Goal: Task Accomplishment & Management: Manage account settings

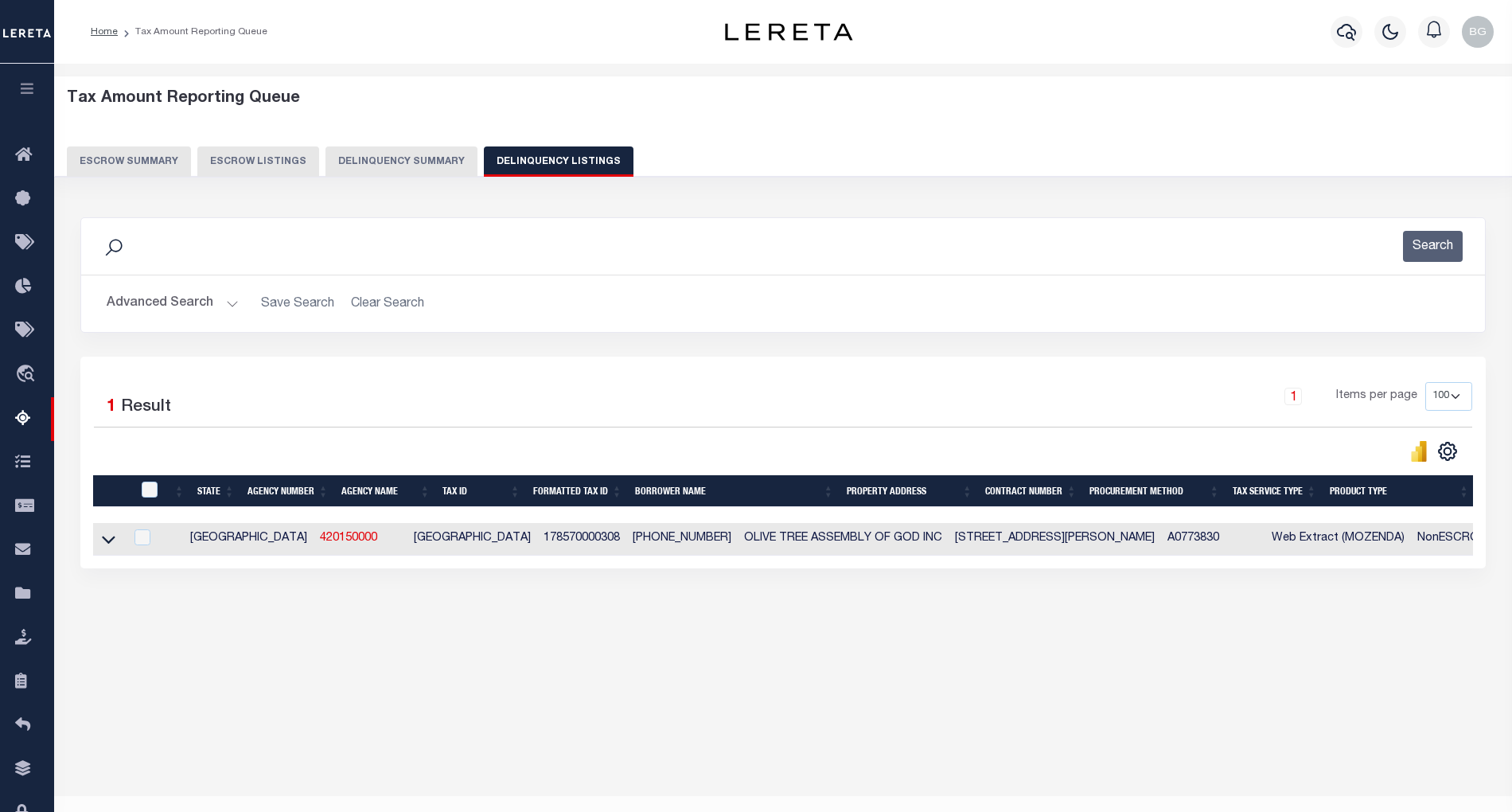
select select "100"
click at [229, 303] on button "Advanced Search" at bounding box center [173, 303] width 132 height 31
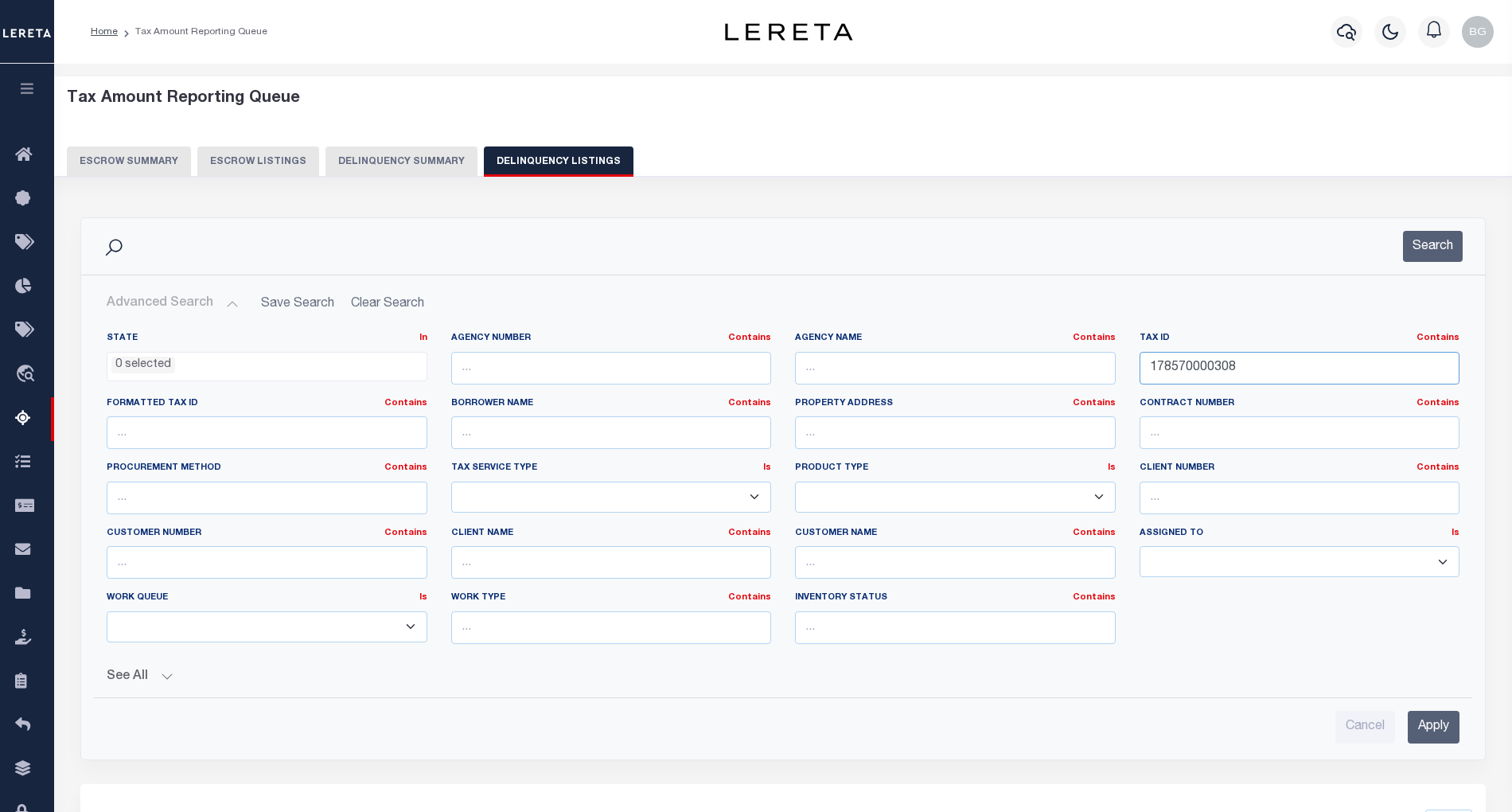
click at [1183, 367] on input "178570000308" at bounding box center [1300, 368] width 321 height 33
paste input "091W01 00900"
type input "091W01 00900"
click at [1432, 726] on input "Apply" at bounding box center [1434, 726] width 51 height 33
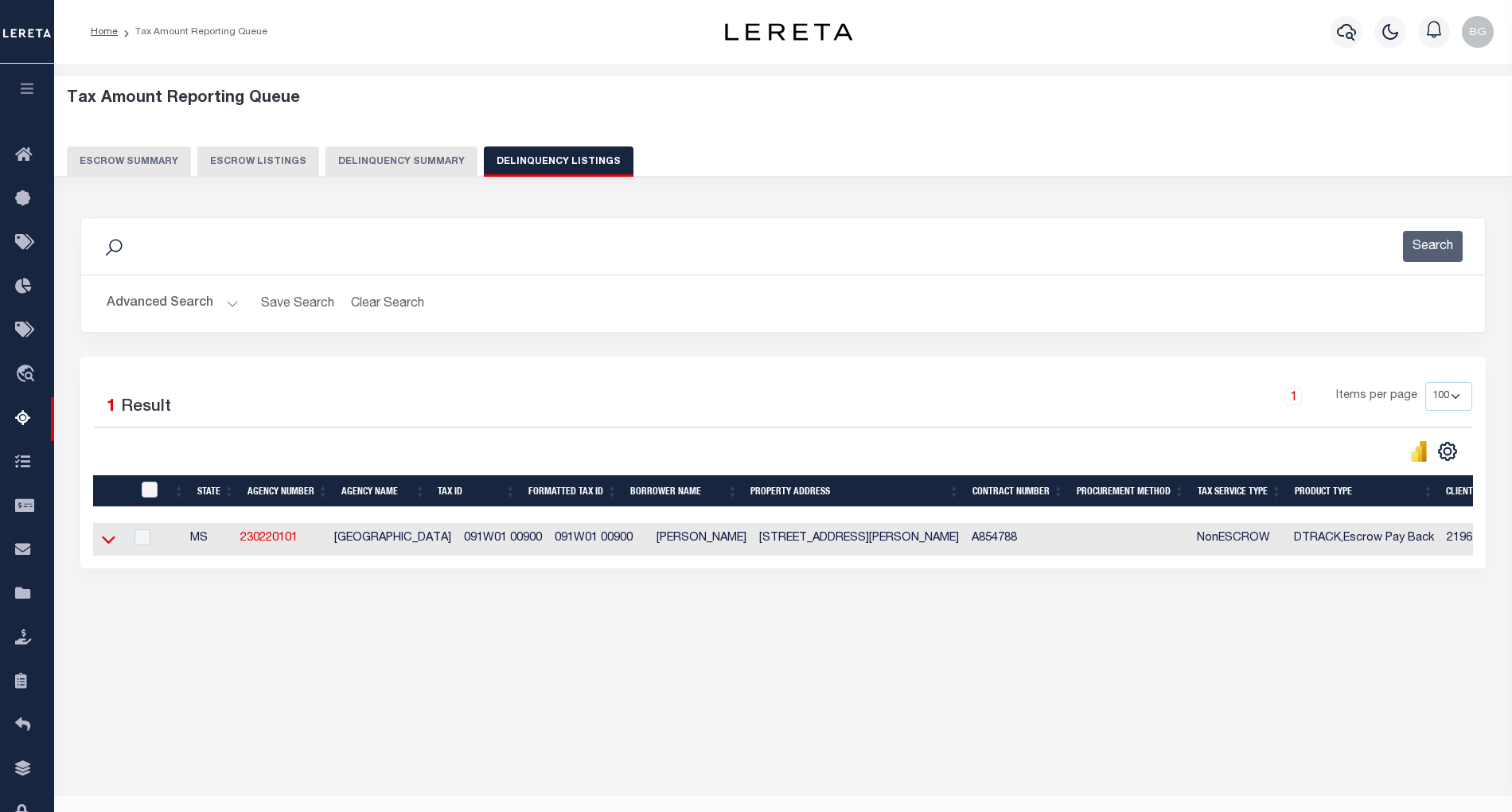
click at [107, 544] on icon at bounding box center [108, 539] width 13 height 17
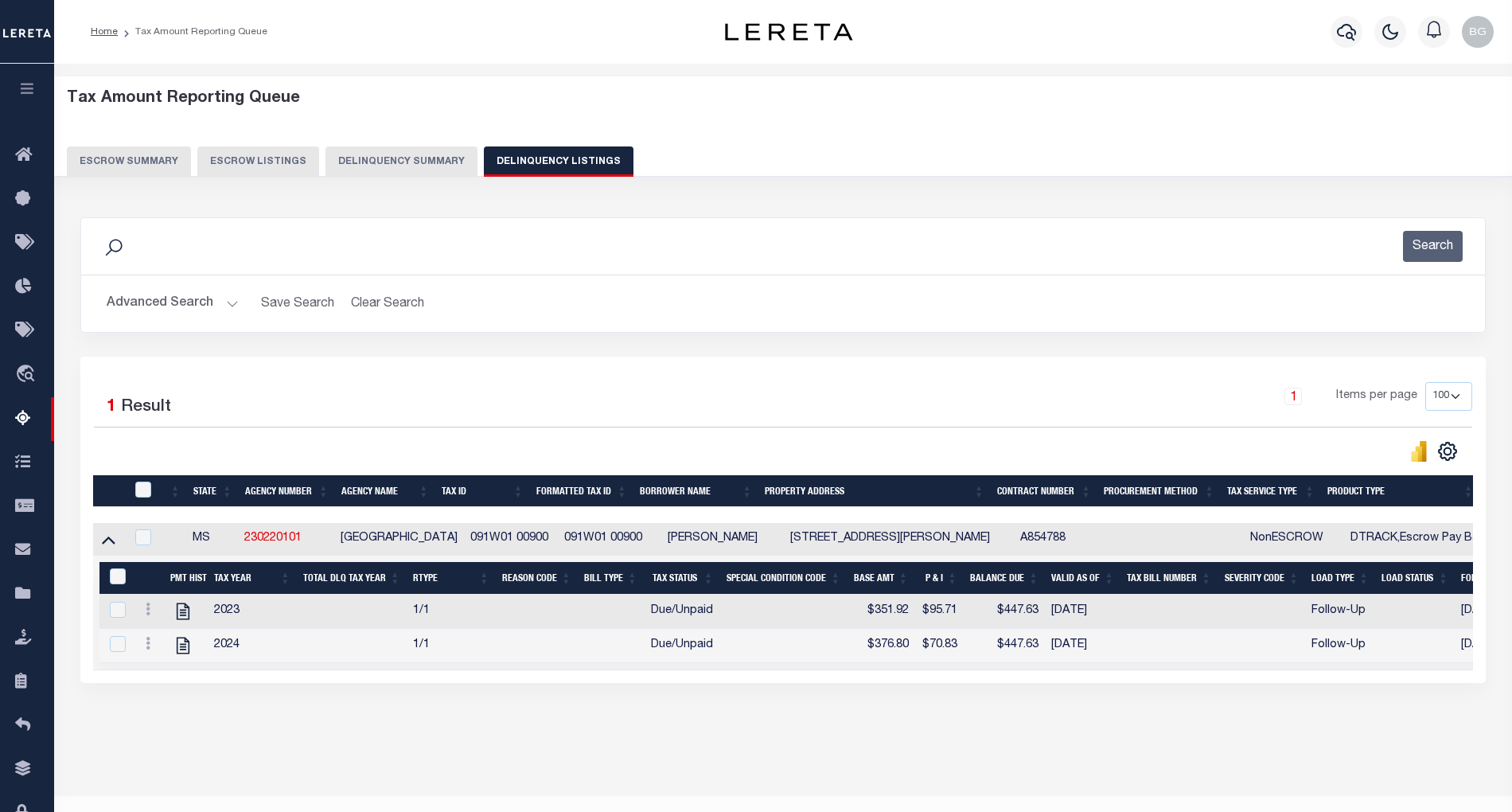
scroll to position [32, 0]
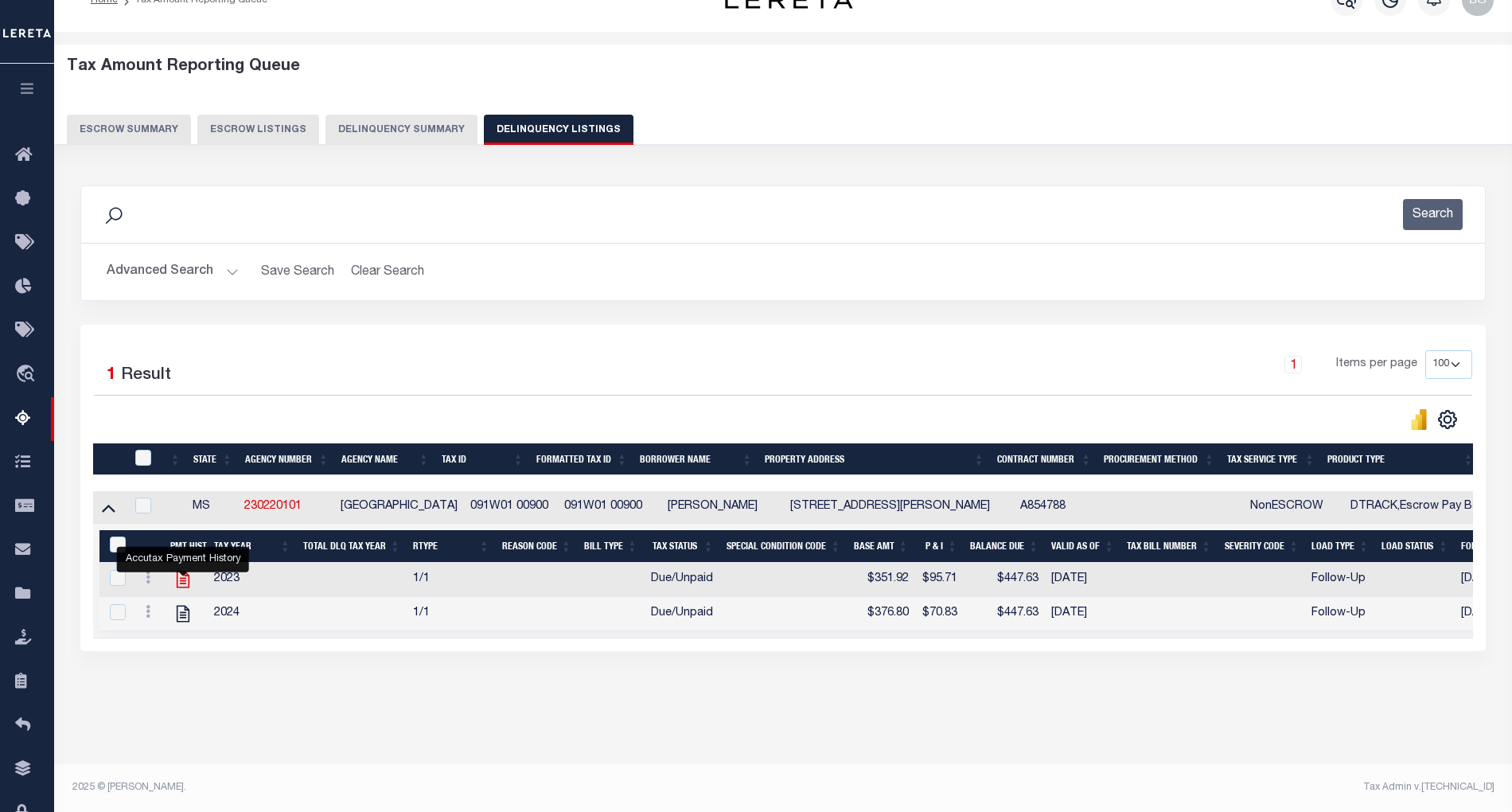
click at [183, 587] on icon "" at bounding box center [183, 579] width 12 height 17
checkbox input "true"
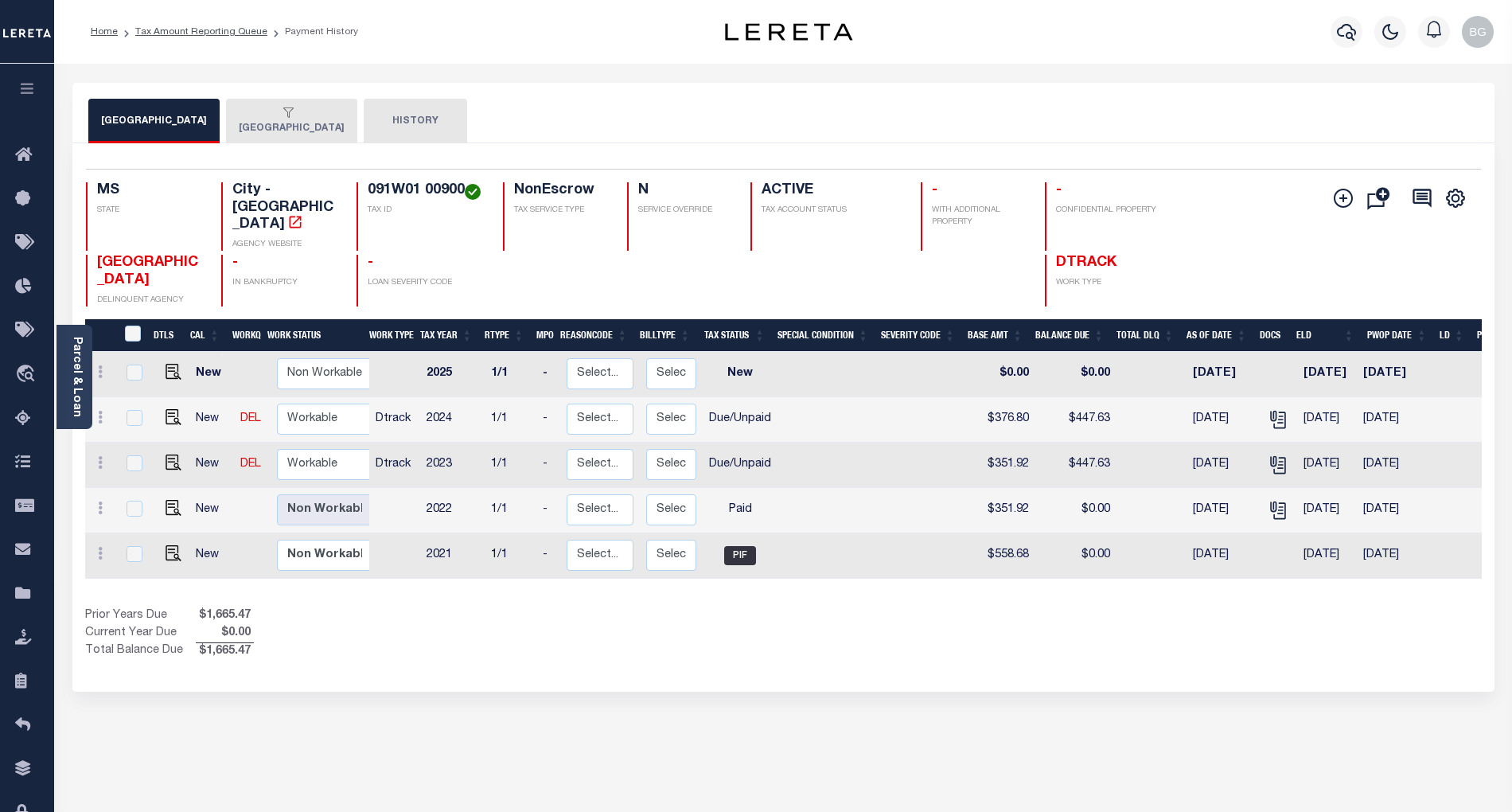
click at [271, 115] on div "button" at bounding box center [288, 114] width 99 height 14
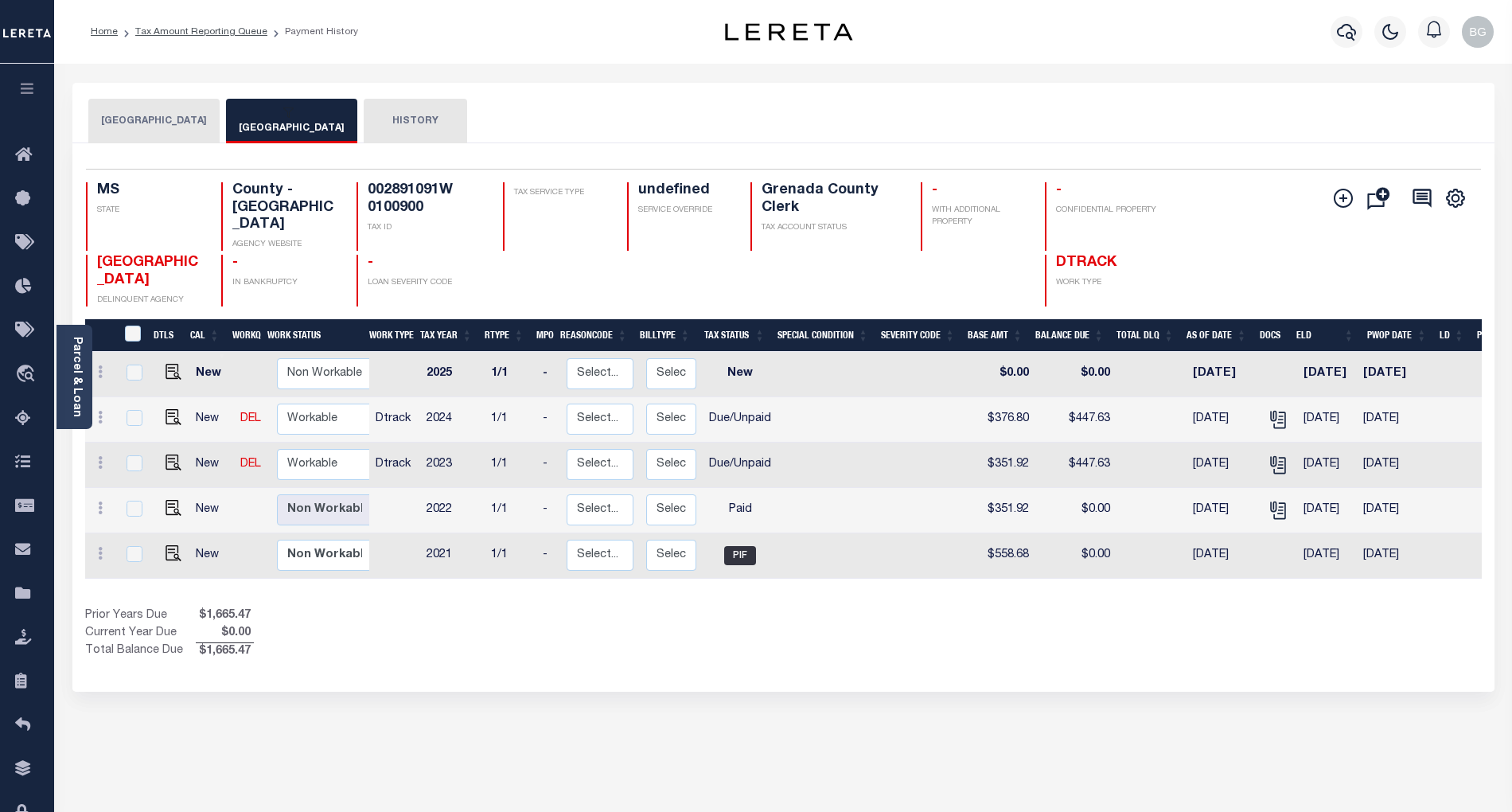
click at [159, 119] on button "[GEOGRAPHIC_DATA]" at bounding box center [154, 121] width 131 height 44
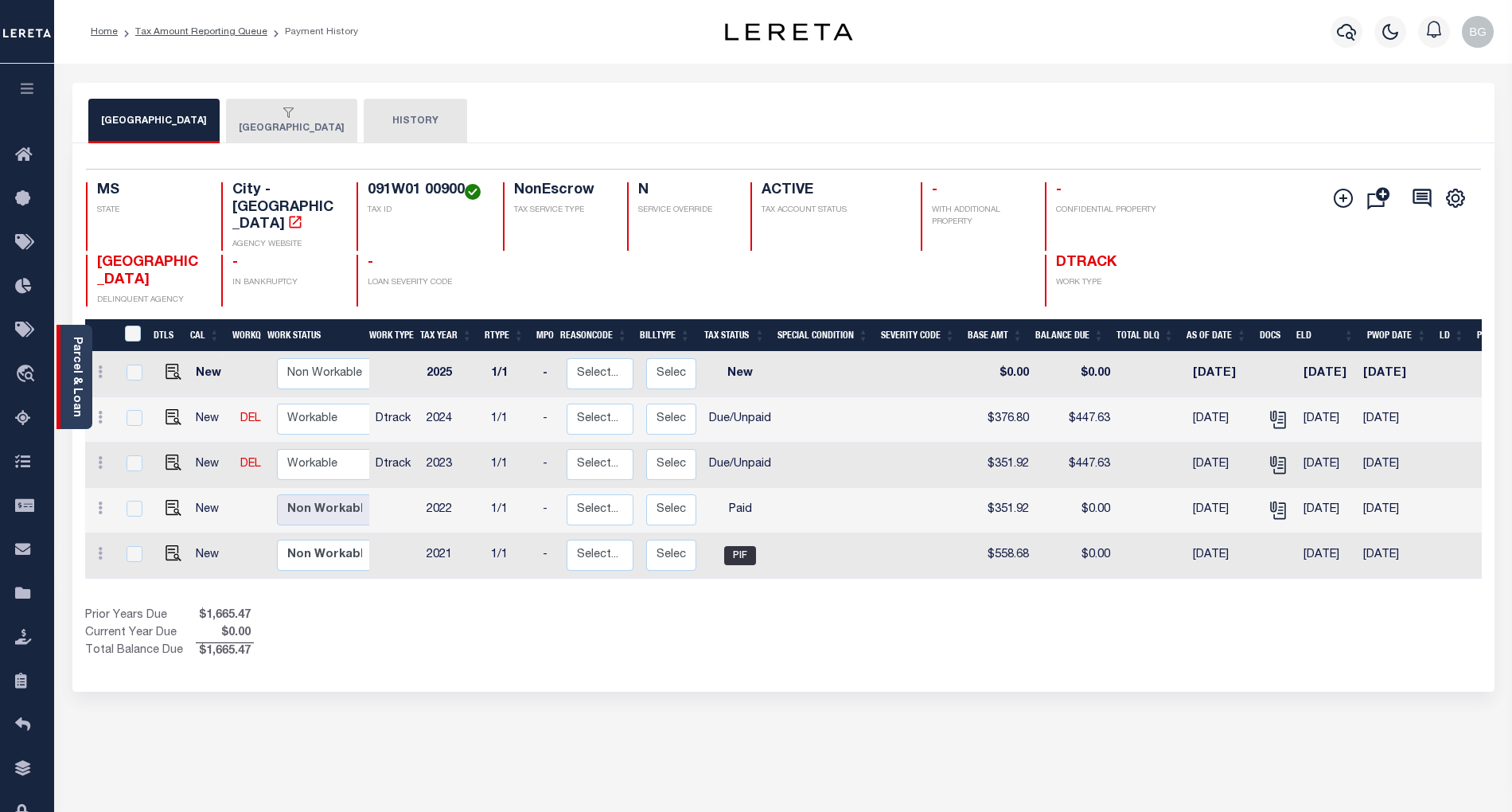
click at [77, 377] on link "Parcel & Loan" at bounding box center [76, 377] width 12 height 80
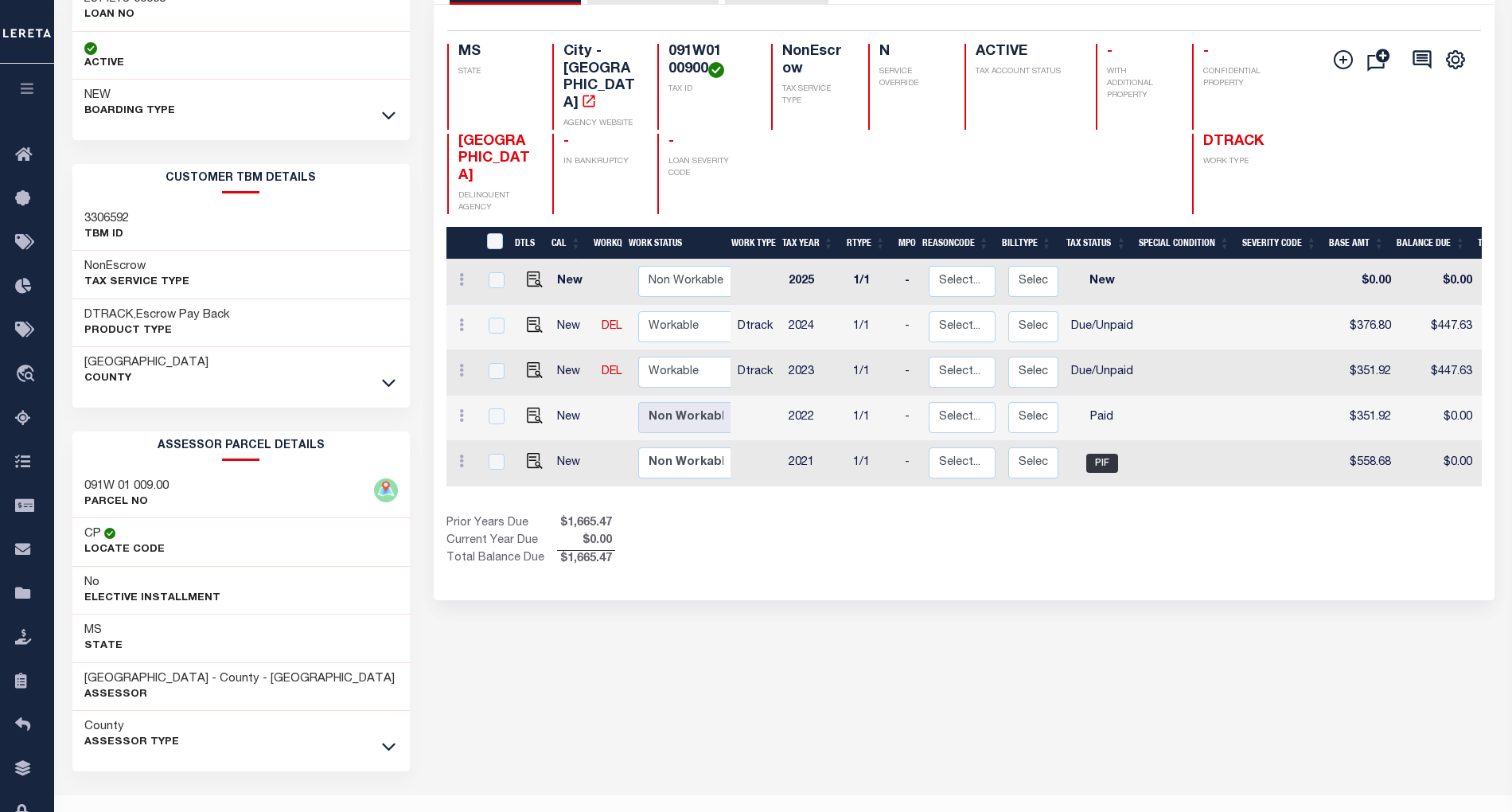
scroll to position [175, 0]
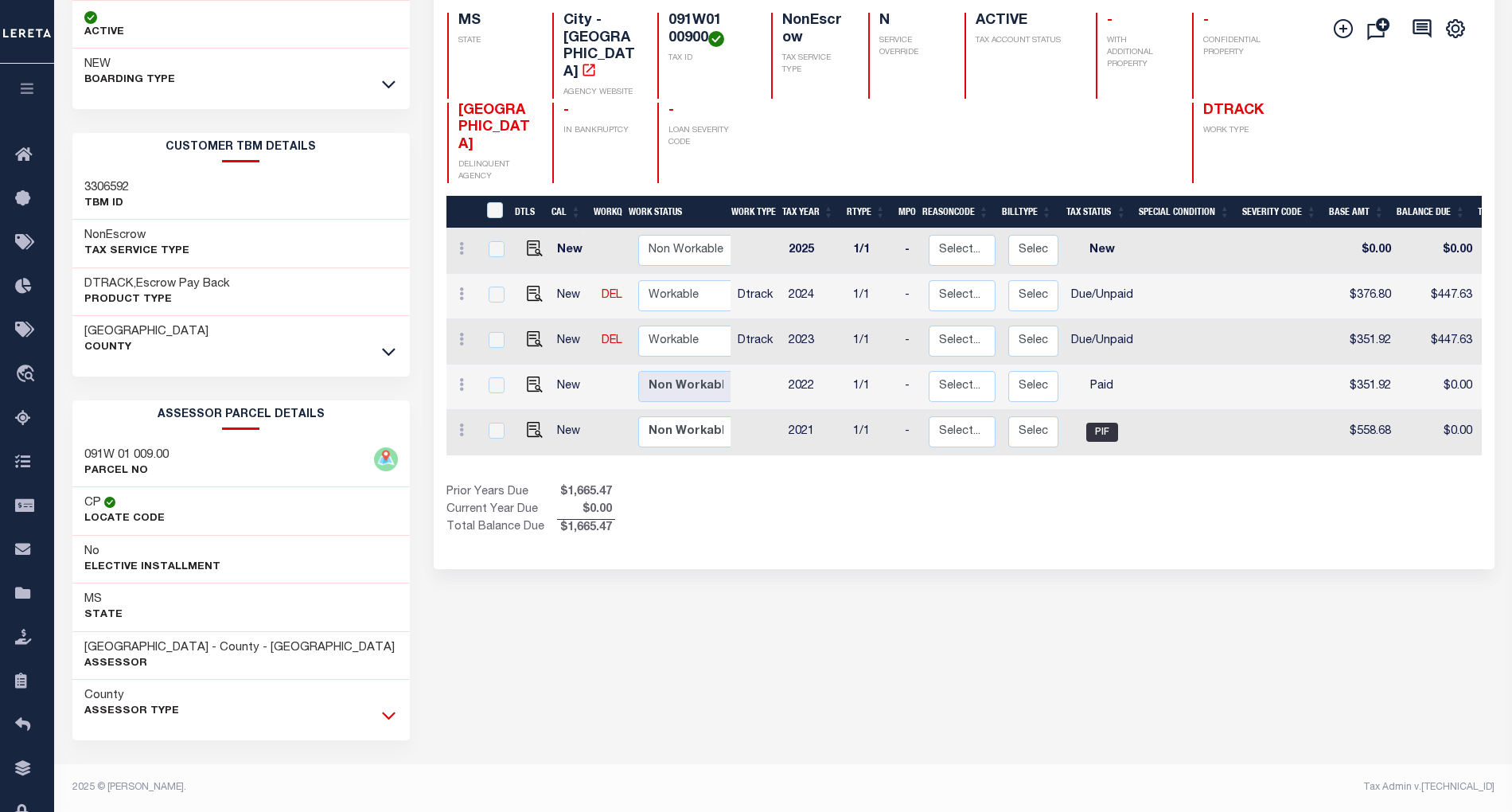
click at [387, 720] on icon at bounding box center [388, 715] width 13 height 17
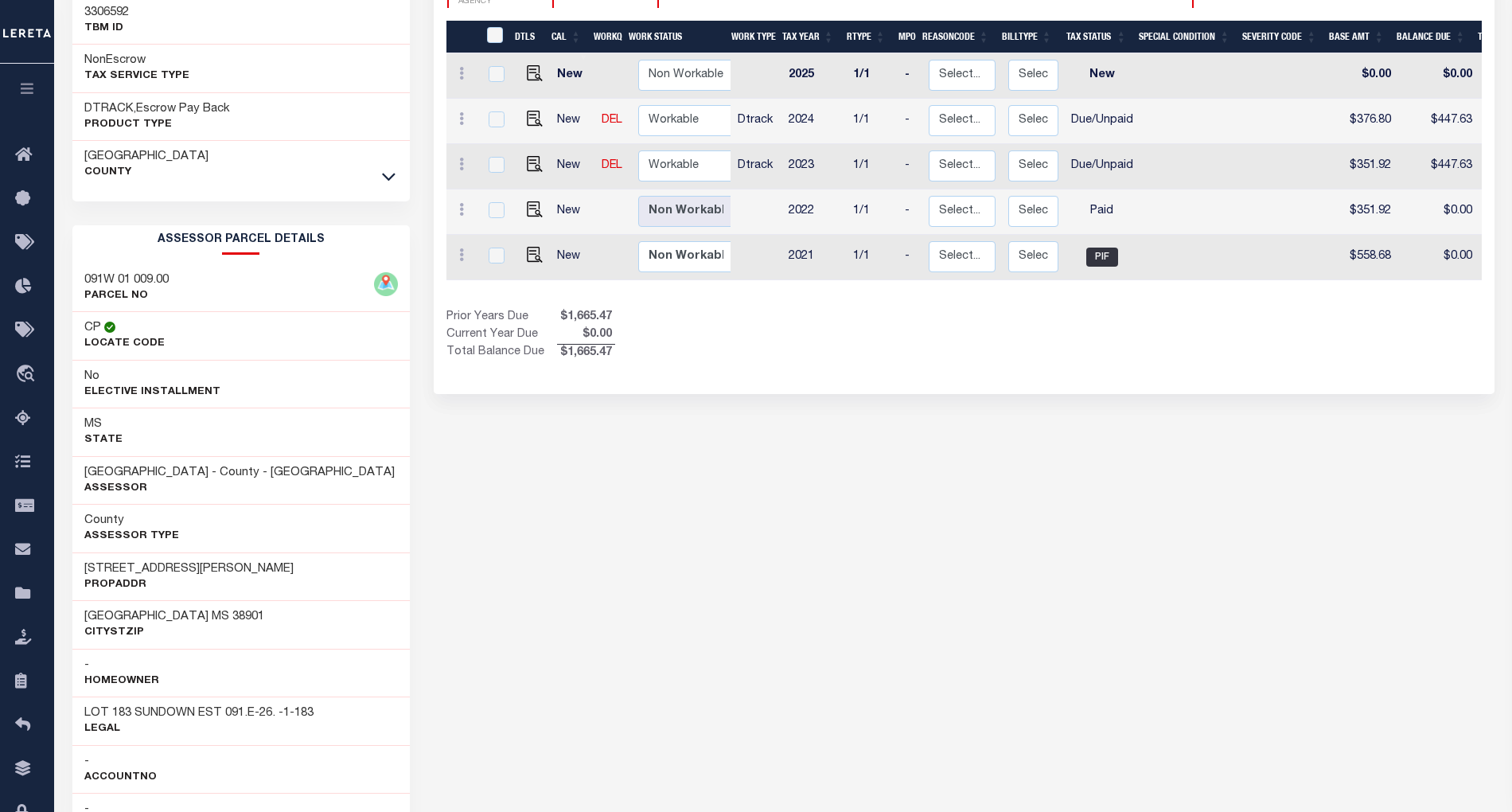
scroll to position [387, 0]
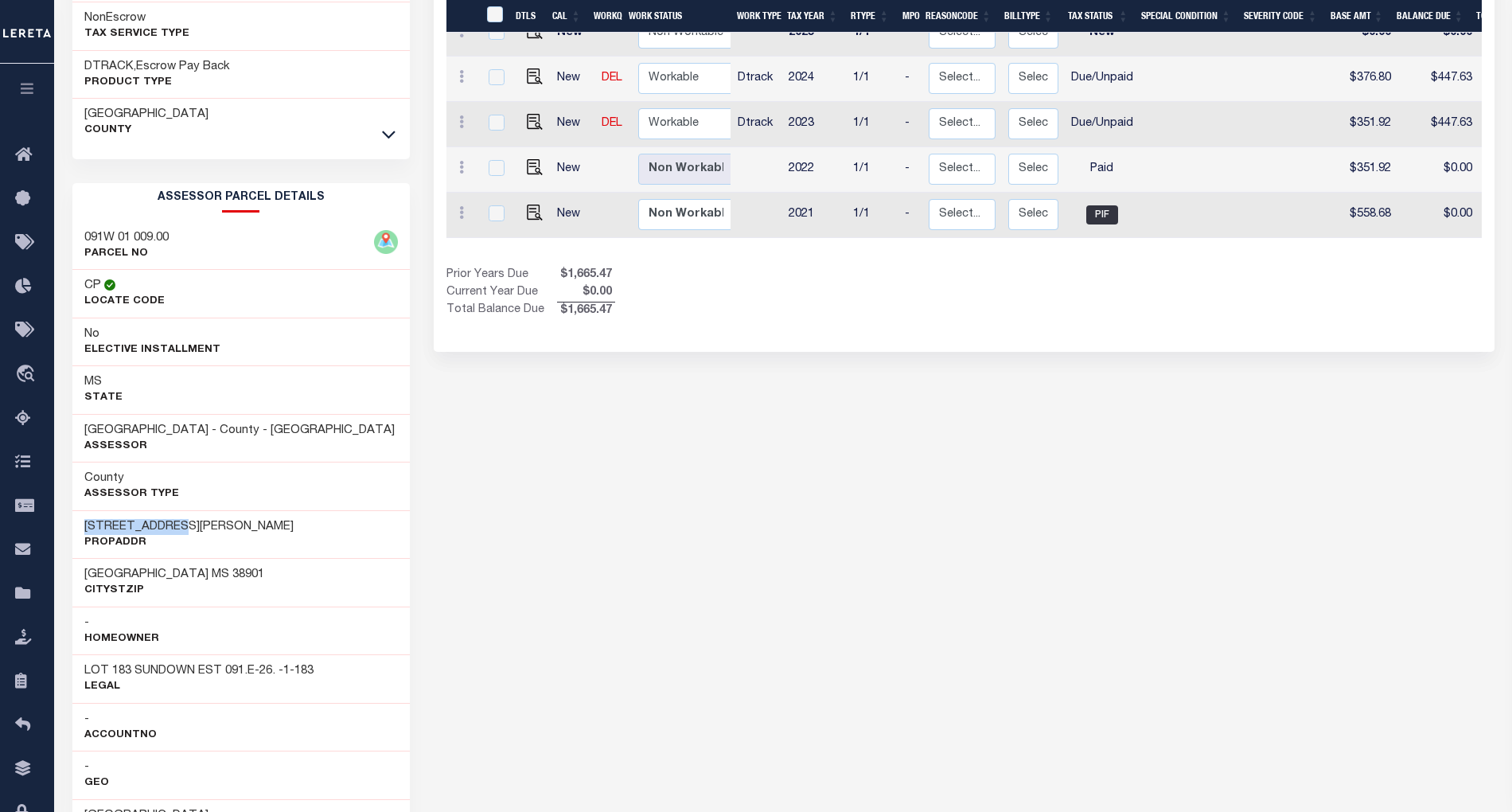
drag, startPoint x: 84, startPoint y: 535, endPoint x: 188, endPoint y: 525, distance: 104.5
click at [188, 525] on div "116 JOHNSON ST PropAddr" at bounding box center [241, 534] width 337 height 49
copy h3 "116 JOHNSON ST"
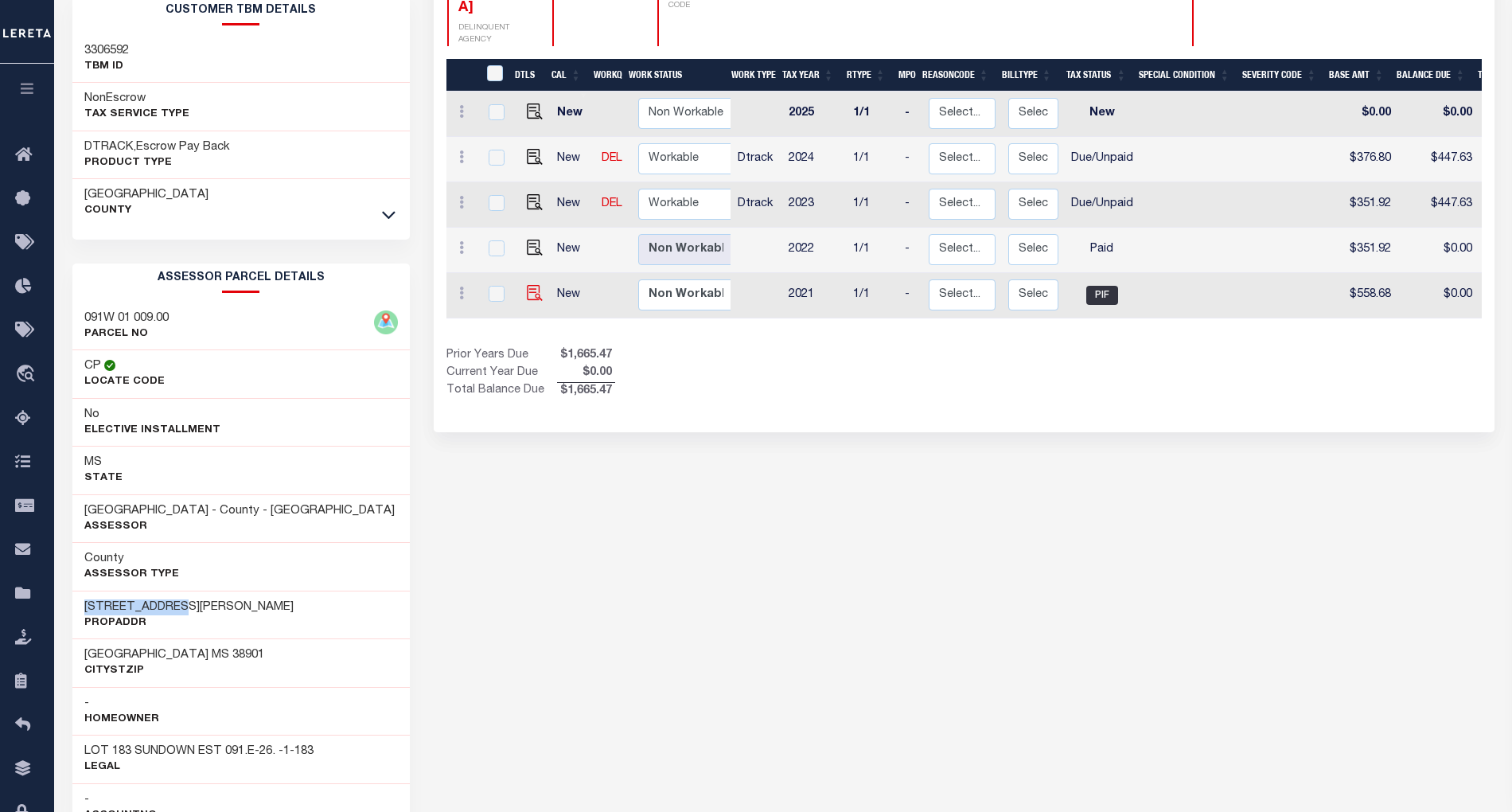
scroll to position [0, 0]
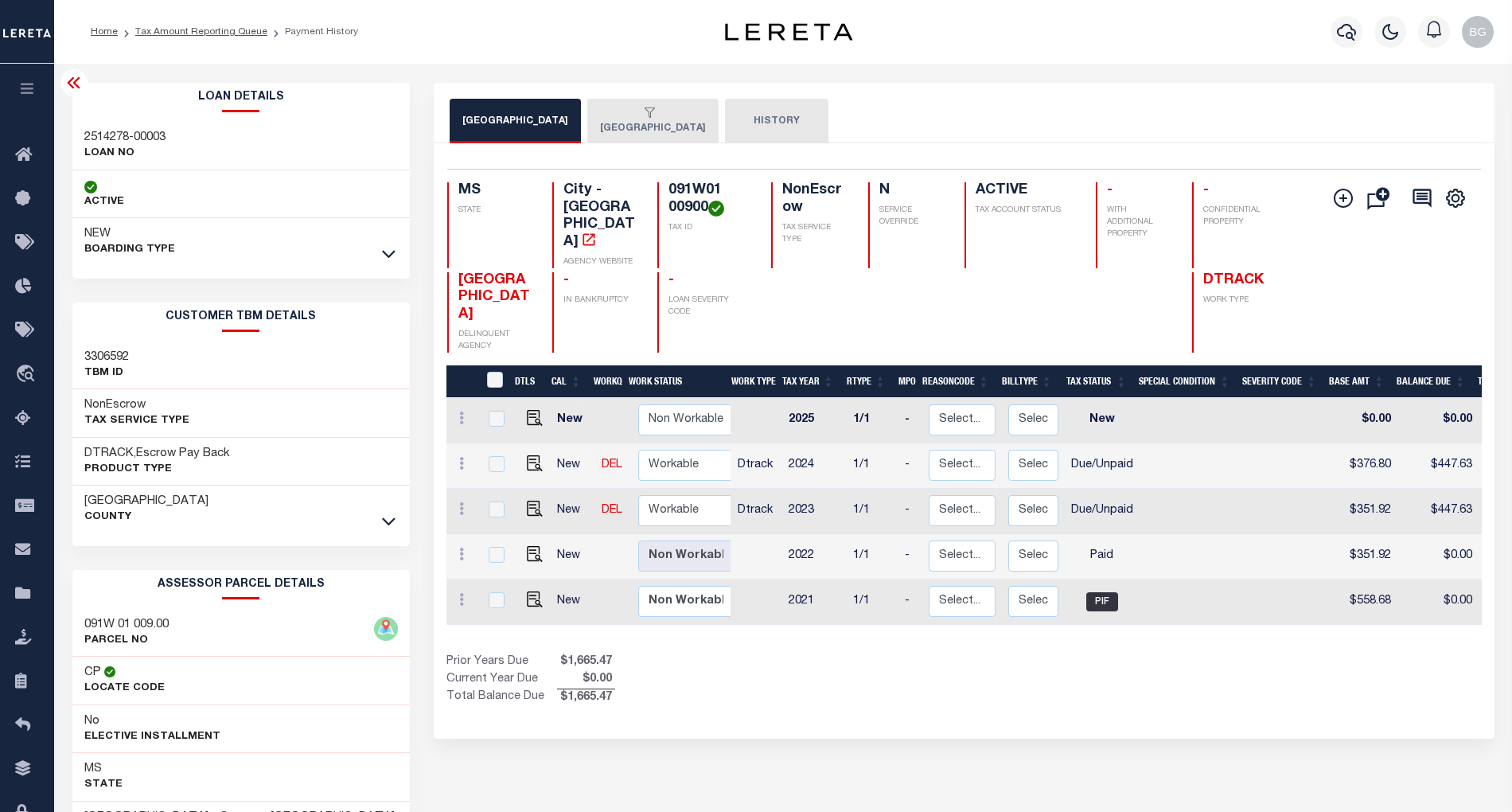
click at [179, 29] on link "Tax Amount Reporting Queue" at bounding box center [201, 32] width 132 height 10
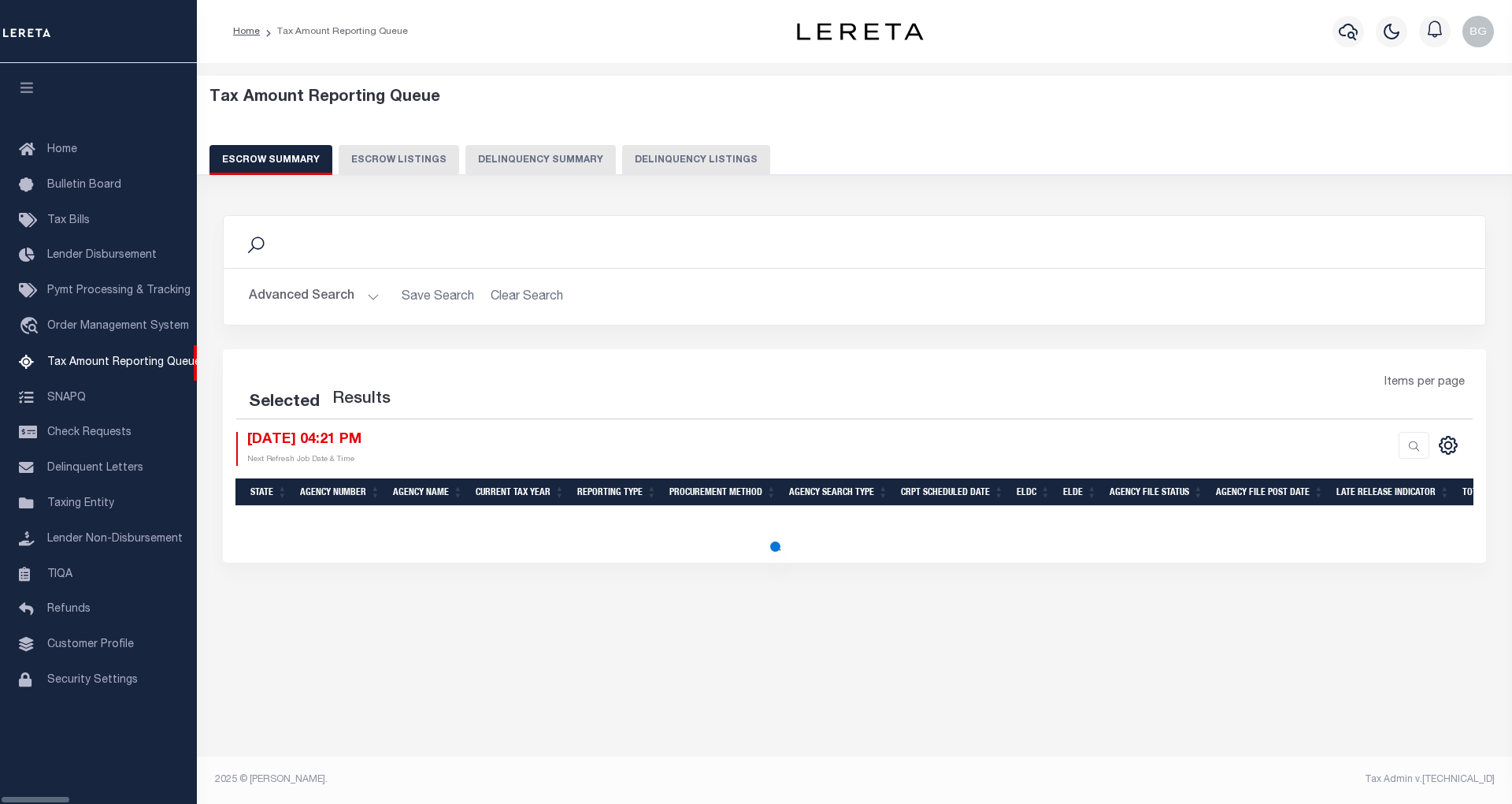
select select "100"
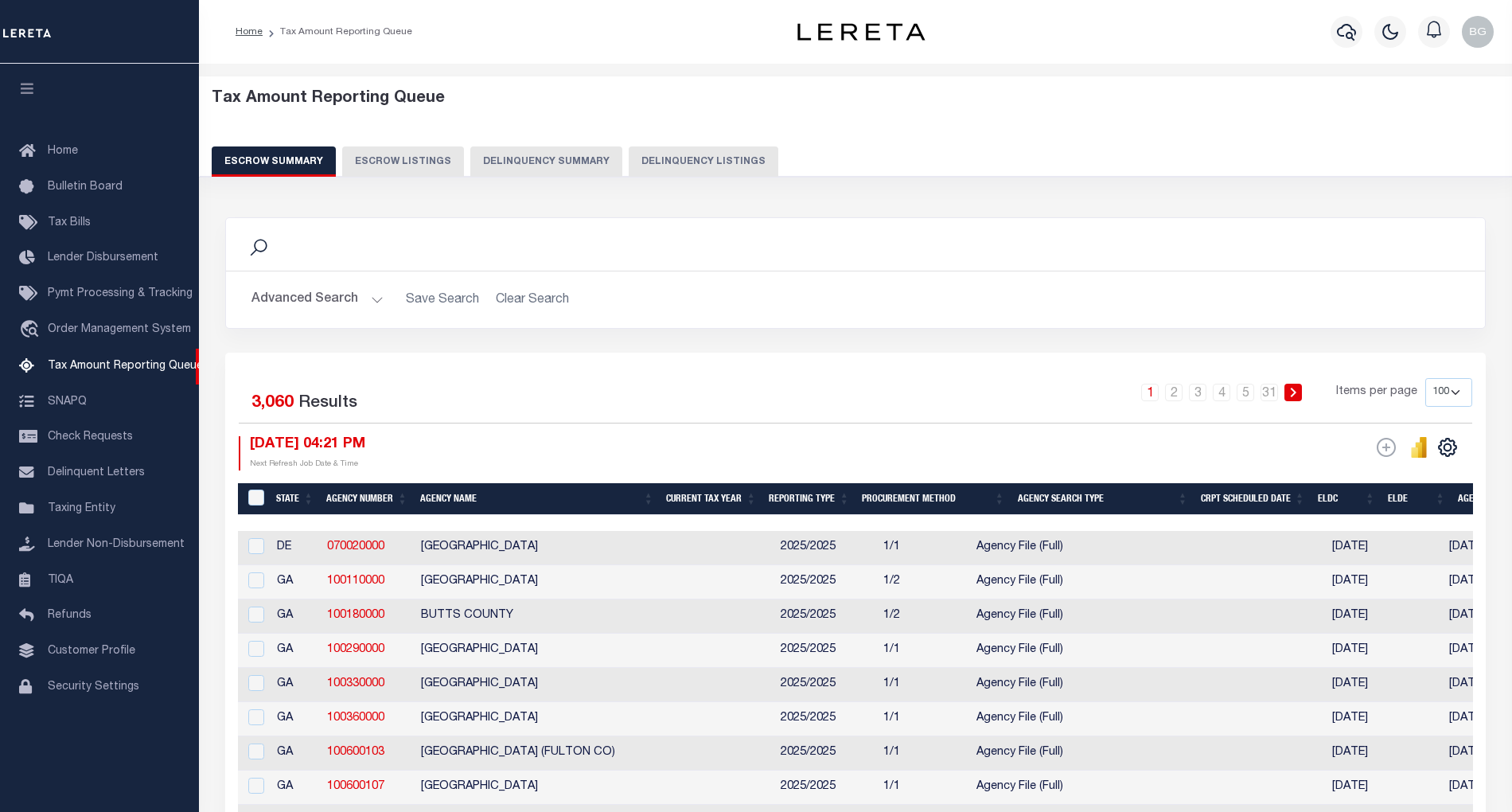
click at [673, 155] on button "Delinquency Listings" at bounding box center [703, 162] width 150 height 30
select select
select select "100"
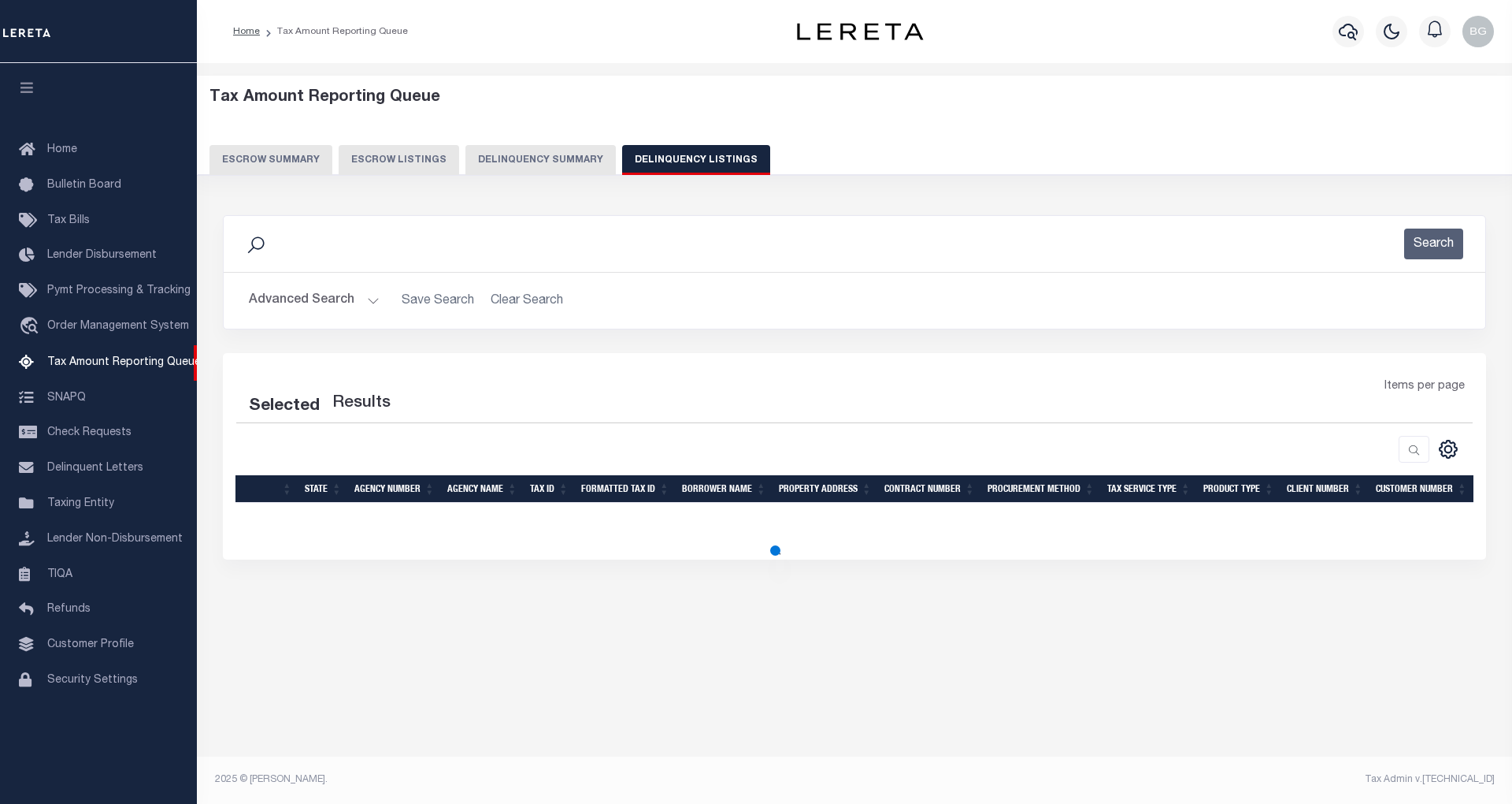
select select "100"
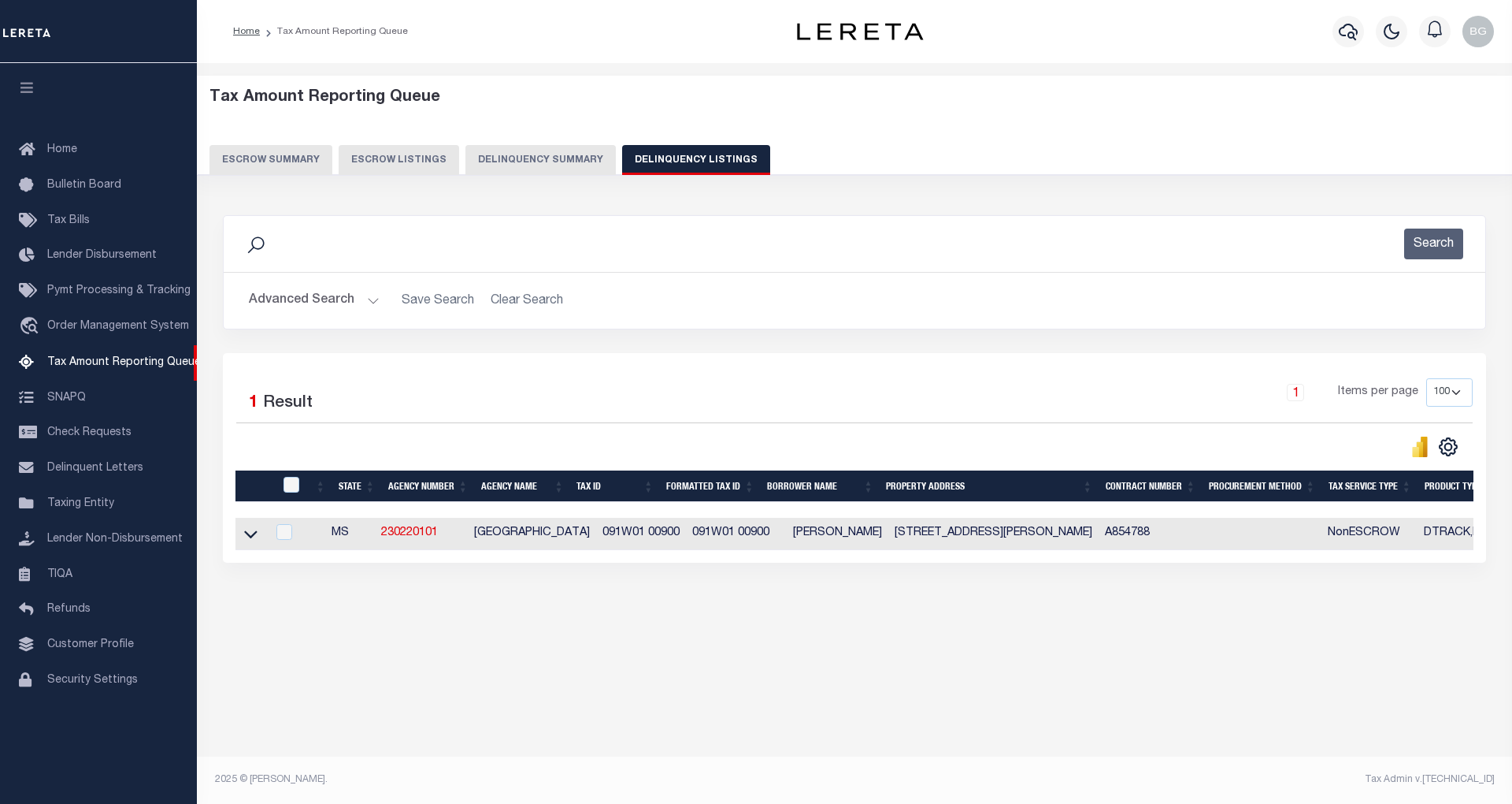
click at [375, 302] on button "Advanced Search" at bounding box center [313, 300] width 130 height 31
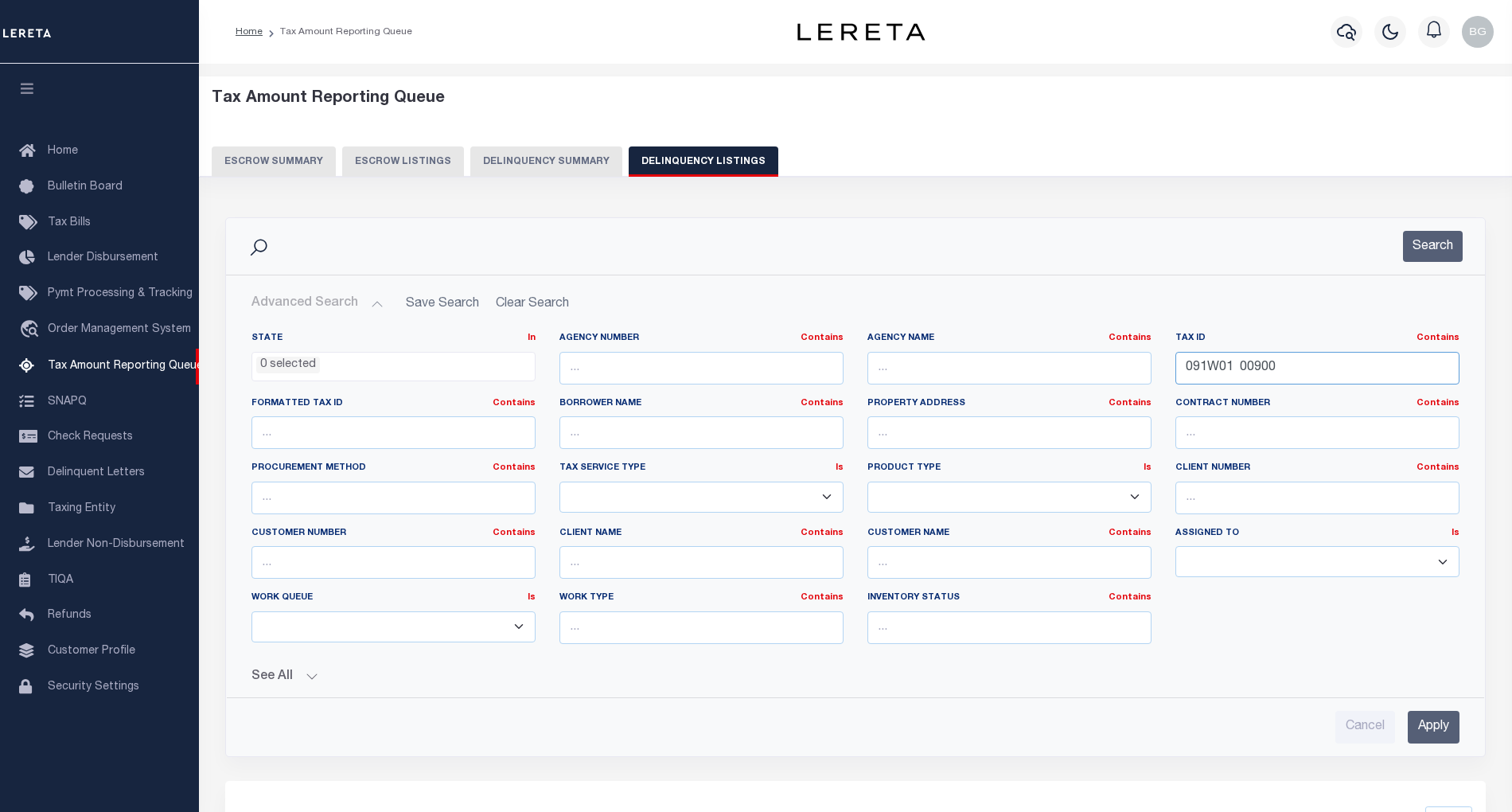
click at [1217, 364] on input "091W01 00900" at bounding box center [1317, 368] width 284 height 33
paste input "104"
type input "091W01 10400"
click at [1424, 731] on input "Apply" at bounding box center [1434, 726] width 51 height 33
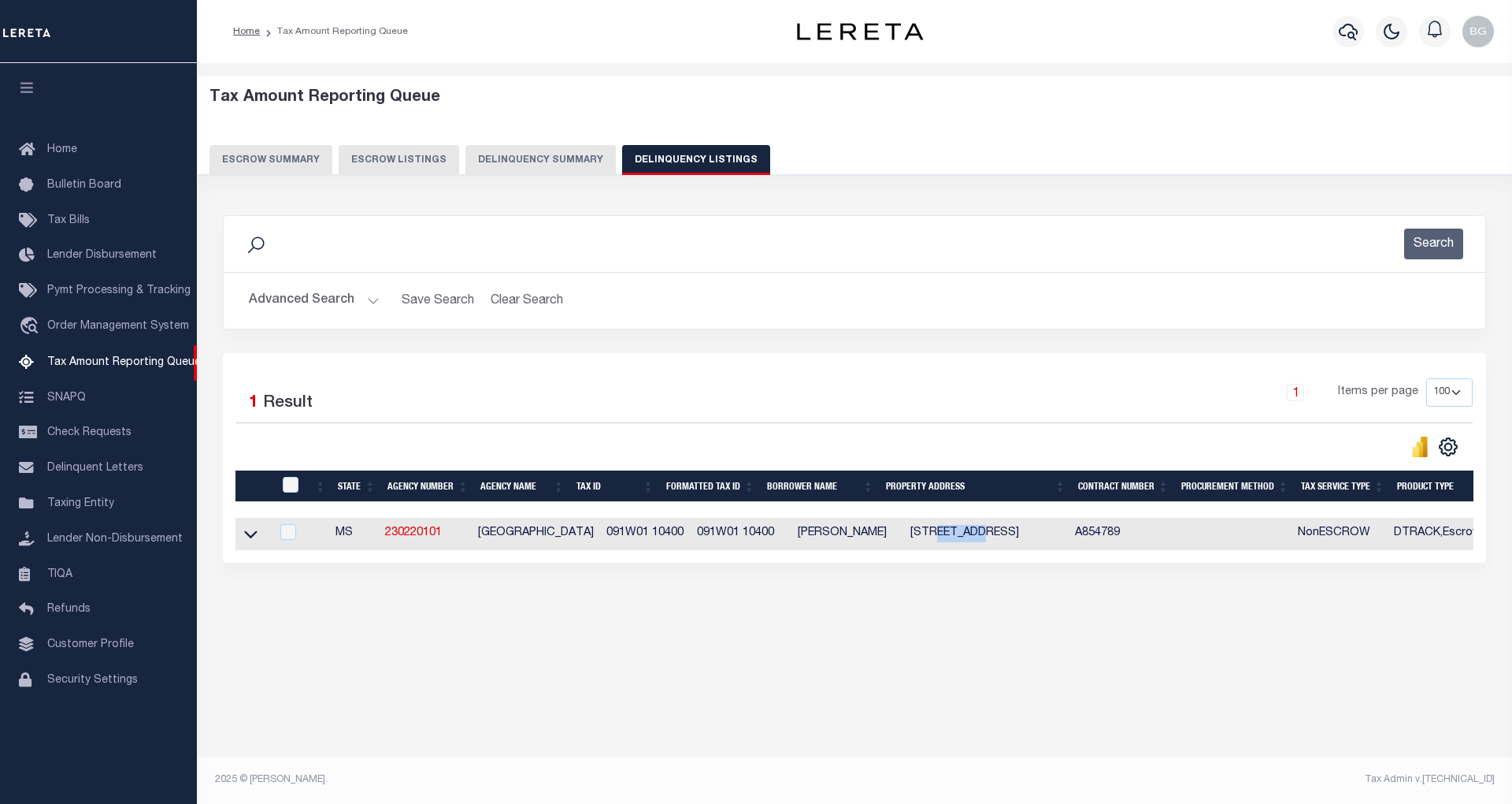
drag, startPoint x: 909, startPoint y: 537, endPoint x: 953, endPoint y: 537, distance: 44.0
click at [953, 537] on td "115 KING ST GRENADA MS 38901" at bounding box center [987, 533] width 165 height 32
checkbox input "true"
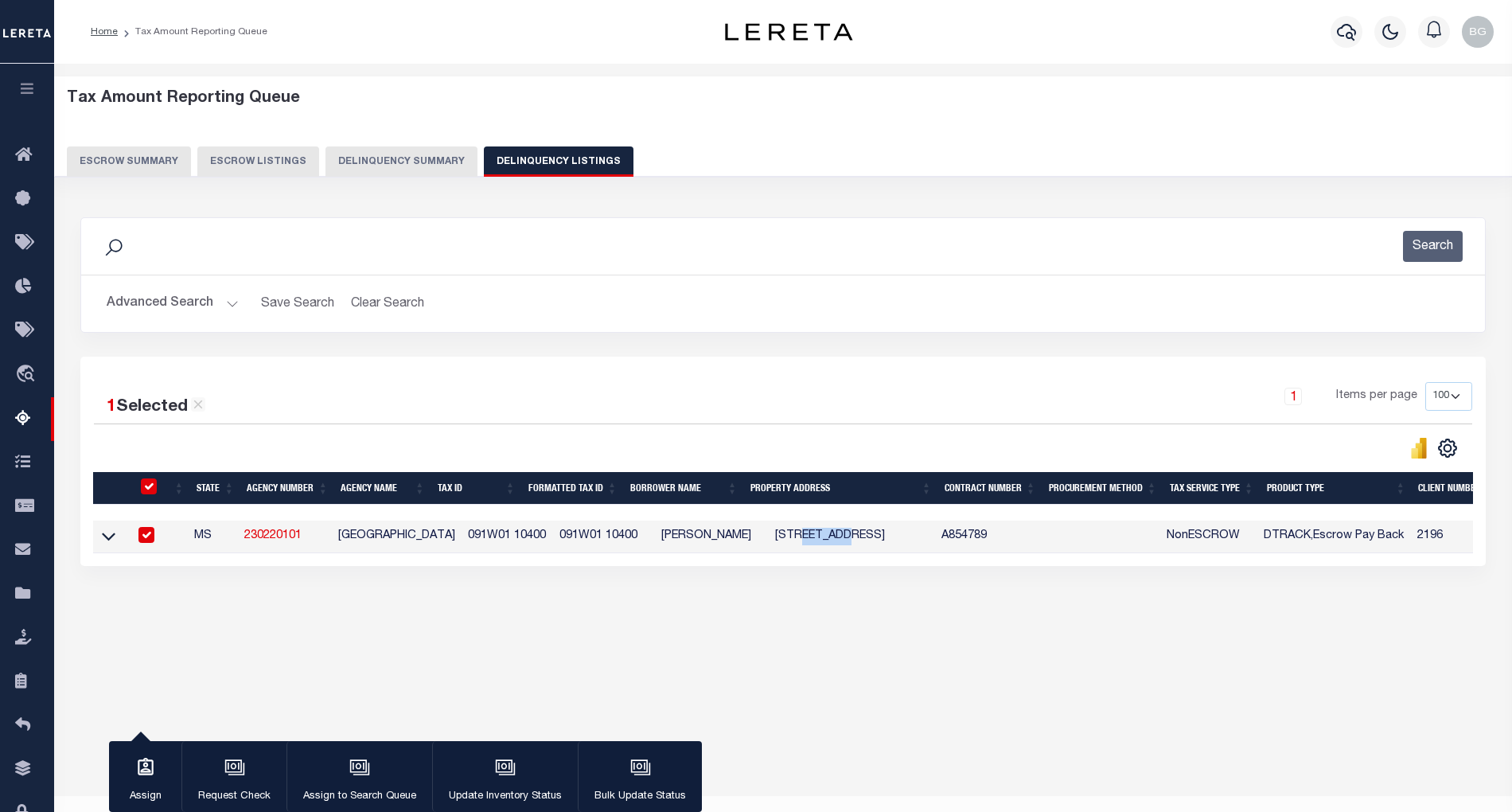
copy td "KING ST"
click at [147, 487] on input "checkbox" at bounding box center [149, 486] width 16 height 16
checkbox input "false"
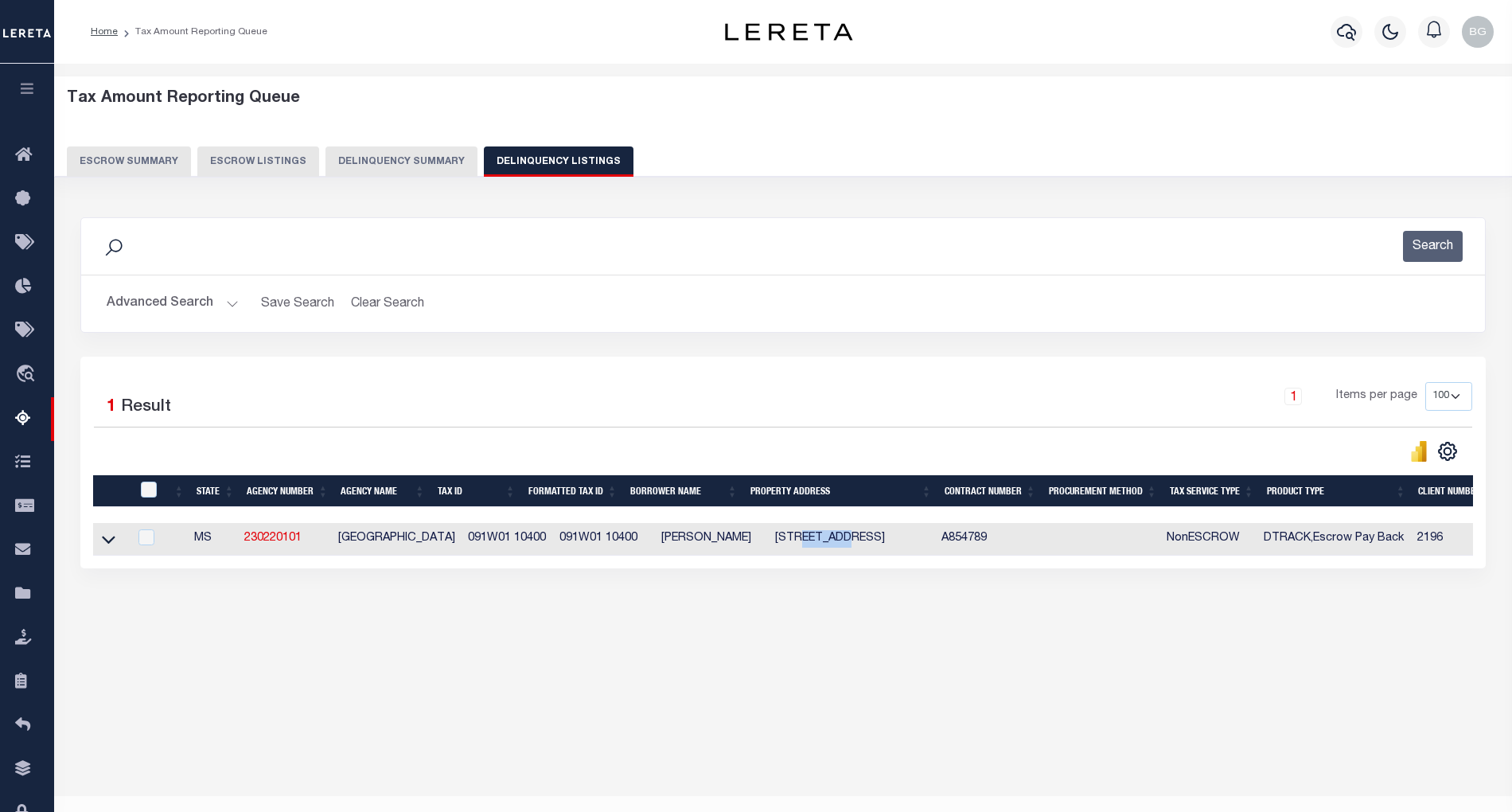
click at [226, 303] on button "Advanced Search" at bounding box center [173, 303] width 132 height 31
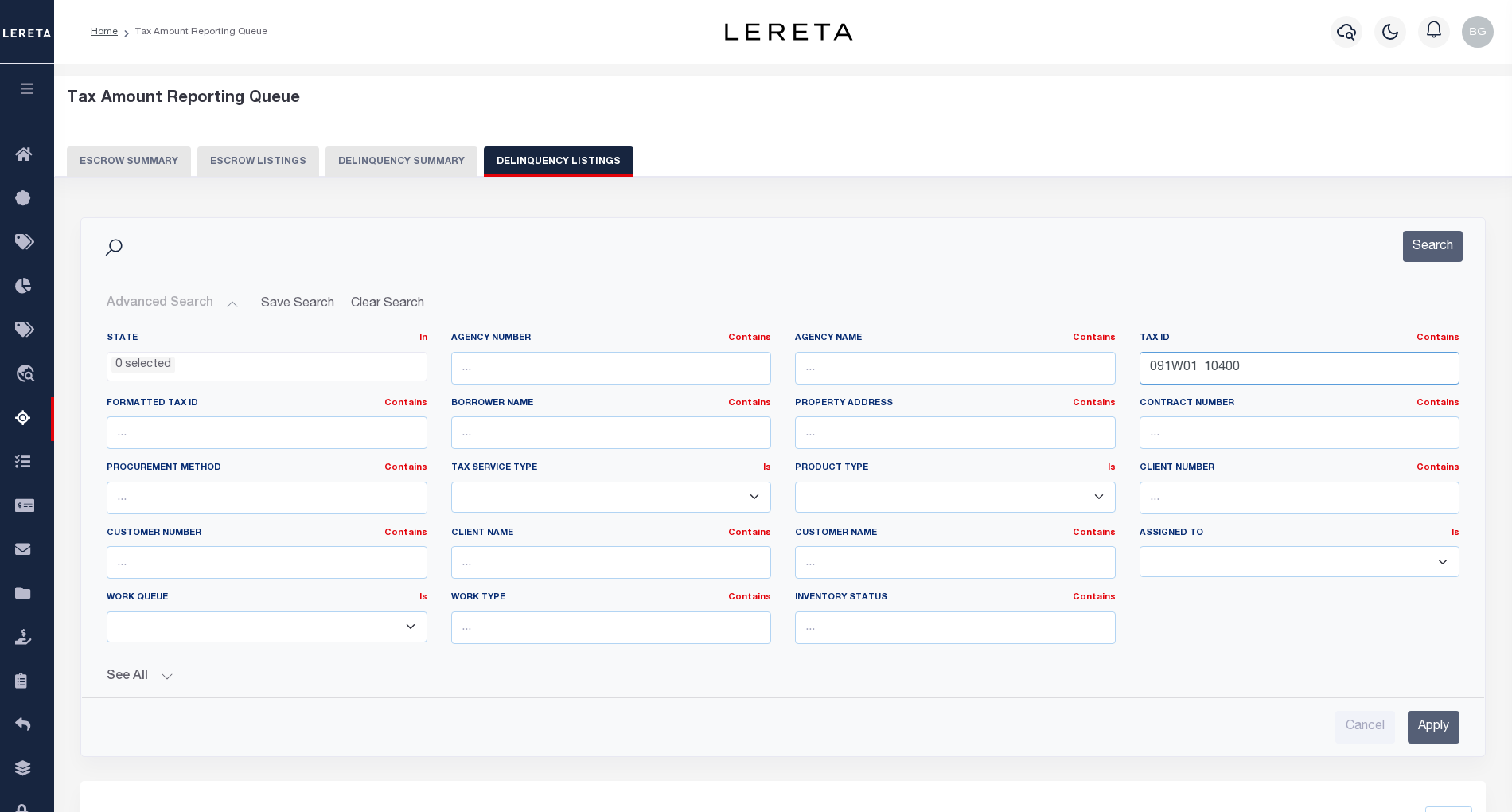
click at [1176, 372] on input "091W01 10400" at bounding box center [1300, 368] width 321 height 33
paste input "5962"
type input "05962"
click at [1432, 729] on input "Apply" at bounding box center [1434, 726] width 51 height 33
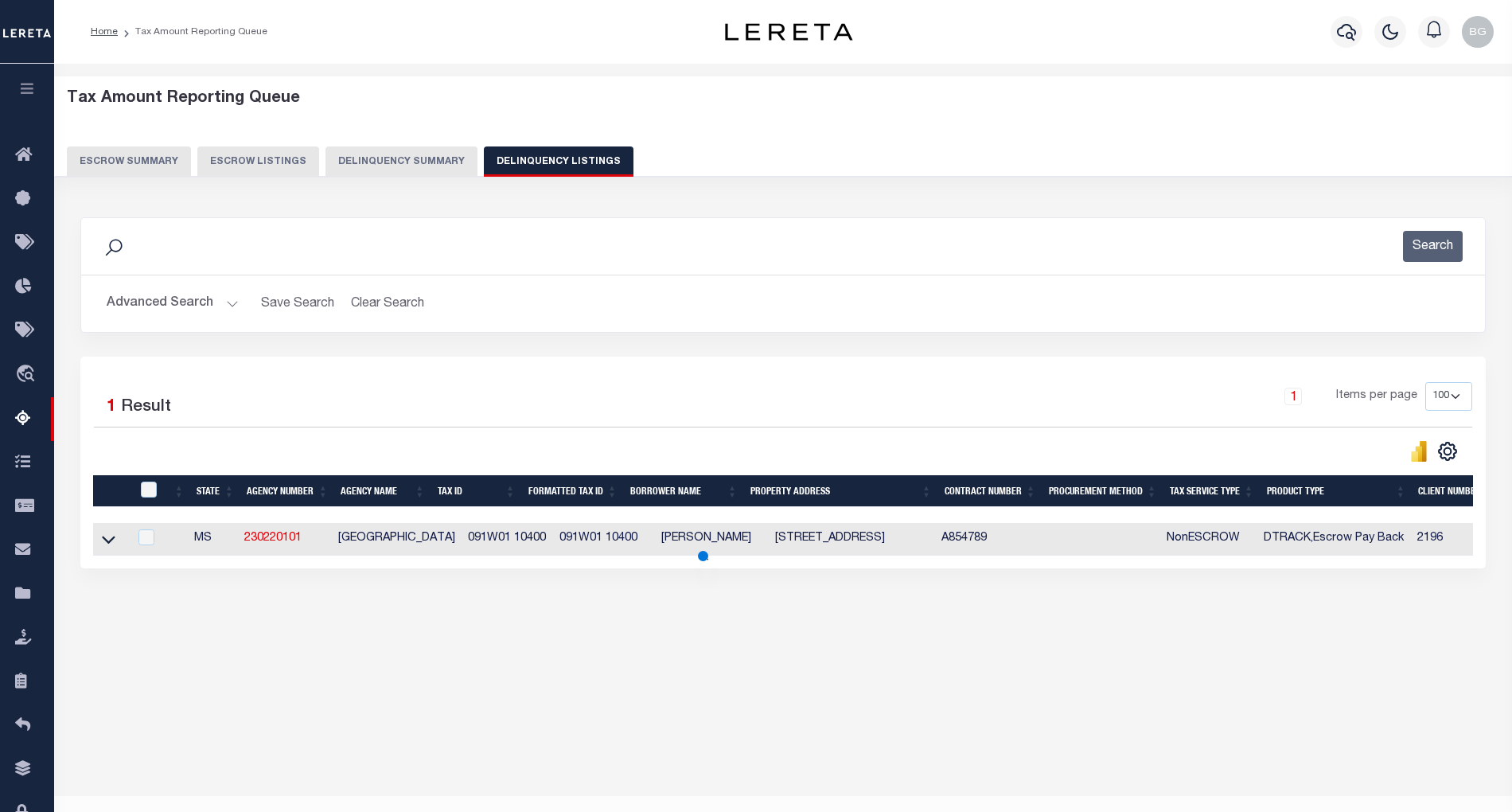
scroll to position [32, 0]
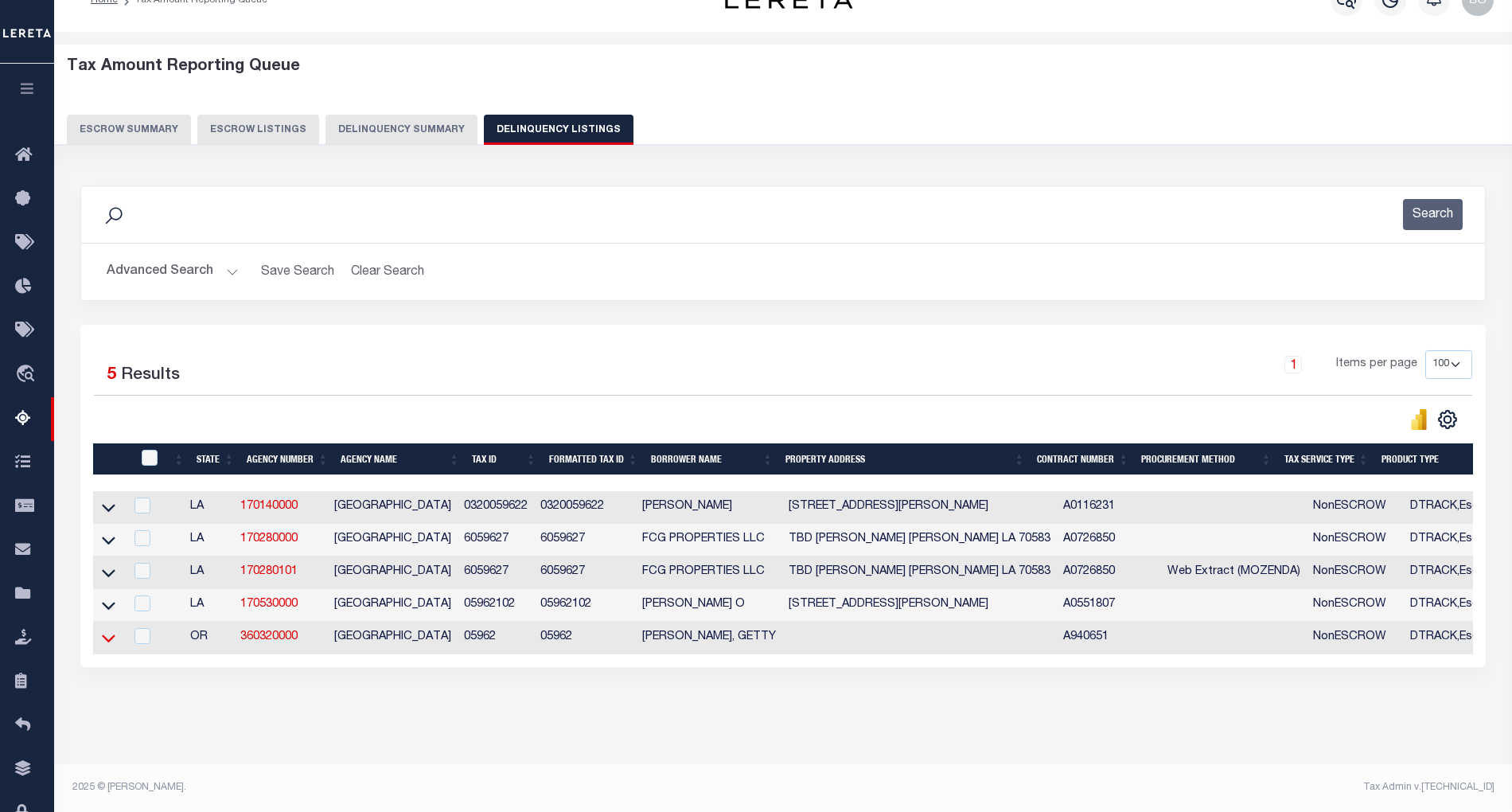
click at [110, 647] on icon at bounding box center [108, 638] width 13 height 17
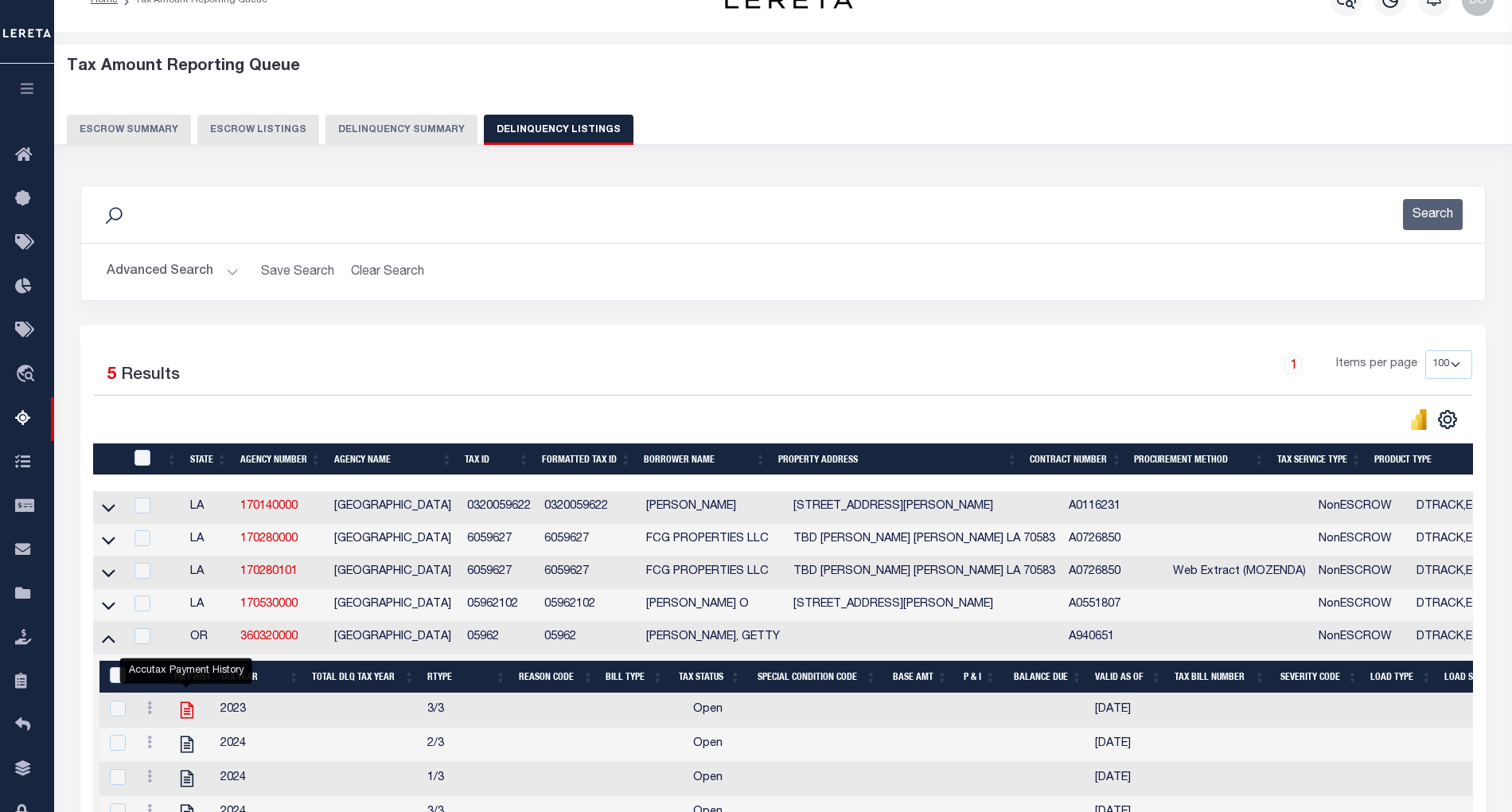
click at [188, 720] on icon "" at bounding box center [187, 709] width 20 height 20
checkbox input "true"
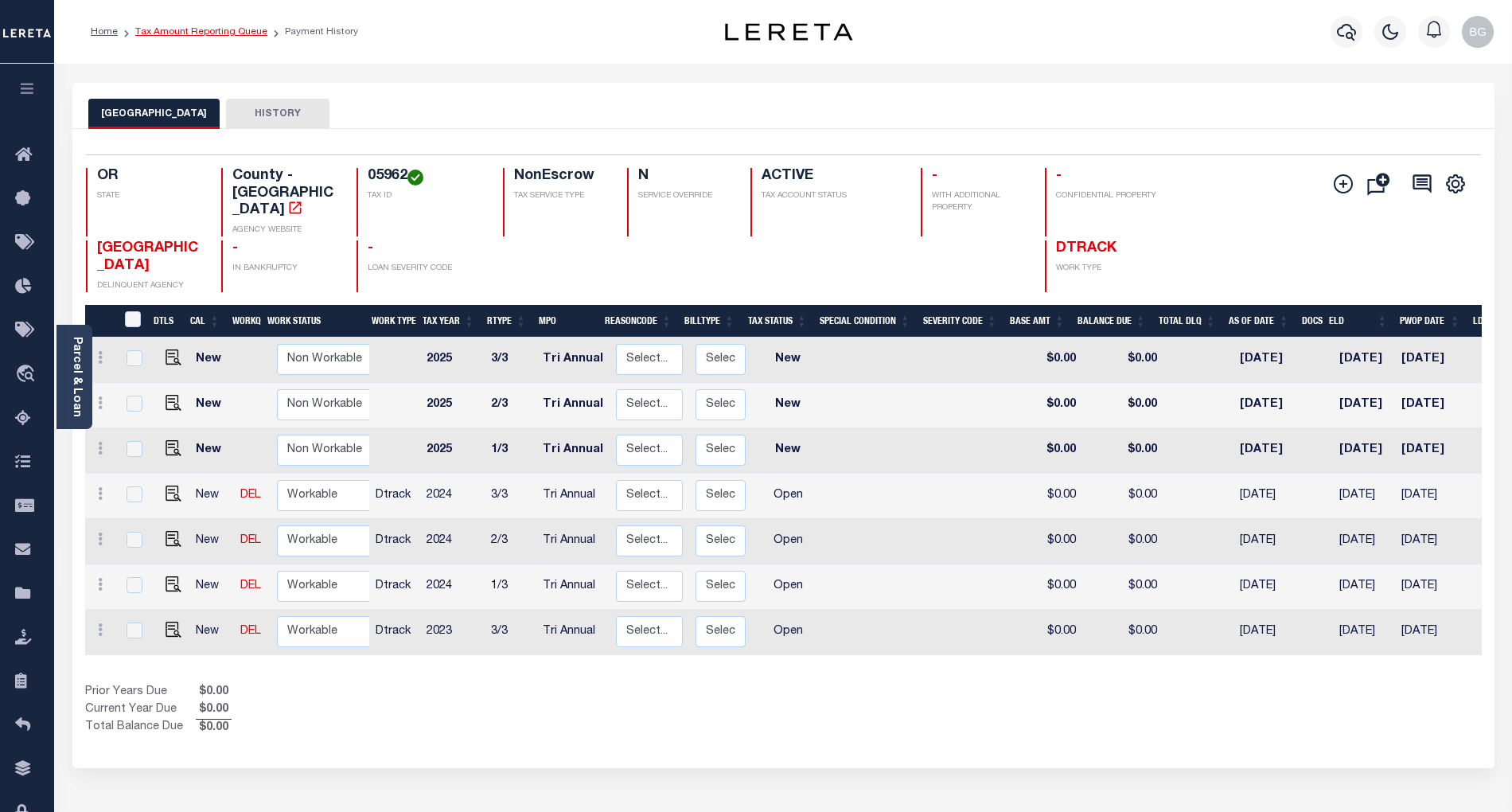
click at [173, 33] on link "Tax Amount Reporting Queue" at bounding box center [201, 32] width 132 height 10
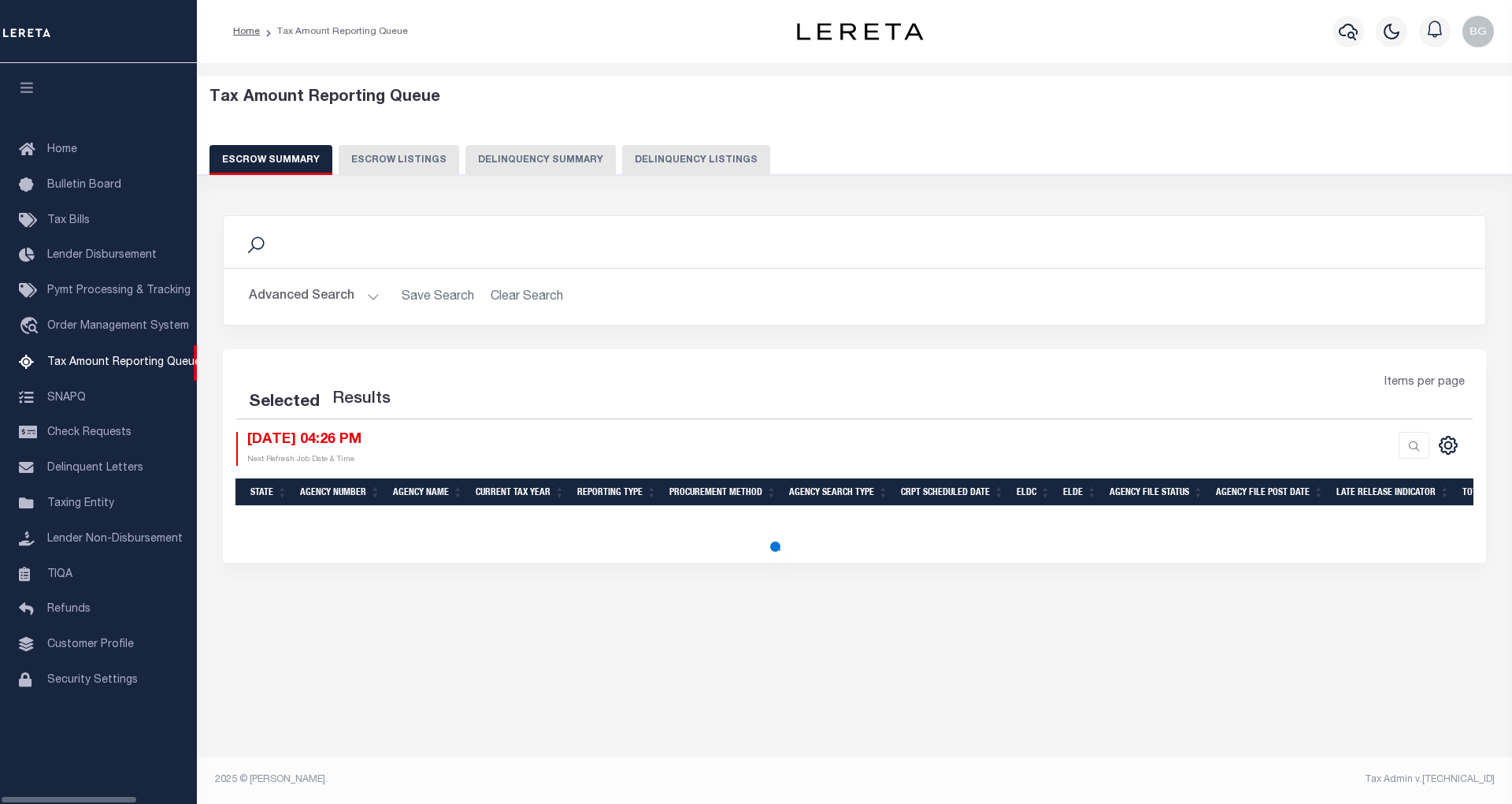
click at [638, 158] on button "Delinquency Listings" at bounding box center [696, 160] width 148 height 30
select select "100"
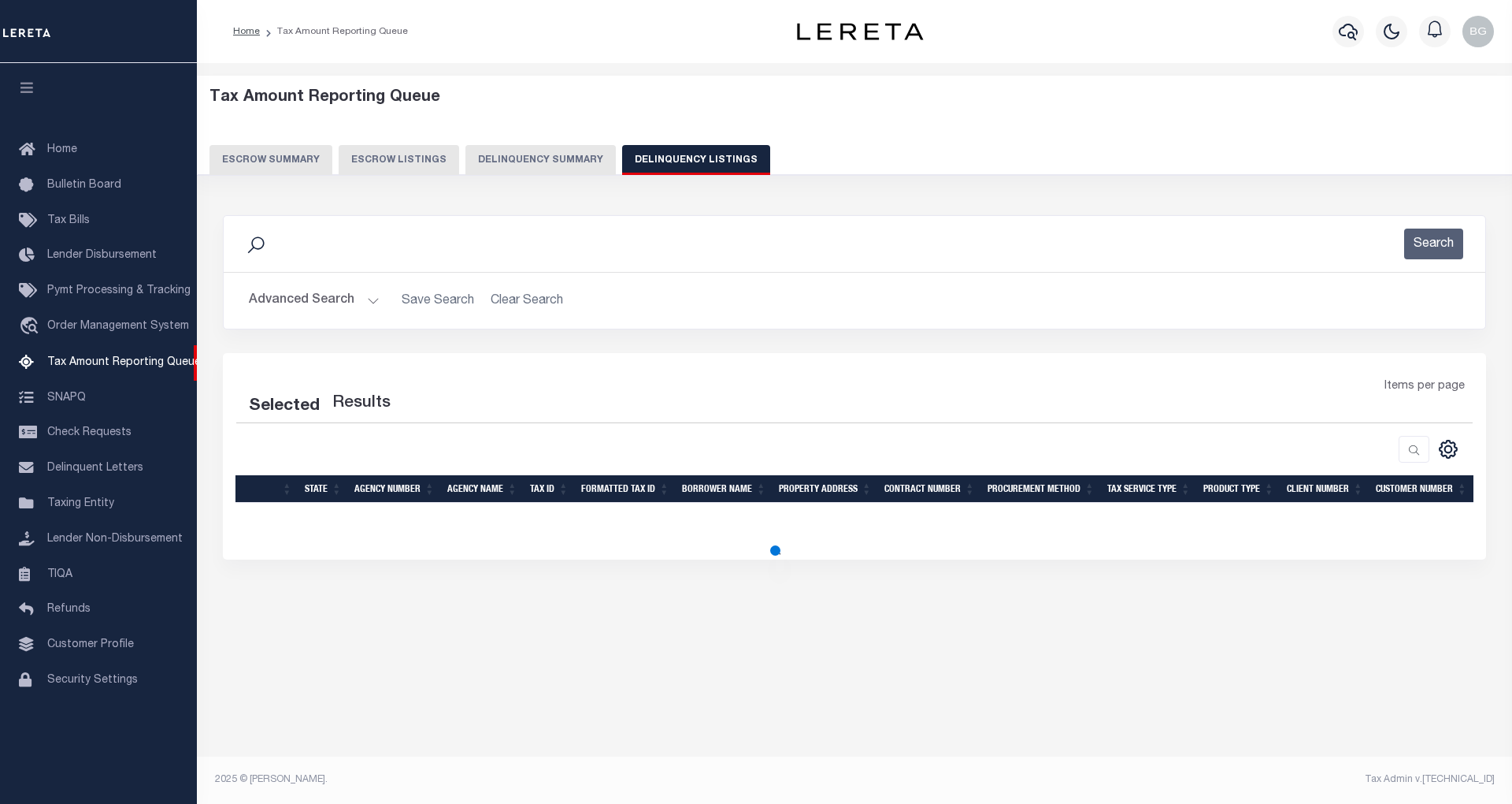
select select "100"
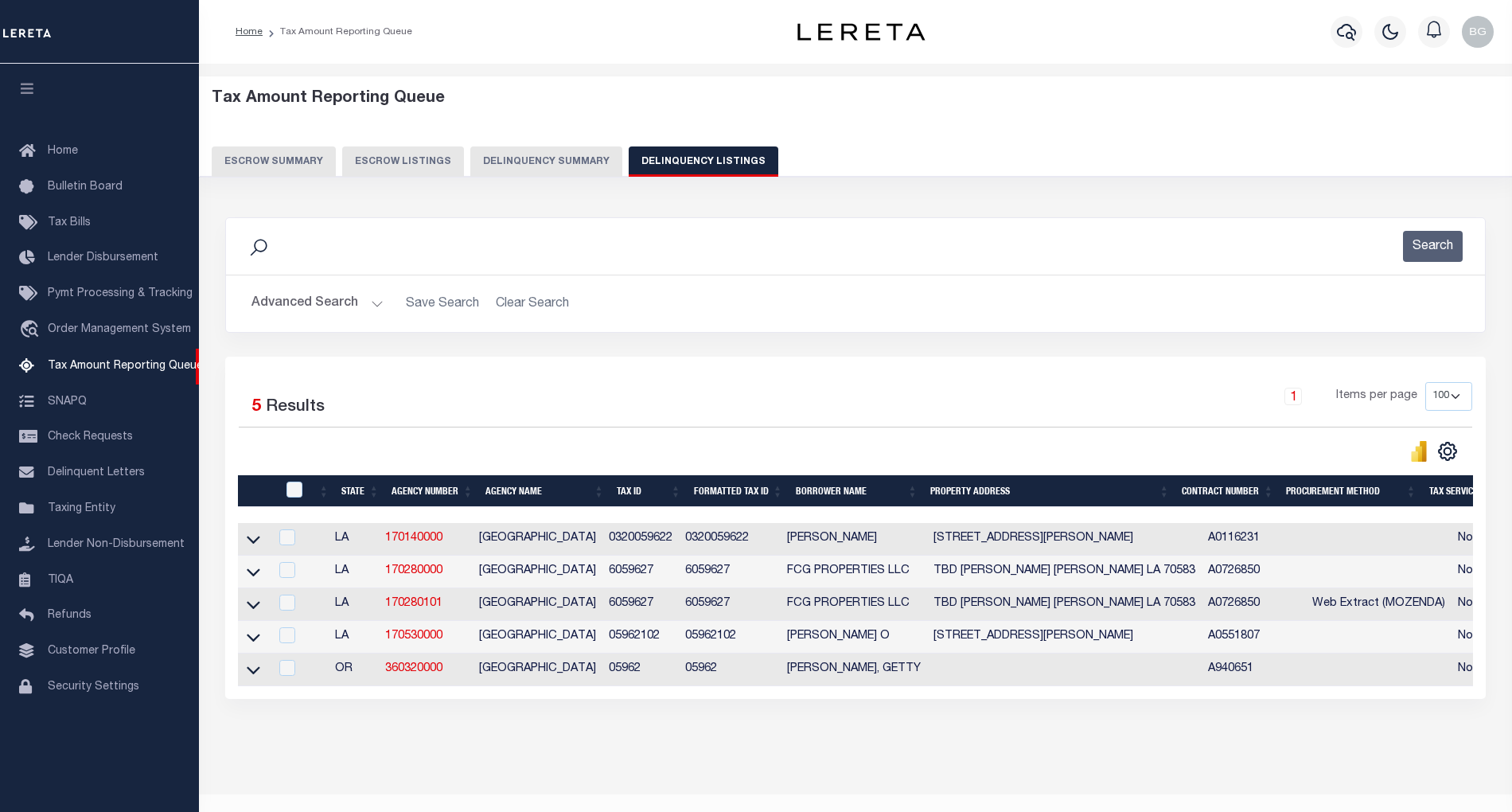
click at [372, 301] on button "Advanced Search" at bounding box center [317, 303] width 132 height 31
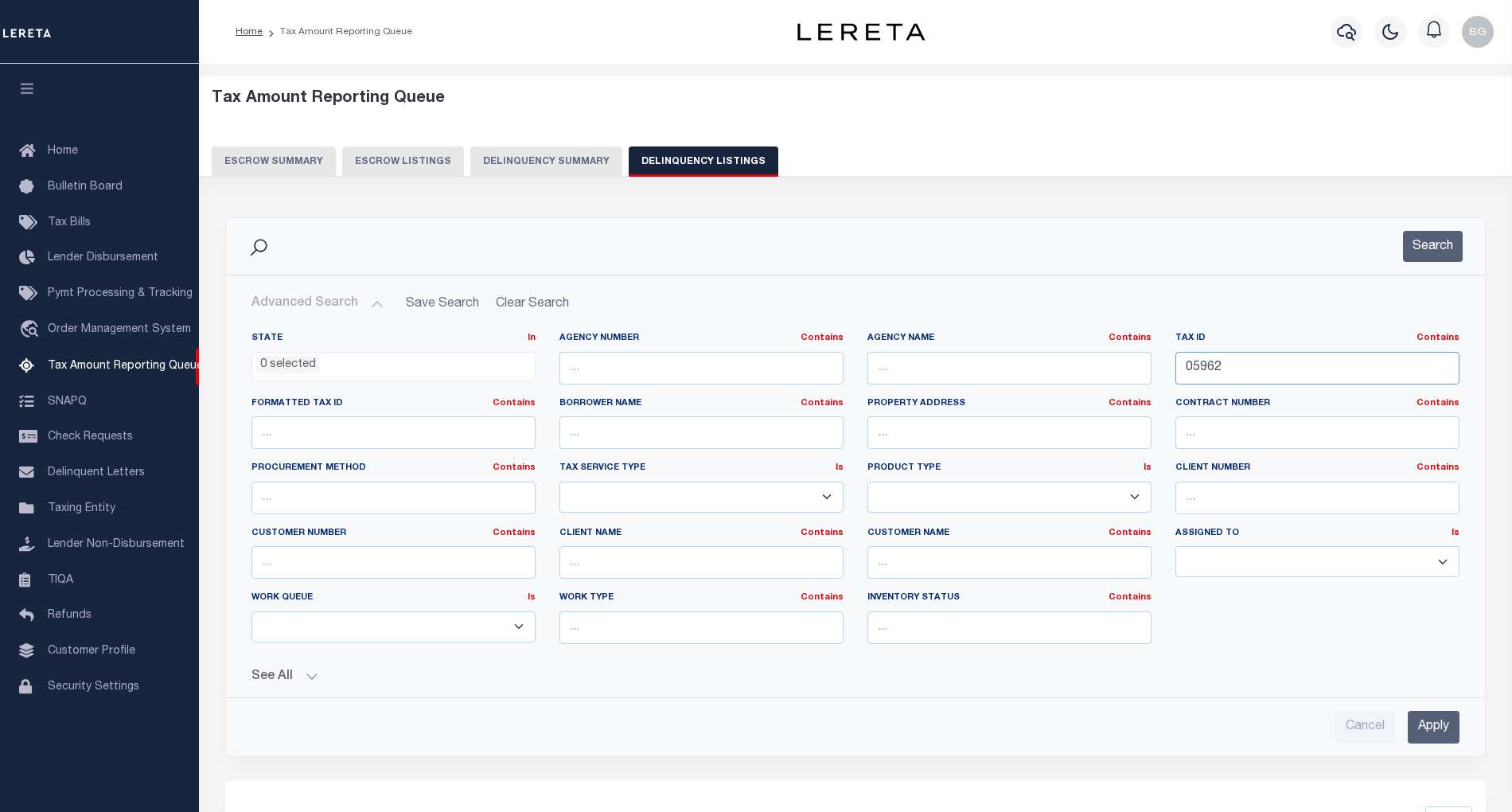
click at [1201, 367] on input "05962" at bounding box center [1317, 368] width 284 height 33
paste input "552605-5.20-16-13"
type input "552605-5.20-16-13"
click at [1443, 740] on input "Apply" at bounding box center [1434, 726] width 51 height 33
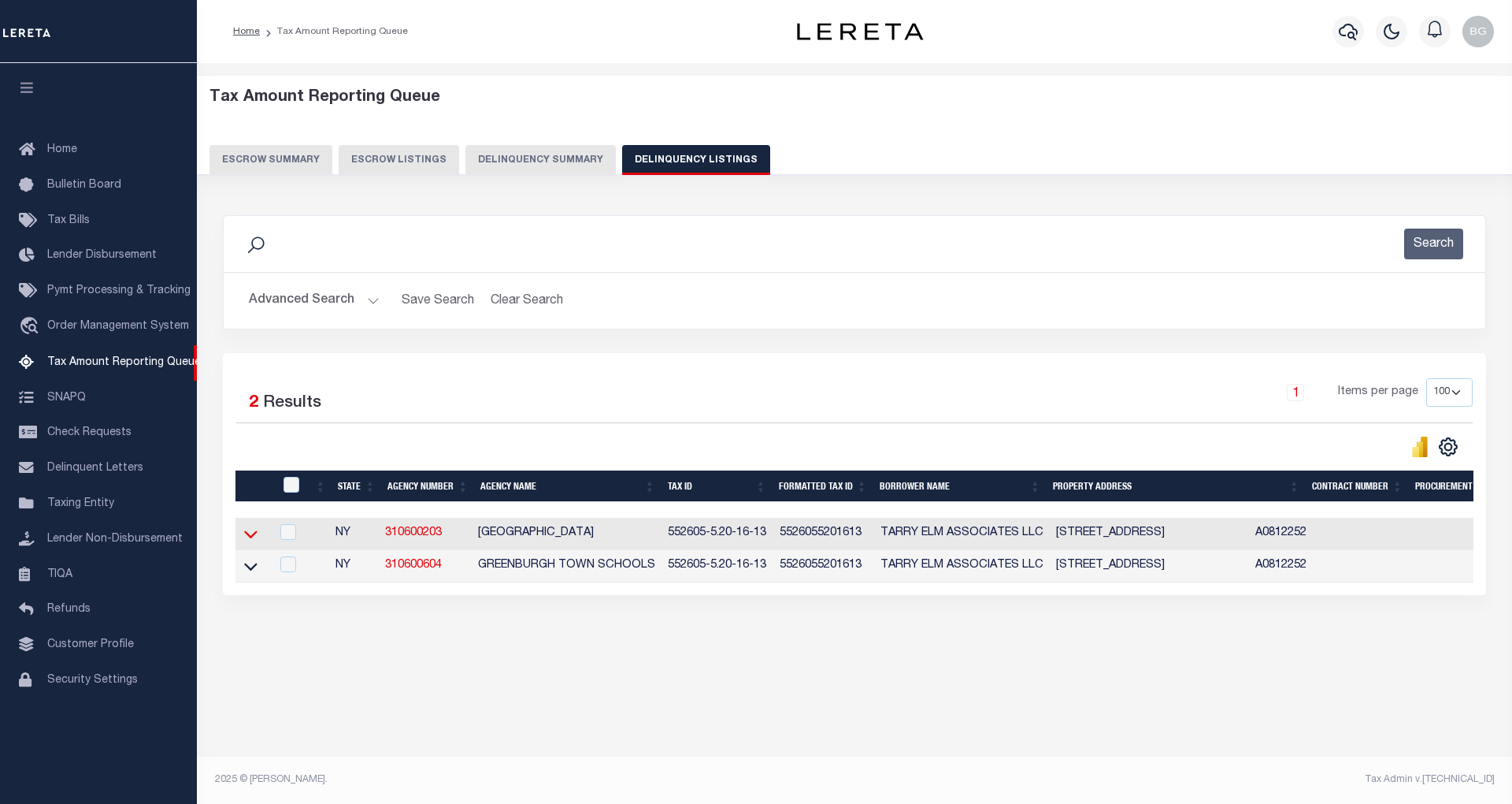
click at [252, 539] on icon at bounding box center [250, 533] width 13 height 17
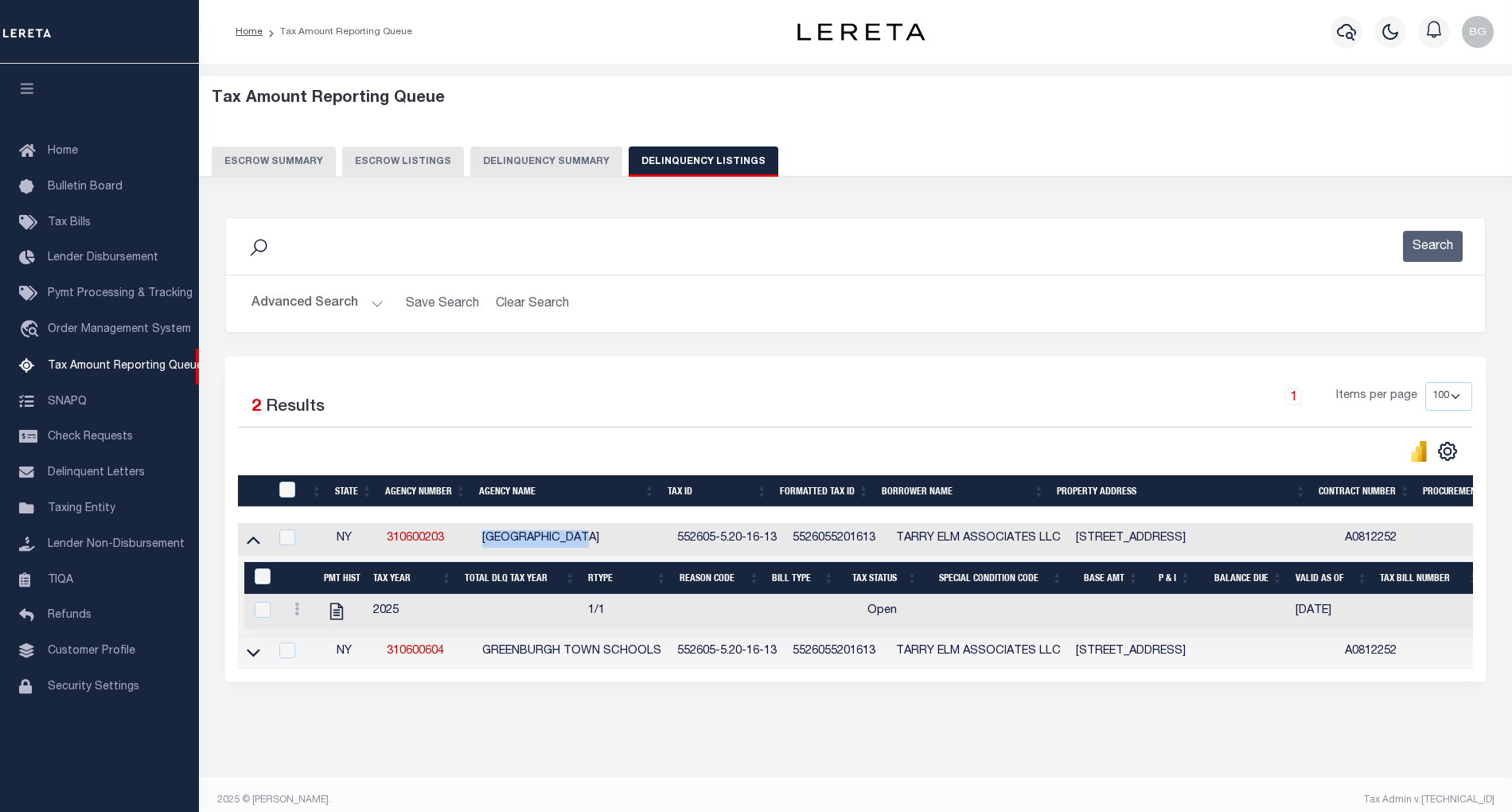
drag, startPoint x: 485, startPoint y: 543, endPoint x: 613, endPoint y: 544, distance: 128.0
click at [613, 544] on td "[GEOGRAPHIC_DATA]" at bounding box center [573, 539] width 195 height 33
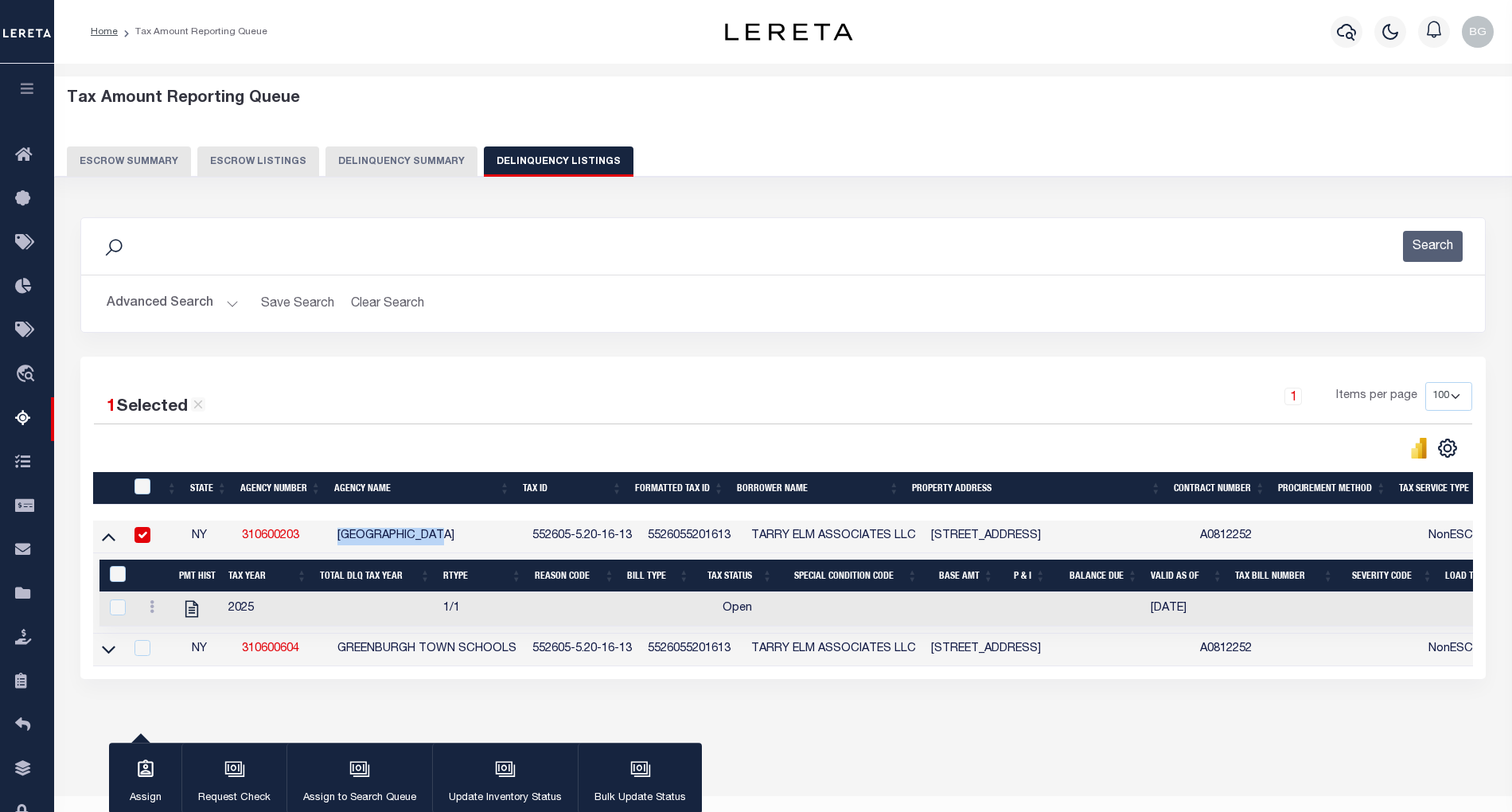
copy td "[GEOGRAPHIC_DATA]"
click at [141, 536] on input "checkbox" at bounding box center [142, 535] width 16 height 16
checkbox input "false"
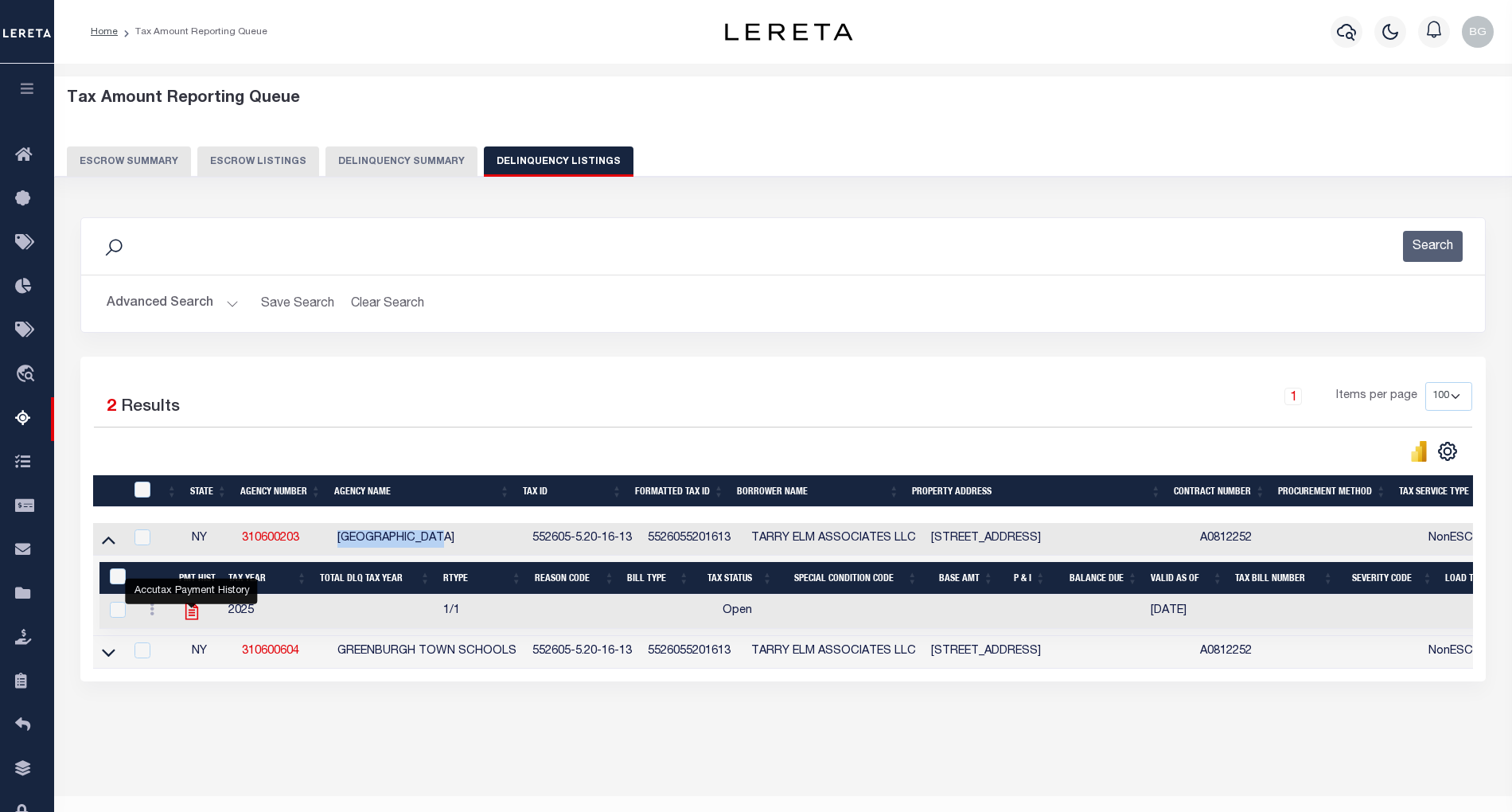
click at [195, 621] on icon "" at bounding box center [191, 610] width 20 height 20
checkbox input "true"
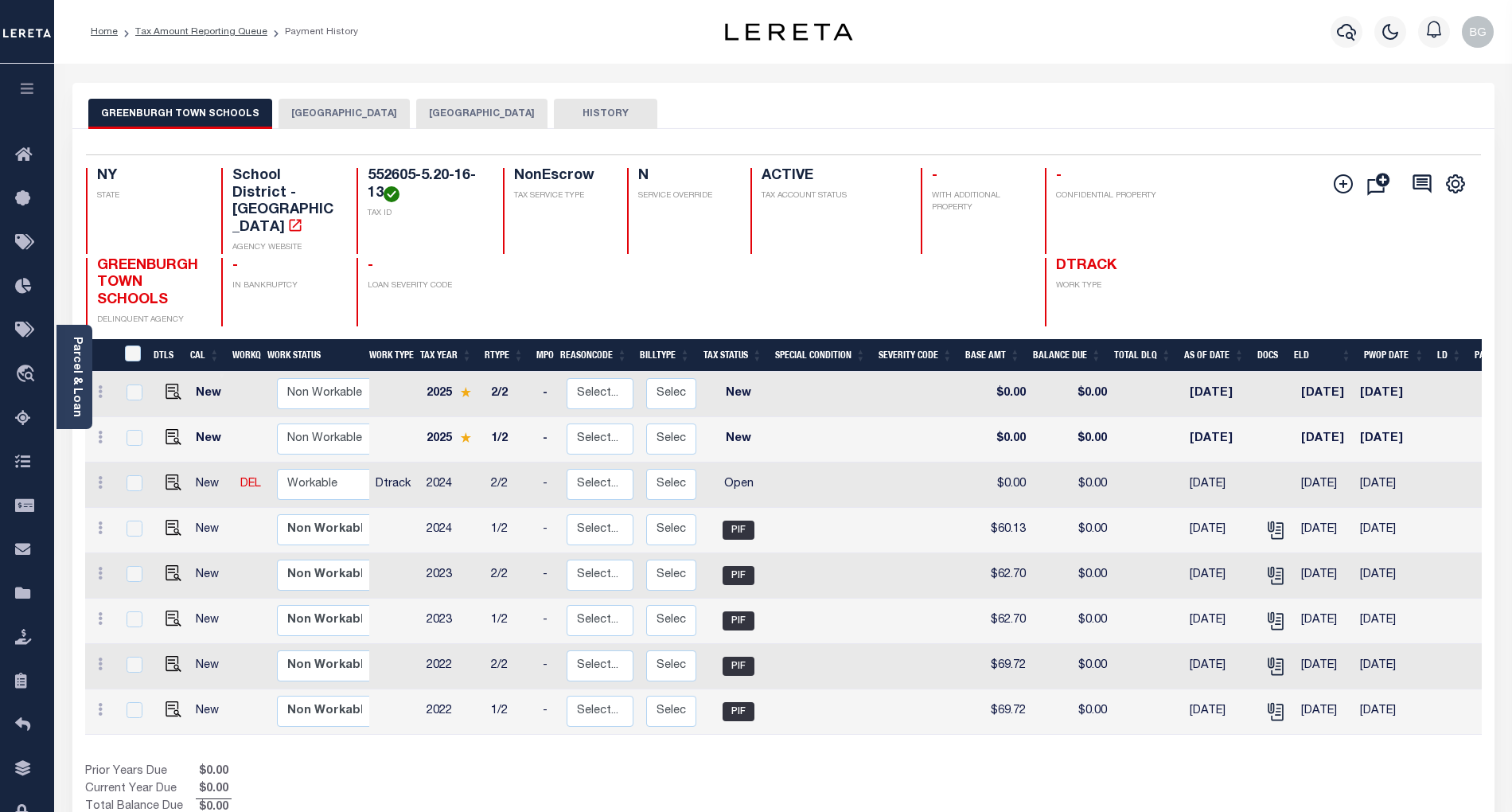
click at [335, 119] on button "[GEOGRAPHIC_DATA]" at bounding box center [344, 114] width 131 height 30
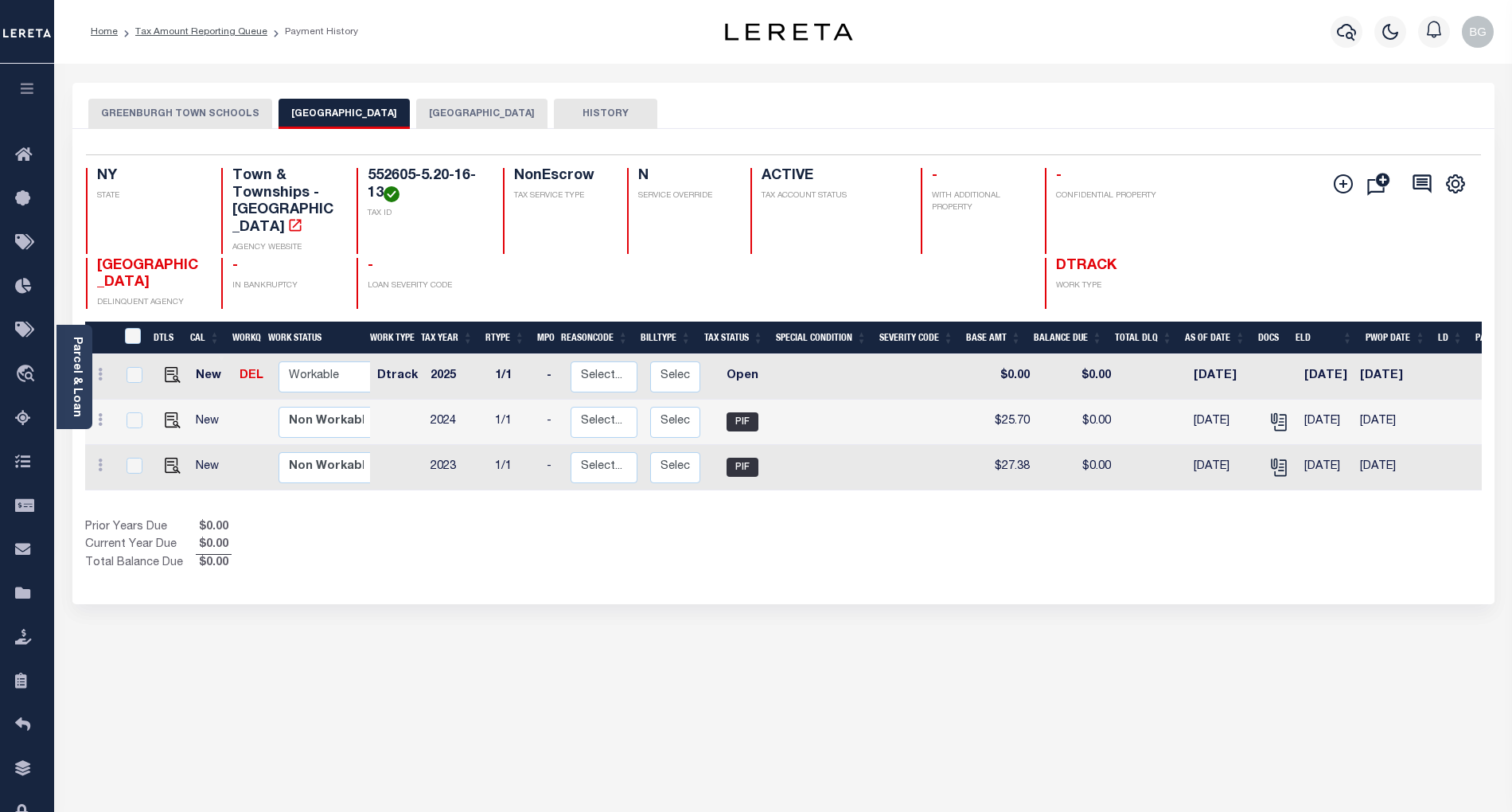
click at [219, 122] on button "GREENBURGH TOWN SCHOOLS" at bounding box center [180, 114] width 184 height 30
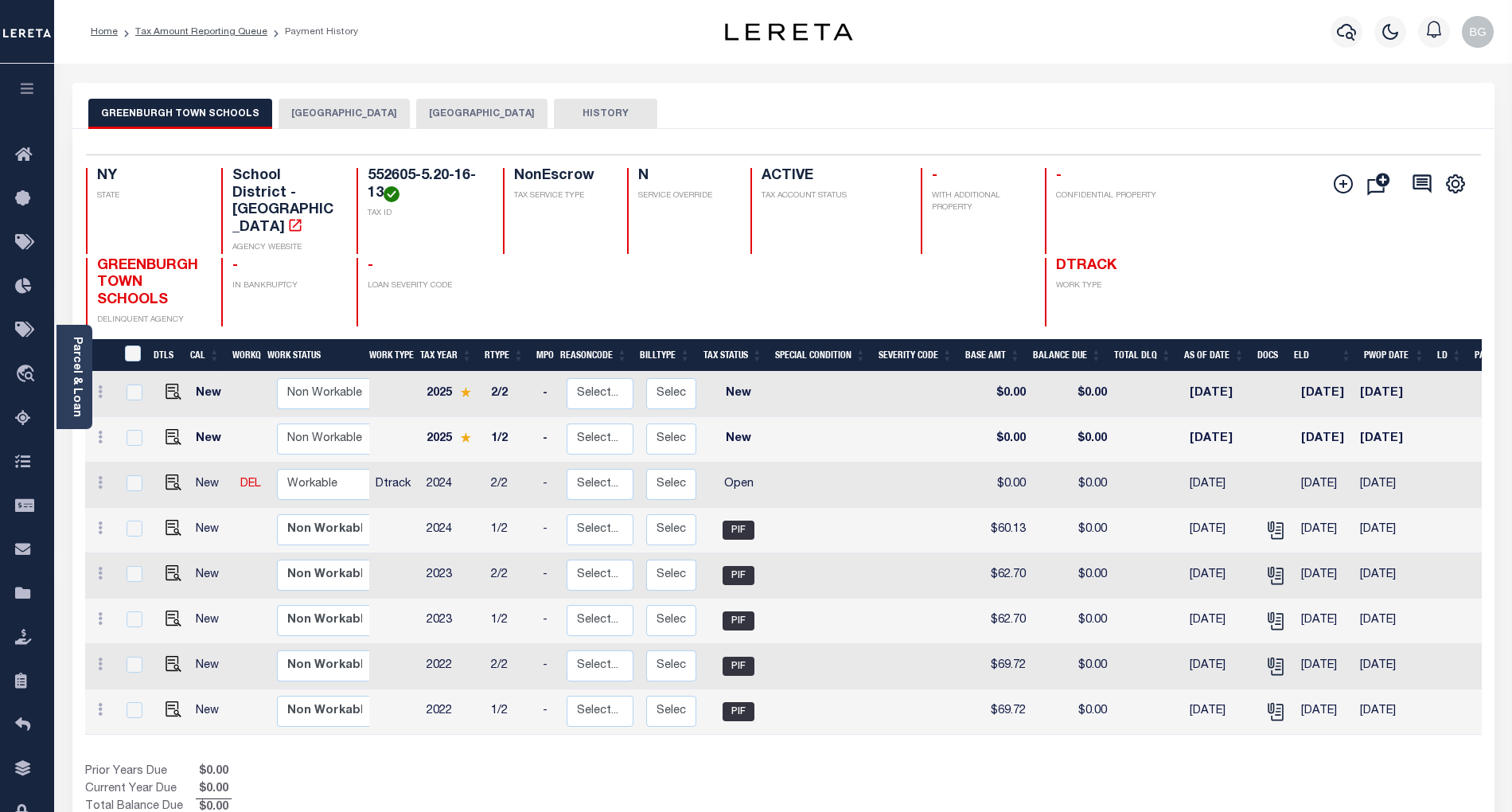
click at [355, 111] on button "[GEOGRAPHIC_DATA]" at bounding box center [344, 114] width 131 height 30
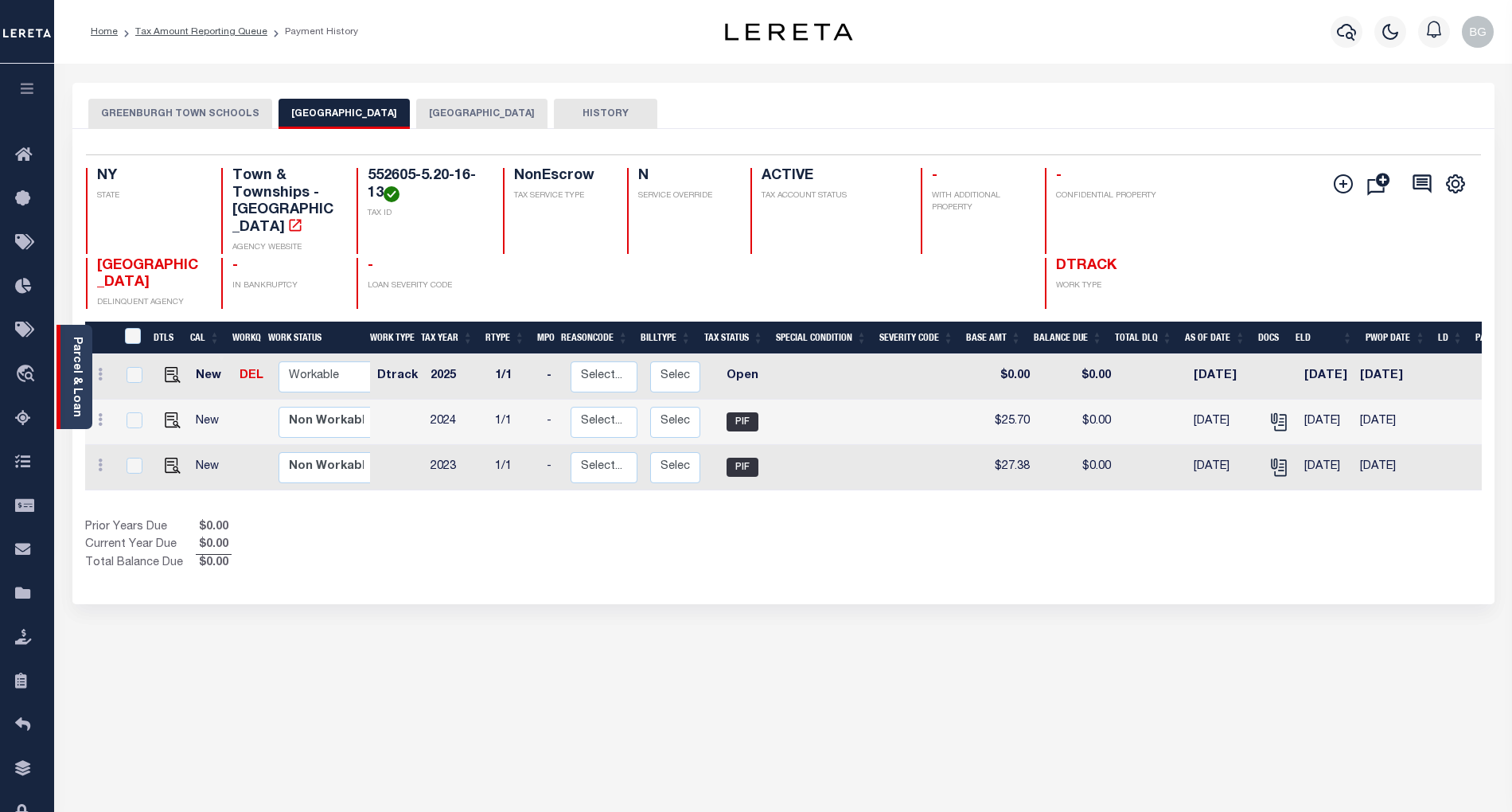
click at [77, 371] on link "Parcel & Loan" at bounding box center [76, 377] width 12 height 80
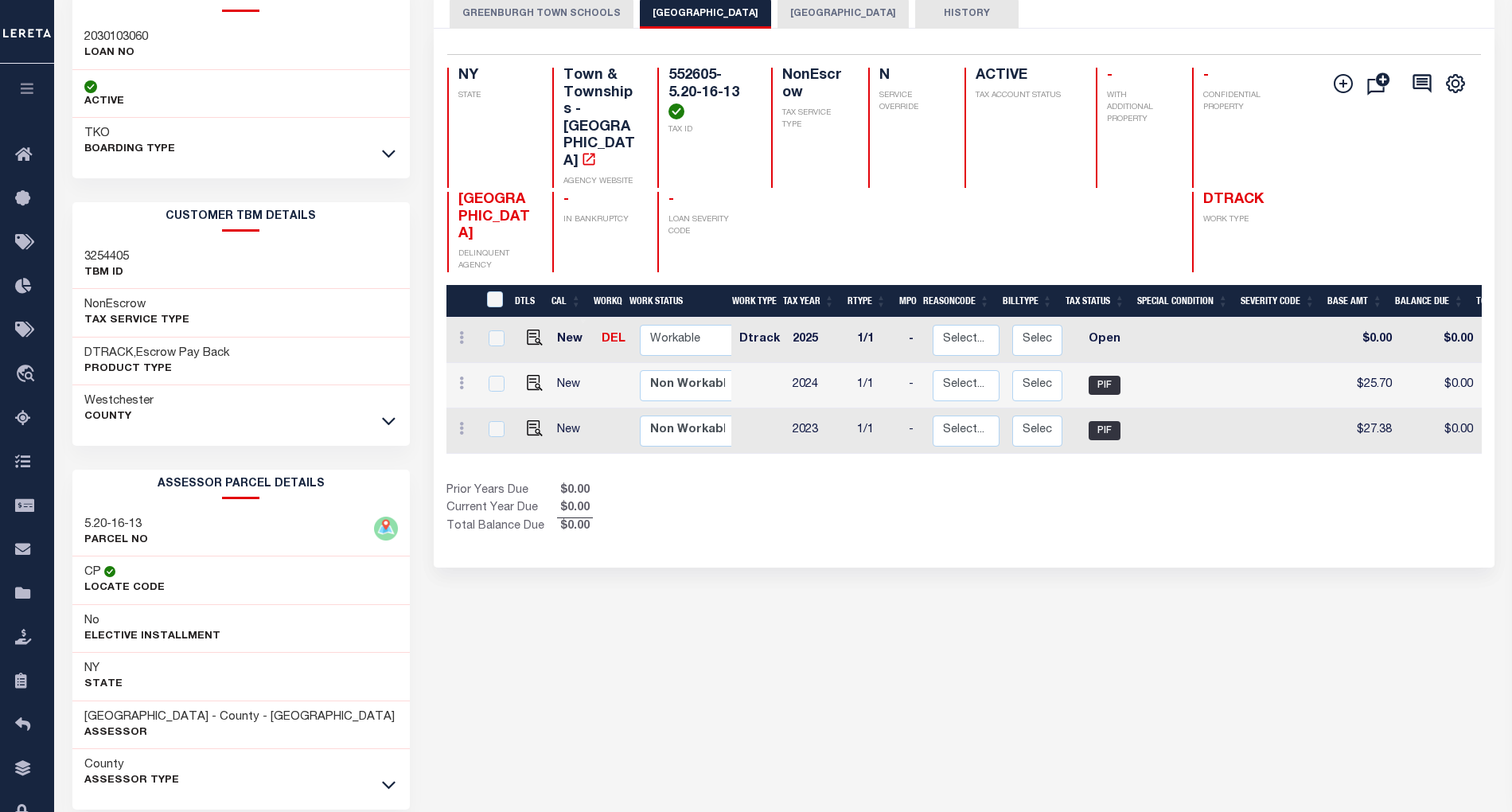
scroll to position [106, 0]
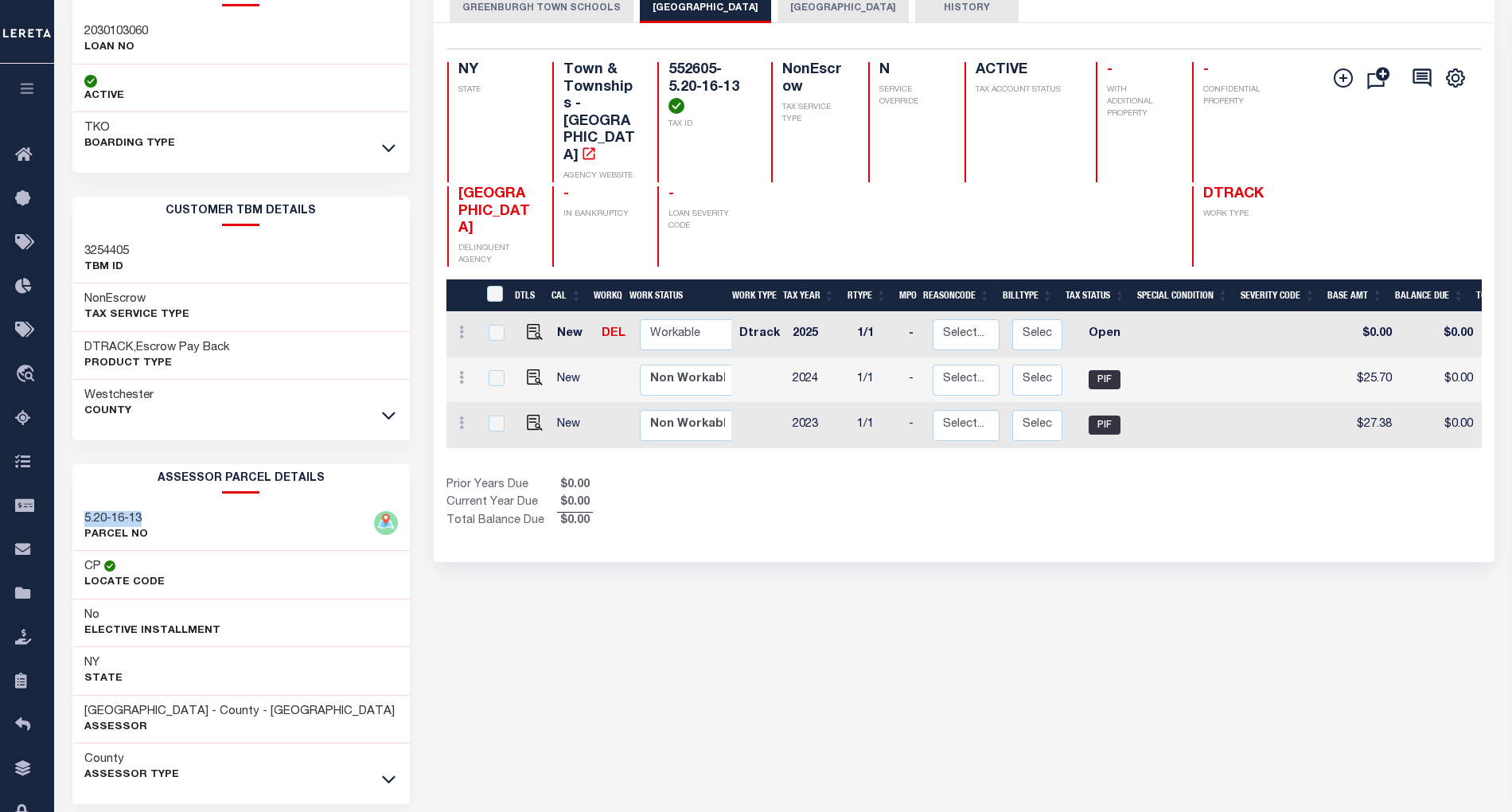
drag, startPoint x: 84, startPoint y: 519, endPoint x: 155, endPoint y: 522, distance: 71.1
click at [155, 522] on div "5.20-16-13 PARCEL NO" at bounding box center [241, 527] width 337 height 49
copy h3 "5.20-16-13"
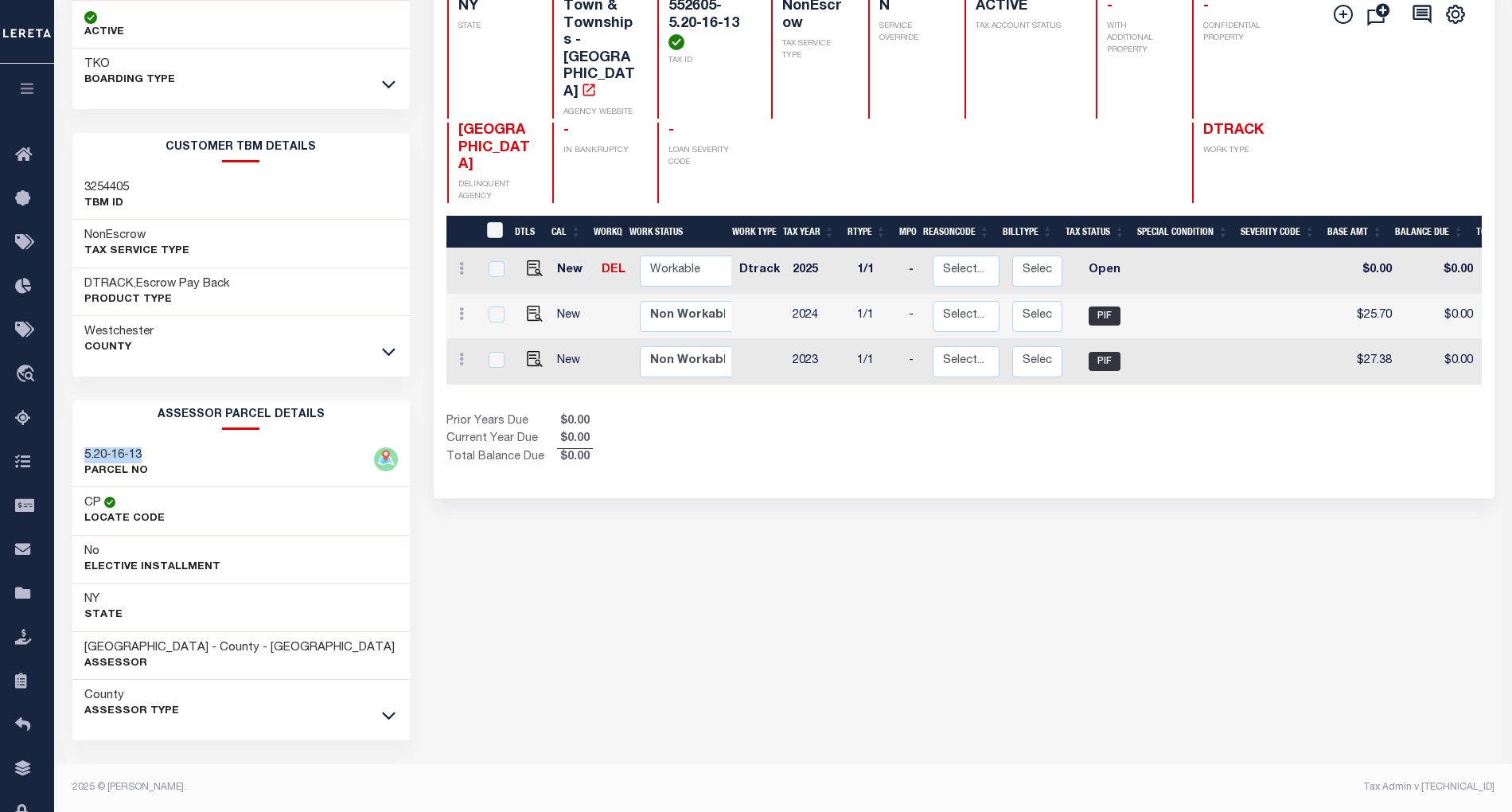
scroll to position [175, 0]
click at [387, 713] on icon at bounding box center [388, 715] width 13 height 17
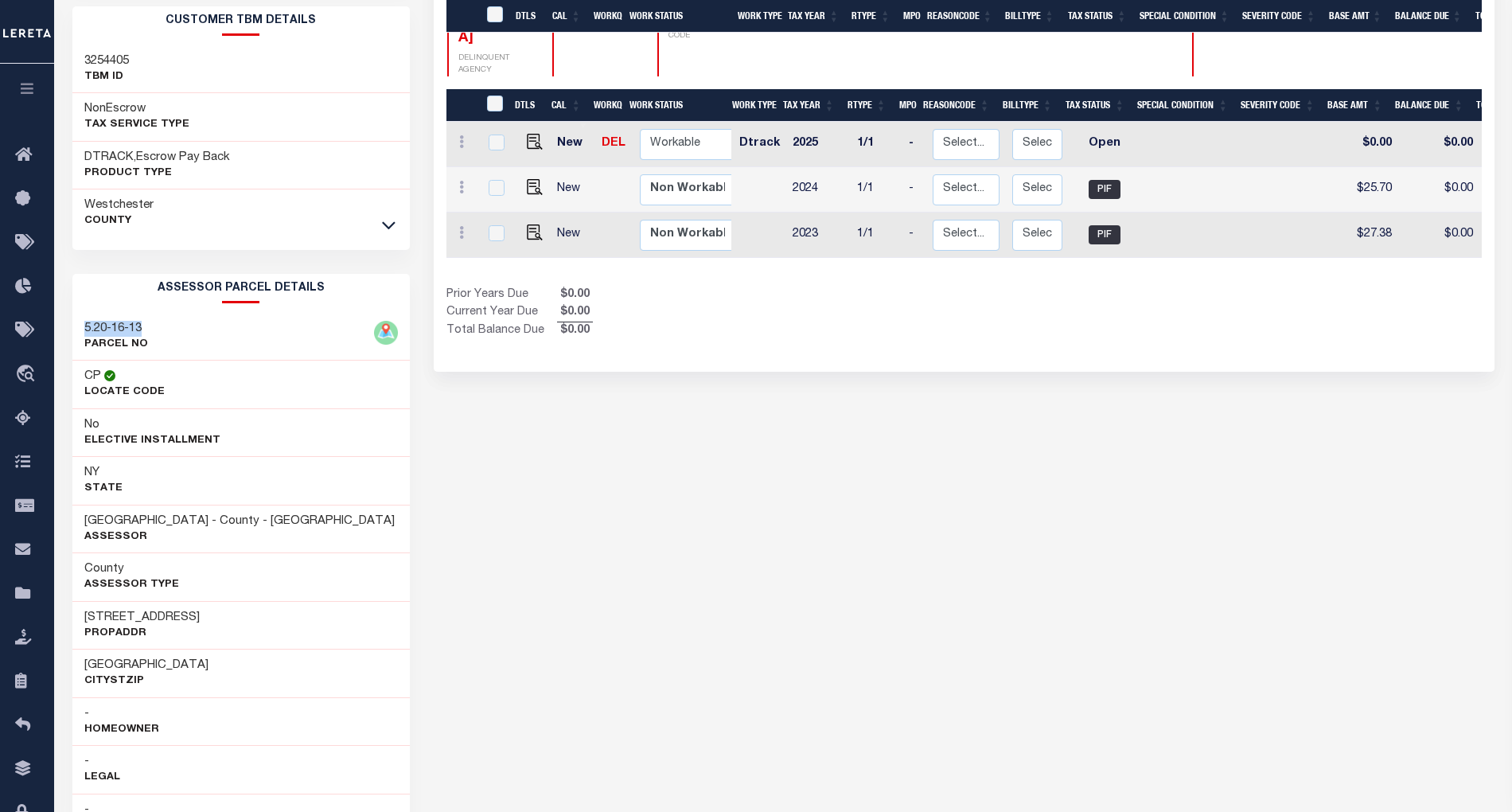
scroll to position [387, 0]
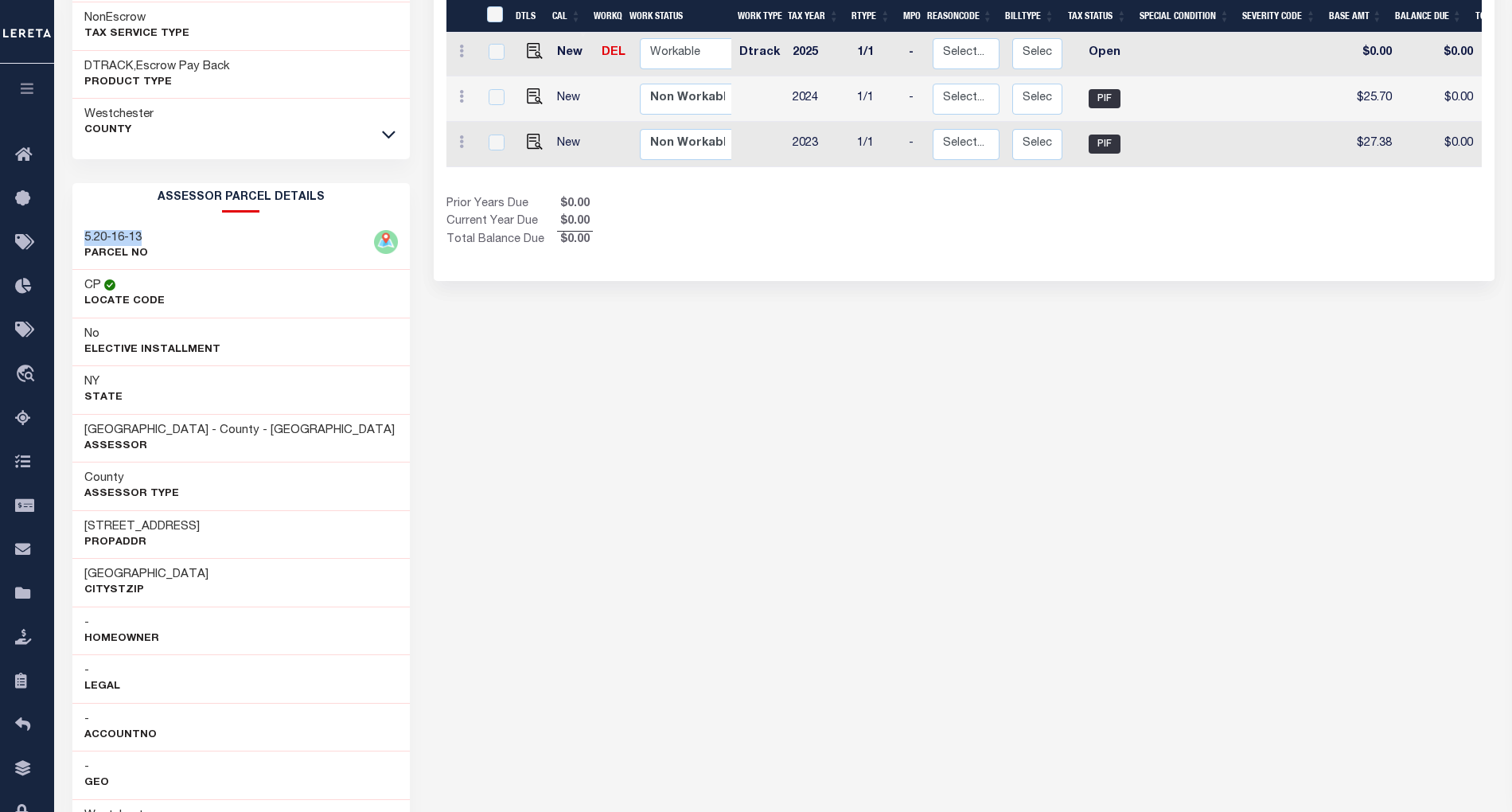
drag, startPoint x: 84, startPoint y: 532, endPoint x: 234, endPoint y: 533, distance: 150.0
click at [234, 533] on div "[STREET_ADDRESS]" at bounding box center [241, 534] width 337 height 49
copy h3 "[STREET_ADDRESS]"
drag, startPoint x: 84, startPoint y: 239, endPoint x: 165, endPoint y: 241, distance: 81.0
click at [165, 241] on div "5.20-16-13 PARCEL NO" at bounding box center [241, 246] width 337 height 49
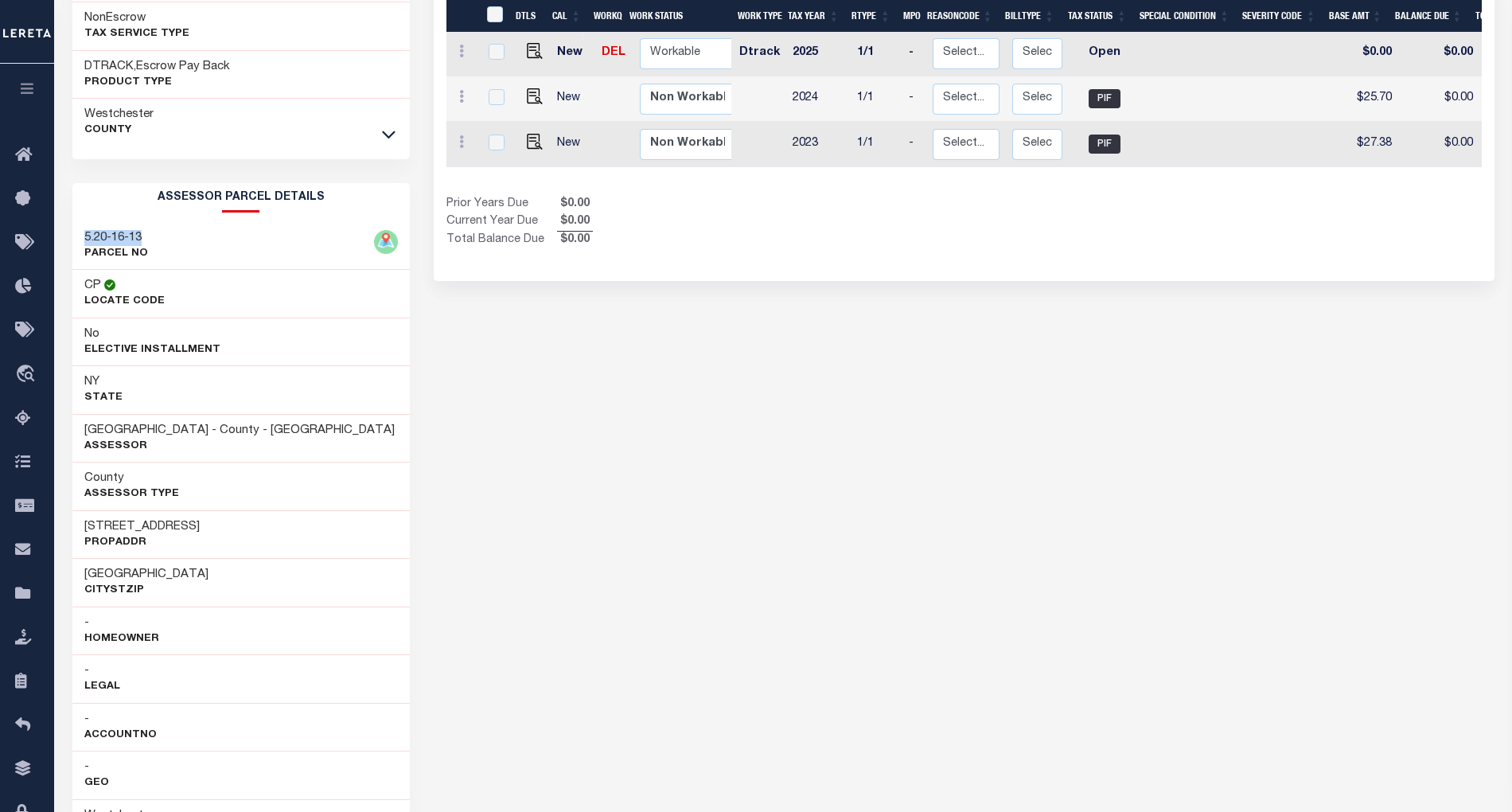
copy h3 "5.20-16-13"
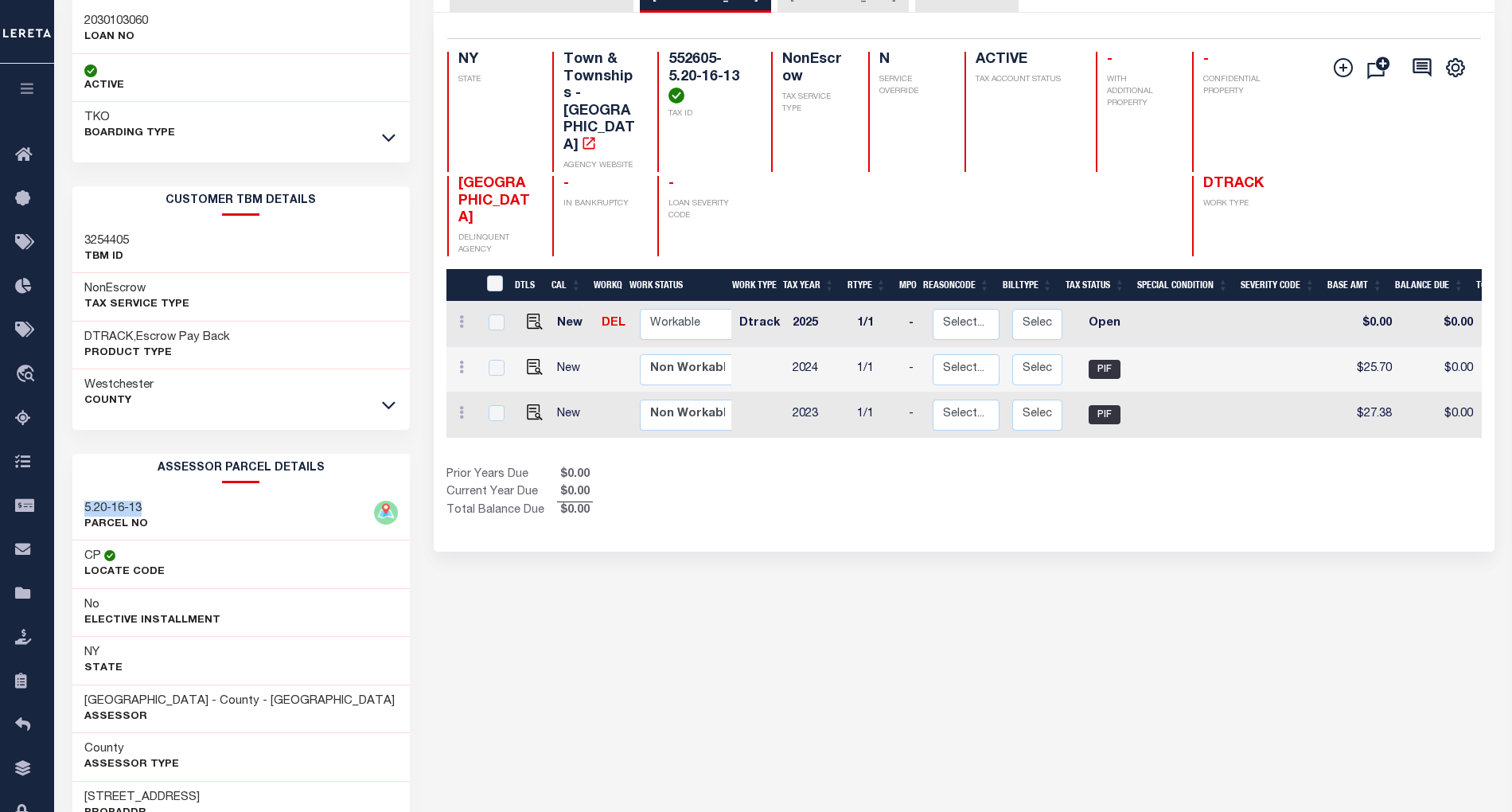
scroll to position [68, 0]
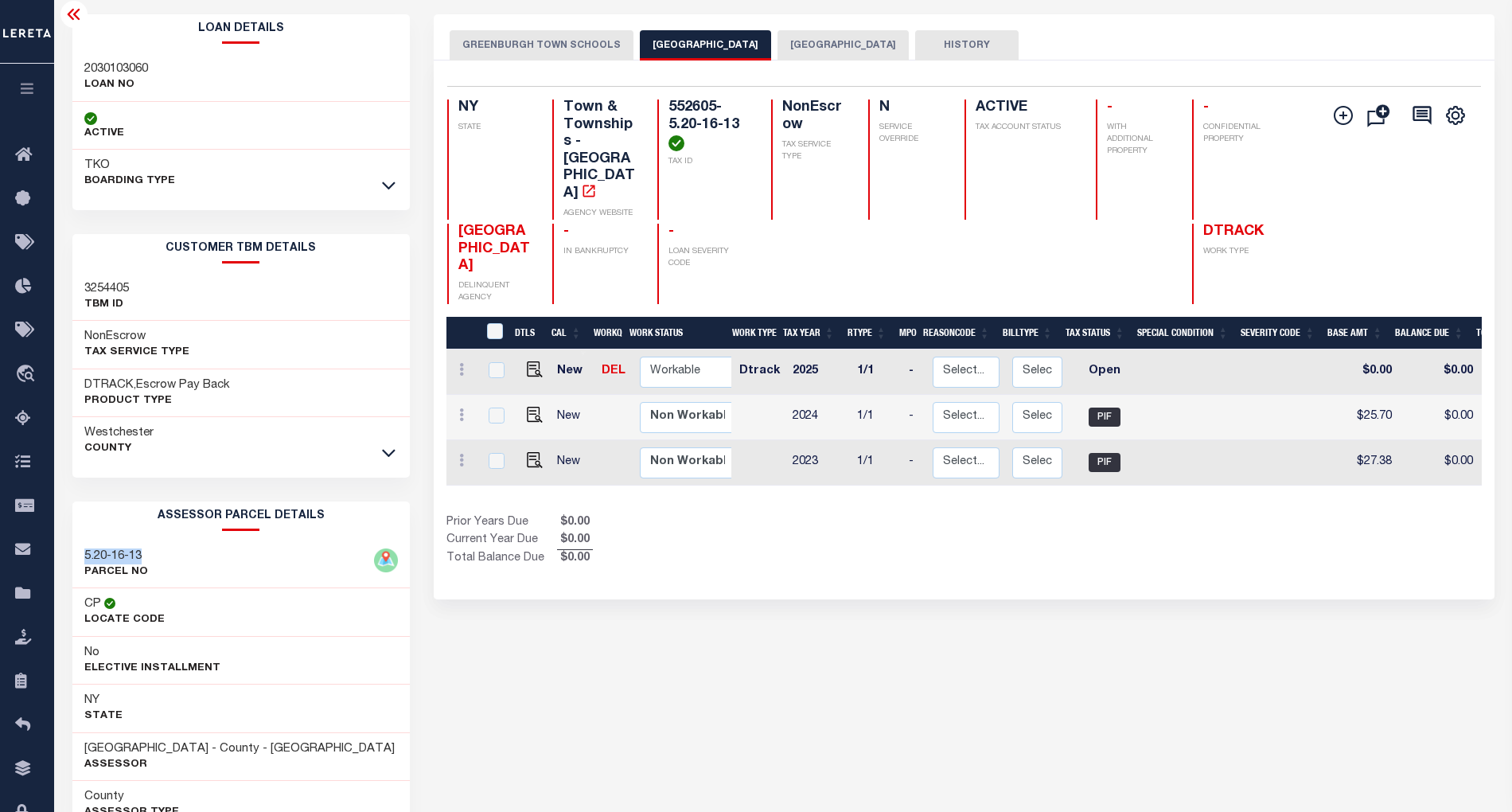
click at [76, 16] on icon at bounding box center [74, 14] width 19 height 19
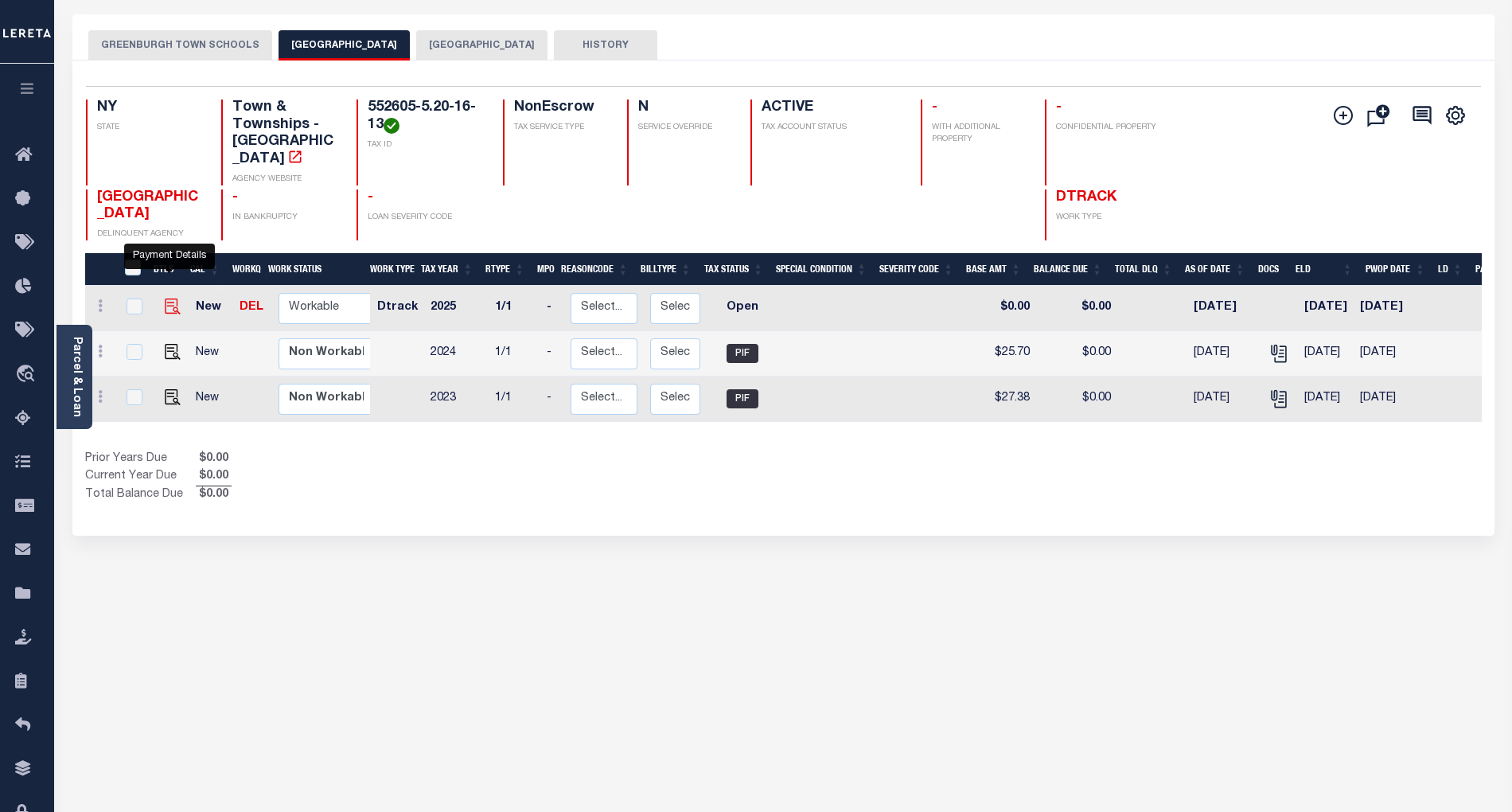
click at [167, 298] on img "" at bounding box center [173, 306] width 16 height 16
checkbox input "true"
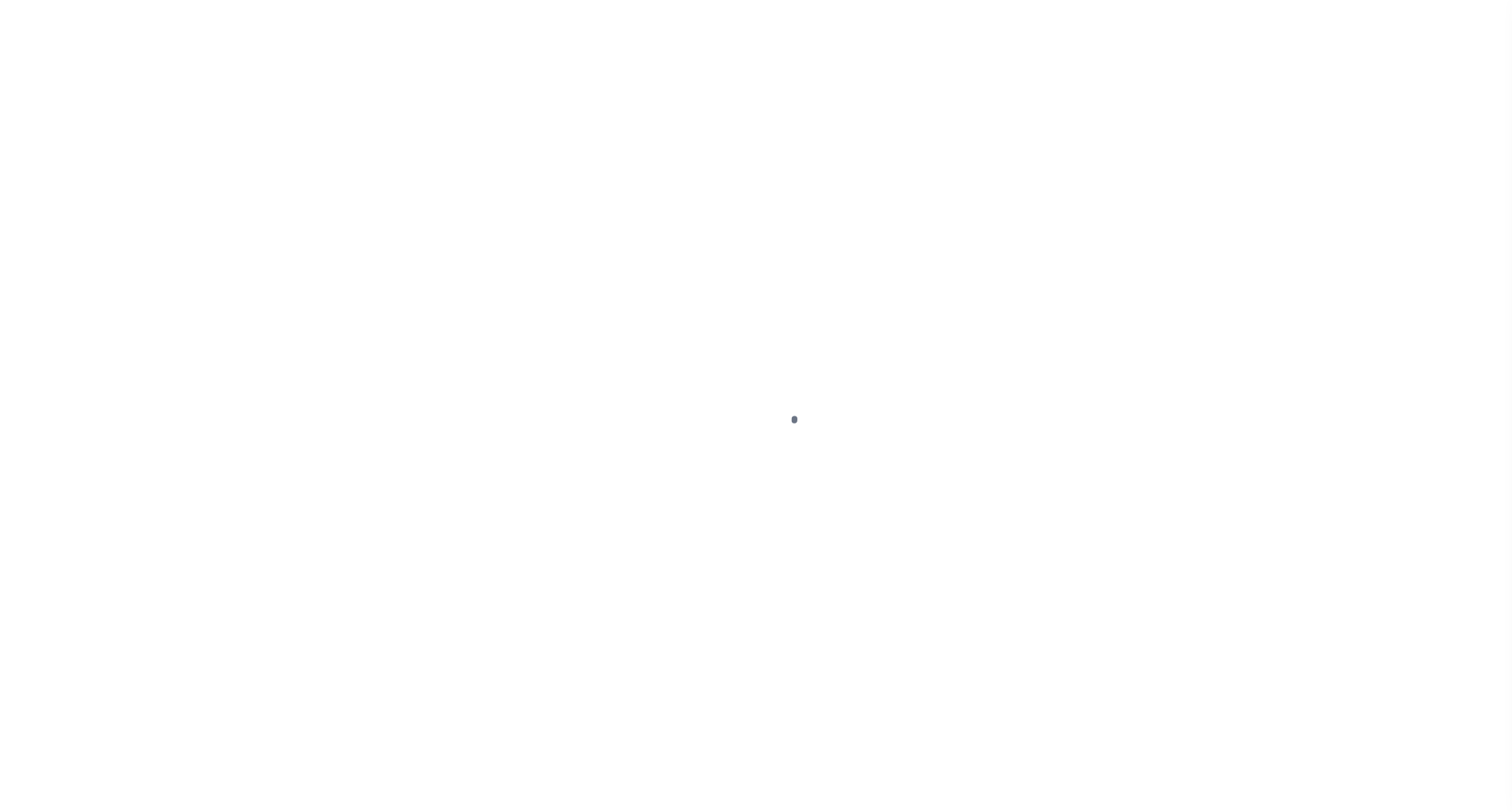
select select "OP2"
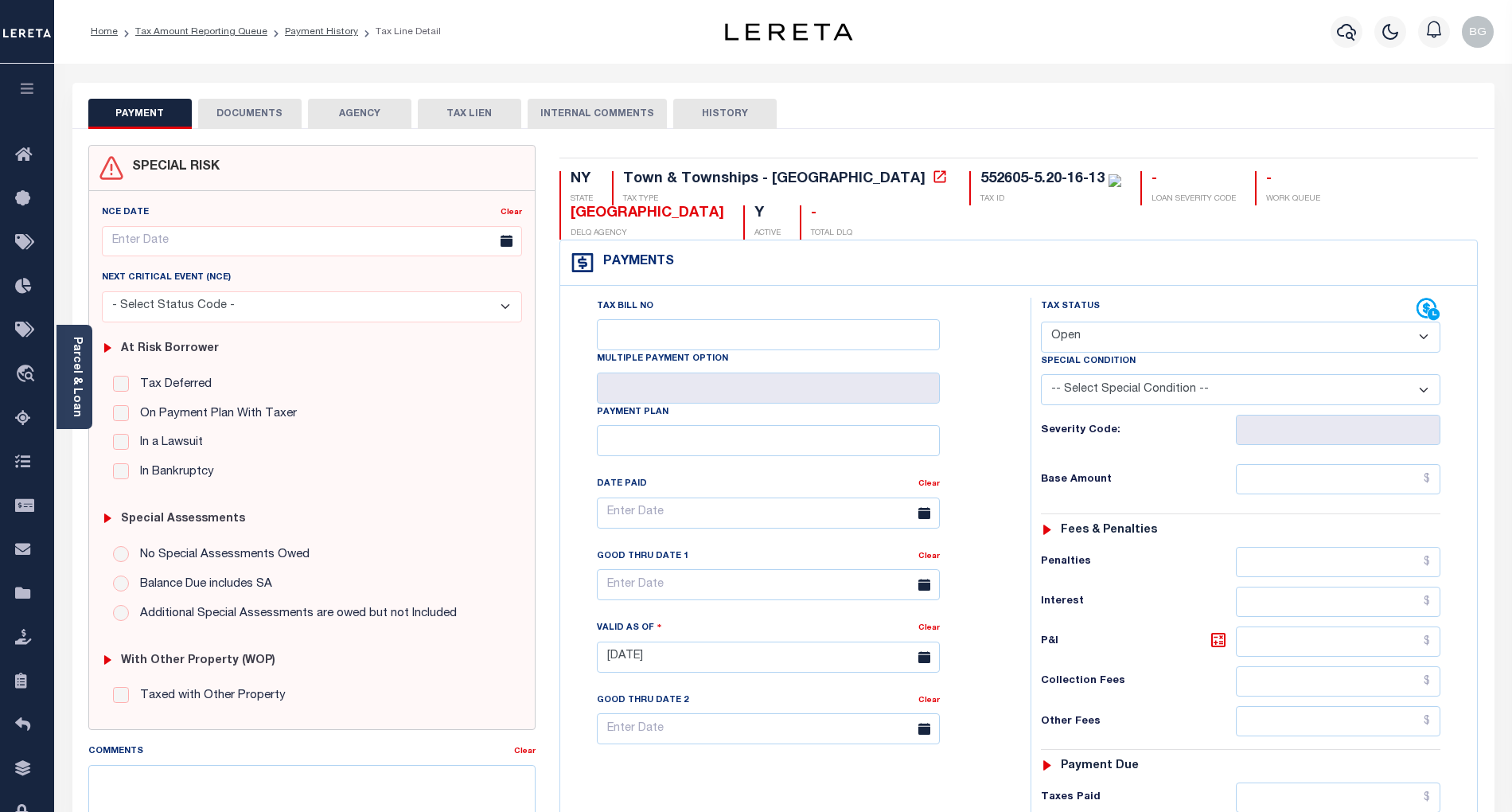
click at [262, 115] on button "DOCUMENTS" at bounding box center [249, 114] width 104 height 30
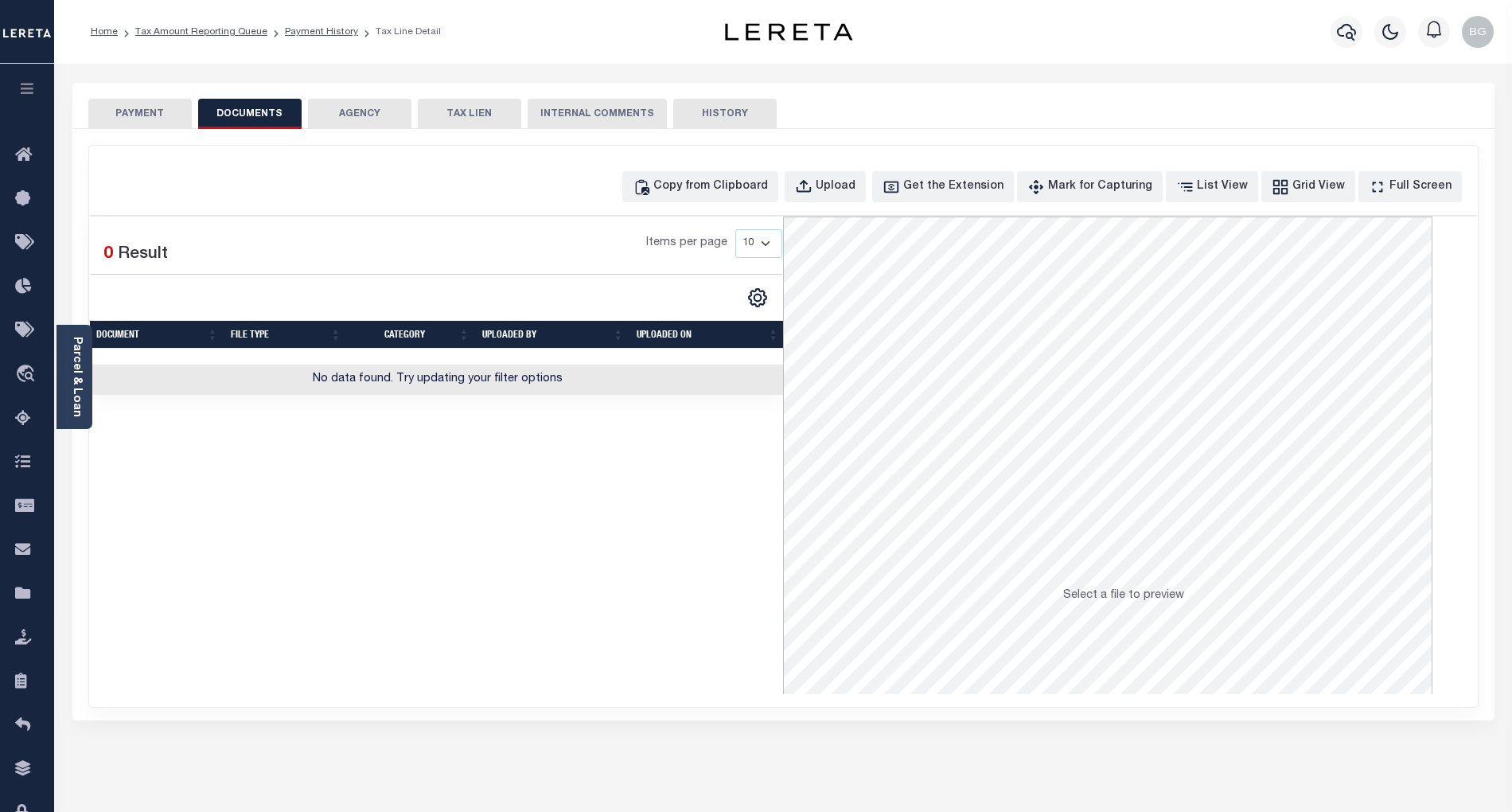
click at [138, 112] on button "PAYMENT" at bounding box center [140, 114] width 104 height 30
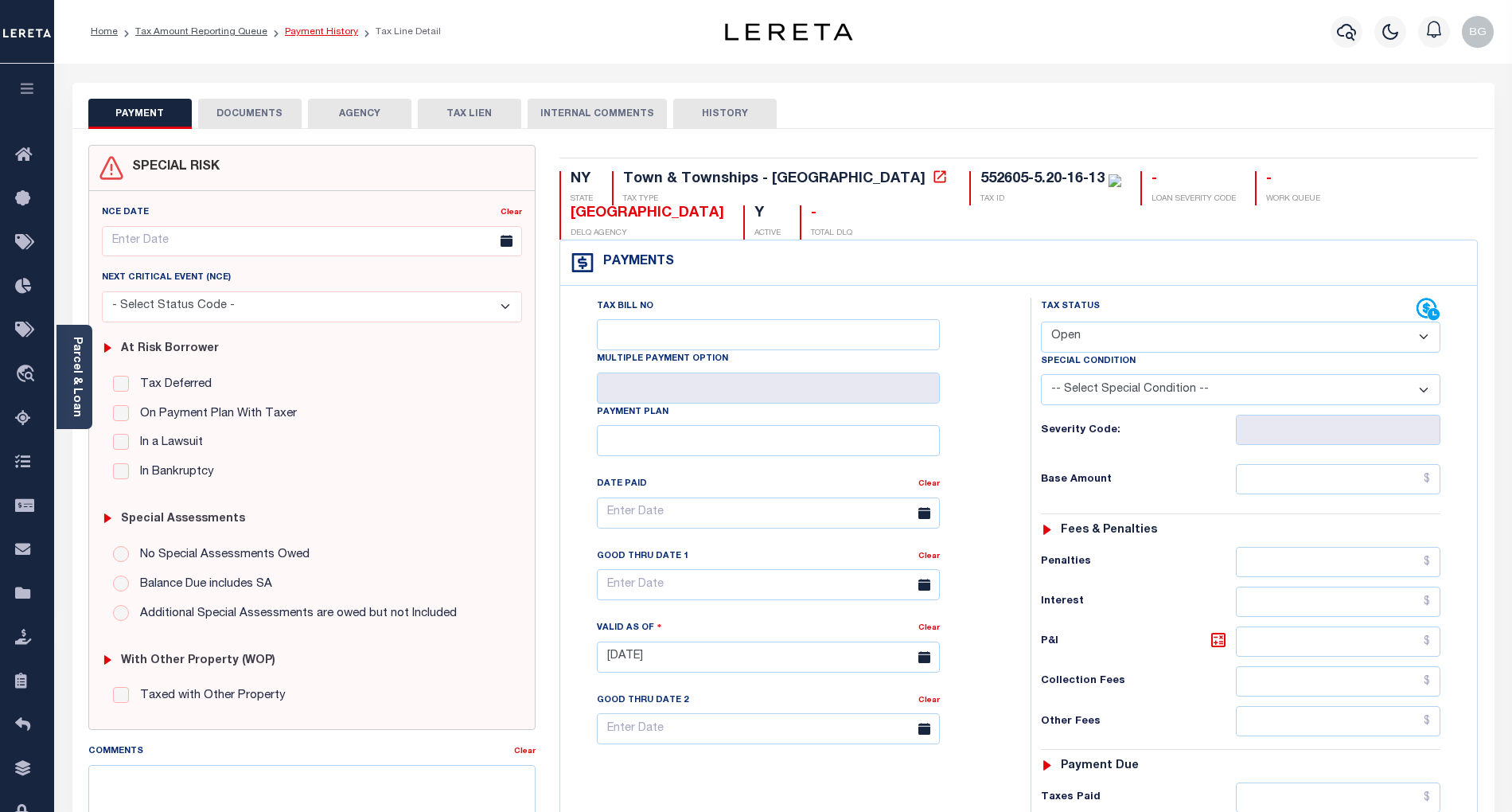
click at [312, 33] on link "Payment History" at bounding box center [321, 32] width 73 height 10
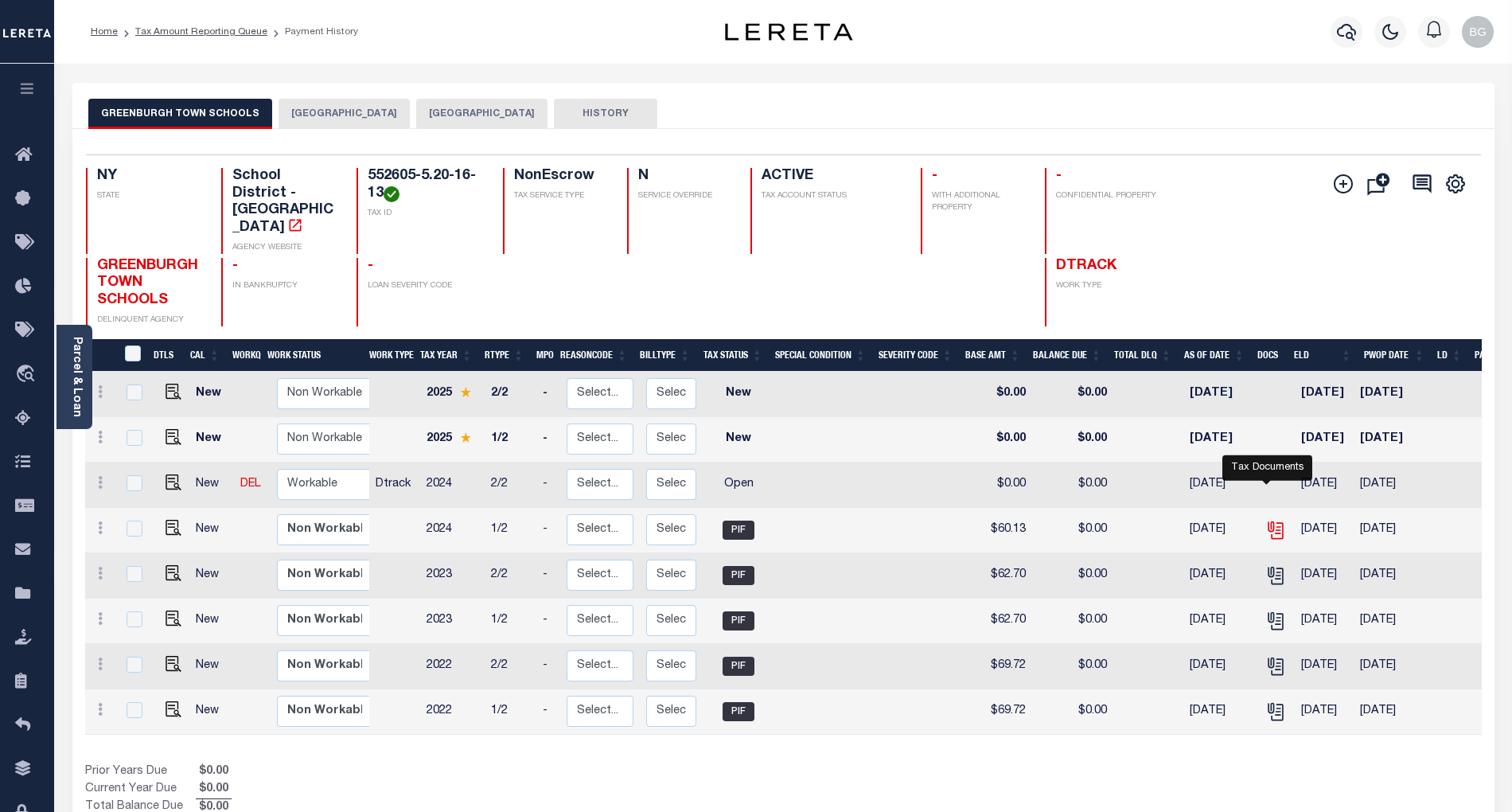
click at [1273, 522] on icon "" at bounding box center [1277, 530] width 12 height 17
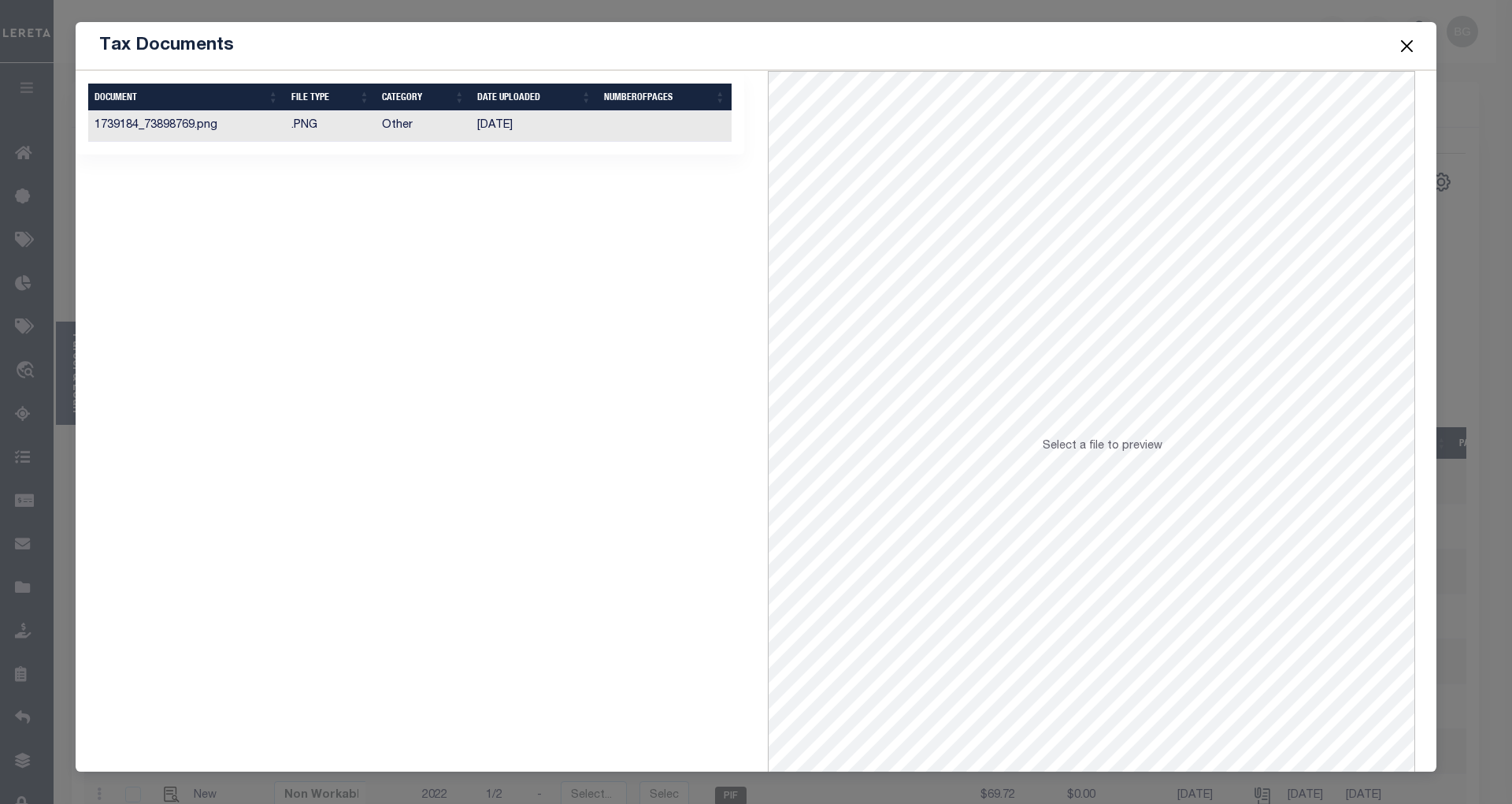
click at [1406, 49] on button "Close" at bounding box center [1407, 45] width 20 height 20
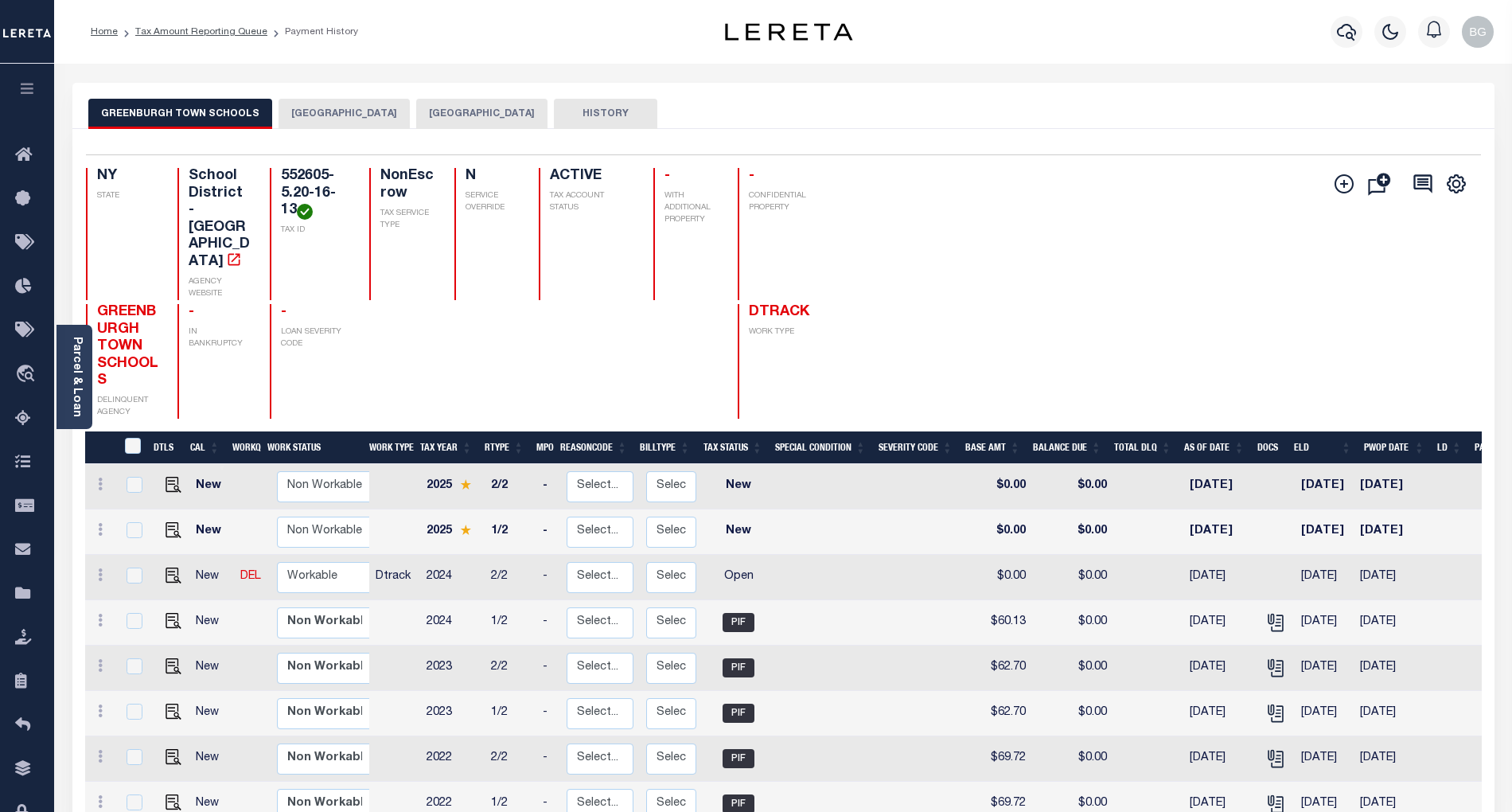
click at [341, 118] on button "[GEOGRAPHIC_DATA]" at bounding box center [344, 114] width 131 height 30
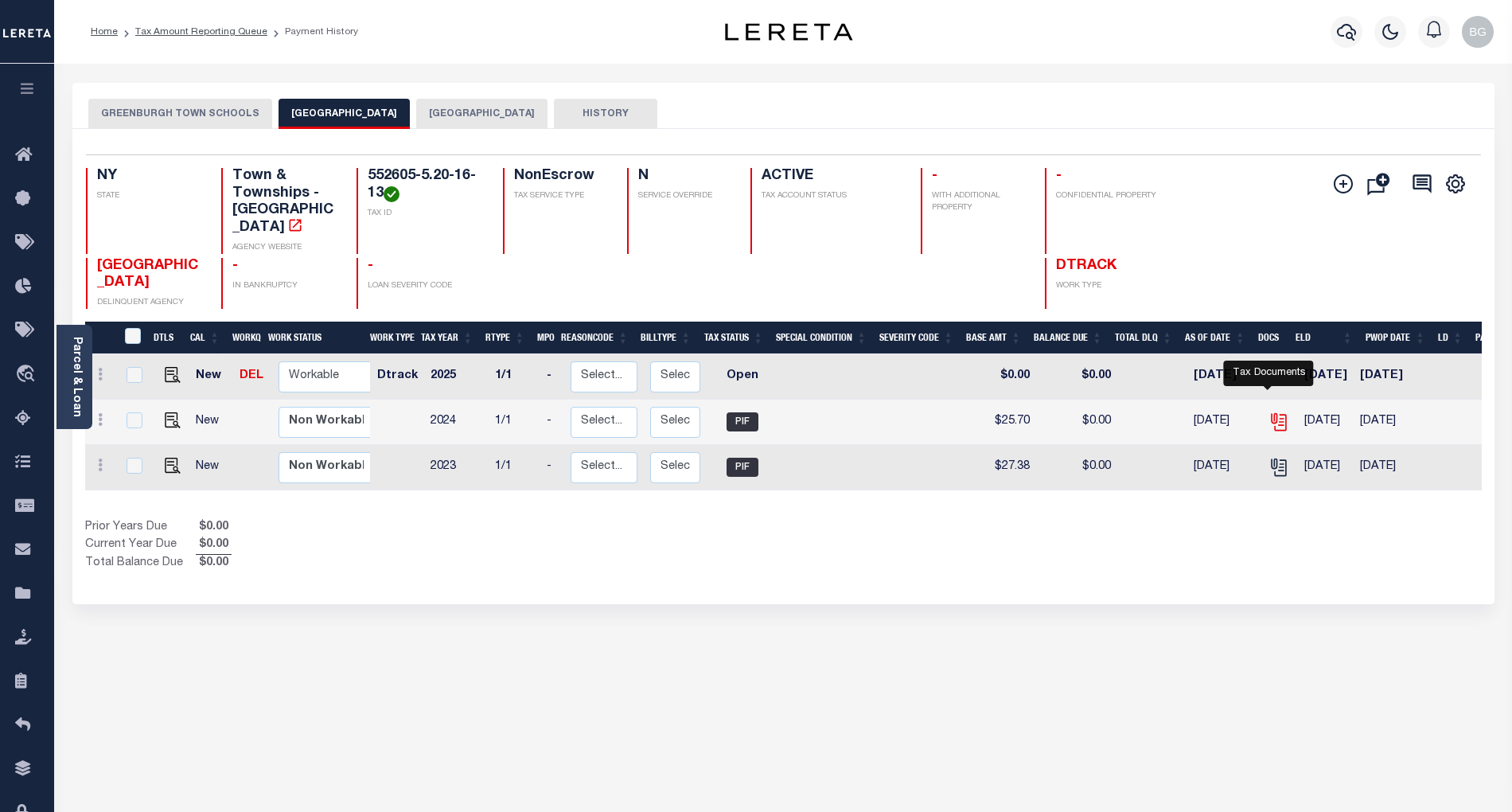
click at [1272, 413] on icon "" at bounding box center [1278, 419] width 12 height 12
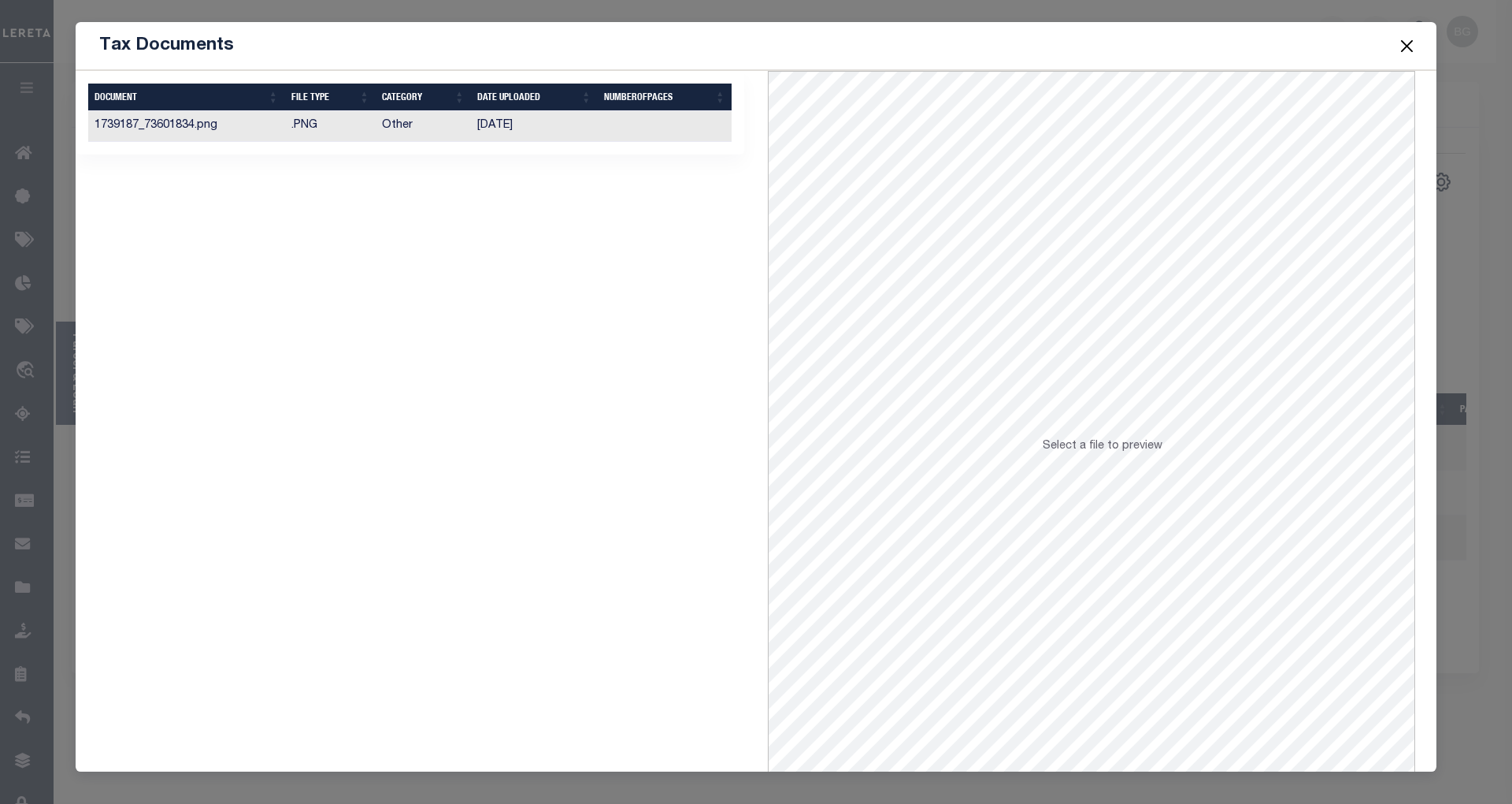
click at [498, 130] on td "[DATE]" at bounding box center [534, 126] width 127 height 31
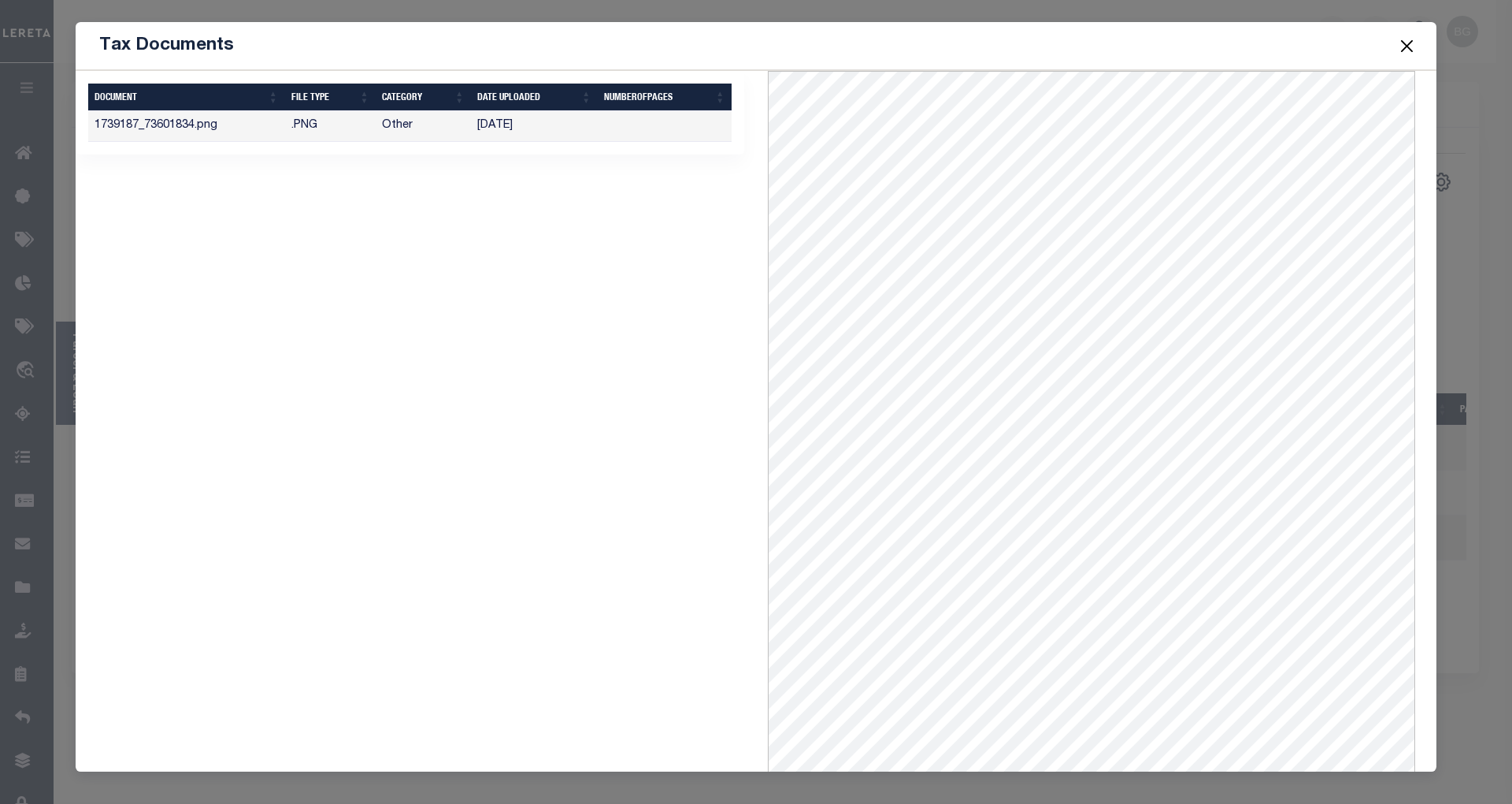
click at [1410, 47] on button "Close" at bounding box center [1407, 45] width 20 height 20
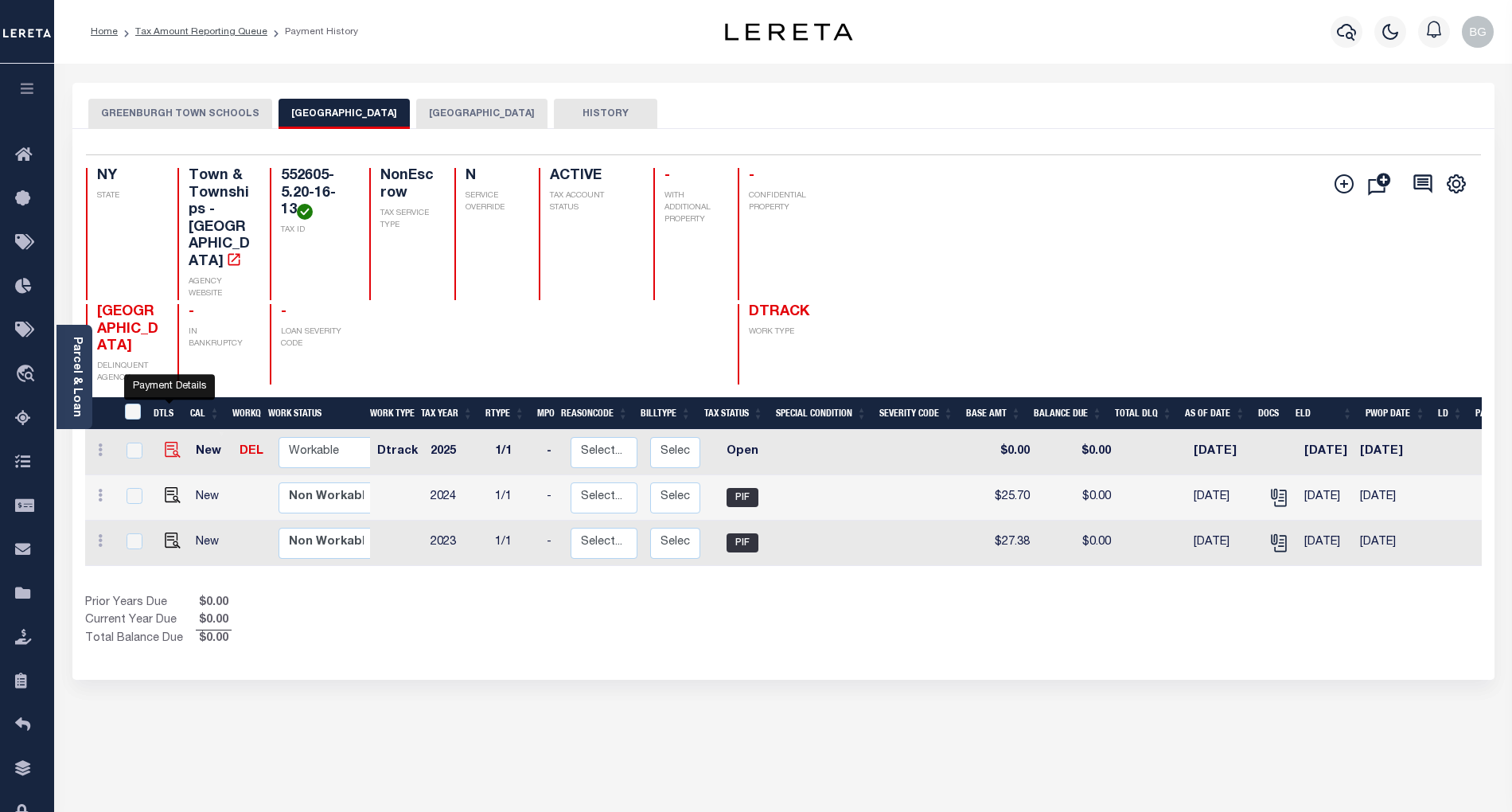
click at [171, 441] on img "" at bounding box center [173, 449] width 16 height 16
checkbox input "true"
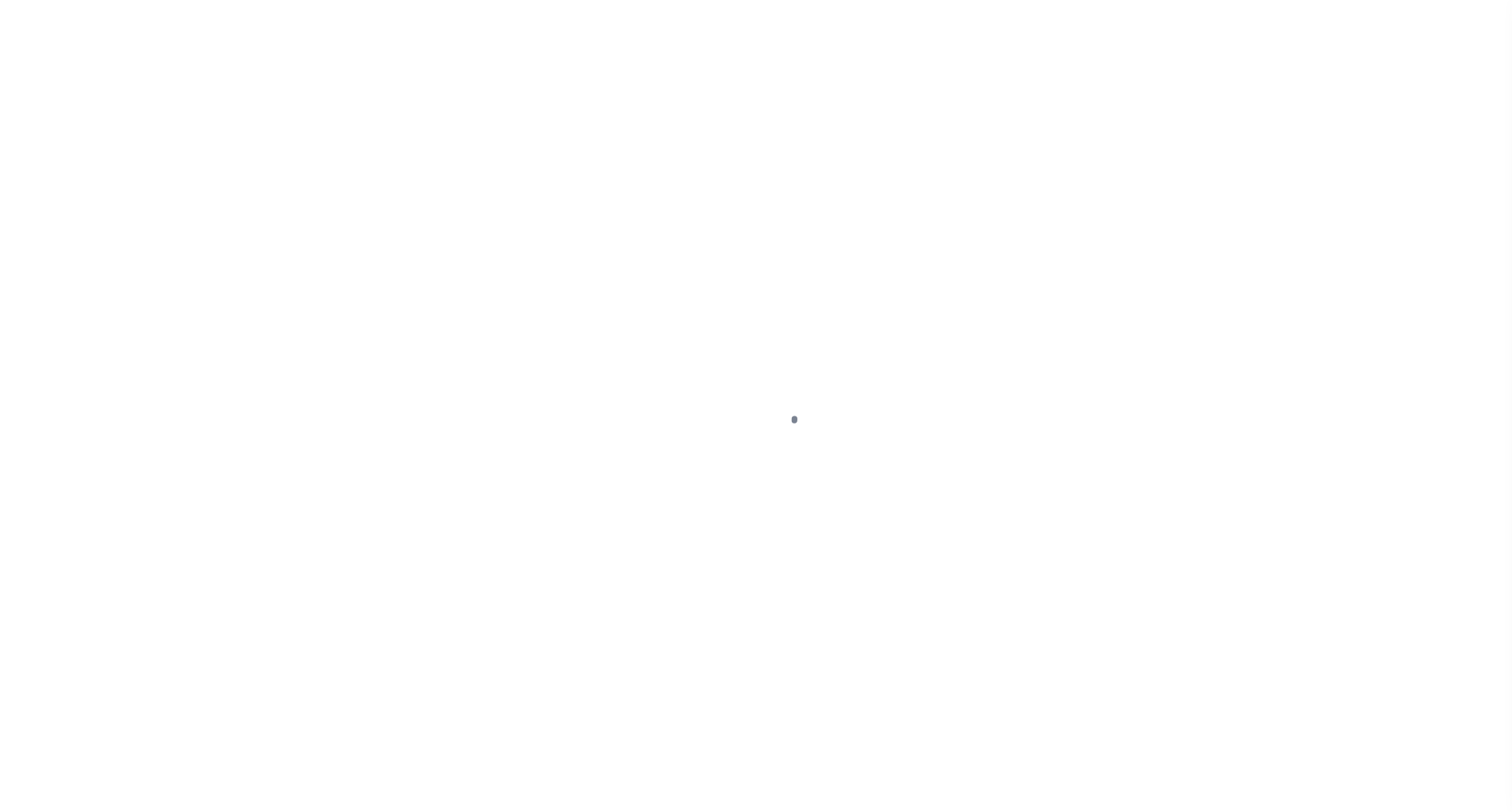
select select "OP2"
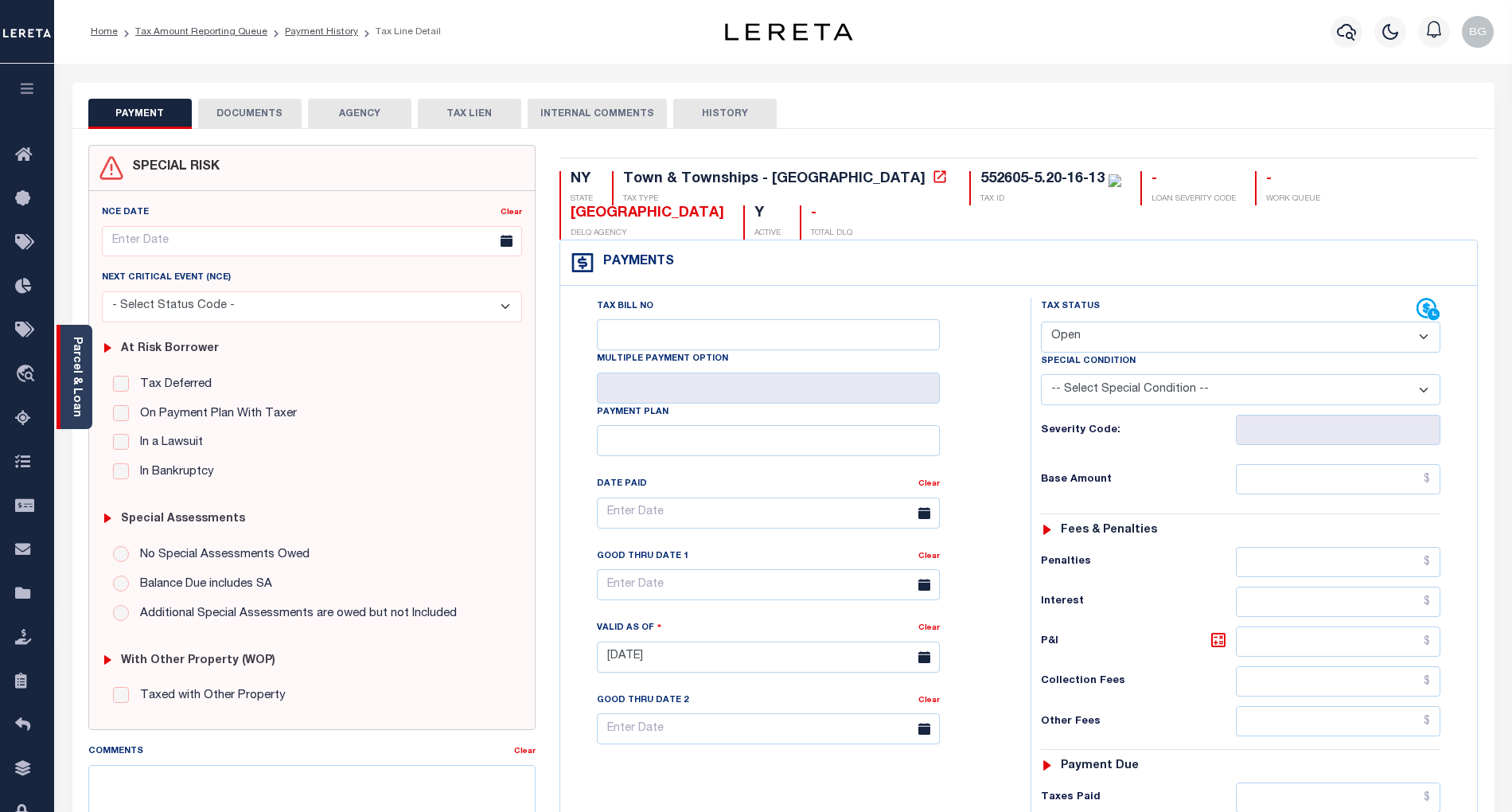
click at [80, 367] on link "Parcel & Loan" at bounding box center [76, 377] width 12 height 80
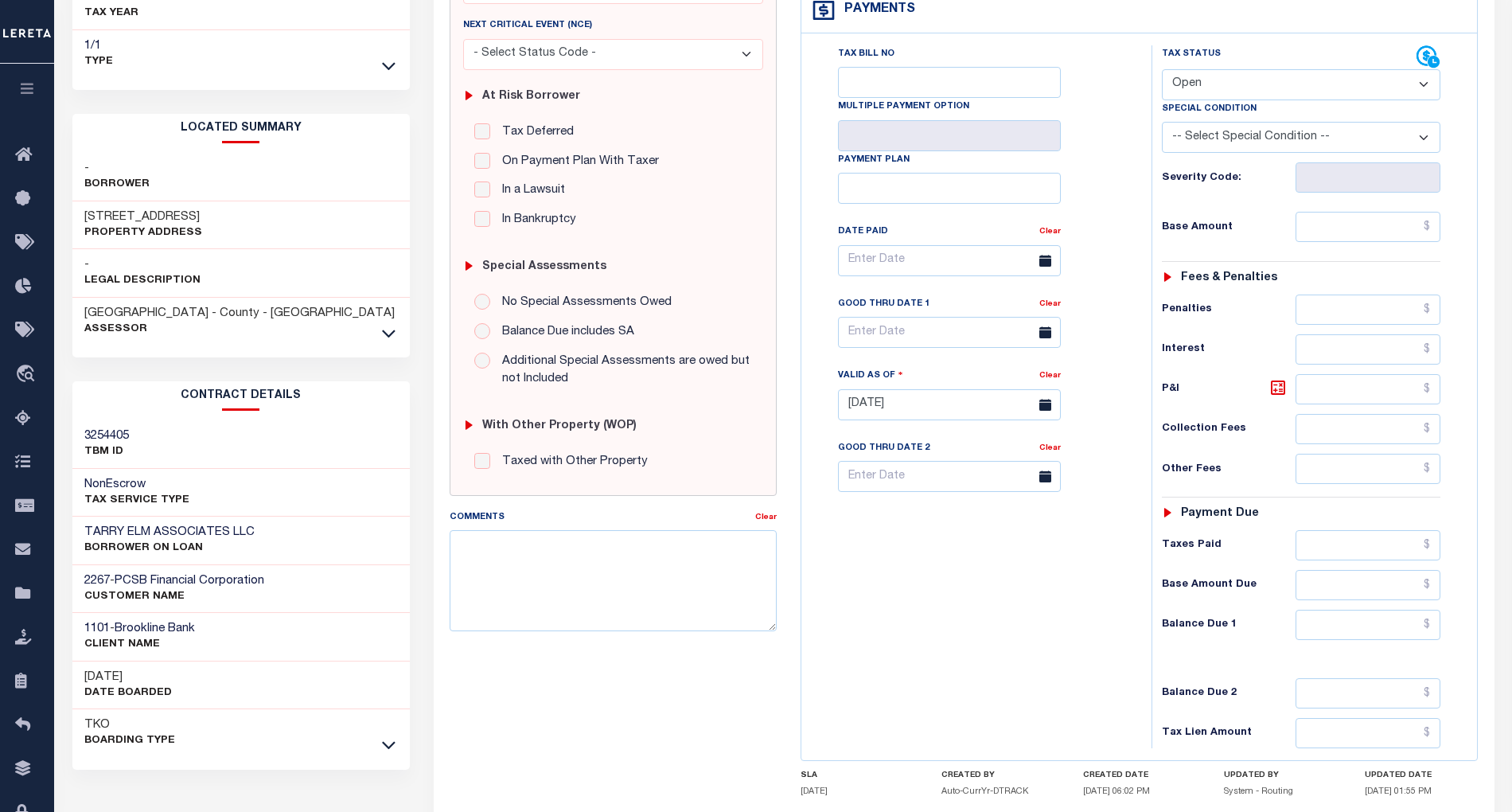
scroll to position [318, 0]
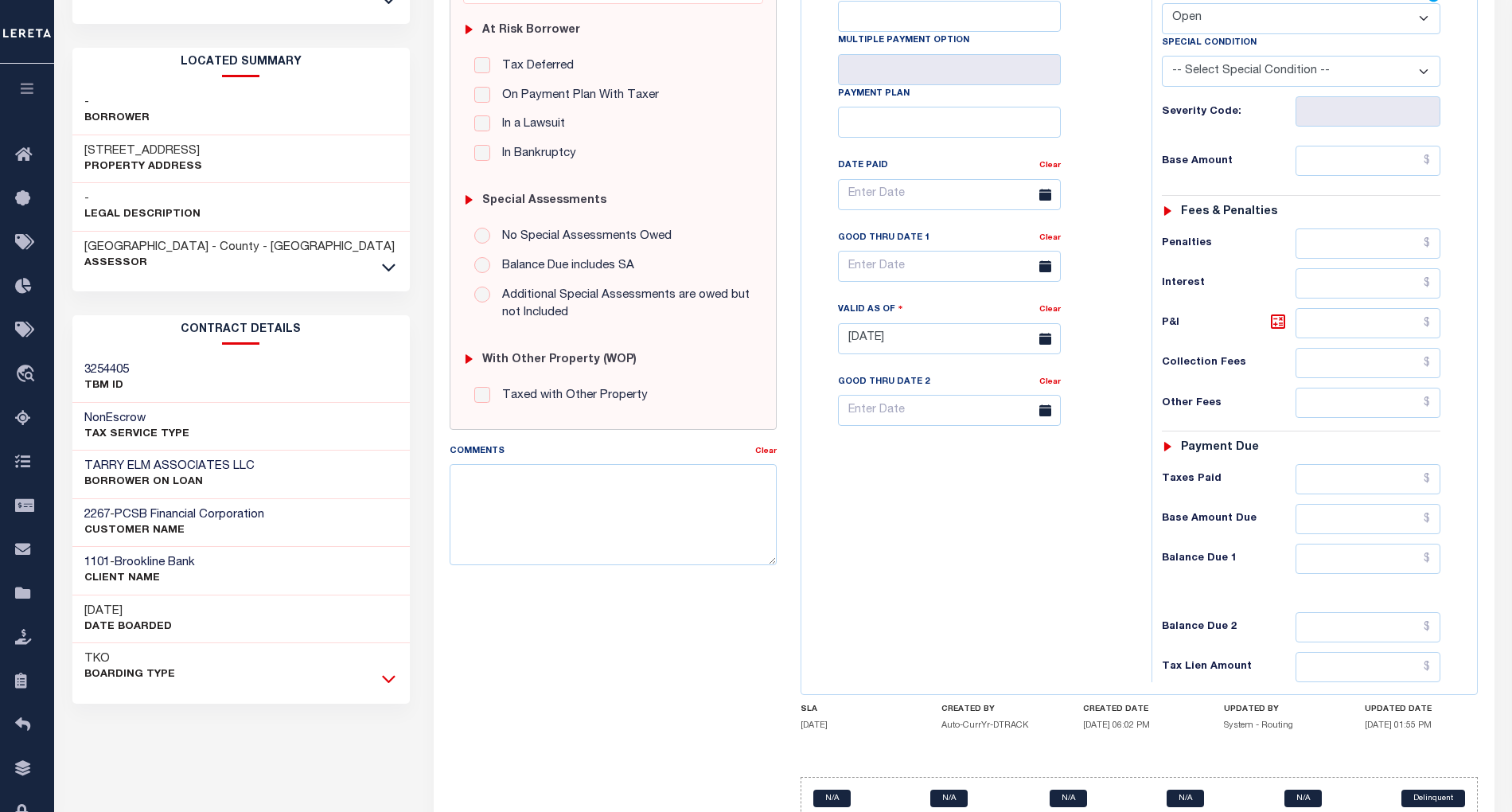
click at [385, 676] on icon at bounding box center [388, 679] width 13 height 8
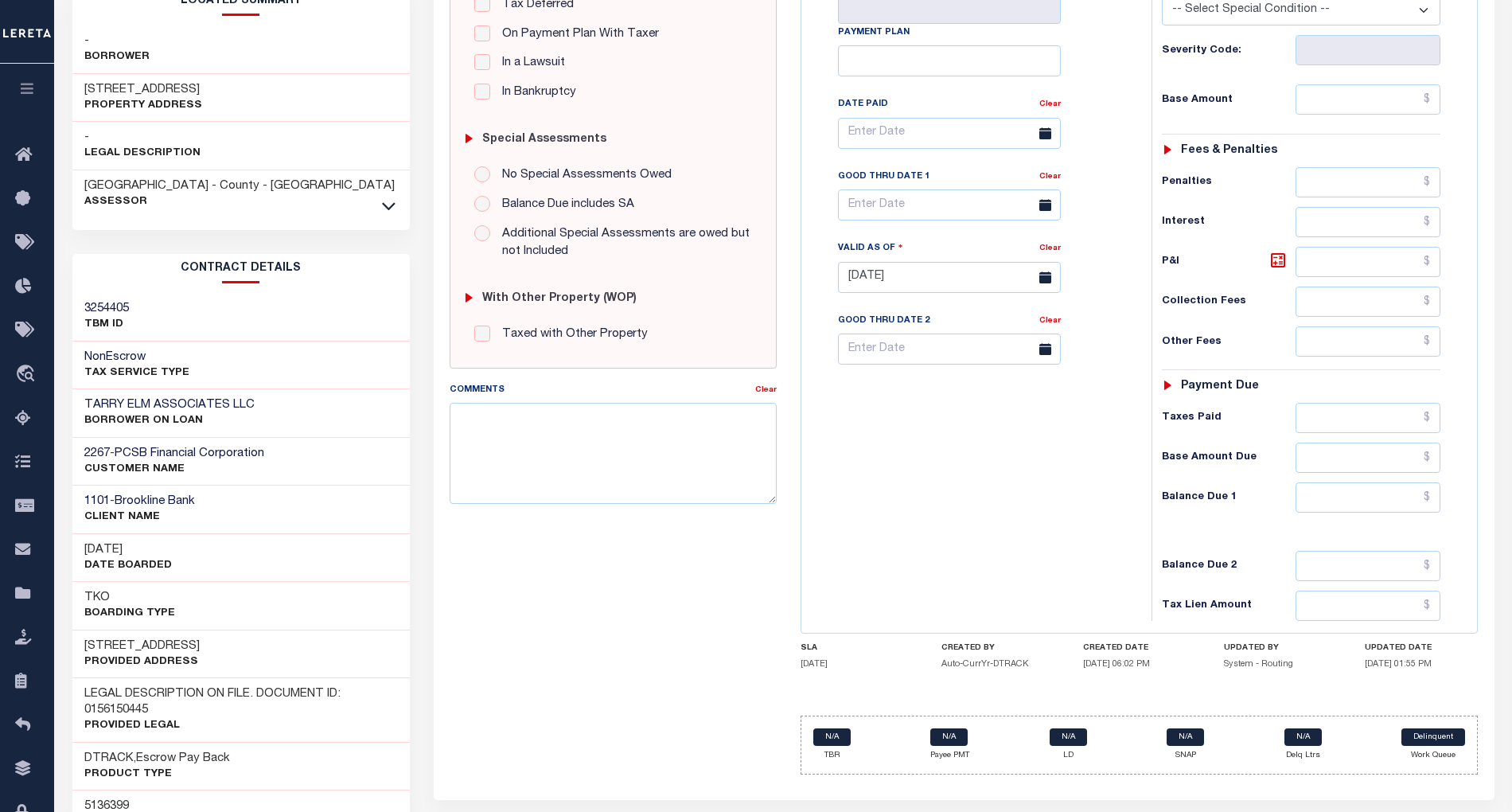
scroll to position [151, 0]
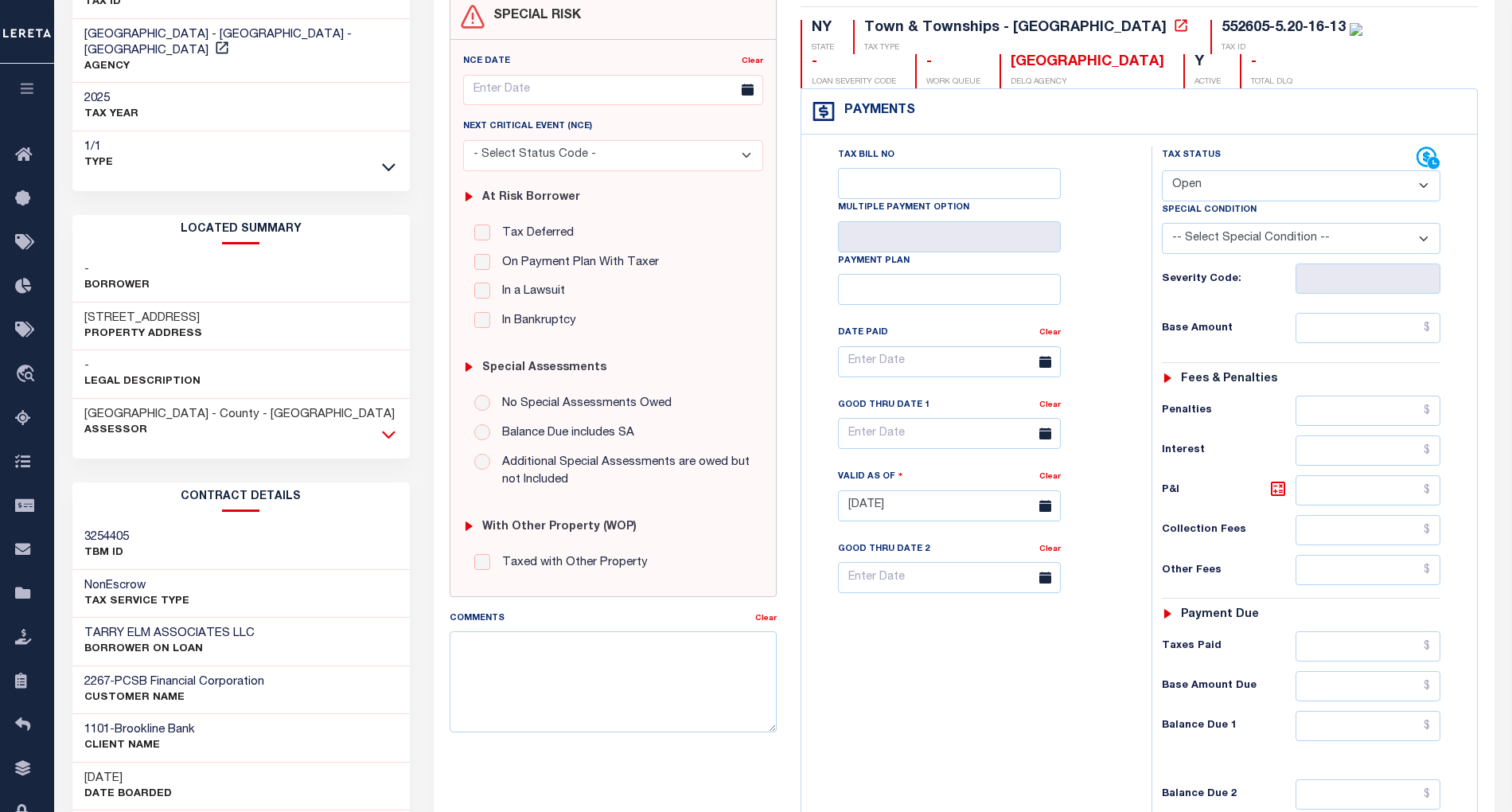
click at [390, 431] on icon at bounding box center [388, 434] width 13 height 8
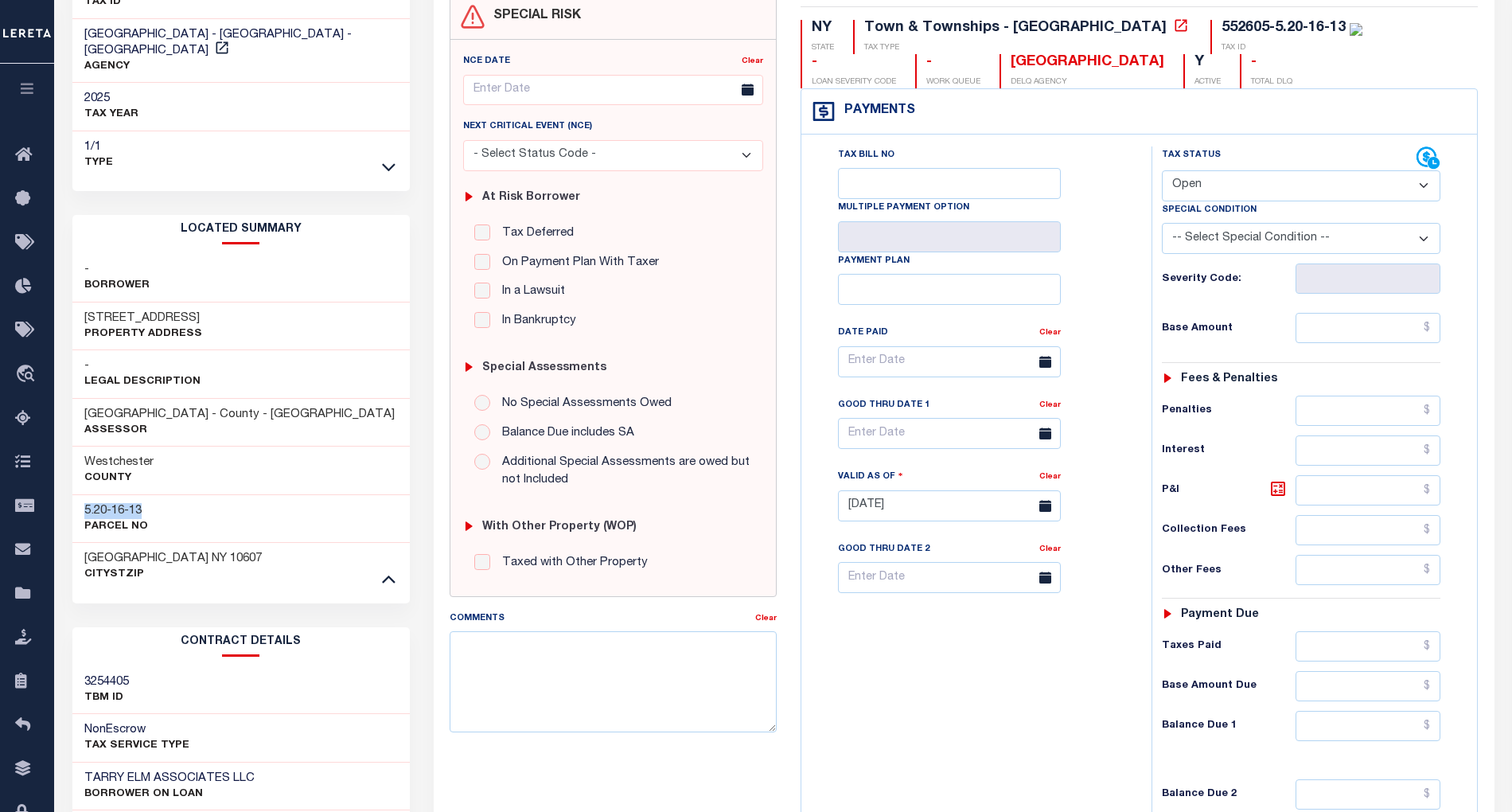
drag, startPoint x: 81, startPoint y: 497, endPoint x: 157, endPoint y: 497, distance: 76.0
click at [157, 497] on div "5.20-16-13 Parcel No" at bounding box center [241, 518] width 337 height 49
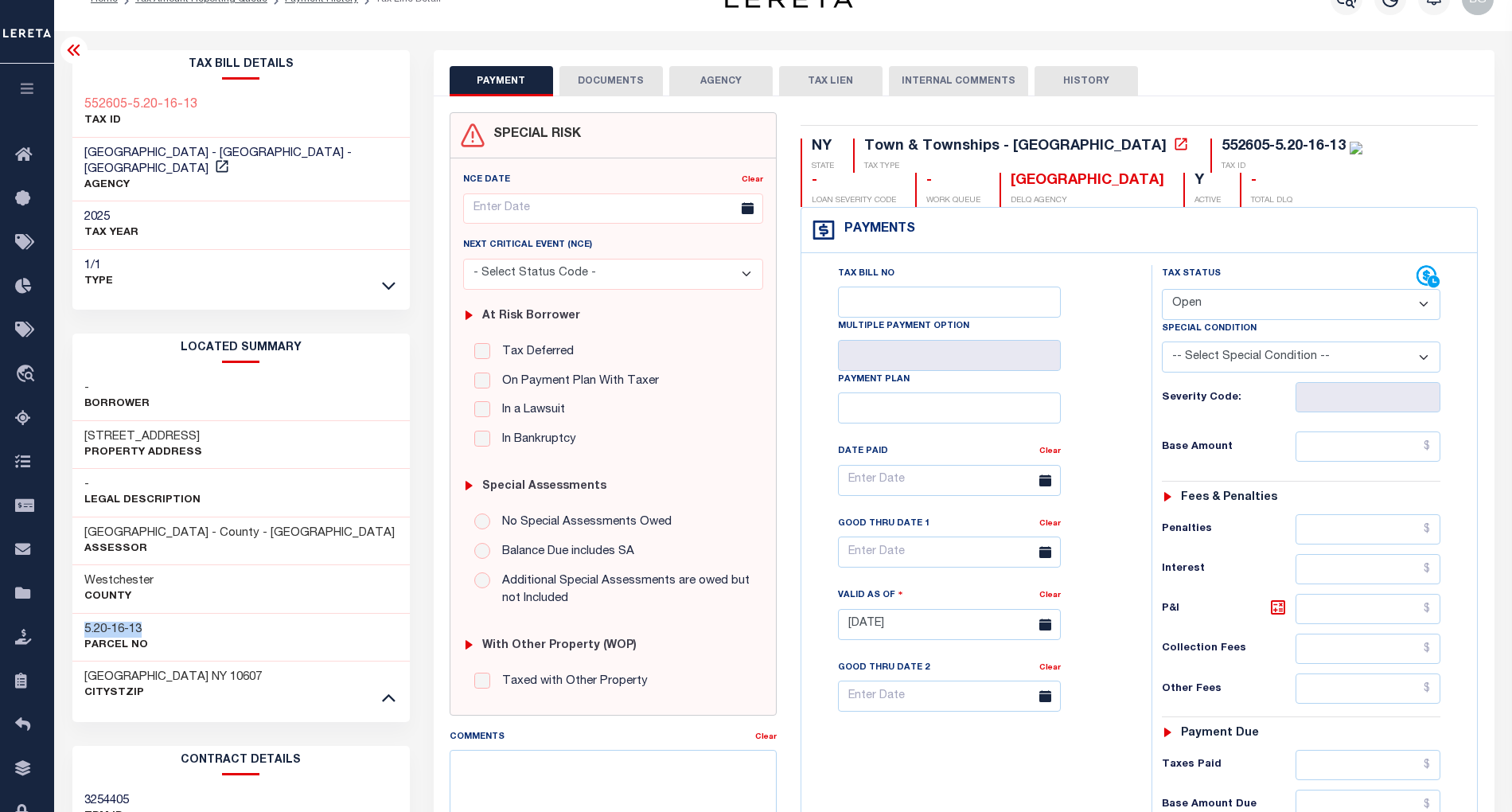
scroll to position [0, 0]
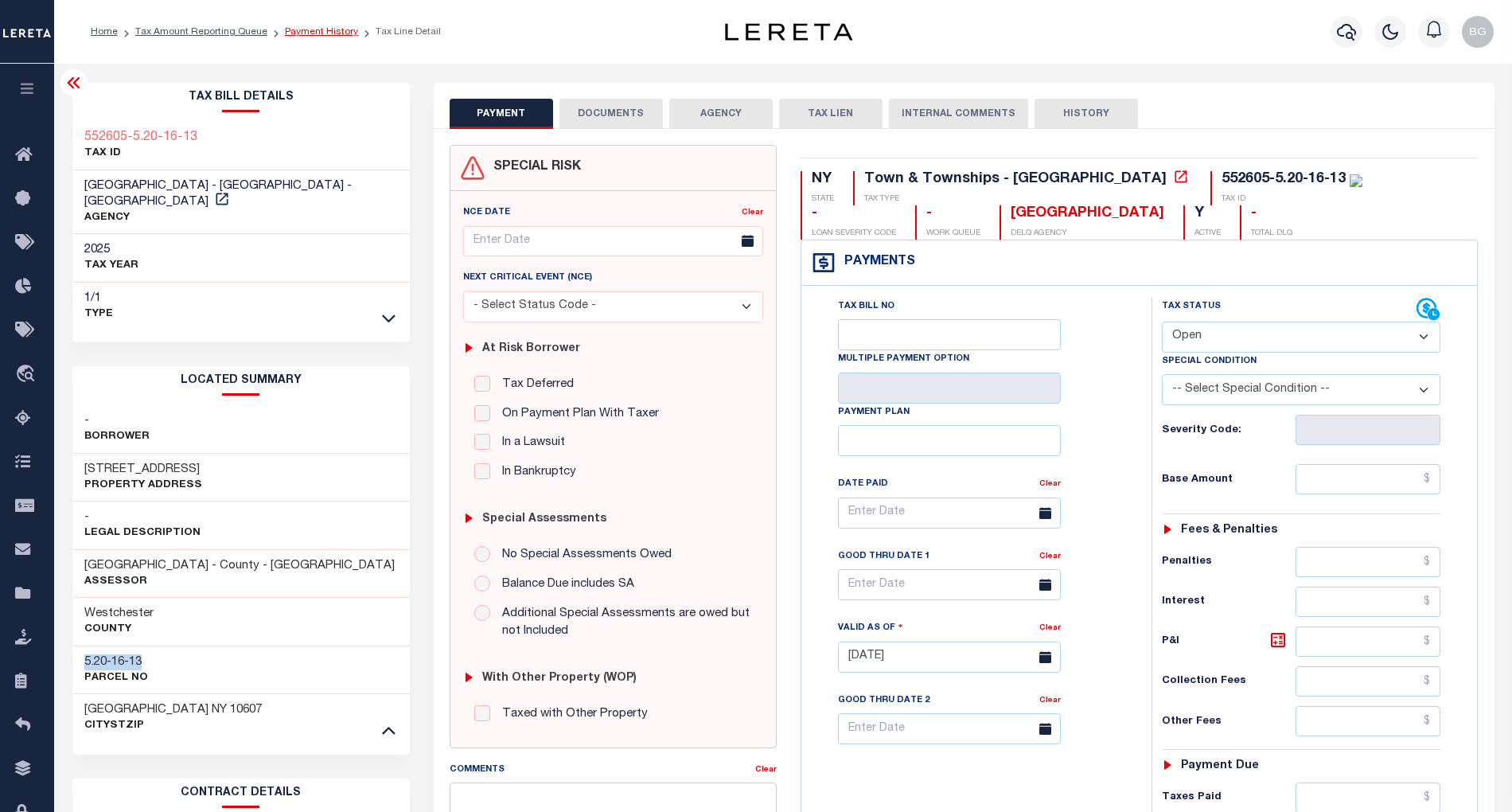
click at [301, 27] on link "Payment History" at bounding box center [321, 32] width 73 height 10
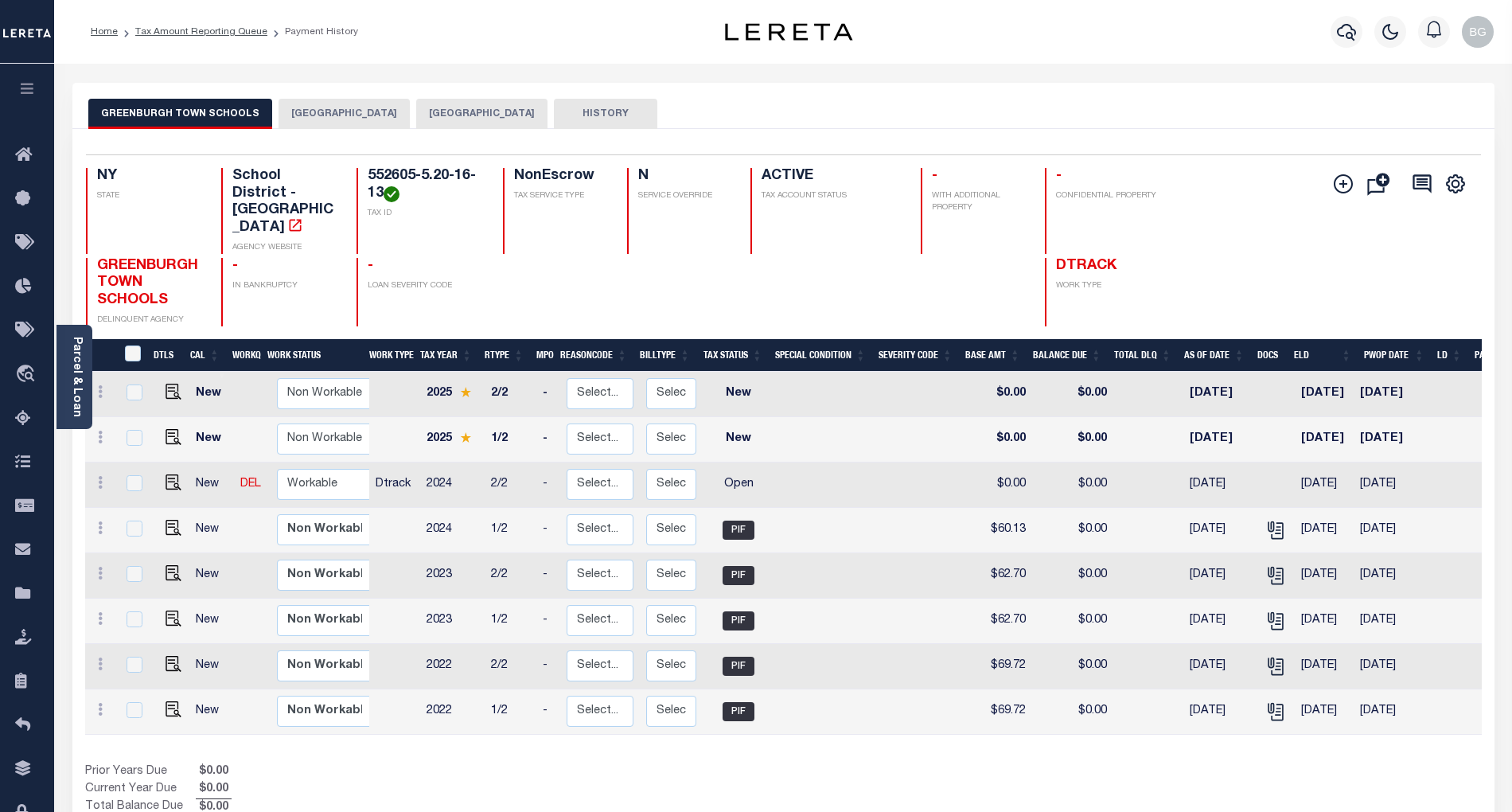
click at [349, 112] on button "[GEOGRAPHIC_DATA]" at bounding box center [344, 114] width 131 height 30
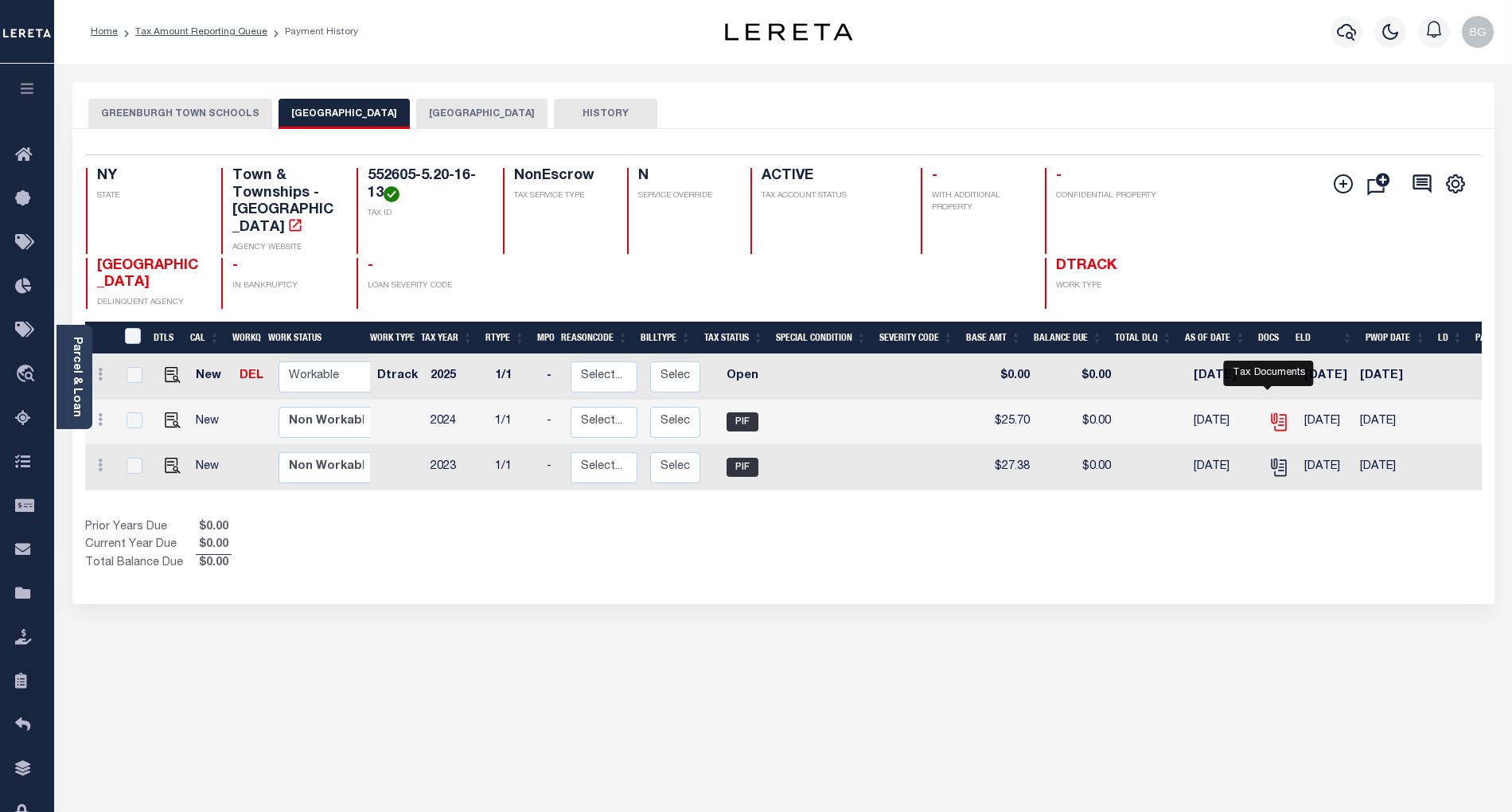
click at [1270, 411] on icon "" at bounding box center [1278, 421] width 20 height 20
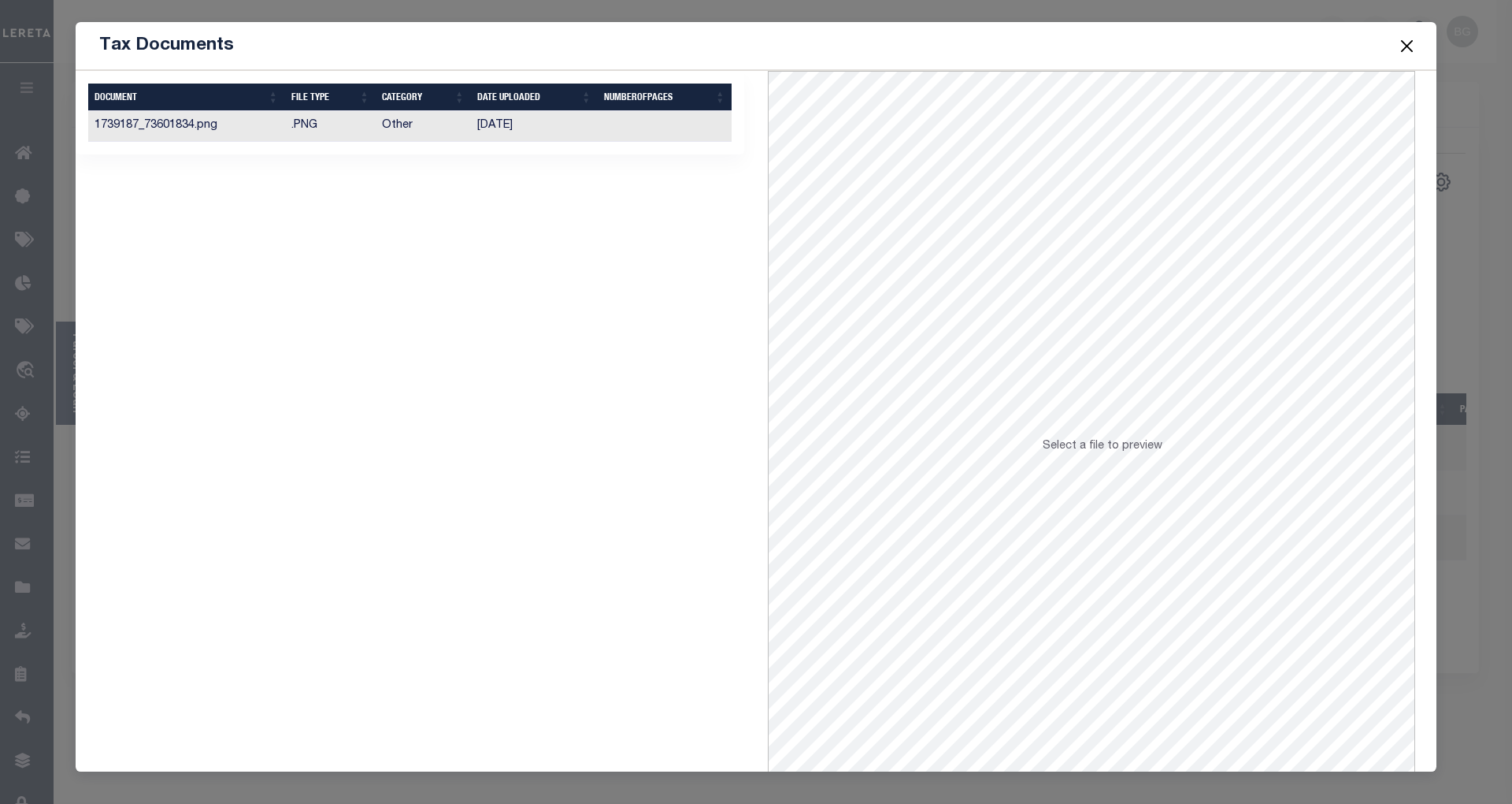
click at [514, 126] on td "11/20/2024" at bounding box center [534, 126] width 127 height 31
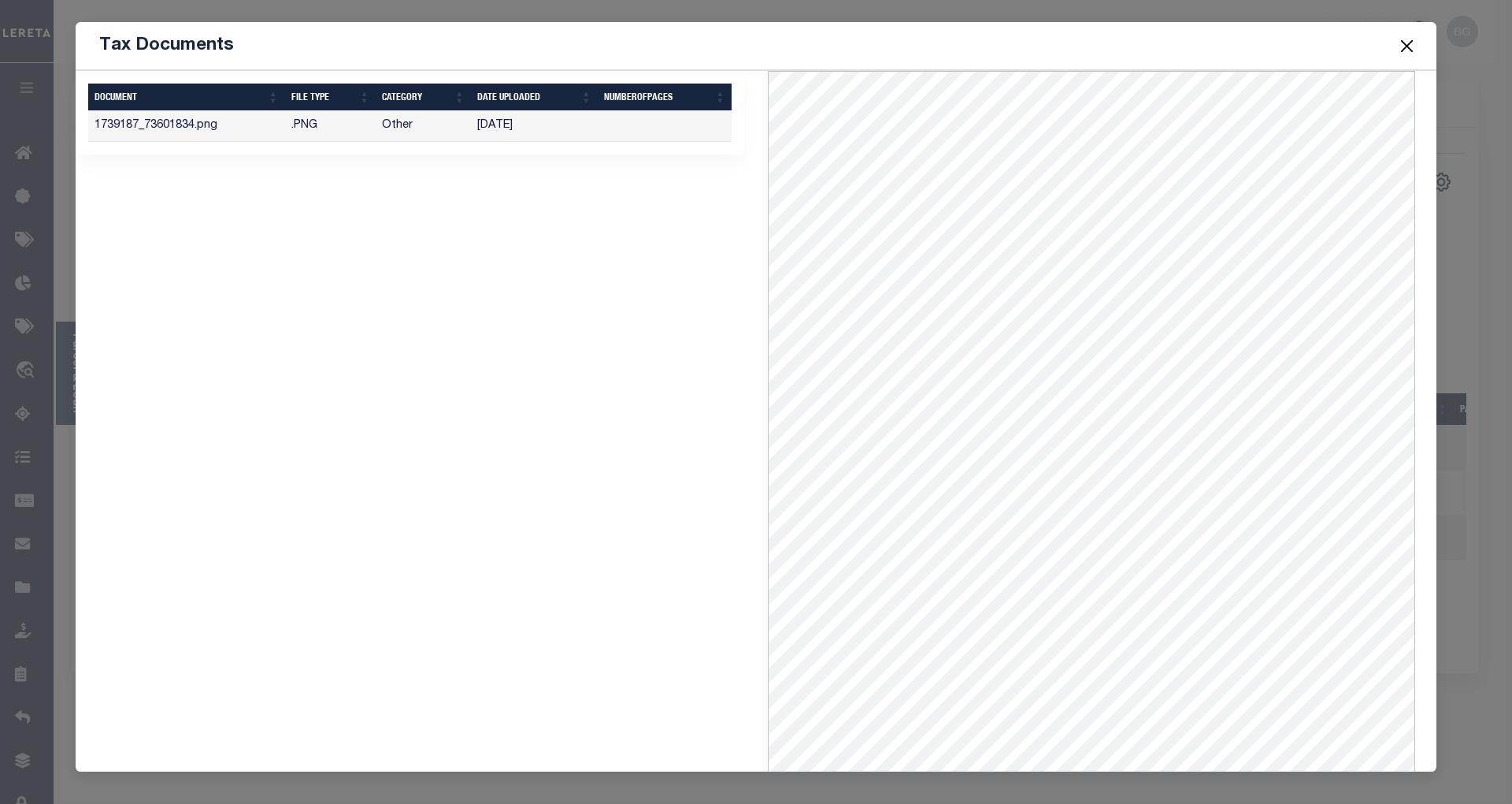
click at [1410, 45] on button "Close" at bounding box center [1407, 45] width 20 height 20
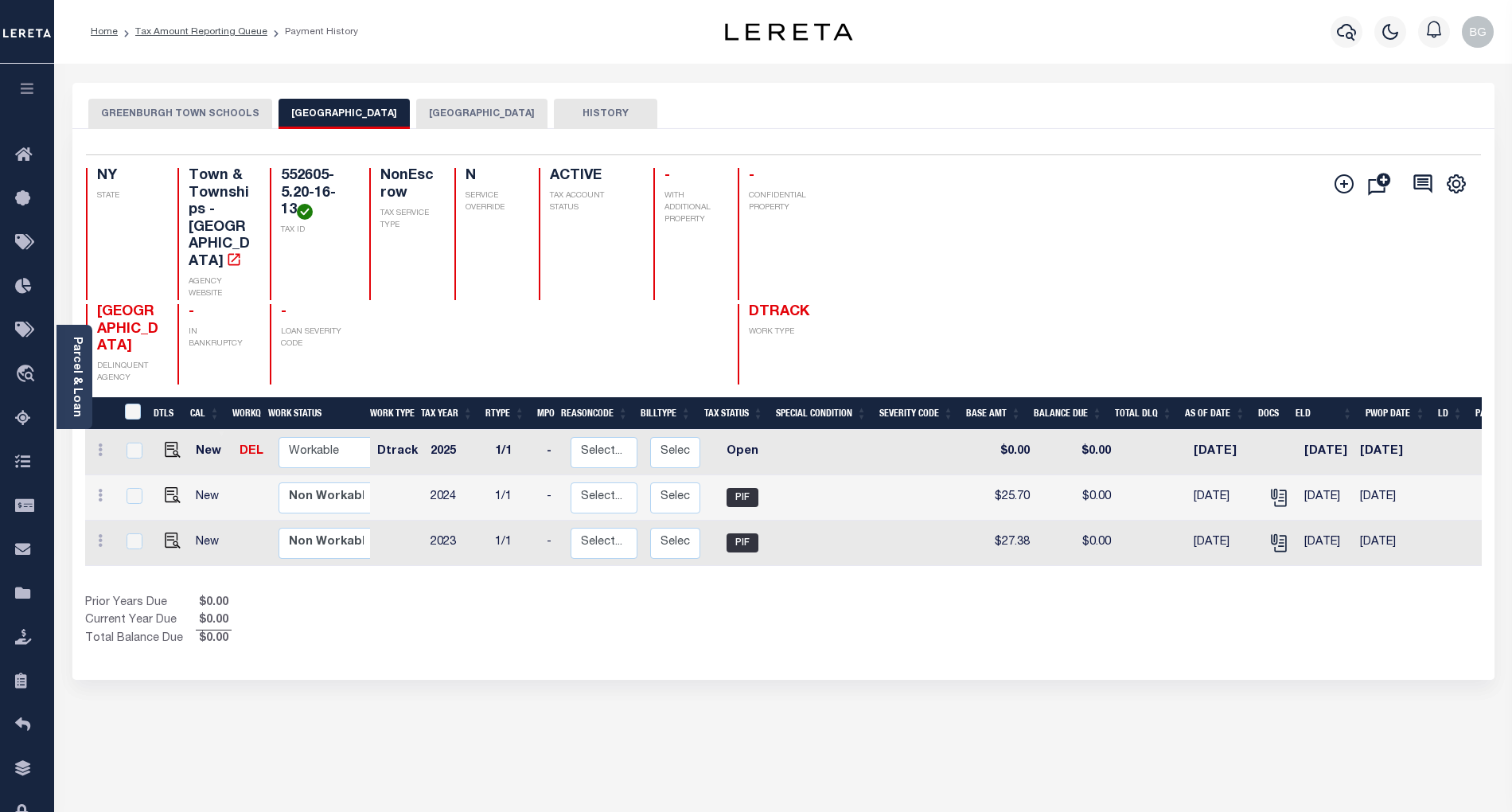
click at [72, 368] on link "Parcel & Loan" at bounding box center [76, 377] width 12 height 80
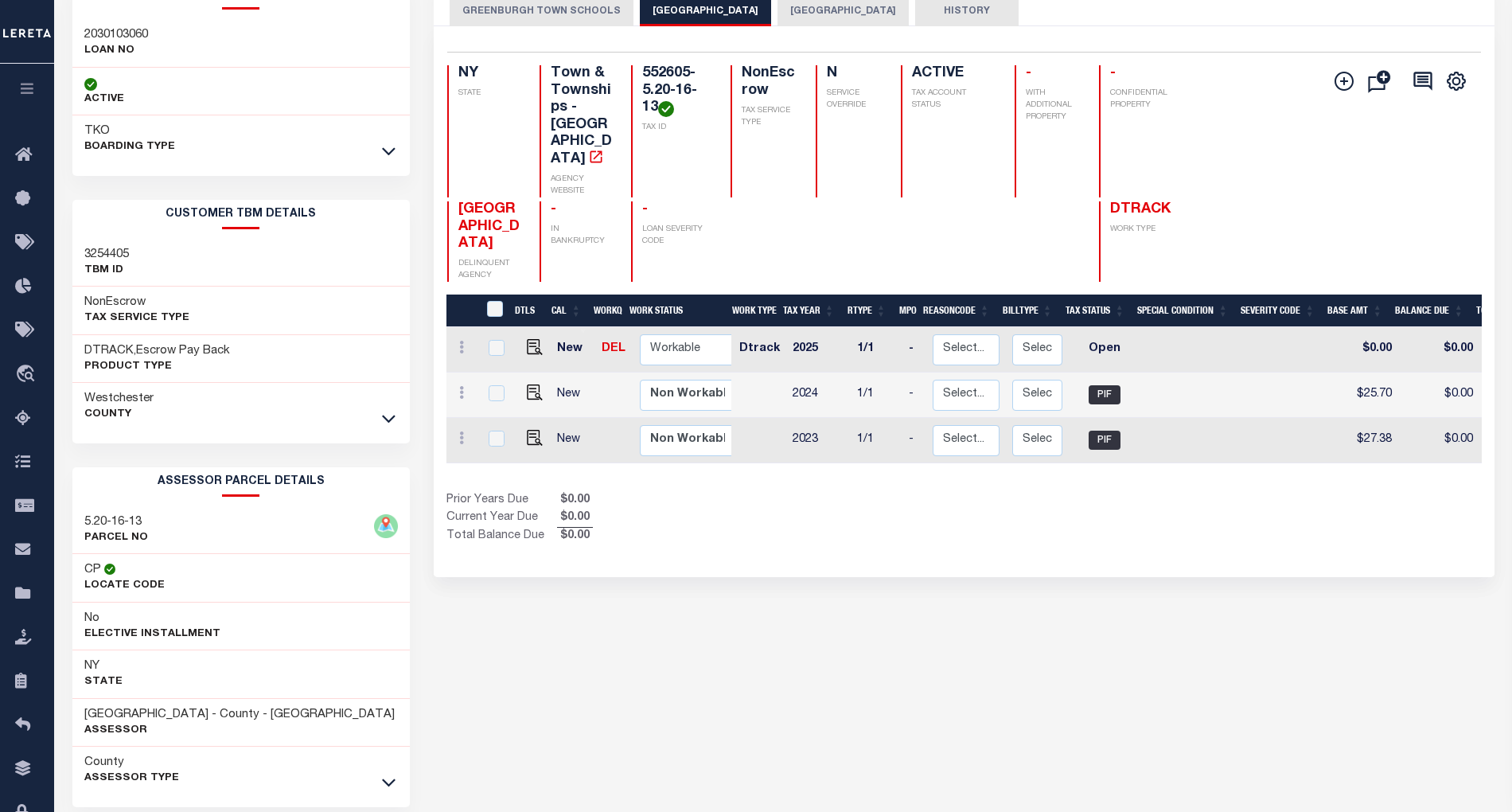
scroll to position [106, 0]
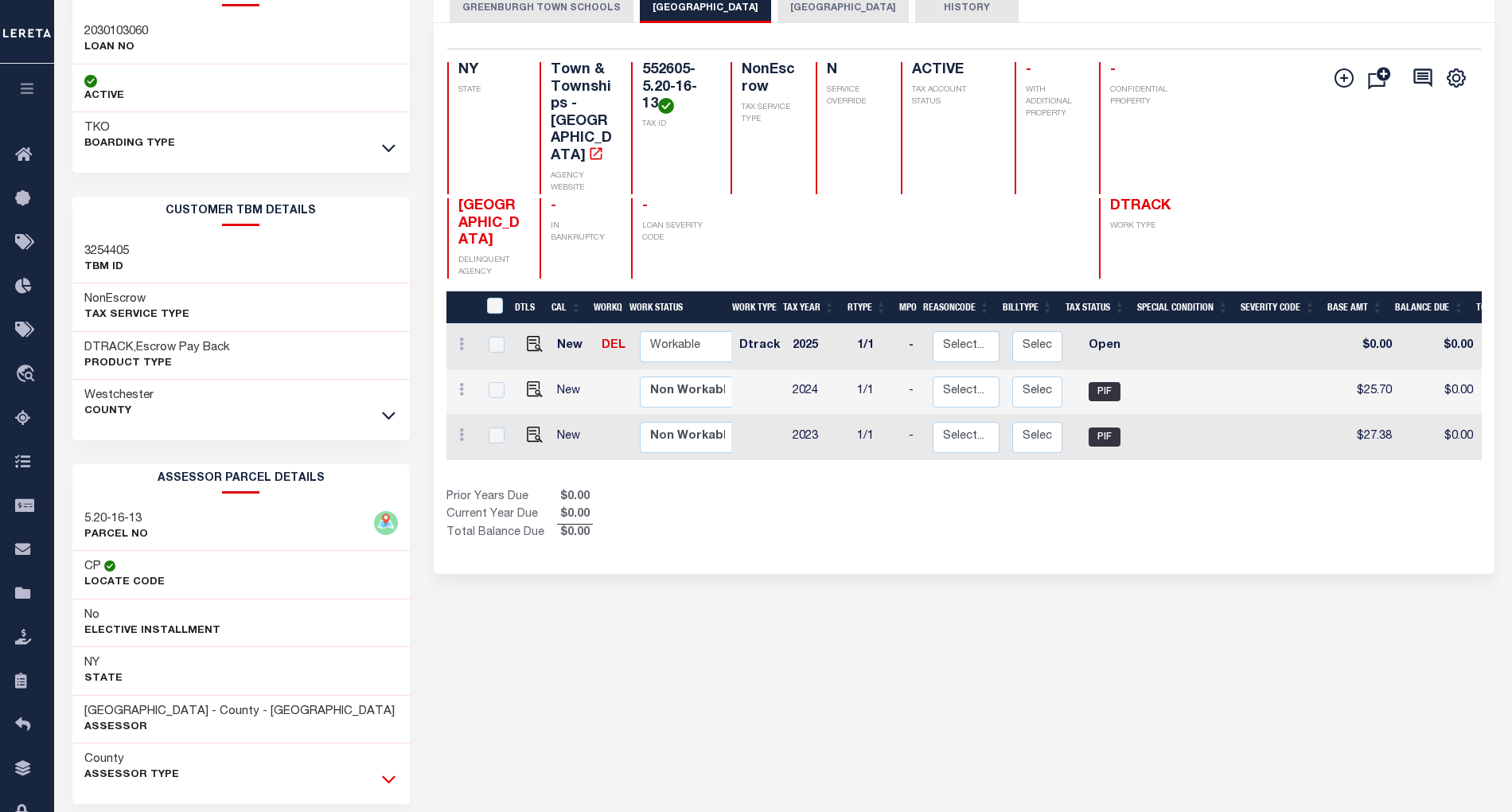
click at [390, 784] on icon at bounding box center [388, 779] width 13 height 8
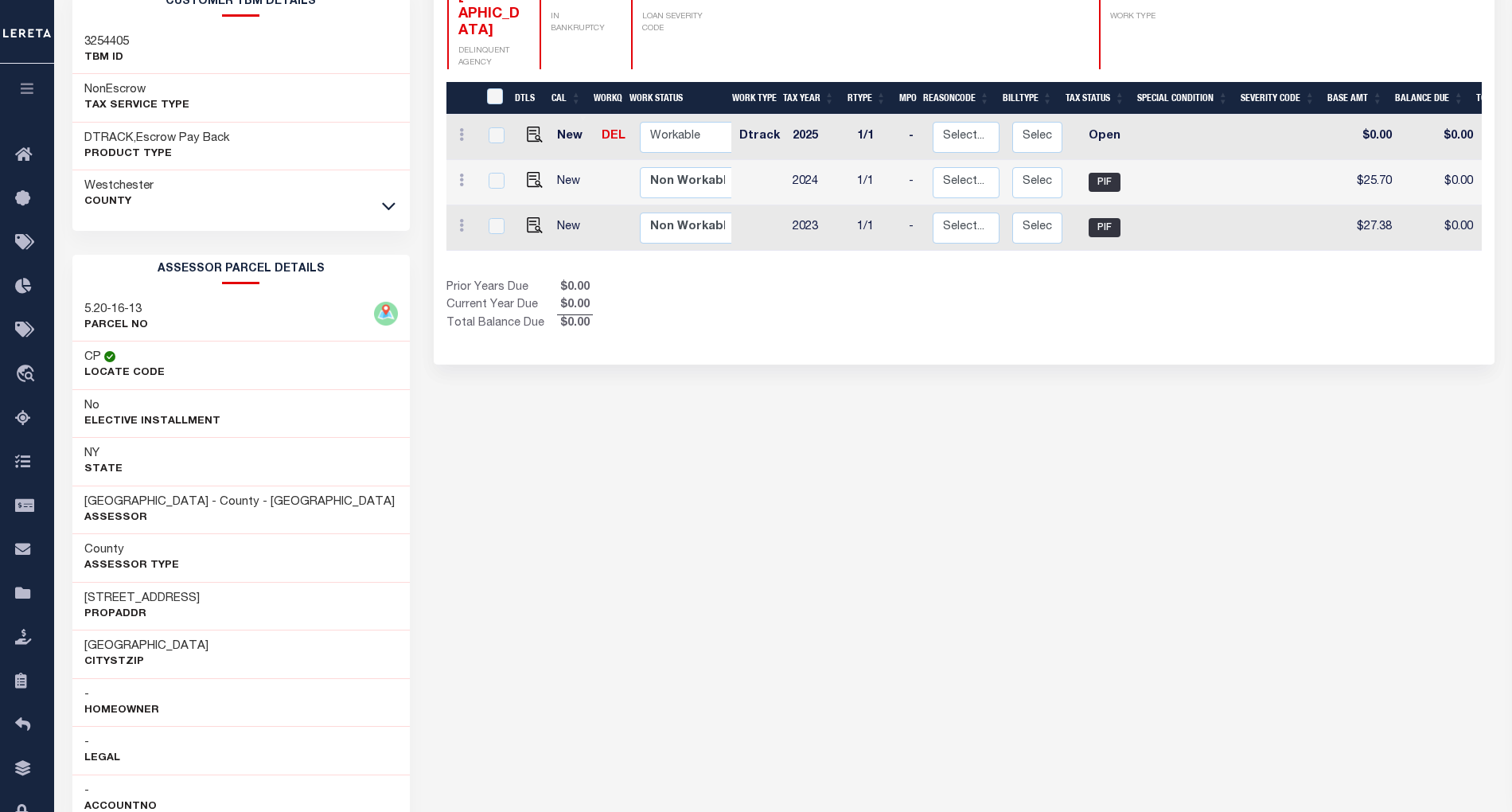
scroll to position [318, 0]
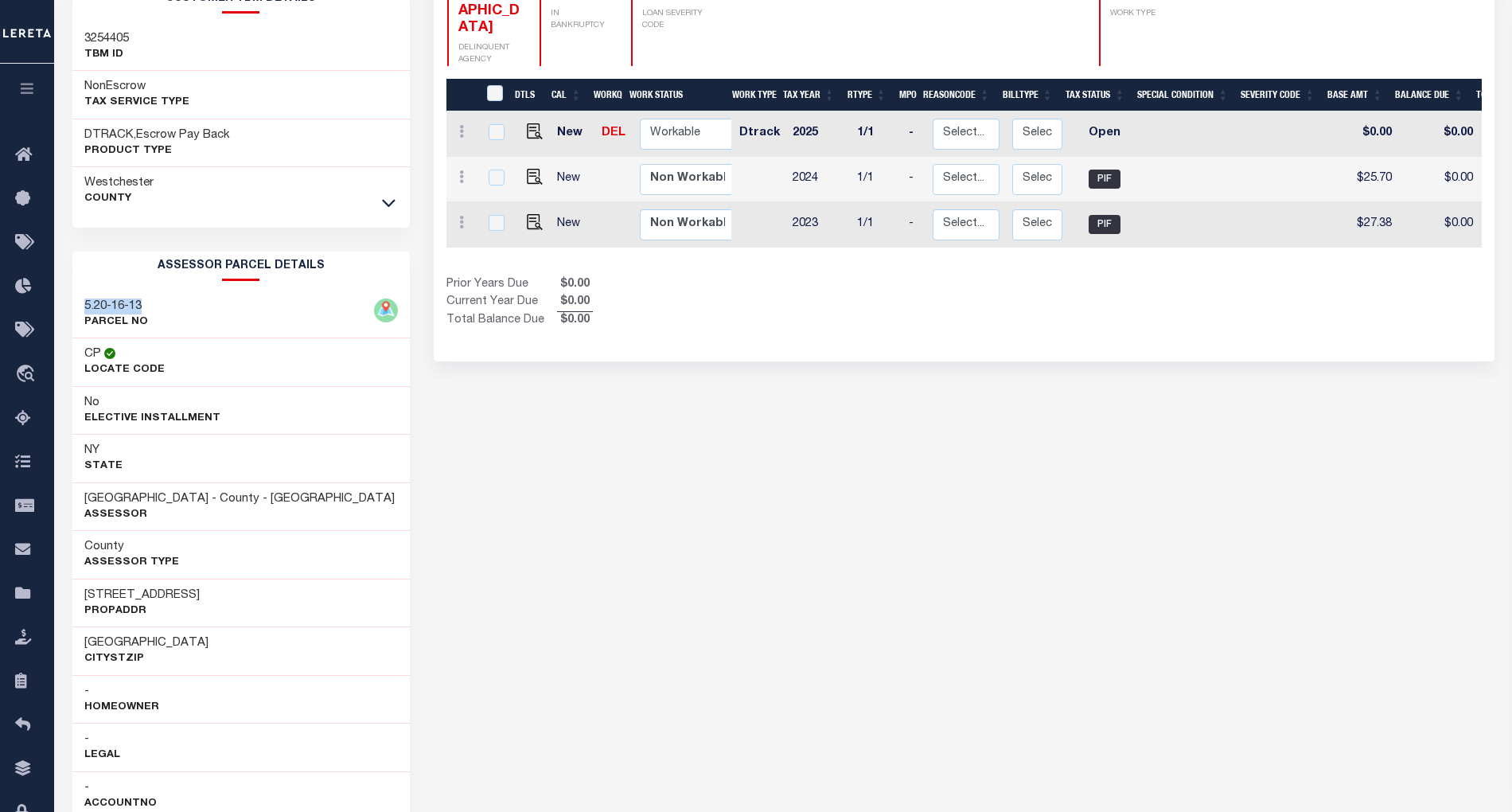
drag, startPoint x: 94, startPoint y: 307, endPoint x: 147, endPoint y: 310, distance: 53.1
click at [147, 310] on div "5.20-16-13 PARCEL NO" at bounding box center [241, 314] width 337 height 49
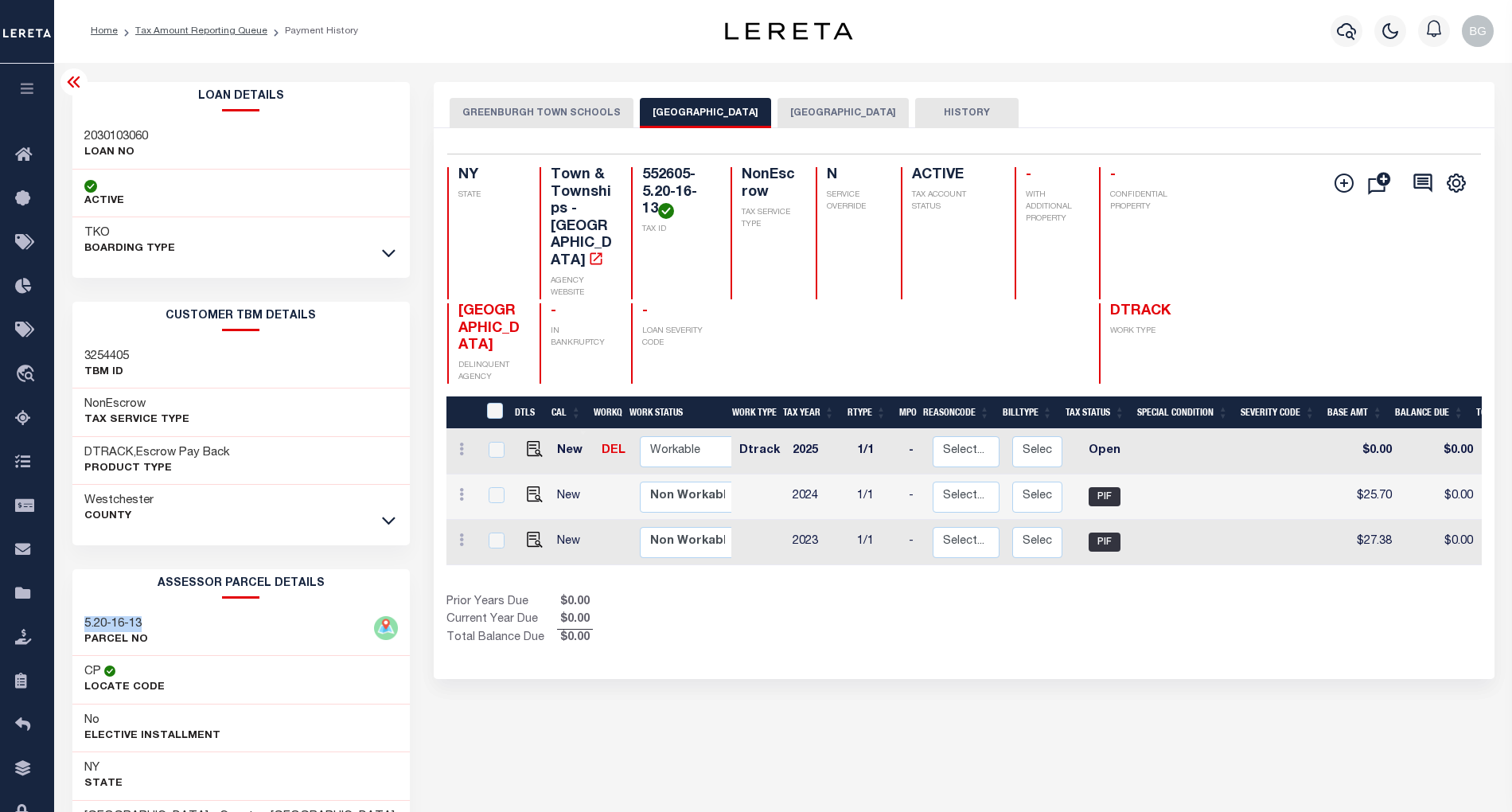
scroll to position [0, 0]
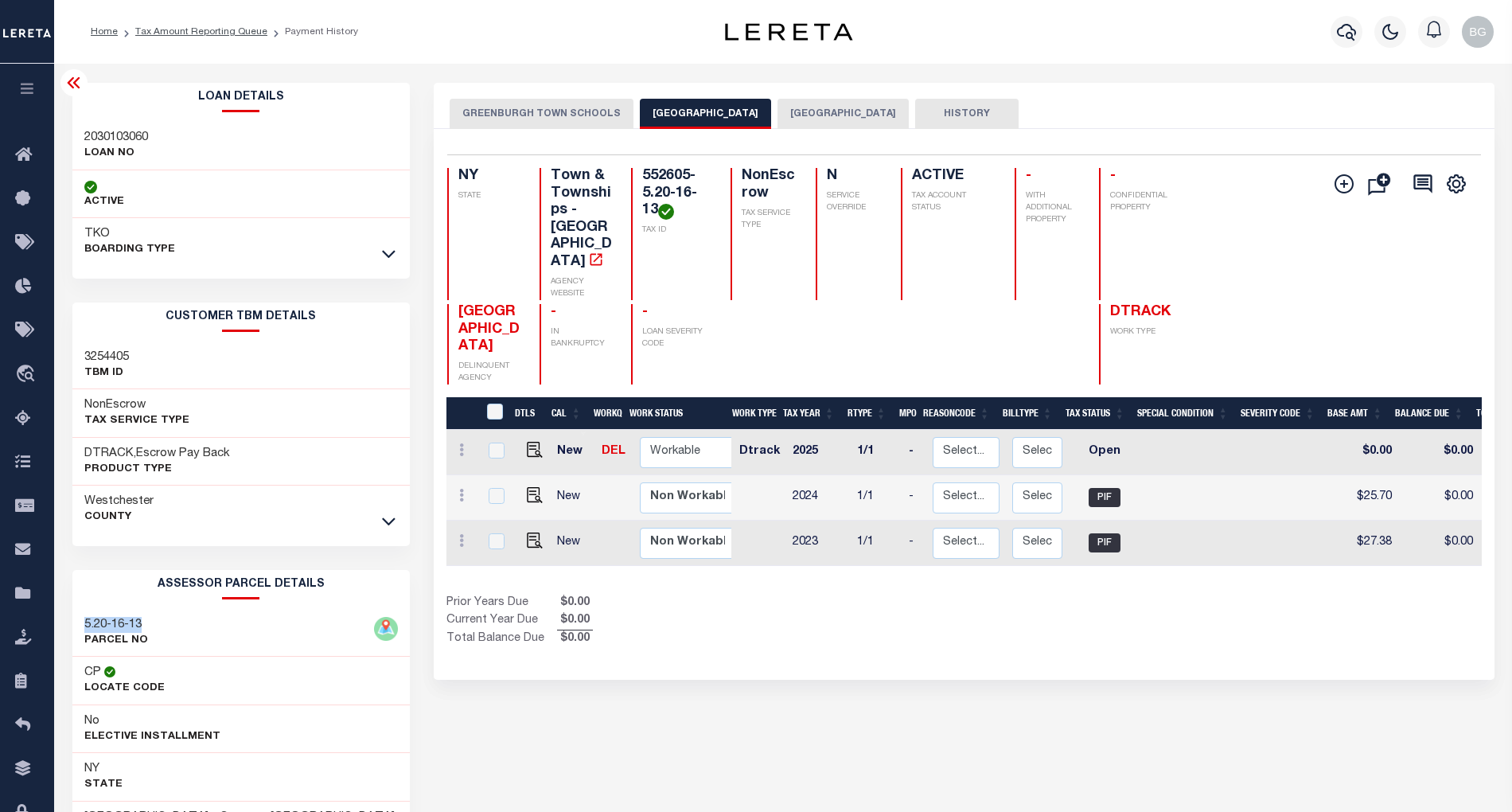
click at [74, 88] on icon at bounding box center [74, 83] width 19 height 19
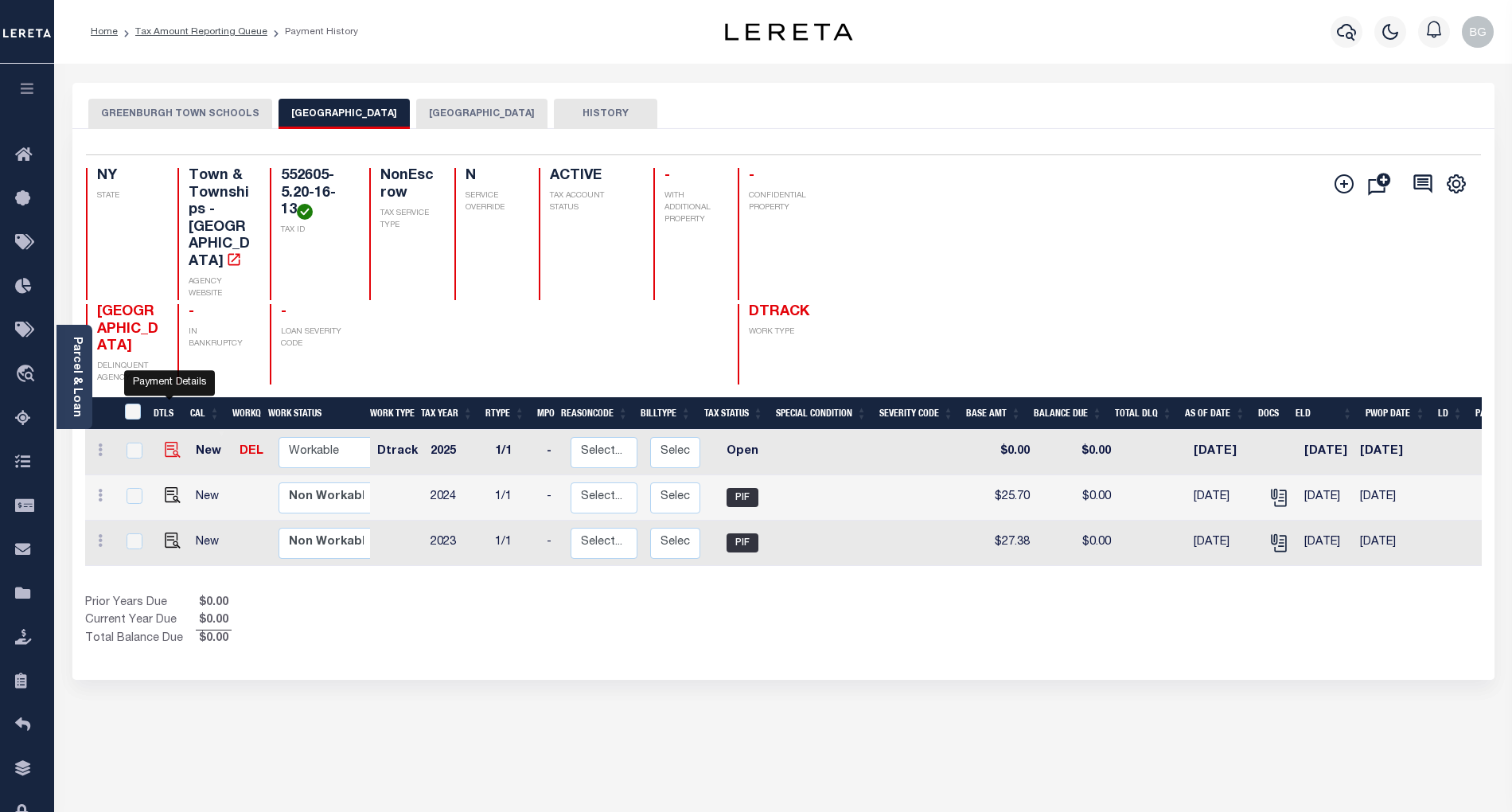
click at [166, 441] on img "" at bounding box center [173, 449] width 16 height 16
checkbox input "true"
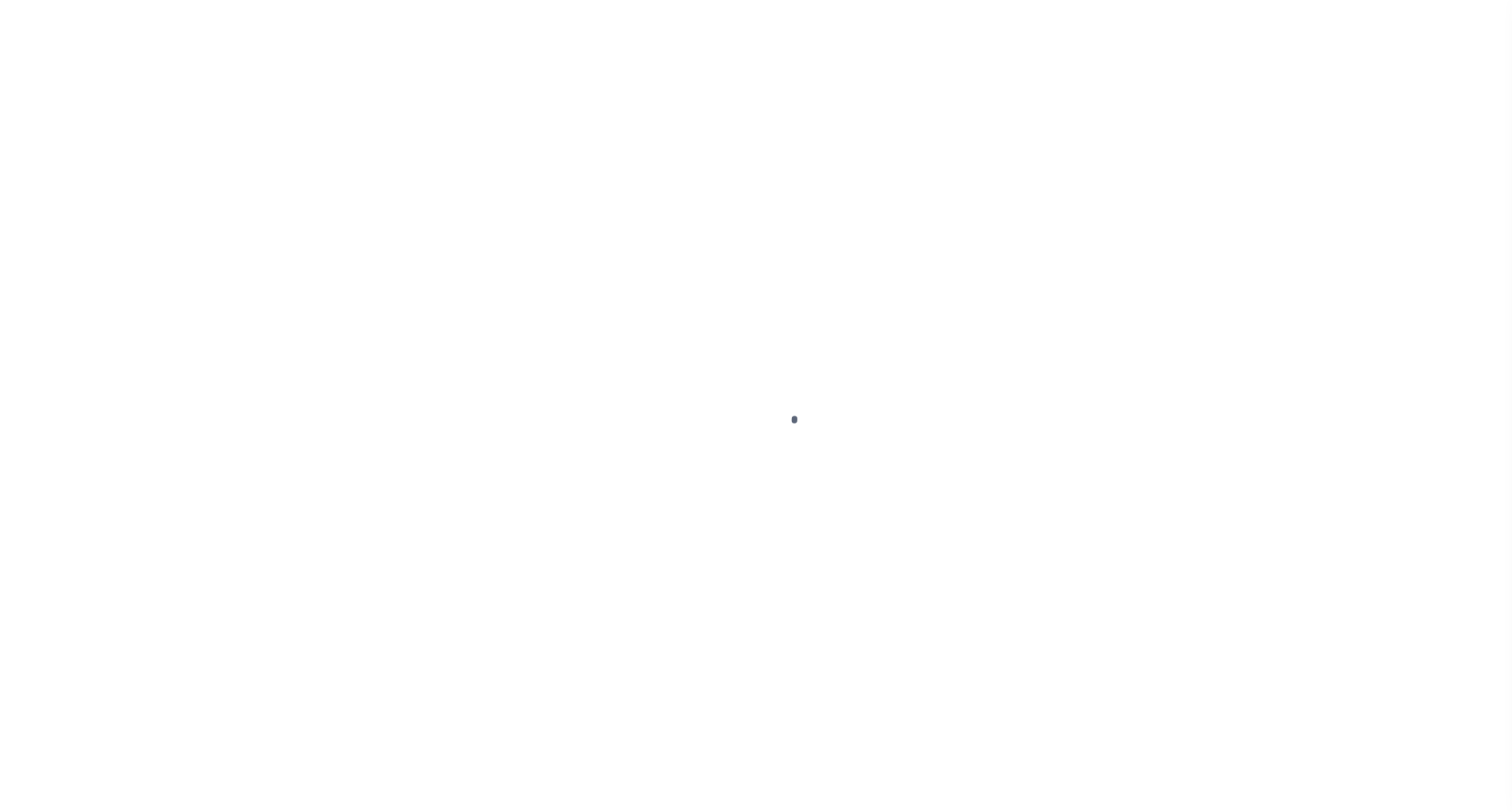
select select "OP2"
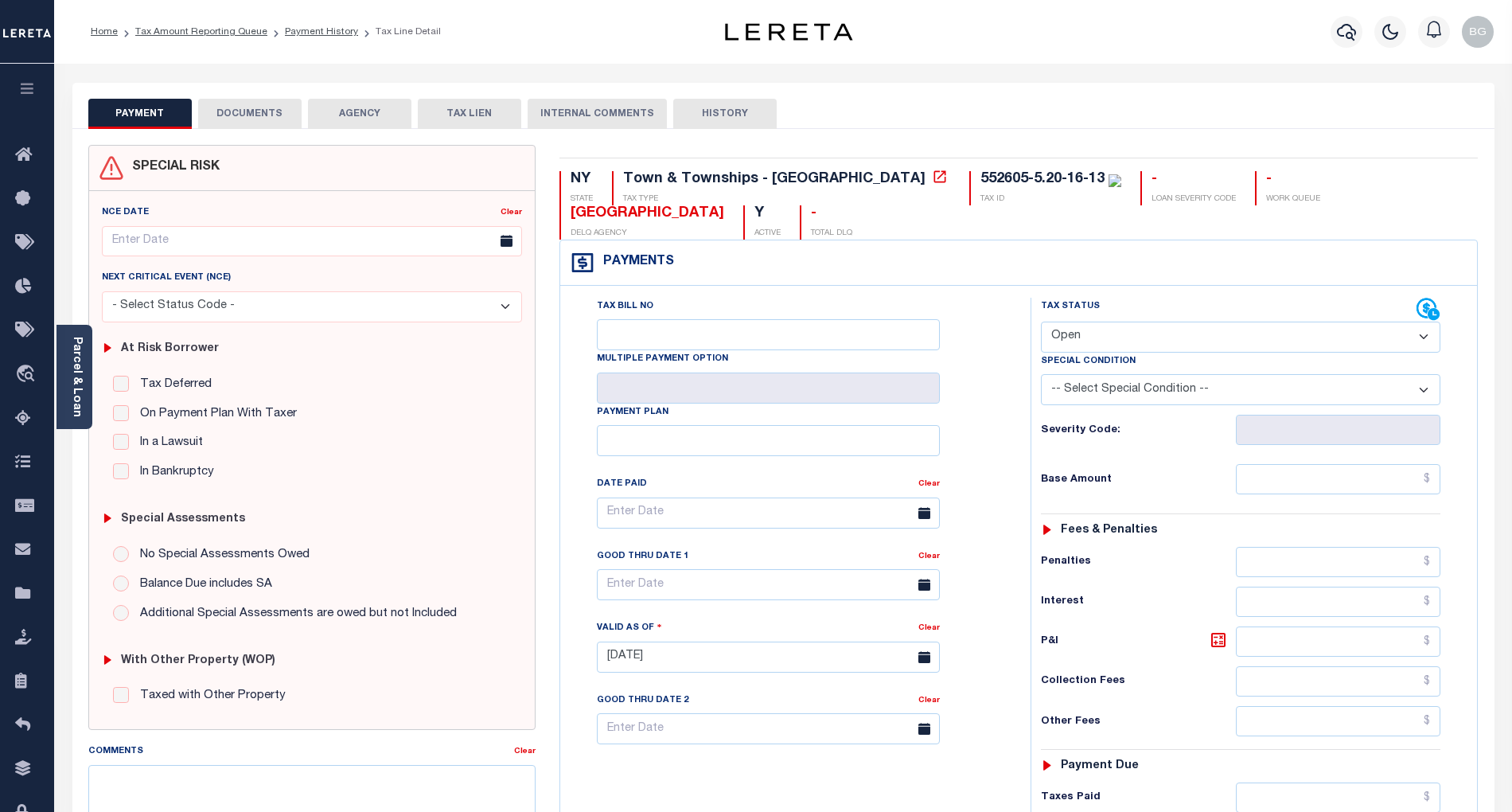
click at [265, 83] on div "PAYMENT DOCUMENTS AGENCY DELINQUENT PAYEE TAX LIEN" at bounding box center [784, 106] width 1423 height 46
click at [255, 119] on button "DOCUMENTS" at bounding box center [249, 114] width 104 height 30
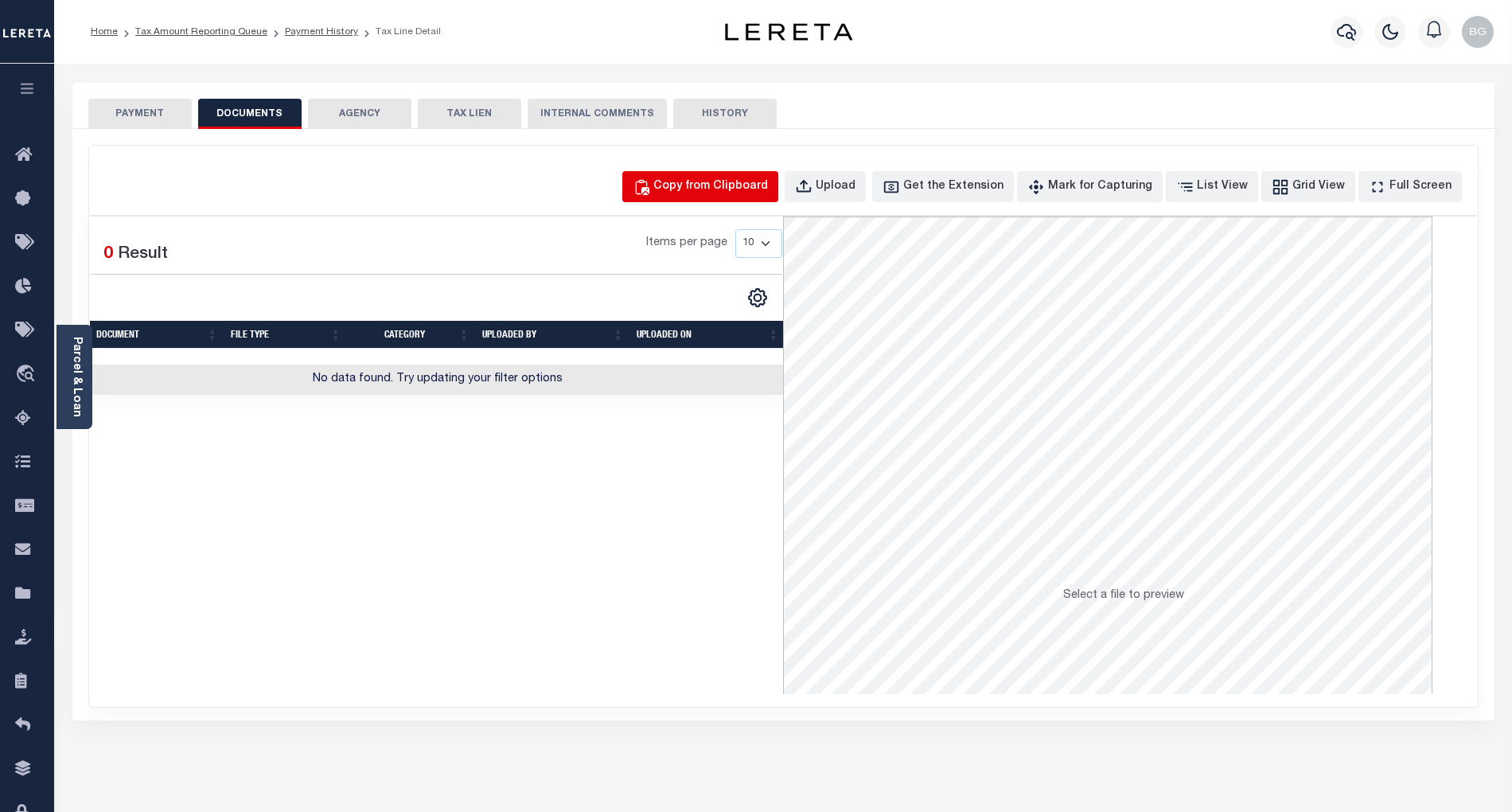
click at [749, 195] on div "Copy from Clipboard" at bounding box center [711, 188] width 115 height 18
select select "POP"
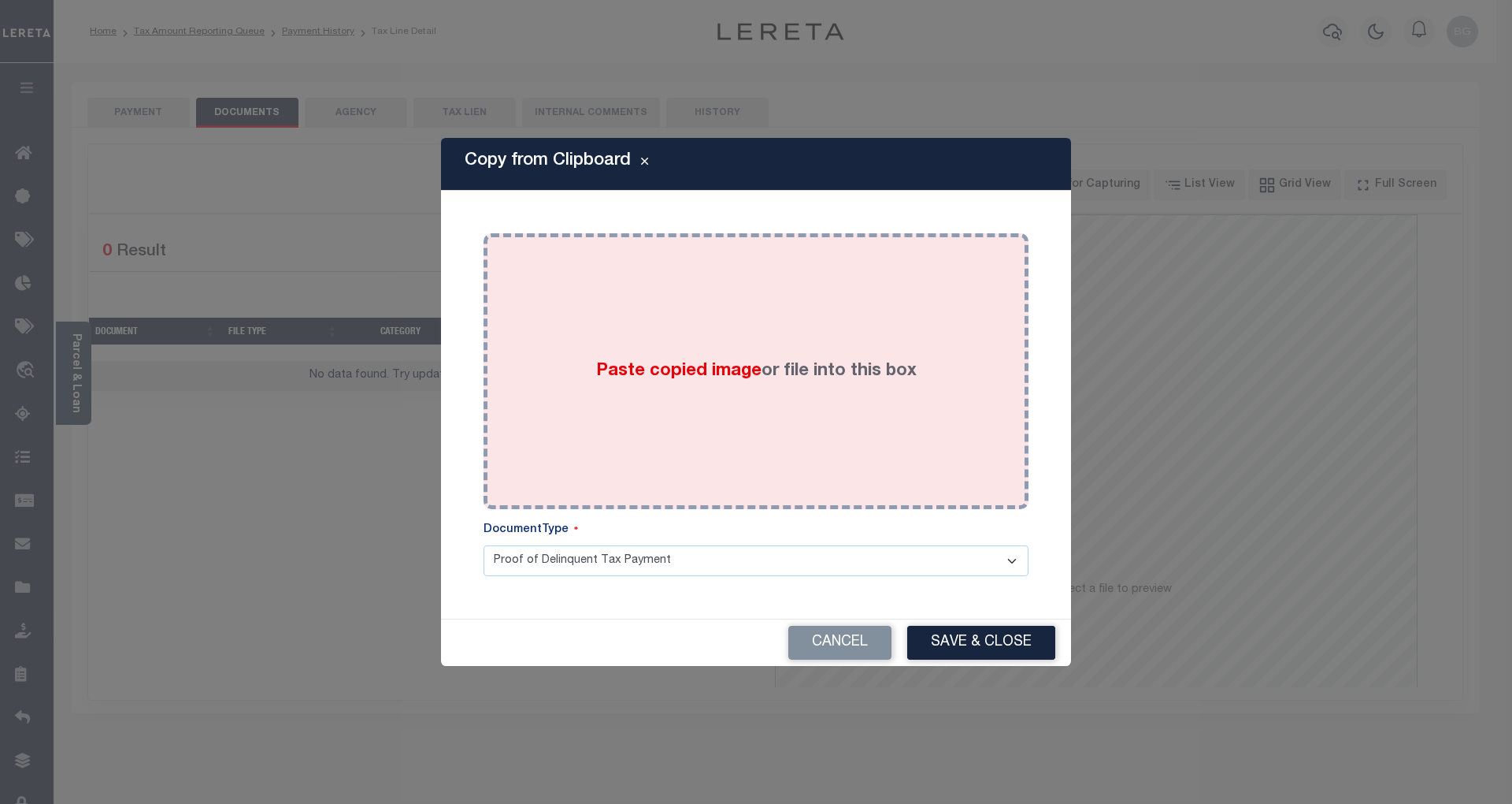
click at [666, 373] on span "Paste copied image" at bounding box center [679, 371] width 165 height 18
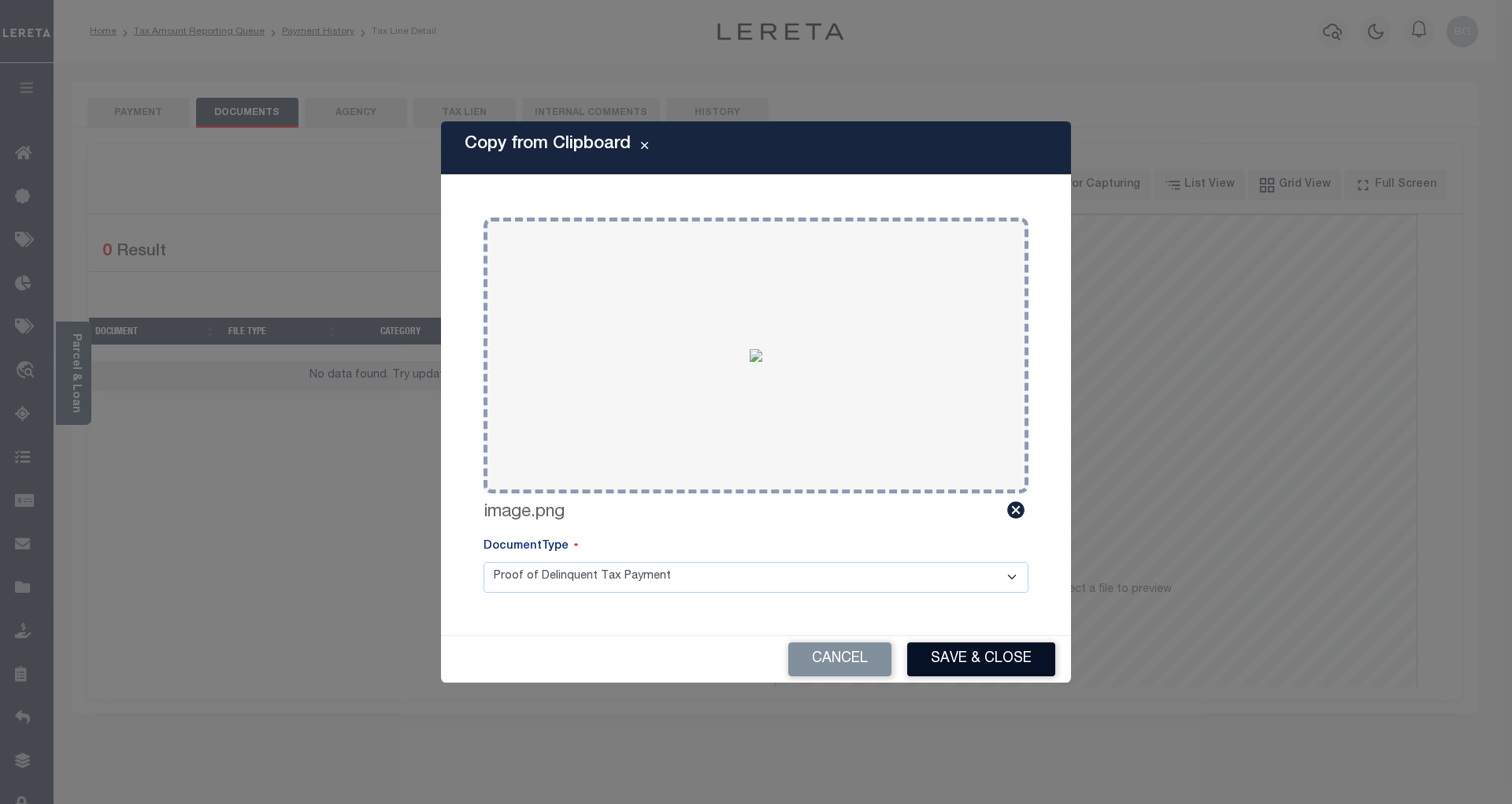
click at [1001, 656] on button "Save & Close" at bounding box center [981, 659] width 148 height 34
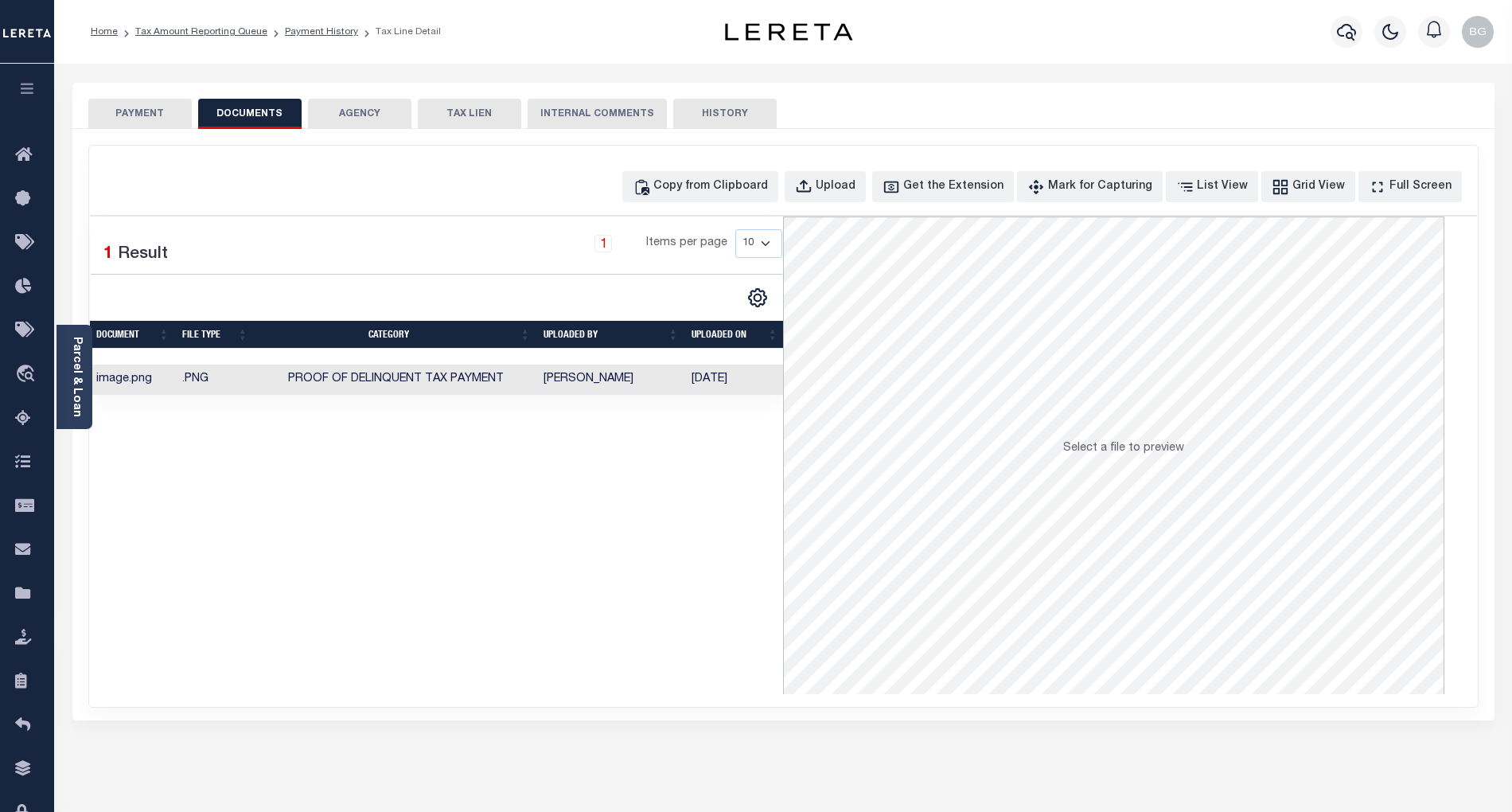
click at [144, 119] on button "PAYMENT" at bounding box center [140, 114] width 104 height 30
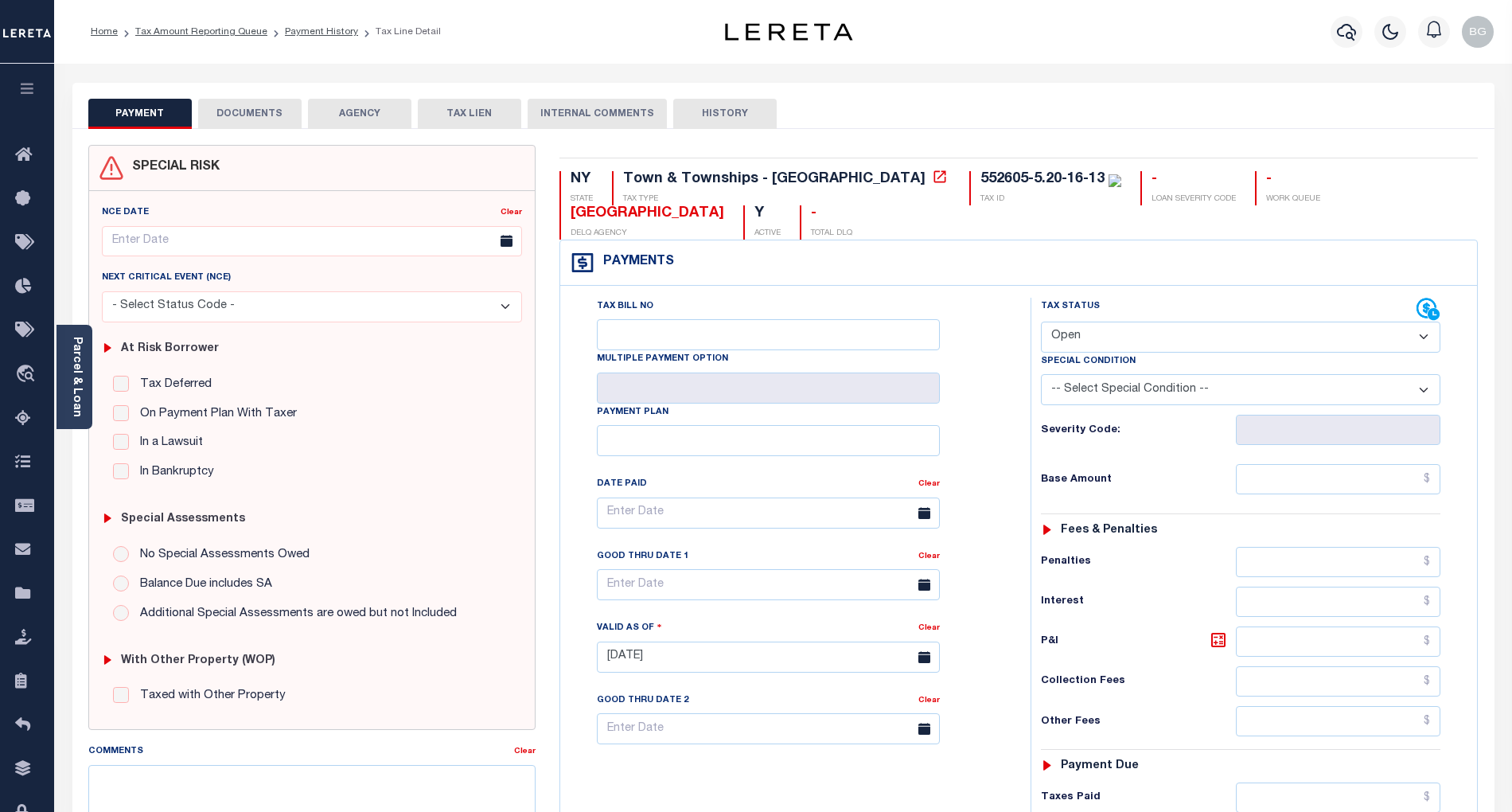
click at [1083, 334] on select "- Select Status Code - Open Due/Unpaid Paid Incomplete No Tax Due Internal Refu…" at bounding box center [1241, 336] width 400 height 31
select select "PYD"
click at [1041, 323] on select "- Select Status Code - Open Due/Unpaid Paid Incomplete No Tax Due Internal Refu…" at bounding box center [1241, 336] width 400 height 31
type input "[DATE]"
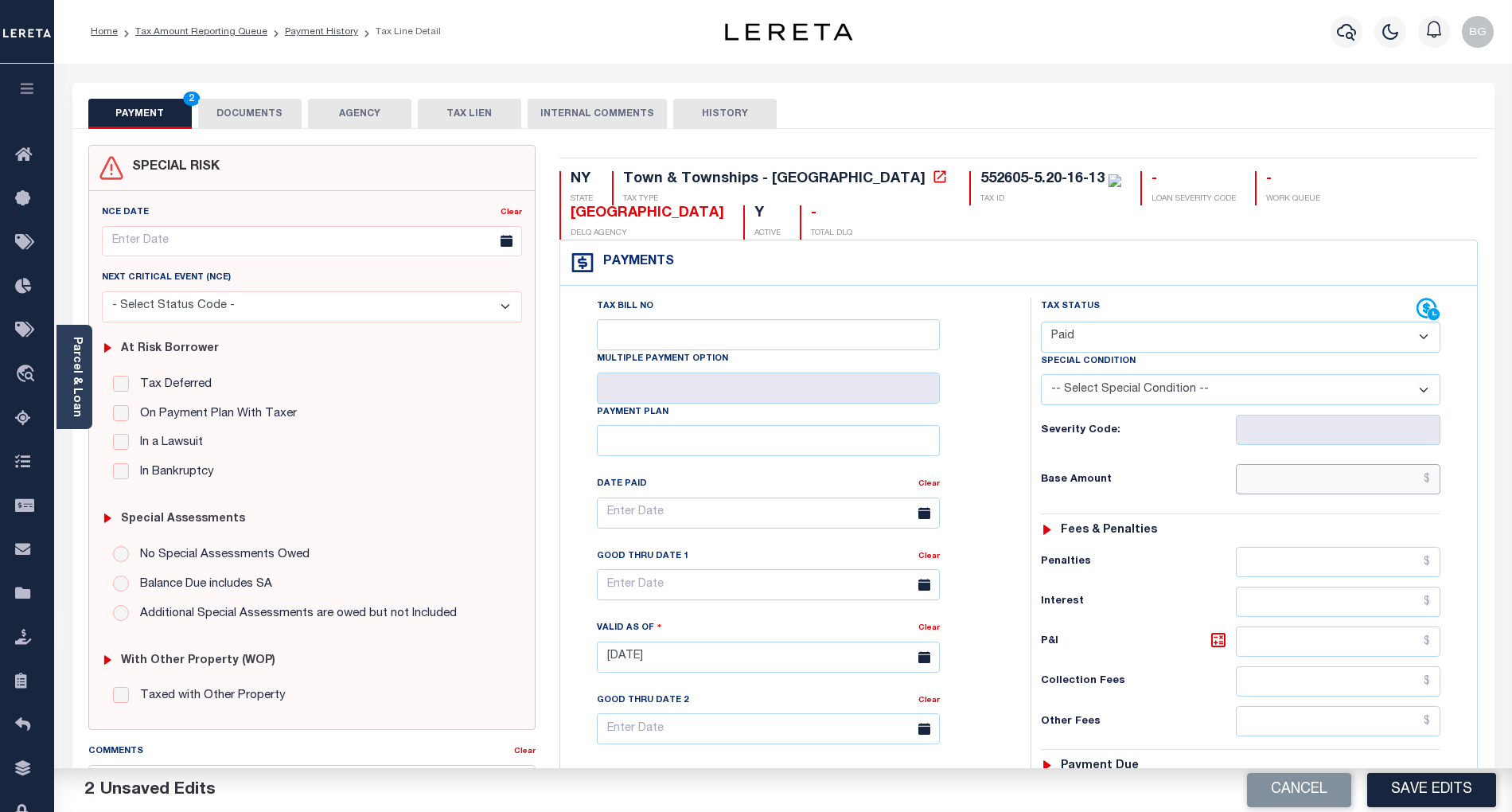
click at [1360, 482] on input "text" at bounding box center [1339, 479] width 205 height 30
click at [1383, 484] on input "text" at bounding box center [1339, 479] width 205 height 30
click at [1401, 482] on input "text" at bounding box center [1339, 479] width 205 height 30
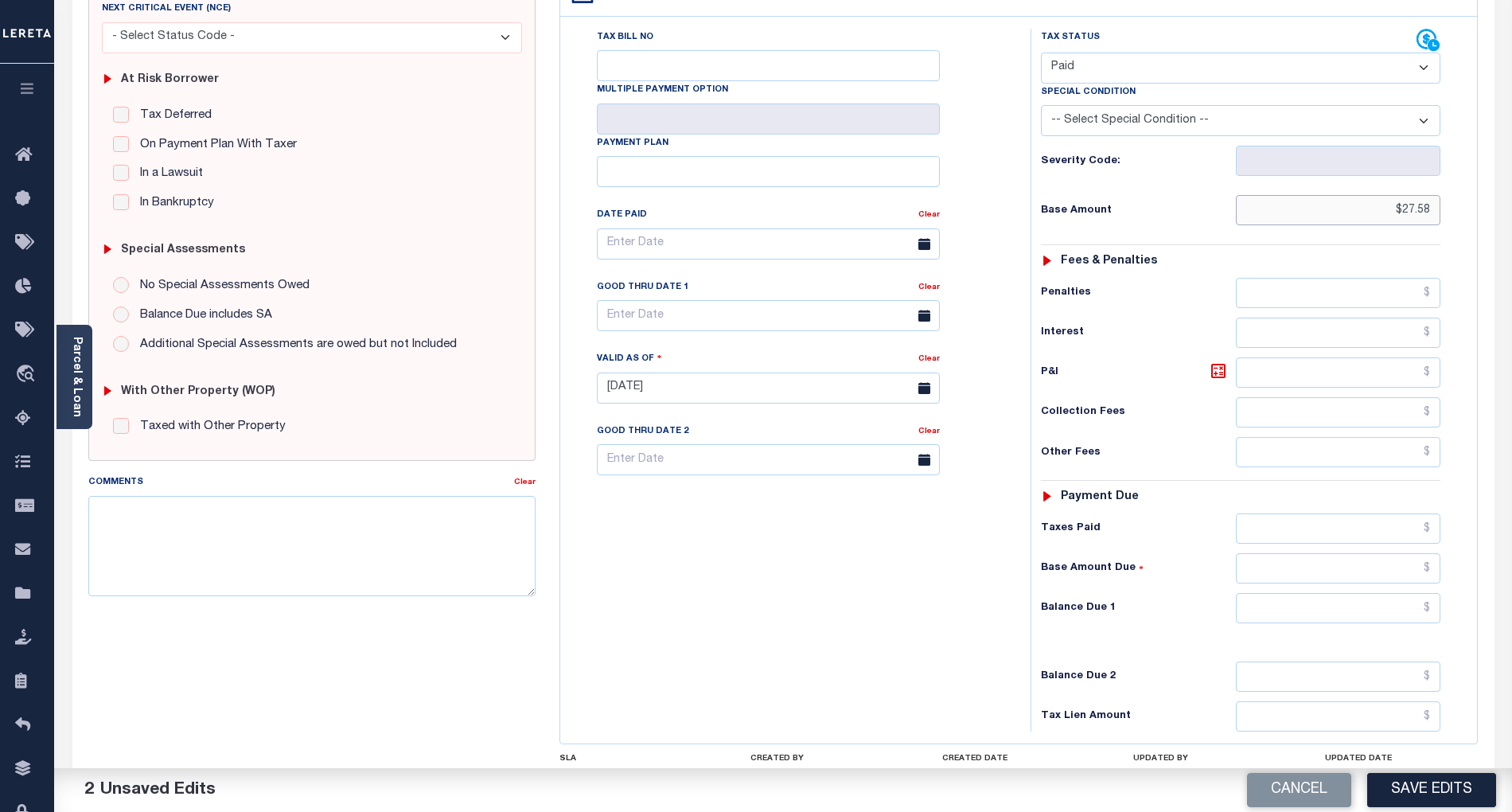
scroll to position [399, 0]
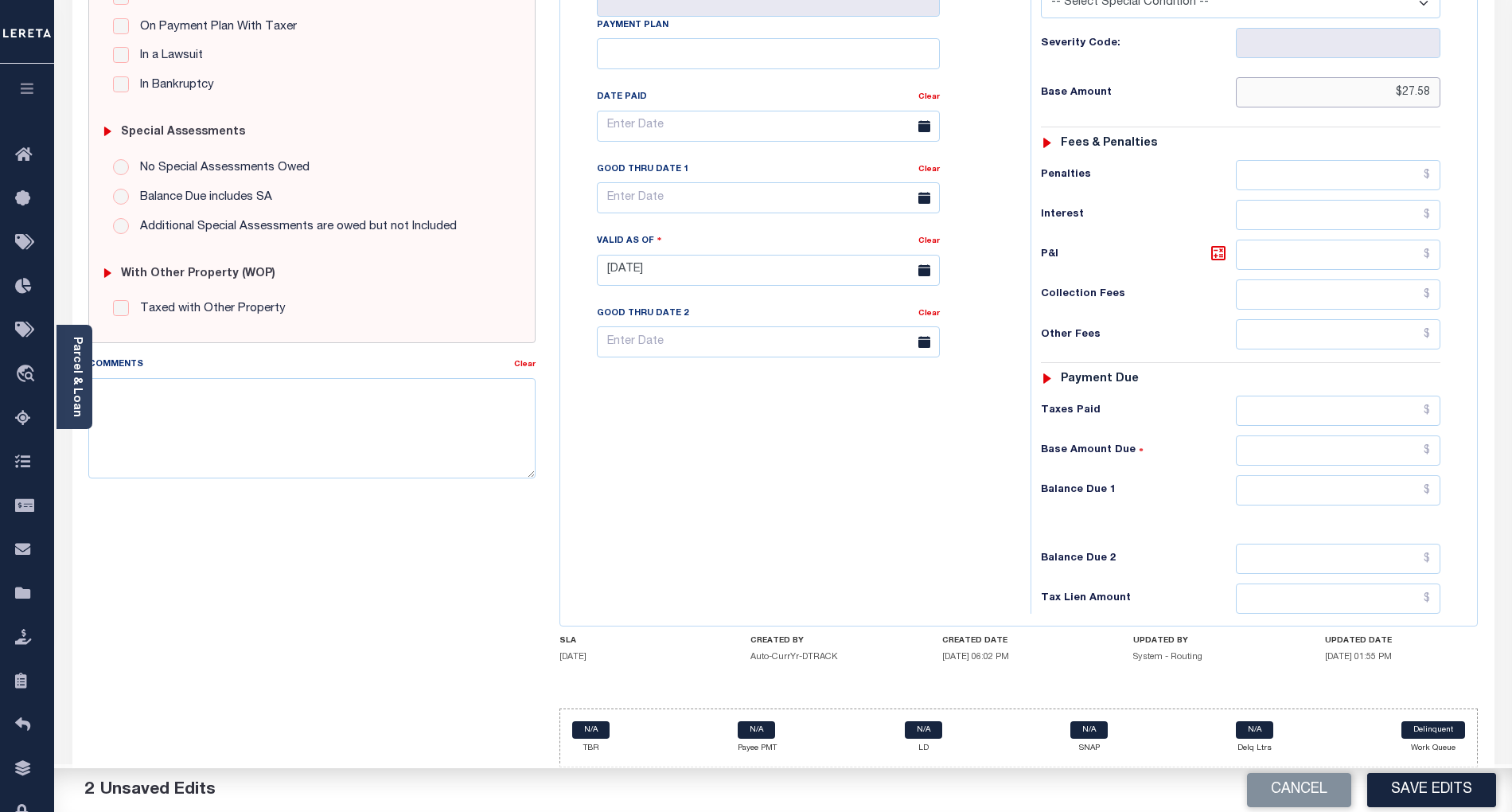
type input "$27.58"
click at [1415, 482] on input "text" at bounding box center [1339, 490] width 205 height 30
type input "$0.00"
click at [969, 529] on div "Tax Bill No Multiple Payment Option Payment Plan Clear" at bounding box center [792, 262] width 455 height 702
click at [1432, 793] on button "Save Edits" at bounding box center [1432, 790] width 129 height 34
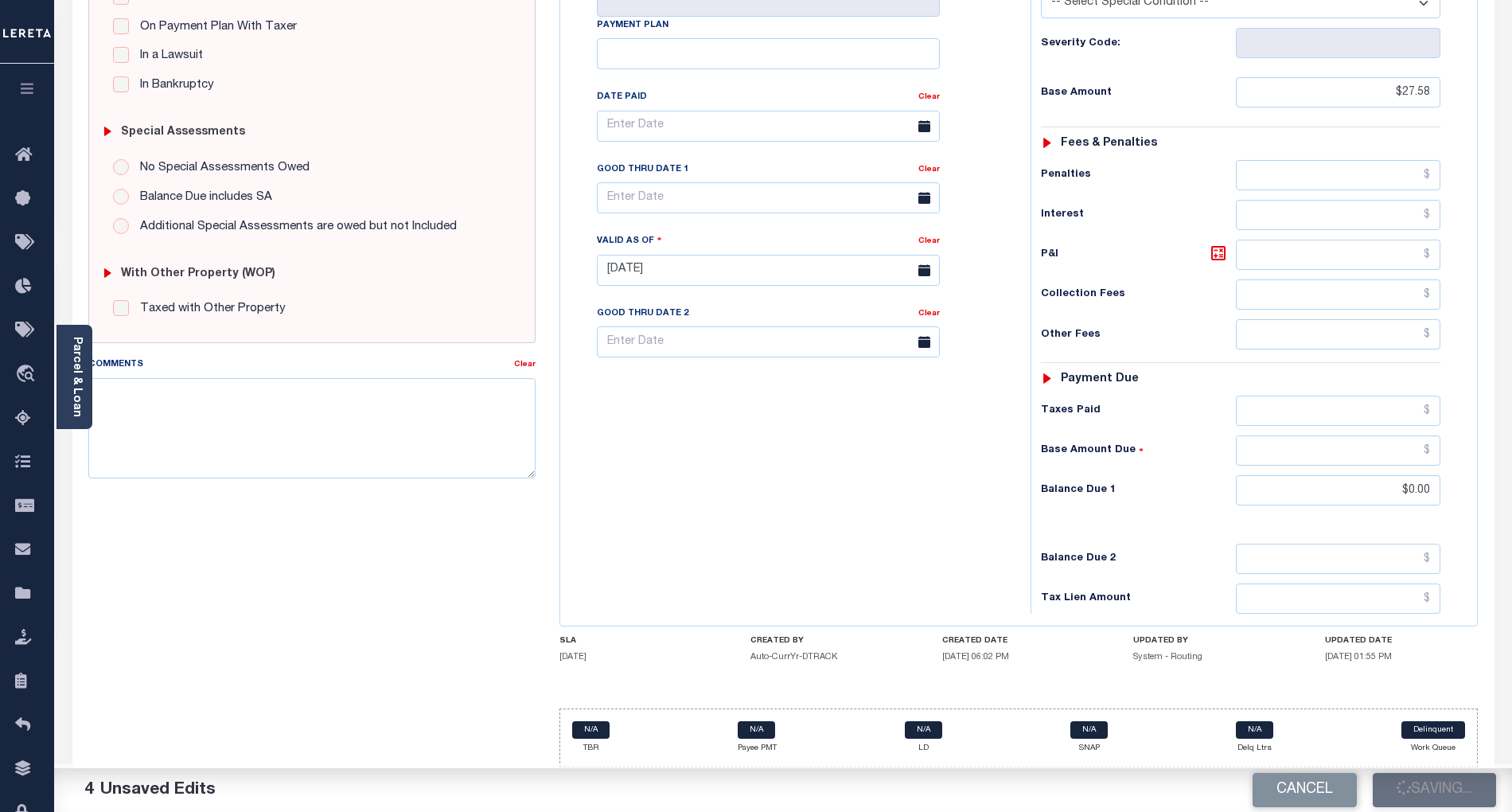
checkbox input "false"
type input "$27.58"
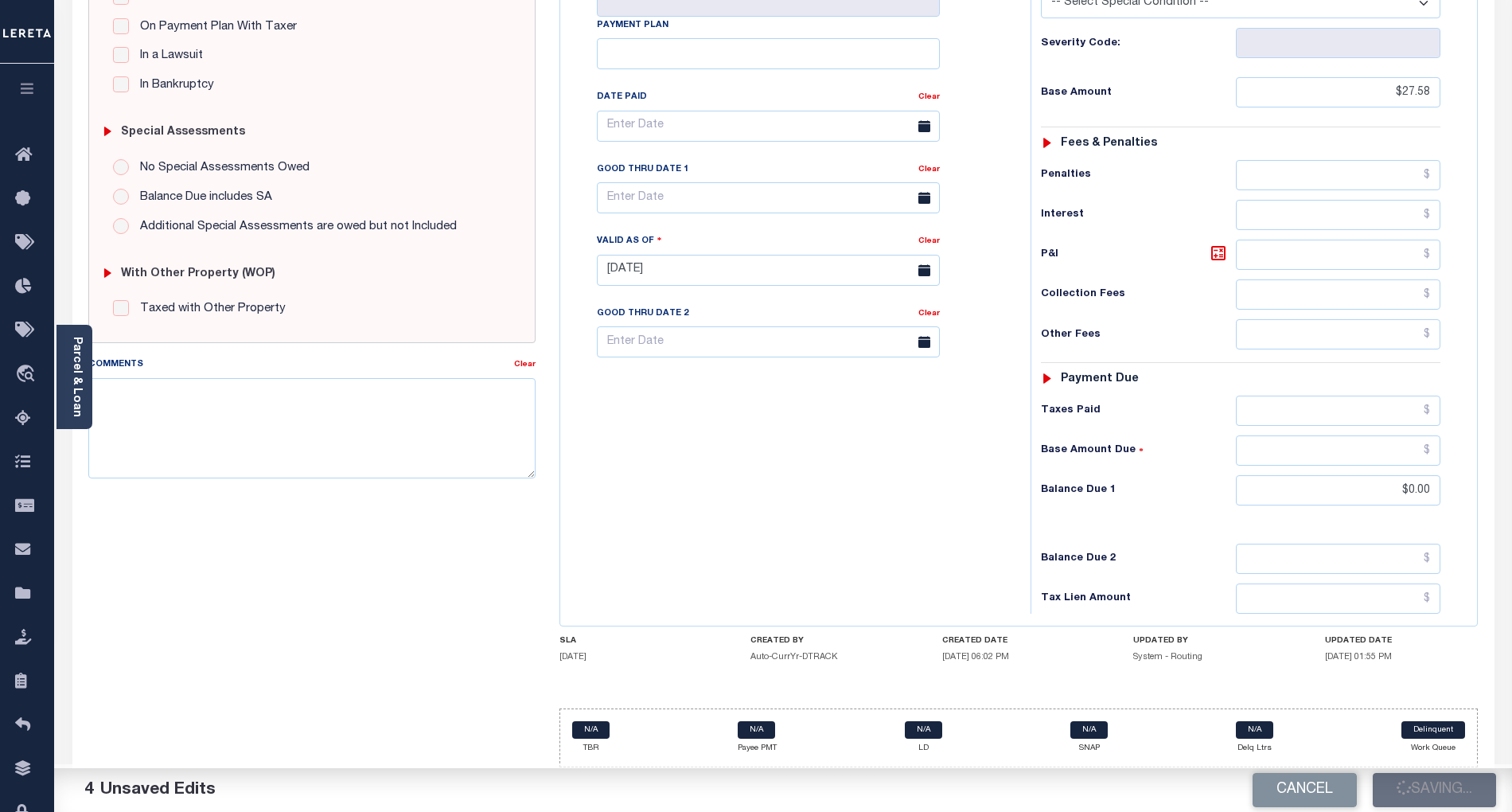
type input "$0"
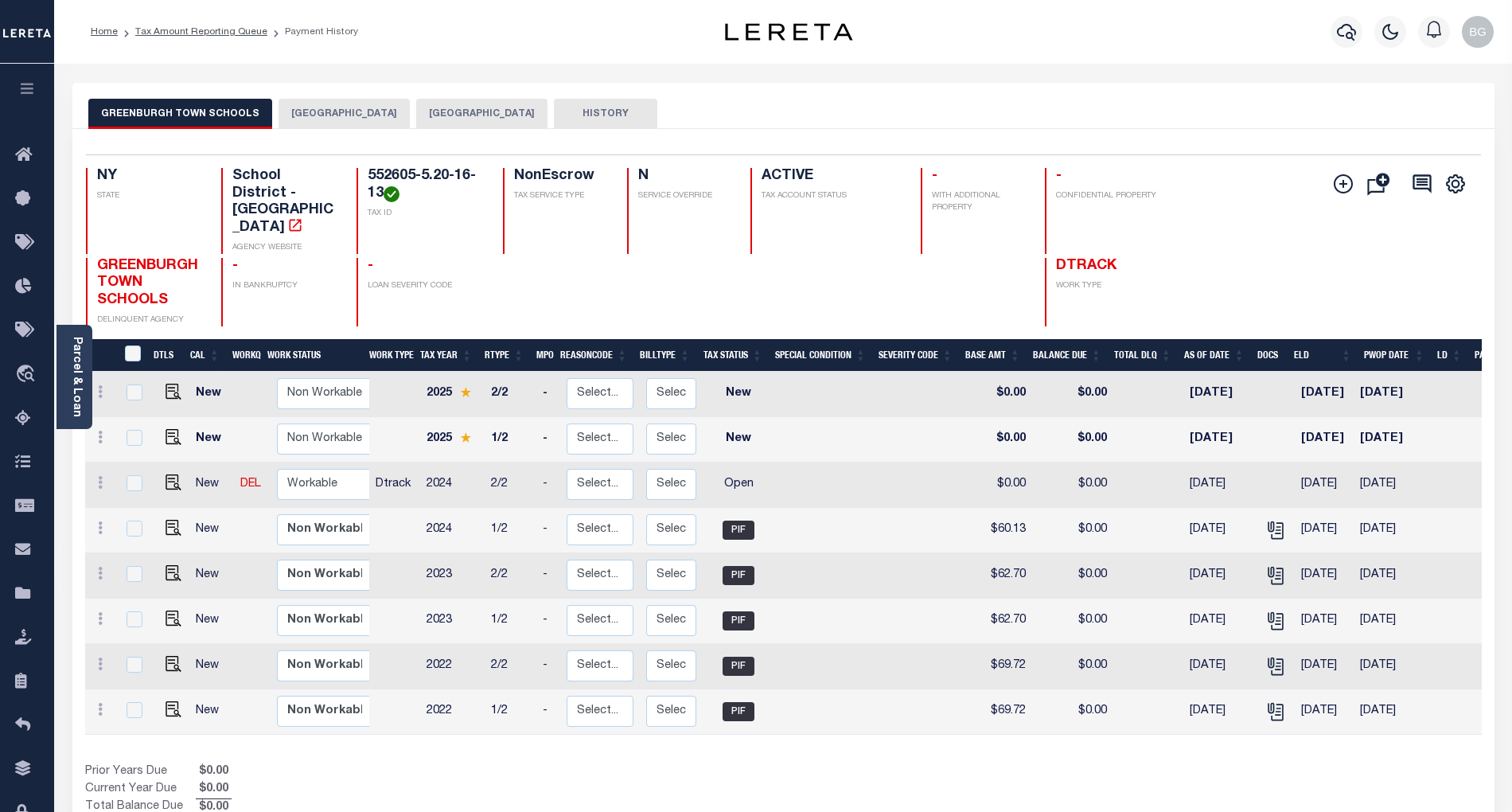
click at [333, 119] on button "[GEOGRAPHIC_DATA]" at bounding box center [344, 114] width 131 height 30
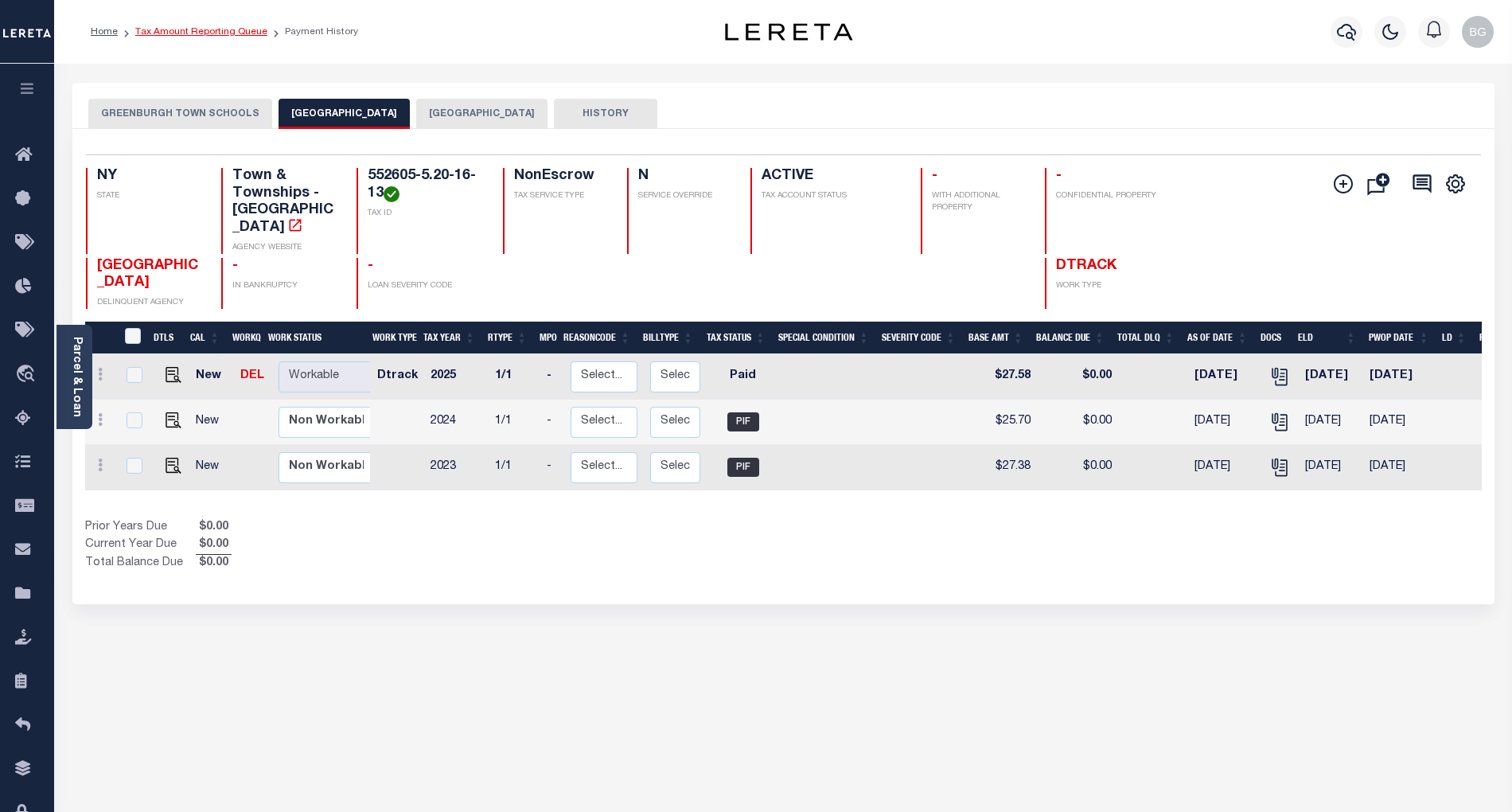
click at [195, 34] on link "Tax Amount Reporting Queue" at bounding box center [201, 32] width 132 height 10
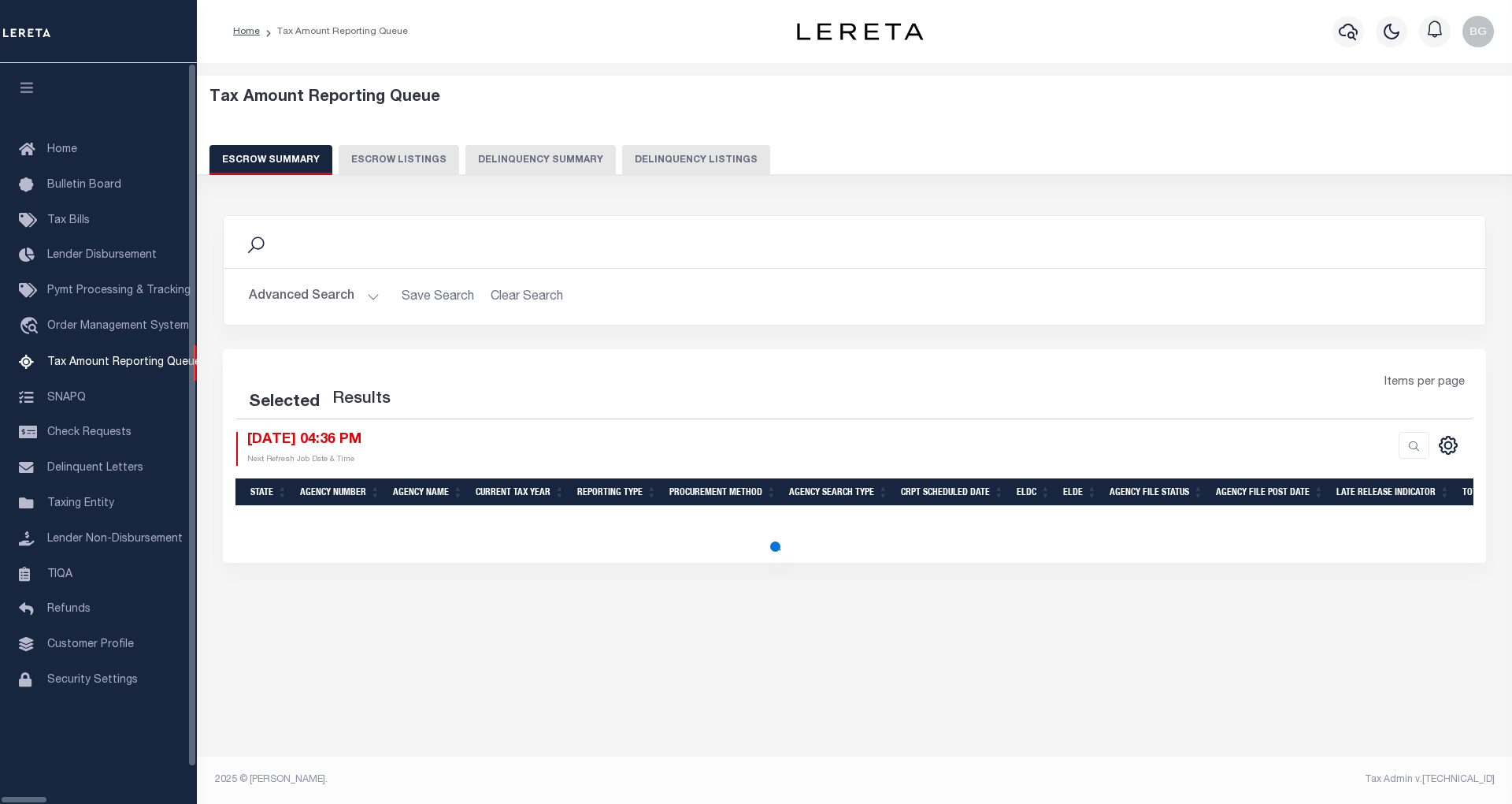
click at [635, 161] on button "Delinquency Listings" at bounding box center [696, 160] width 148 height 30
select select "100"
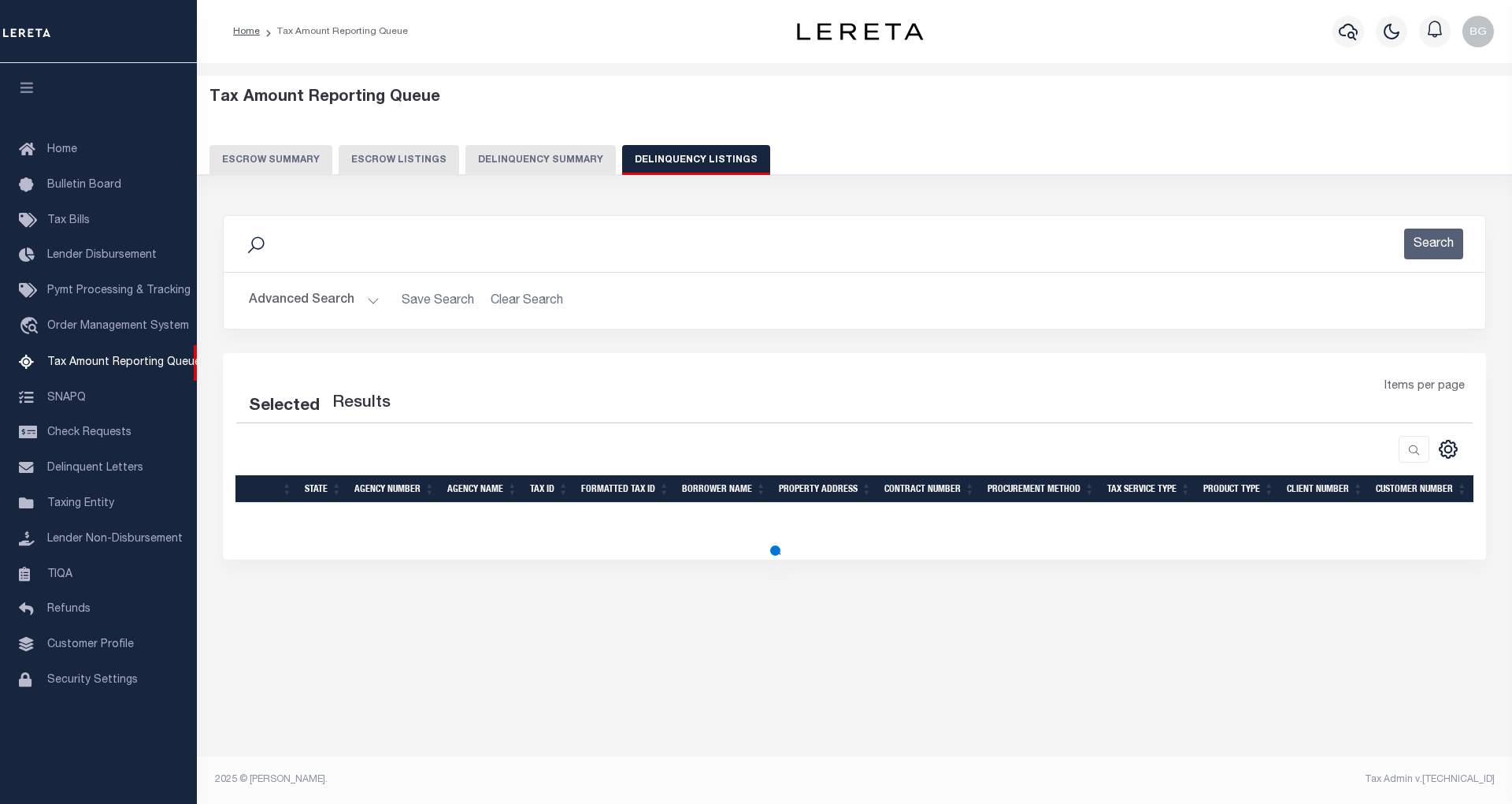
select select "100"
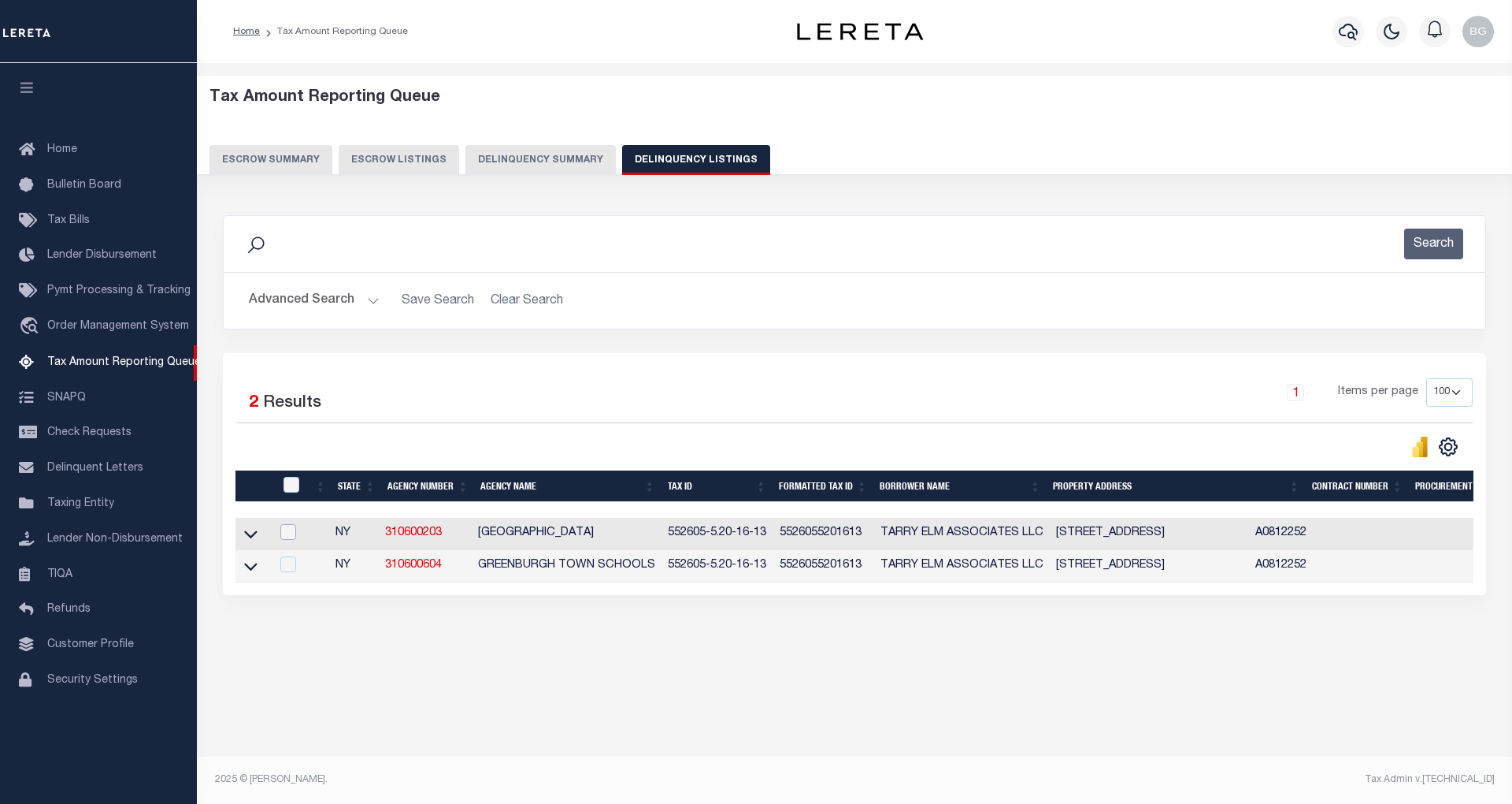
click at [282, 536] on input "checkbox" at bounding box center [288, 532] width 16 height 16
checkbox input "true"
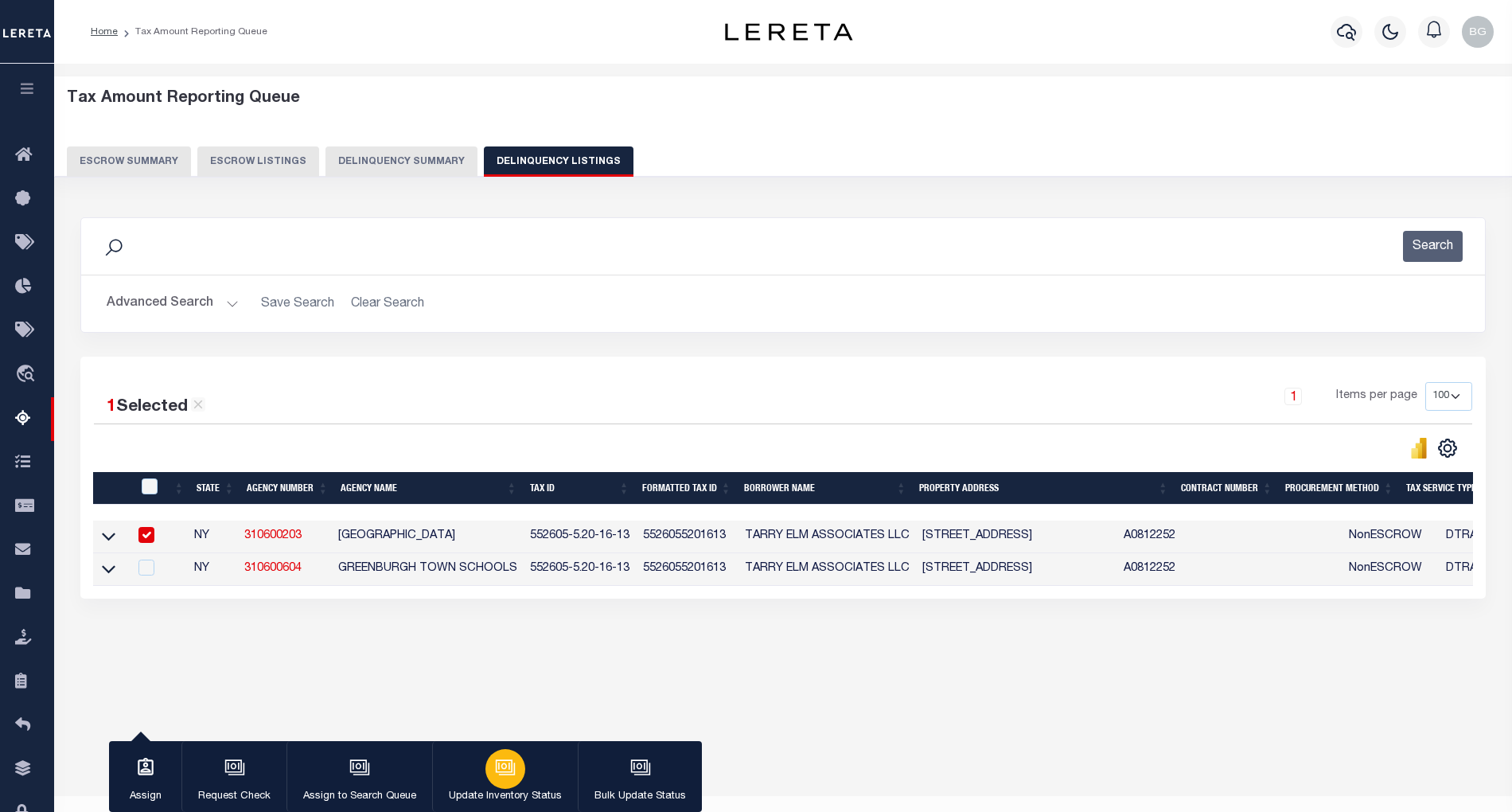
click at [500, 769] on icon "button" at bounding box center [505, 767] width 20 height 20
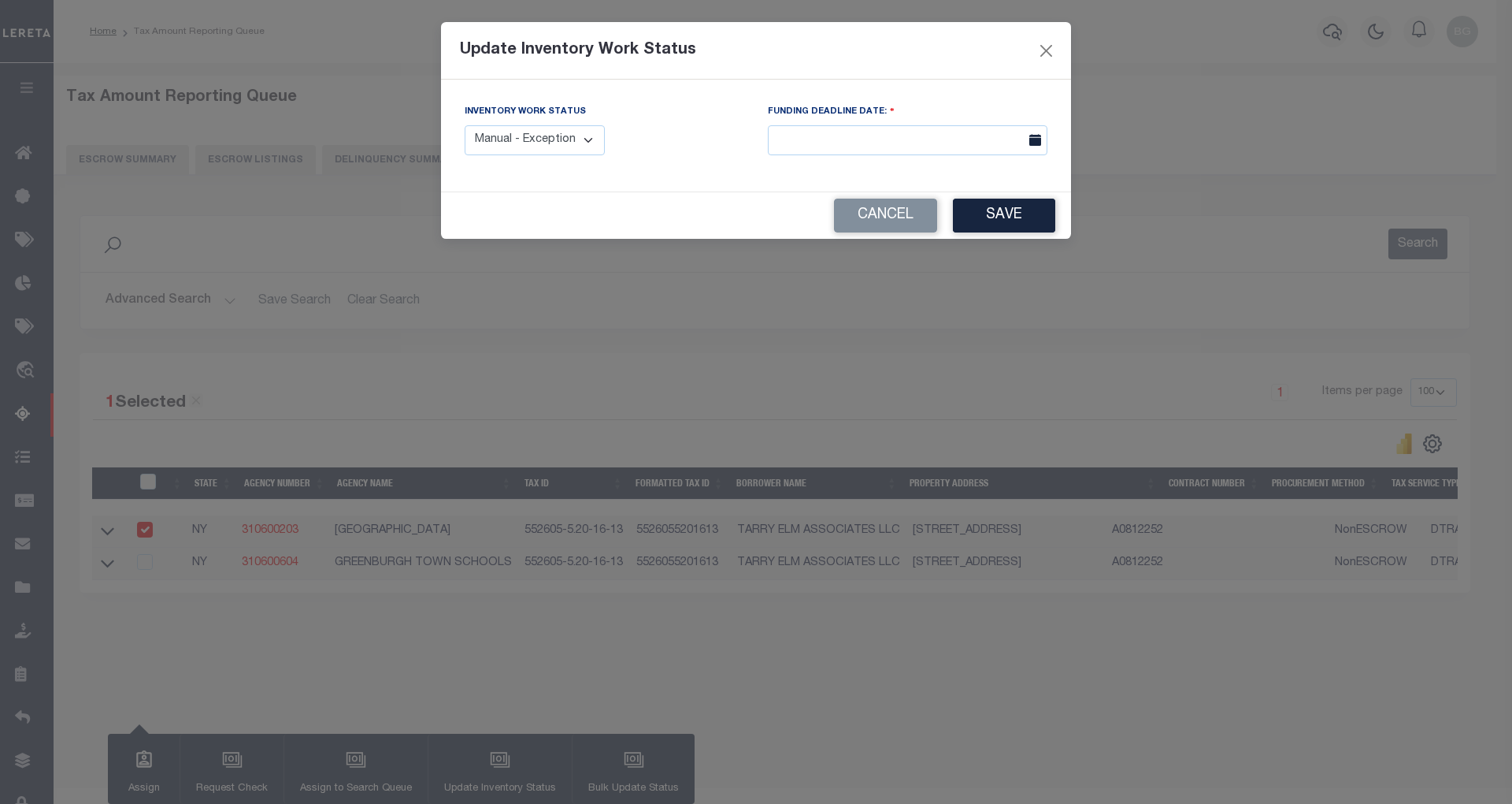
click at [577, 140] on select "Manual - Exception Pended - Awaiting Search Late Add Exception Completed" at bounding box center [535, 140] width 140 height 31
select select "4"
click at [465, 125] on select "Manual - Exception Pended - Awaiting Search Late Add Exception Completed" at bounding box center [535, 140] width 140 height 31
click at [1009, 219] on button "Save" at bounding box center [1004, 215] width 102 height 34
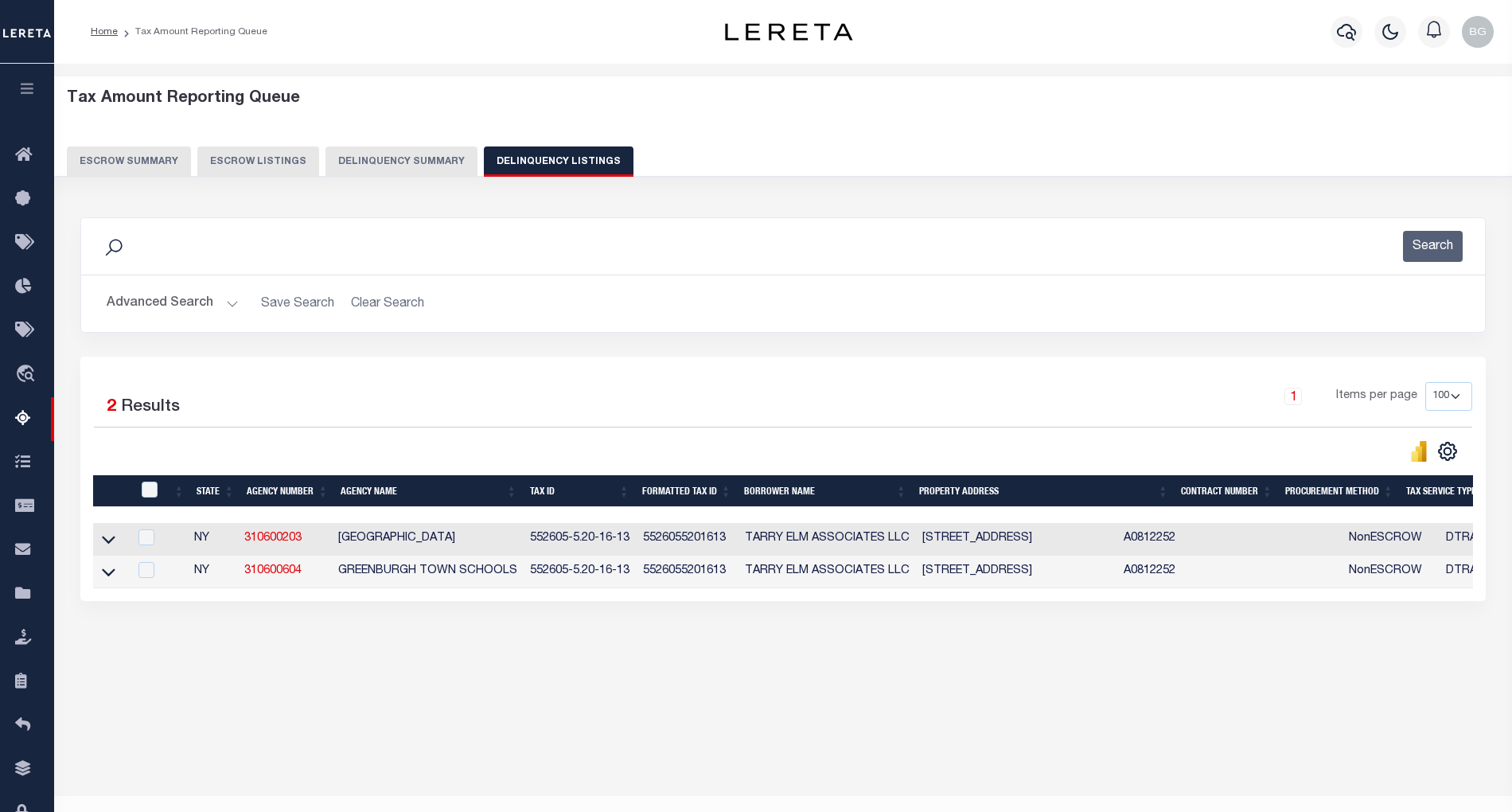
click at [233, 303] on button "Advanced Search" at bounding box center [173, 303] width 132 height 31
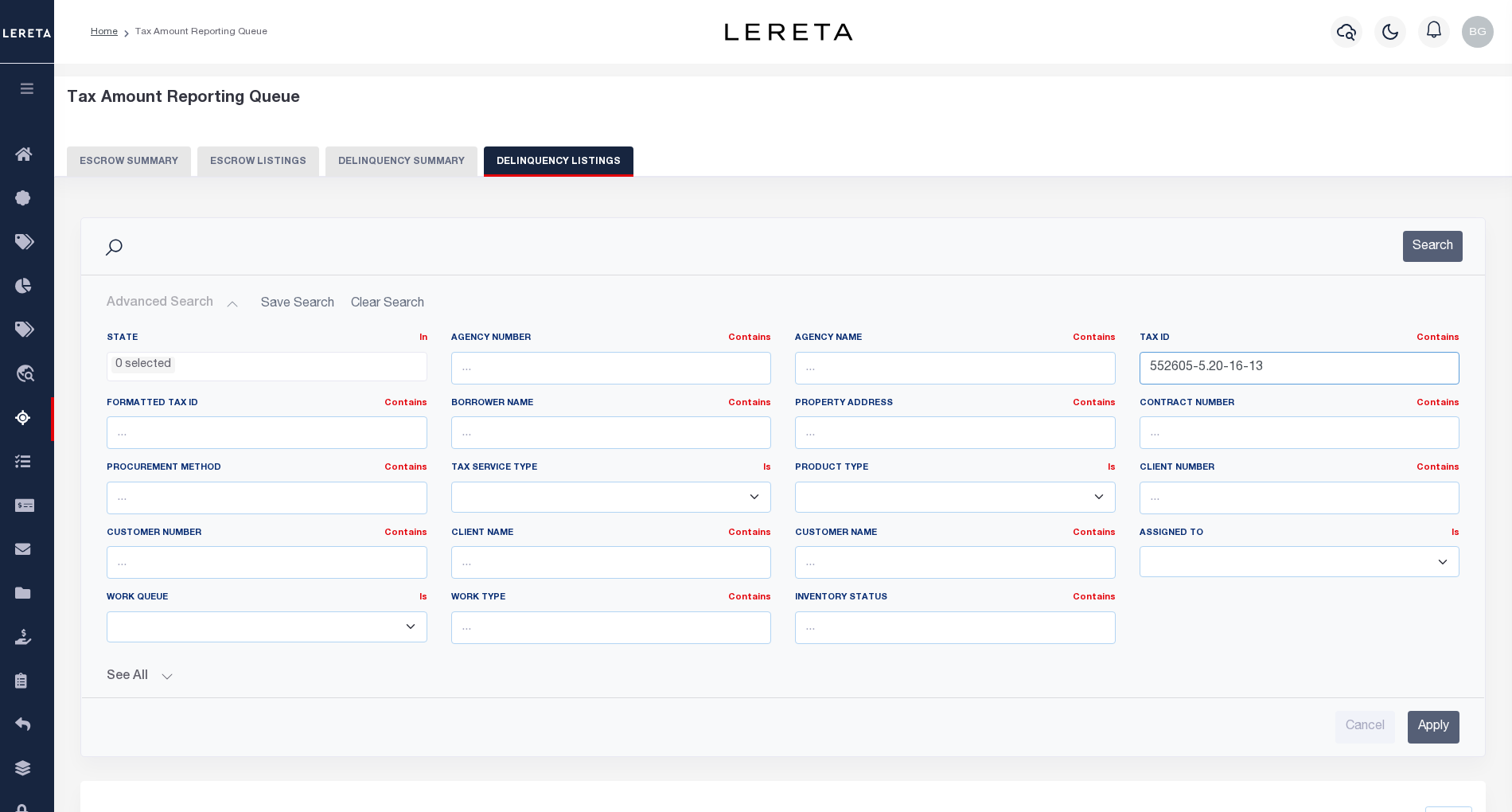
click at [1186, 370] on input "552605-5.20-16-13" at bounding box center [1300, 368] width 321 height 33
paste input "2"
type input "552605-5.20-16-2"
click at [1439, 739] on input "Apply" at bounding box center [1434, 726] width 51 height 33
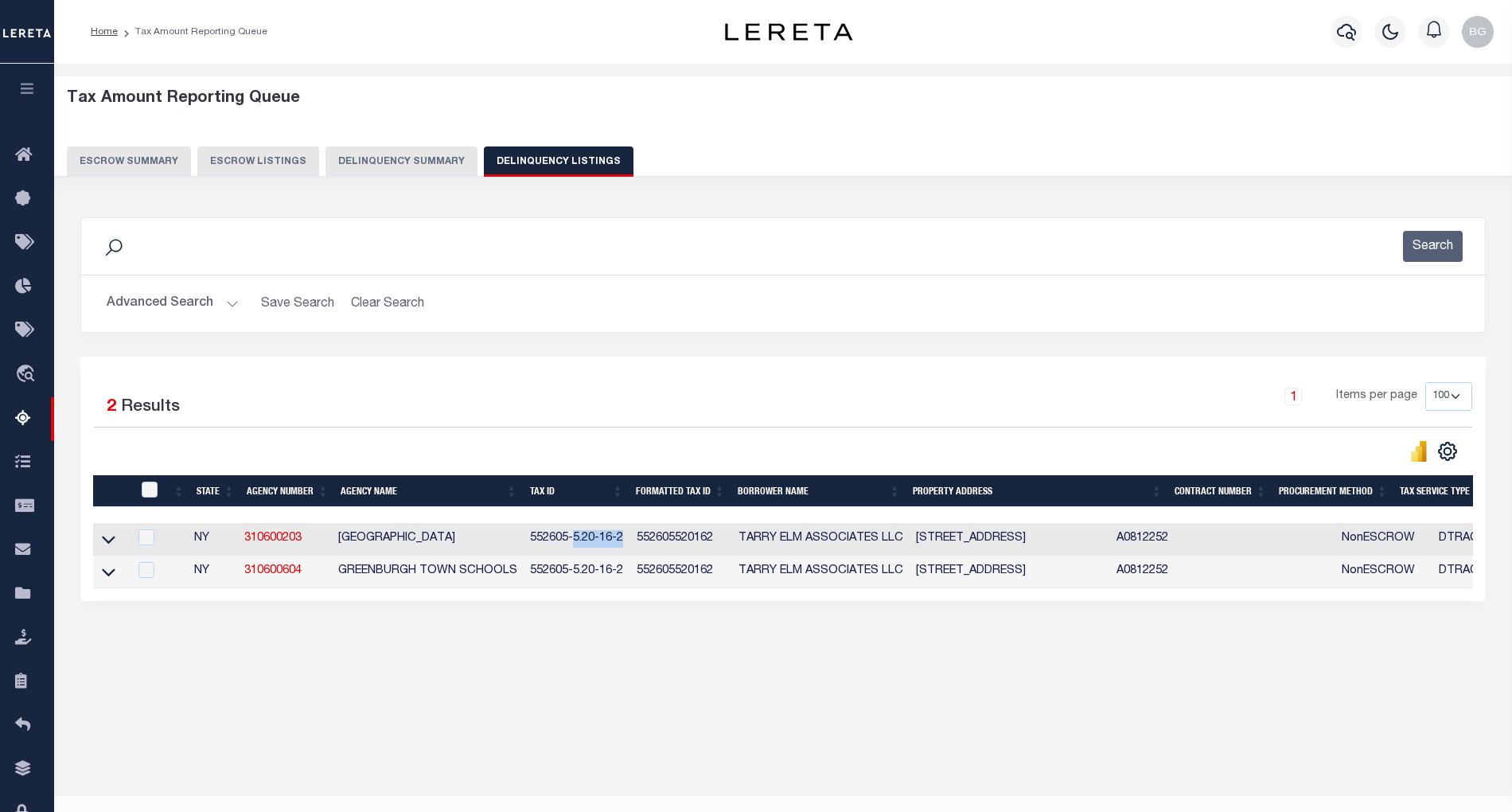
drag, startPoint x: 567, startPoint y: 544, endPoint x: 616, endPoint y: 544, distance: 49.0
click at [616, 544] on td "552605-5.20-16-2" at bounding box center [577, 539] width 107 height 33
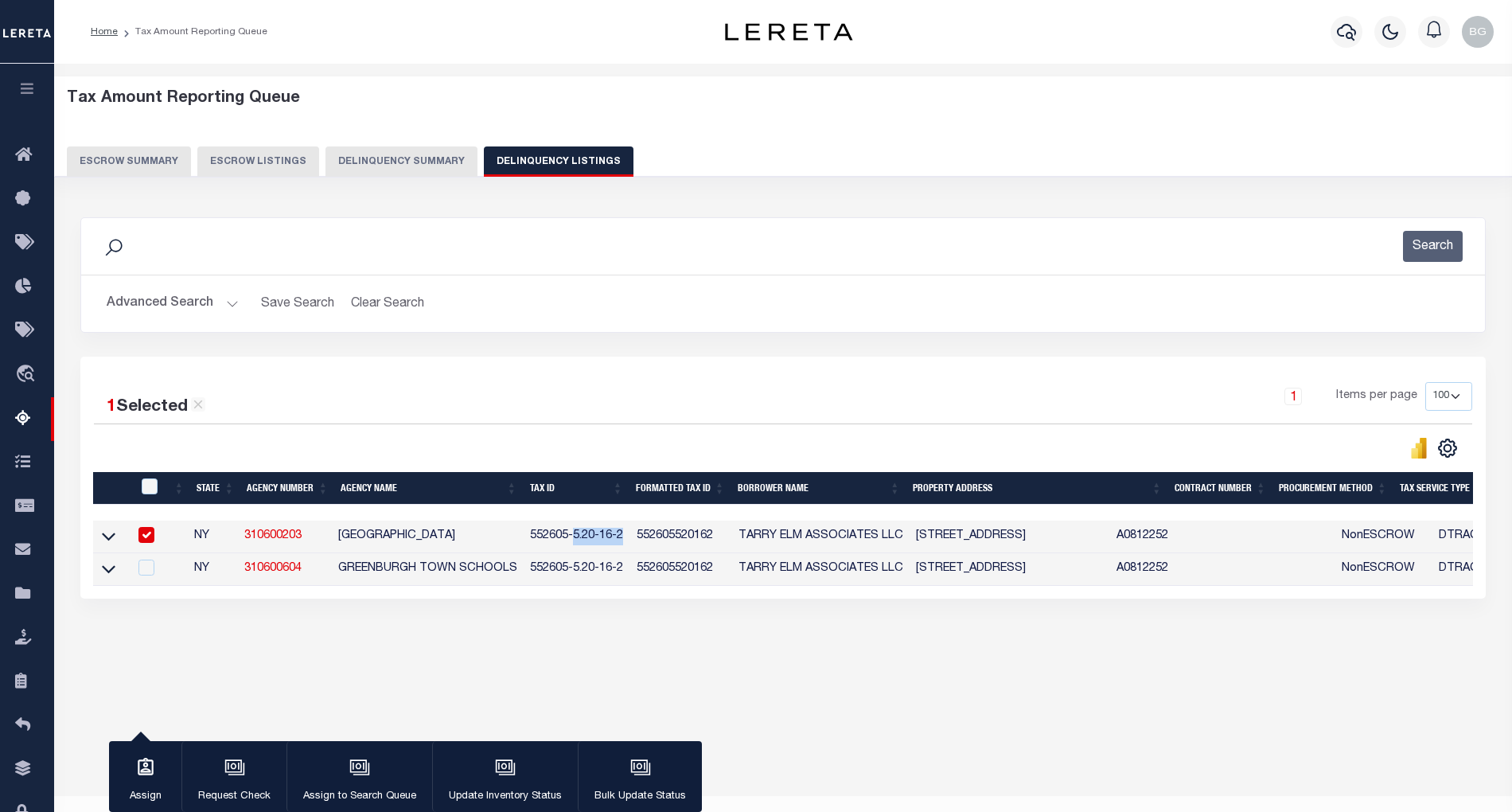
copy td "5.20-16-2"
drag, startPoint x: 921, startPoint y: 540, endPoint x: 1039, endPoint y: 536, distance: 118.1
click at [1039, 536] on td "[STREET_ADDRESS]" at bounding box center [1010, 536] width 202 height 33
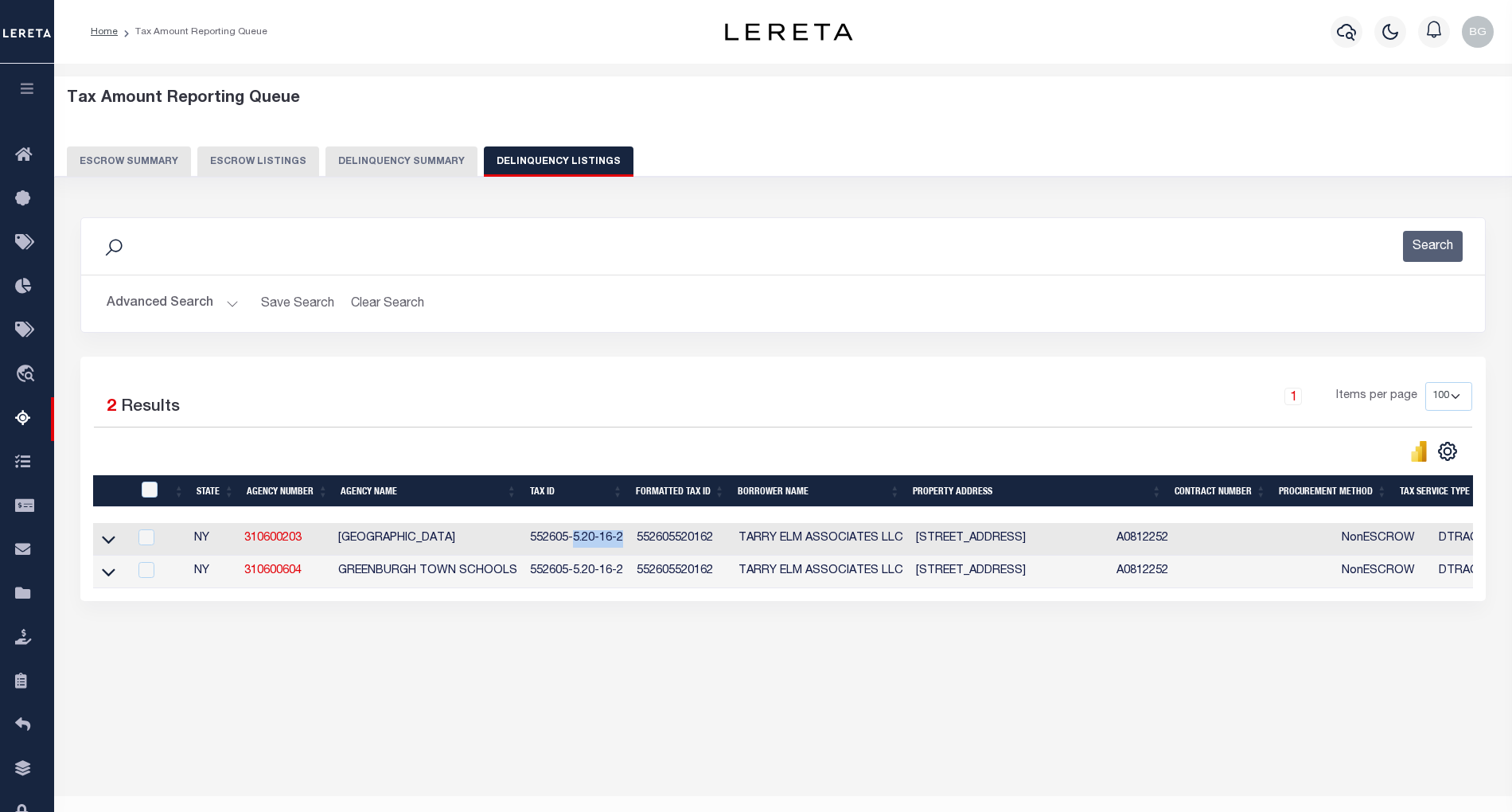
copy td "5 WEST MAIN STREET"
drag, startPoint x: 567, startPoint y: 543, endPoint x: 622, endPoint y: 544, distance: 55.0
click at [622, 544] on td "552605-5.20-16-2" at bounding box center [577, 539] width 107 height 33
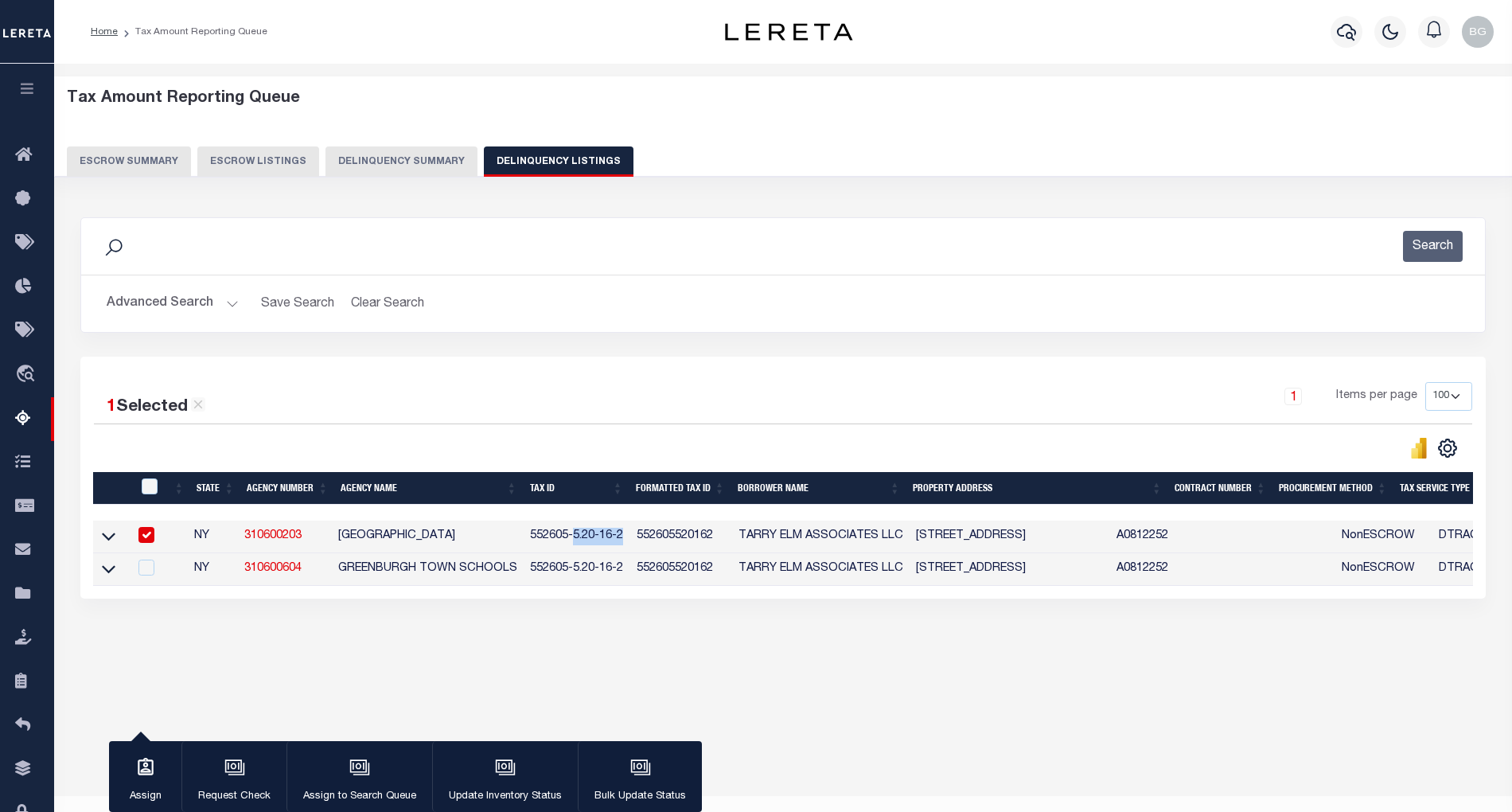
copy td "5.20-16-2"
click at [144, 539] on input "checkbox" at bounding box center [147, 535] width 16 height 16
checkbox input "false"
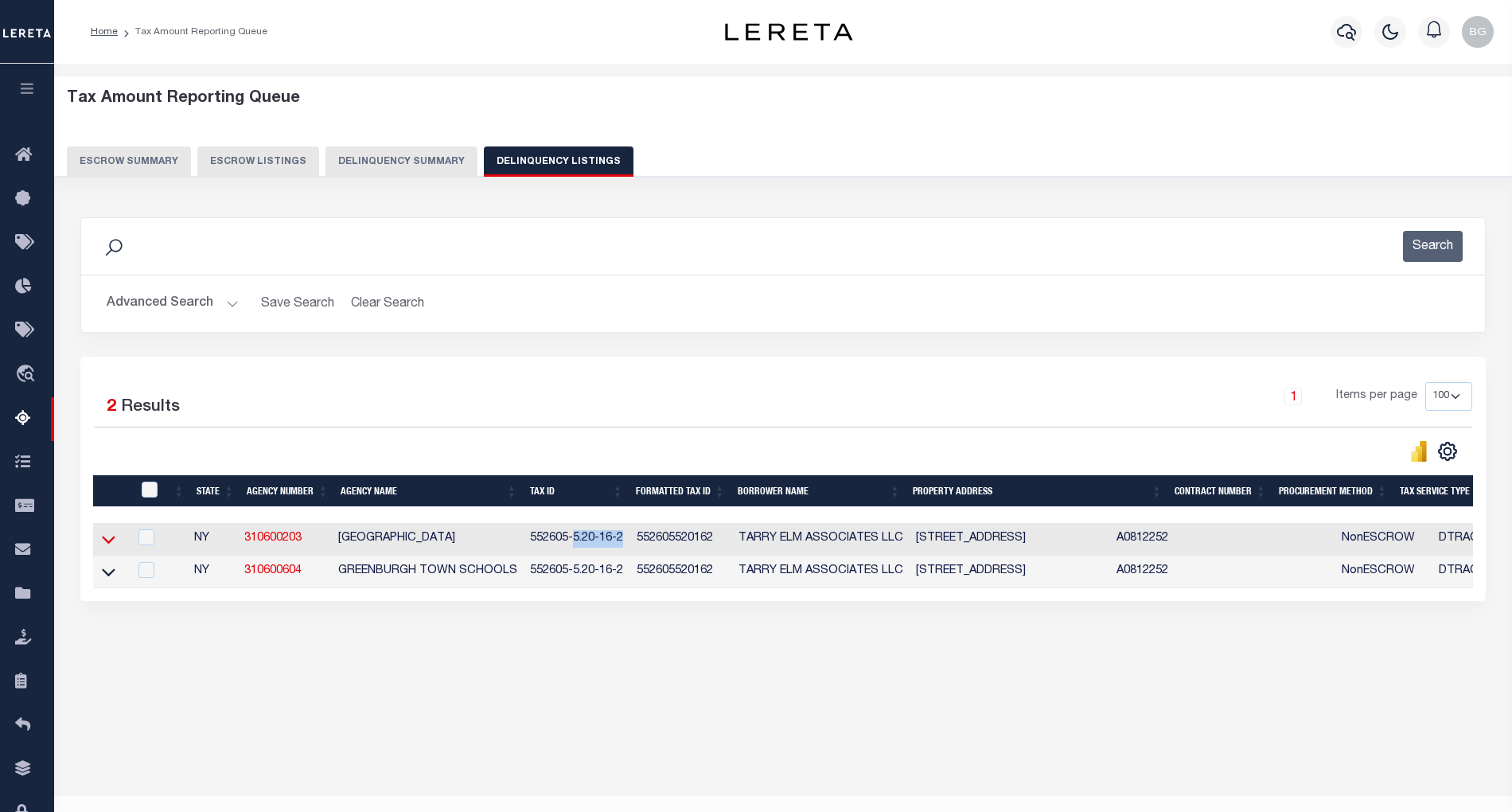
click at [104, 546] on icon at bounding box center [108, 539] width 13 height 17
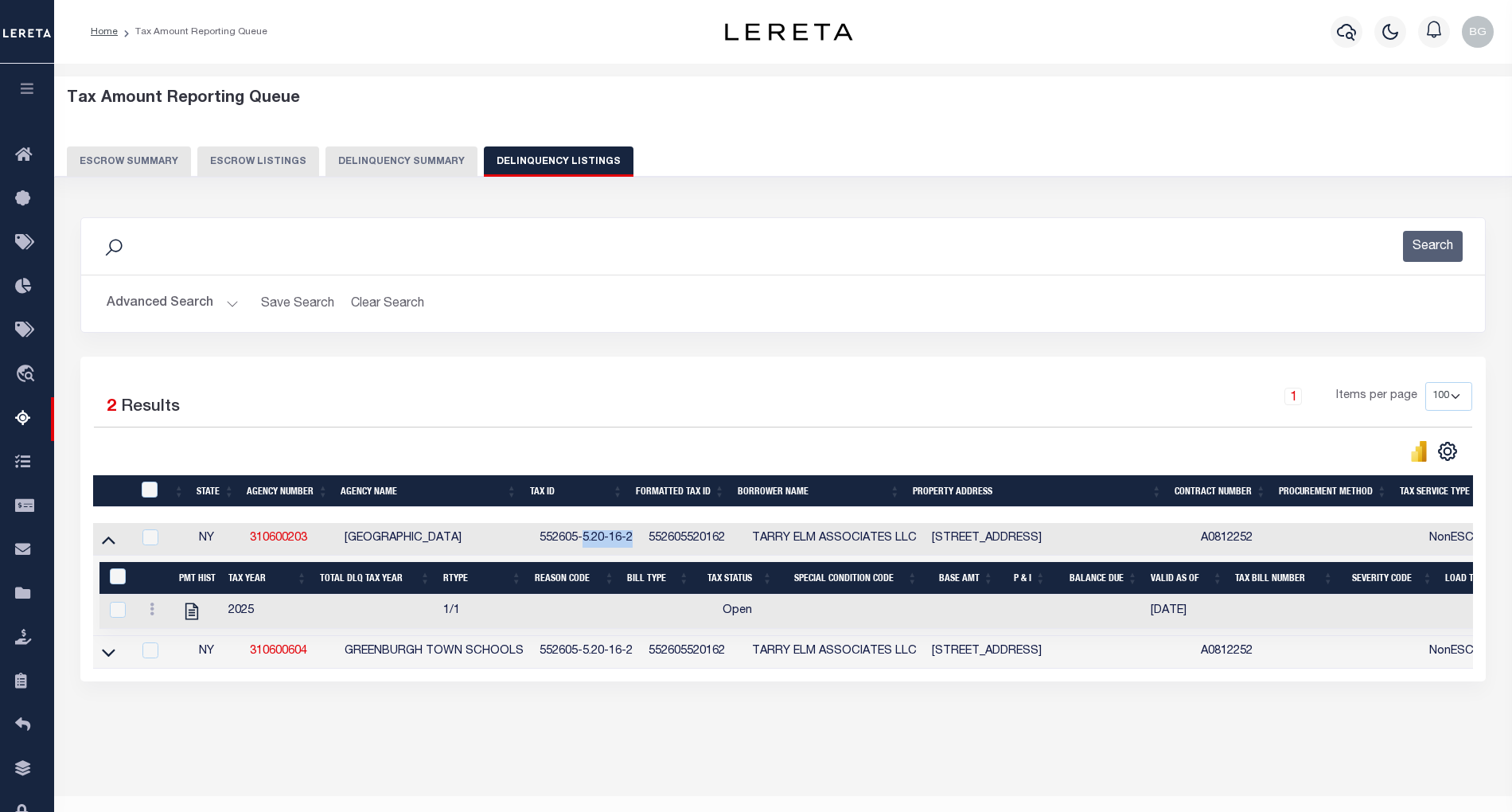
scroll to position [32, 0]
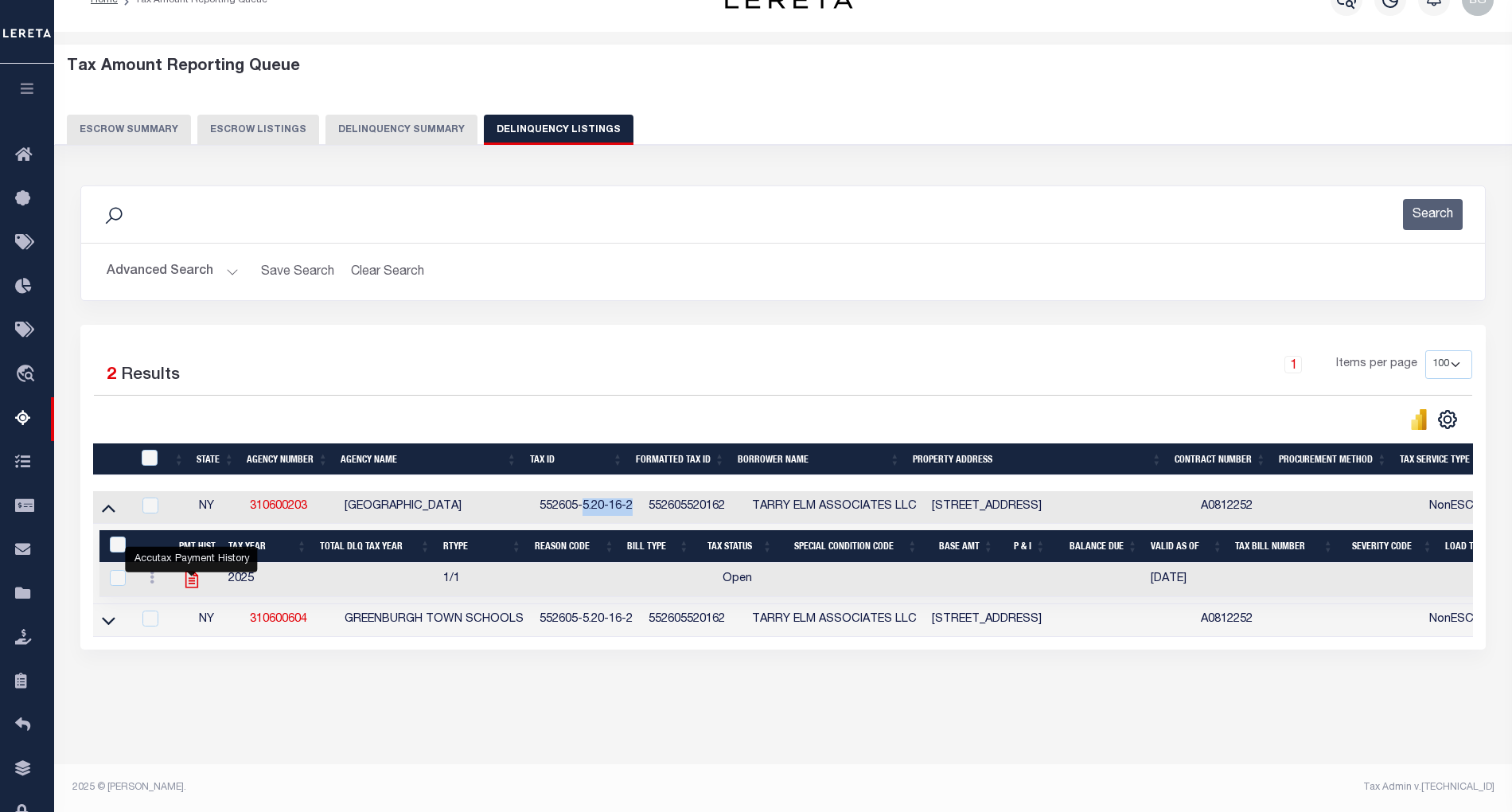
click at [191, 586] on icon "" at bounding box center [191, 579] width 12 height 17
checkbox input "true"
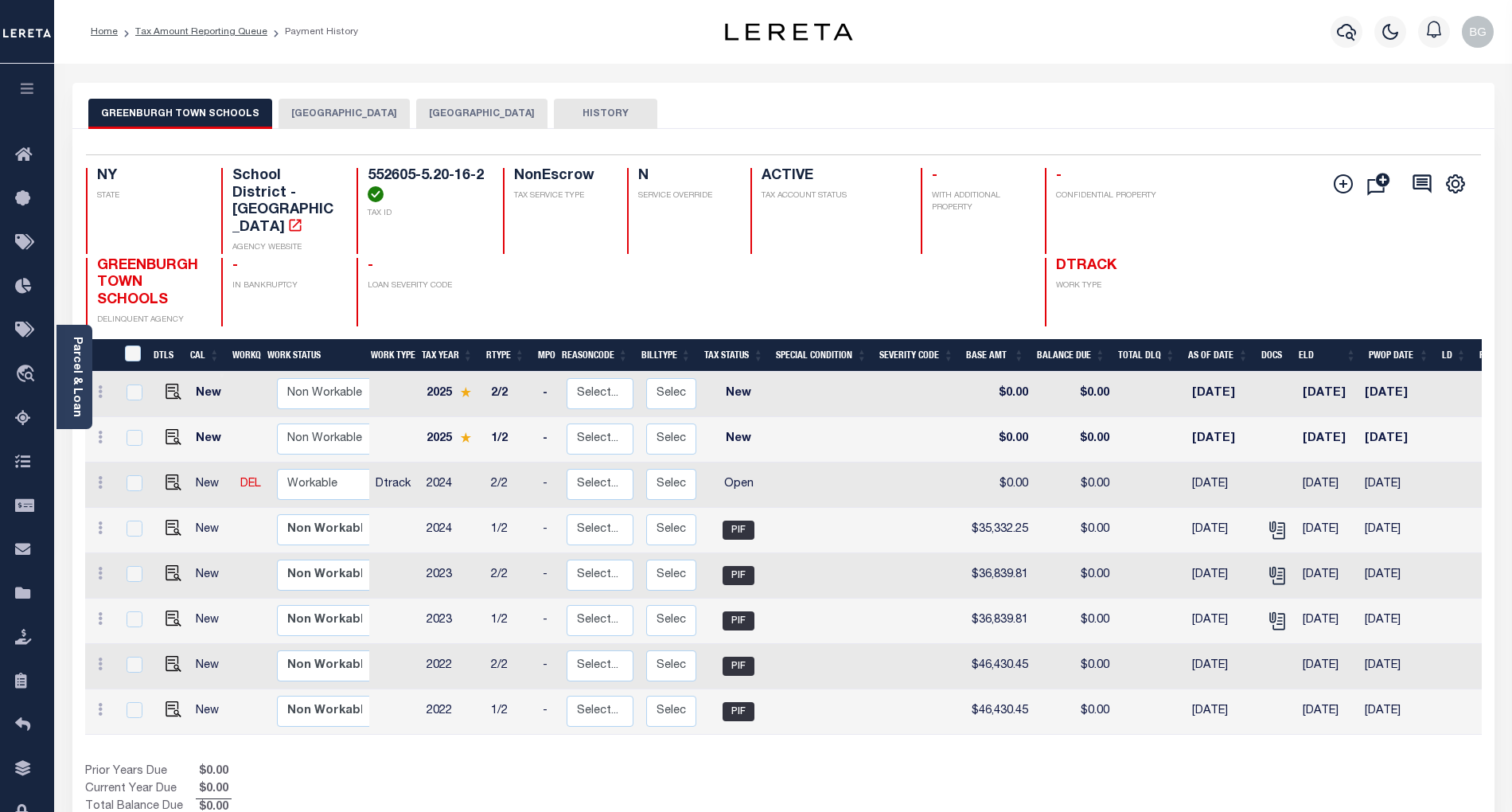
click at [329, 118] on button "[GEOGRAPHIC_DATA]" at bounding box center [344, 114] width 131 height 30
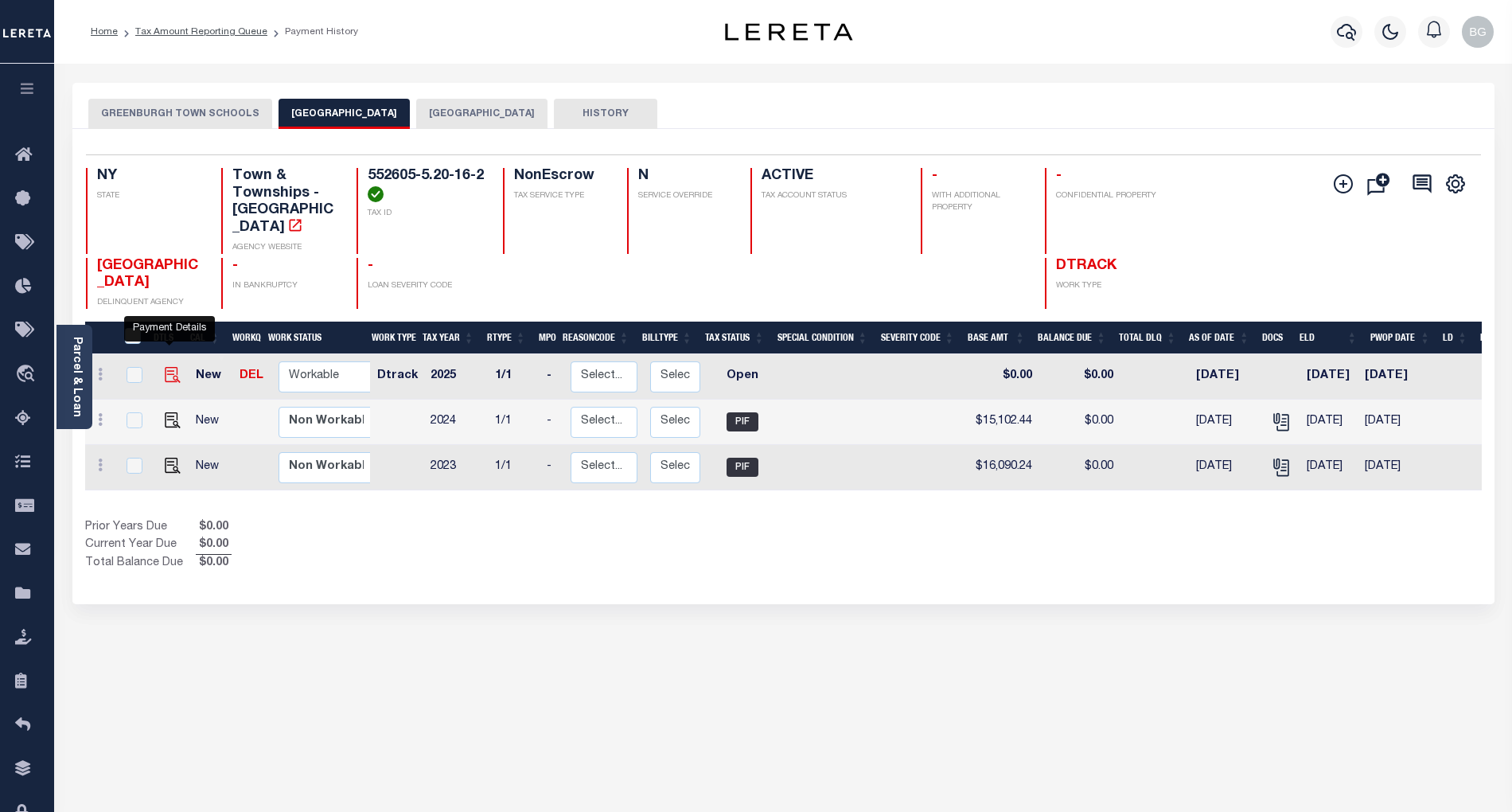
click at [172, 367] on img "" at bounding box center [173, 375] width 16 height 16
checkbox input "true"
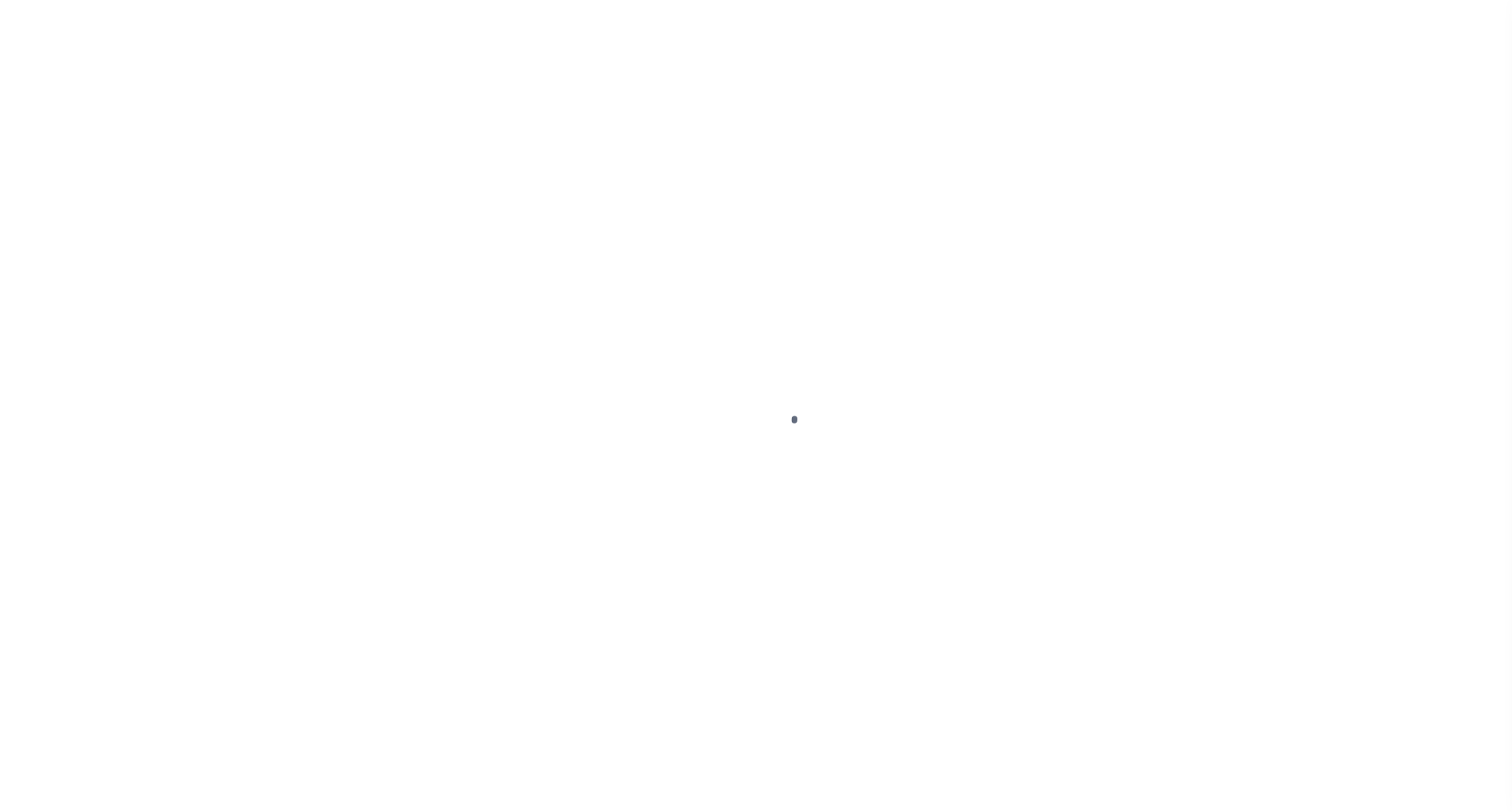
select select "OP2"
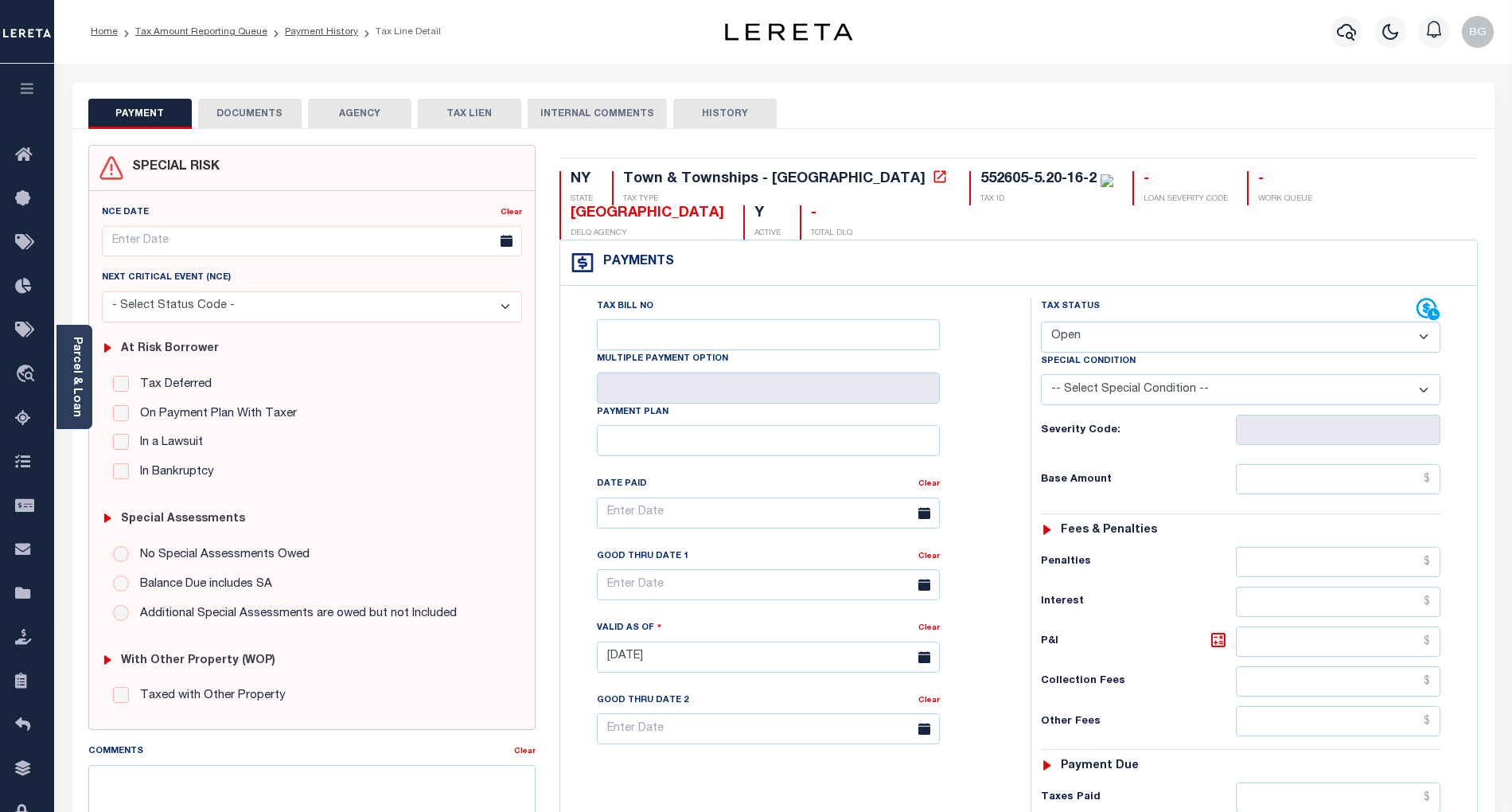
click at [243, 110] on button "DOCUMENTS" at bounding box center [249, 114] width 104 height 30
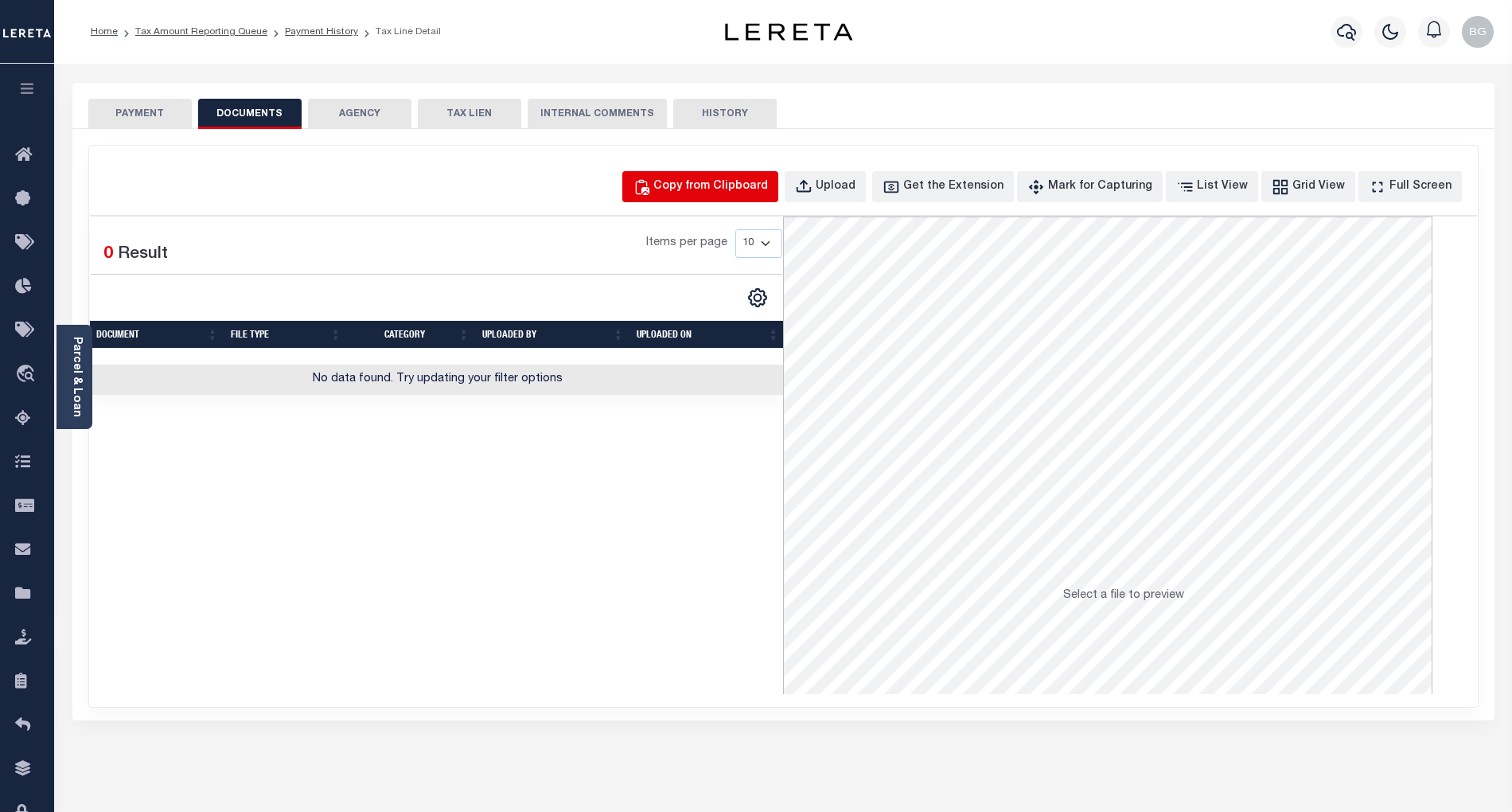
click at [713, 188] on div "Copy from Clipboard" at bounding box center [711, 188] width 115 height 18
select select "POP"
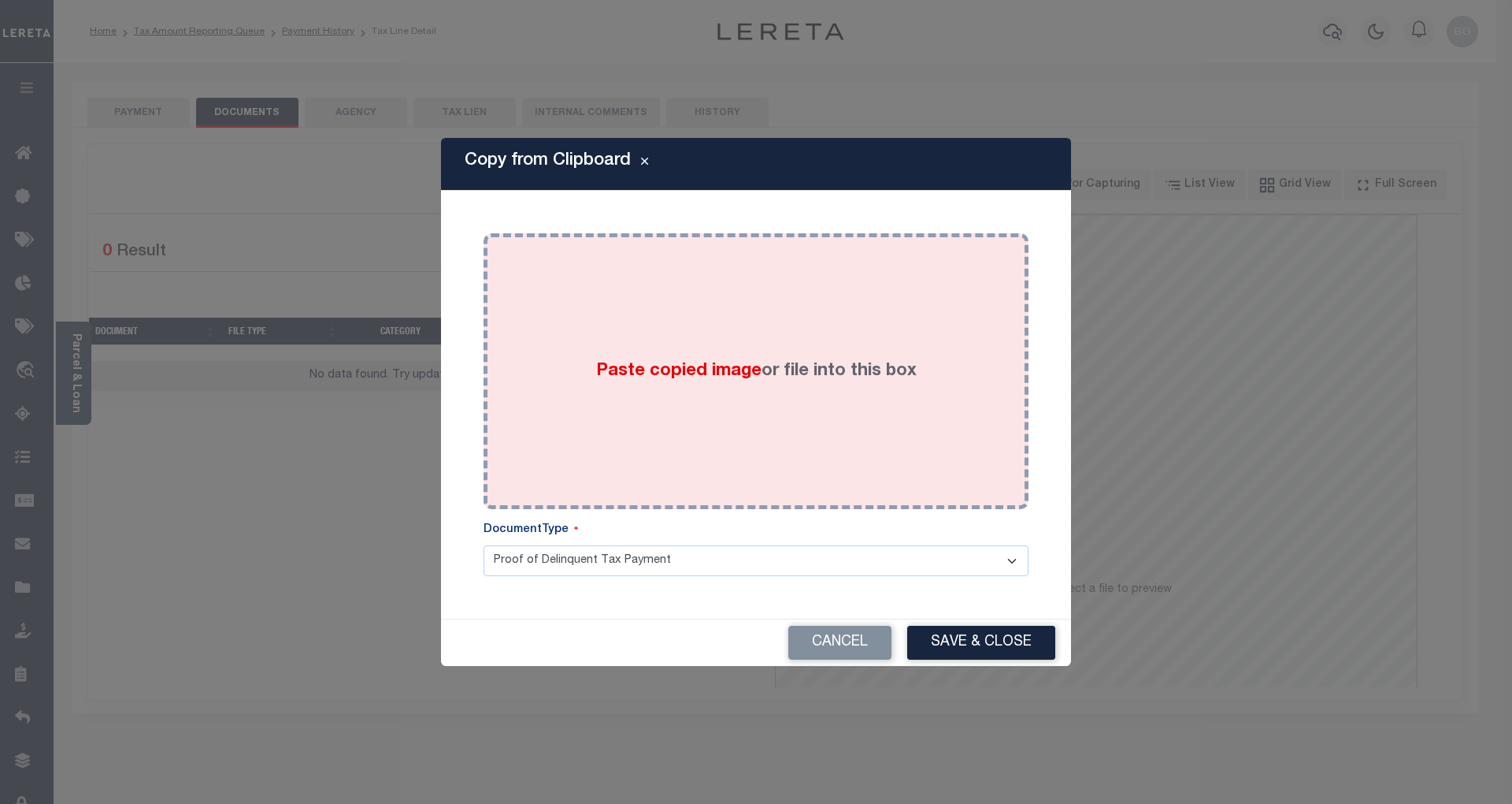
click at [688, 373] on span "Paste copied image" at bounding box center [679, 371] width 165 height 18
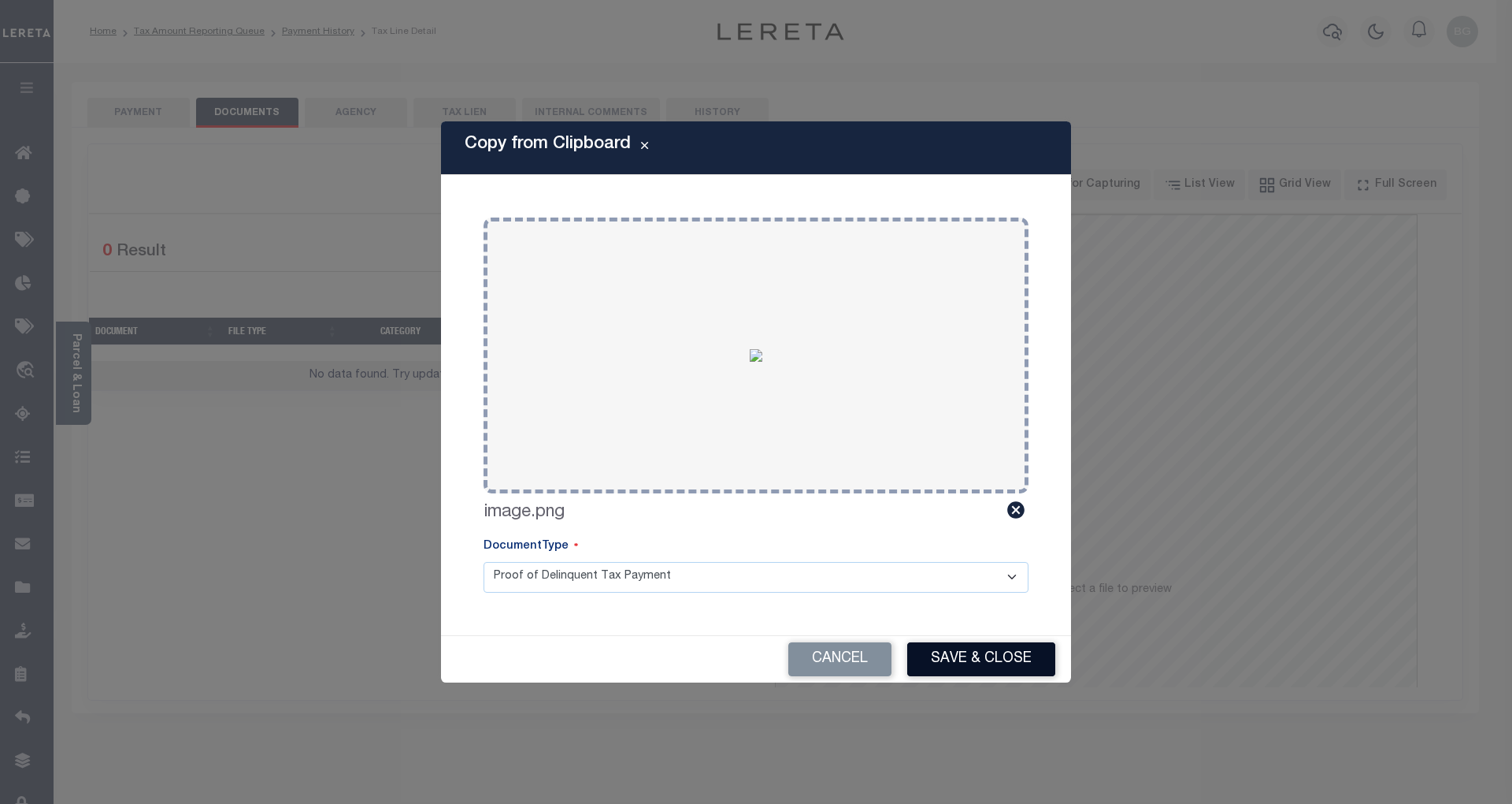
click at [1006, 654] on button "Save & Close" at bounding box center [981, 659] width 148 height 34
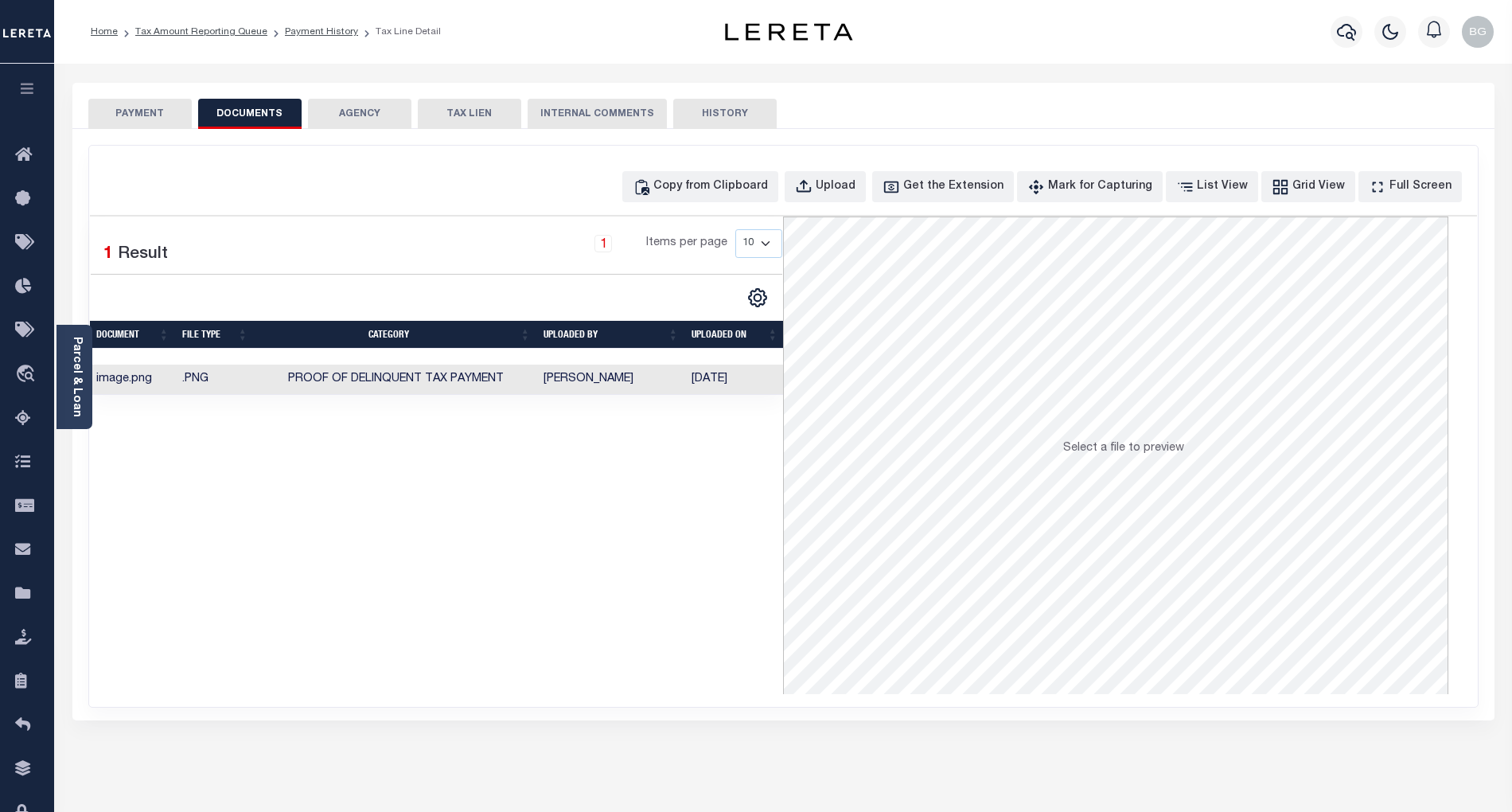
click at [145, 112] on button "PAYMENT" at bounding box center [140, 114] width 104 height 30
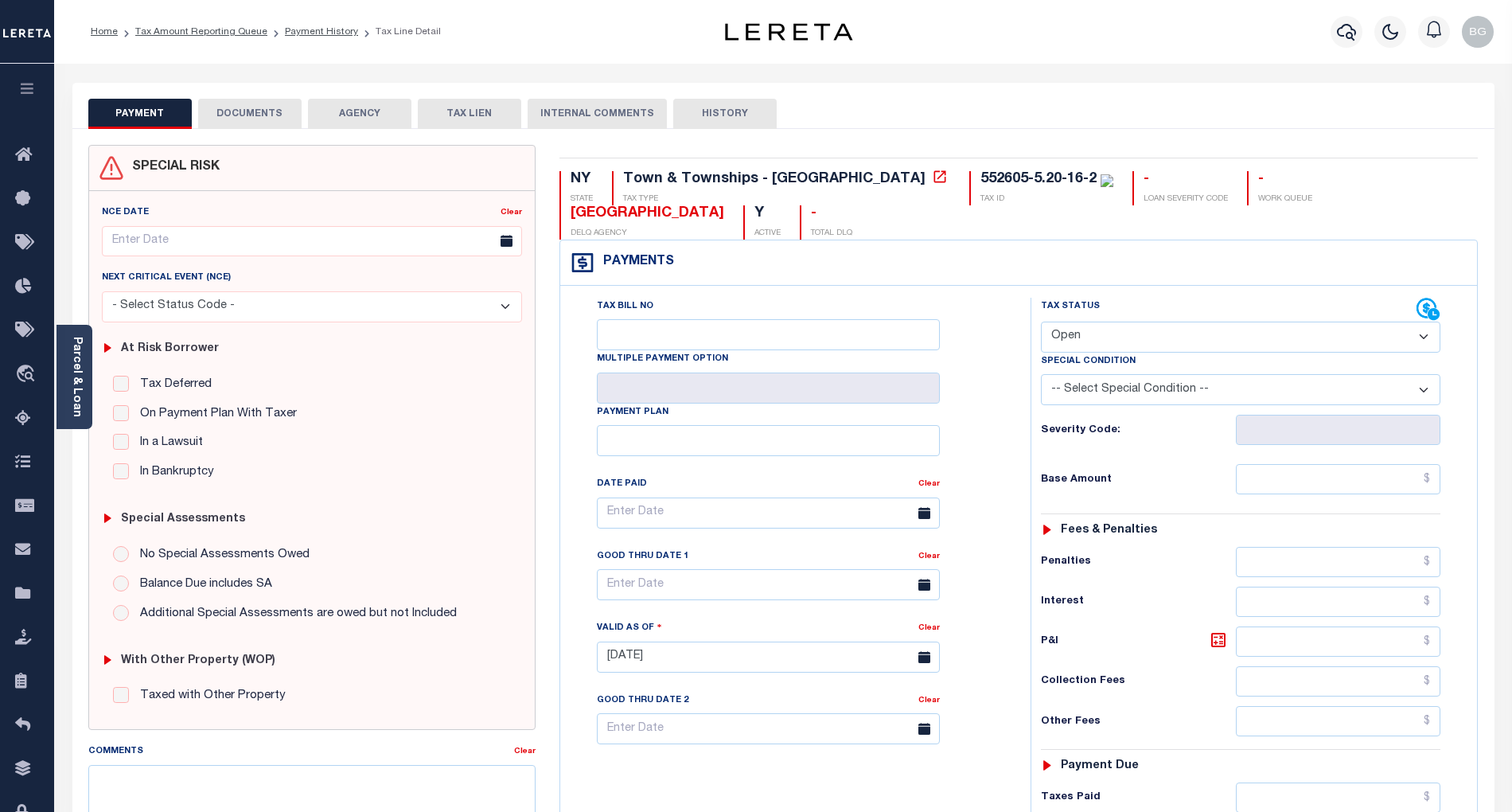
click at [1106, 341] on select "- Select Status Code - Open Due/Unpaid Paid Incomplete No Tax Due Internal Refu…" at bounding box center [1241, 336] width 400 height 31
select select "PYD"
click at [1041, 323] on select "- Select Status Code - Open Due/Unpaid Paid Incomplete No Tax Due Internal Refu…" at bounding box center [1241, 336] width 400 height 31
type input "[DATE]"
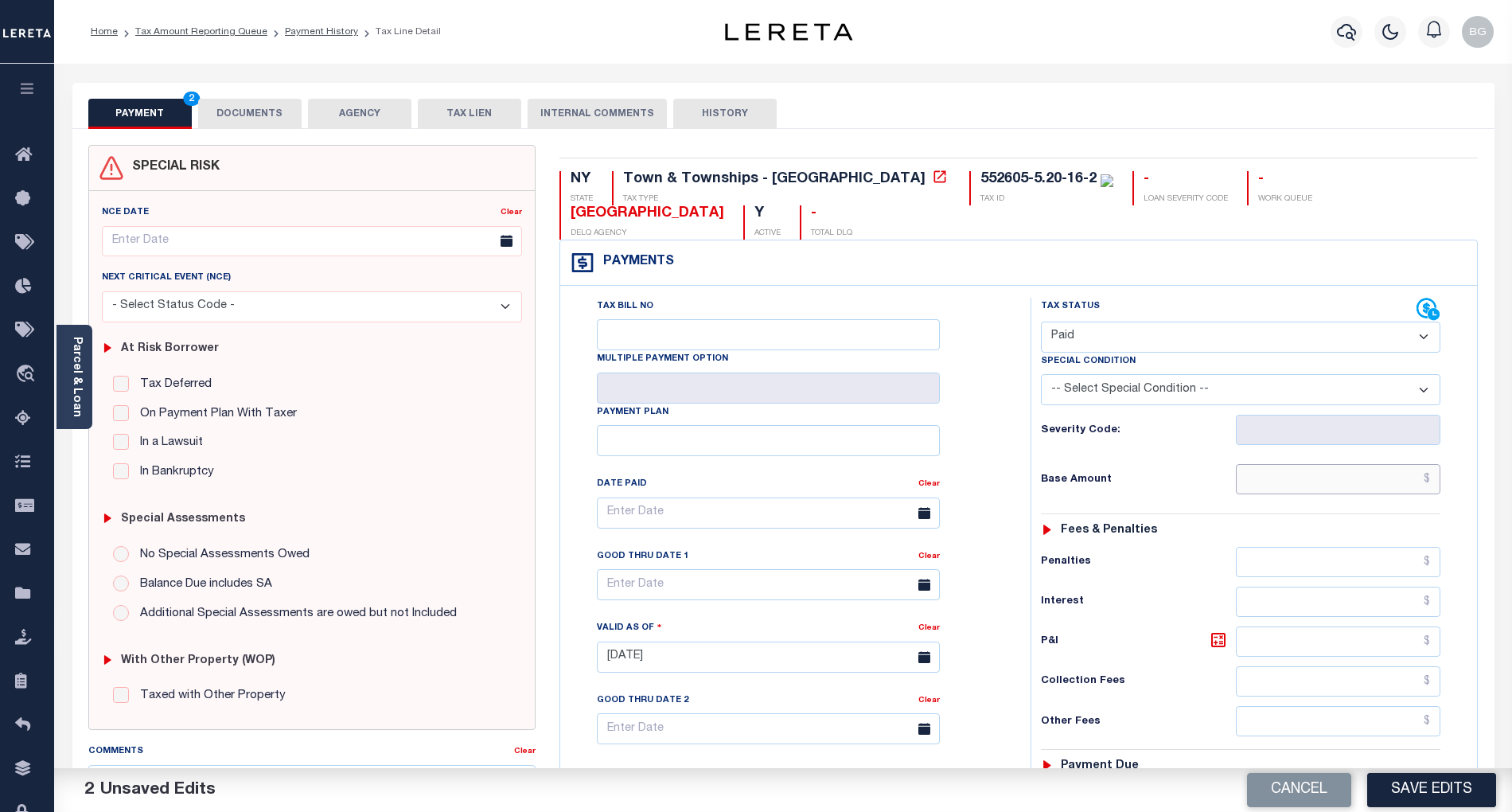
click at [1361, 487] on input "text" at bounding box center [1339, 479] width 205 height 30
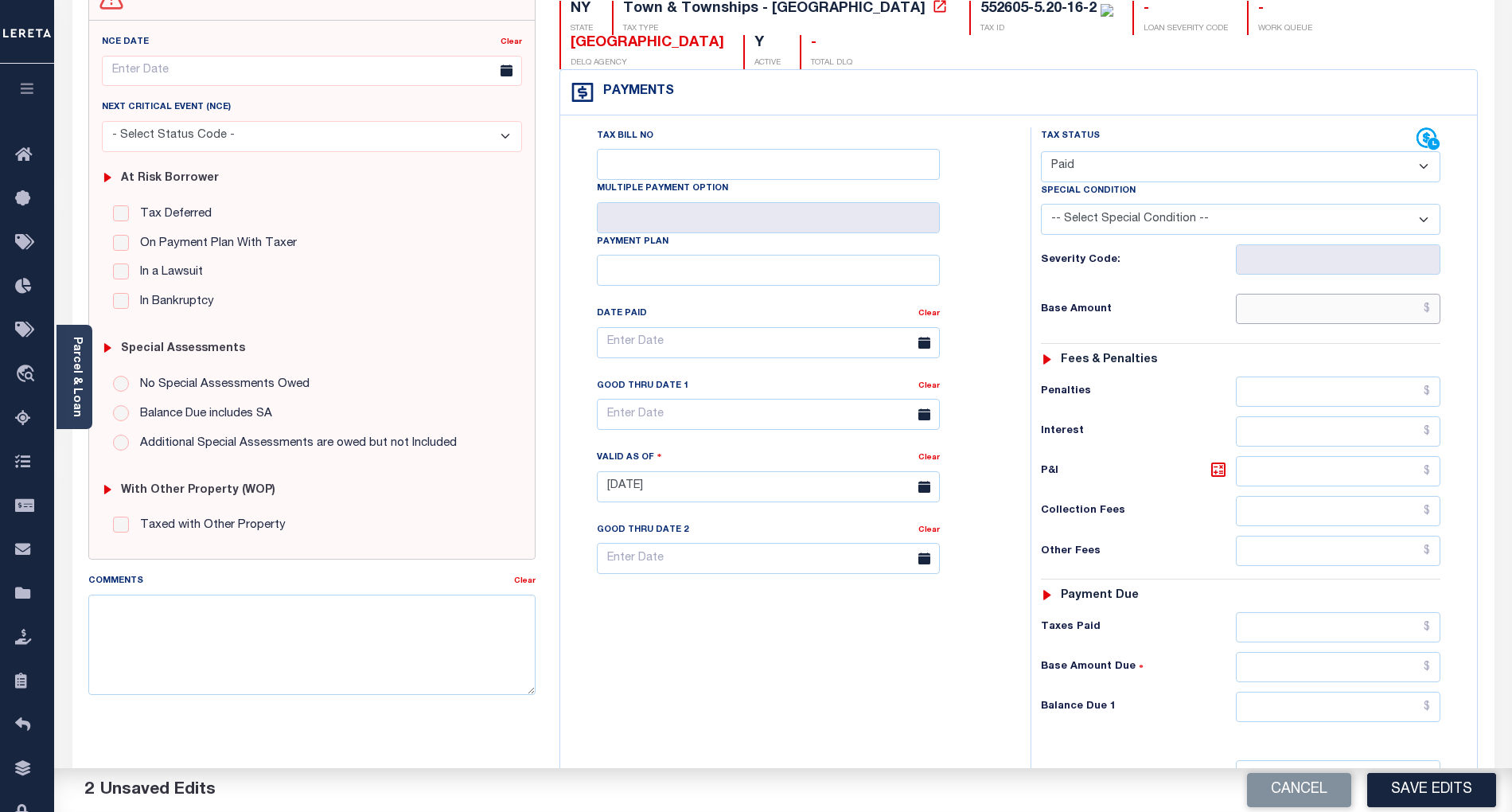
scroll to position [211, 0]
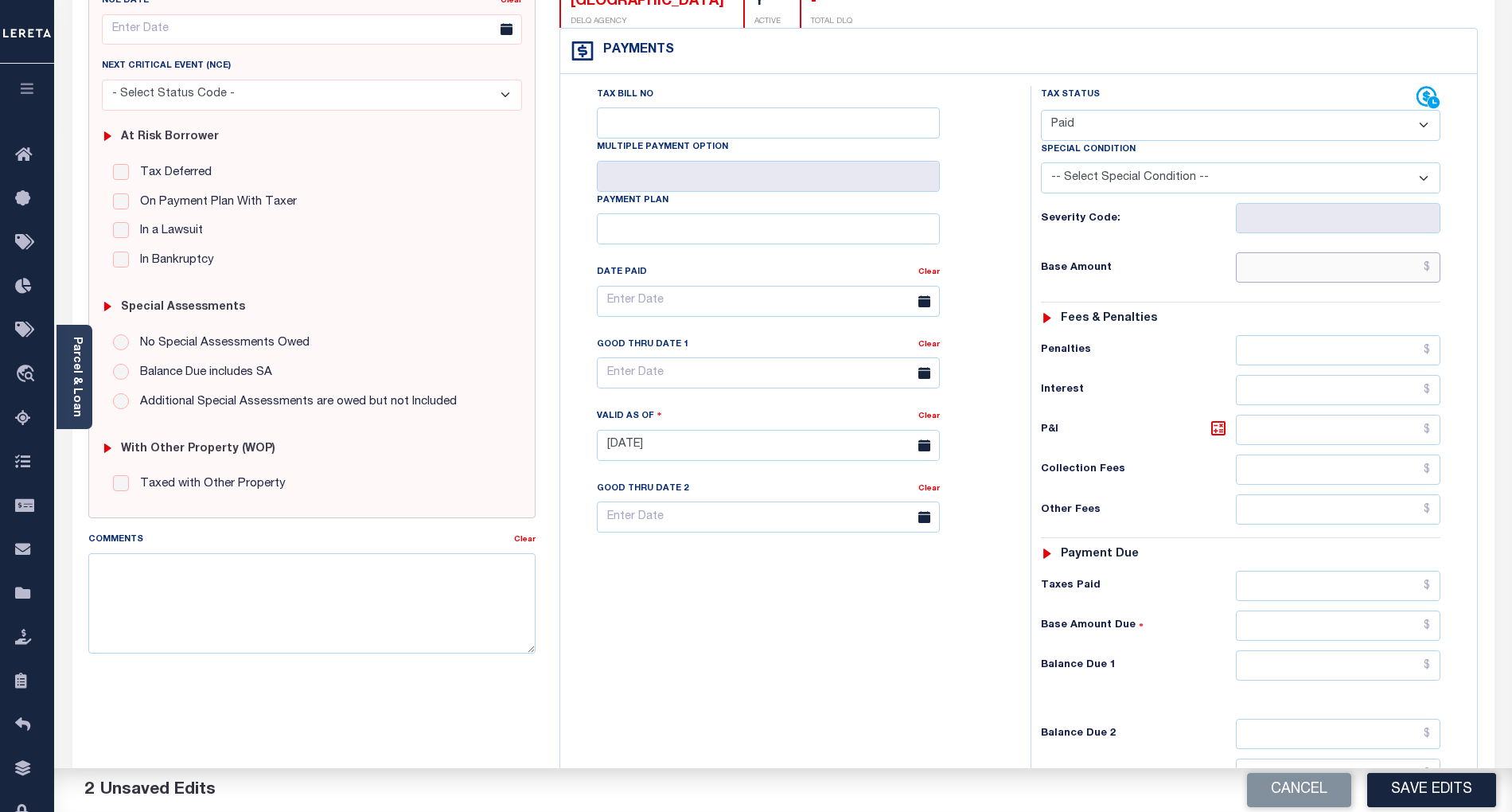
click at [1388, 275] on input "text" at bounding box center [1339, 267] width 205 height 30
type input "$18,043.84"
click at [1401, 677] on input "text" at bounding box center [1339, 665] width 205 height 30
type input "$0.00"
click at [882, 694] on div "Tax Bill No Multiple Payment Option Payment Plan Clear" at bounding box center [792, 437] width 455 height 702
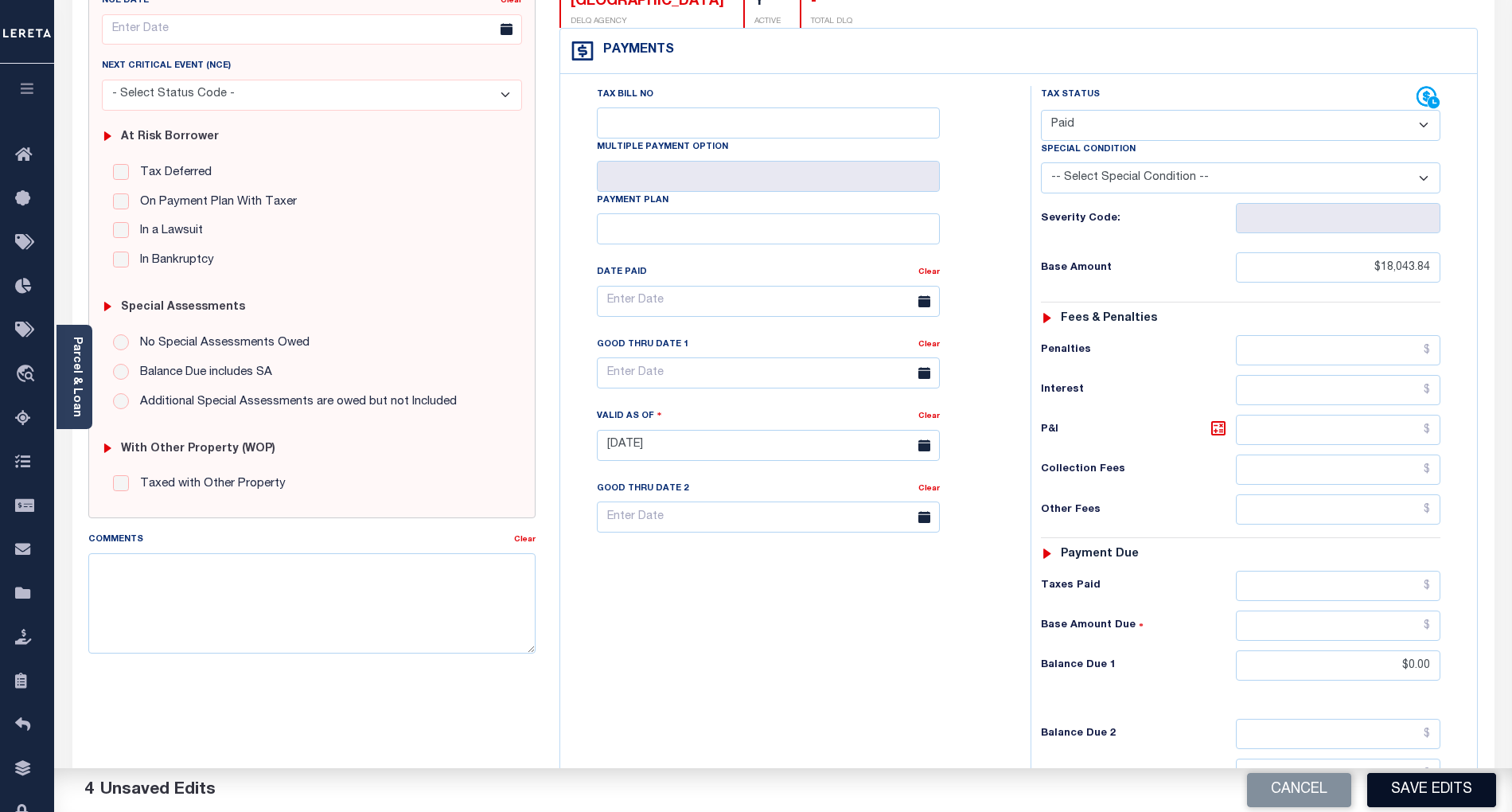
click at [1458, 797] on button "Save Edits" at bounding box center [1432, 790] width 129 height 34
checkbox input "false"
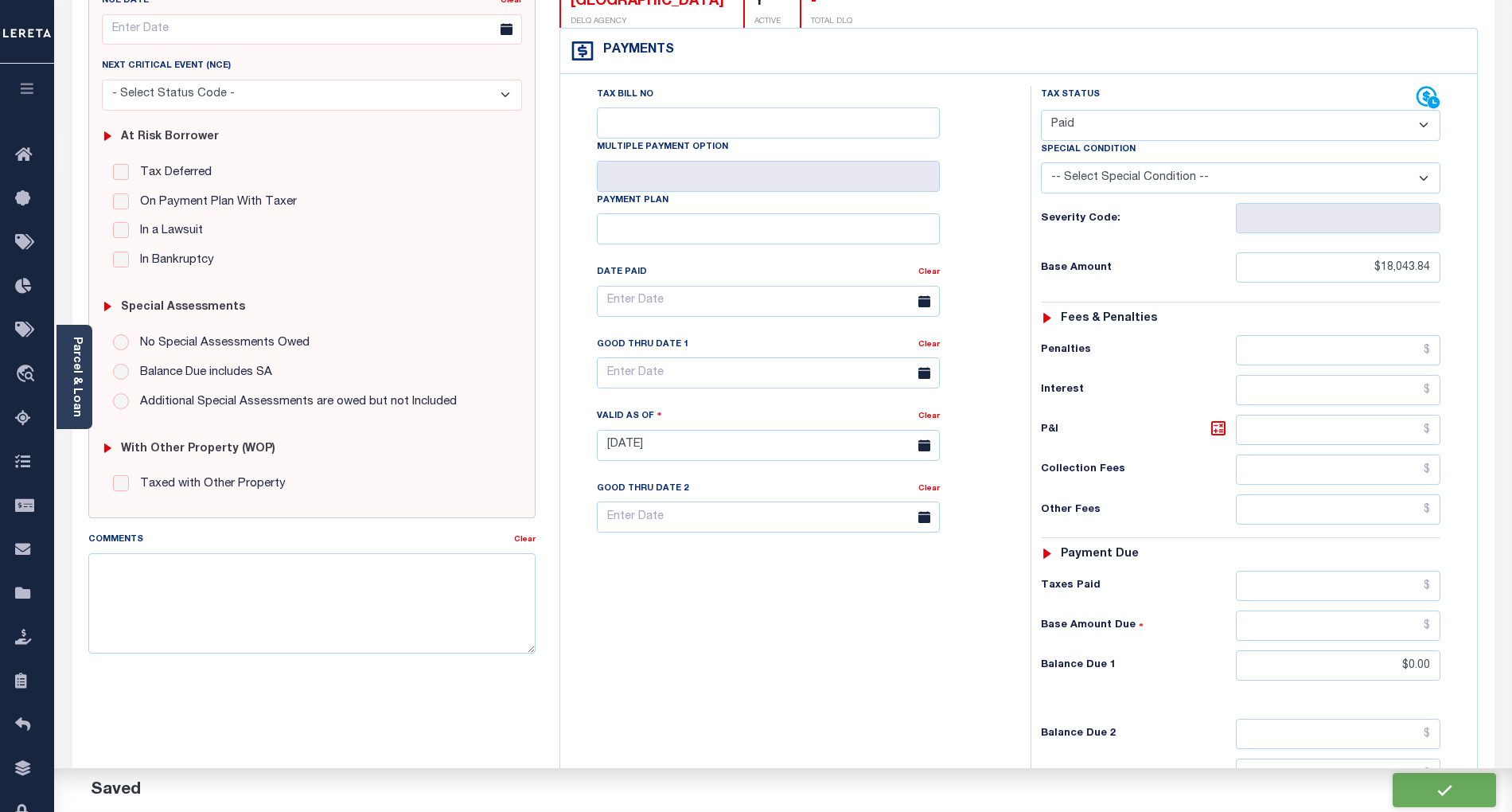
type input "$18,043.84"
type input "$0"
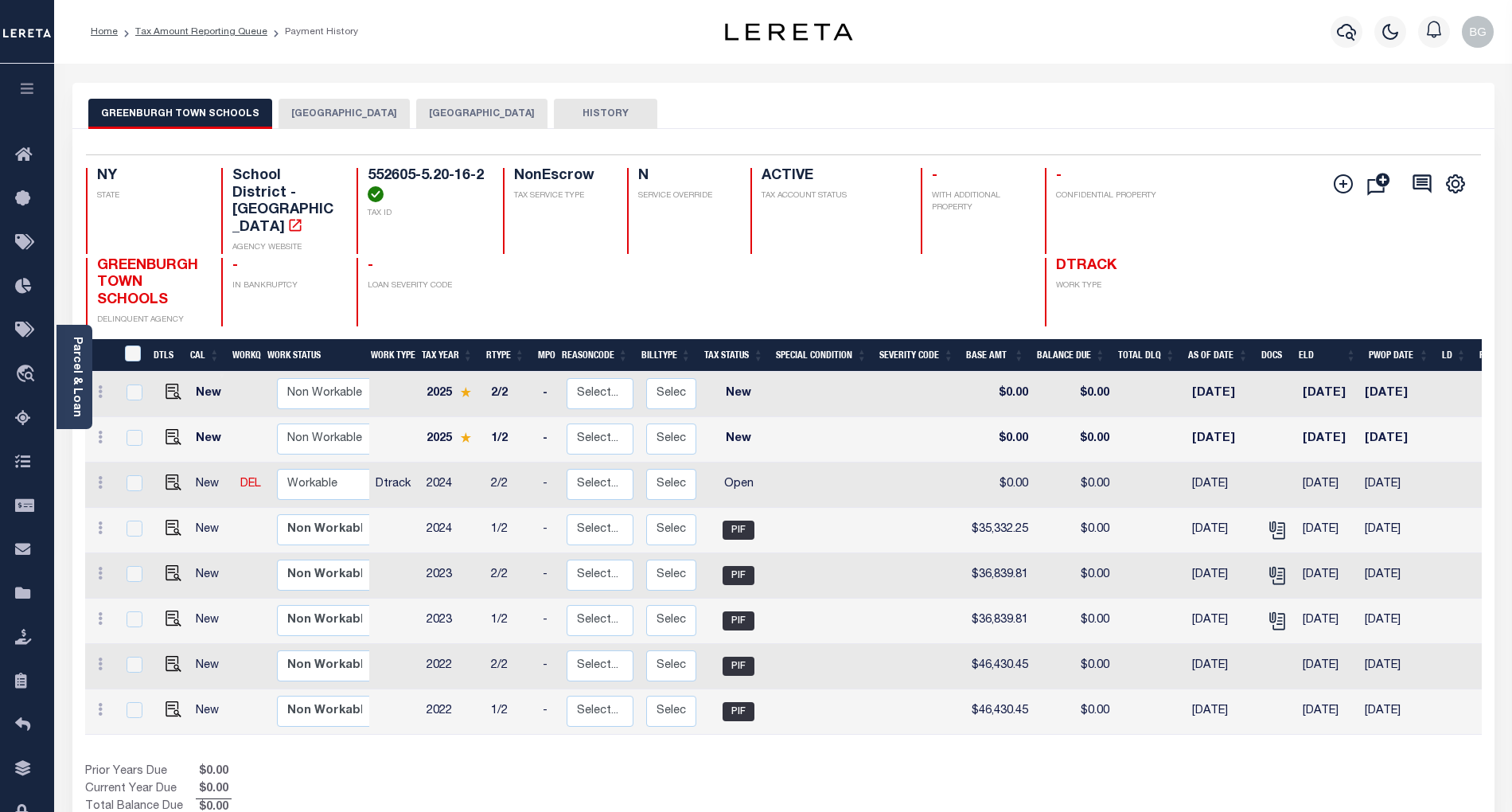
click at [331, 115] on button "[GEOGRAPHIC_DATA]" at bounding box center [344, 114] width 131 height 30
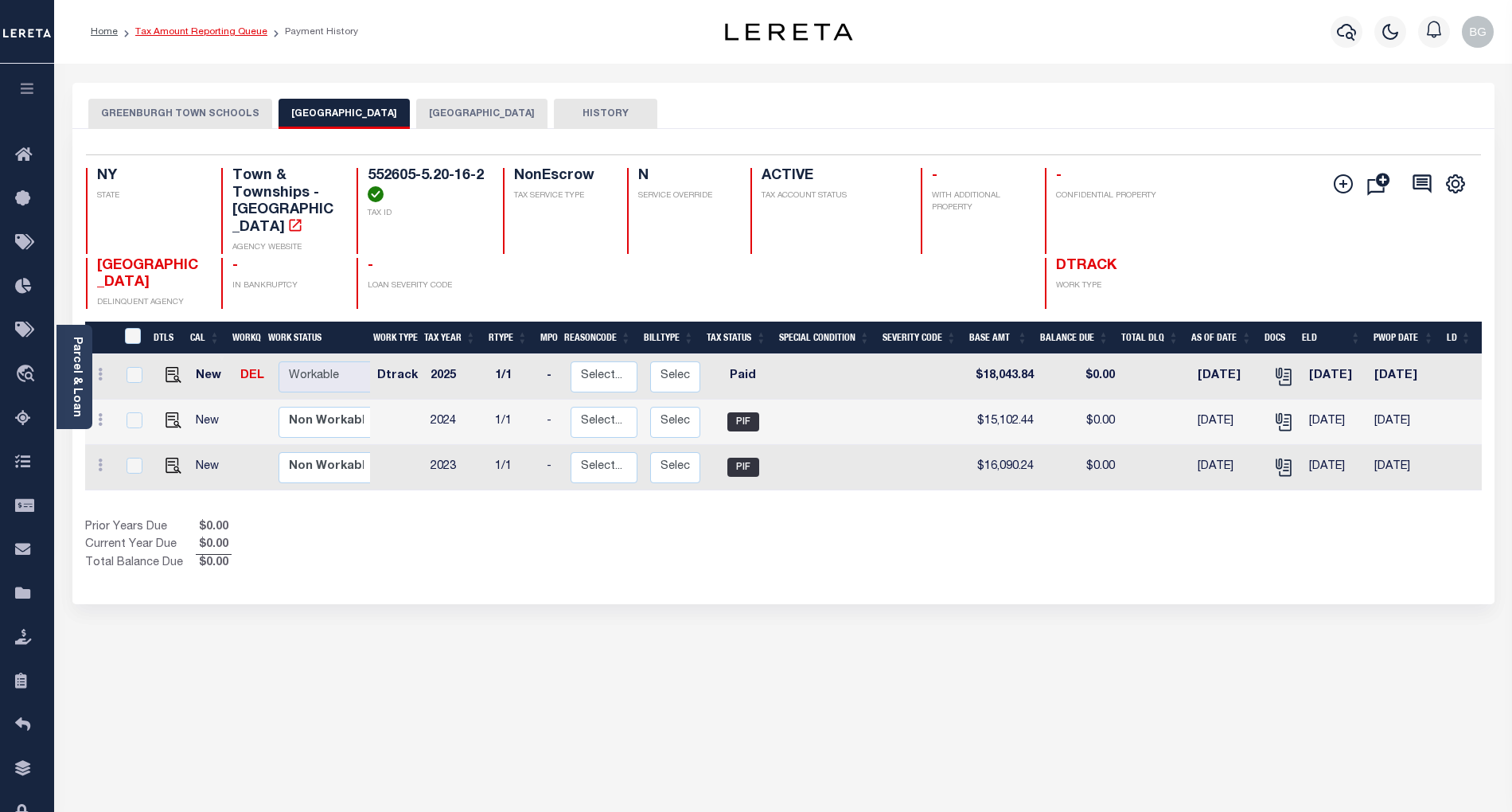
click at [186, 34] on link "Tax Amount Reporting Queue" at bounding box center [201, 32] width 132 height 10
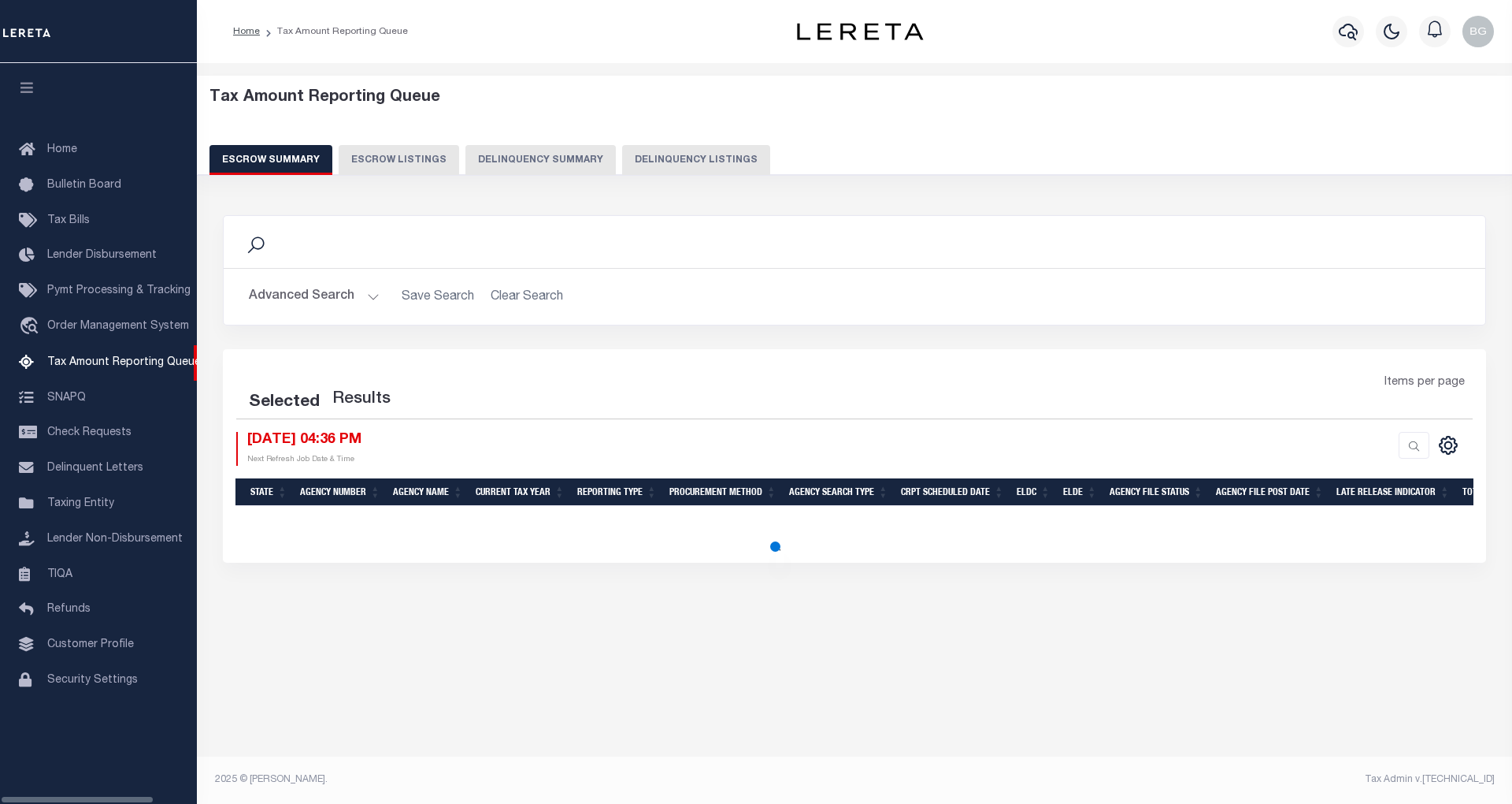
select select "100"
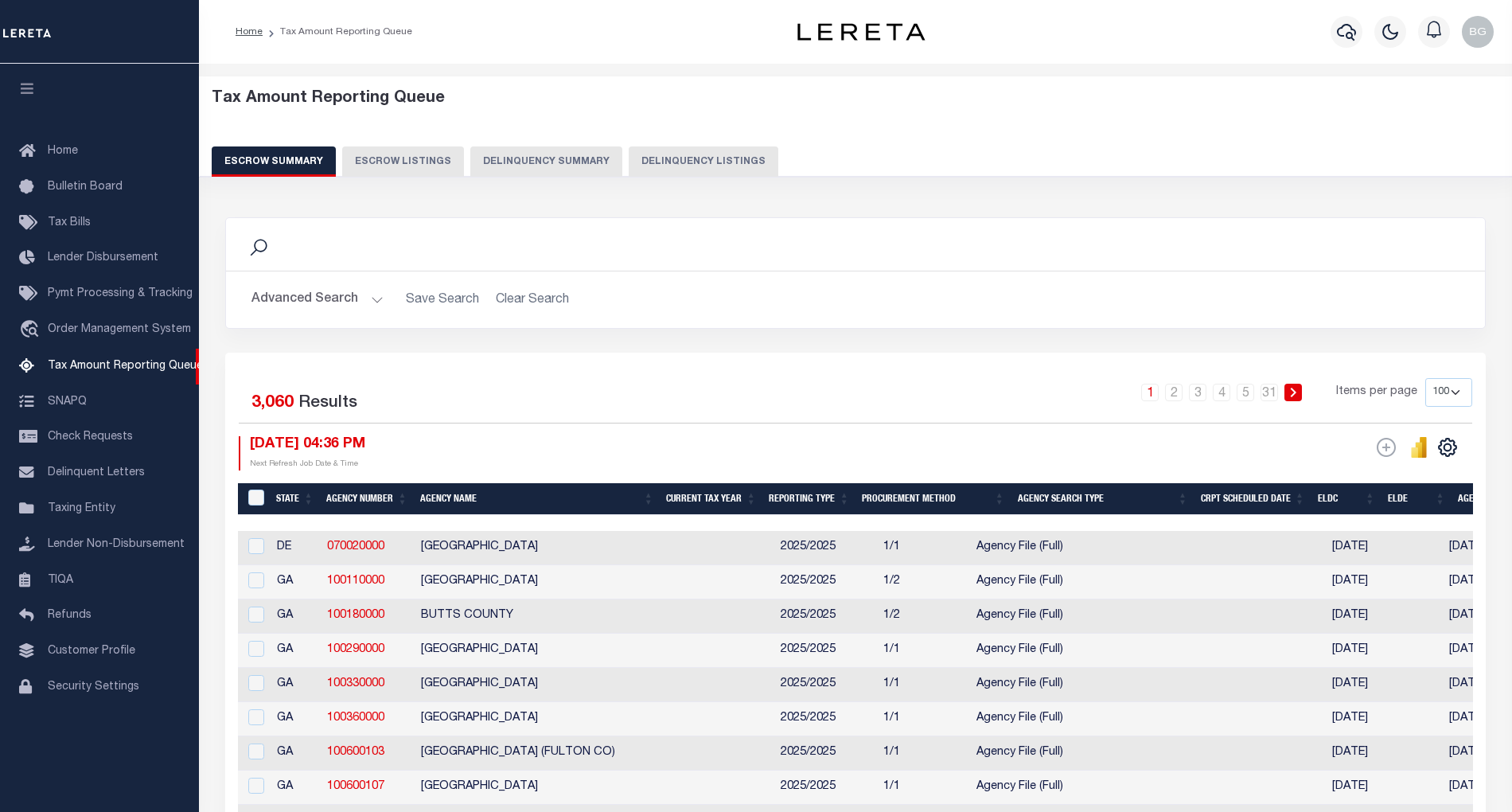
click at [693, 163] on button "Delinquency Listings" at bounding box center [703, 162] width 150 height 30
select select "100"
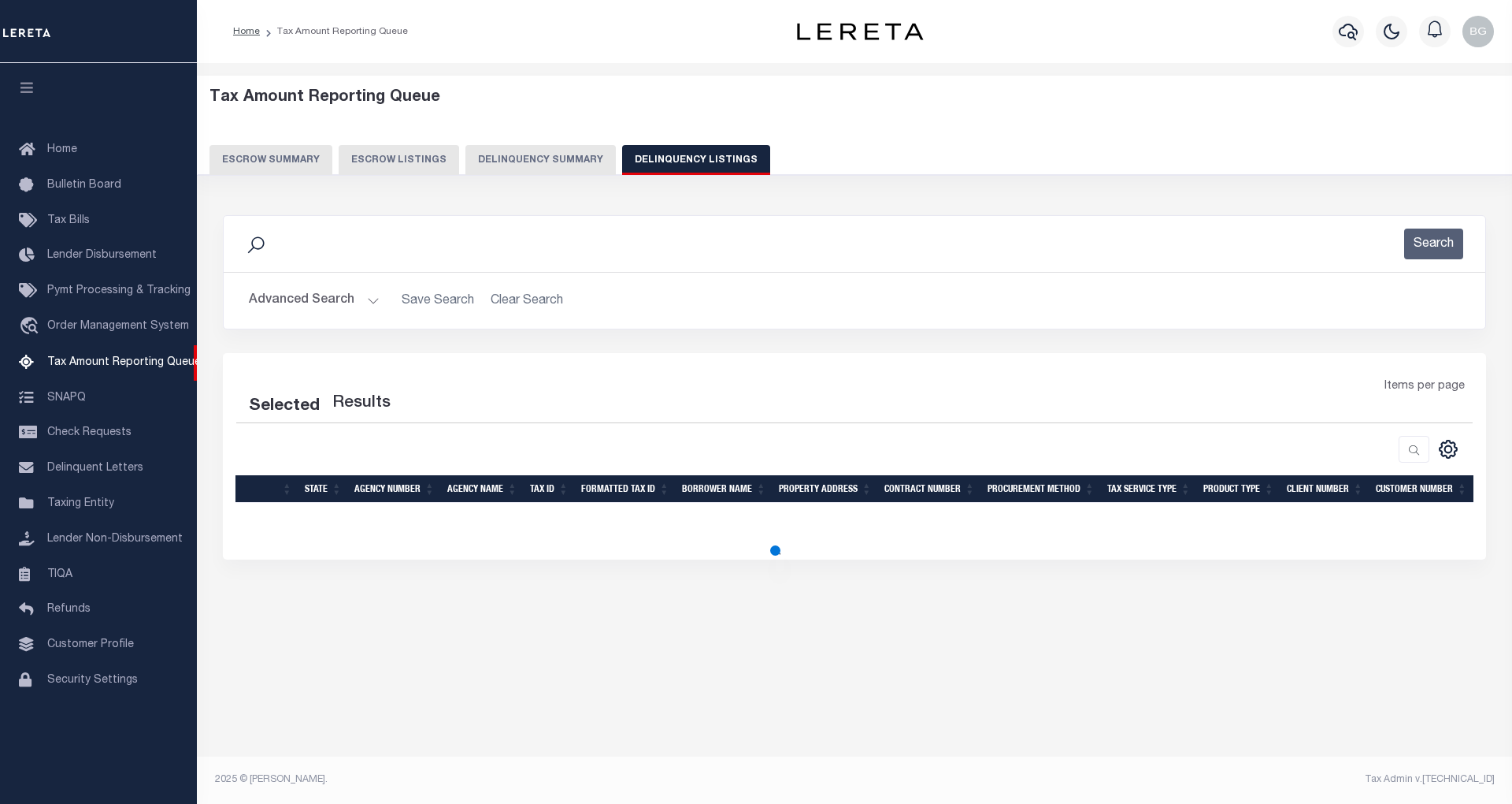
select select "100"
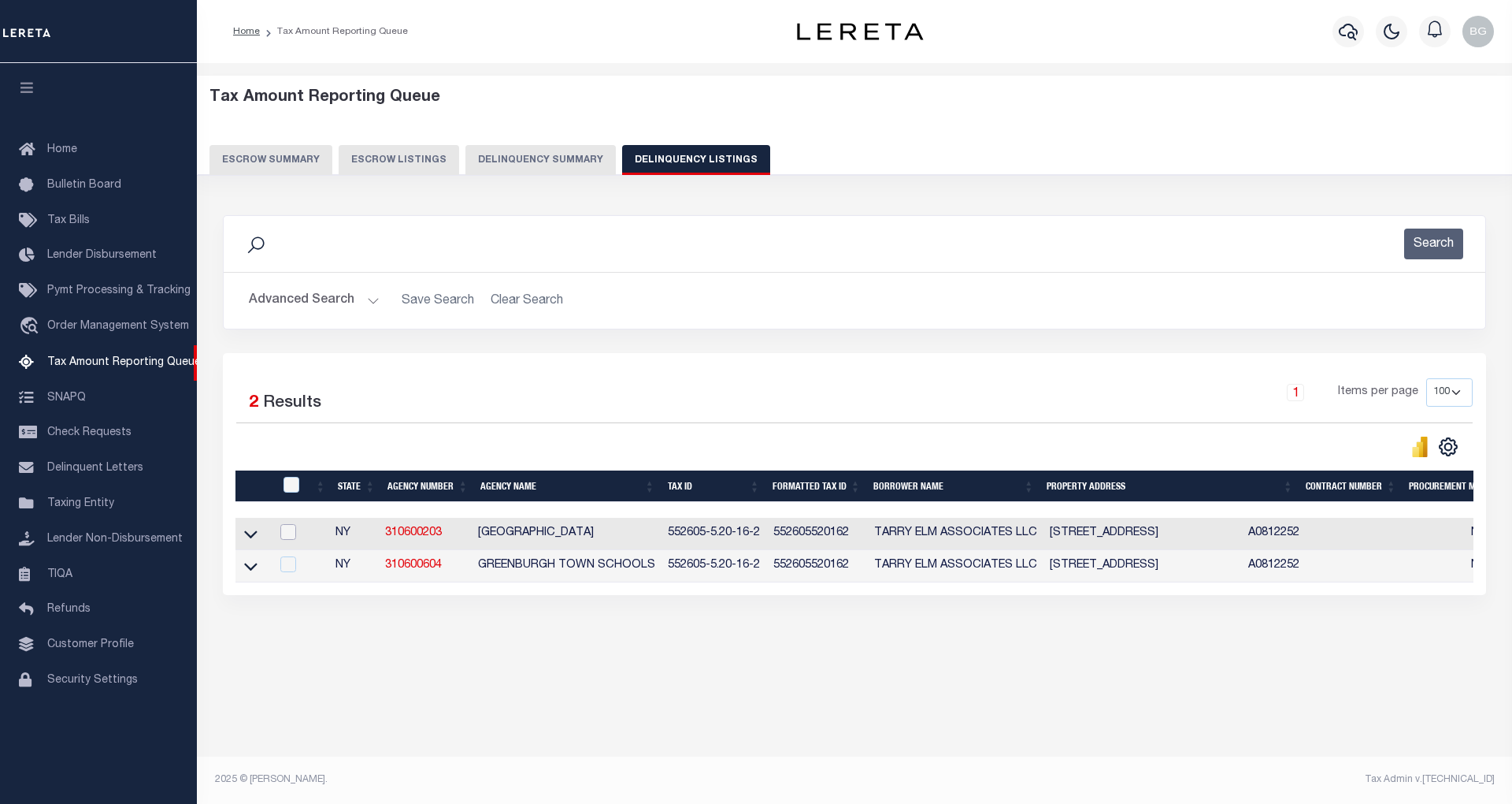
click at [284, 538] on input "checkbox" at bounding box center [288, 532] width 16 height 16
checkbox input "true"
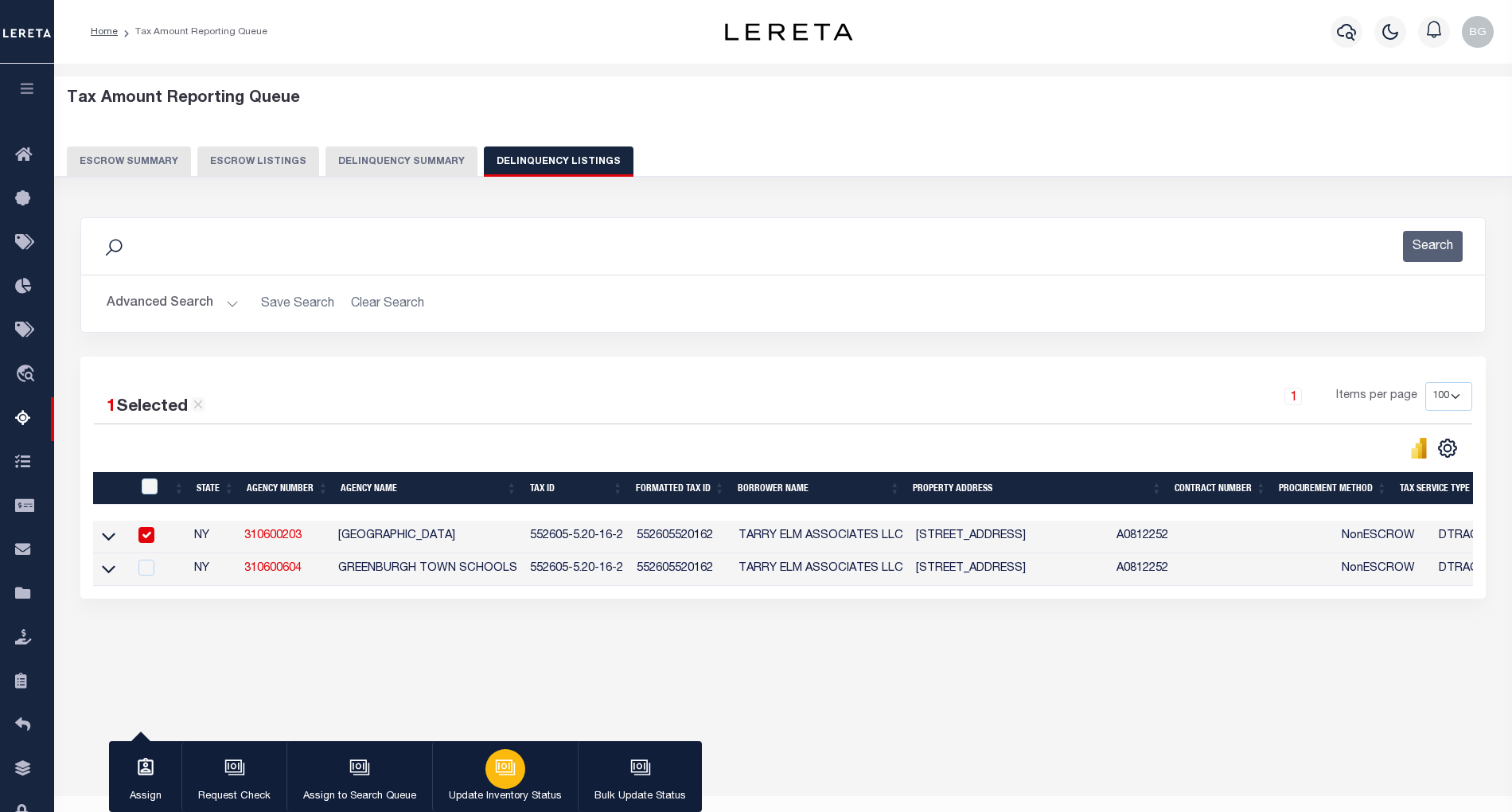
click at [510, 772] on icon "button" at bounding box center [503, 765] width 17 height 12
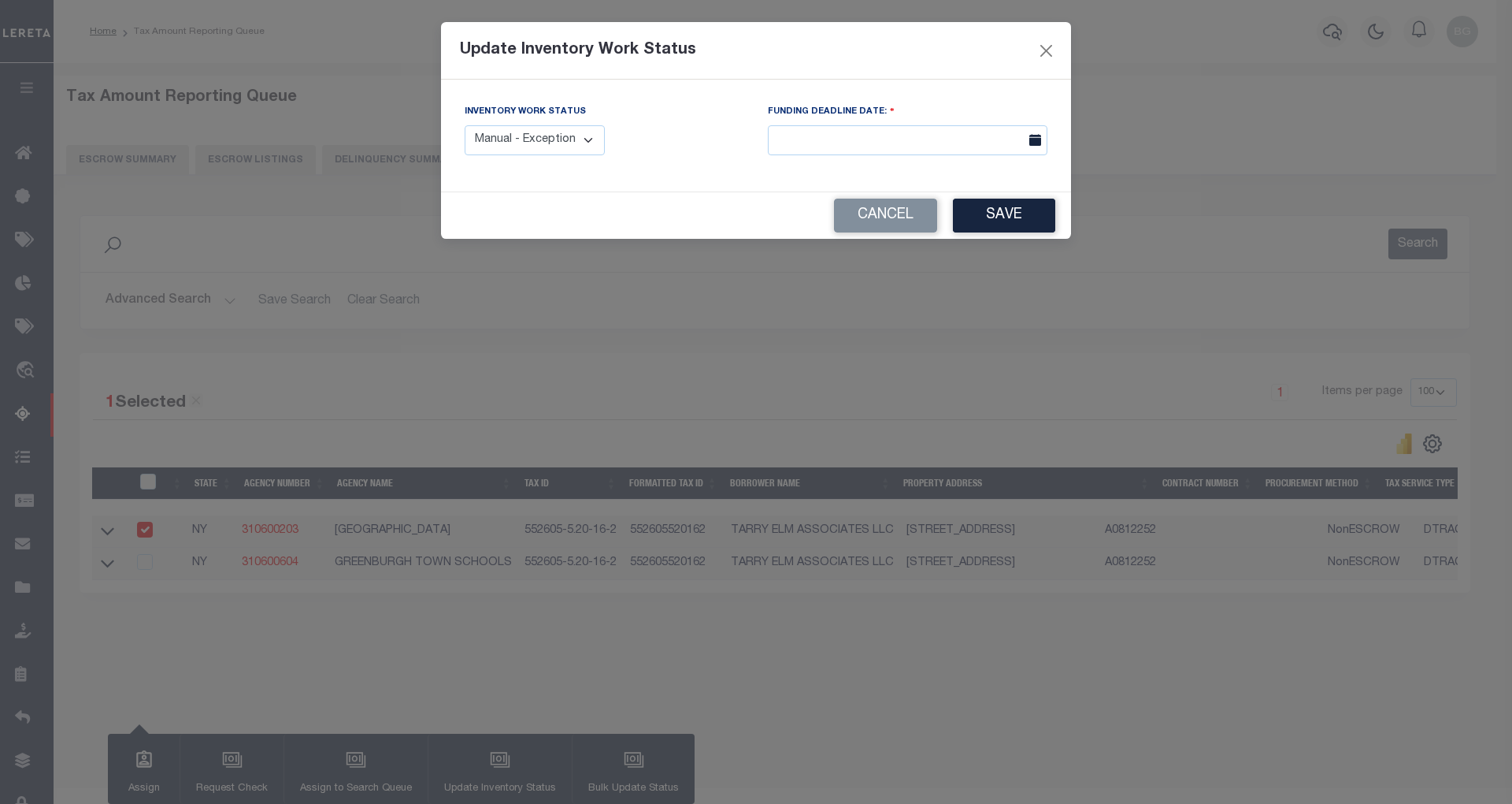
click at [584, 142] on select "Manual - Exception Pended - Awaiting Search Late Add Exception Completed" at bounding box center [535, 140] width 140 height 31
select select "4"
click at [465, 125] on select "Manual - Exception Pended - Awaiting Search Late Add Exception Completed" at bounding box center [535, 140] width 140 height 31
click at [1009, 222] on button "Save" at bounding box center [1004, 215] width 102 height 34
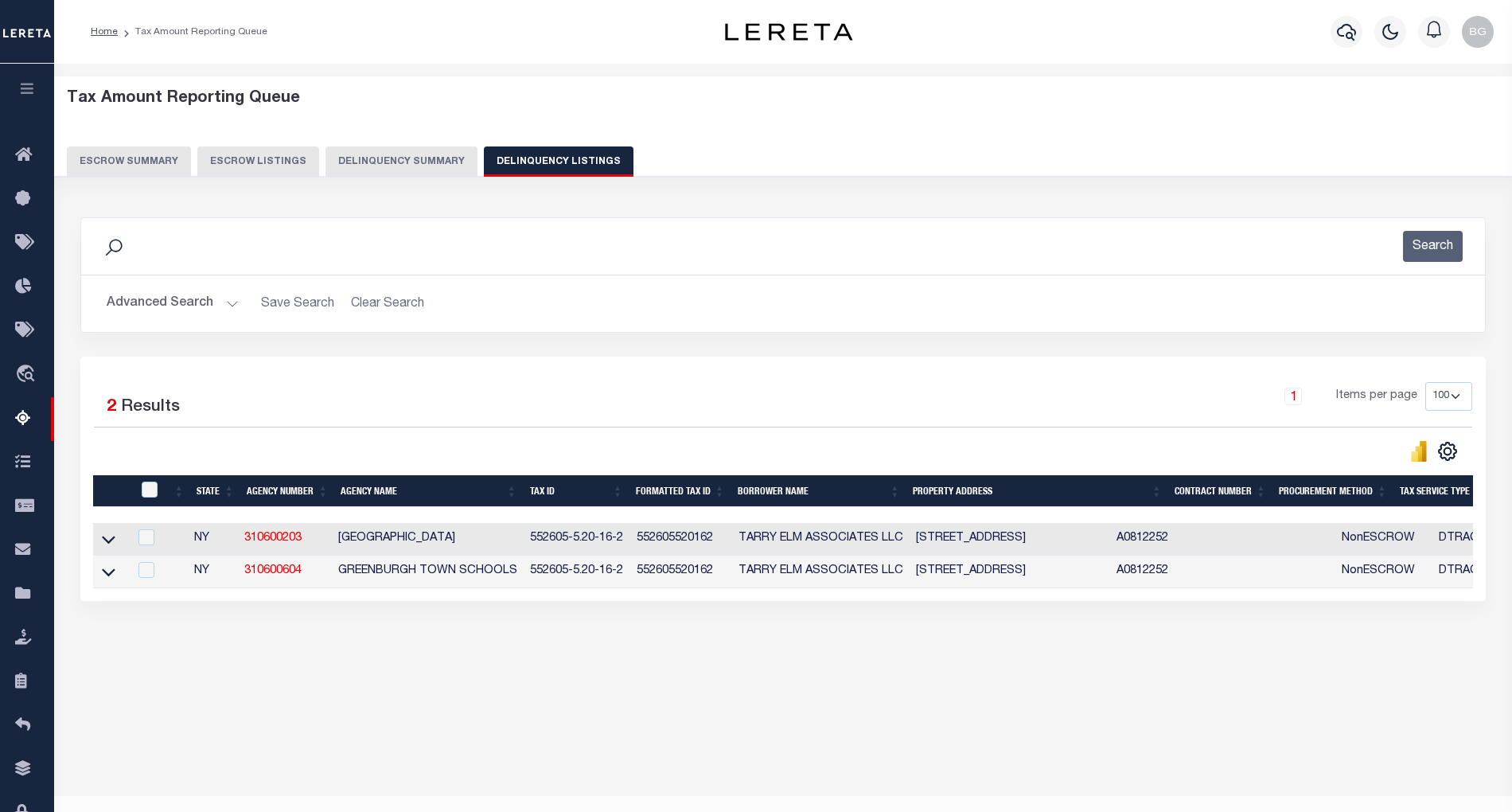
click at [234, 304] on button "Advanced Search" at bounding box center [173, 303] width 132 height 31
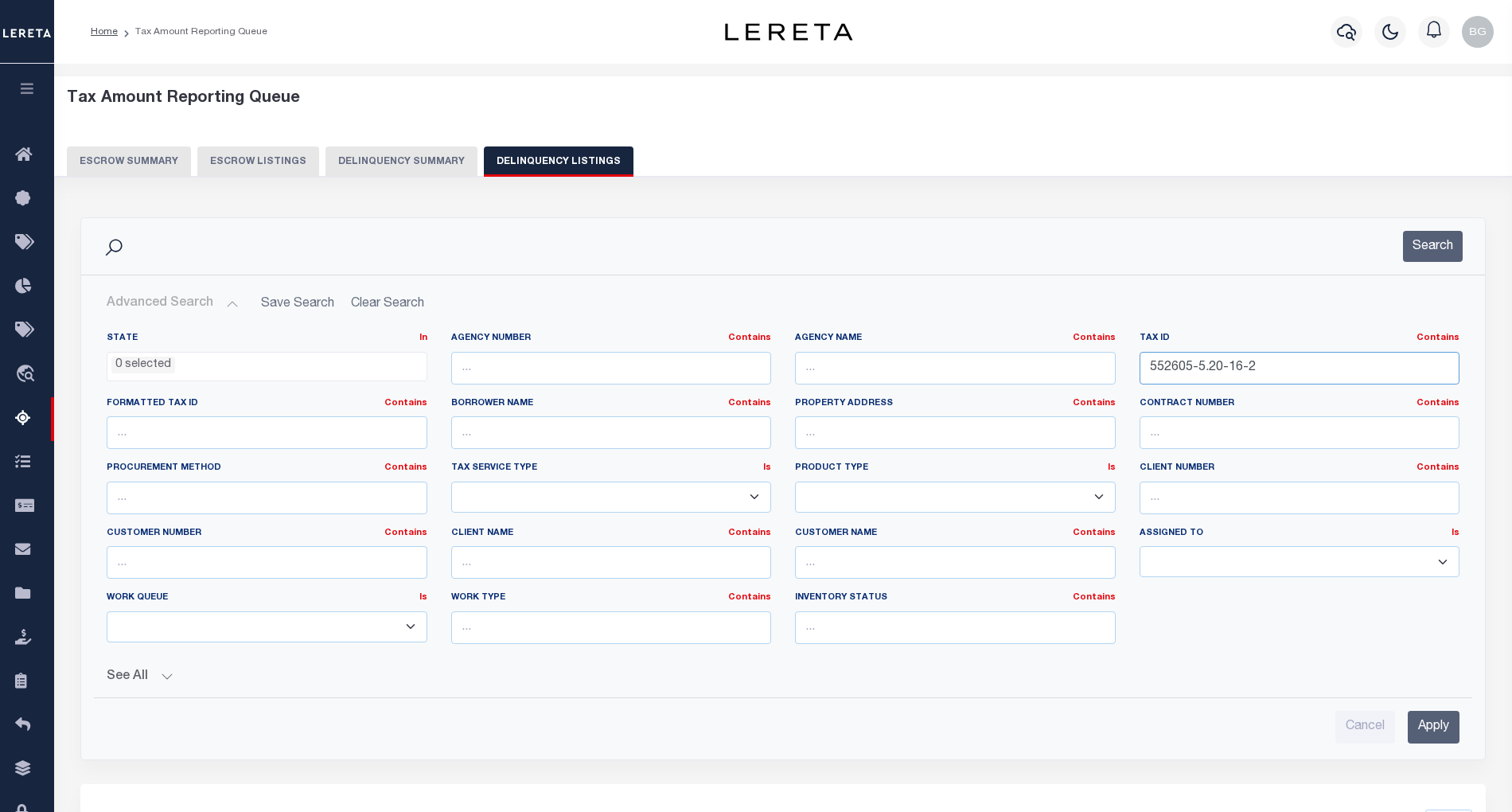
click at [1203, 372] on input "552605-5.20-16-2" at bounding box center [1300, 368] width 321 height 33
paste input "3"
type input "552605-5.20-16-3"
click at [1437, 740] on input "Apply" at bounding box center [1434, 726] width 51 height 33
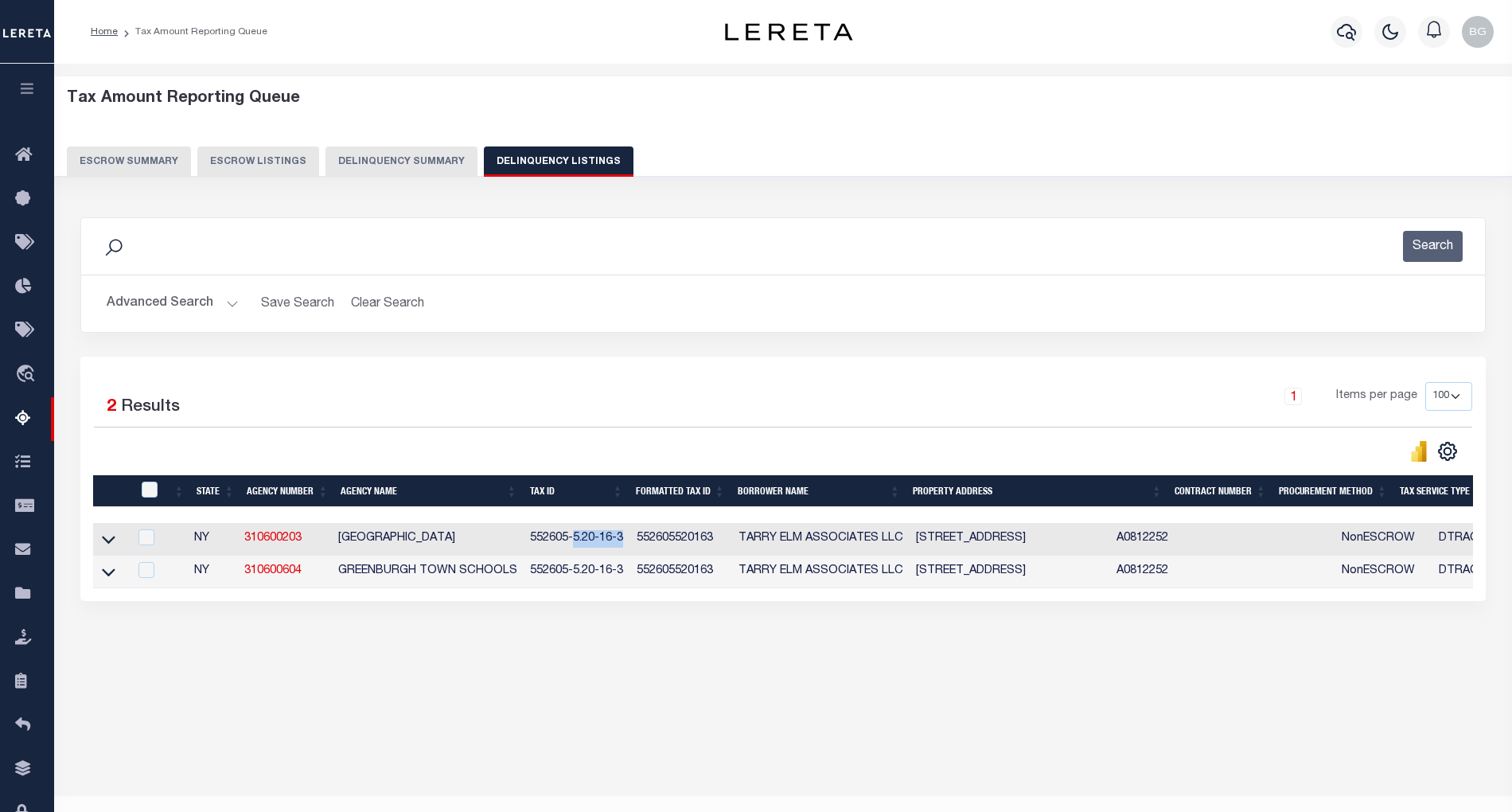
drag, startPoint x: 567, startPoint y: 543, endPoint x: 621, endPoint y: 542, distance: 54.0
click at [621, 542] on td "552605-5.20-16-3" at bounding box center [577, 539] width 107 height 33
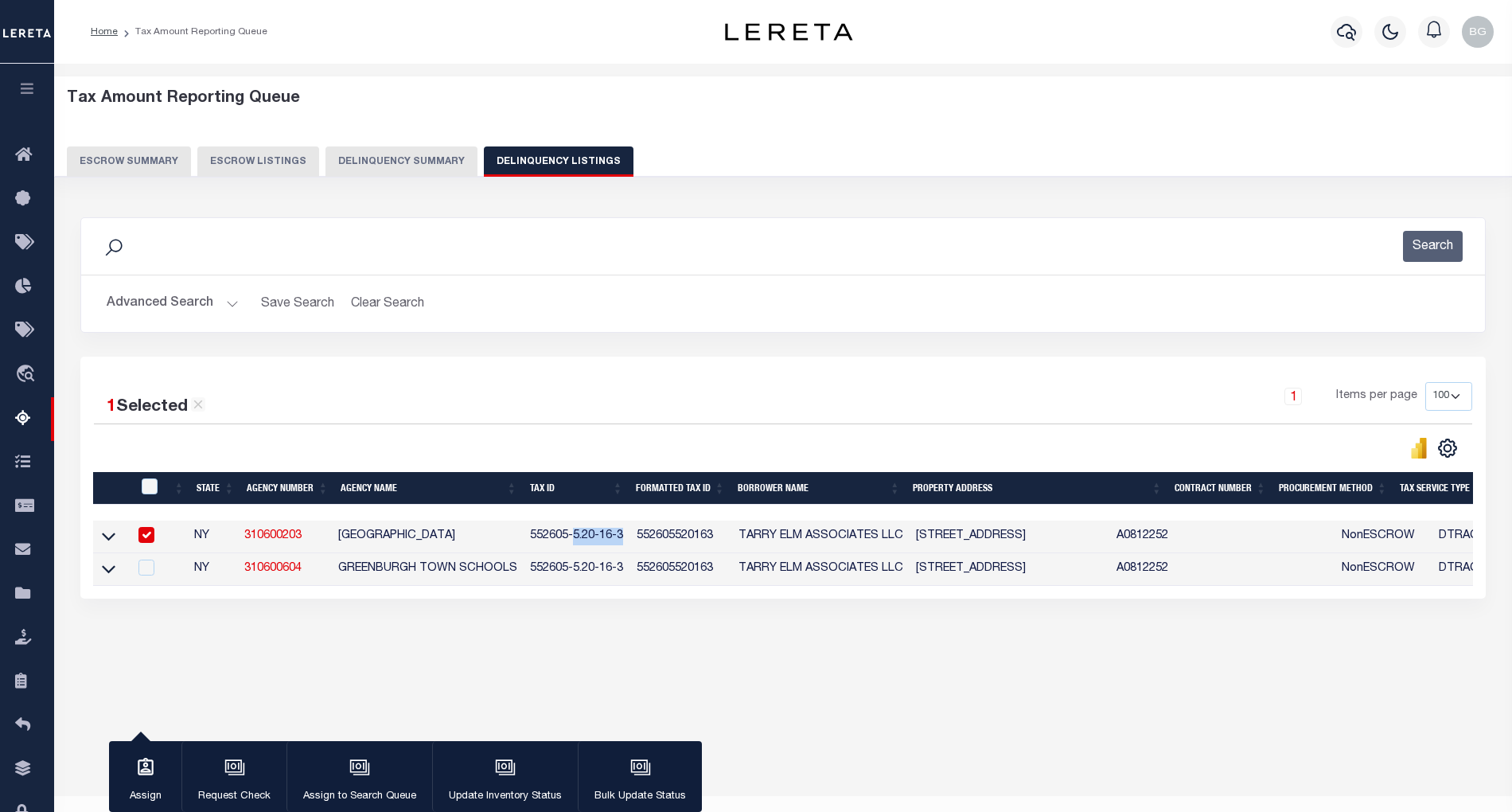
copy td "5.20-16-3"
drag, startPoint x: 633, startPoint y: 543, endPoint x: 718, endPoint y: 543, distance: 85.0
click at [718, 543] on td "552605520163" at bounding box center [681, 536] width 102 height 33
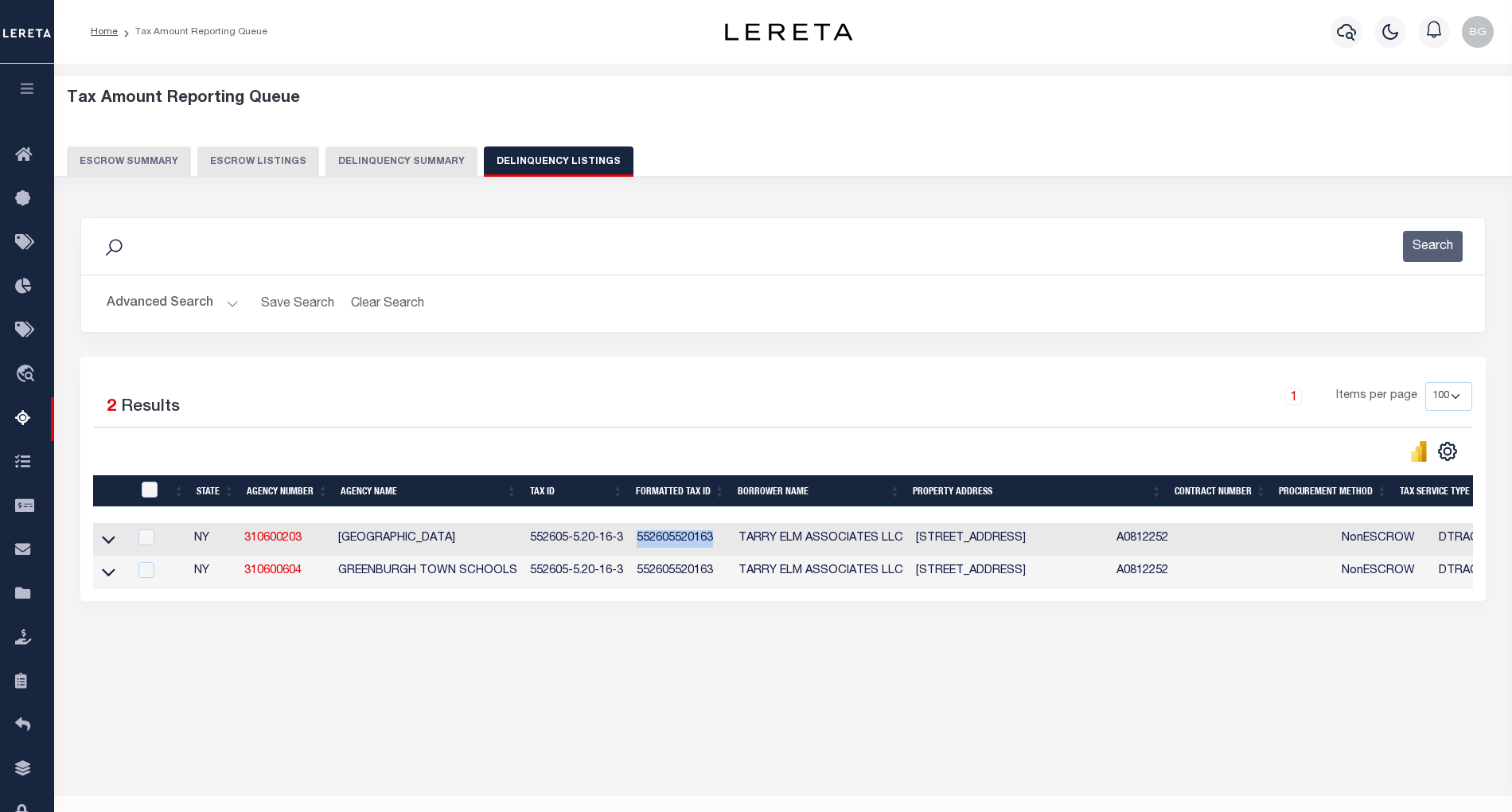
copy td "552605520163"
drag, startPoint x: 930, startPoint y: 545, endPoint x: 1039, endPoint y: 541, distance: 109.1
click at [1039, 541] on td "[STREET_ADDRESS]" at bounding box center [1010, 539] width 202 height 33
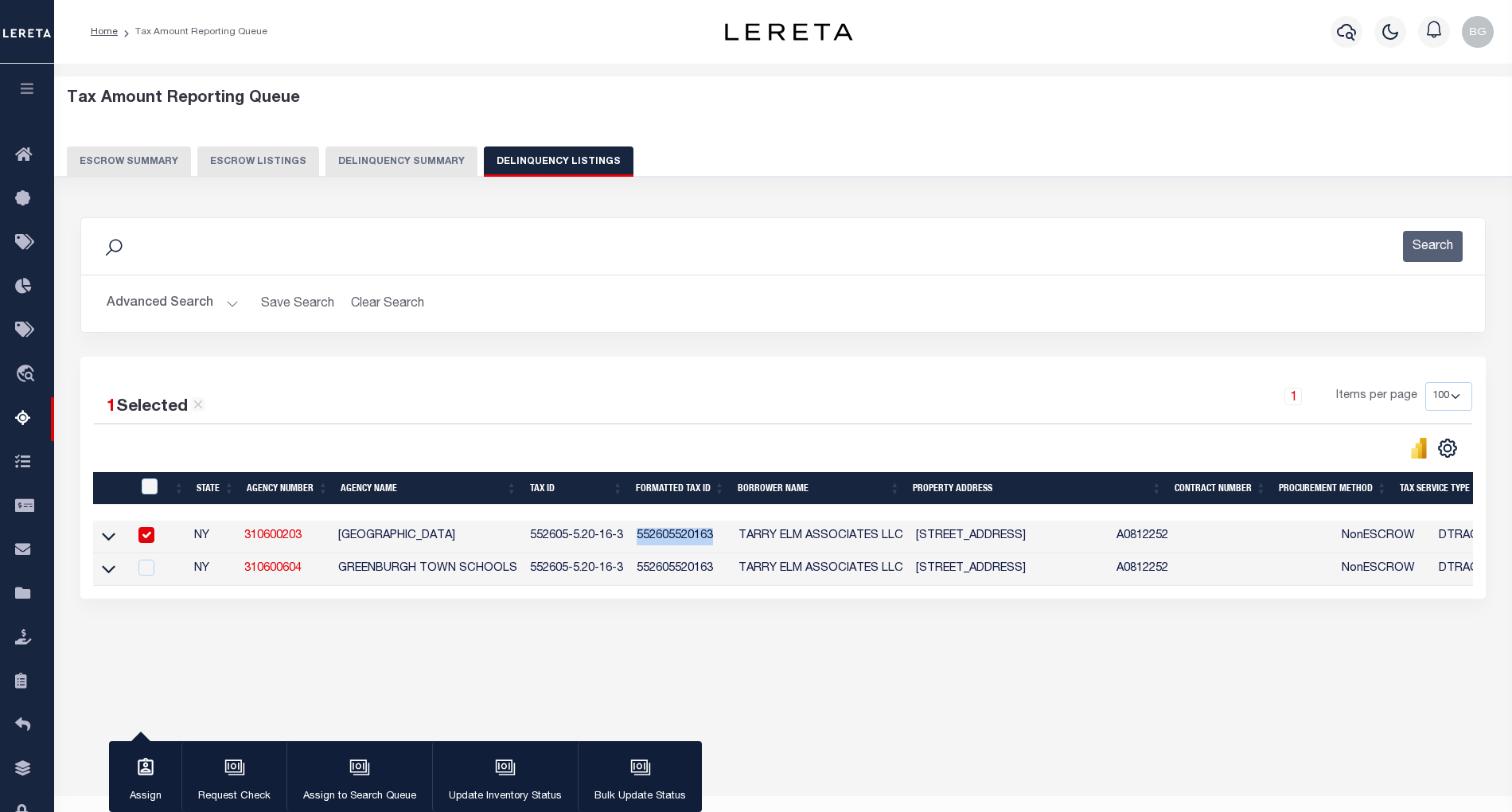
copy td "WEST MAIN STREET"
drag, startPoint x: 567, startPoint y: 541, endPoint x: 616, endPoint y: 540, distance: 49.0
click at [616, 540] on td "552605-5.20-16-3" at bounding box center [577, 536] width 107 height 33
checkbox input "false"
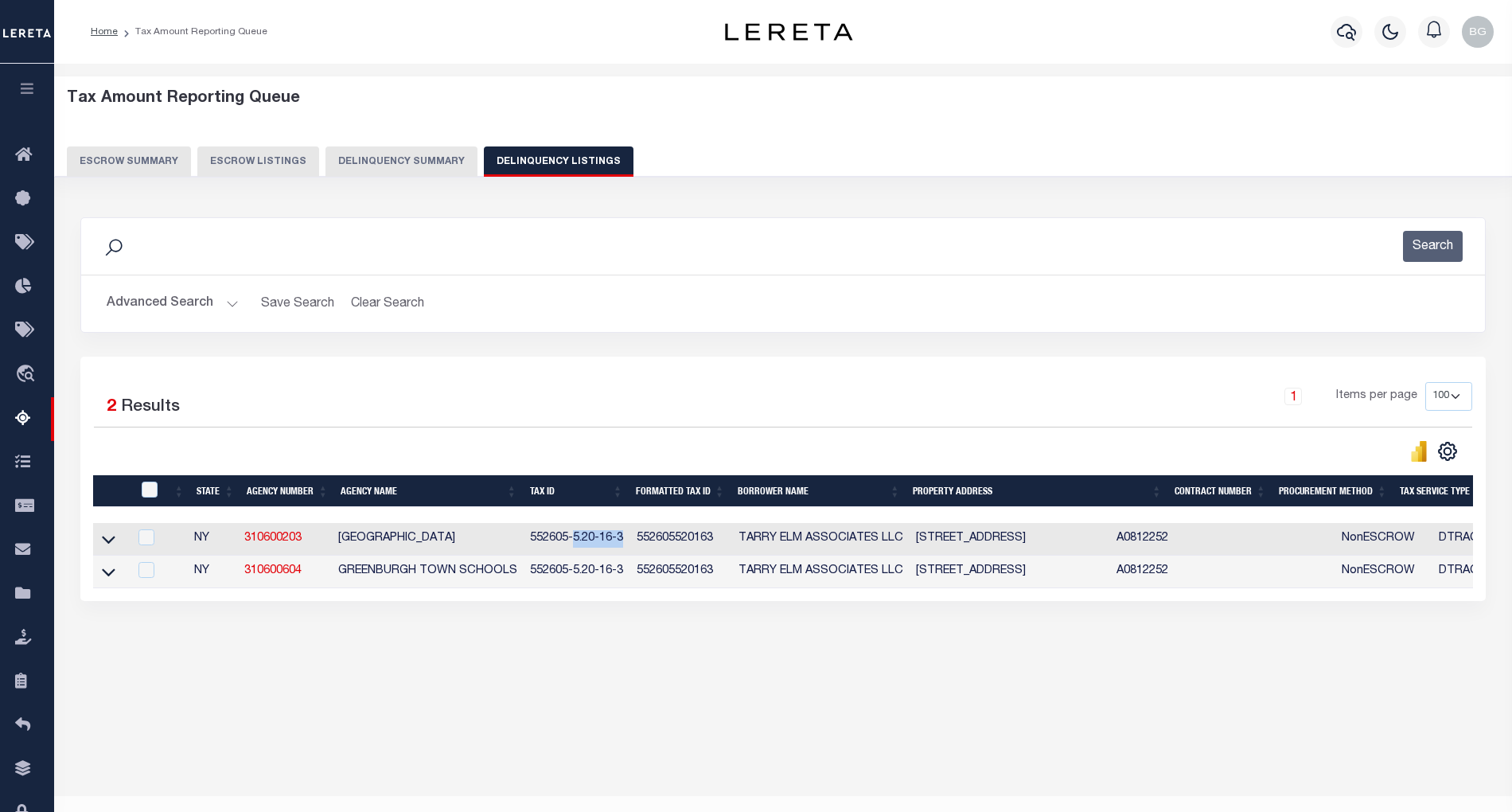
copy td "5.20-16-3"
drag, startPoint x: 107, startPoint y: 546, endPoint x: 338, endPoint y: 564, distance: 231.7
click at [107, 544] on icon at bounding box center [108, 540] width 13 height 8
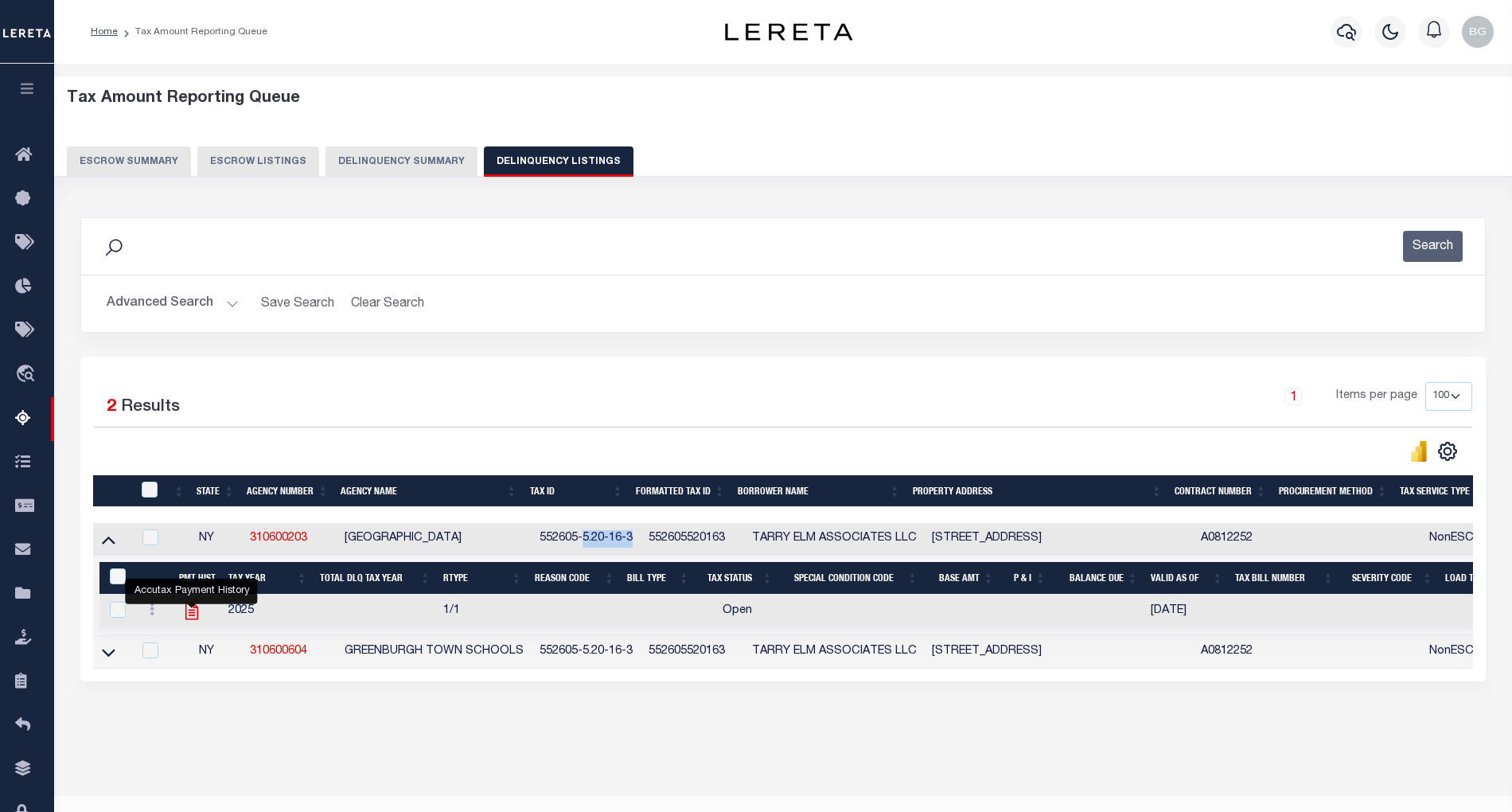
click at [188, 618] on icon "" at bounding box center [191, 611] width 12 height 17
checkbox input "true"
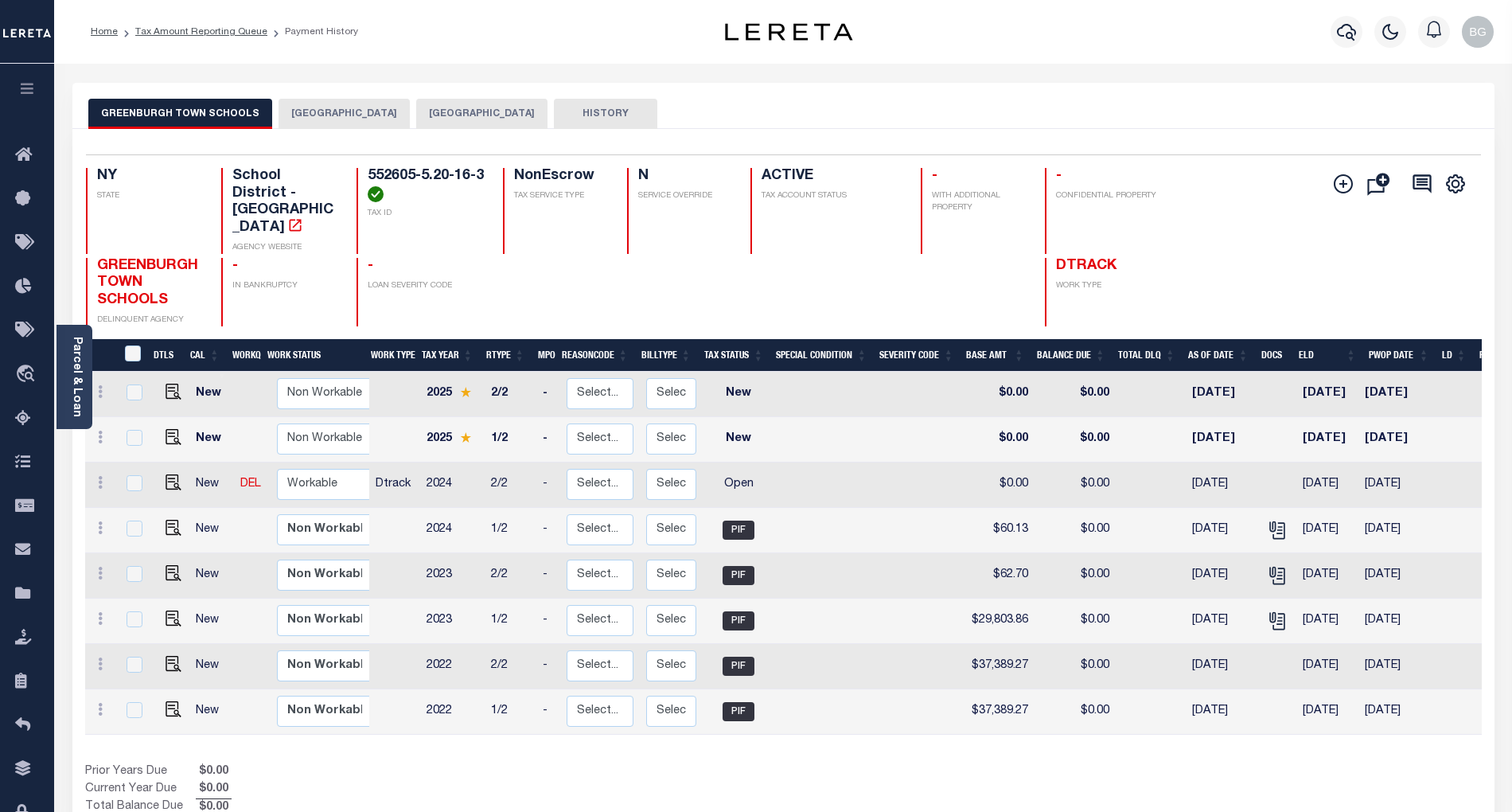
click at [316, 116] on button "[GEOGRAPHIC_DATA]" at bounding box center [344, 114] width 131 height 30
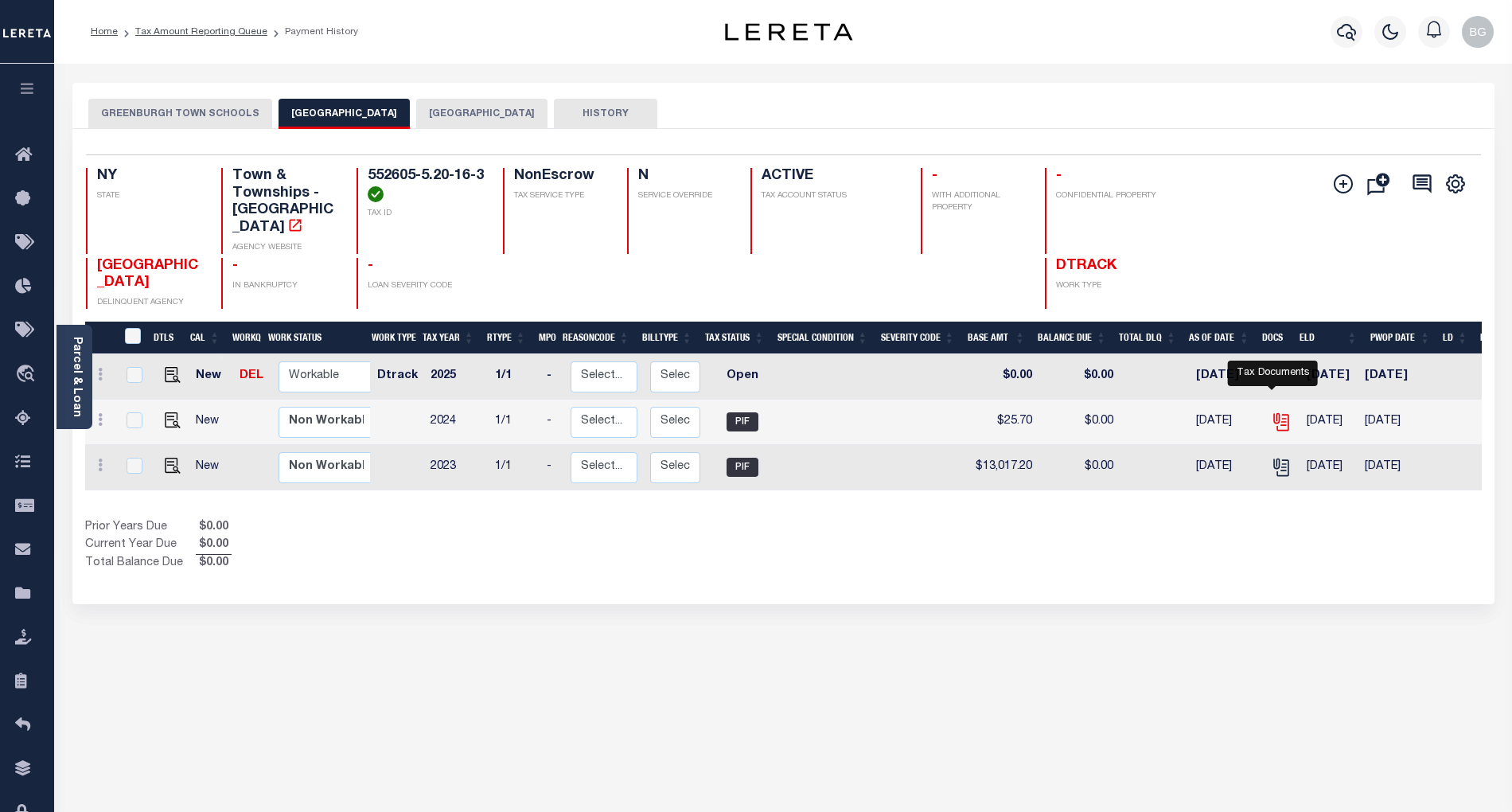
click at [1272, 411] on icon "" at bounding box center [1281, 421] width 20 height 20
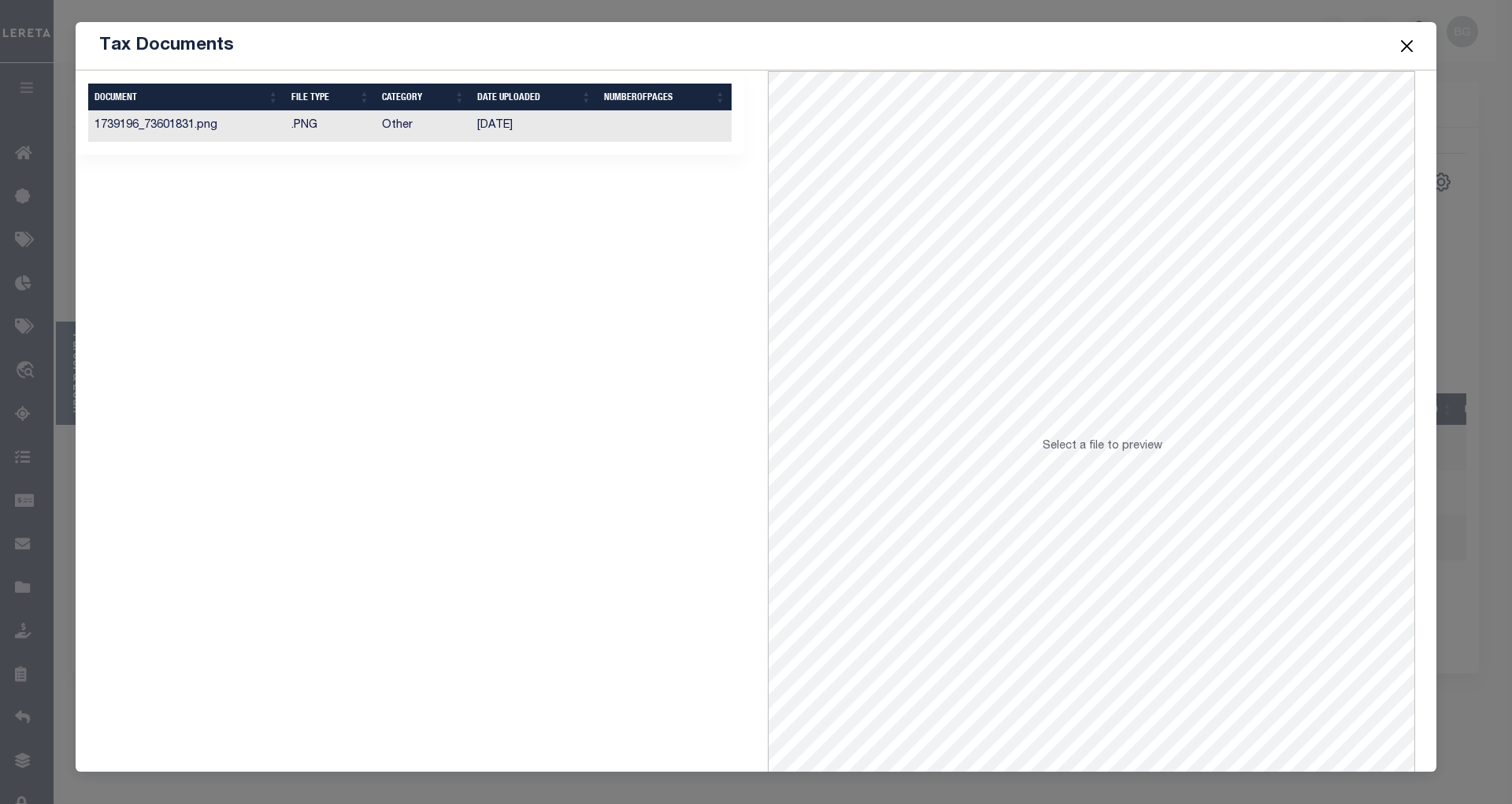
click at [514, 126] on td "11/20/2024" at bounding box center [534, 126] width 127 height 31
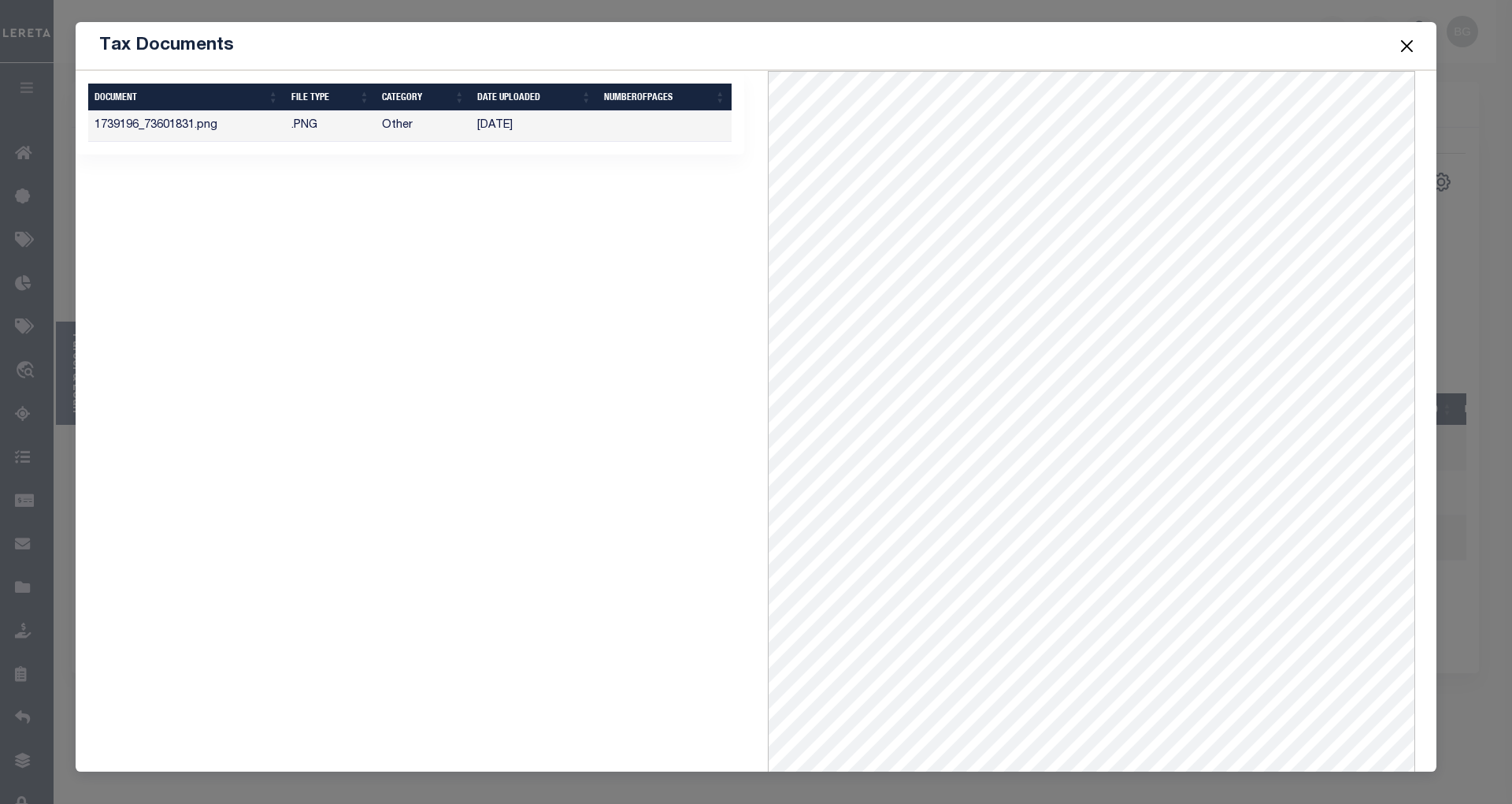
click at [1403, 42] on button "Close" at bounding box center [1407, 45] width 20 height 20
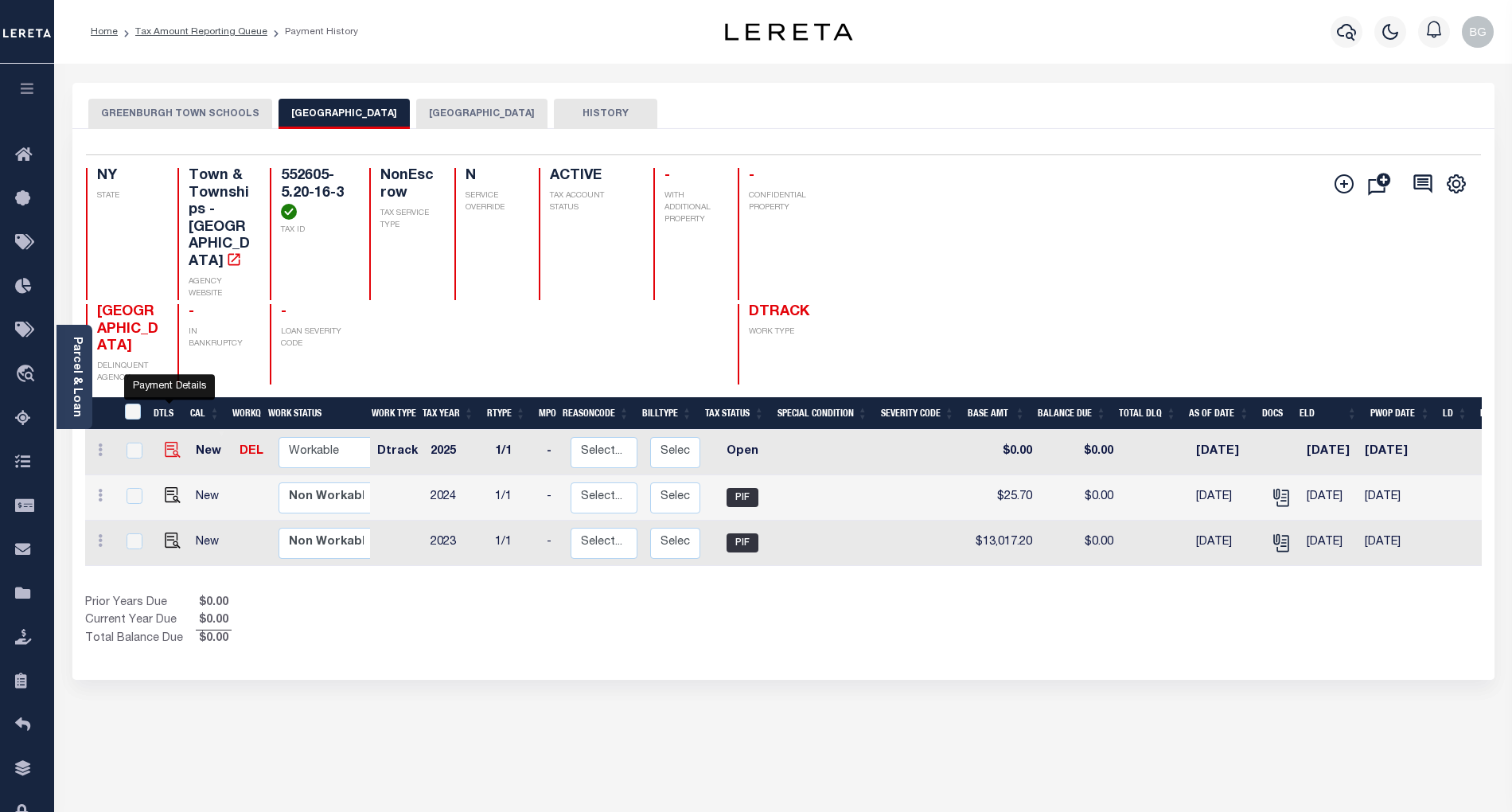
click at [167, 441] on img "" at bounding box center [173, 449] width 16 height 16
checkbox input "true"
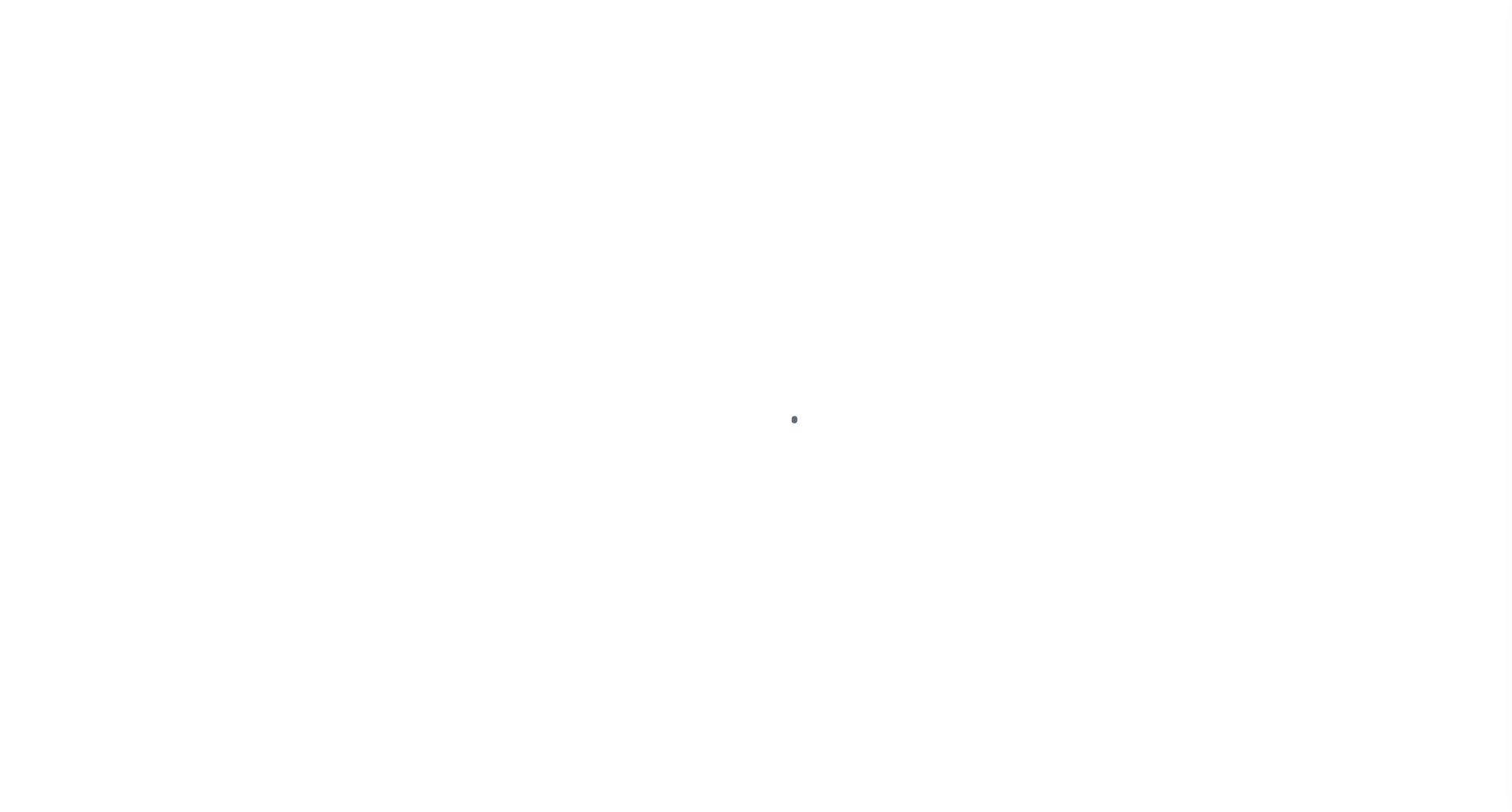
select select "OP2"
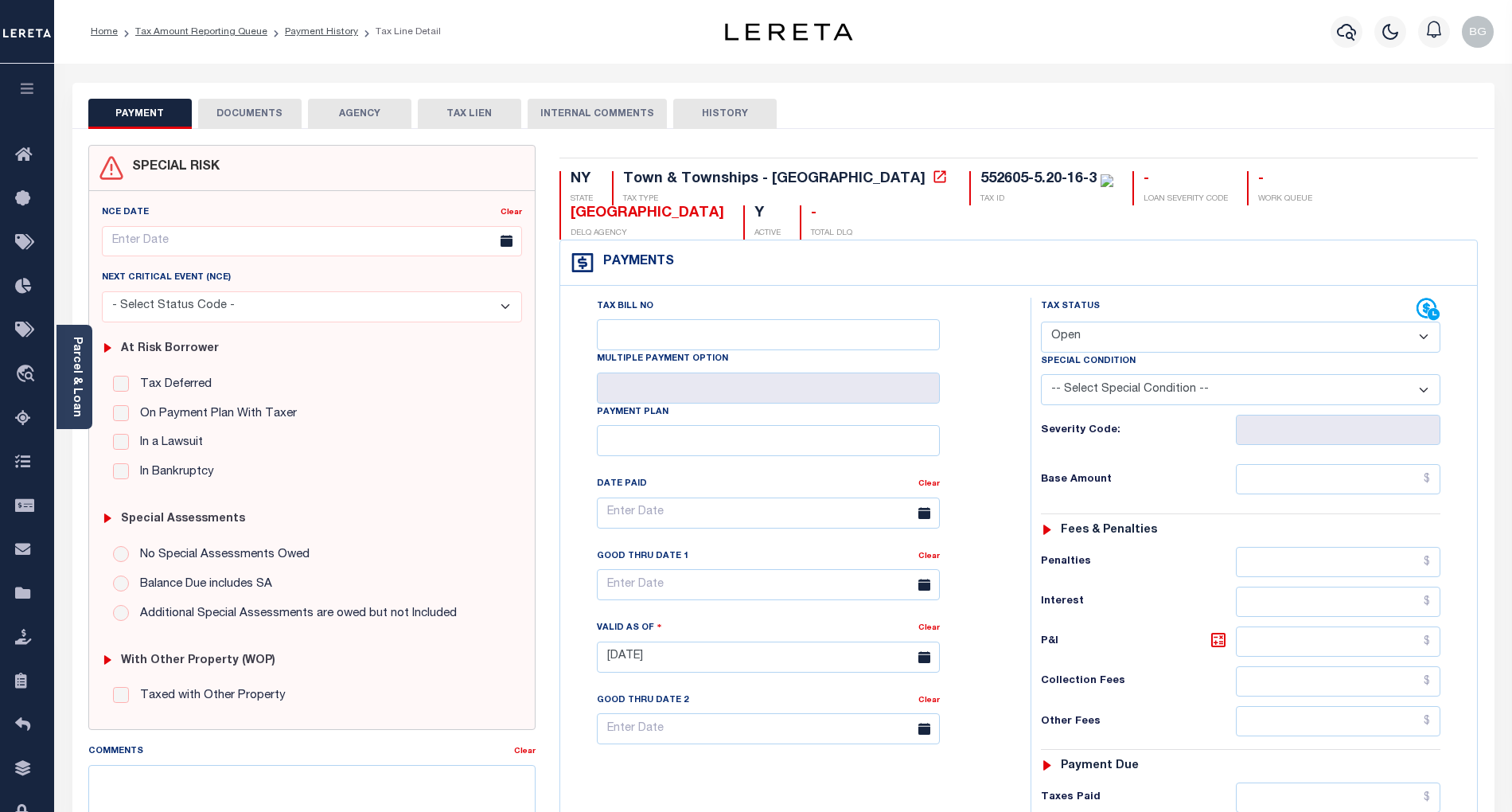
click at [230, 118] on button "DOCUMENTS" at bounding box center [249, 114] width 104 height 30
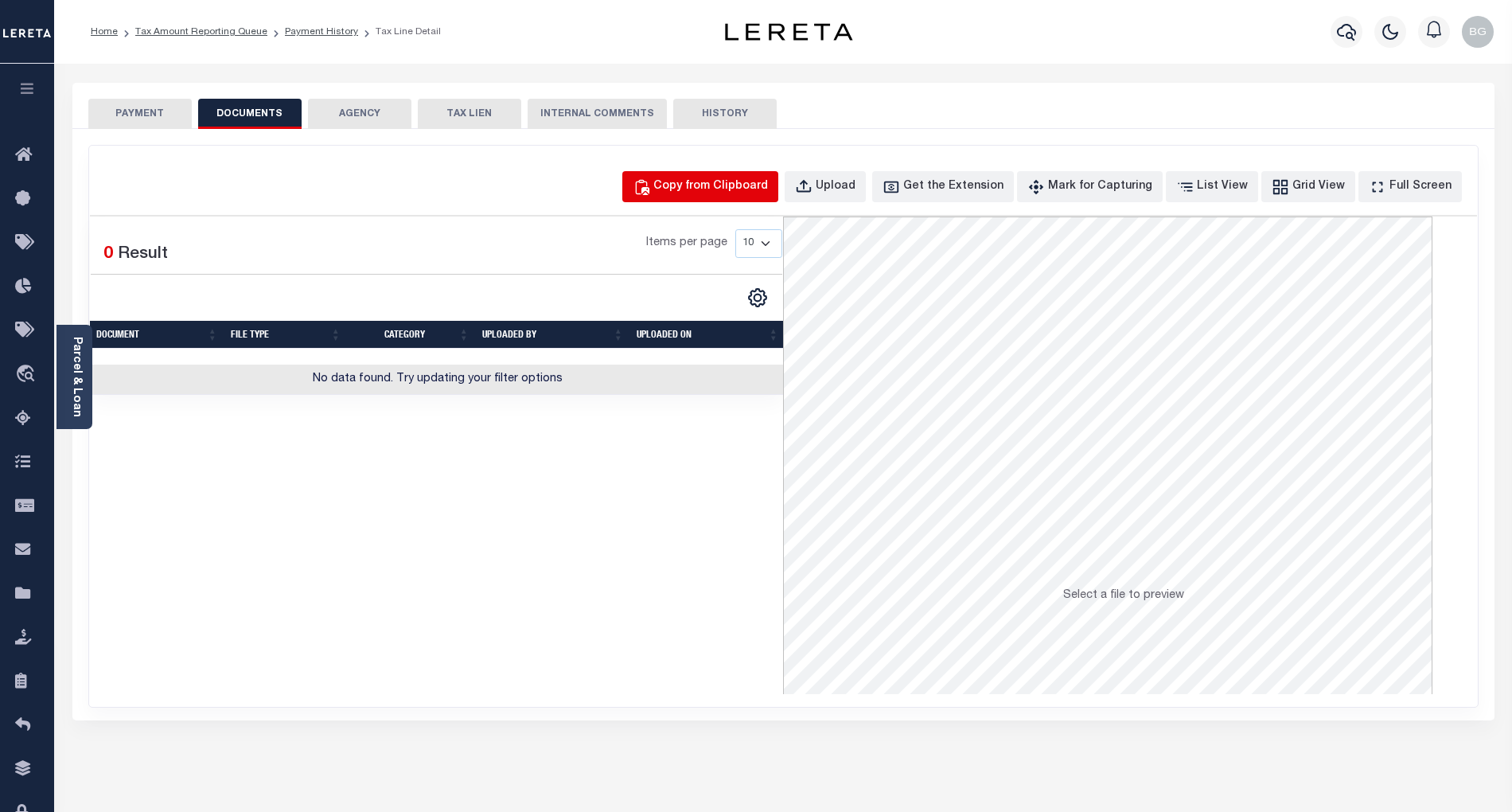
click at [735, 182] on div "Copy from Clipboard" at bounding box center [711, 188] width 115 height 18
select select "POP"
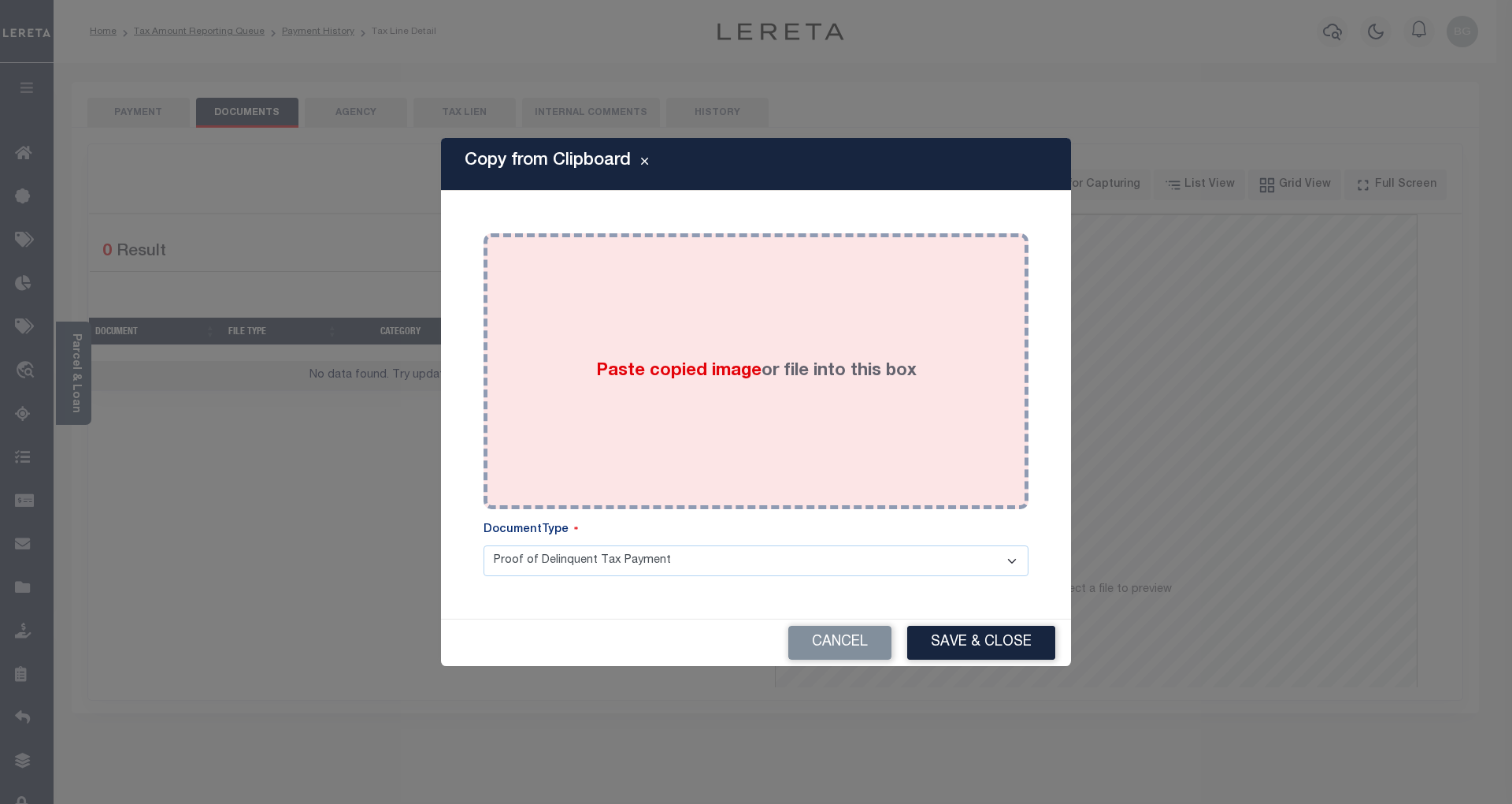
click at [716, 373] on span "Paste copied image" at bounding box center [679, 371] width 165 height 18
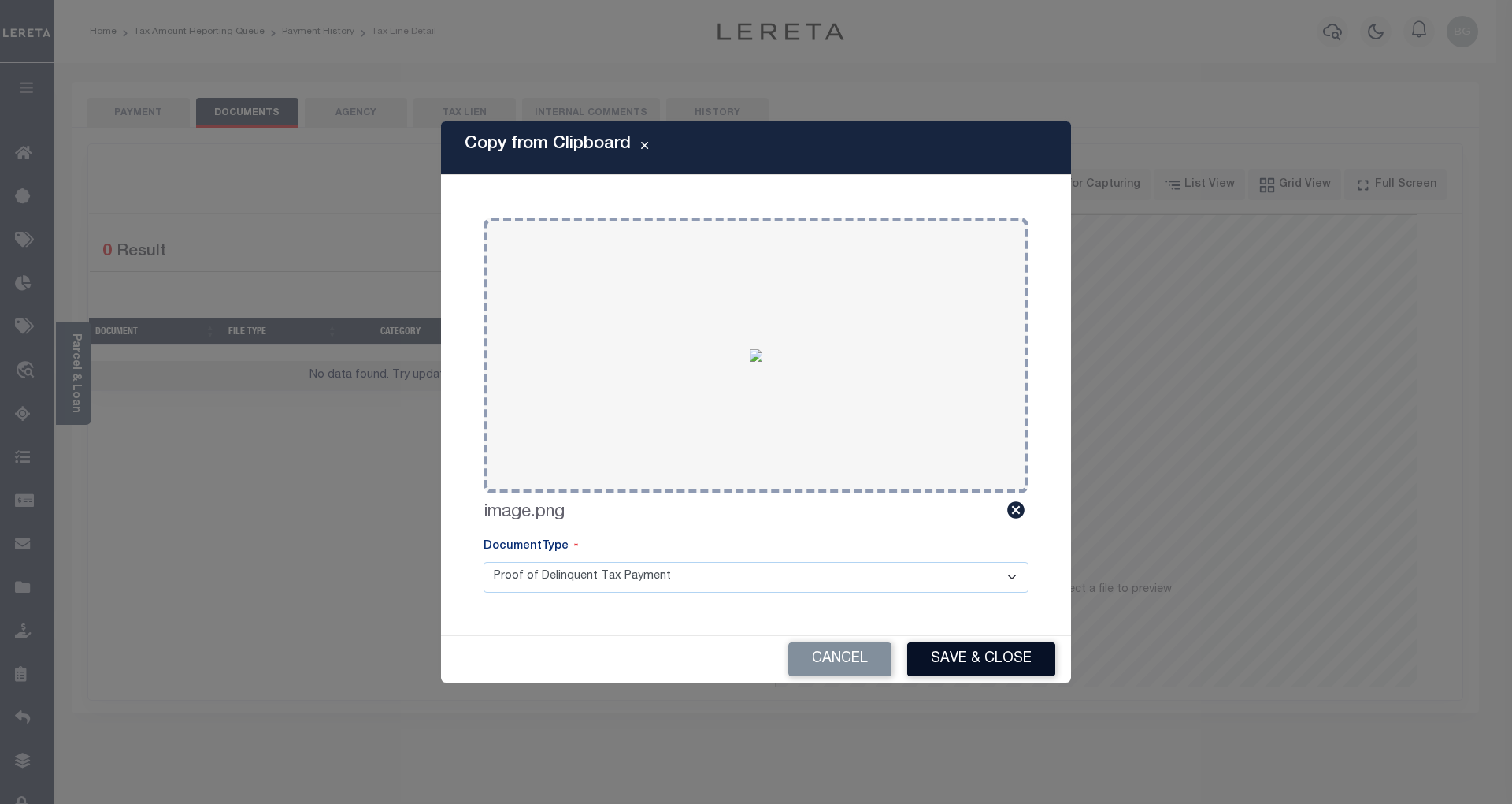
click at [1011, 662] on button "Save & Close" at bounding box center [981, 659] width 148 height 34
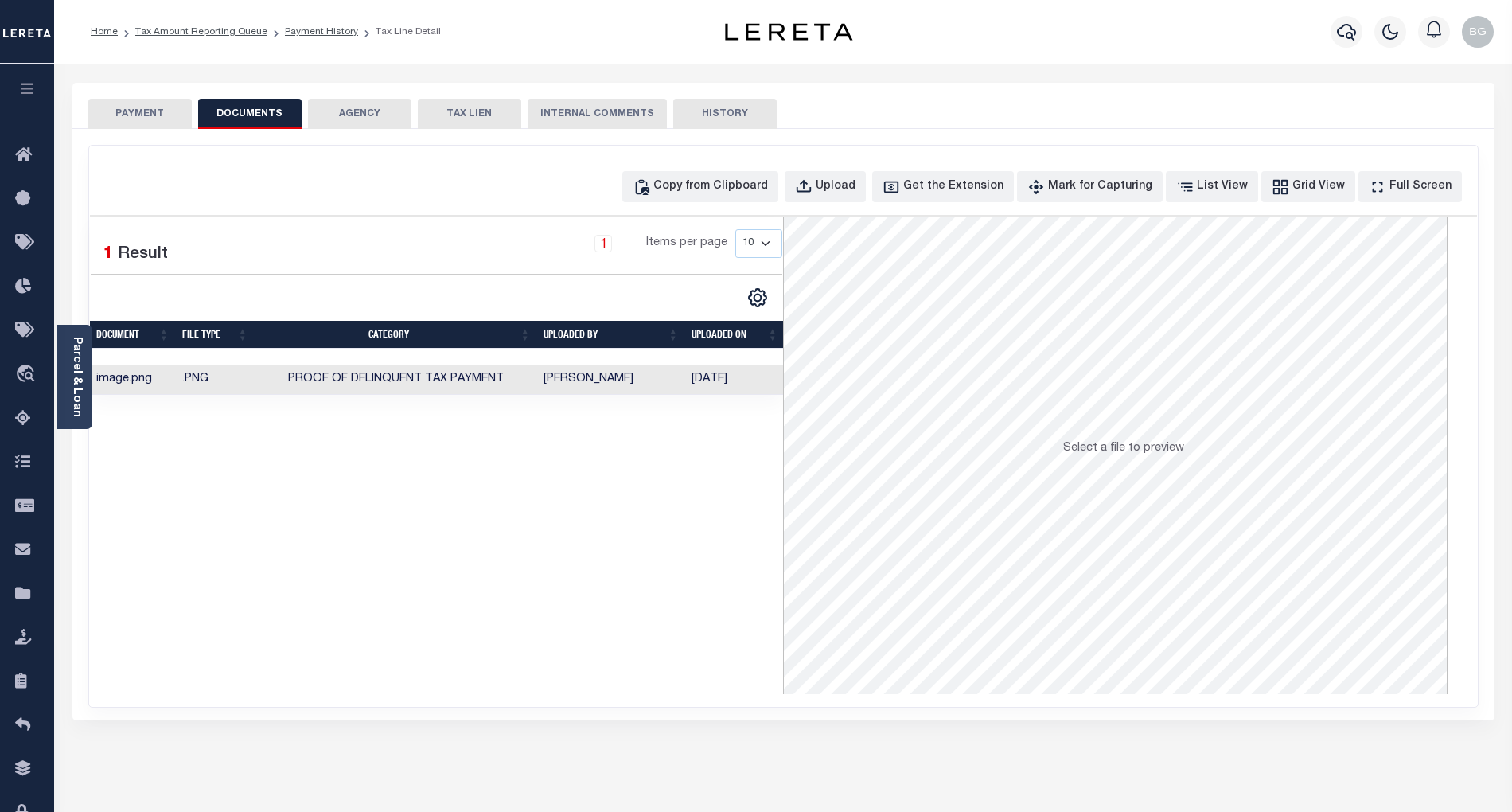
click at [154, 115] on button "PAYMENT" at bounding box center [140, 114] width 104 height 30
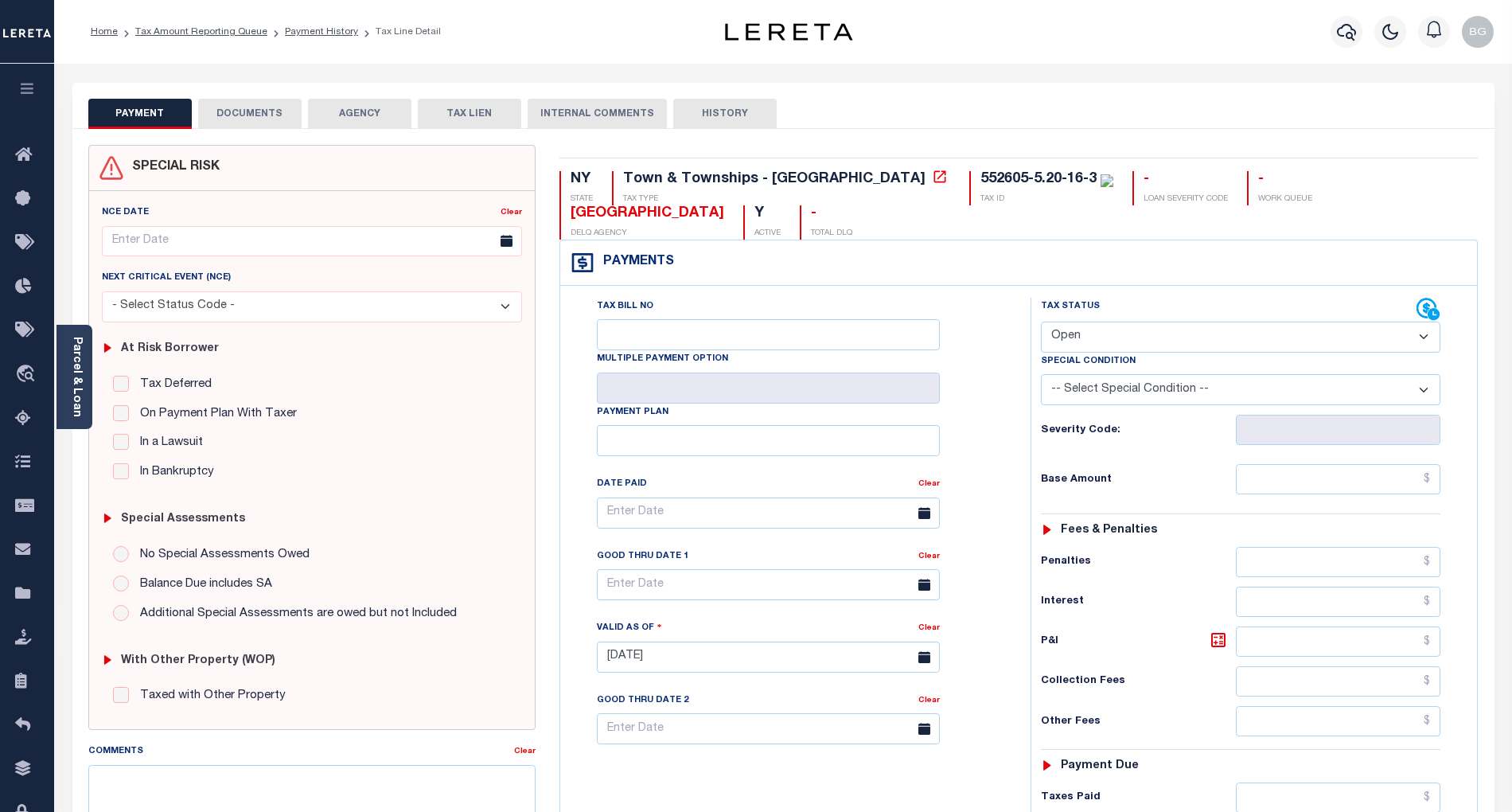
click at [1109, 337] on select "- Select Status Code - Open Due/Unpaid Paid Incomplete No Tax Due Internal Refu…" at bounding box center [1241, 336] width 400 height 31
select select "PYD"
click at [1041, 323] on select "- Select Status Code - Open Due/Unpaid Paid Incomplete No Tax Due Internal Refu…" at bounding box center [1241, 336] width 400 height 31
type input "[DATE]"
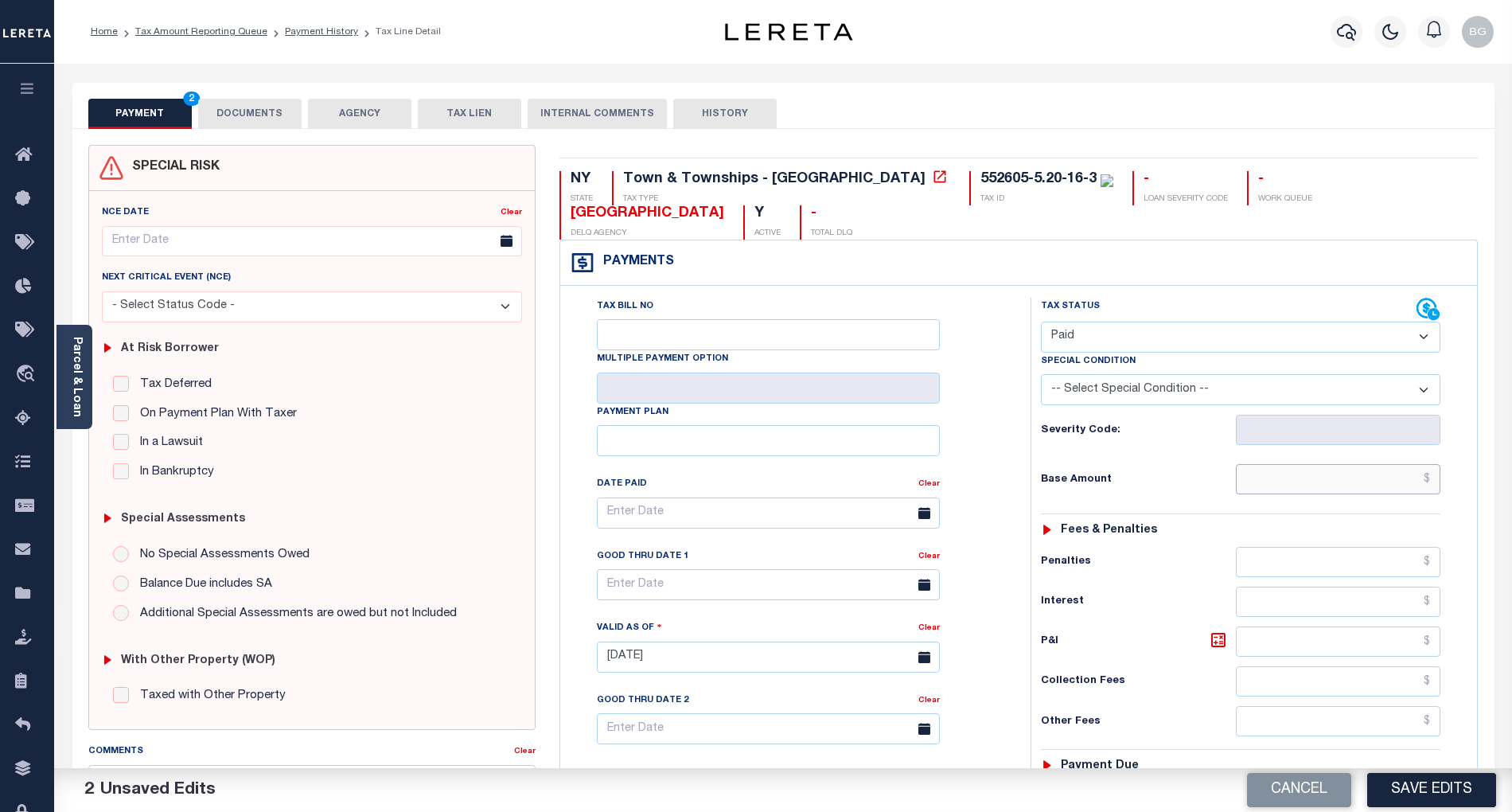
click at [1372, 486] on input "text" at bounding box center [1339, 479] width 205 height 30
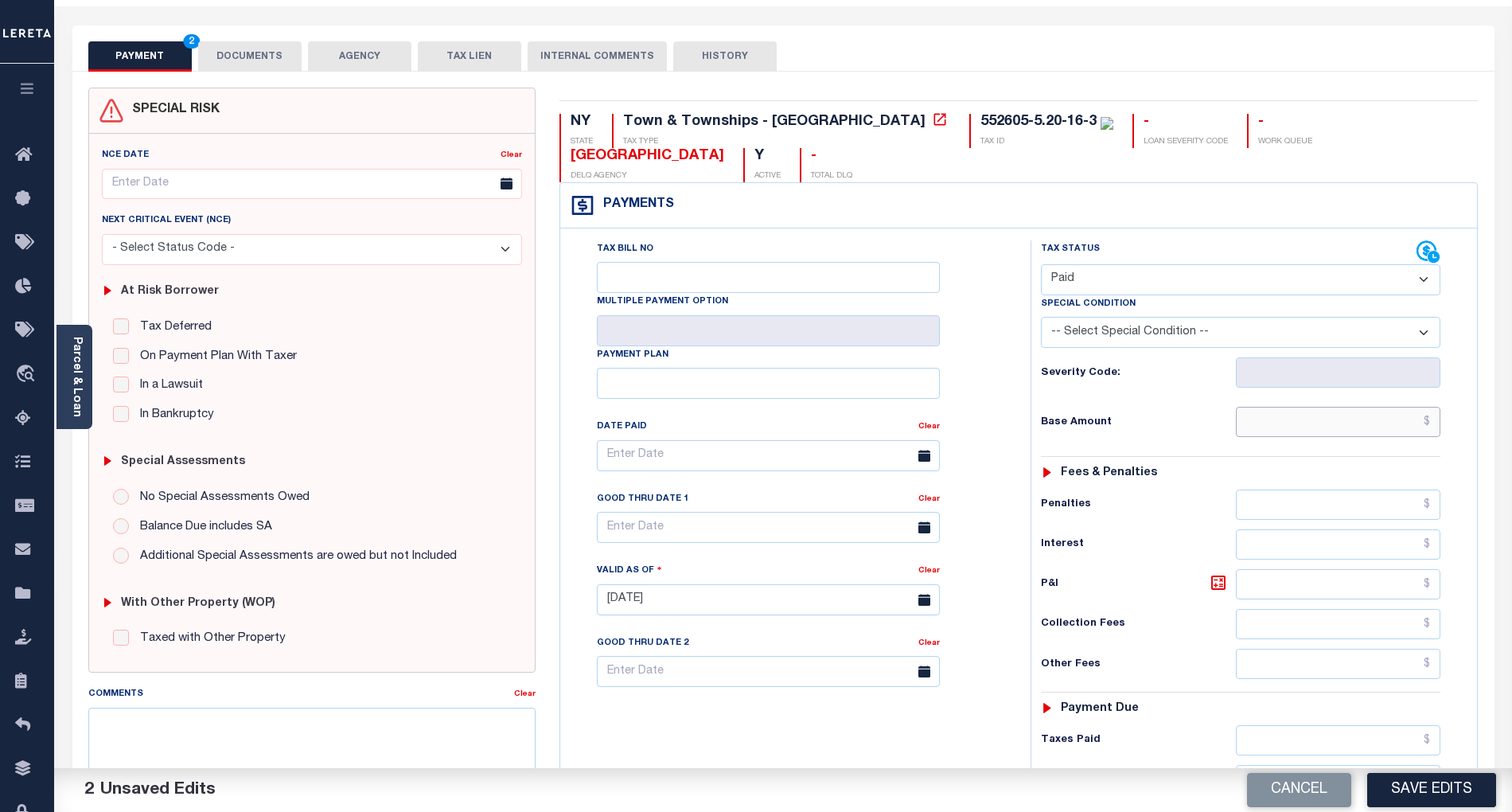
scroll to position [211, 0]
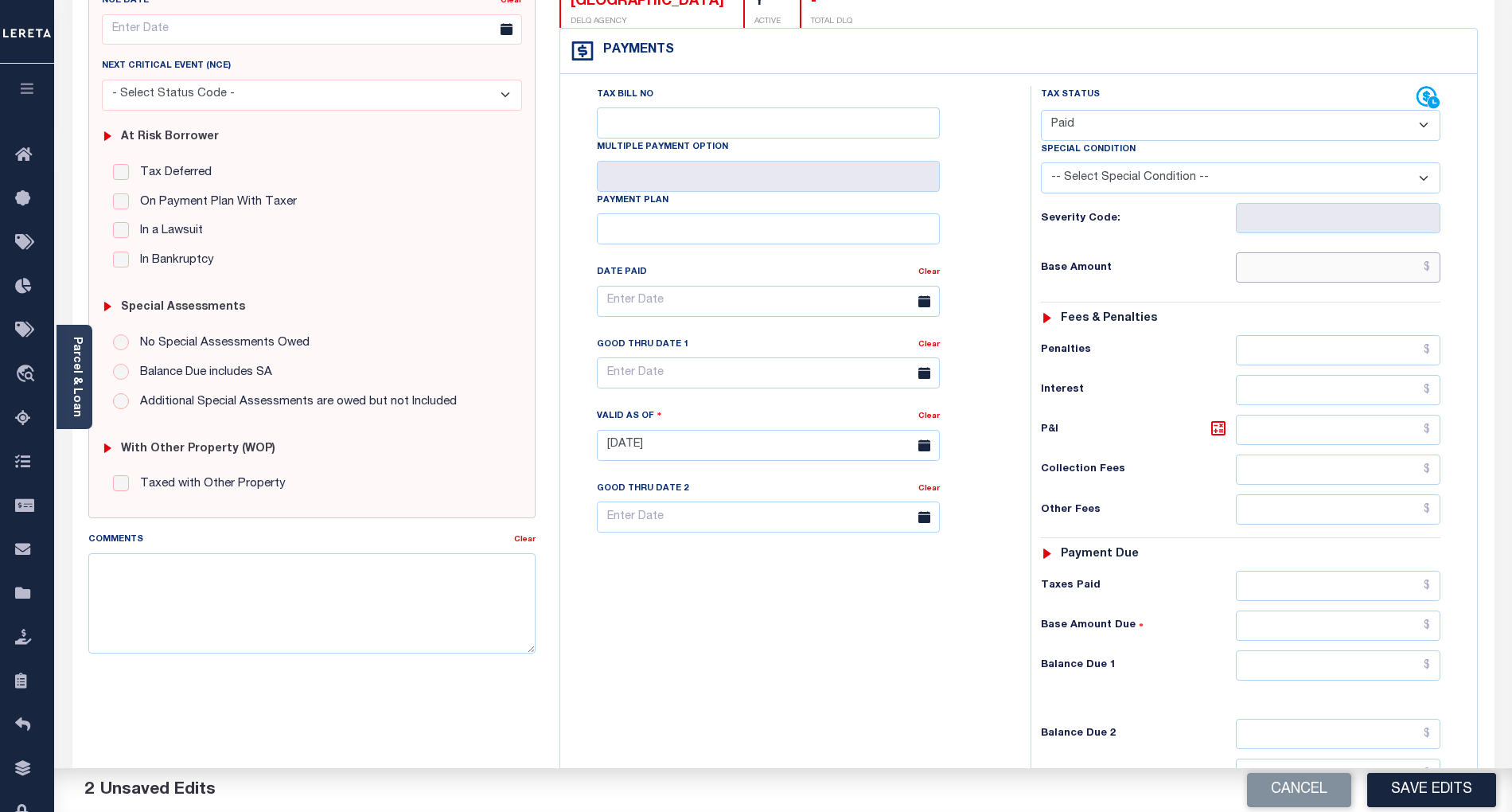
click at [1395, 274] on input "text" at bounding box center [1339, 267] width 205 height 30
type input "$14,945.40"
click at [1389, 673] on input "text" at bounding box center [1339, 665] width 205 height 30
type input "$0.00"
click at [1019, 678] on div "Tax Status Status" at bounding box center [1247, 437] width 455 height 702
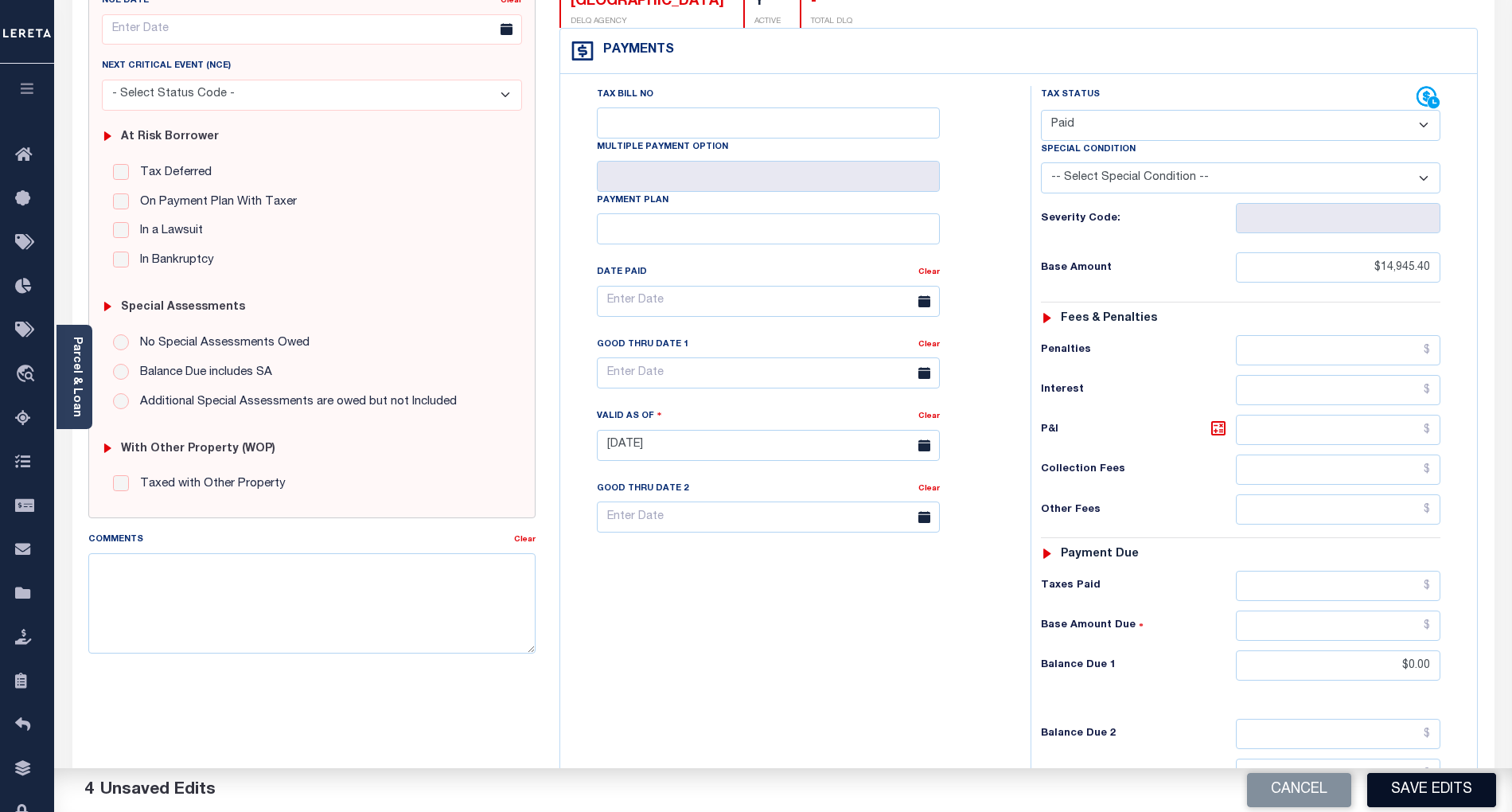
click at [1462, 794] on button "Save Edits" at bounding box center [1432, 790] width 129 height 34
checkbox input "false"
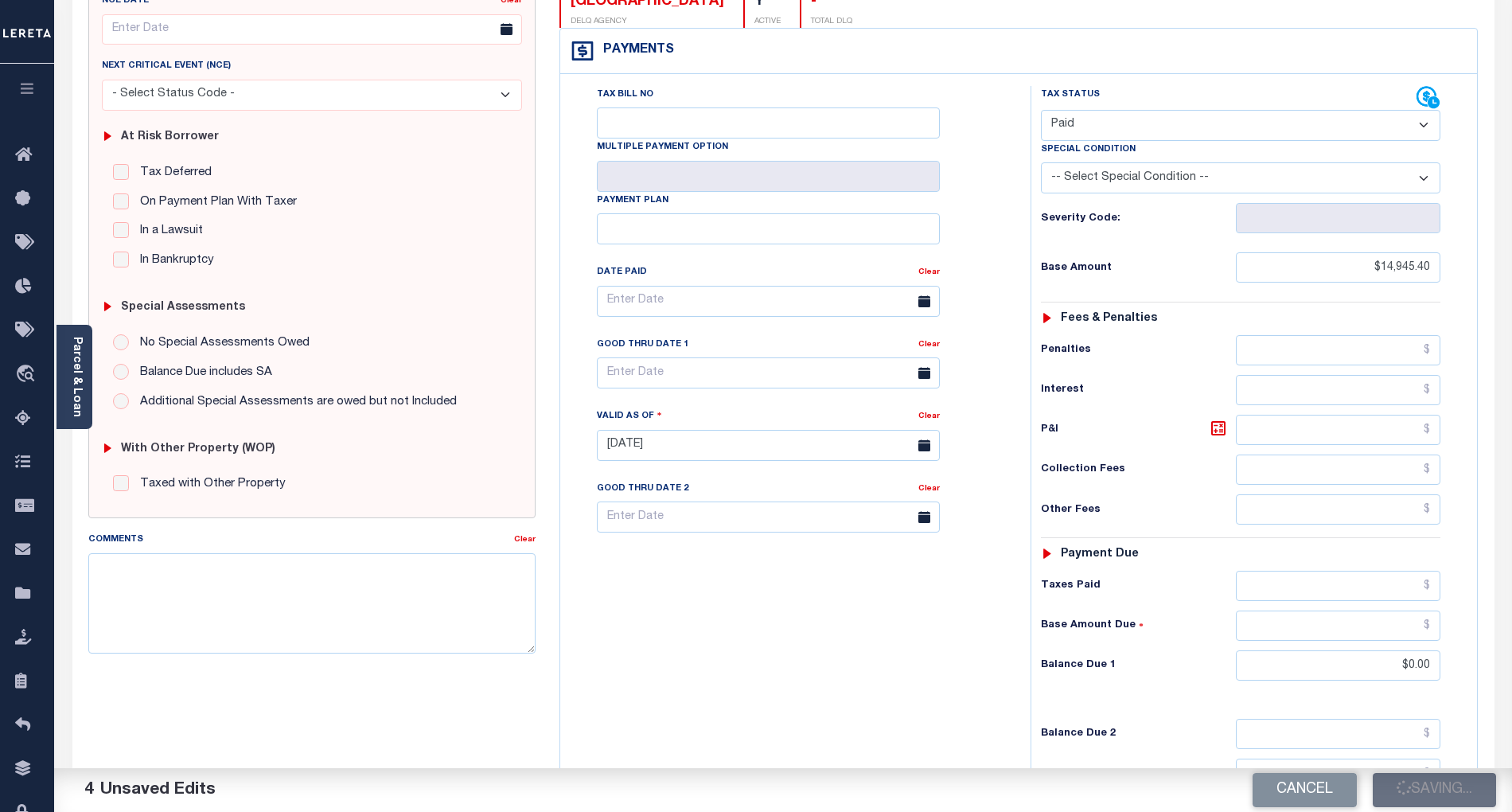
type input "$14,945.4"
type input "$0"
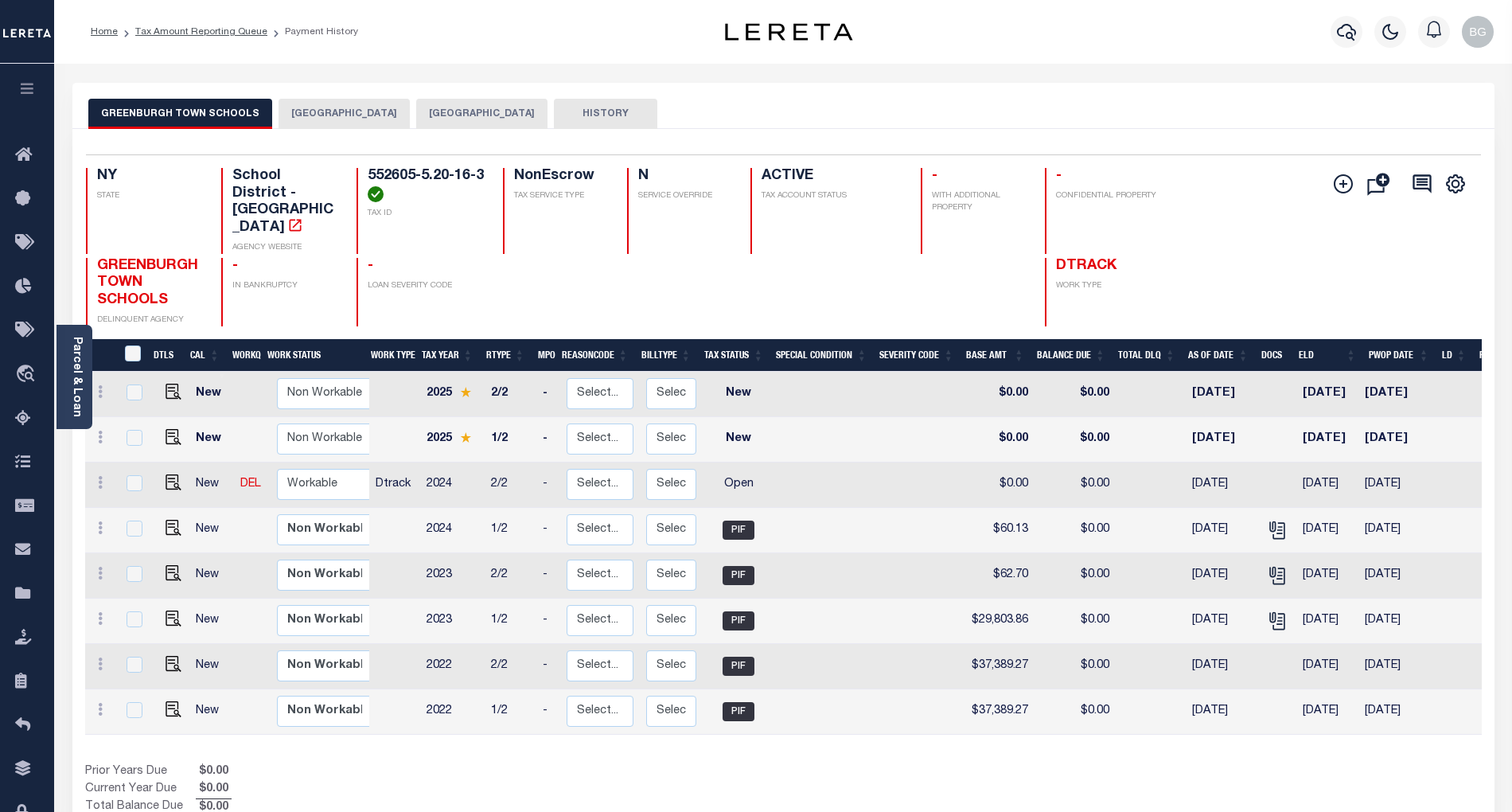
click at [320, 113] on button "[GEOGRAPHIC_DATA]" at bounding box center [344, 114] width 131 height 30
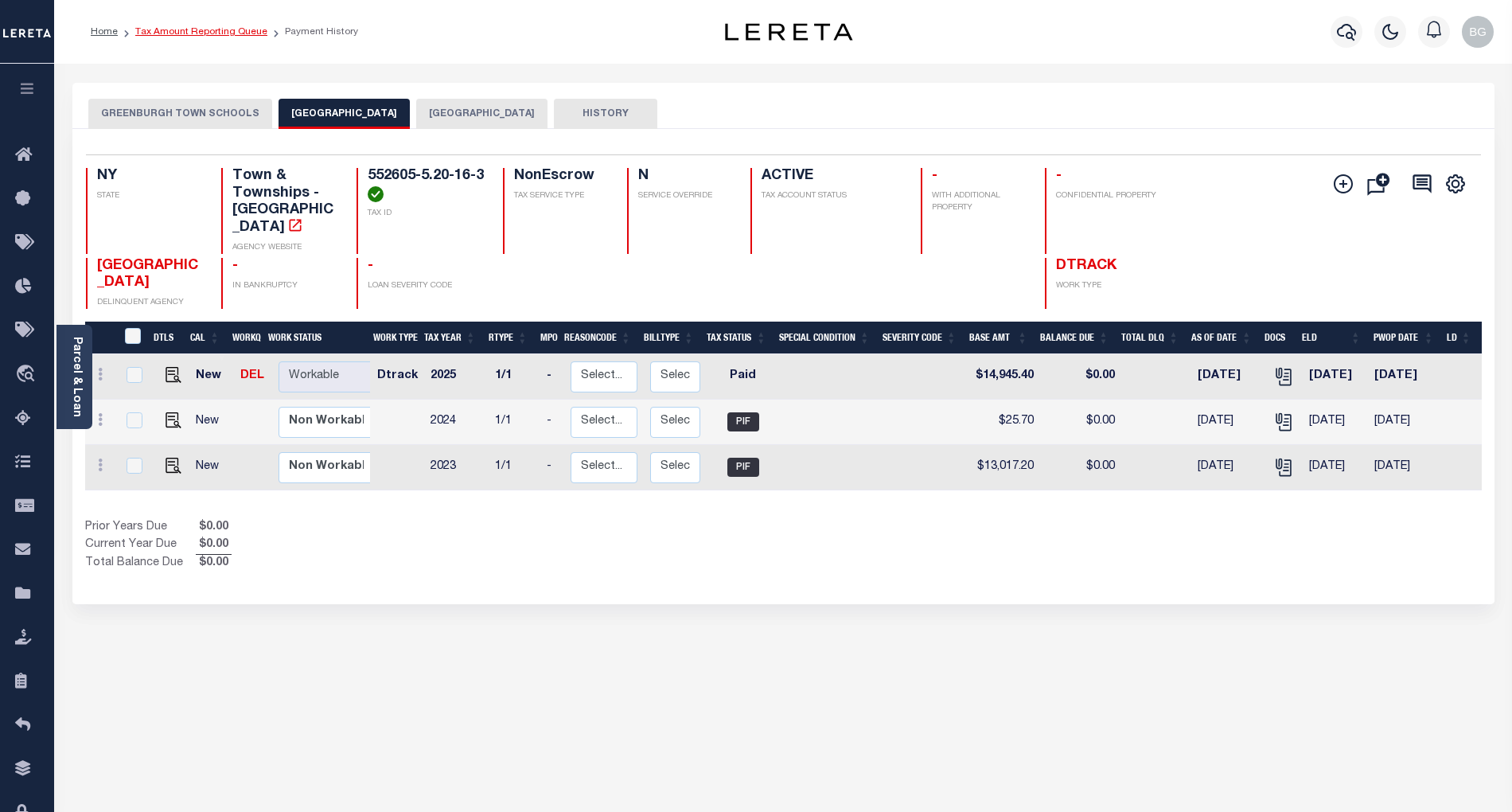
click at [189, 33] on link "Tax Amount Reporting Queue" at bounding box center [201, 32] width 132 height 10
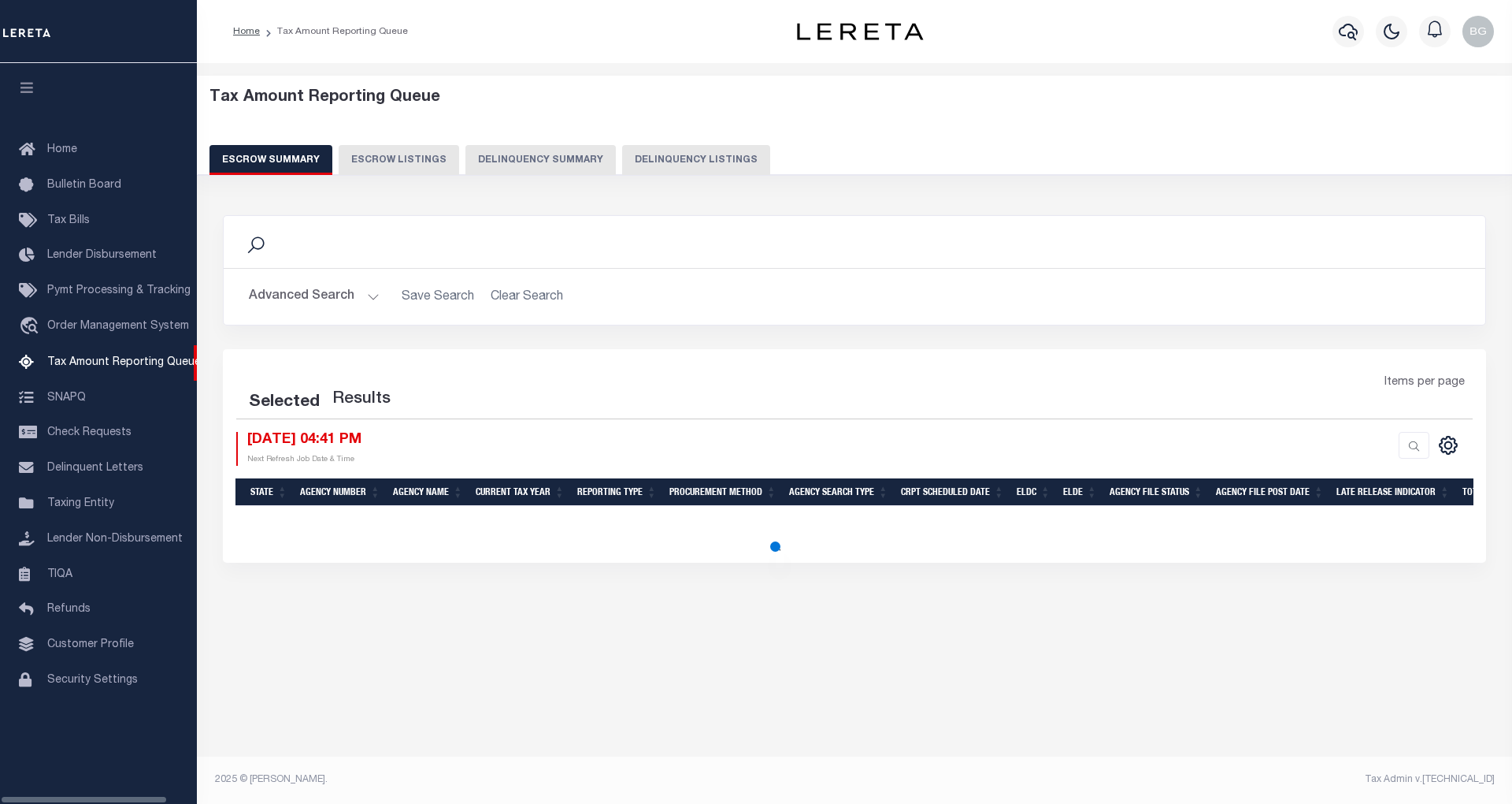
click at [674, 155] on button "Delinquency Listings" at bounding box center [696, 160] width 148 height 30
select select "100"
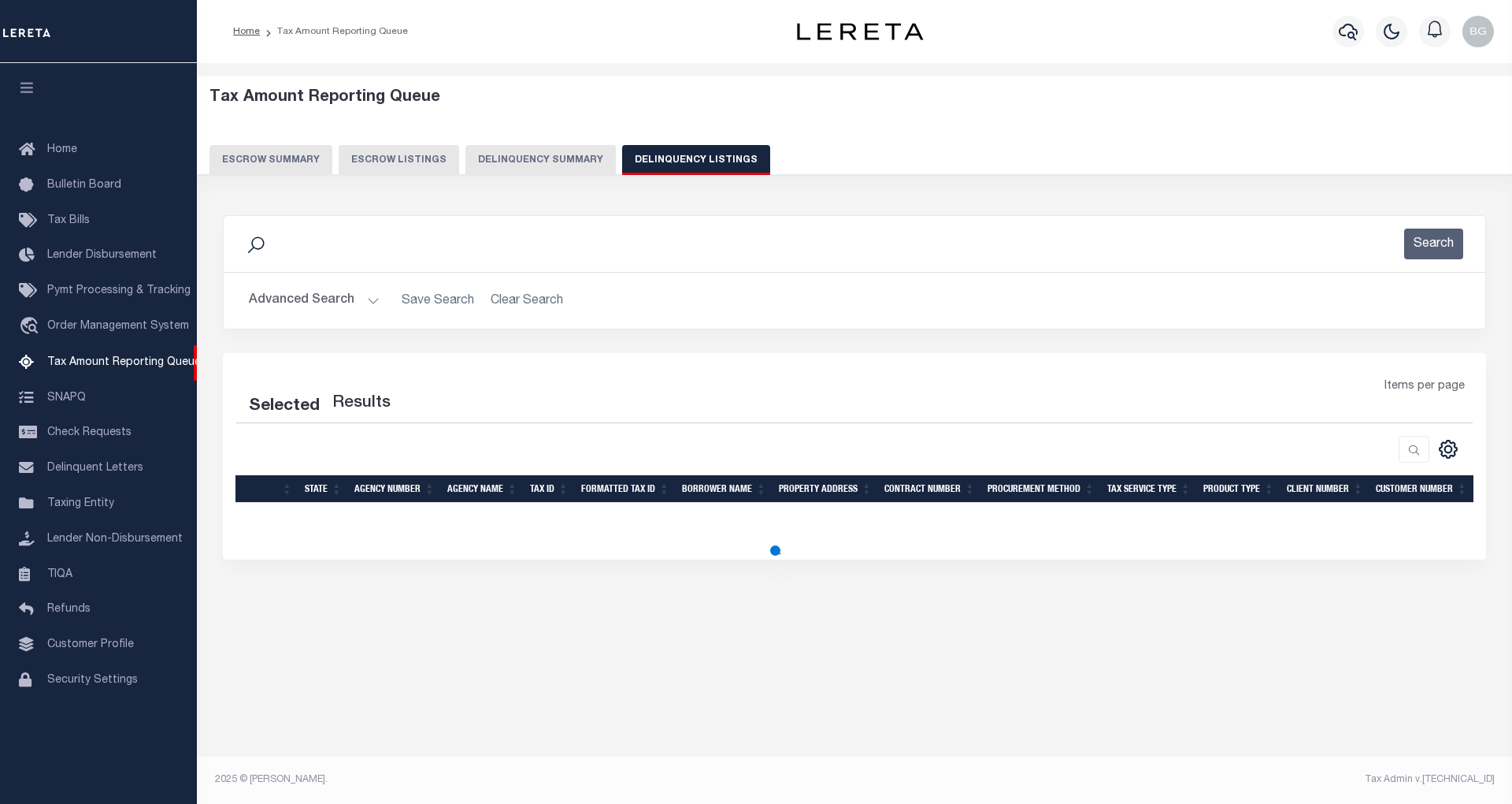
select select "100"
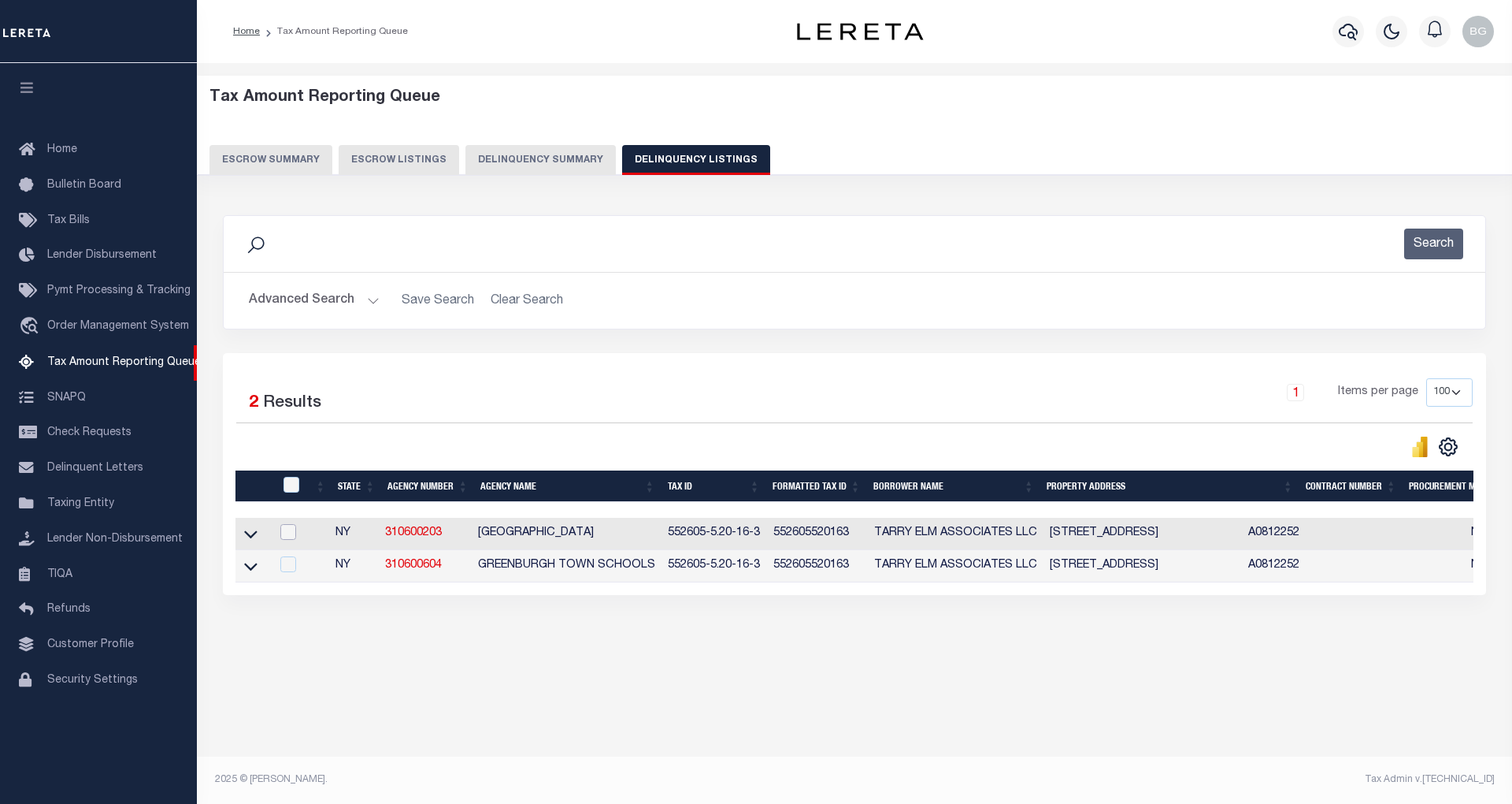
click at [285, 534] on input "checkbox" at bounding box center [288, 532] width 16 height 16
checkbox input "true"
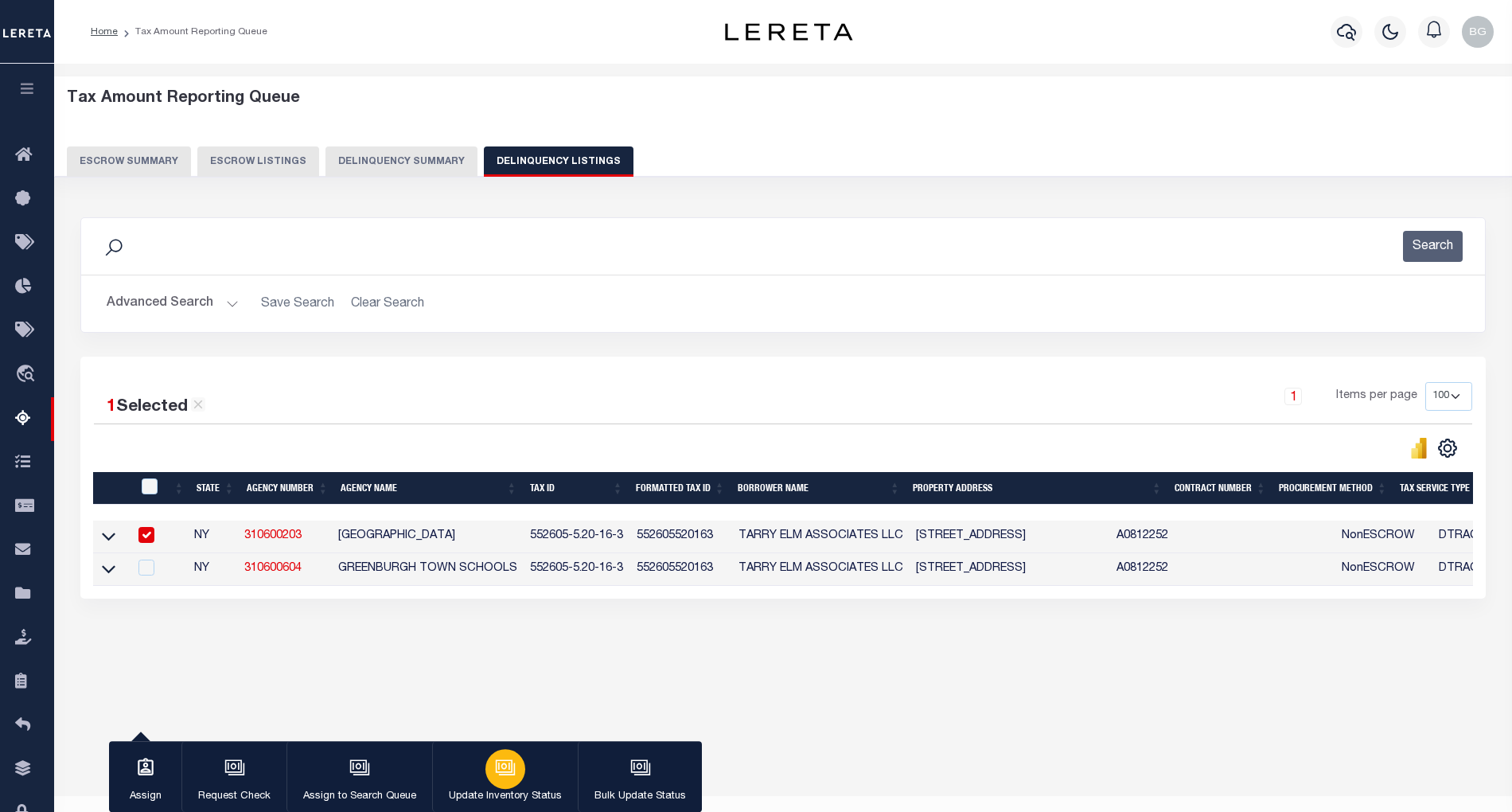
click at [503, 781] on div "button" at bounding box center [505, 769] width 40 height 40
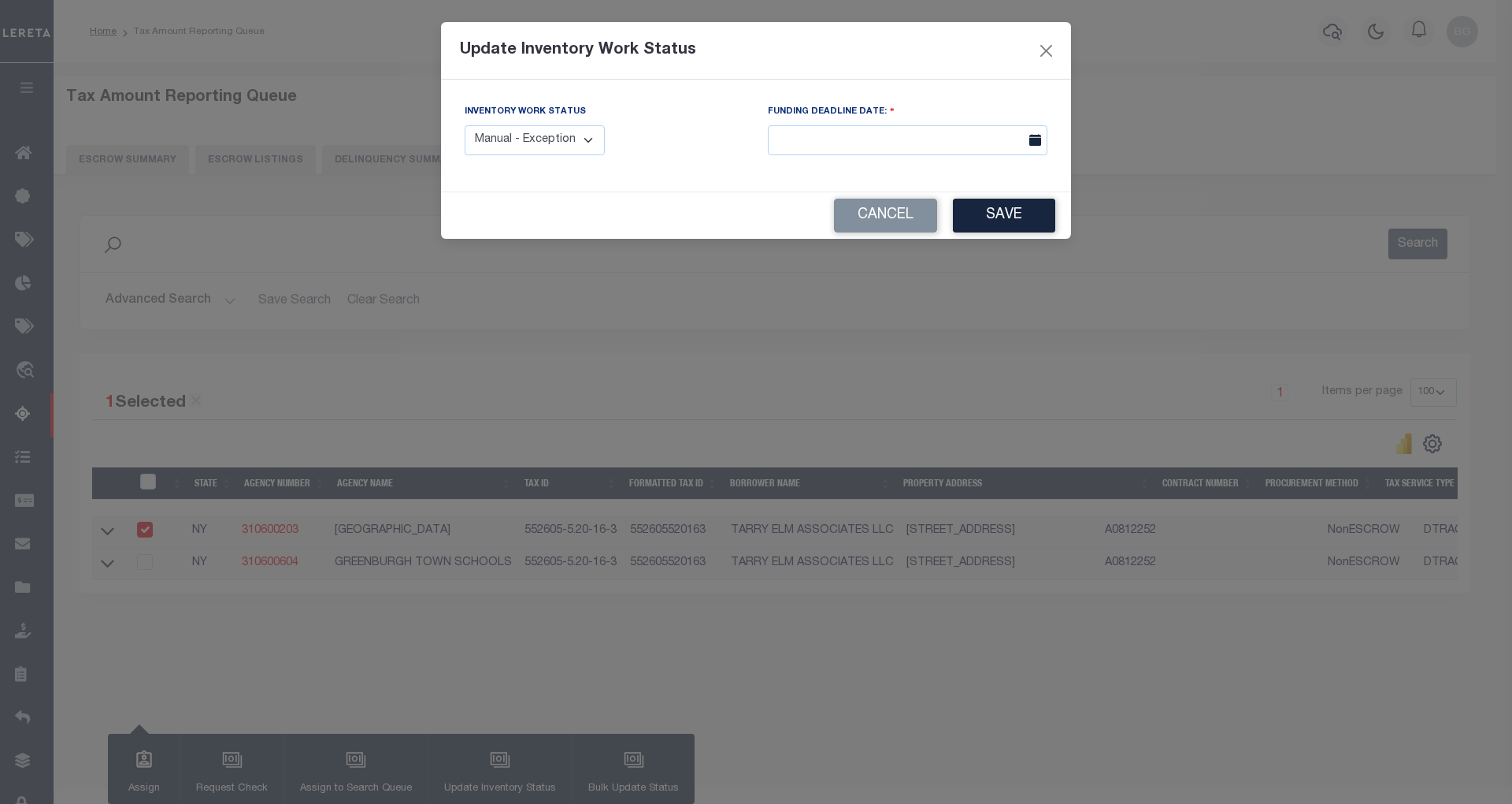
click at [578, 138] on select "Manual - Exception Pended - Awaiting Search Late Add Exception Completed" at bounding box center [535, 140] width 140 height 31
select select "4"
click at [465, 125] on select "Manual - Exception Pended - Awaiting Search Late Add Exception Completed" at bounding box center [535, 140] width 140 height 31
click at [1017, 217] on button "Save" at bounding box center [1004, 215] width 102 height 34
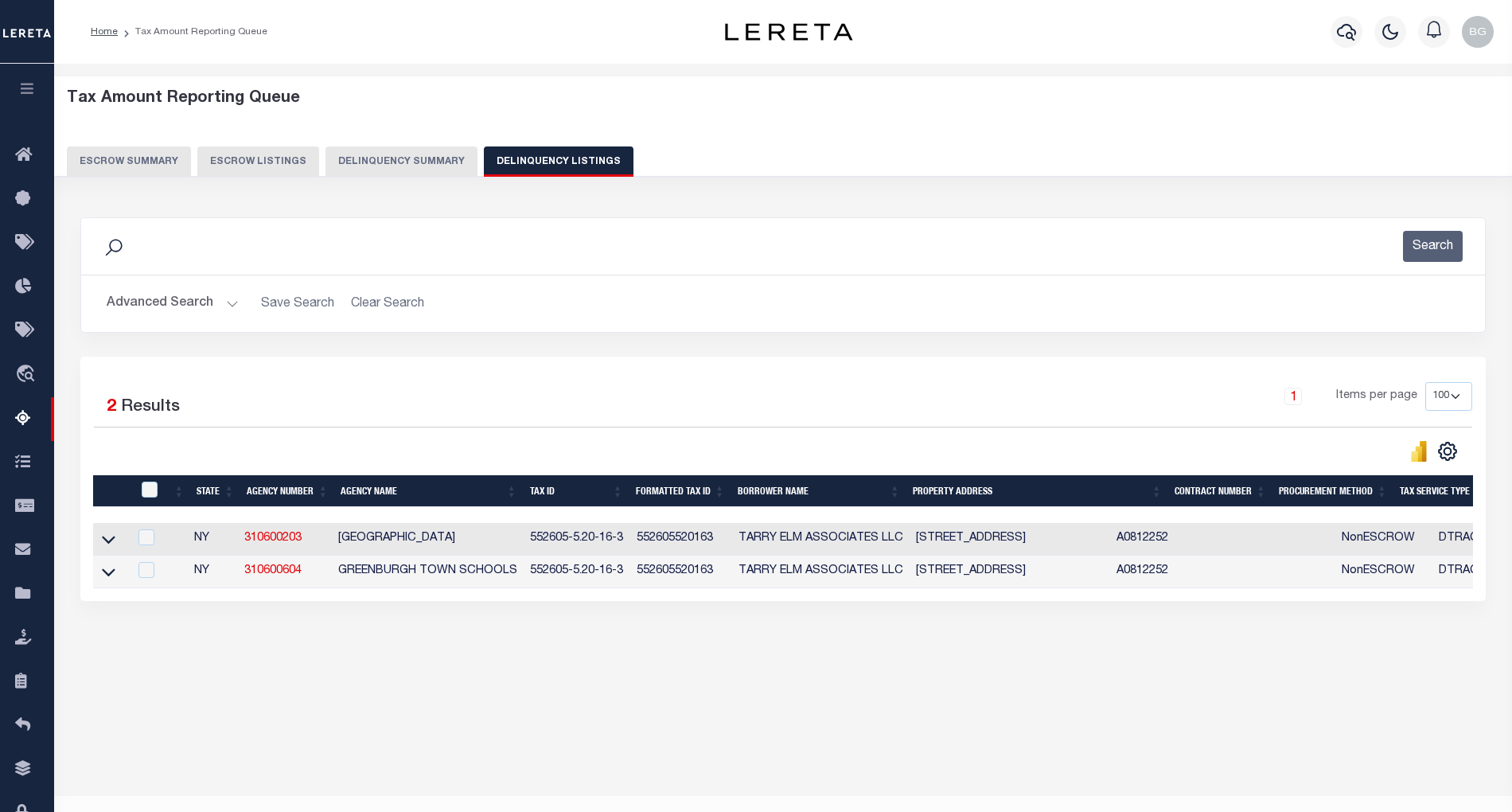
click at [225, 305] on button "Advanced Search" at bounding box center [173, 303] width 132 height 31
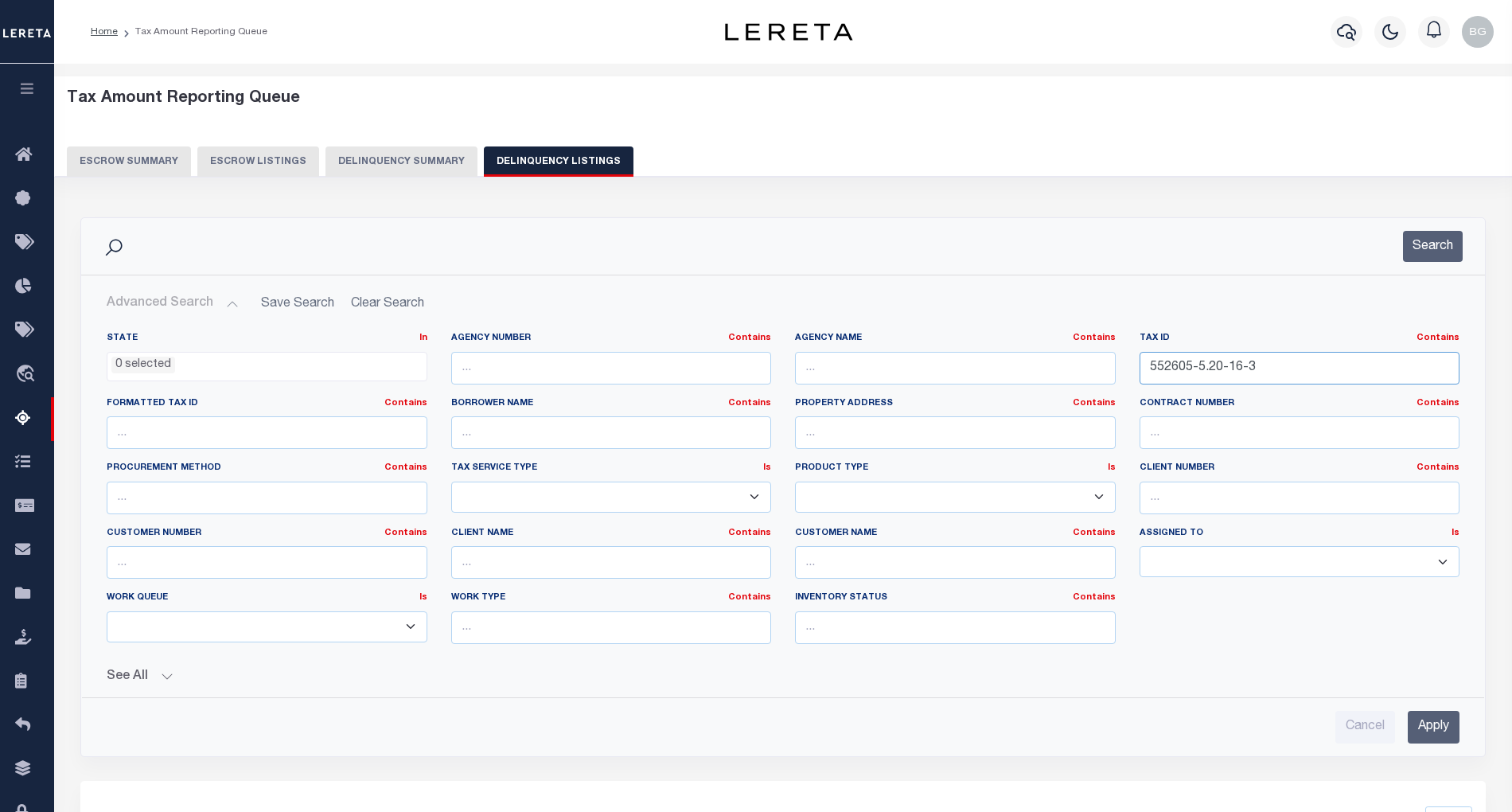
click at [1181, 369] on input "552605-5.20-16-3" at bounding box center [1300, 368] width 321 height 33
paste input "8"
type input "552605-5.20-16-8"
click at [1442, 724] on input "Apply" at bounding box center [1434, 726] width 51 height 33
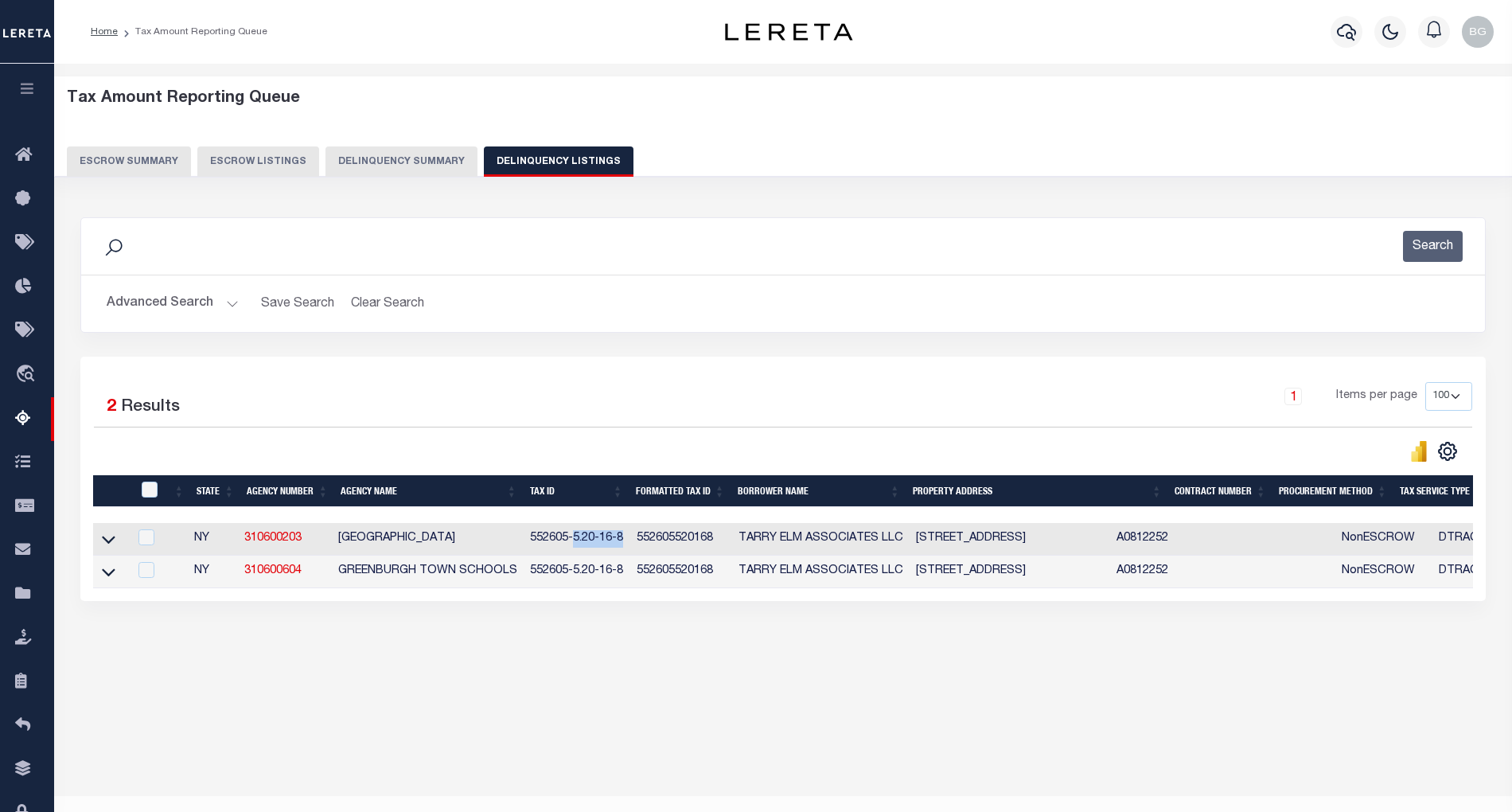
drag, startPoint x: 567, startPoint y: 540, endPoint x: 616, endPoint y: 544, distance: 49.2
click at [616, 544] on td "552605-5.20-16-8" at bounding box center [577, 539] width 107 height 33
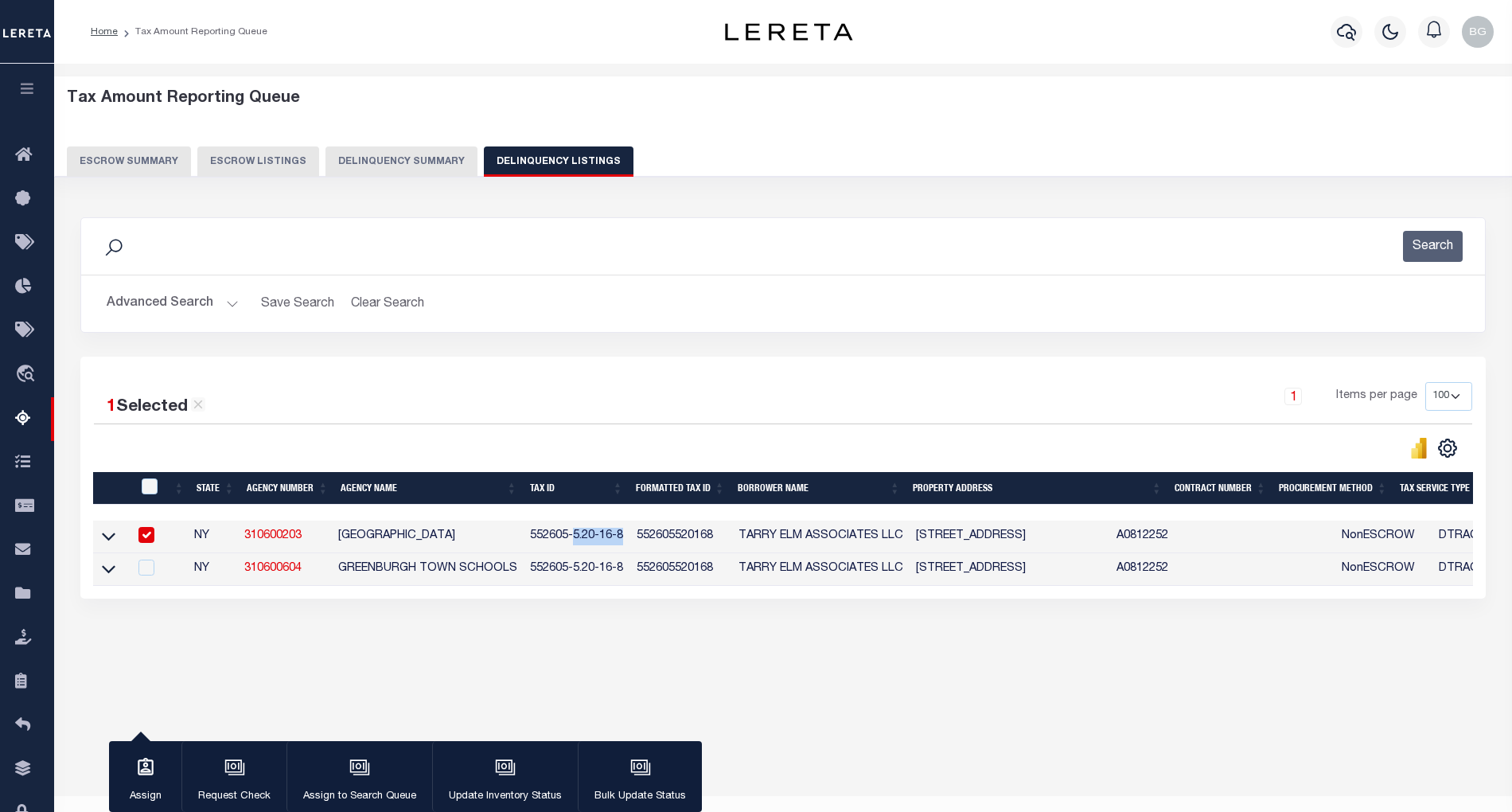
copy td "5.20-16-8"
click at [142, 536] on input "checkbox" at bounding box center [147, 535] width 16 height 16
checkbox input "false"
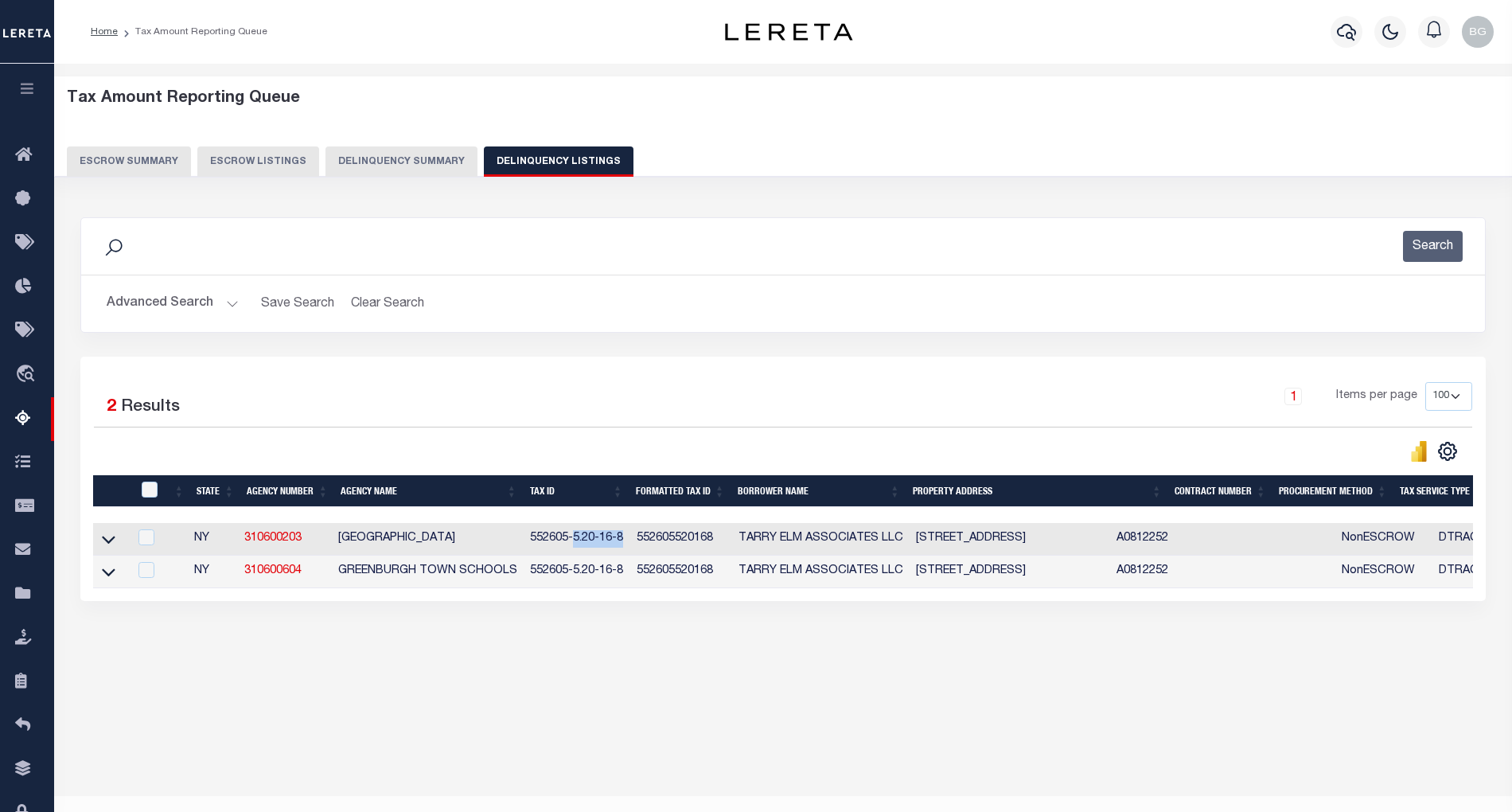
drag, startPoint x: 108, startPoint y: 546, endPoint x: 262, endPoint y: 567, distance: 155.4
click at [108, 546] on icon at bounding box center [108, 539] width 13 height 17
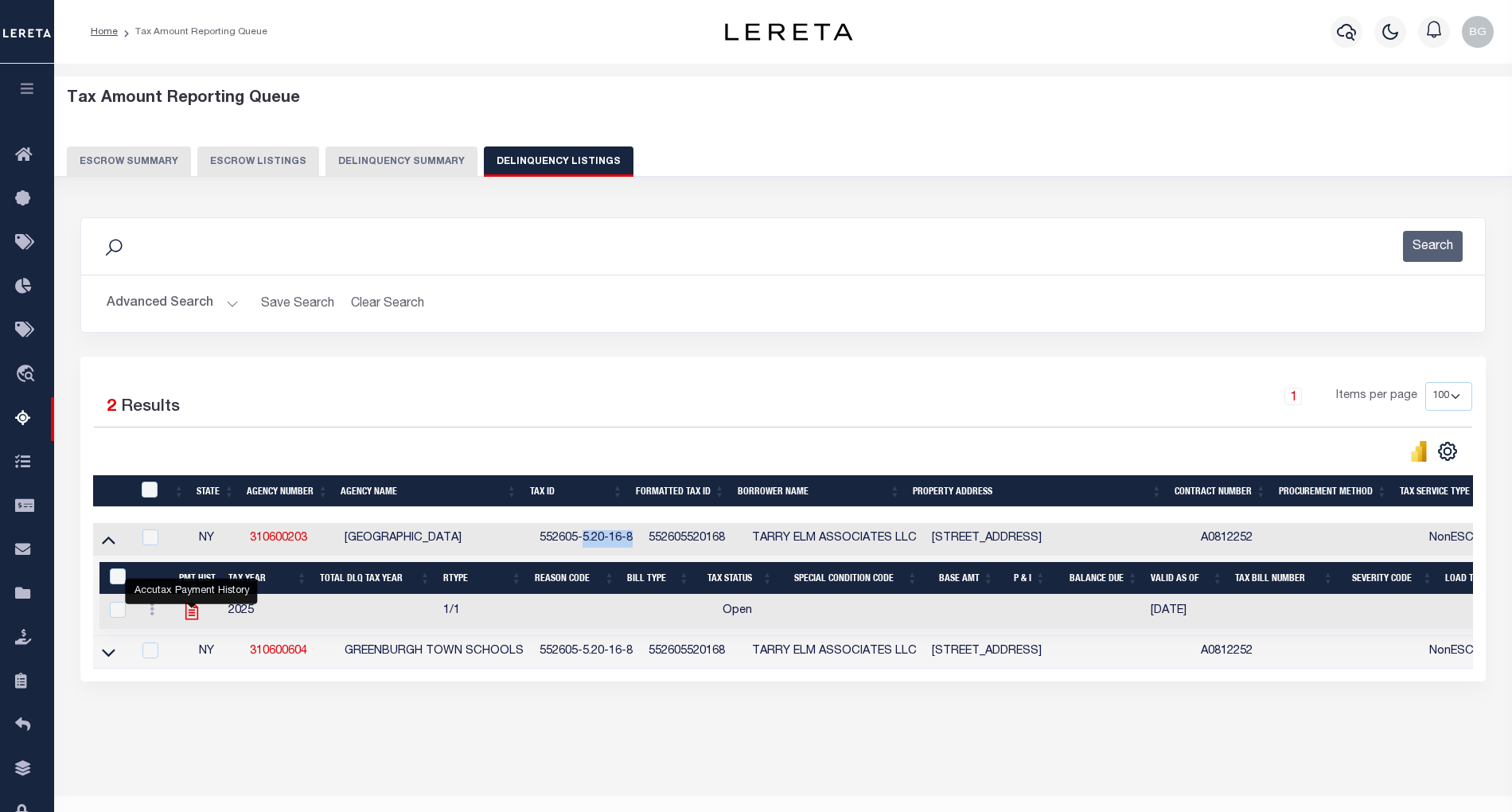
click at [191, 618] on icon "" at bounding box center [191, 611] width 12 height 17
checkbox input "true"
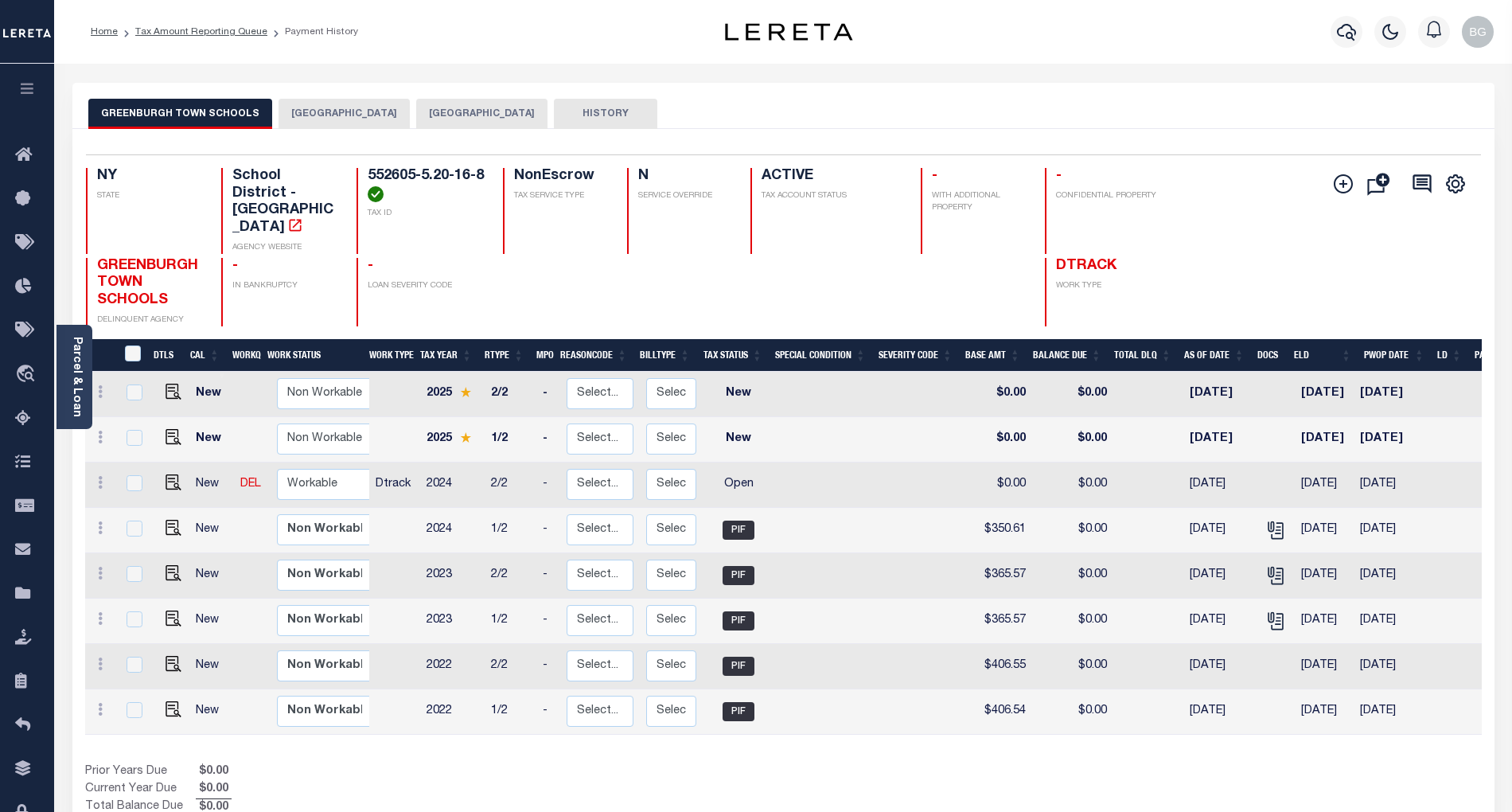
click at [344, 115] on button "[GEOGRAPHIC_DATA]" at bounding box center [344, 114] width 131 height 30
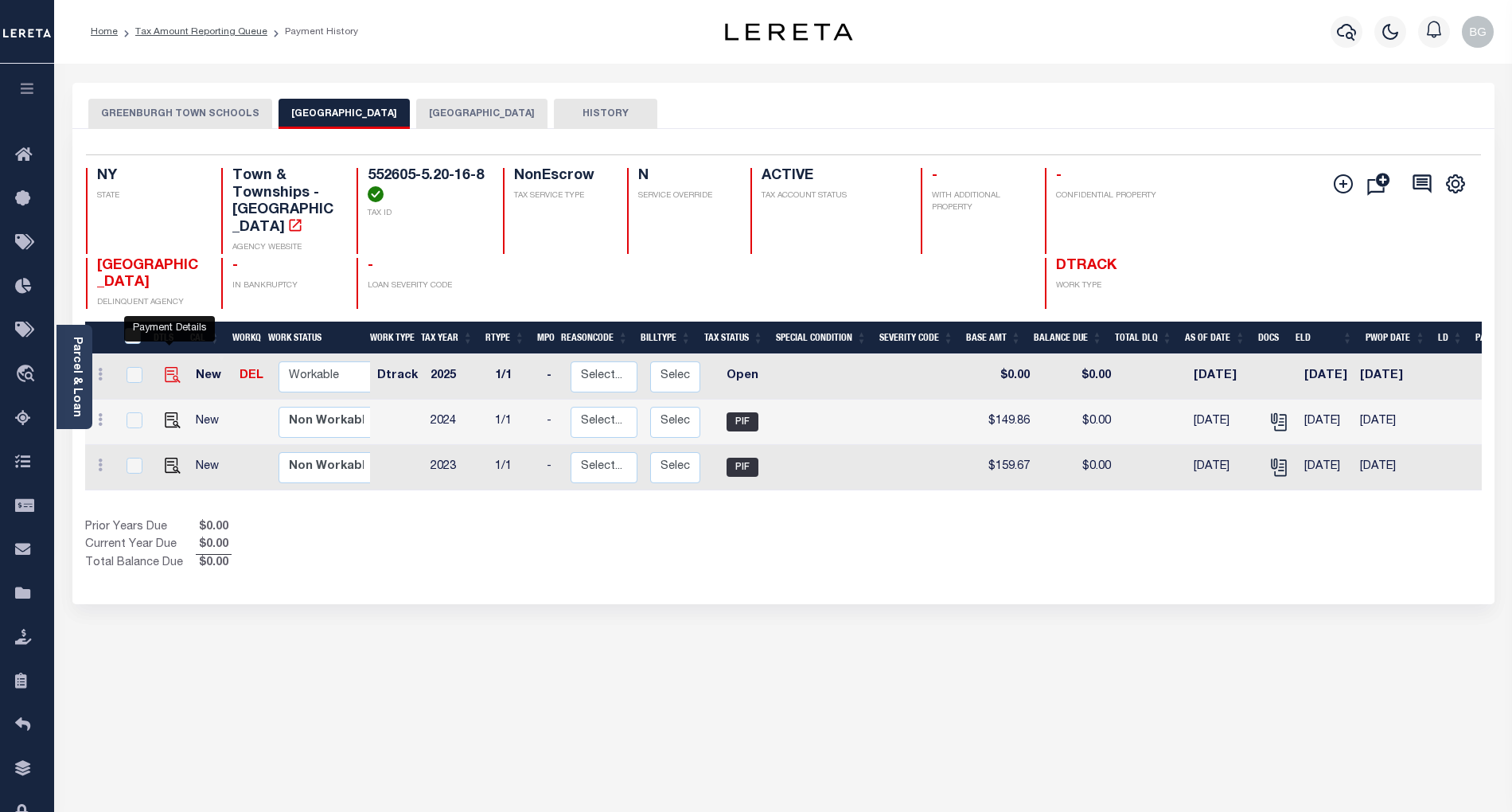
click at [169, 367] on img "" at bounding box center [173, 375] width 16 height 16
checkbox input "true"
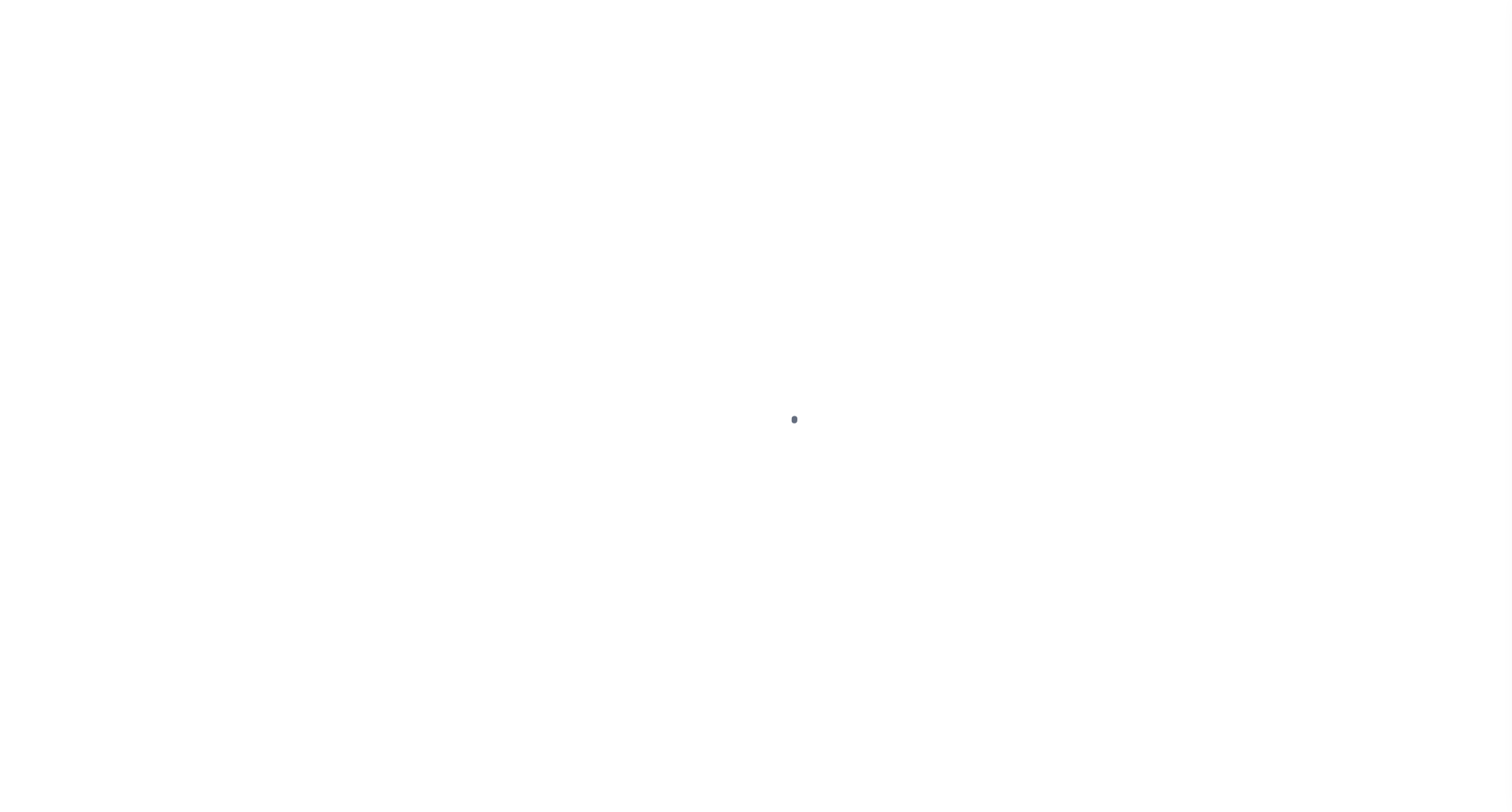
select select "OP2"
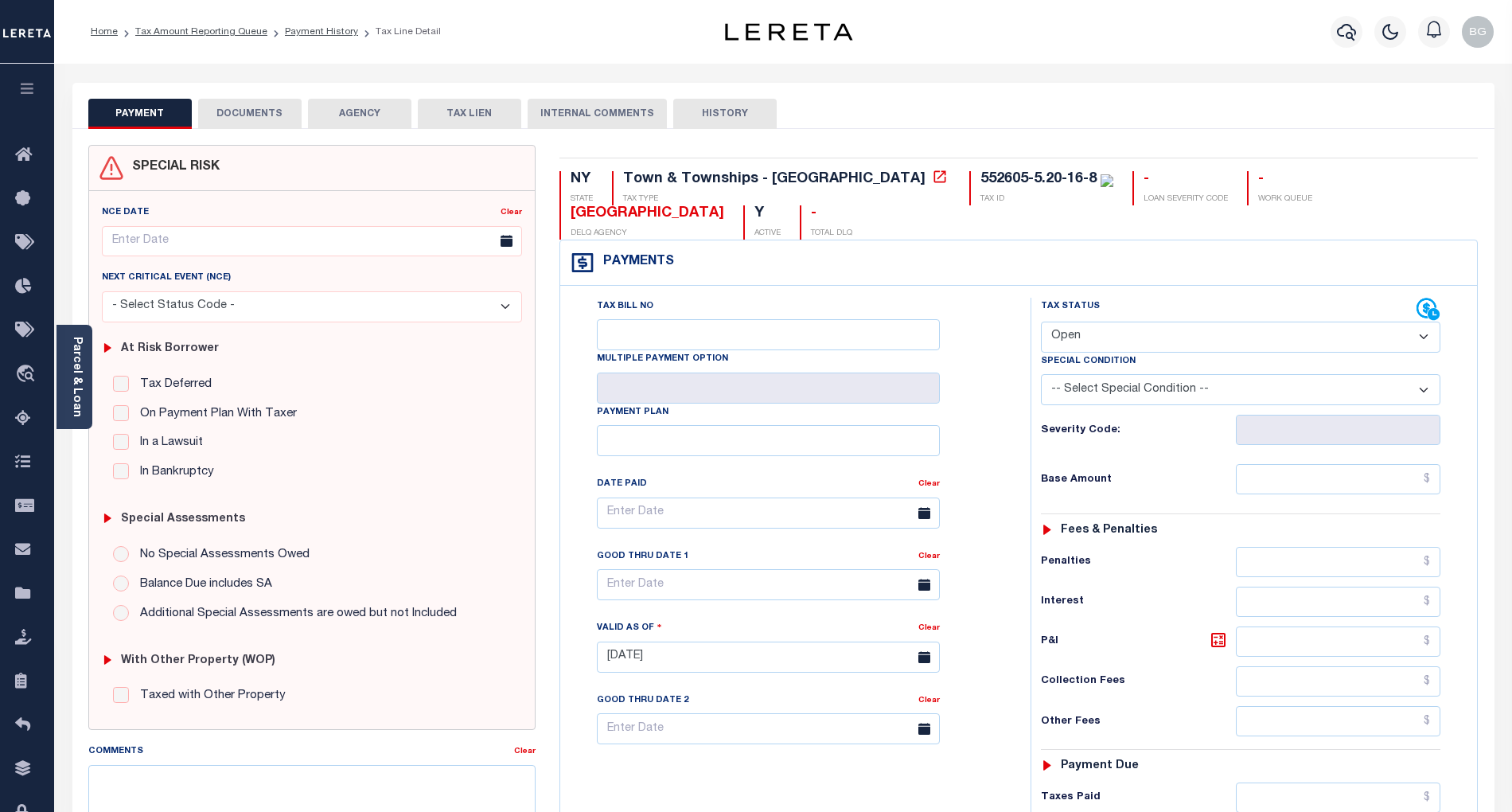
click at [253, 112] on button "DOCUMENTS" at bounding box center [249, 114] width 104 height 30
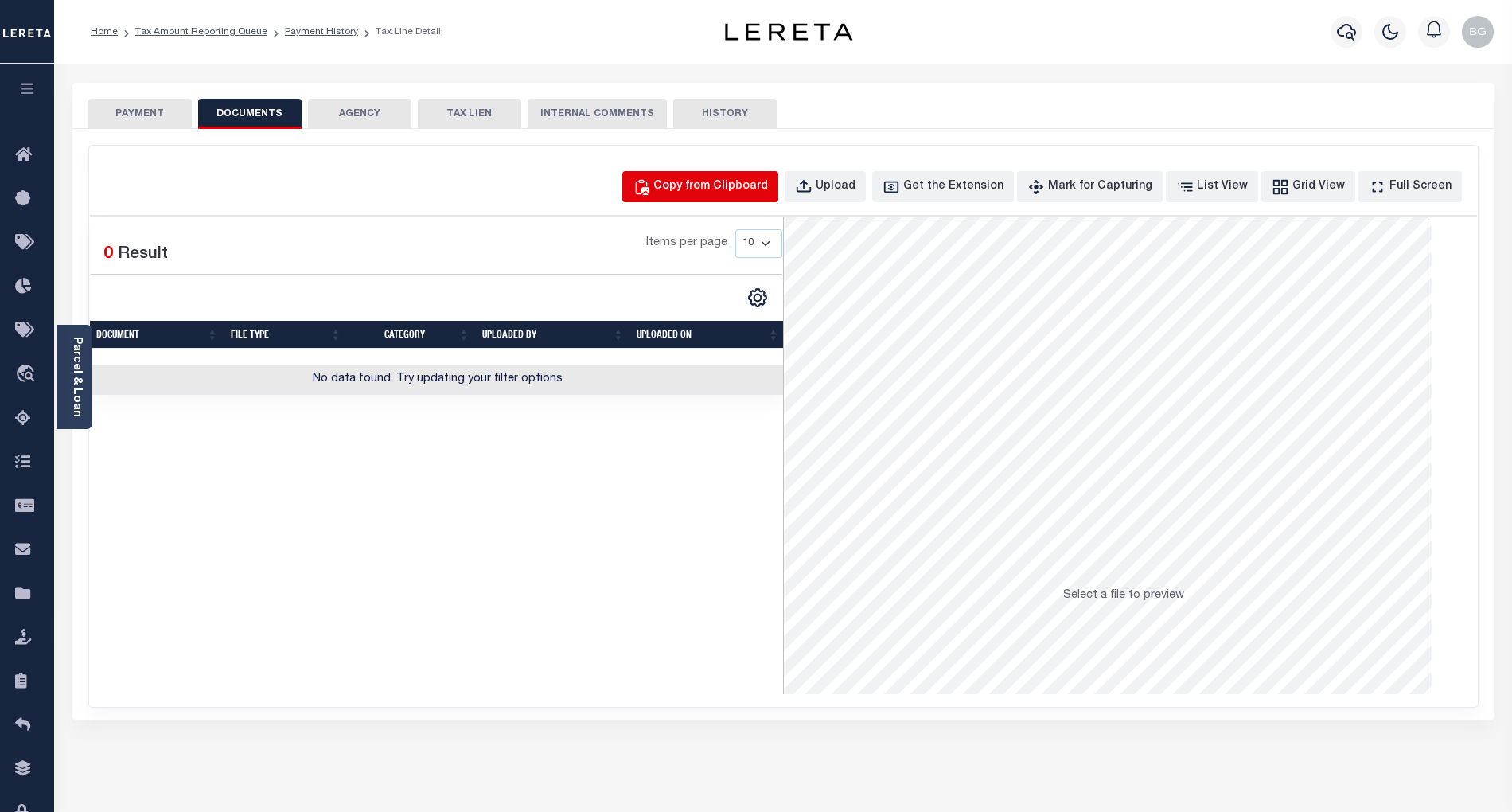
click at [710, 183] on div "Copy from Clipboard" at bounding box center [711, 188] width 115 height 18
select select "POP"
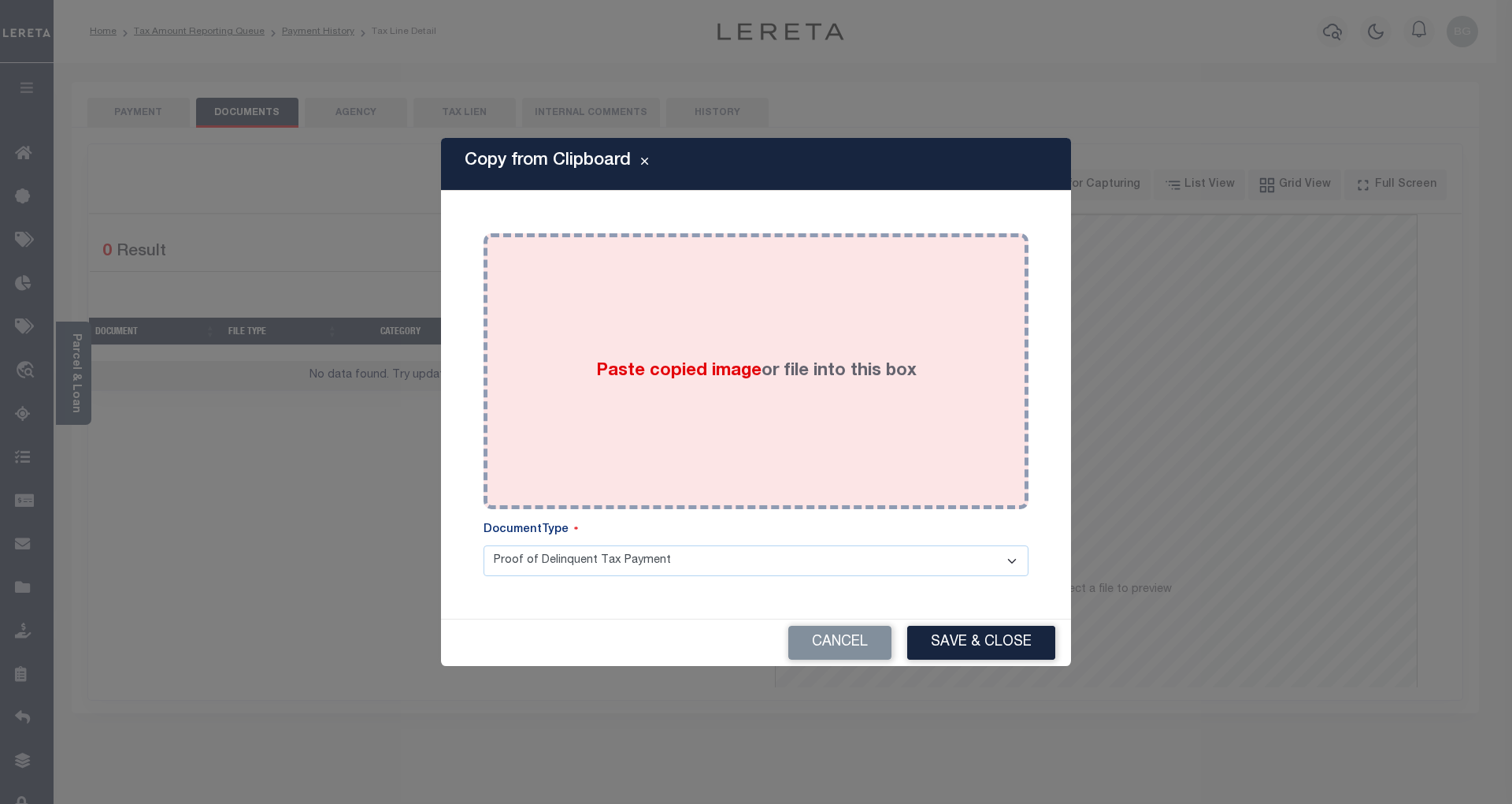
click at [685, 376] on span "Paste copied image" at bounding box center [679, 371] width 165 height 18
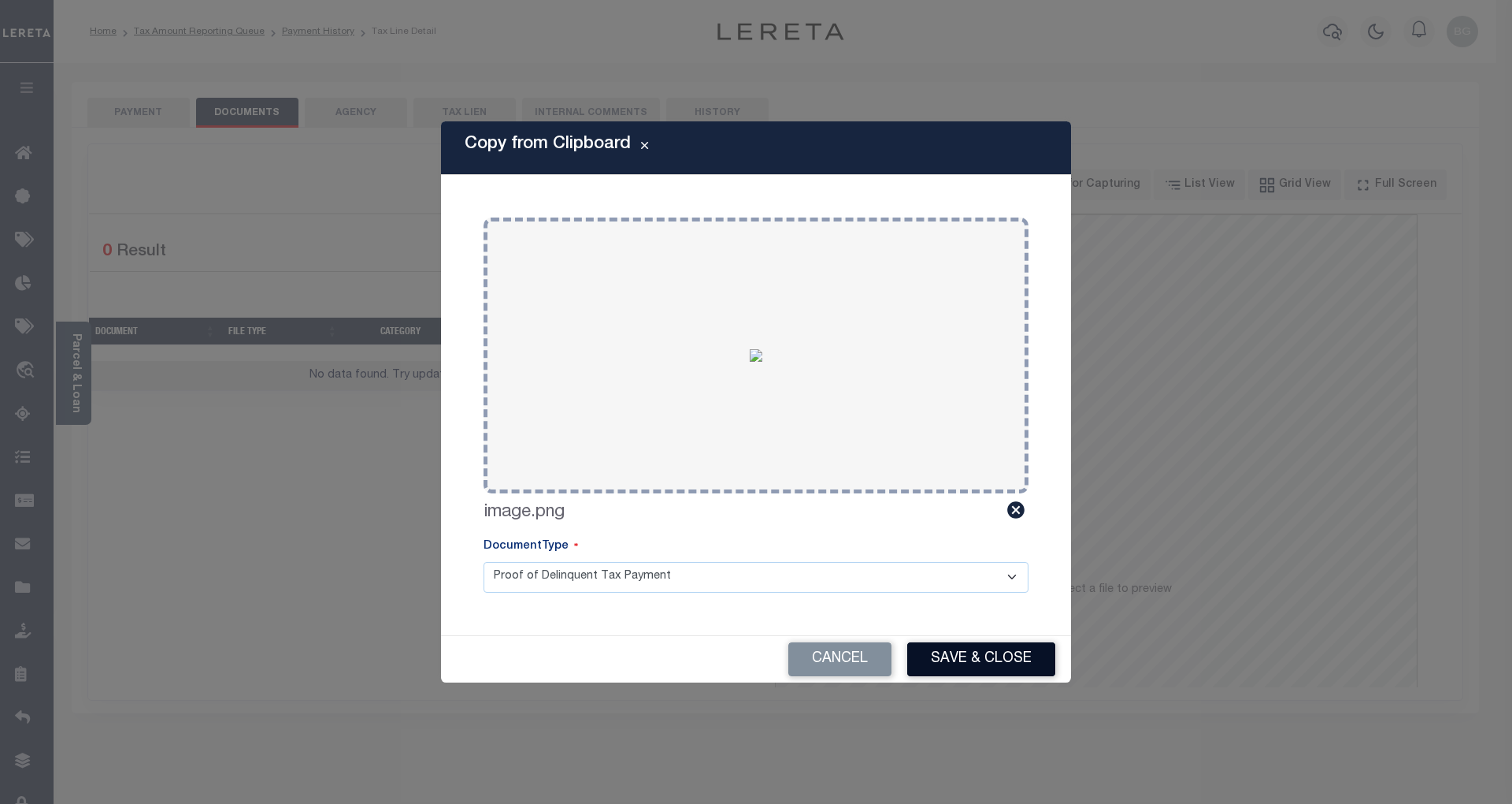
click at [977, 659] on button "Save & Close" at bounding box center [981, 659] width 148 height 34
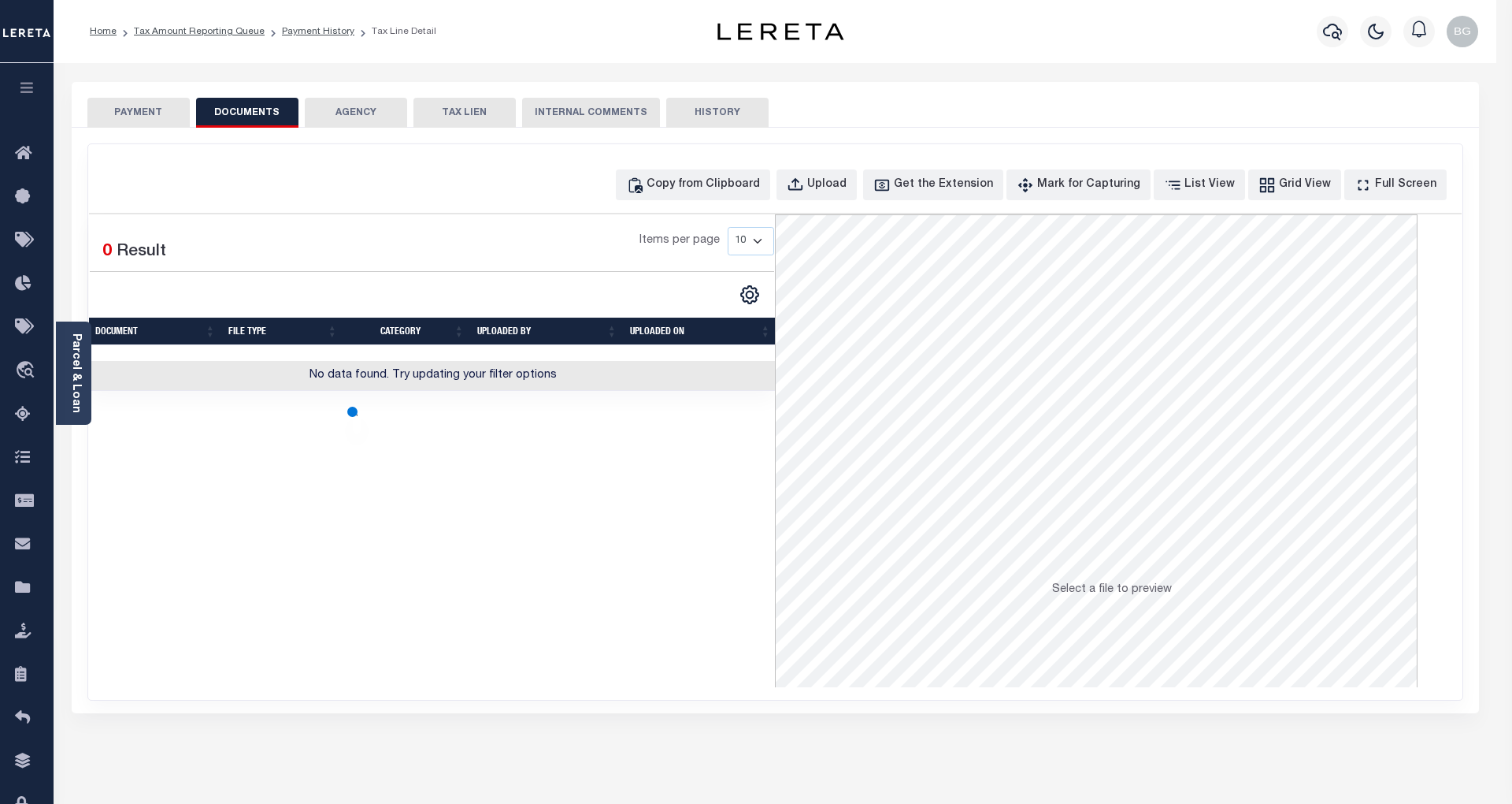
click at [146, 108] on button "PAYMENT" at bounding box center [138, 113] width 102 height 30
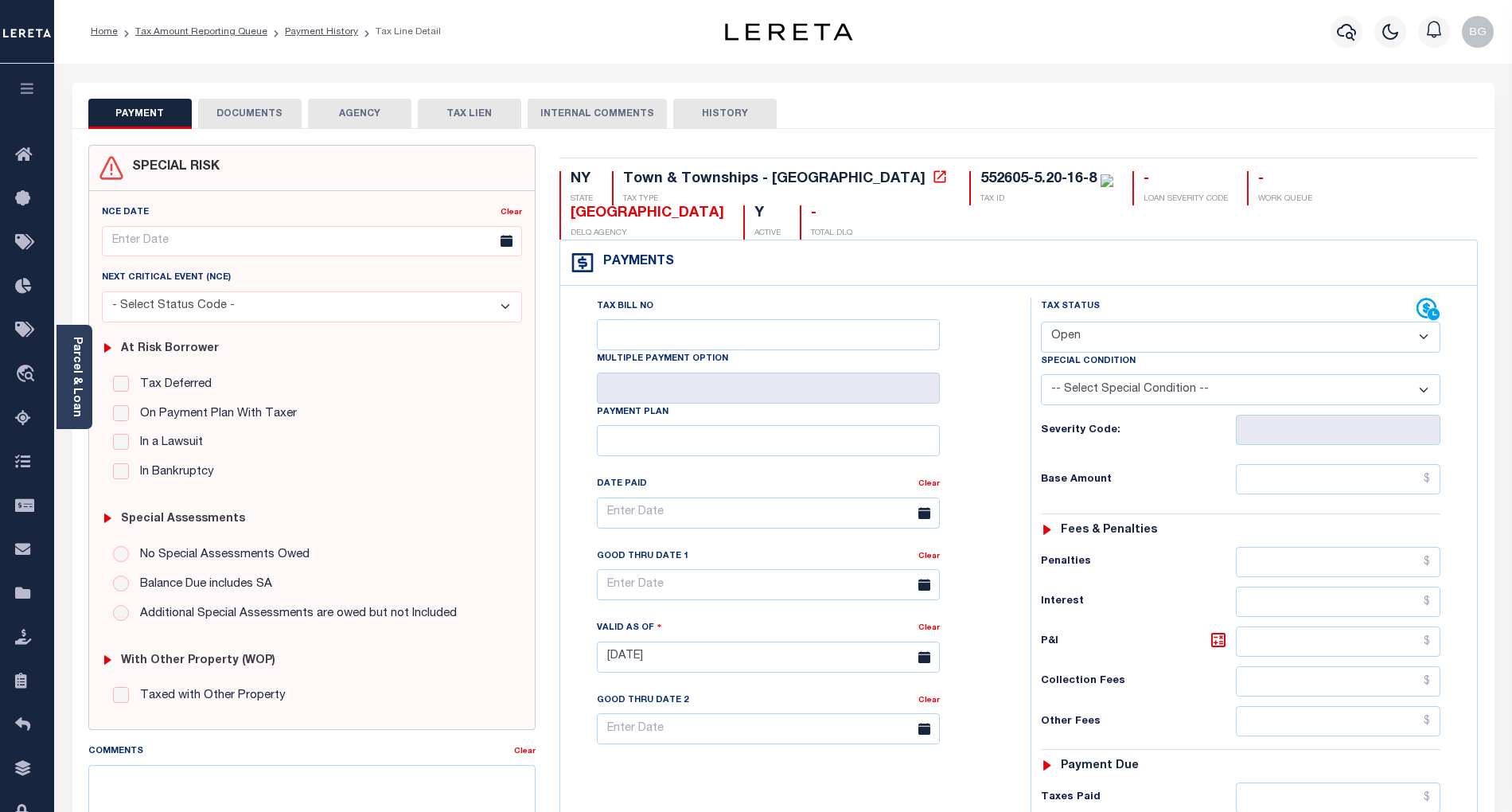
drag, startPoint x: 1073, startPoint y: 336, endPoint x: 1073, endPoint y: 354, distance: 18.0
click at [1073, 336] on select "- Select Status Code - Open Due/Unpaid Paid Incomplete No Tax Due Internal Refu…" at bounding box center [1241, 336] width 400 height 31
select select "PYD"
click at [1041, 323] on select "- Select Status Code - Open Due/Unpaid Paid Incomplete No Tax Due Internal Refu…" at bounding box center [1241, 336] width 400 height 31
type input "[DATE]"
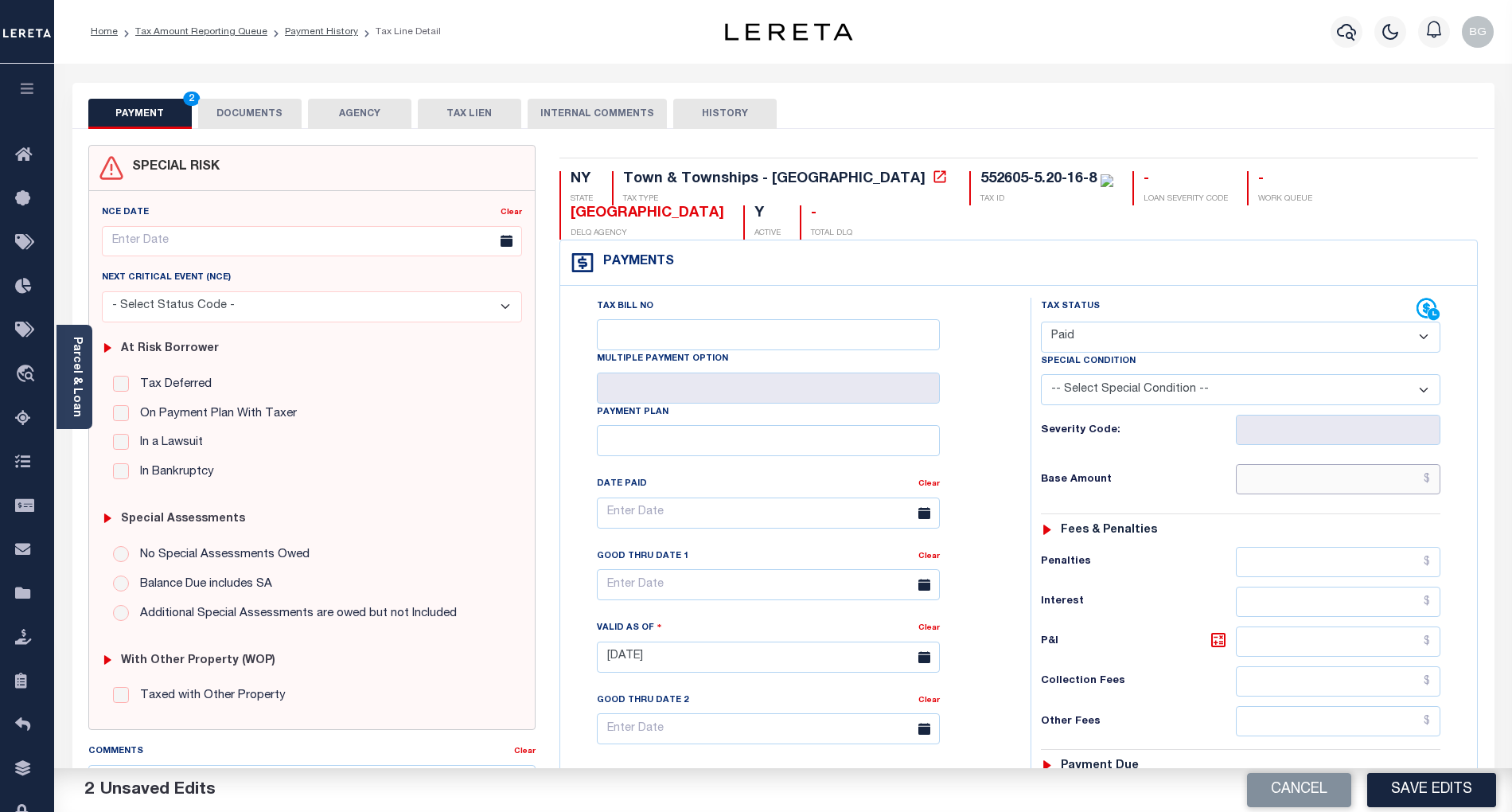
click at [1396, 476] on input "text" at bounding box center [1339, 479] width 205 height 30
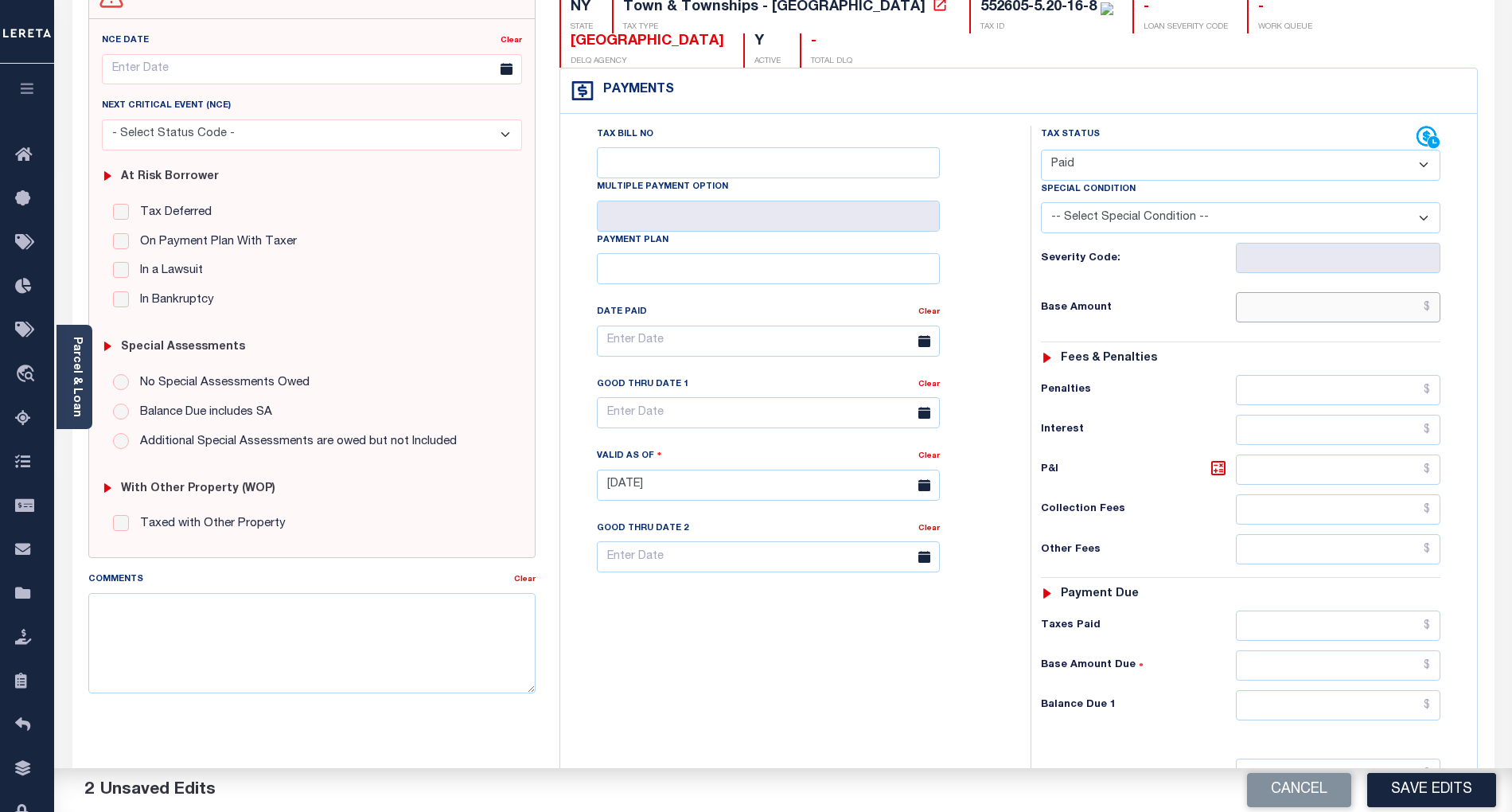
scroll to position [211, 0]
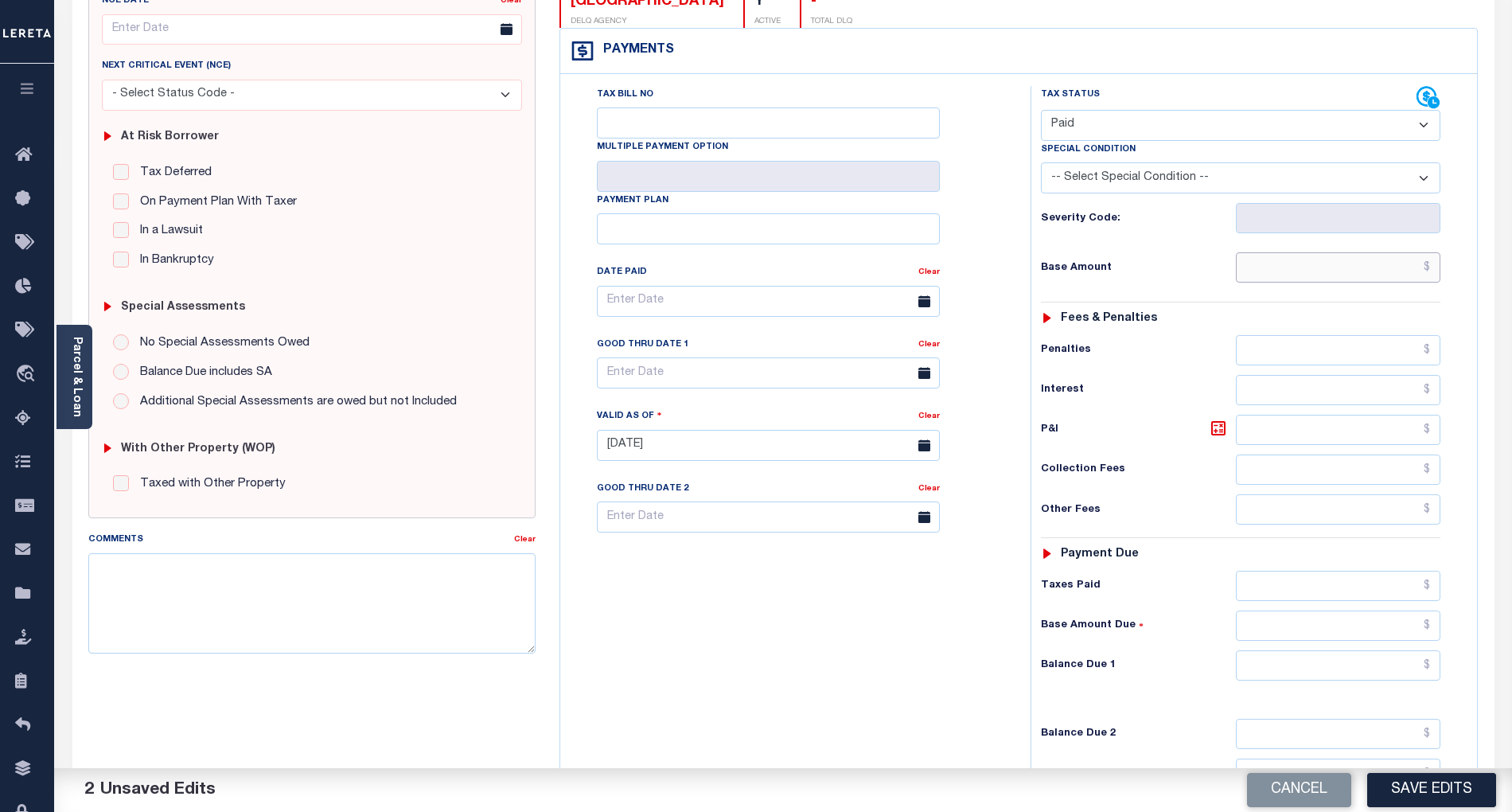
click at [1377, 277] on input "text" at bounding box center [1339, 267] width 205 height 30
type input "$156.47"
click at [1400, 680] on input "text" at bounding box center [1339, 665] width 205 height 30
type input "$0.00"
click at [972, 669] on div "Tax Bill No Multiple Payment Option Payment Plan Clear" at bounding box center [792, 437] width 455 height 702
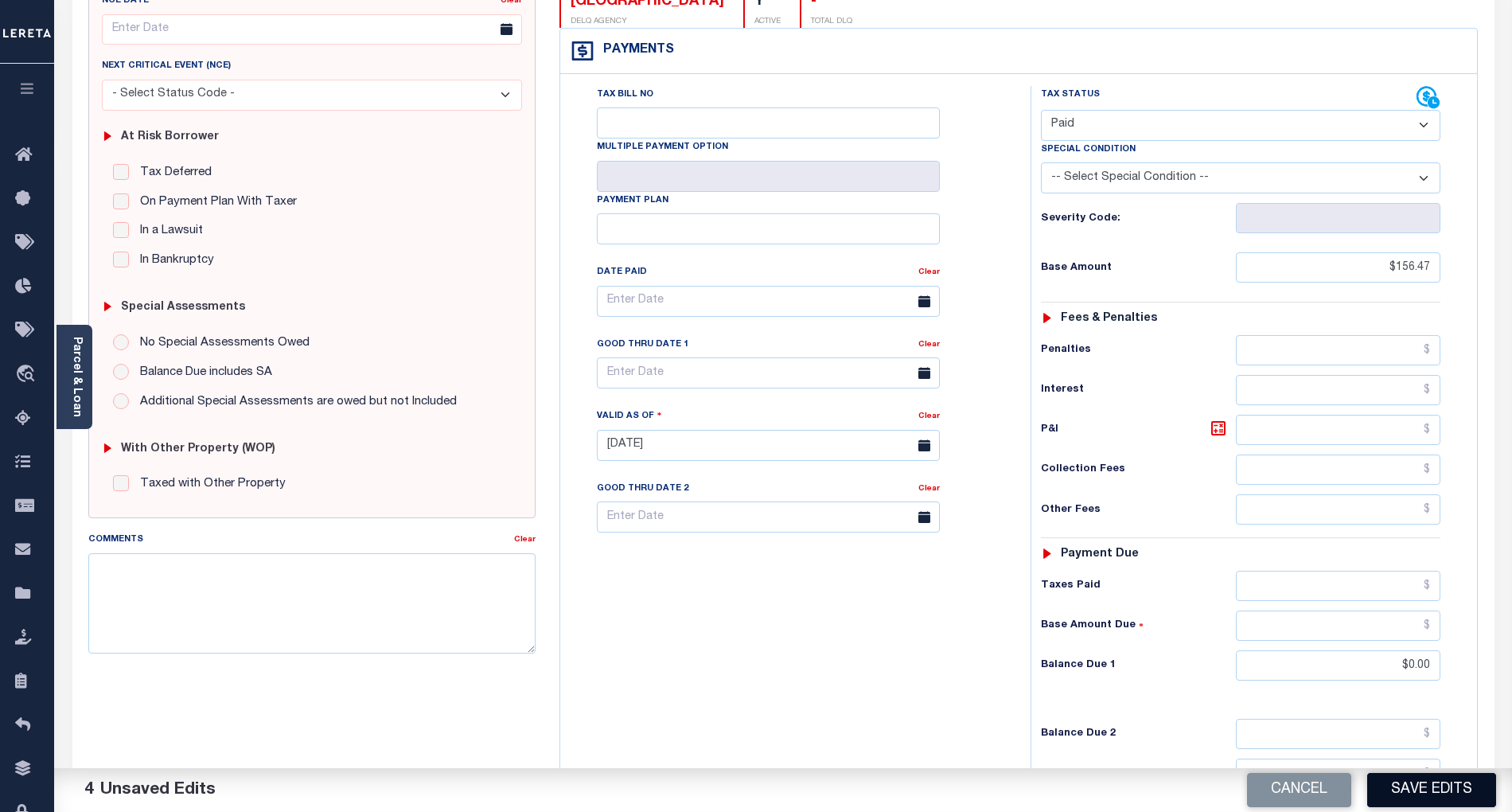
click at [1412, 784] on button "Save Edits" at bounding box center [1432, 790] width 129 height 34
checkbox input "false"
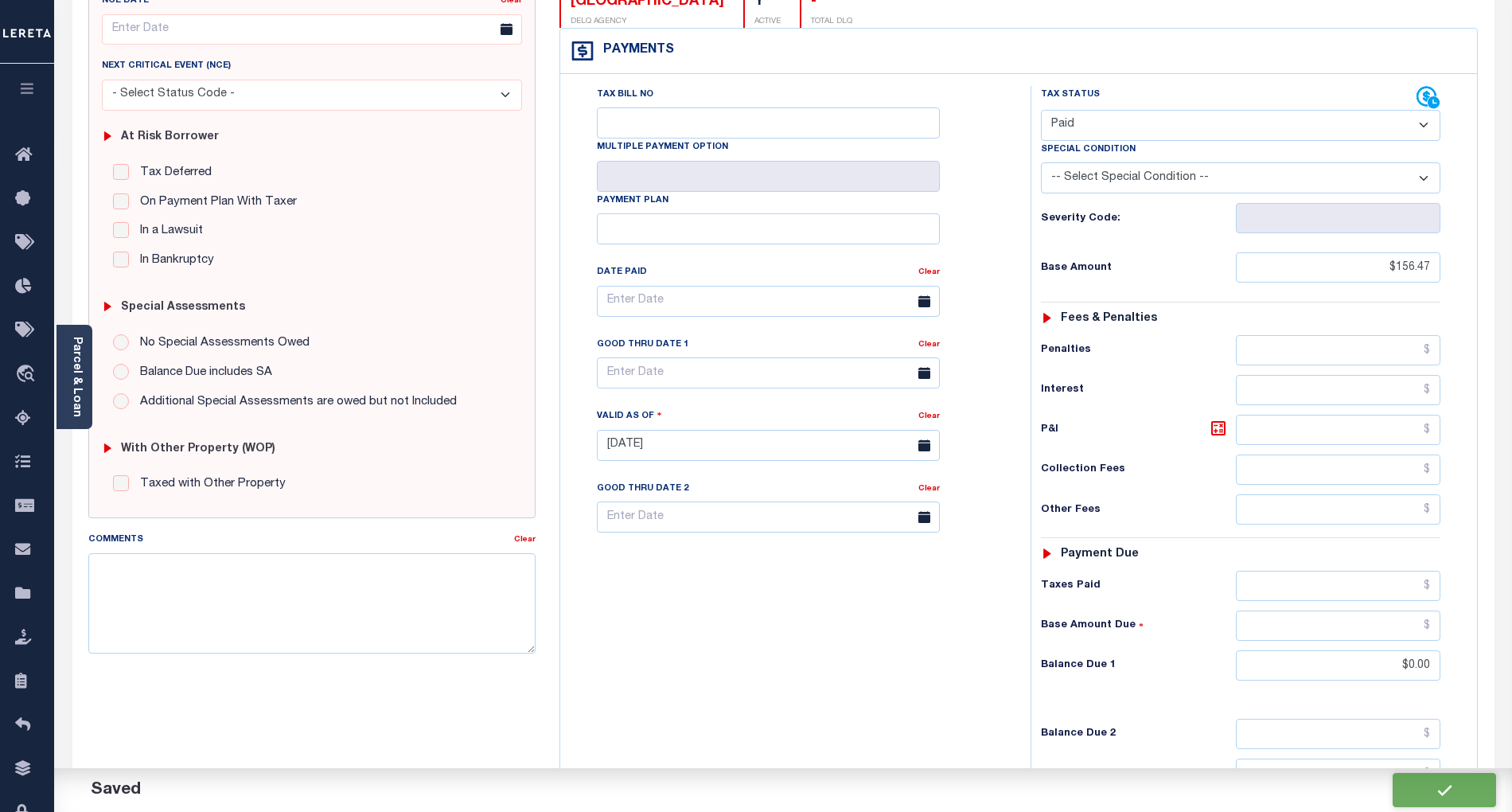
type input "$156.47"
type input "$0"
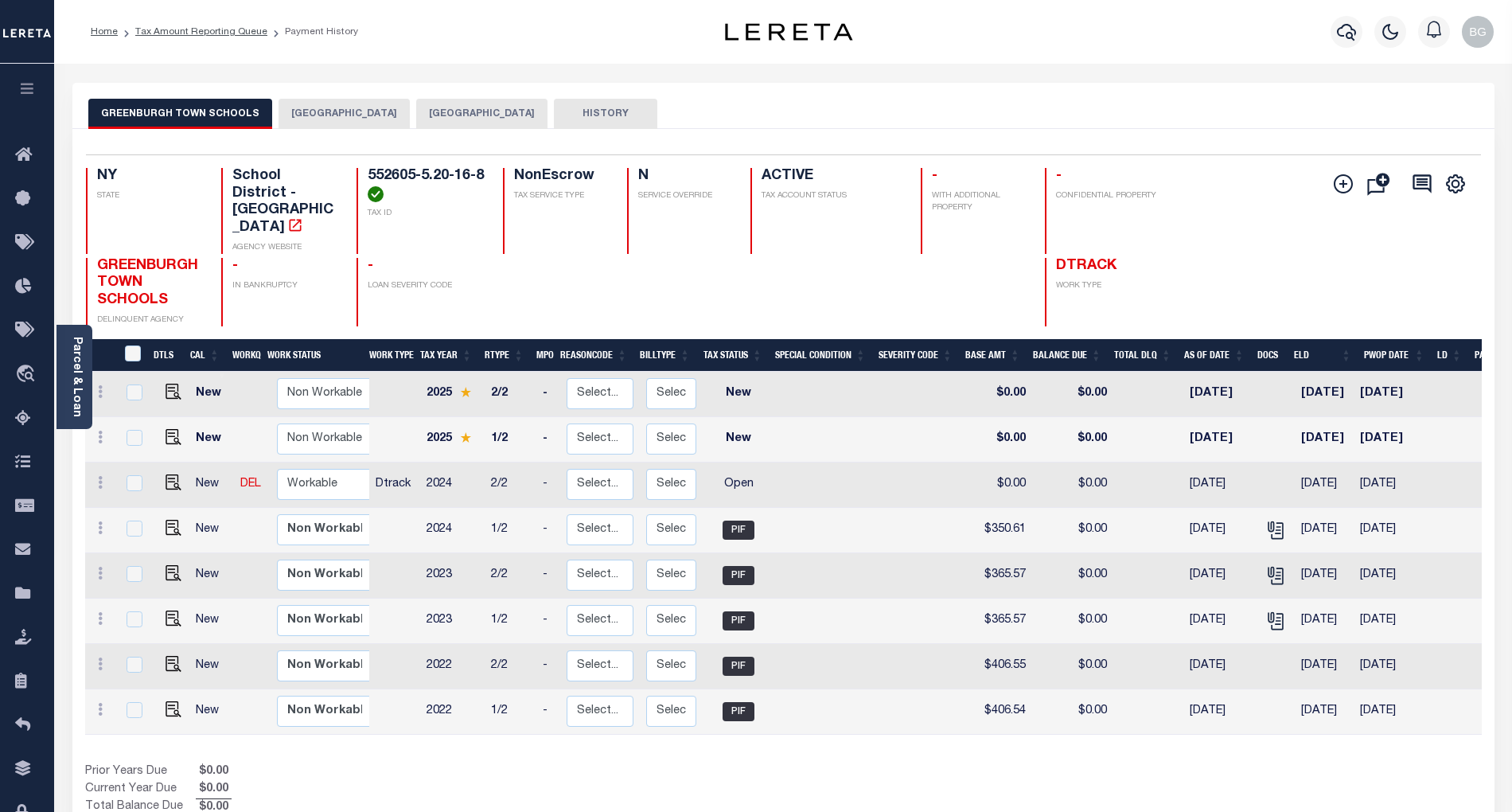
click at [336, 113] on button "[GEOGRAPHIC_DATA]" at bounding box center [344, 114] width 131 height 30
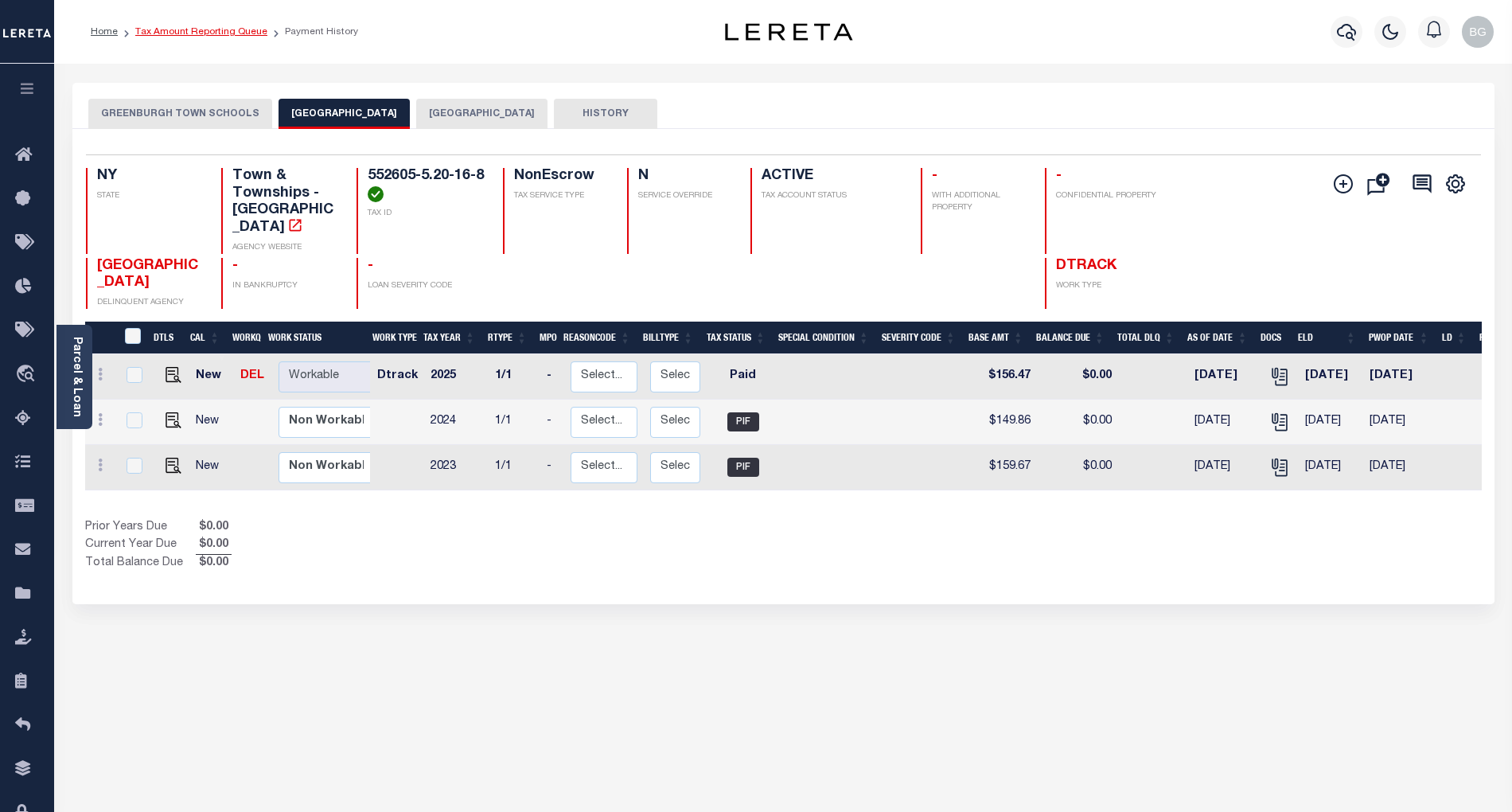
click at [193, 30] on link "Tax Amount Reporting Queue" at bounding box center [201, 32] width 132 height 10
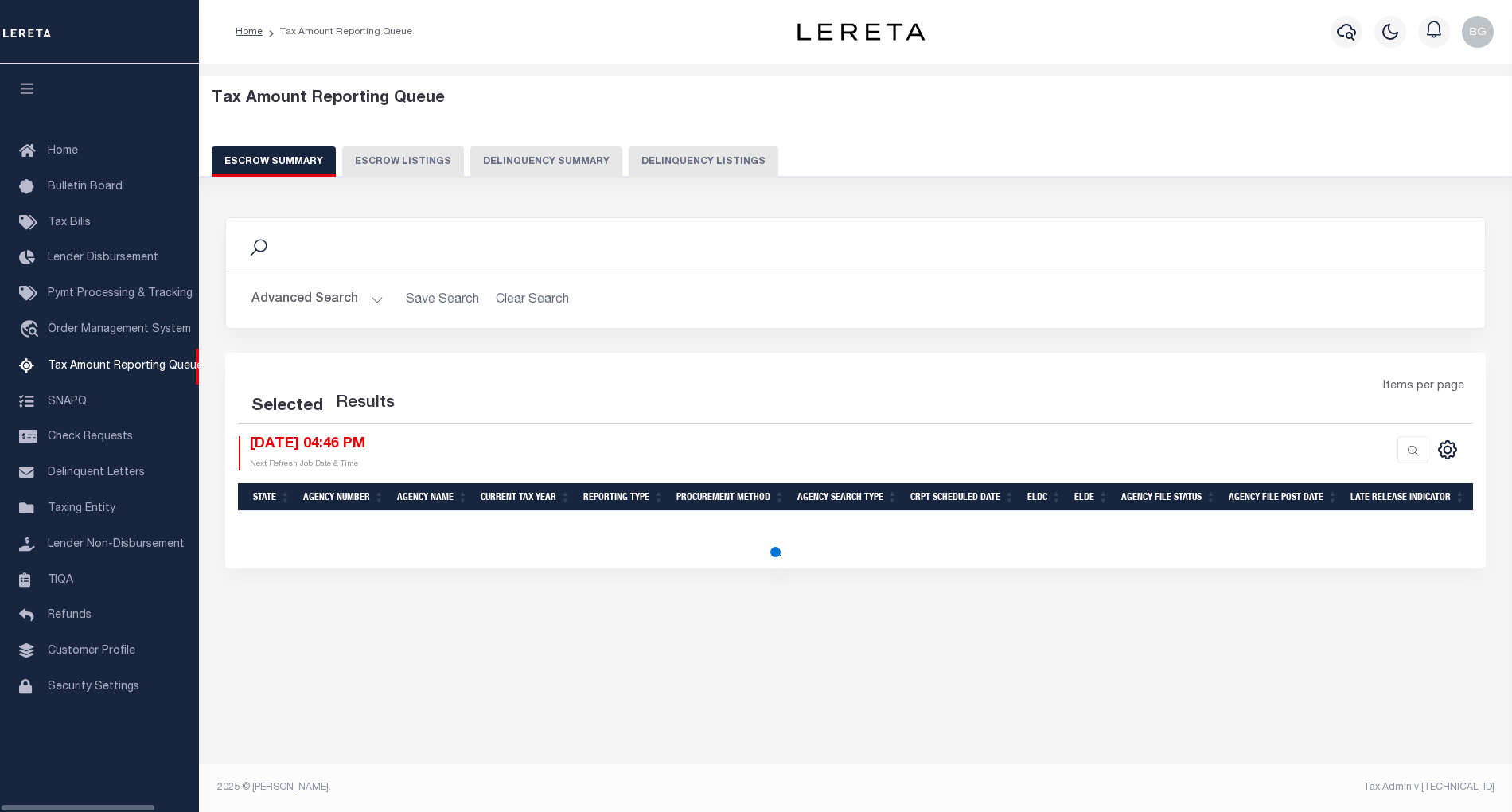
click at [683, 164] on button "Delinquency Listings" at bounding box center [703, 162] width 150 height 30
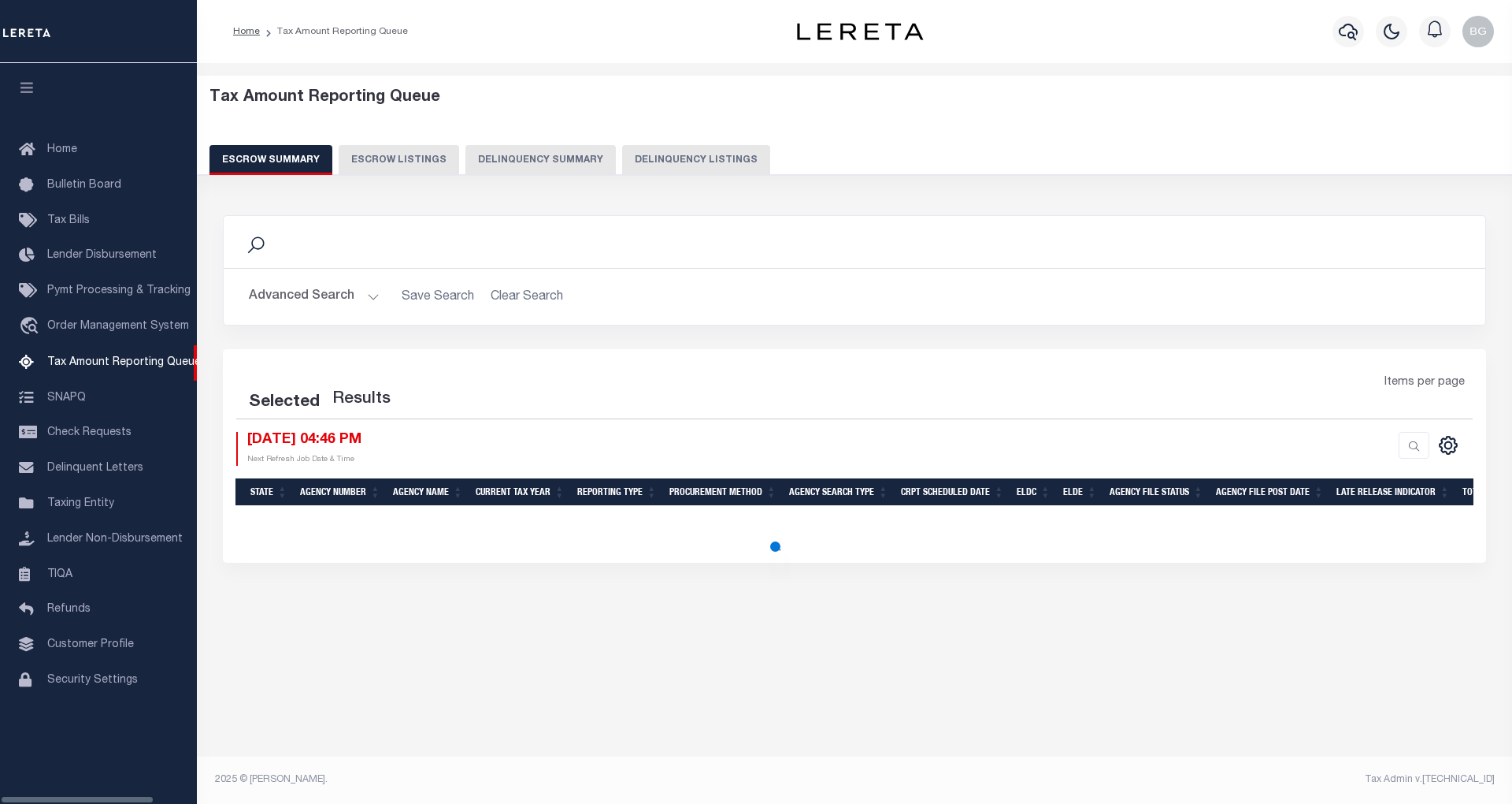
select select "100"
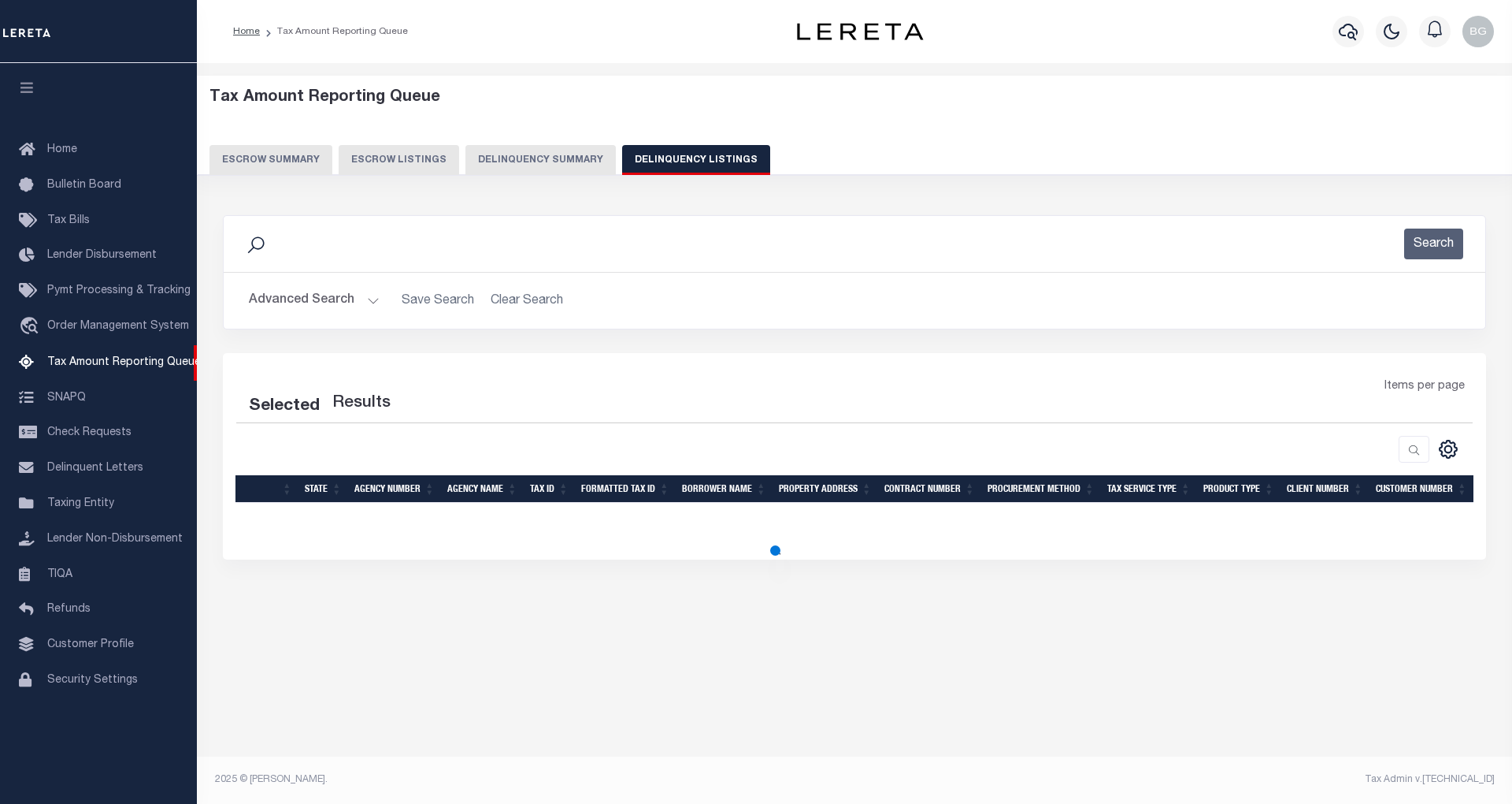
select select "100"
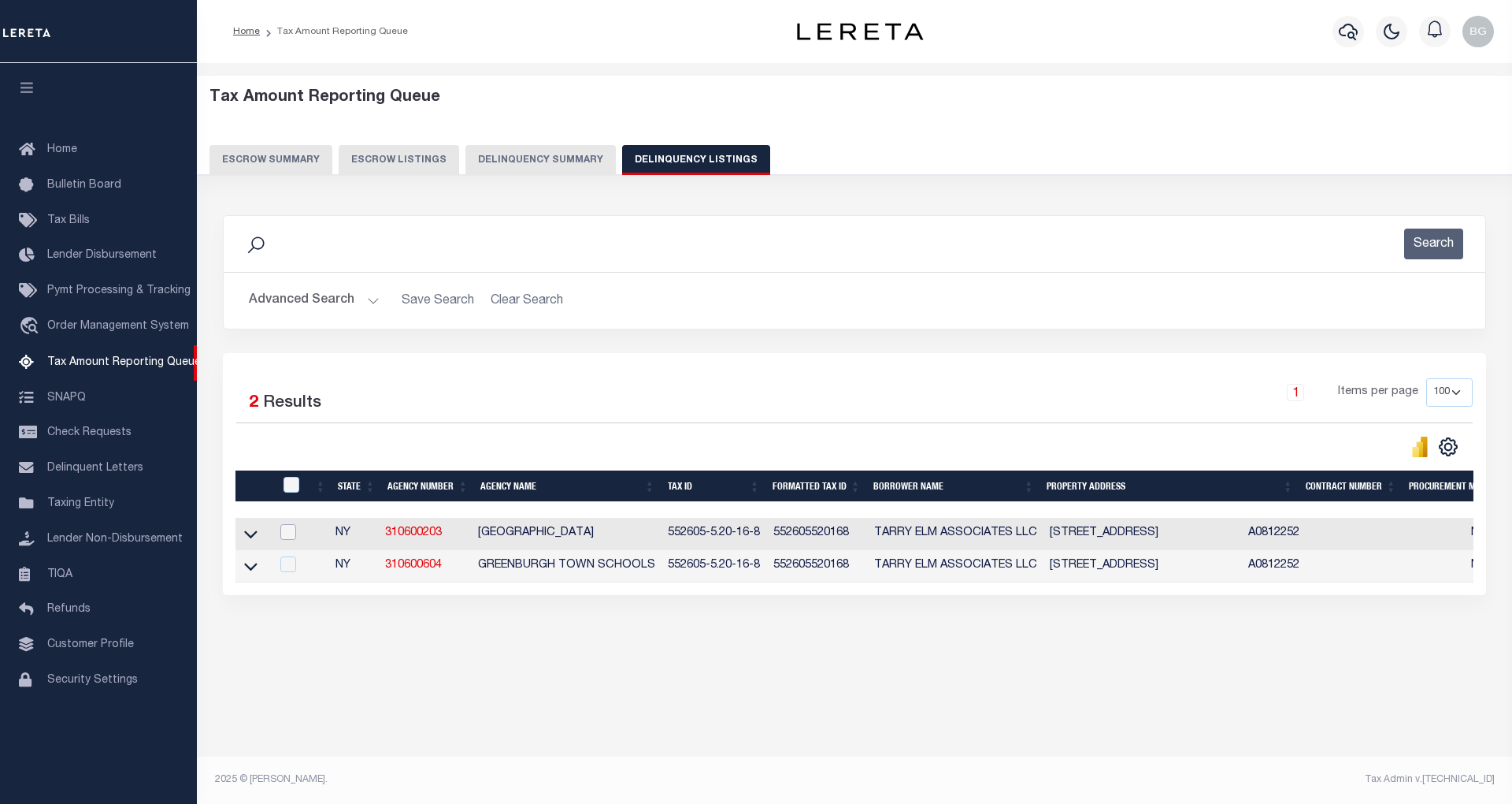
click at [285, 531] on input "checkbox" at bounding box center [288, 532] width 16 height 16
checkbox input "true"
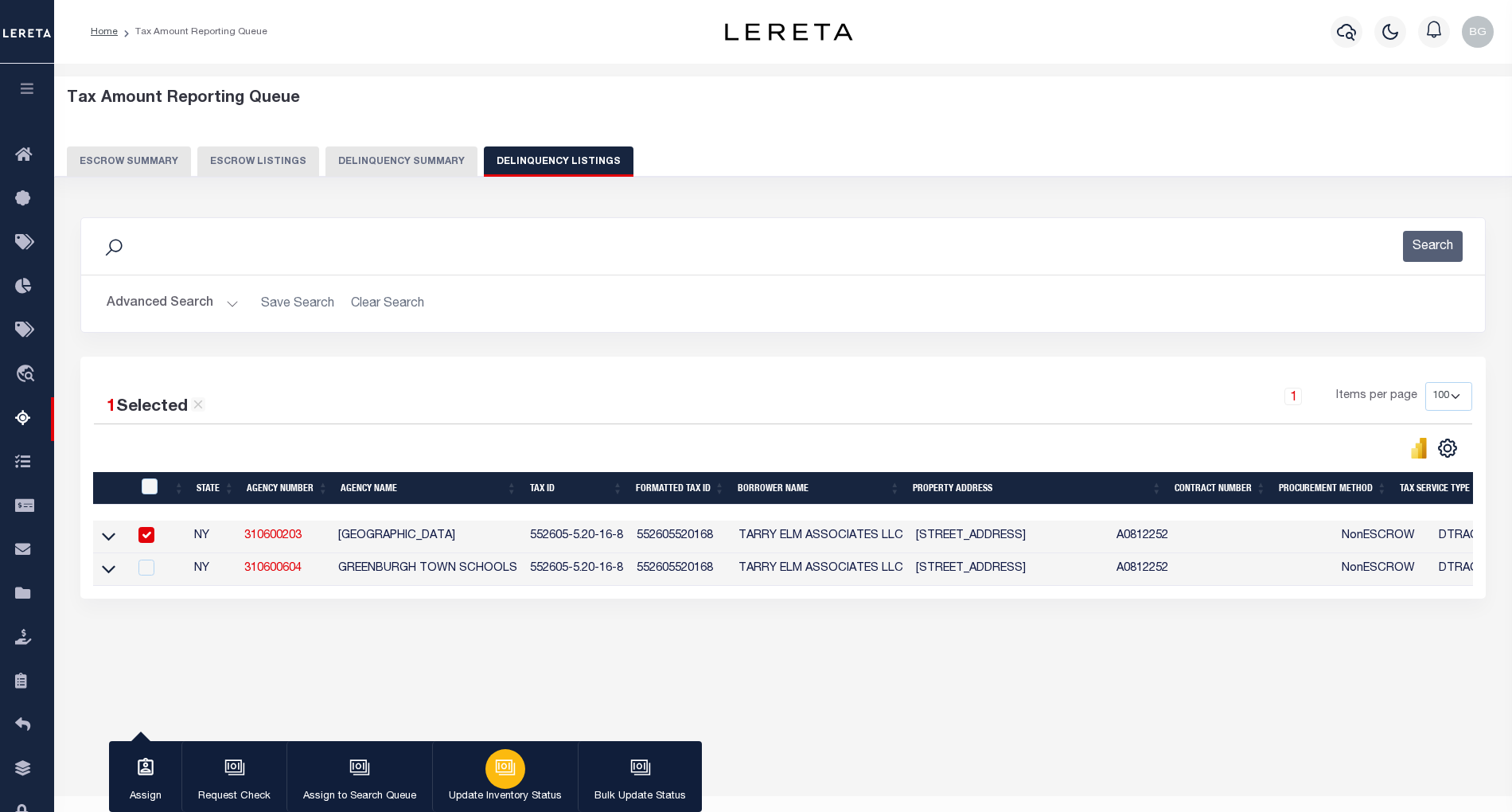
click at [500, 772] on icon "button" at bounding box center [503, 765] width 17 height 12
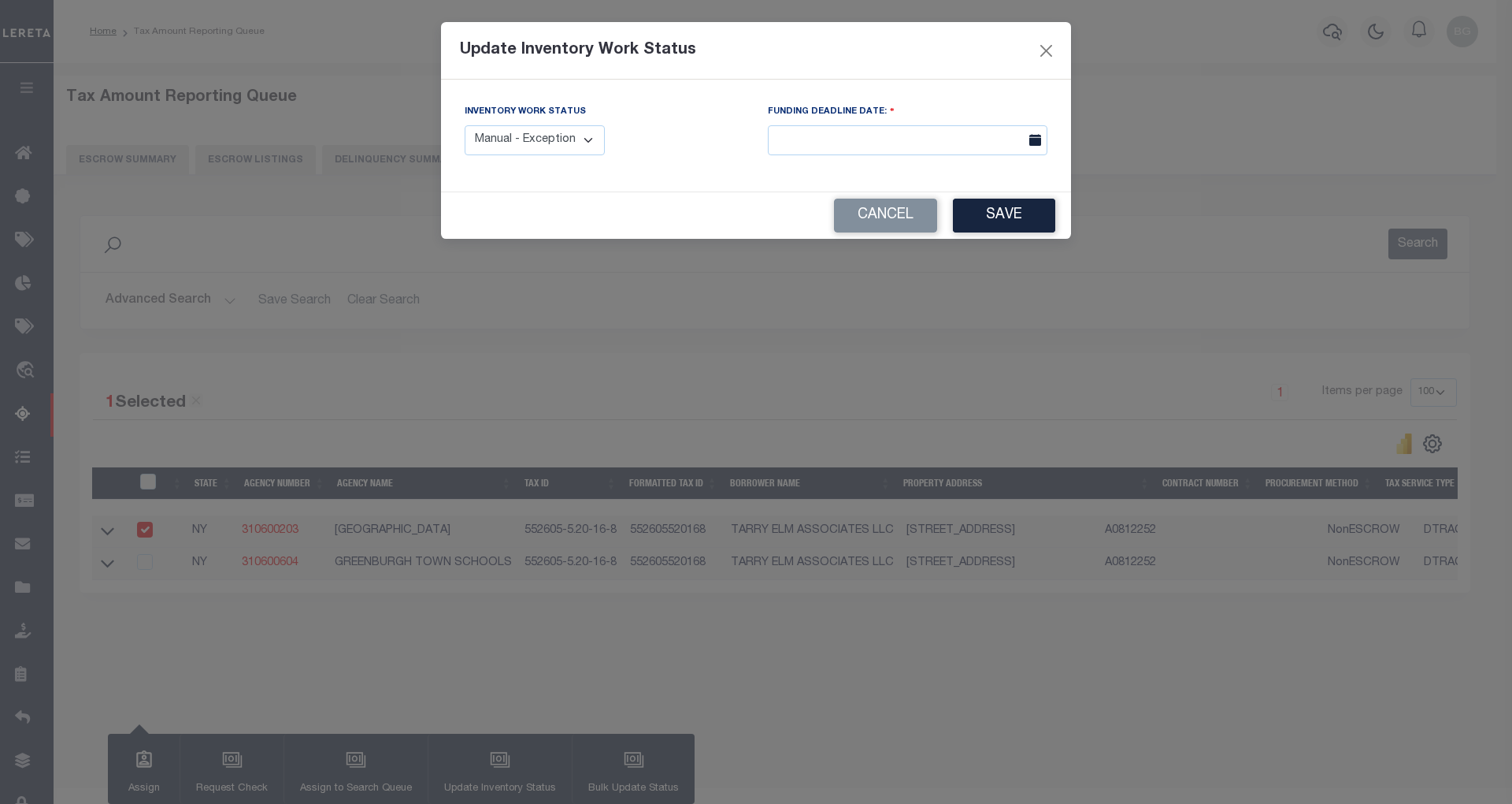
click at [570, 139] on select "Manual - Exception Pended - Awaiting Search Late Add Exception Completed" at bounding box center [535, 140] width 140 height 31
select select "4"
click at [465, 125] on select "Manual - Exception Pended - Awaiting Search Late Add Exception Completed" at bounding box center [535, 140] width 140 height 31
click at [1034, 222] on button "Save" at bounding box center [1004, 215] width 102 height 34
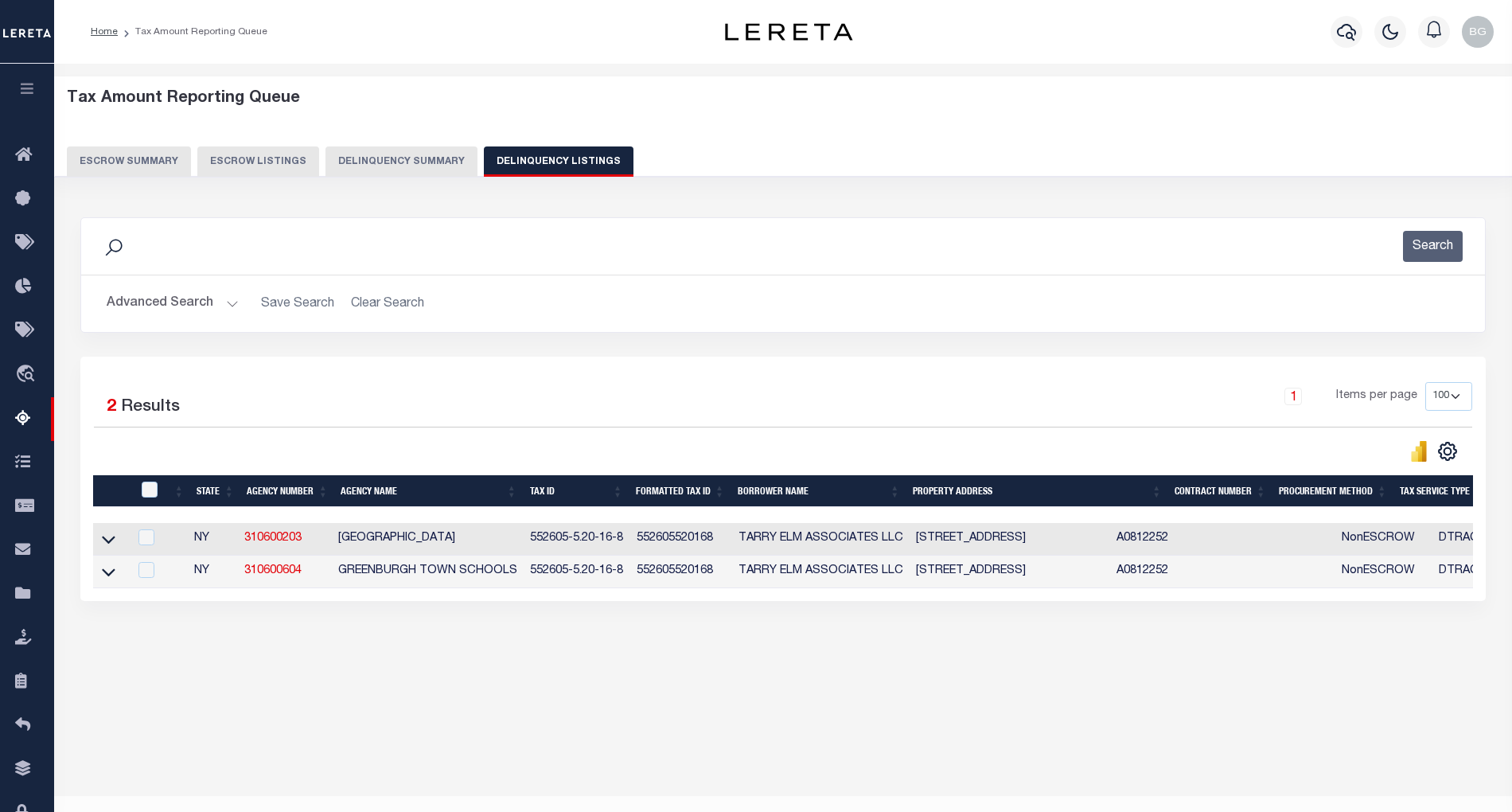
click at [227, 301] on button "Advanced Search" at bounding box center [173, 303] width 132 height 31
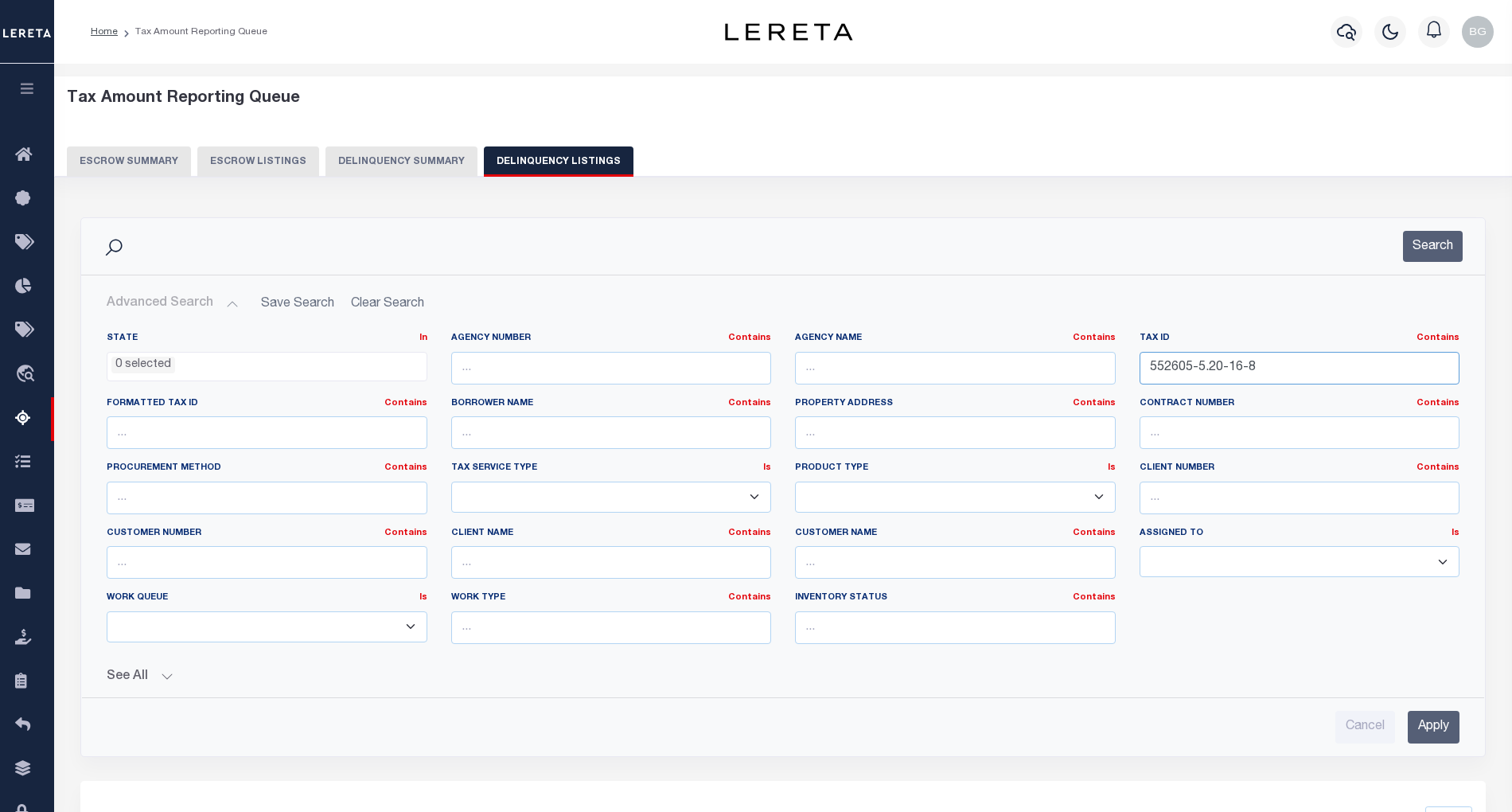
click at [1186, 369] on input "552605-5.20-16-8" at bounding box center [1300, 368] width 321 height 33
paste input "9"
type input "552605-5.20-16-9"
click at [1447, 731] on input "Apply" at bounding box center [1434, 726] width 51 height 33
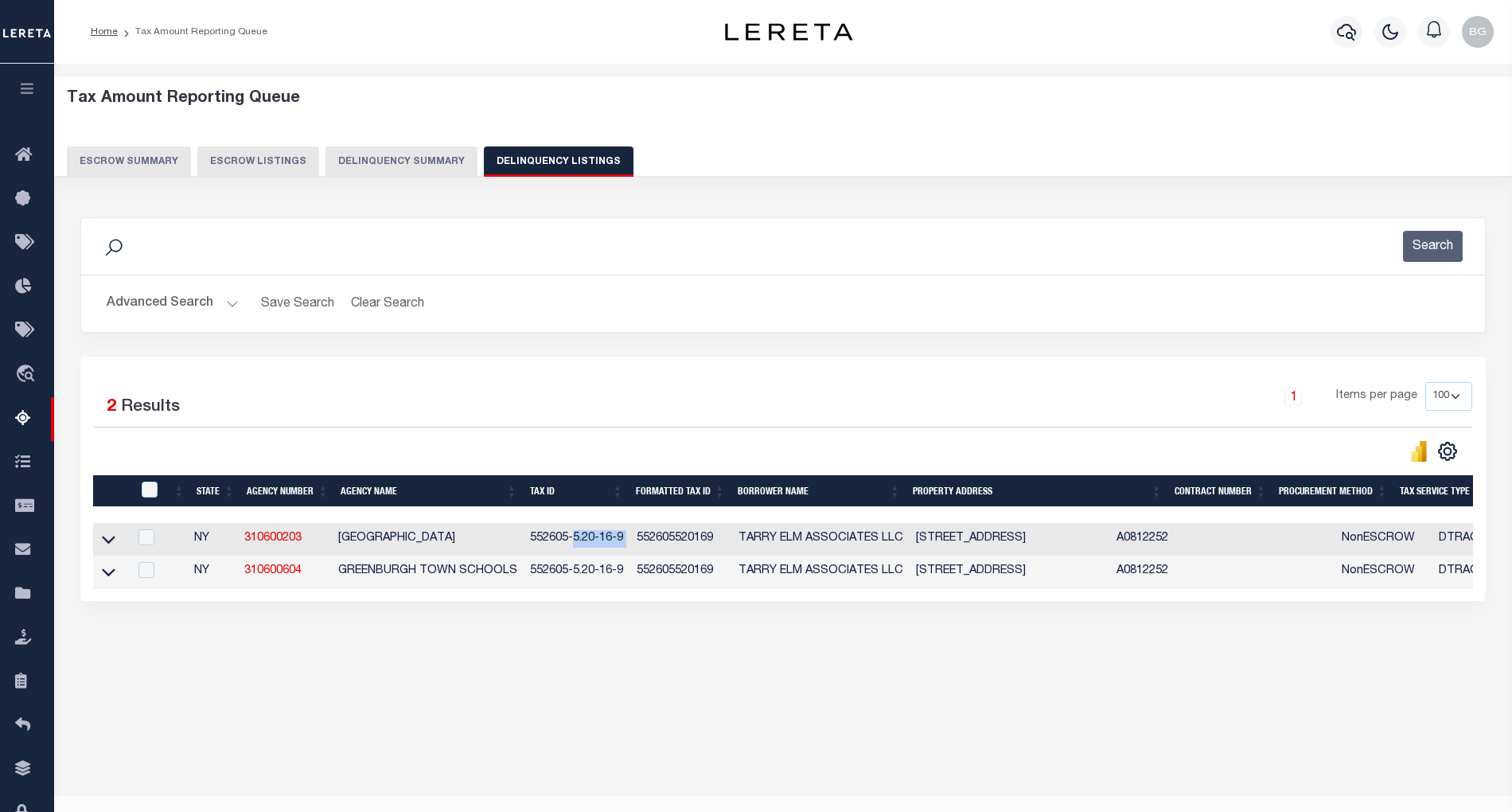
drag, startPoint x: 568, startPoint y: 540, endPoint x: 628, endPoint y: 545, distance: 60.2
click at [628, 545] on tr "NY 310600203 GREENBURGH TOWN 552605-5.20-16-9 552605520169 TARRY ELM ASSOCIATES…" at bounding box center [1228, 539] width 2270 height 33
copy td "5.20-16-9"
click at [104, 545] on icon at bounding box center [108, 539] width 13 height 17
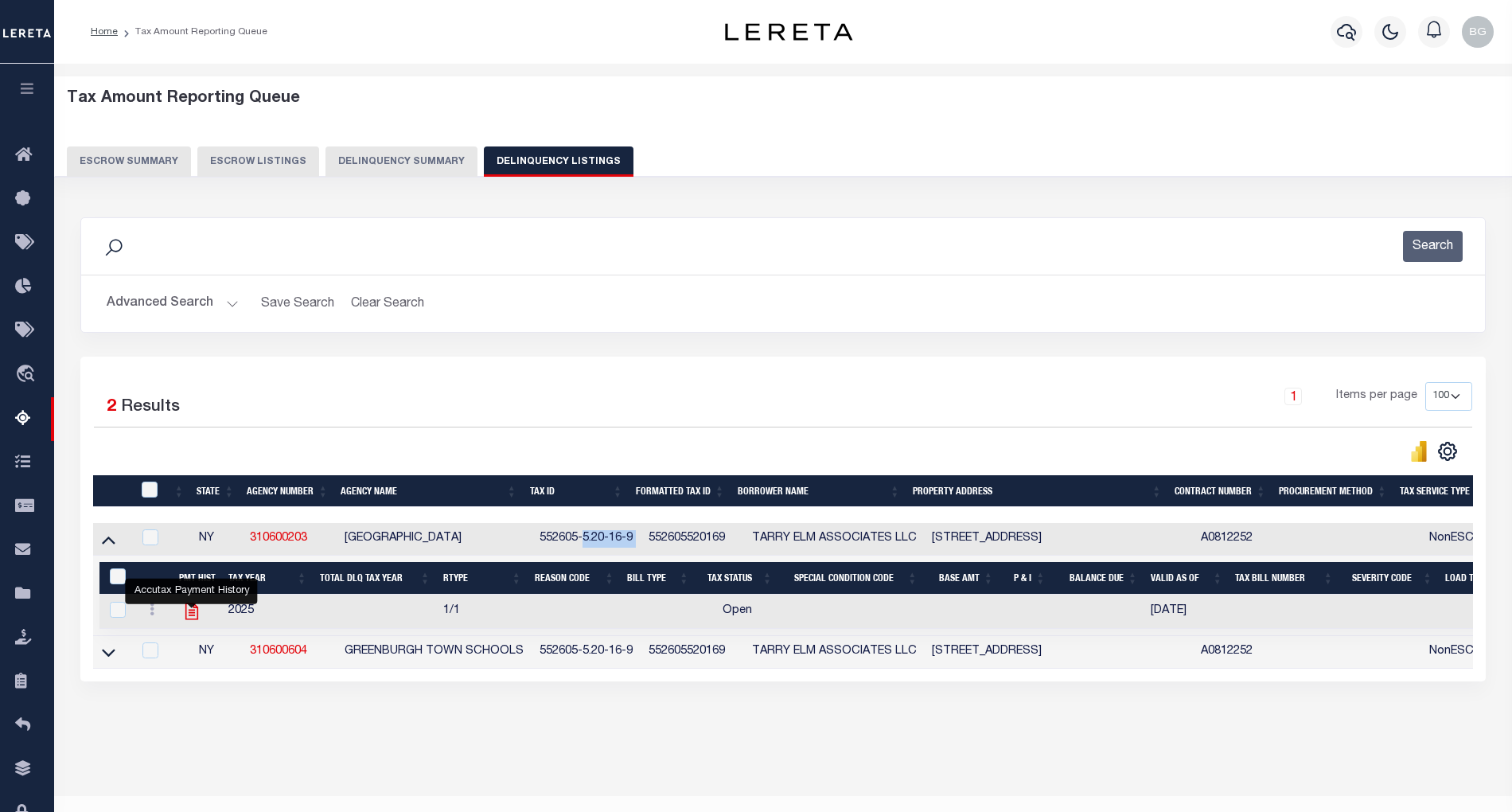
click at [192, 616] on icon "" at bounding box center [191, 611] width 12 height 17
checkbox input "true"
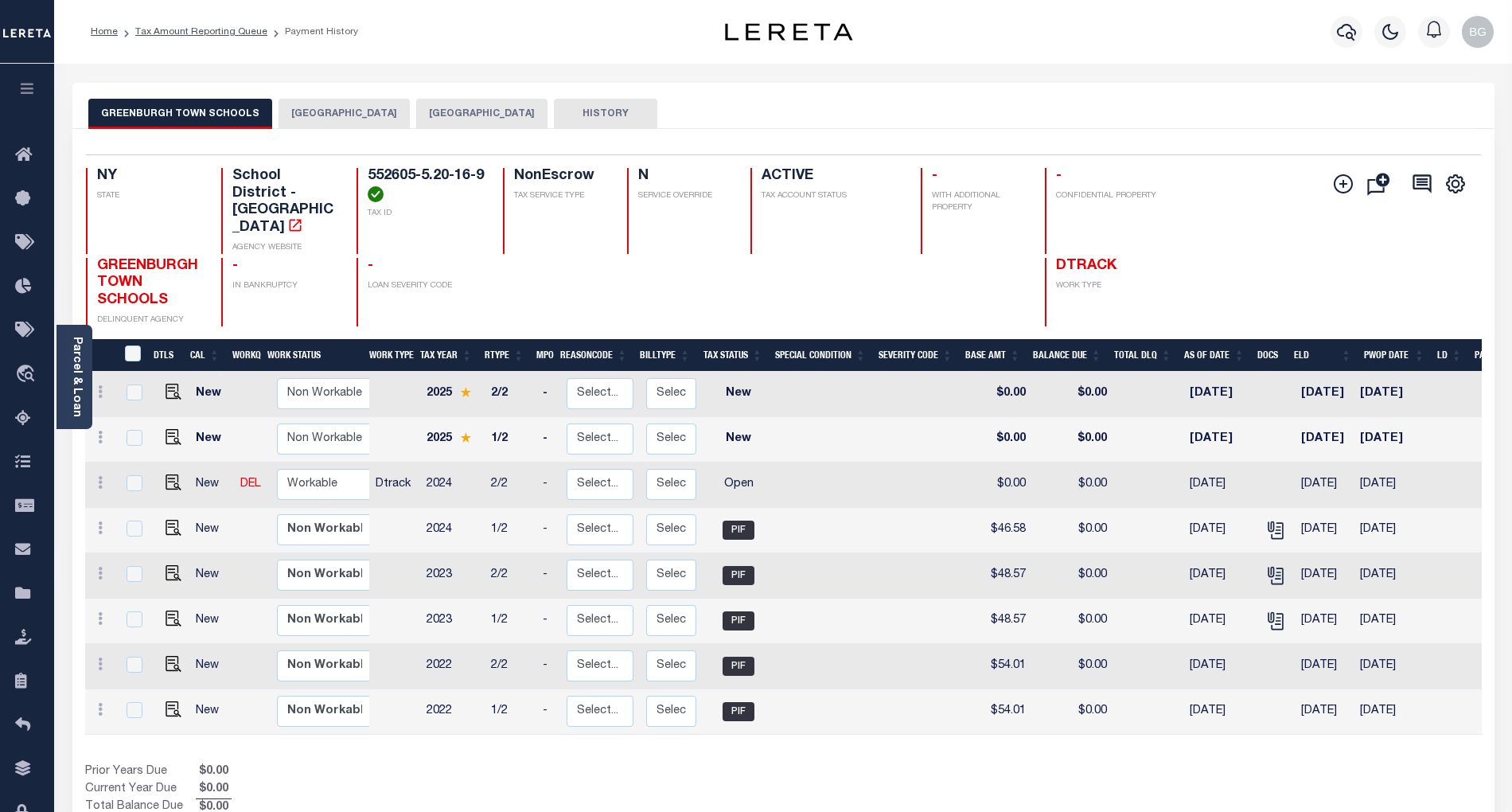
click at [333, 116] on button "[GEOGRAPHIC_DATA]" at bounding box center [344, 114] width 131 height 30
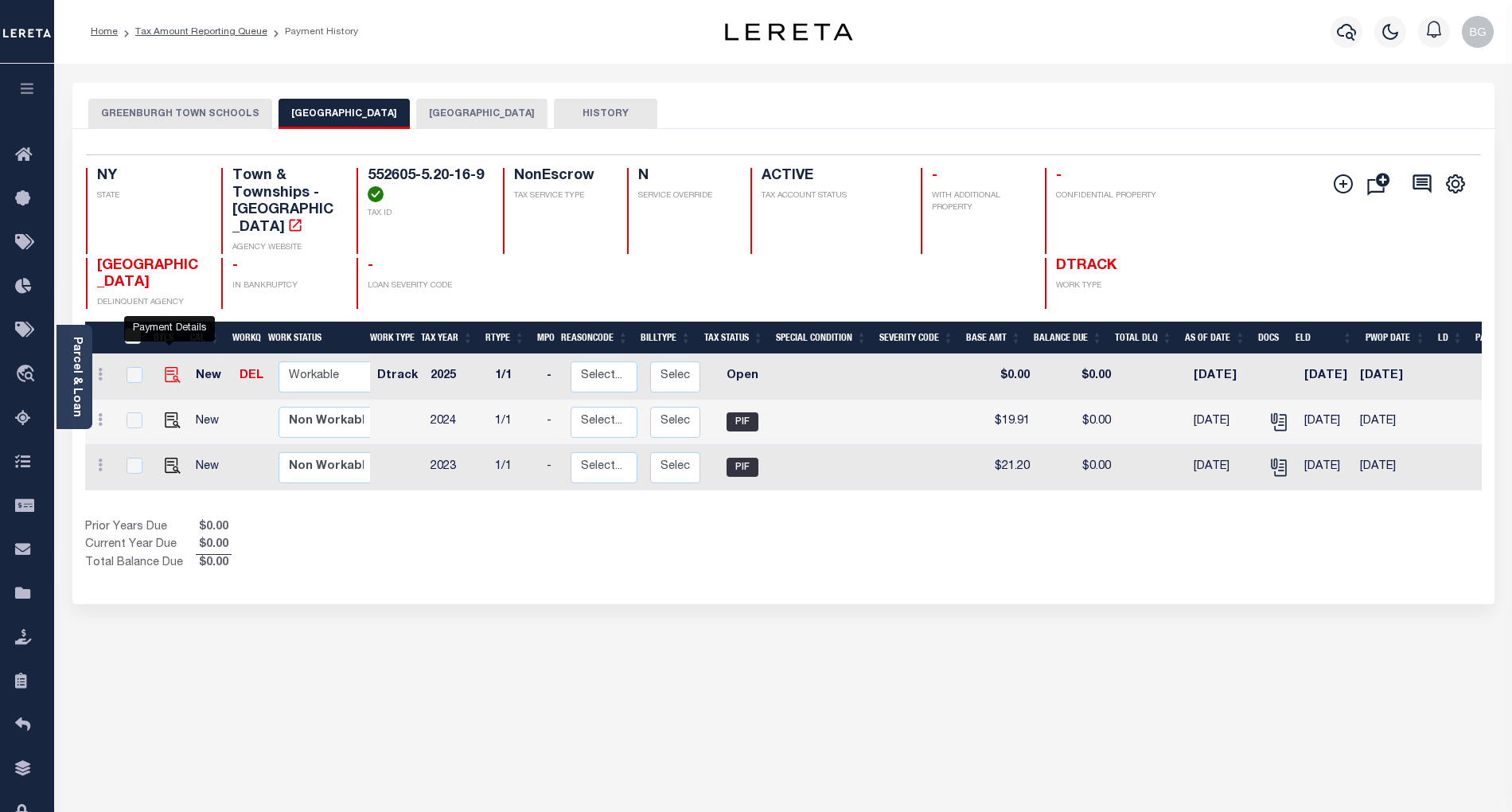
click at [167, 367] on img "" at bounding box center [173, 375] width 16 height 16
checkbox input "true"
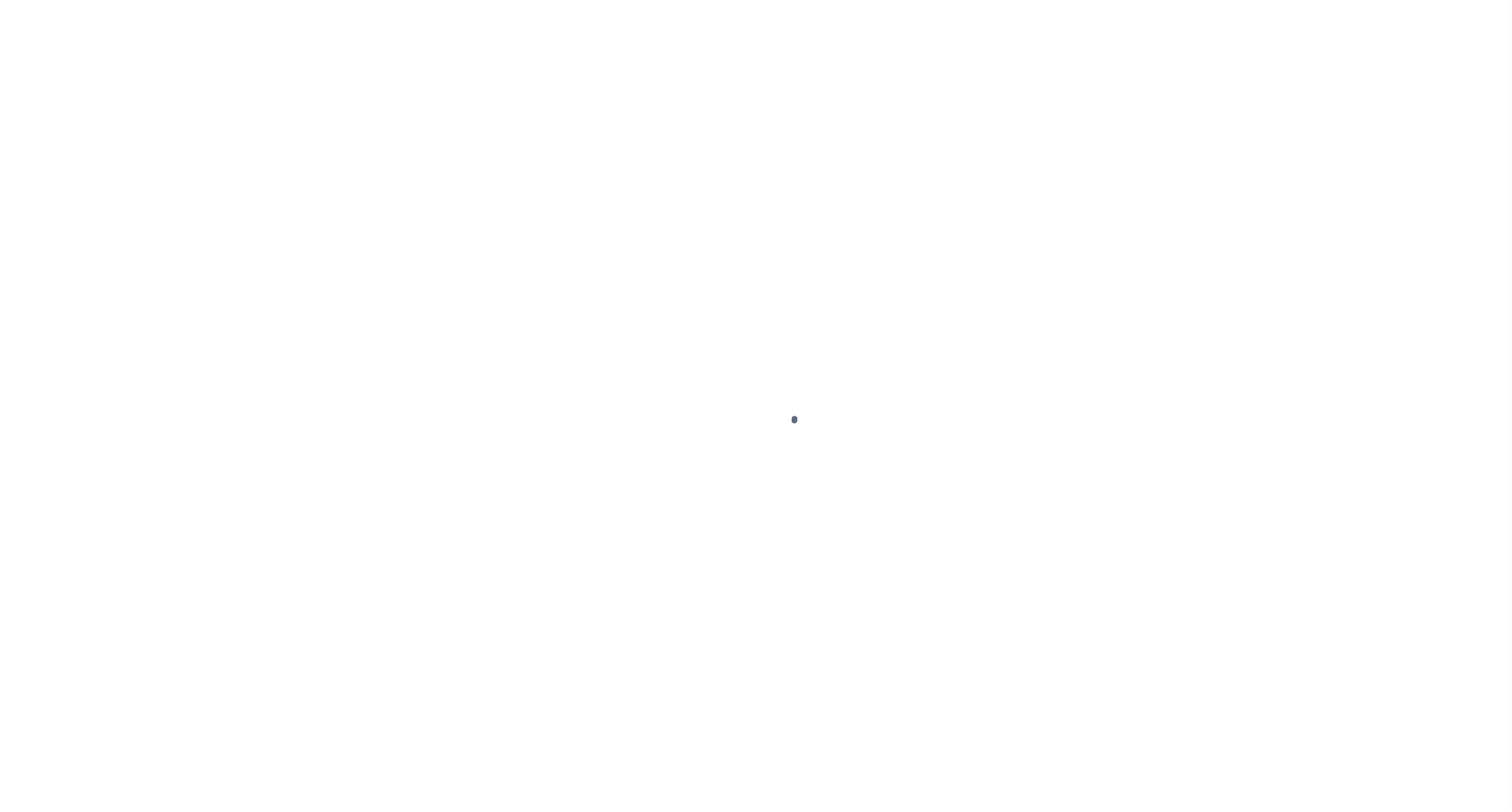
select select "OP2"
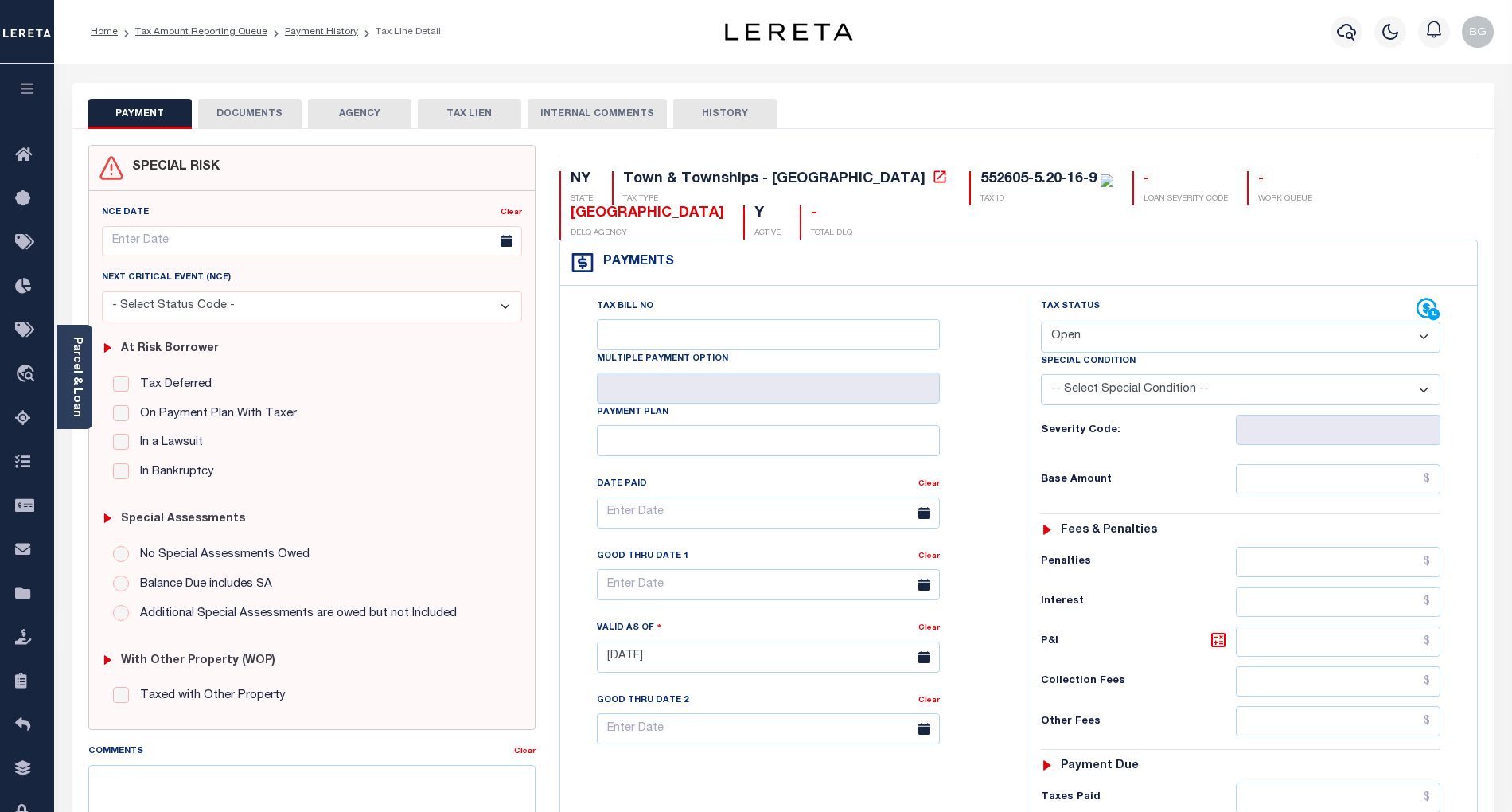
click at [234, 110] on button "DOCUMENTS" at bounding box center [249, 114] width 104 height 30
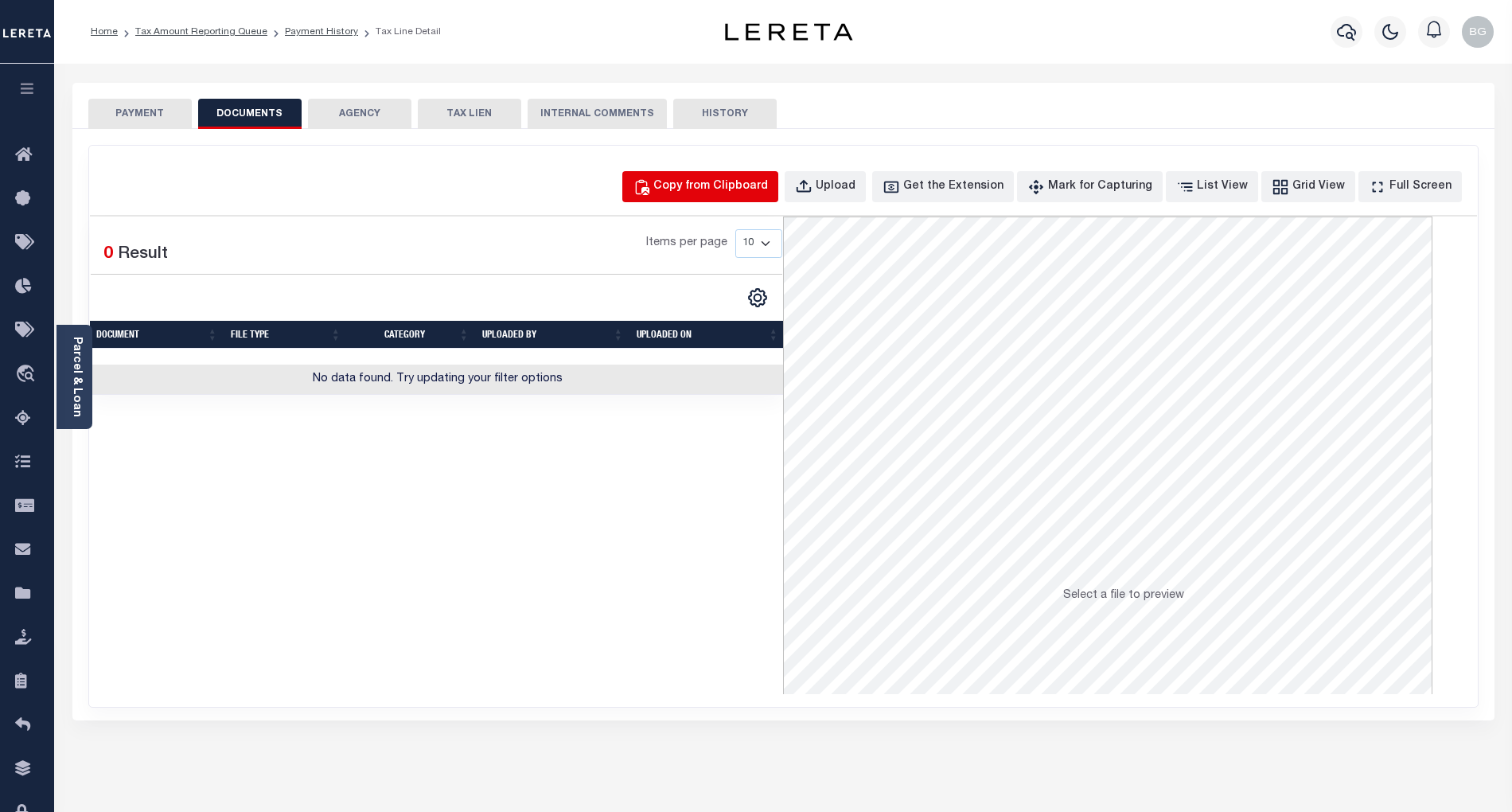
click at [725, 180] on div "Copy from Clipboard" at bounding box center [711, 188] width 115 height 18
select select "POP"
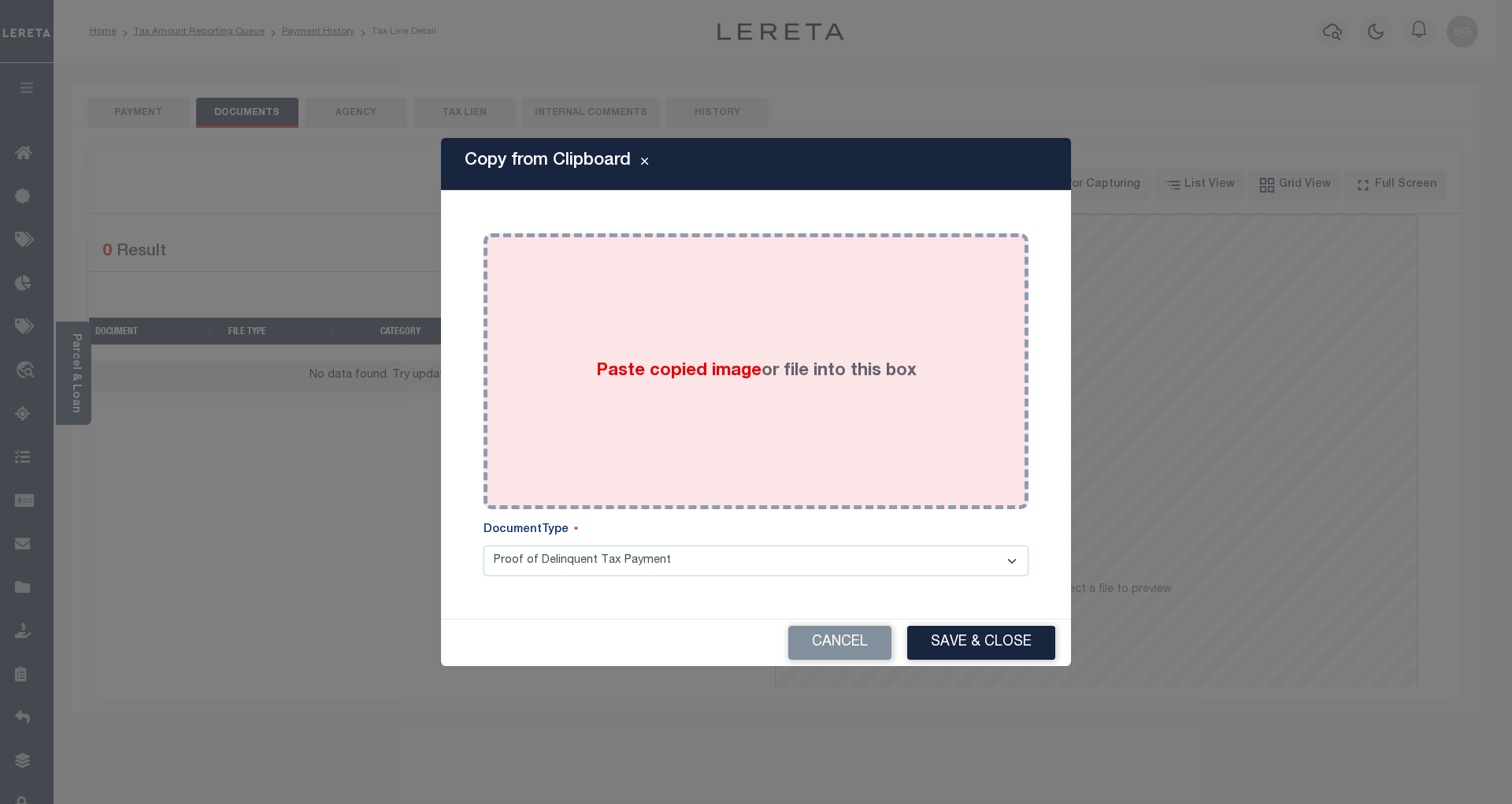
click at [672, 369] on span "Paste copied image" at bounding box center [679, 371] width 165 height 18
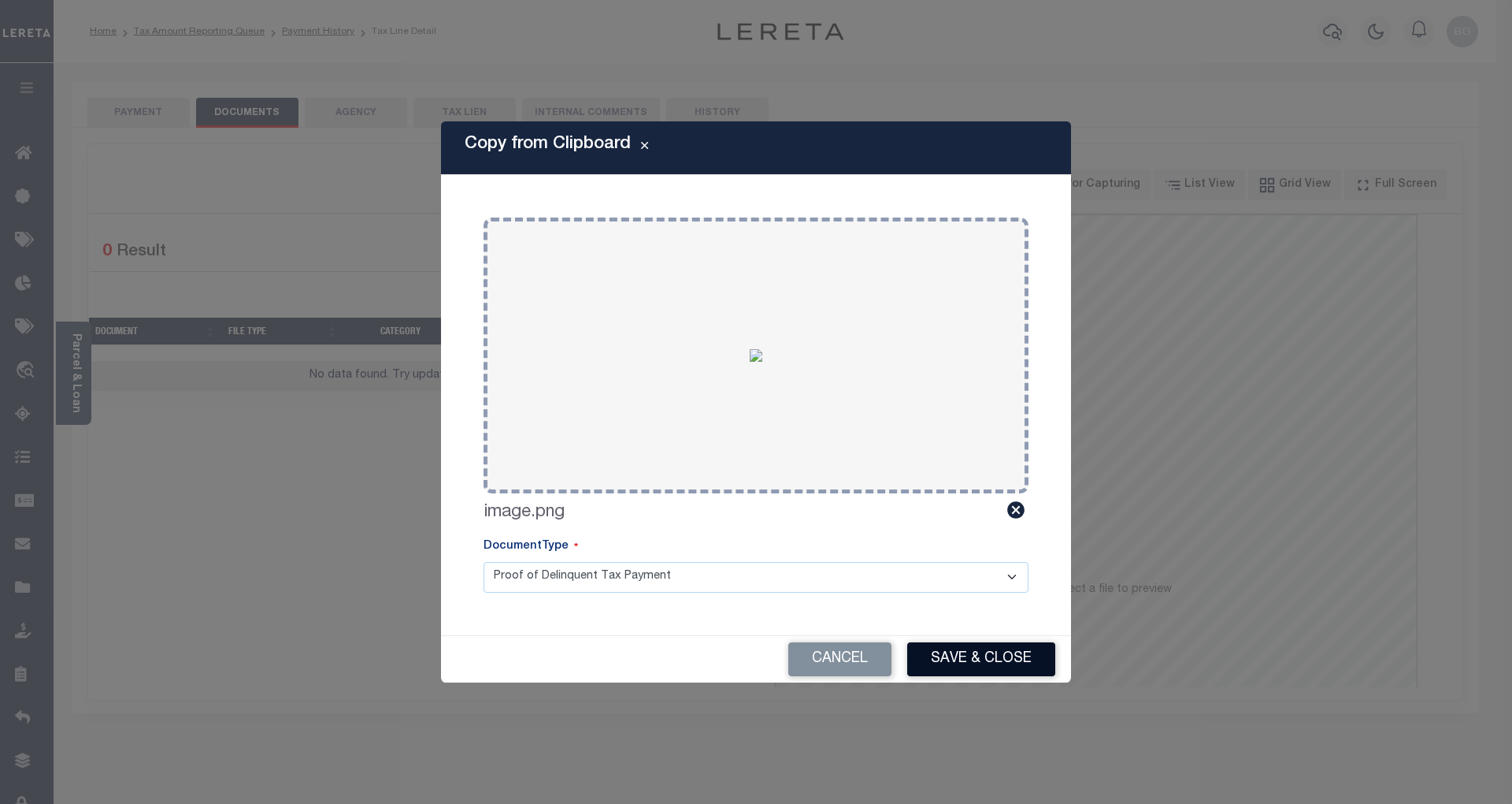
click at [990, 660] on button "Save & Close" at bounding box center [981, 659] width 148 height 34
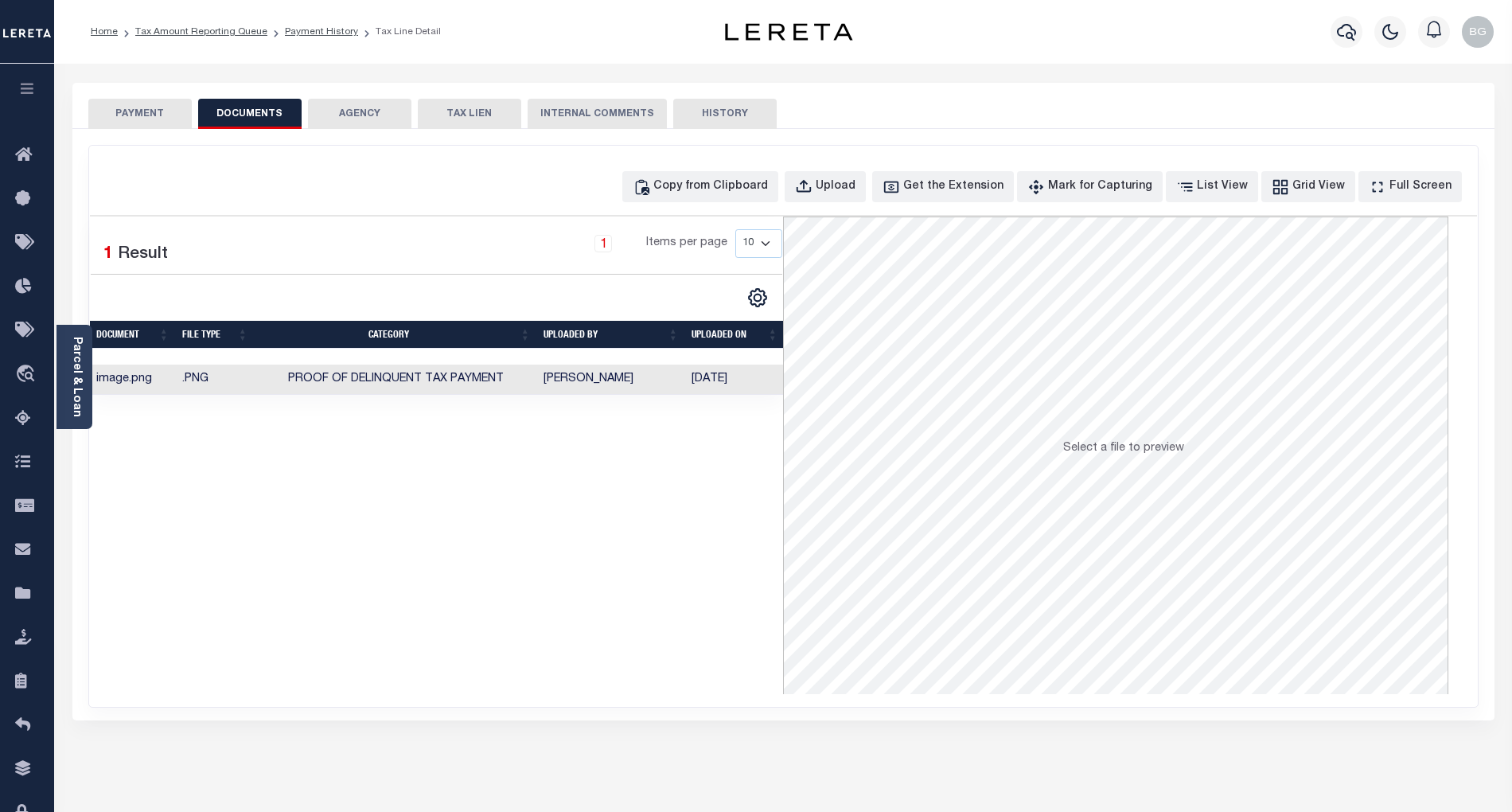
click at [150, 118] on button "PAYMENT" at bounding box center [140, 114] width 104 height 30
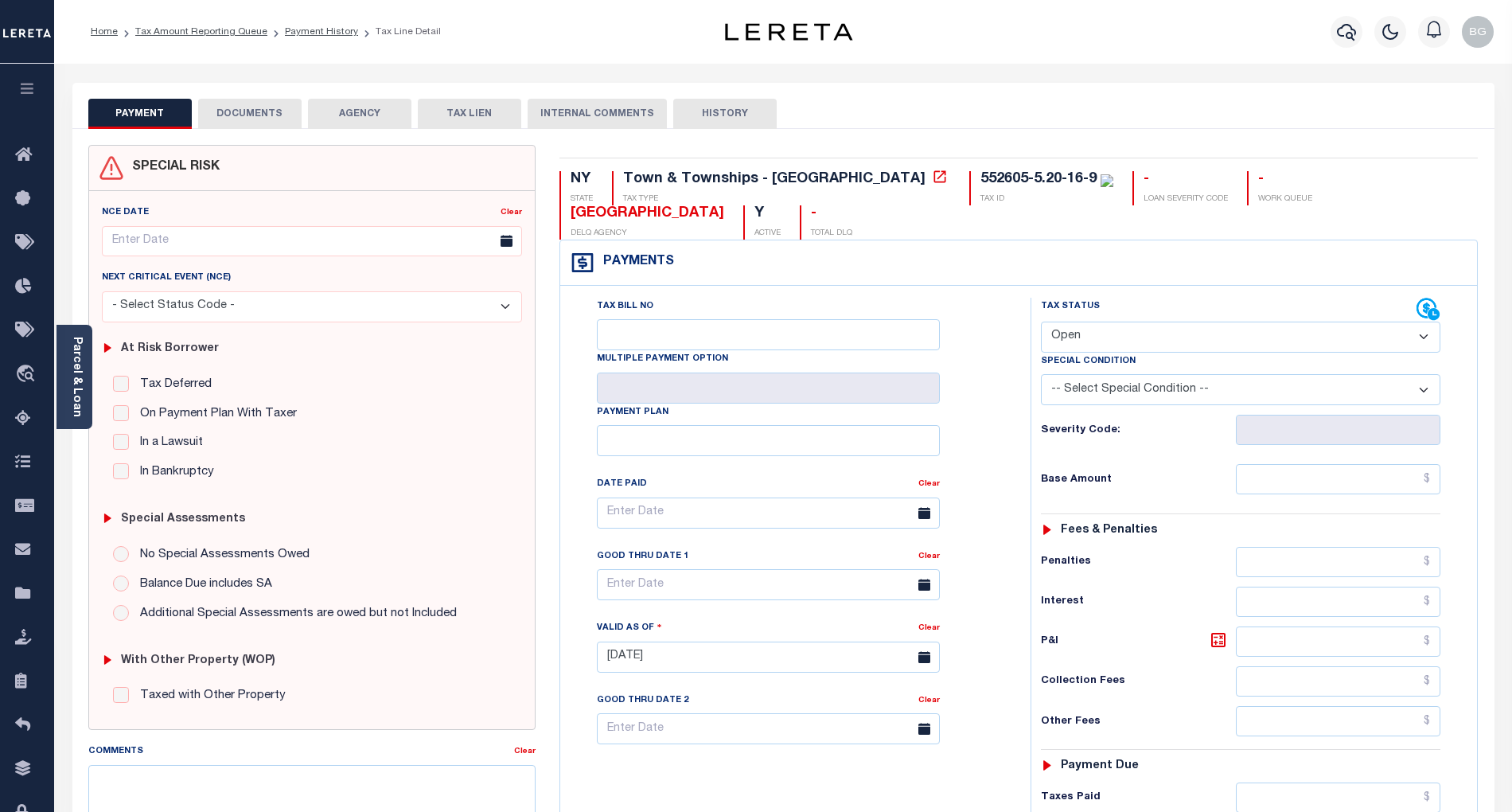
click at [1090, 349] on select "- Select Status Code - Open Due/Unpaid Paid Incomplete No Tax Due Internal Refu…" at bounding box center [1241, 336] width 400 height 31
select select "PYD"
click at [1041, 323] on select "- Select Status Code - Open Due/Unpaid Paid Incomplete No Tax Due Internal Refu…" at bounding box center [1241, 336] width 400 height 31
type input "[DATE]"
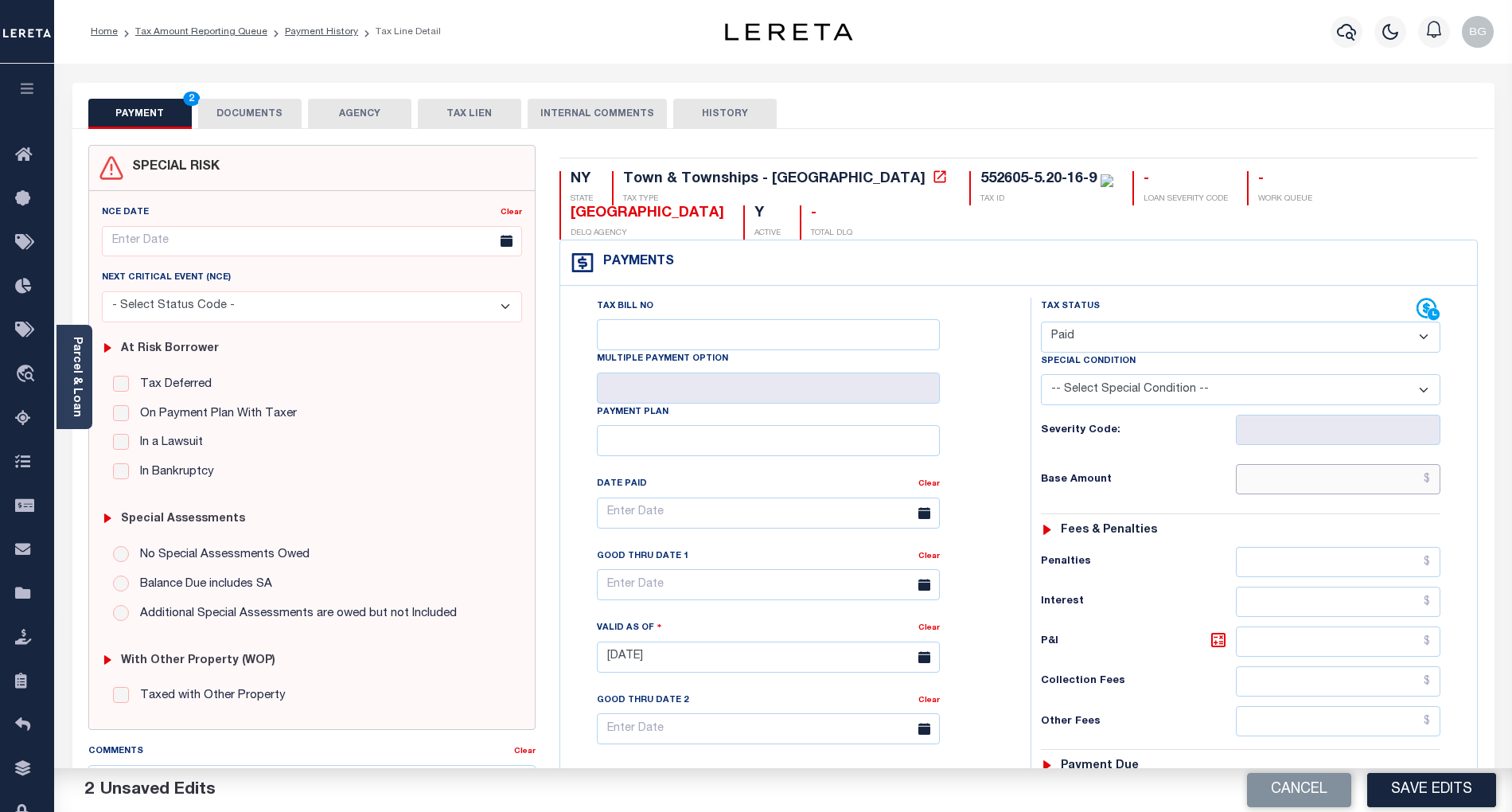
click at [1378, 492] on input "text" at bounding box center [1339, 479] width 205 height 30
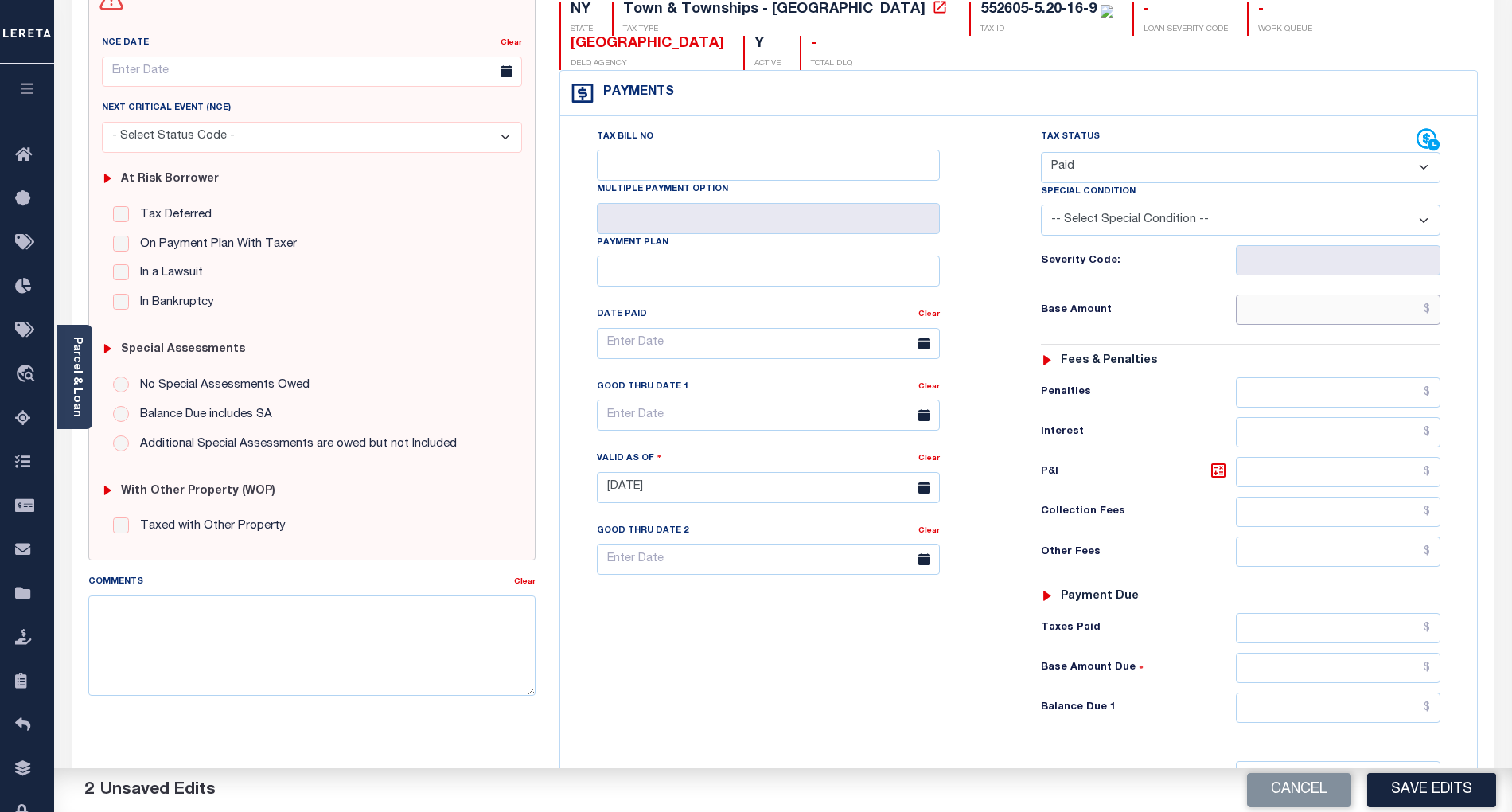
scroll to position [211, 0]
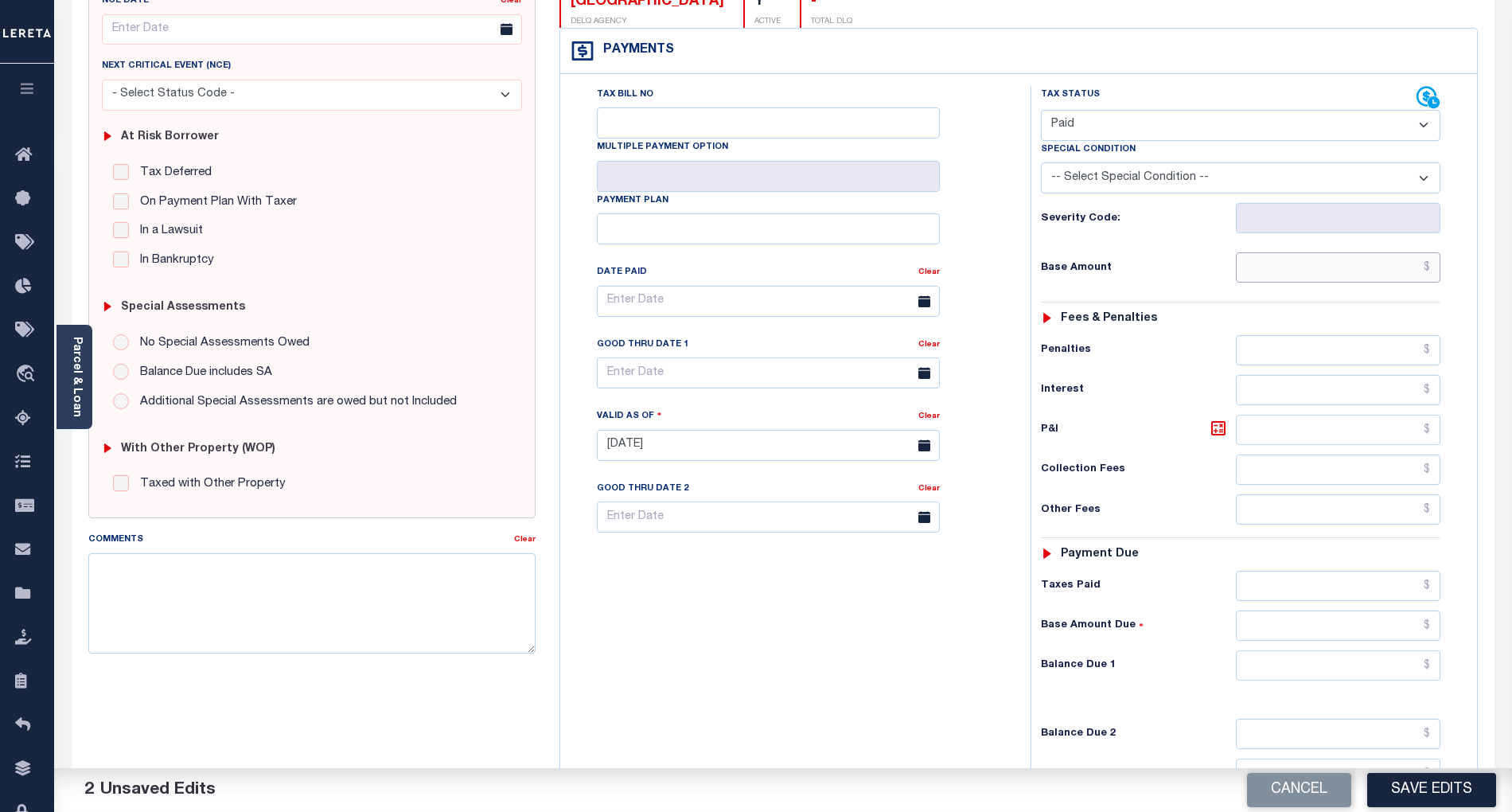
click at [1392, 272] on input "text" at bounding box center [1339, 267] width 205 height 30
type input "$21.13"
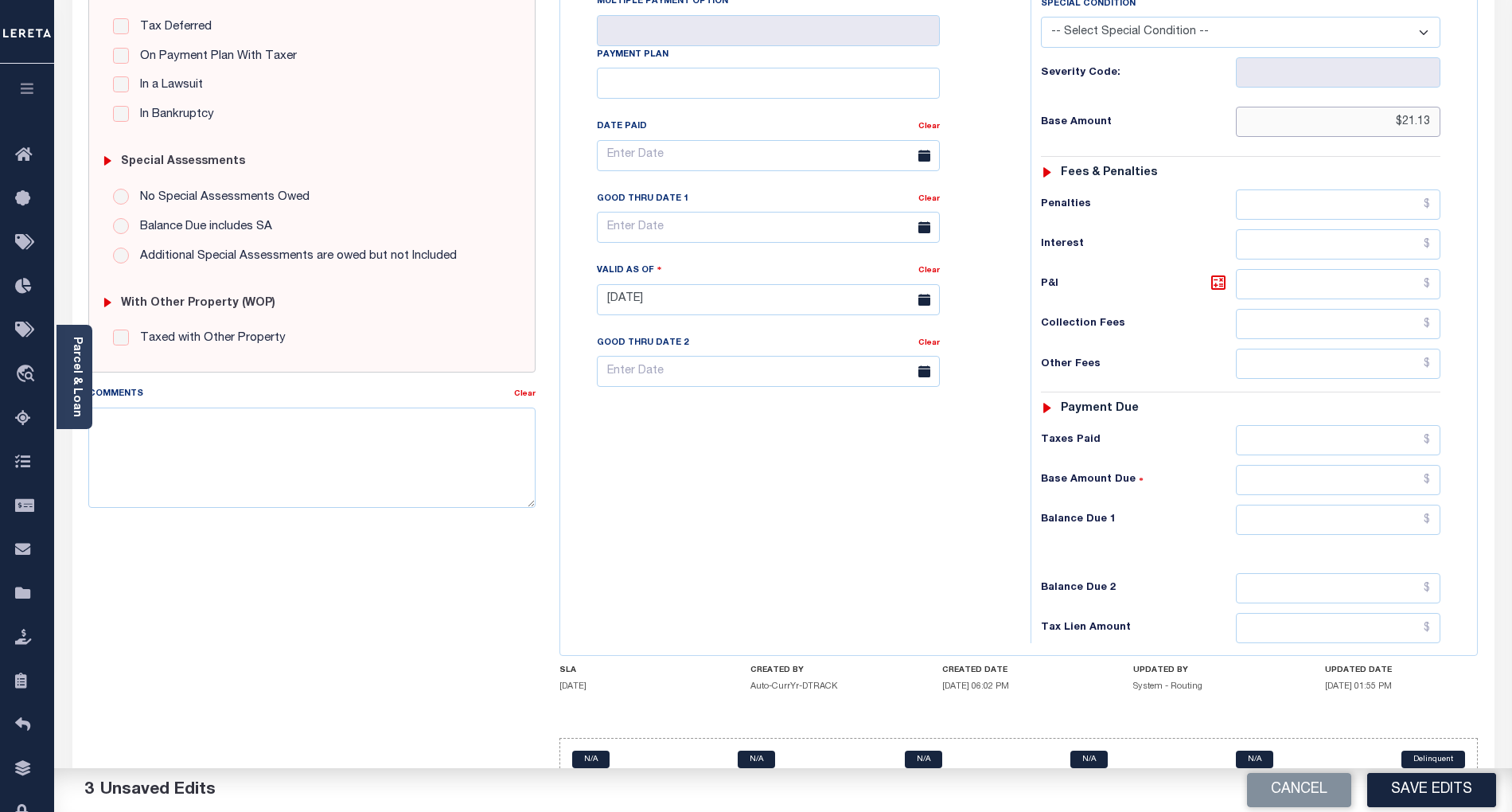
scroll to position [399, 0]
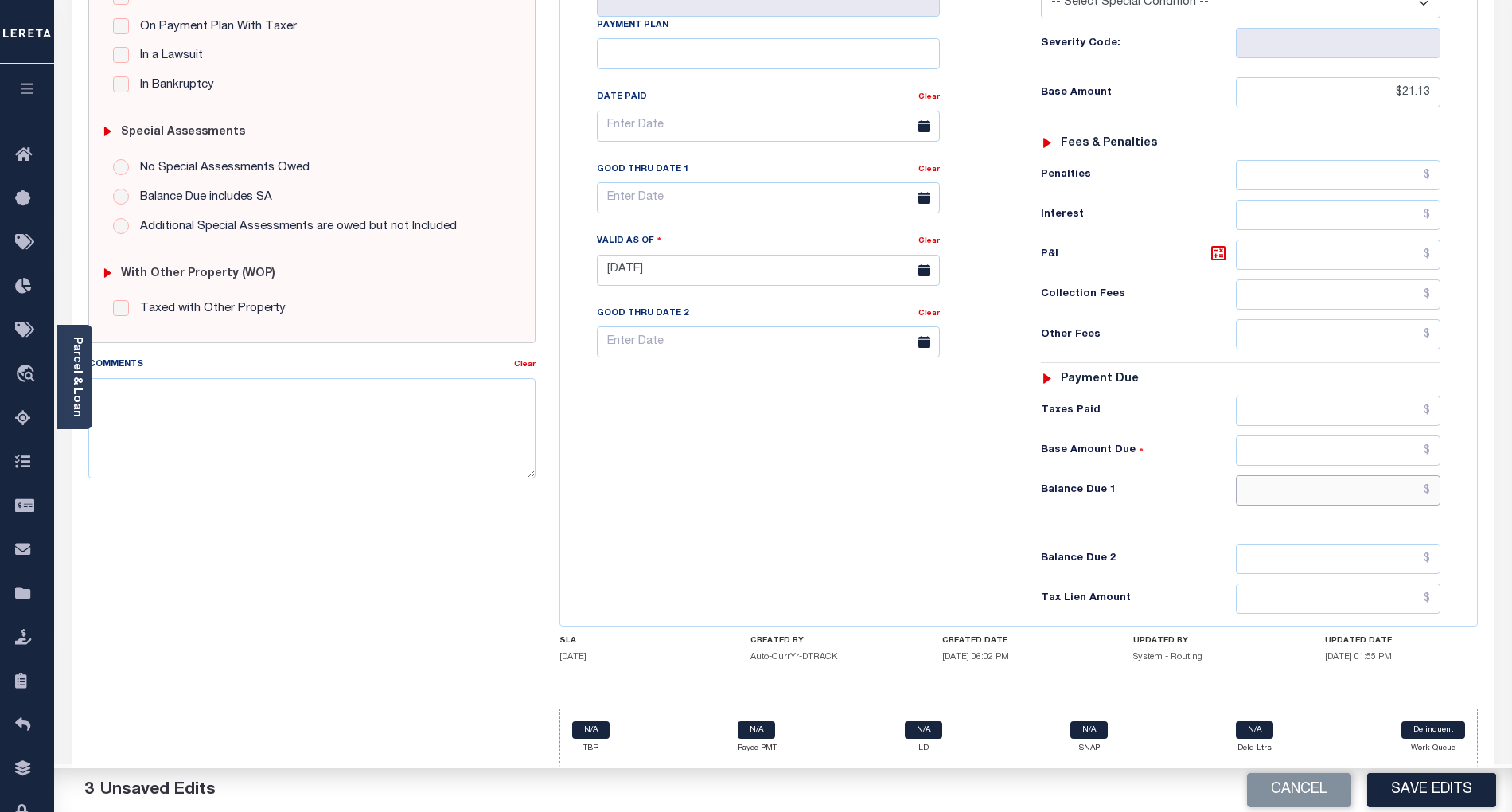
click at [1401, 487] on input "text" at bounding box center [1339, 490] width 205 height 30
type input "$0.00"
click at [981, 517] on div "Tax Bill No Multiple Payment Option Payment Plan Clear" at bounding box center [792, 262] width 455 height 702
click at [1424, 783] on button "Save Edits" at bounding box center [1432, 790] width 129 height 34
checkbox input "false"
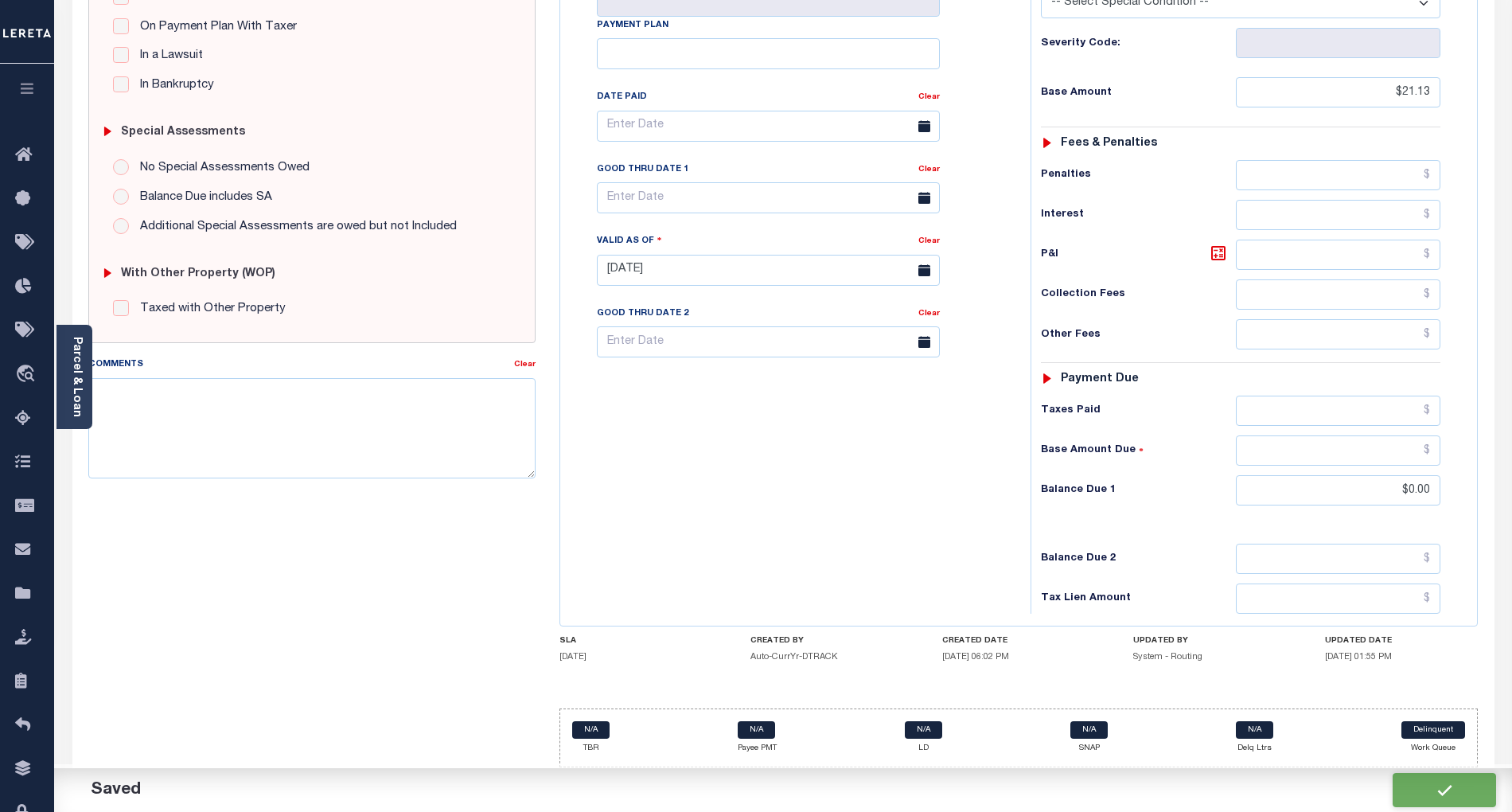
checkbox input "false"
type input "$21.13"
type input "$0"
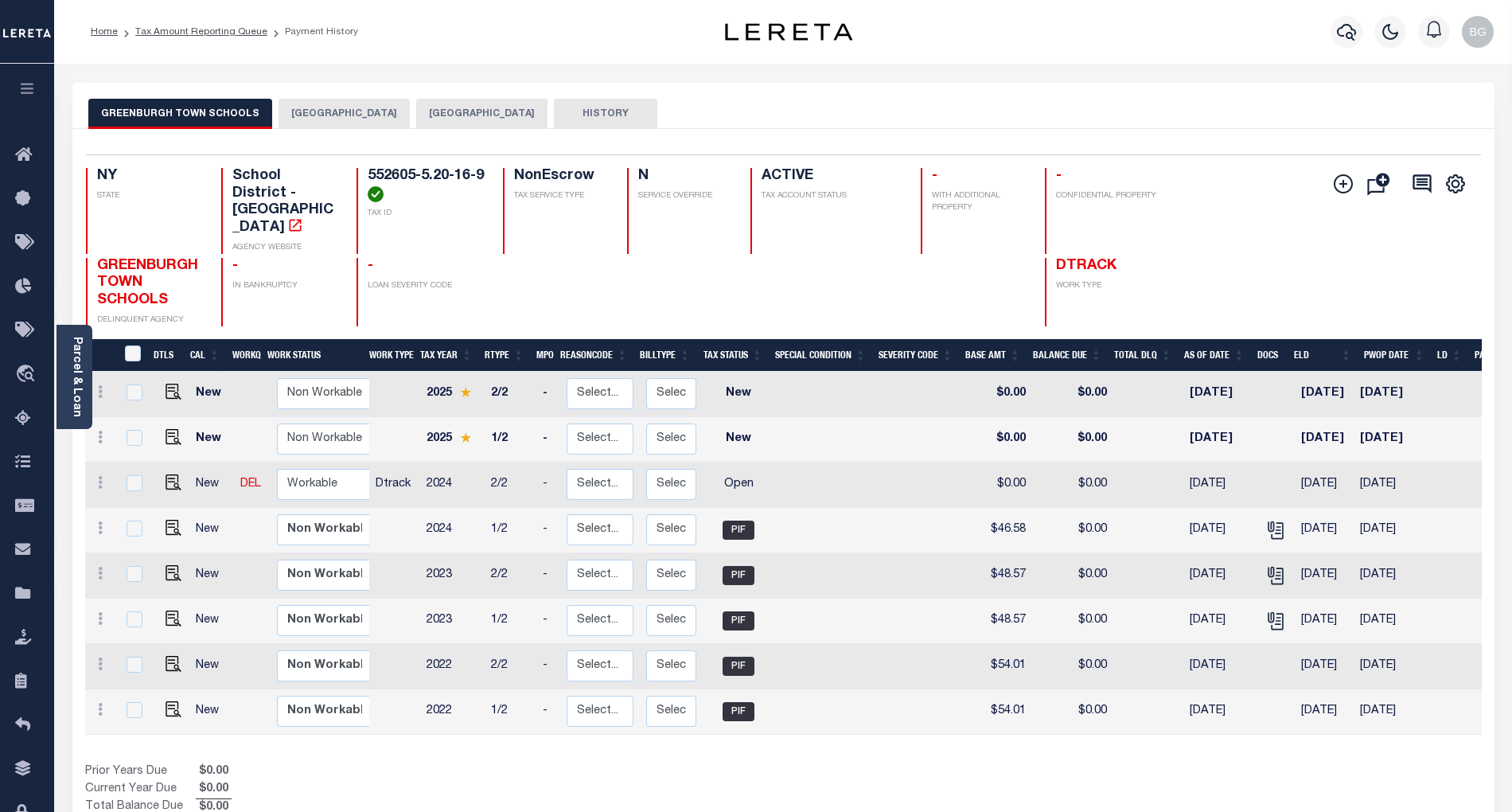
click at [347, 112] on button "[GEOGRAPHIC_DATA]" at bounding box center [344, 114] width 131 height 30
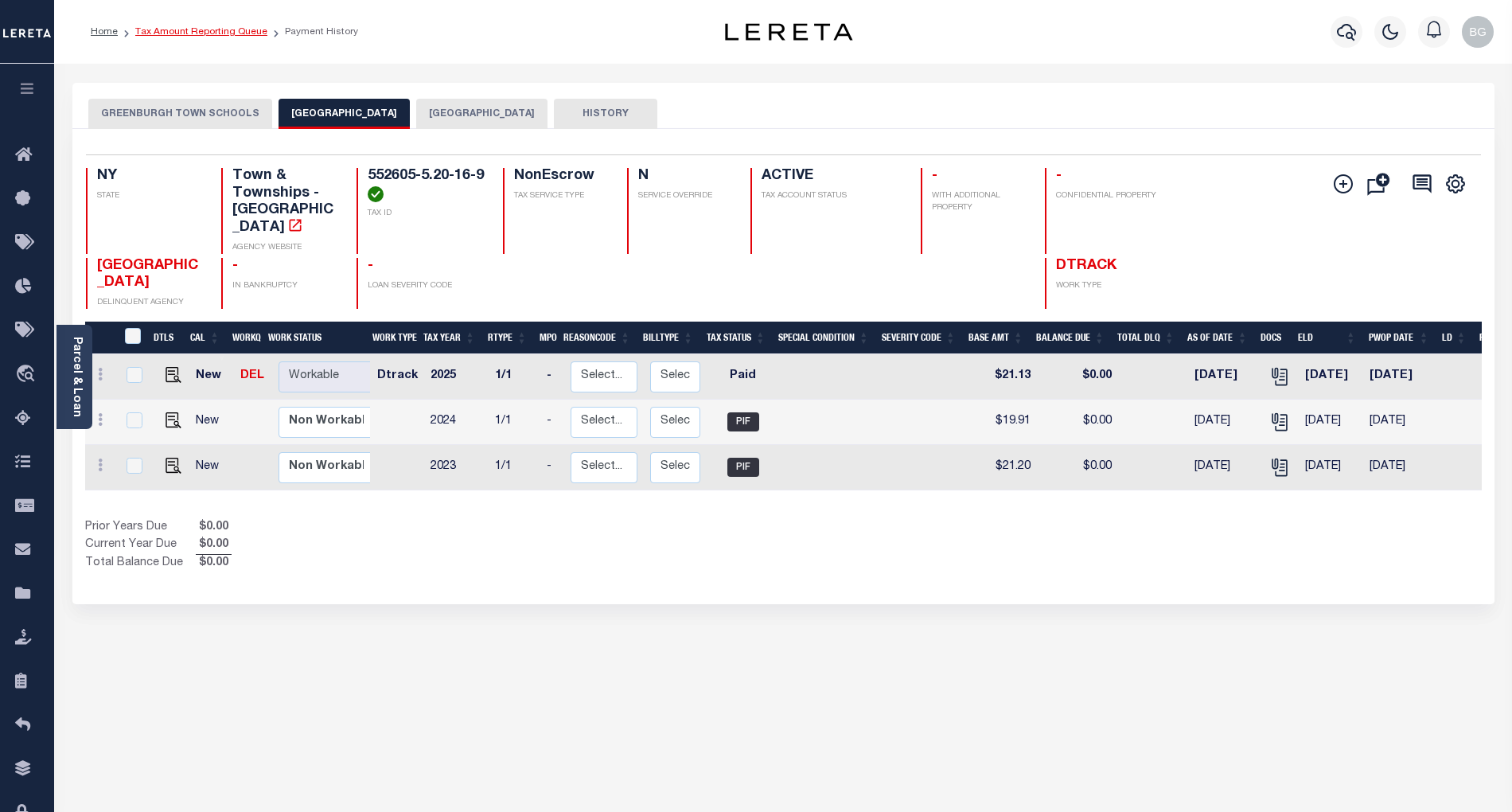
click at [187, 30] on link "Tax Amount Reporting Queue" at bounding box center [201, 32] width 132 height 10
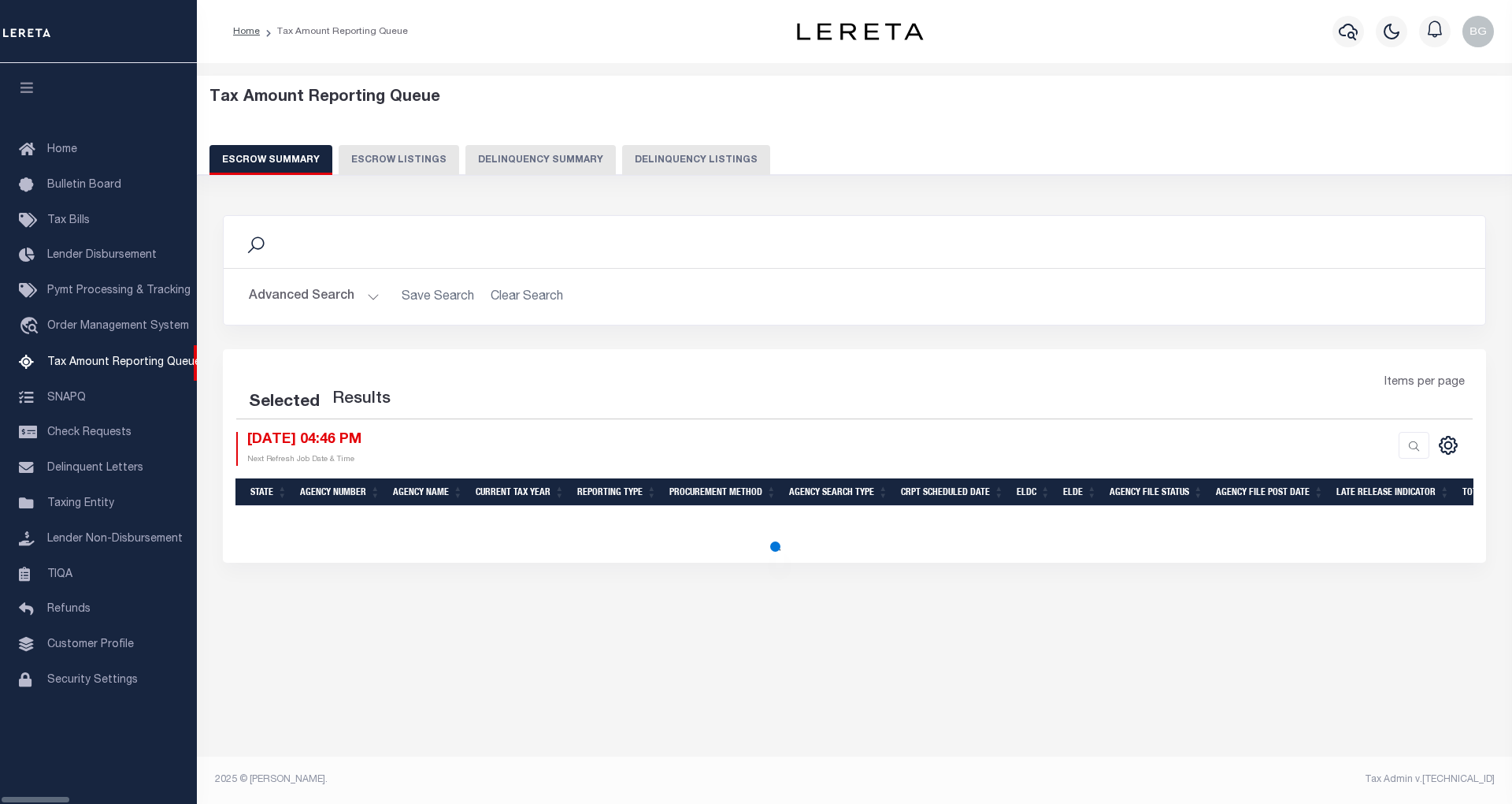
select select "100"
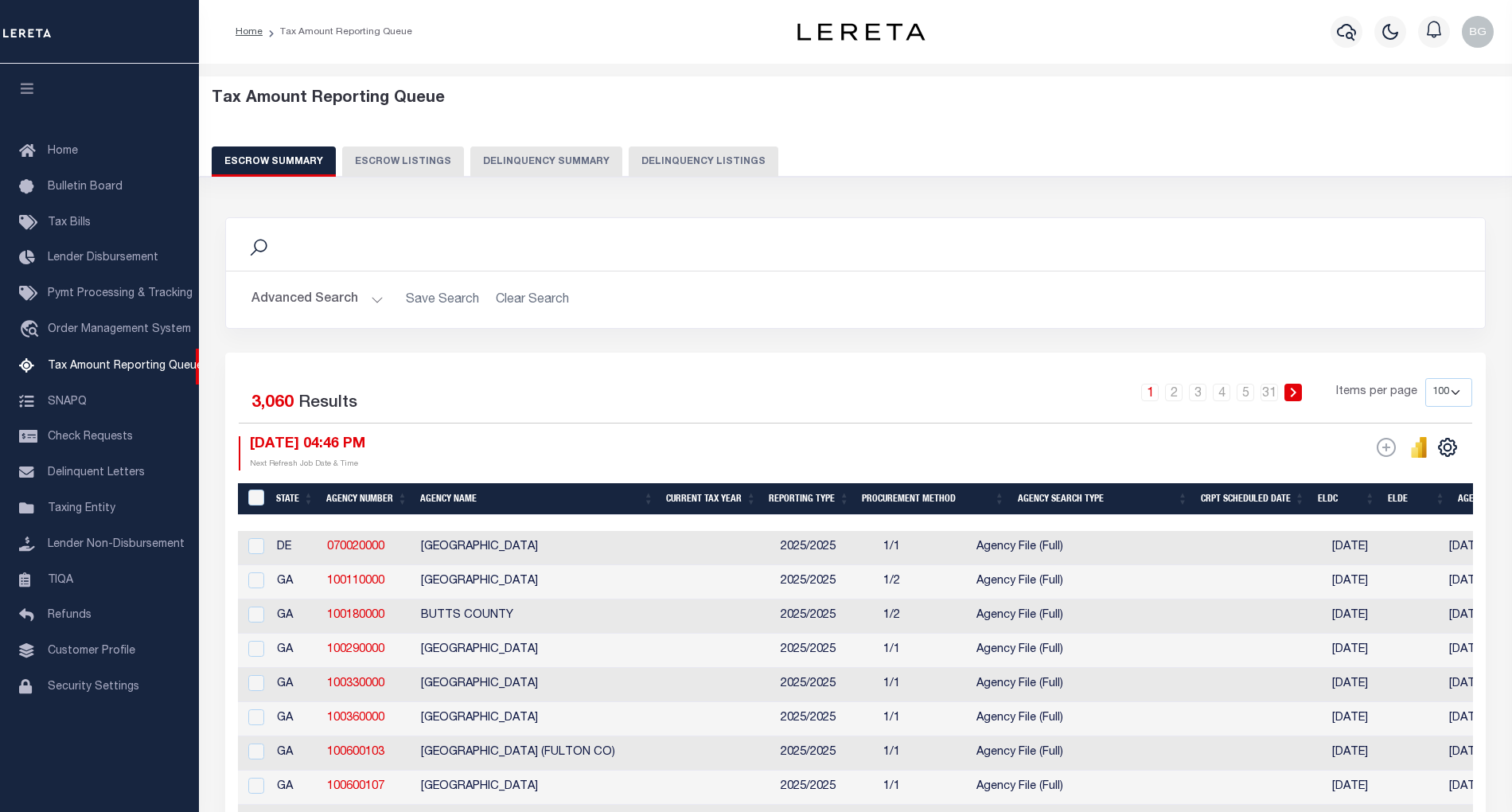
click at [659, 163] on button "Delinquency Listings" at bounding box center [703, 162] width 150 height 30
select select "100"
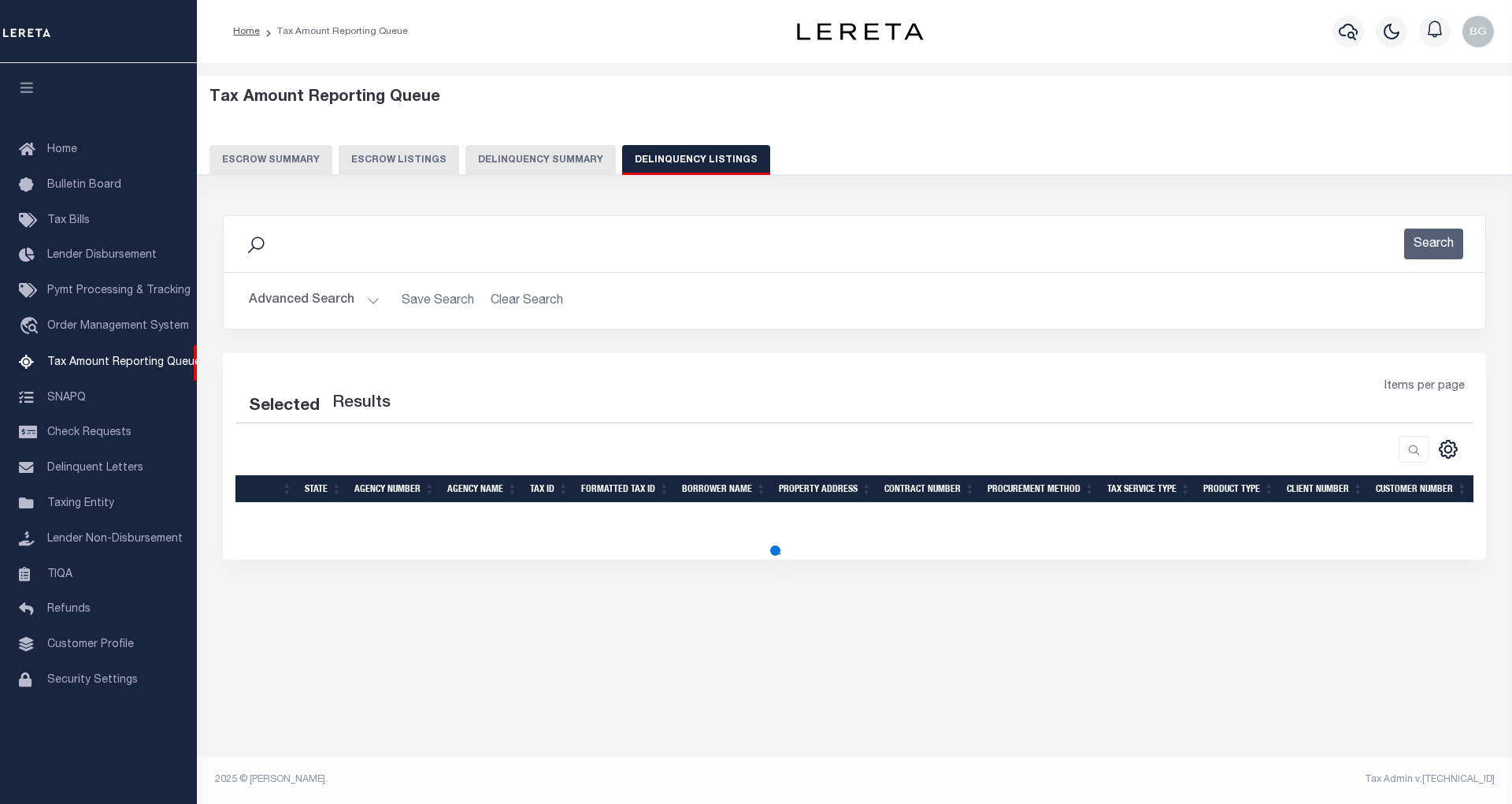
select select "100"
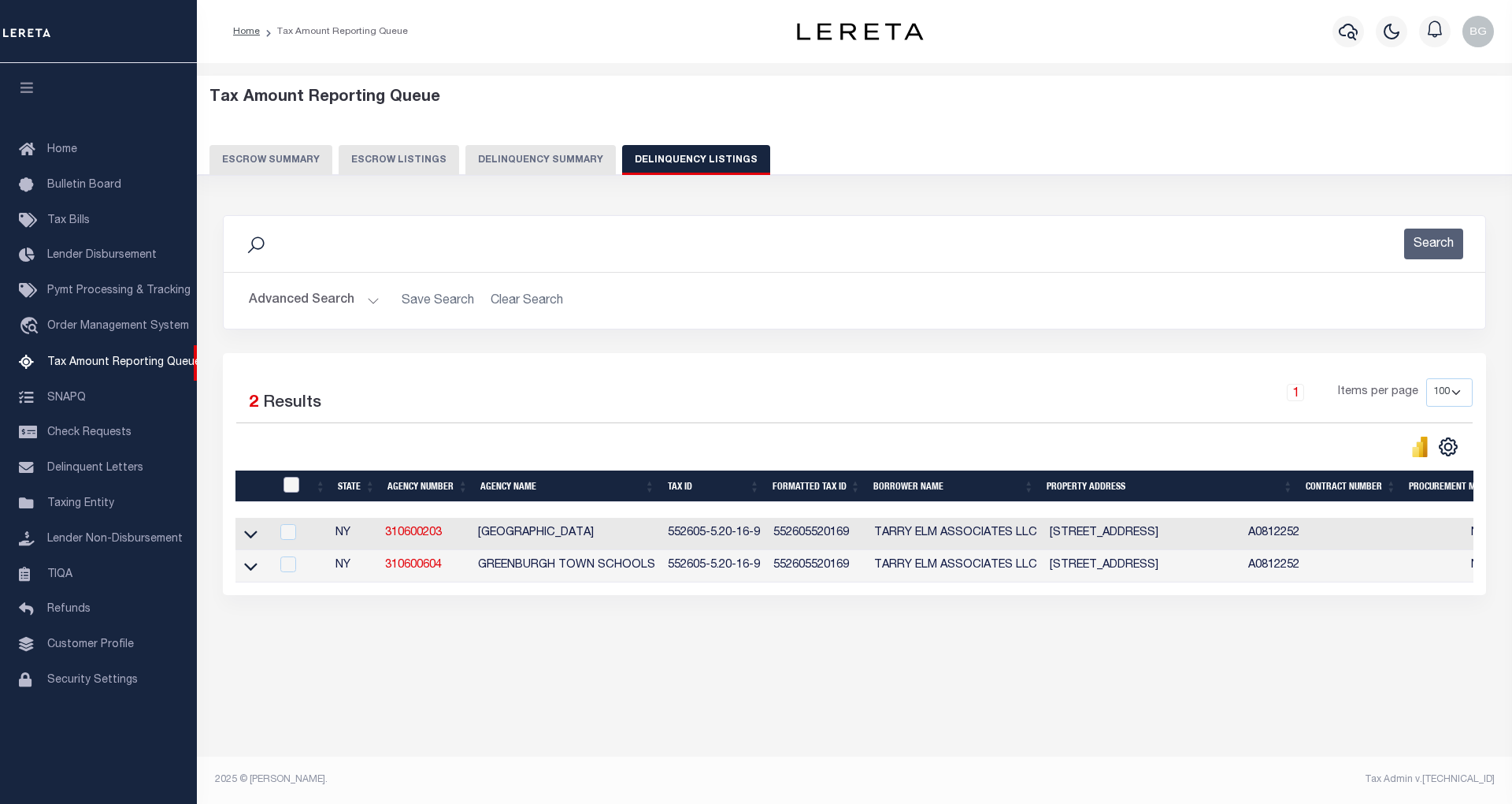
click at [291, 490] on input "checkbox" at bounding box center [292, 484] width 16 height 16
checkbox input "true"
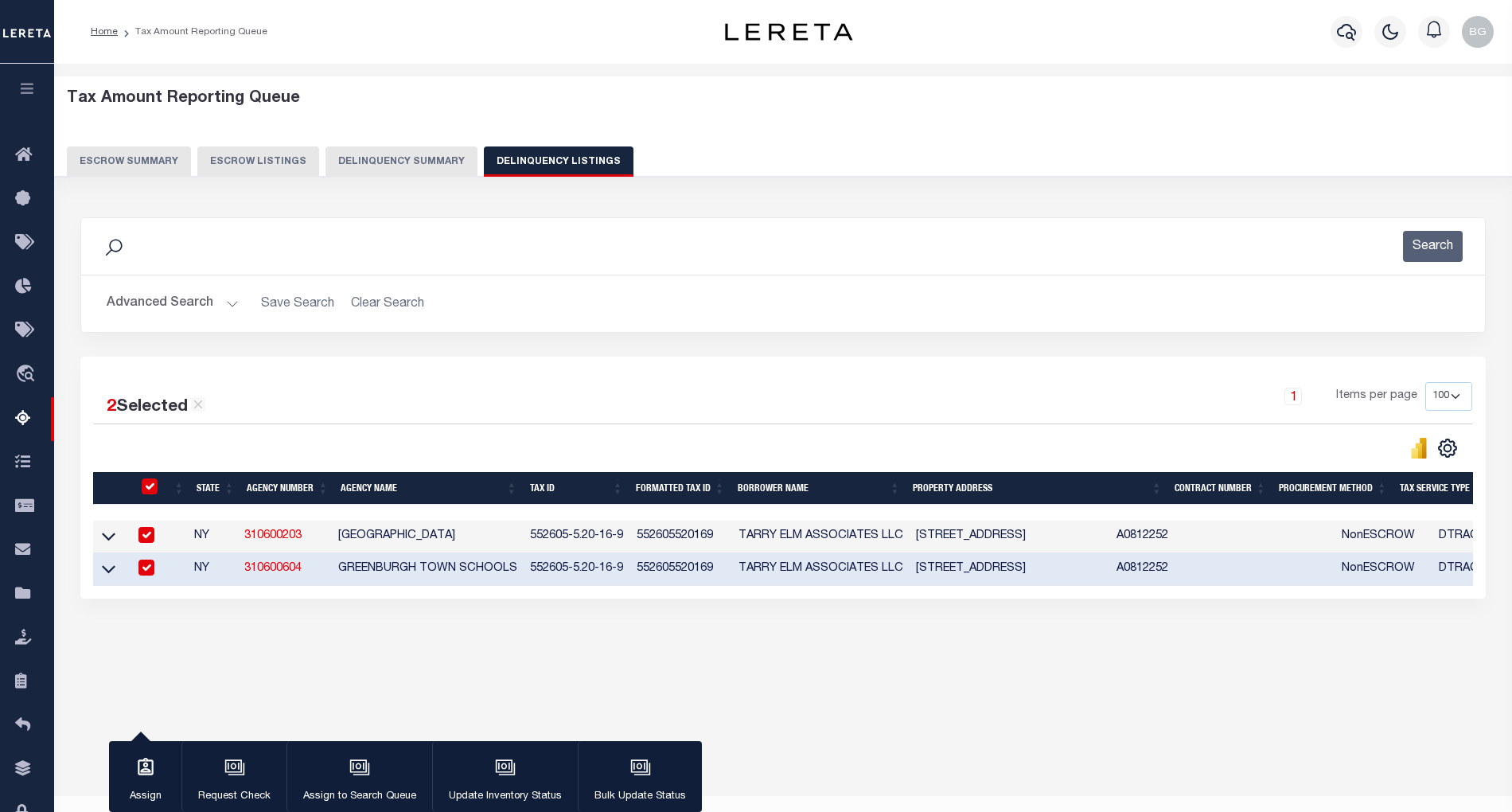
click at [294, 494] on th "Agency Number" at bounding box center [288, 488] width 94 height 33
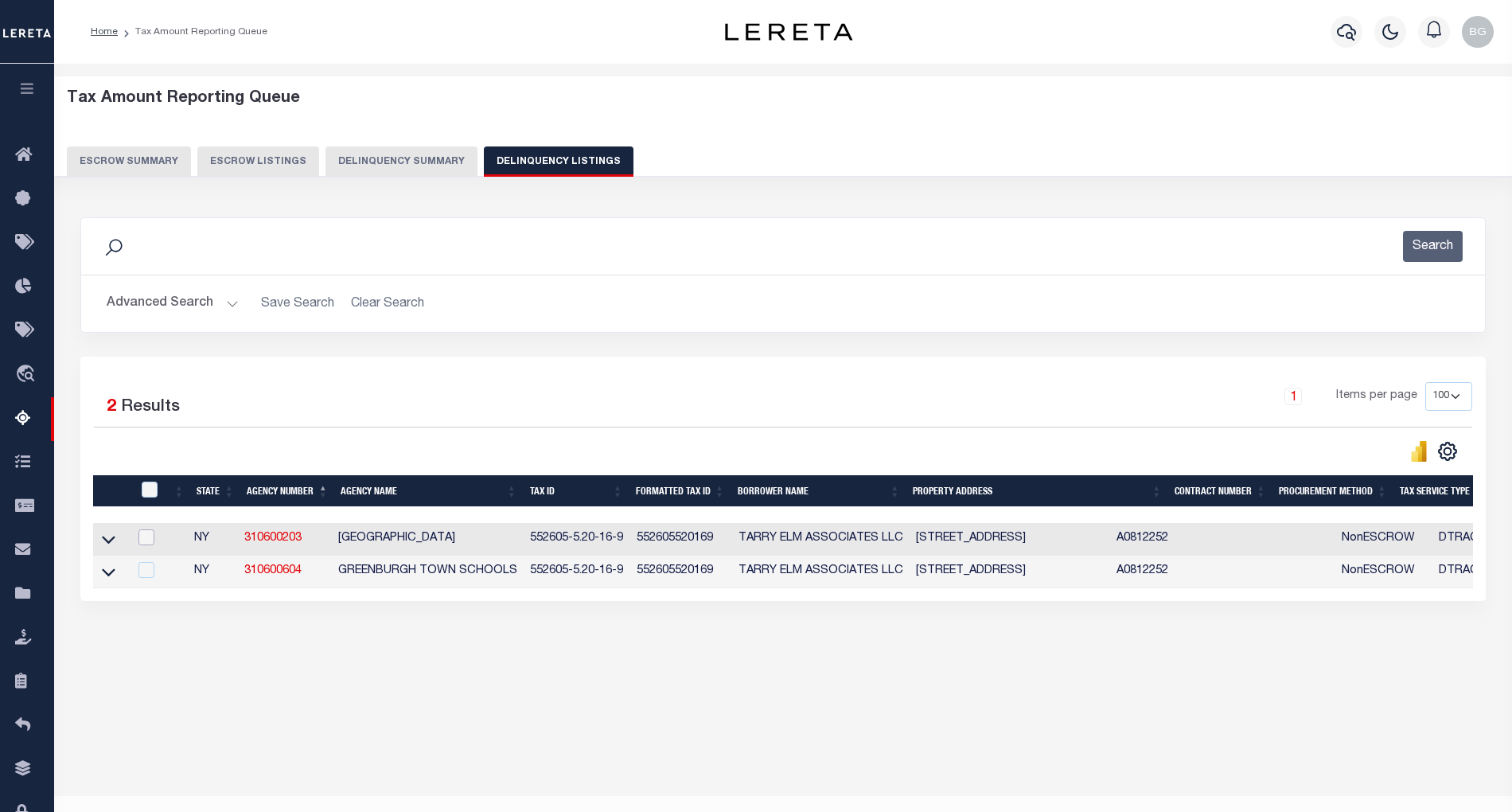
click at [142, 538] on input "checkbox" at bounding box center [147, 537] width 16 height 16
checkbox input "true"
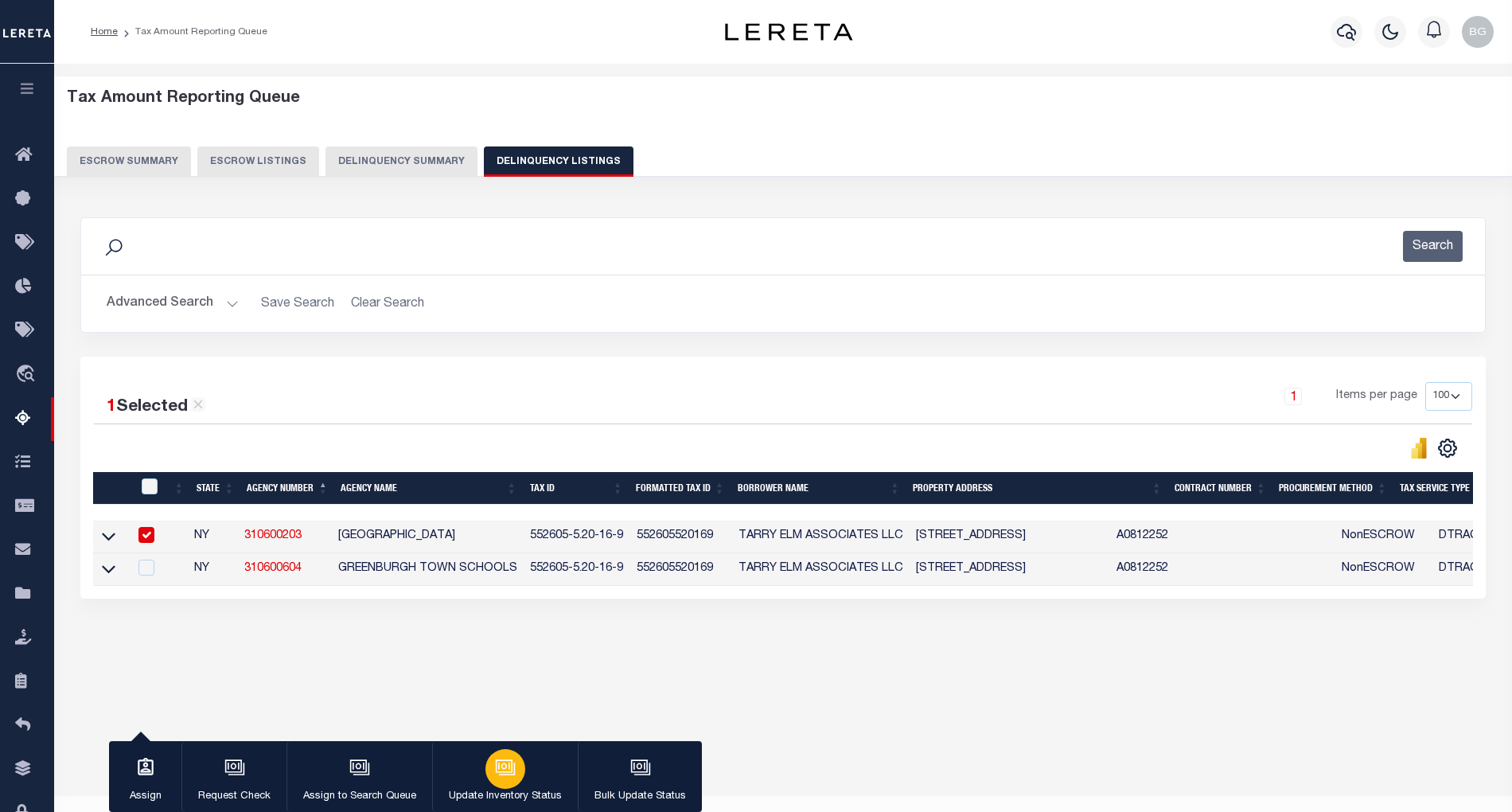
click at [502, 768] on icon "button" at bounding box center [505, 767] width 20 height 20
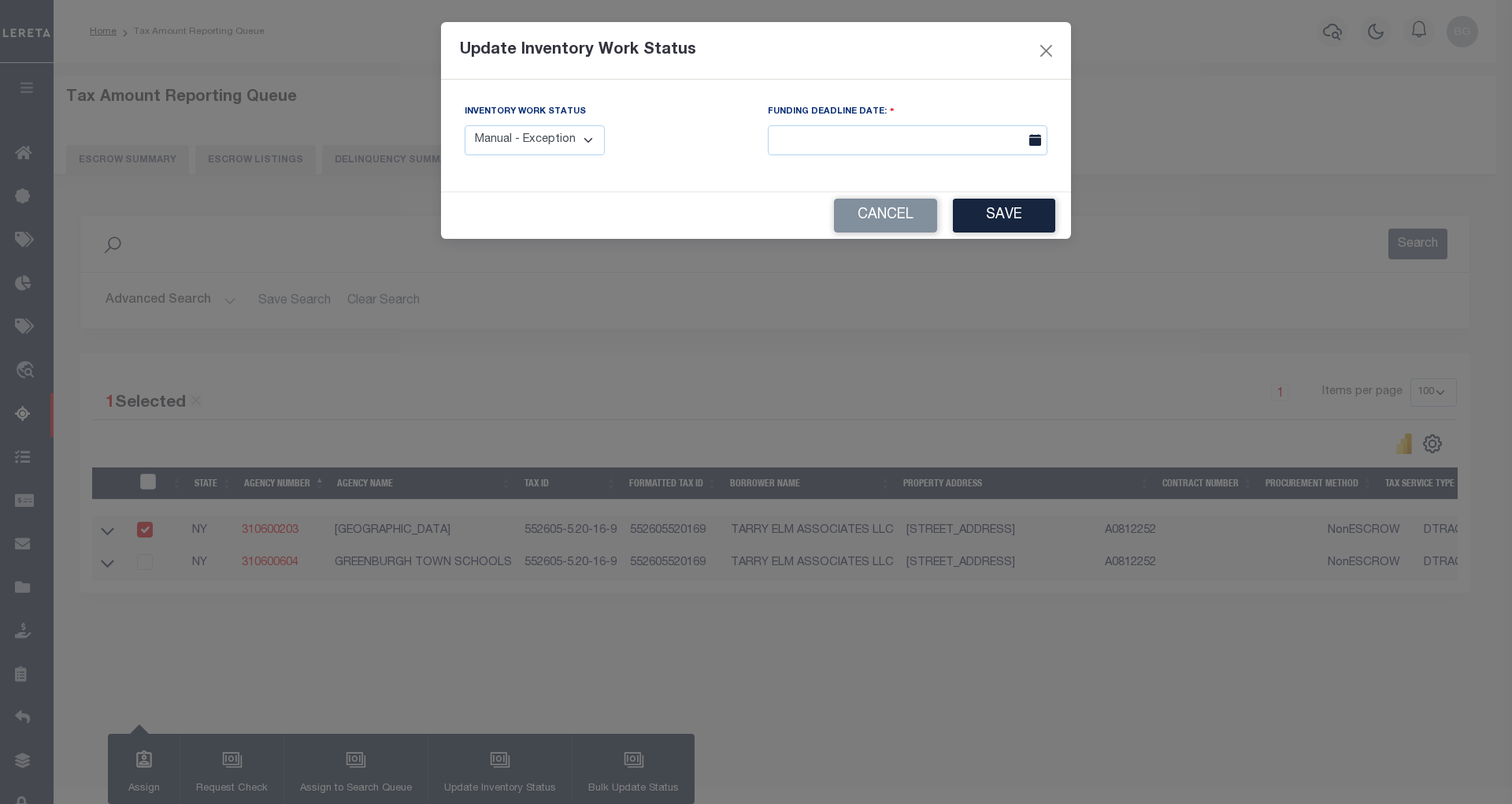
drag, startPoint x: 577, startPoint y: 145, endPoint x: 572, endPoint y: 156, distance: 12.1
click at [577, 145] on select "Manual - Exception Pended - Awaiting Search Late Add Exception Completed" at bounding box center [535, 140] width 140 height 31
select select "4"
click at [465, 125] on select "Manual - Exception Pended - Awaiting Search Late Add Exception Completed" at bounding box center [535, 140] width 140 height 31
click at [1003, 211] on button "Save" at bounding box center [1004, 215] width 102 height 34
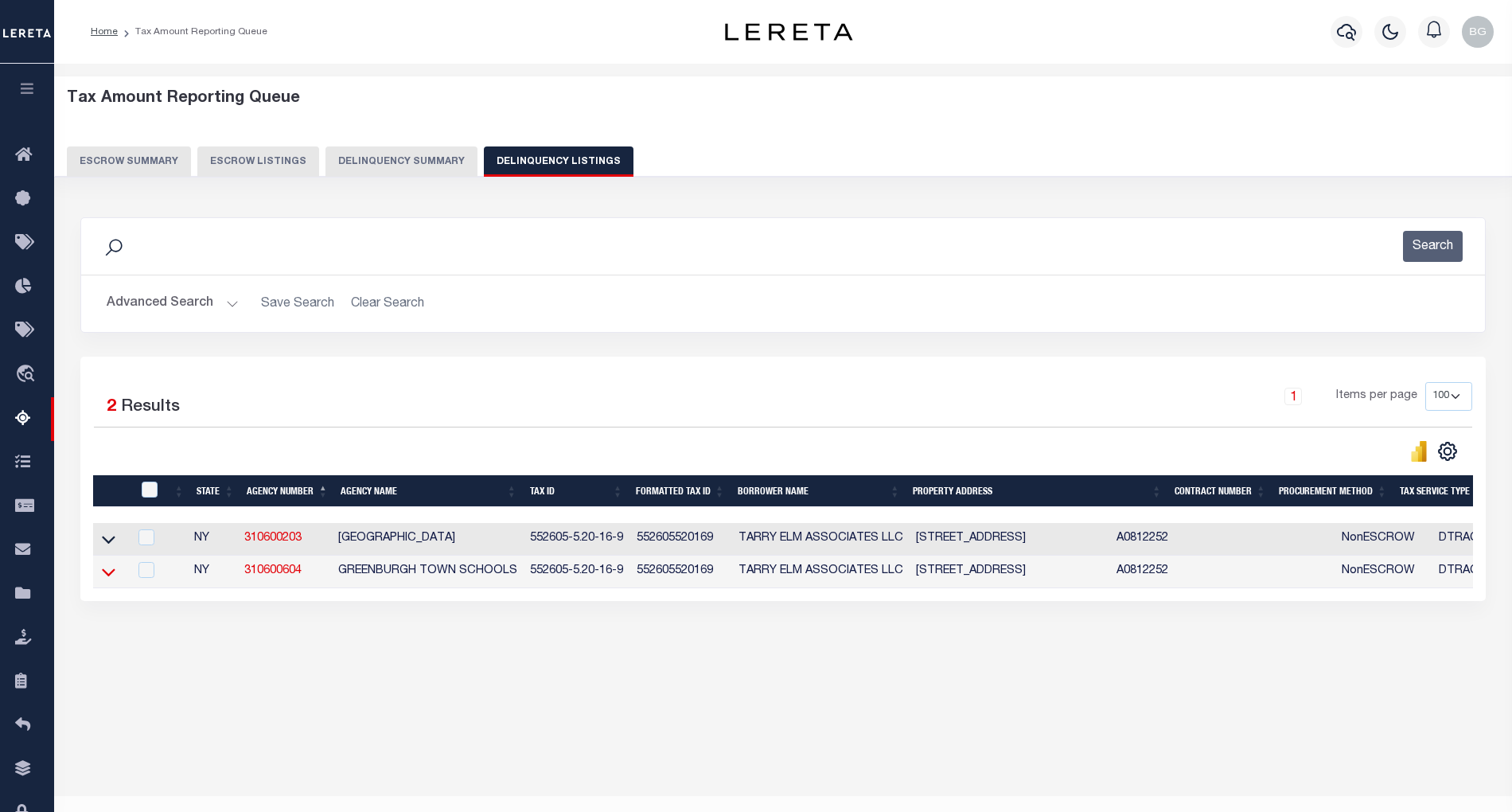
click at [109, 579] on icon at bounding box center [108, 571] width 13 height 17
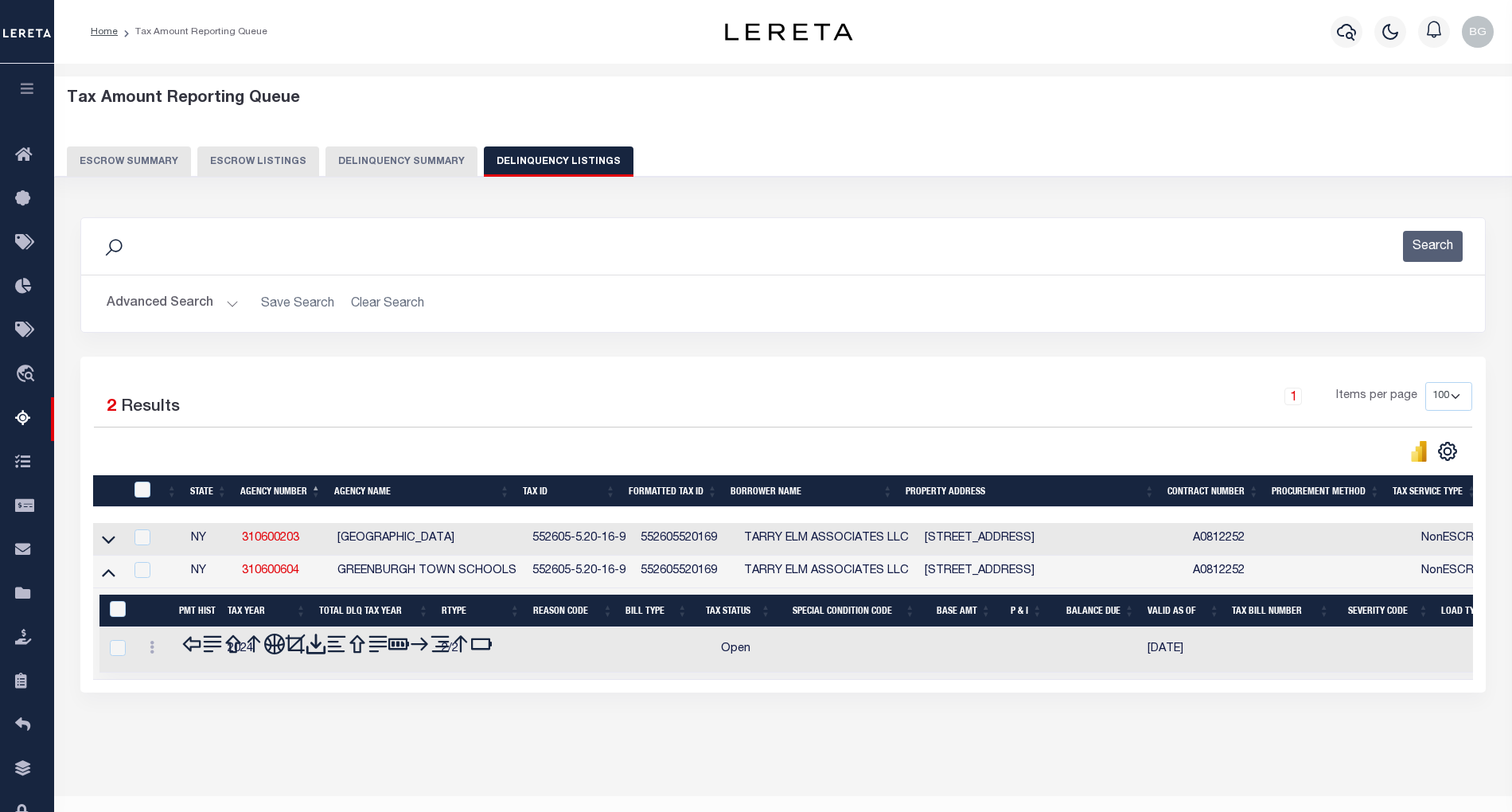
scroll to position [32, 0]
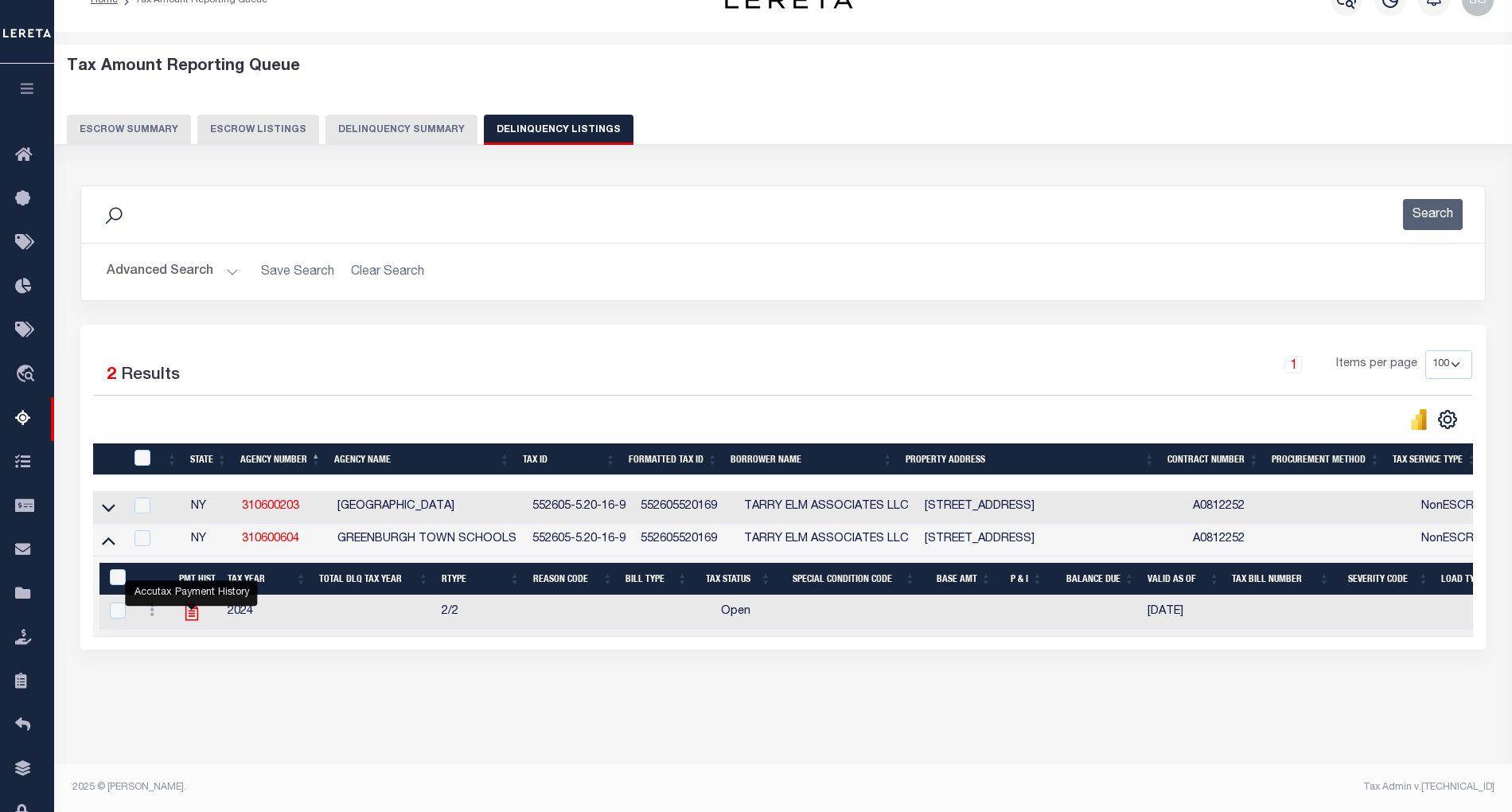
click at [195, 619] on icon "" at bounding box center [191, 611] width 20 height 20
checkbox input "true"
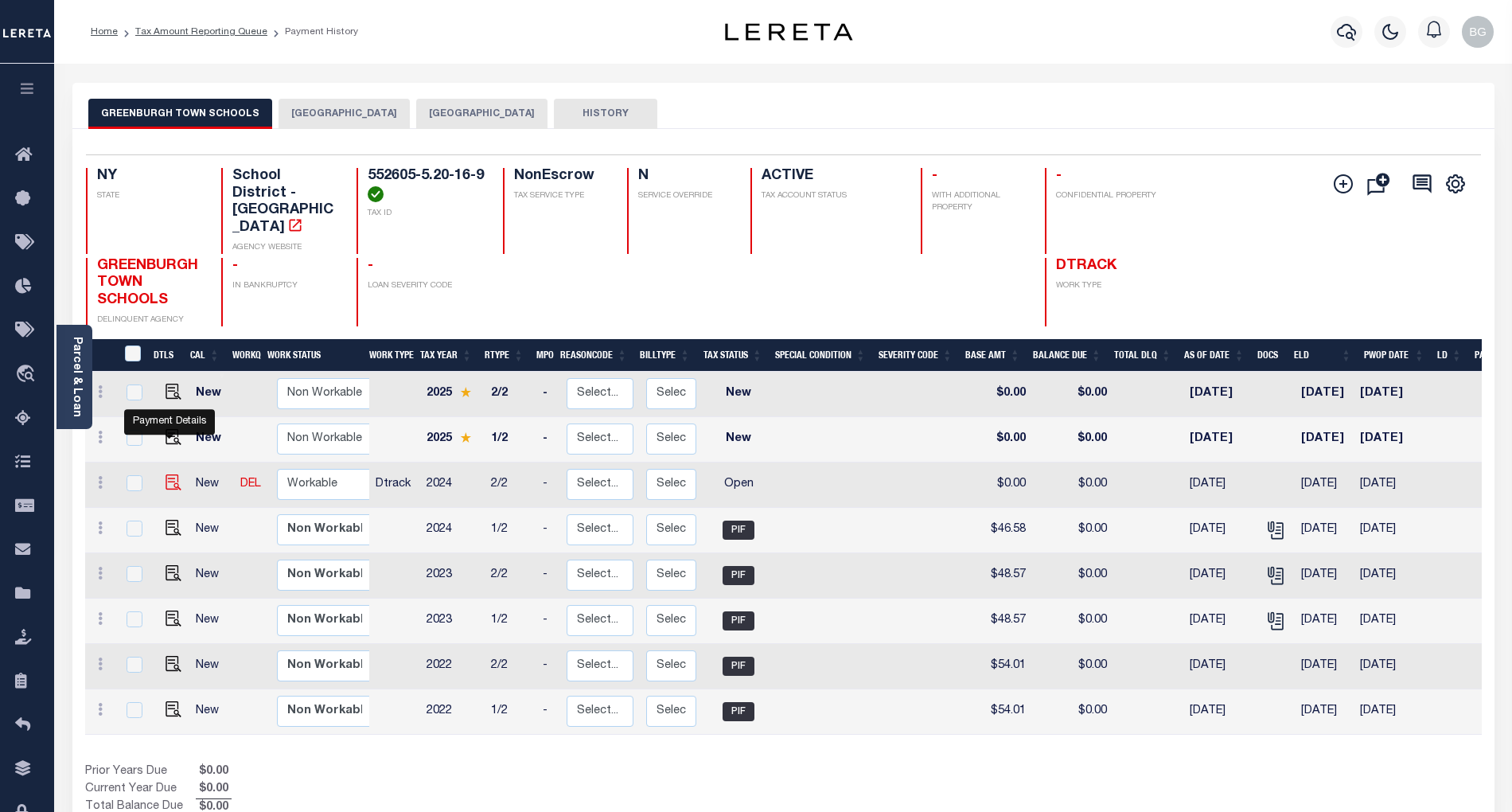
click at [169, 474] on img "" at bounding box center [173, 482] width 16 height 16
checkbox input "true"
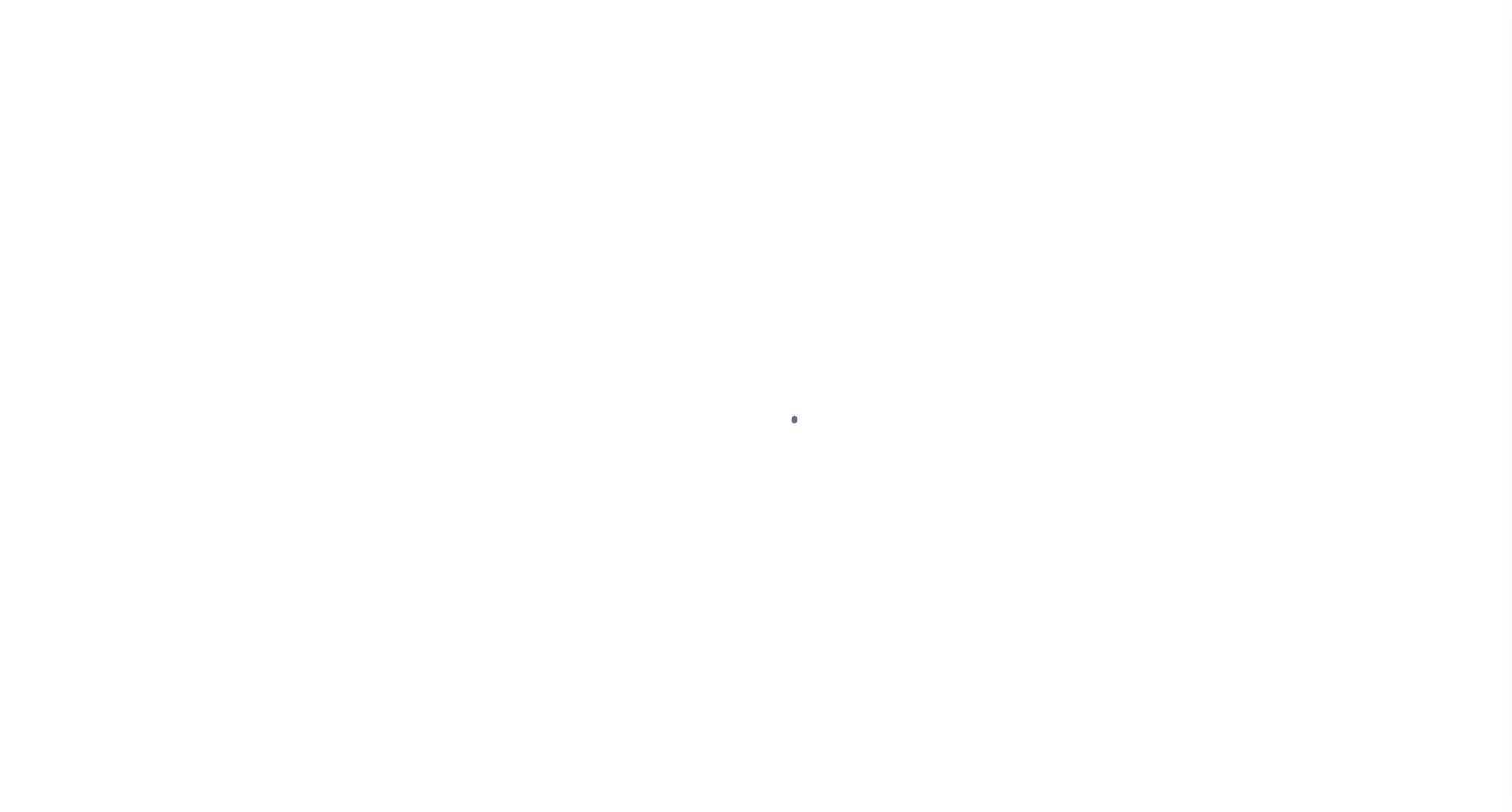
select select "OP2"
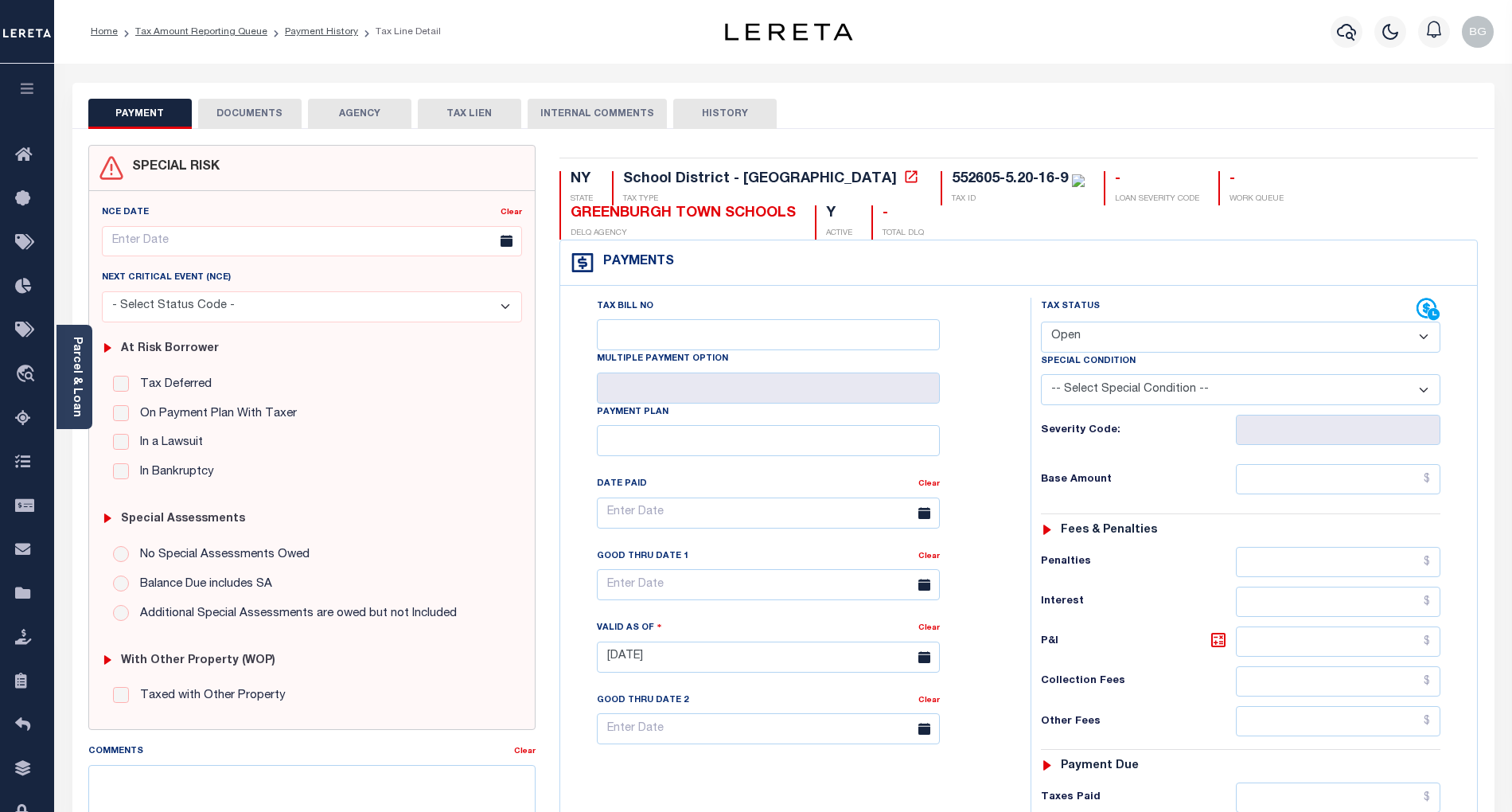
click at [249, 115] on button "DOCUMENTS" at bounding box center [249, 114] width 104 height 30
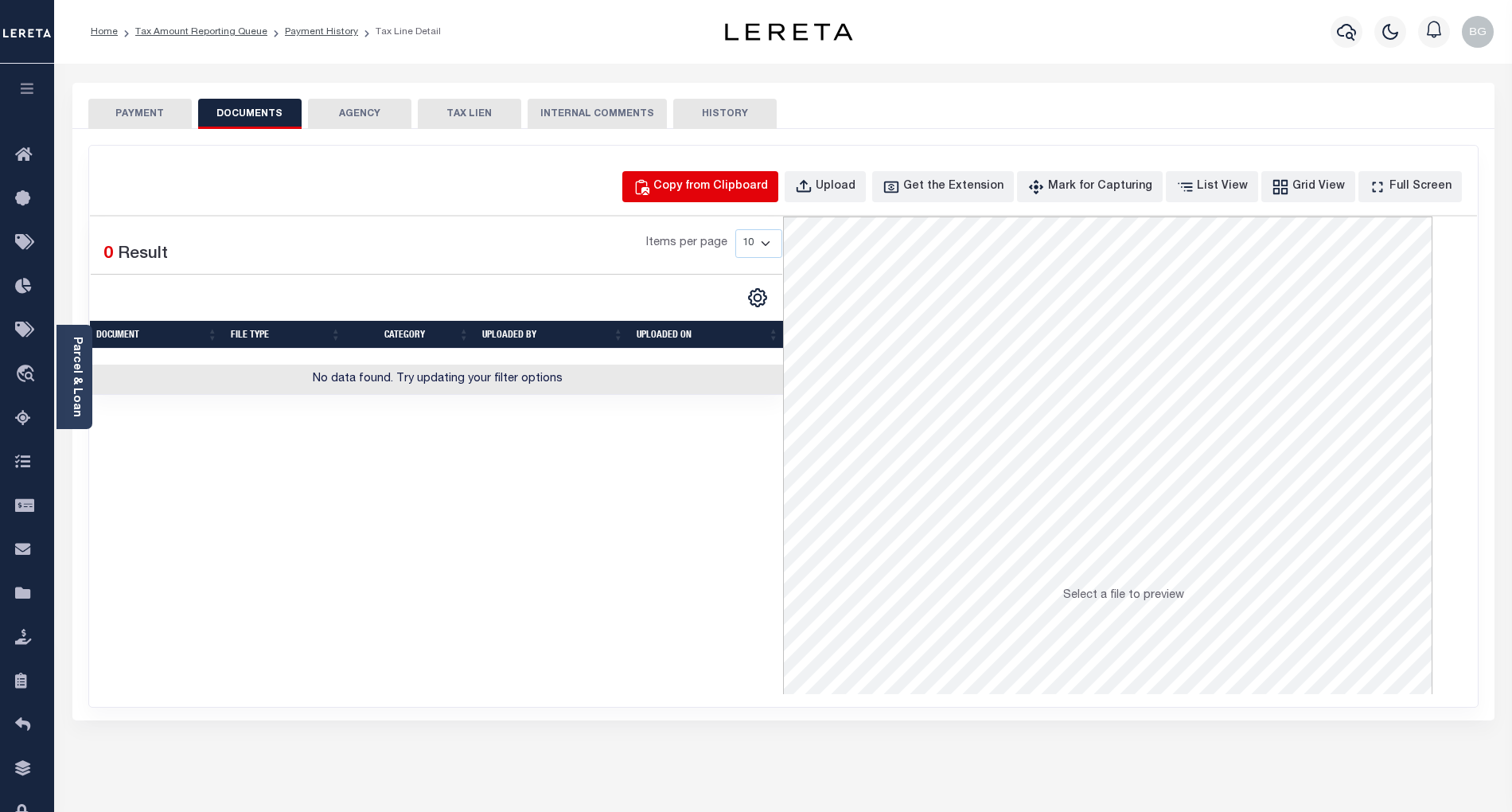
click at [733, 188] on div "Copy from Clipboard" at bounding box center [711, 188] width 115 height 18
select select "POP"
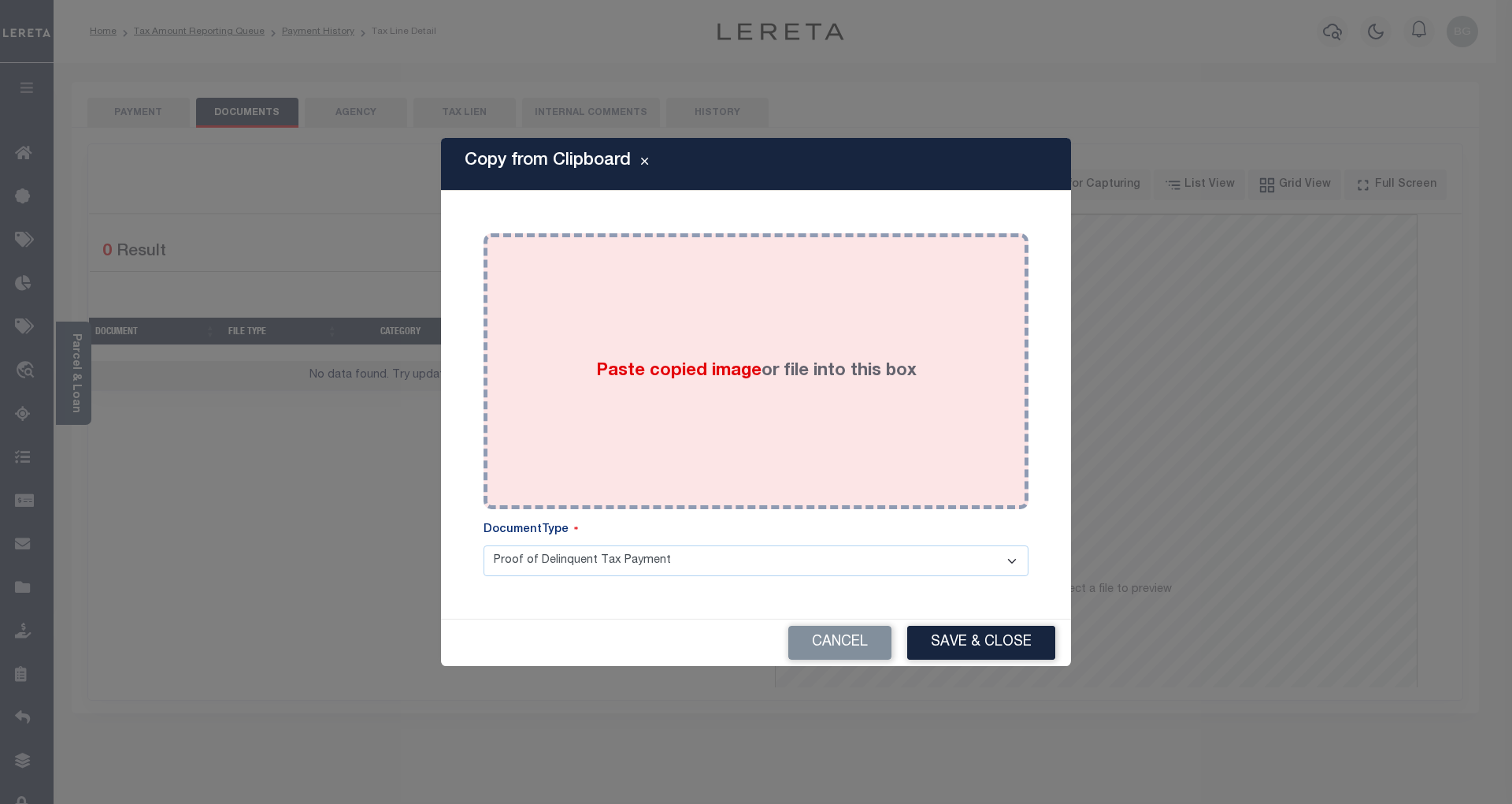
click at [688, 373] on span "Paste copied image" at bounding box center [679, 371] width 165 height 18
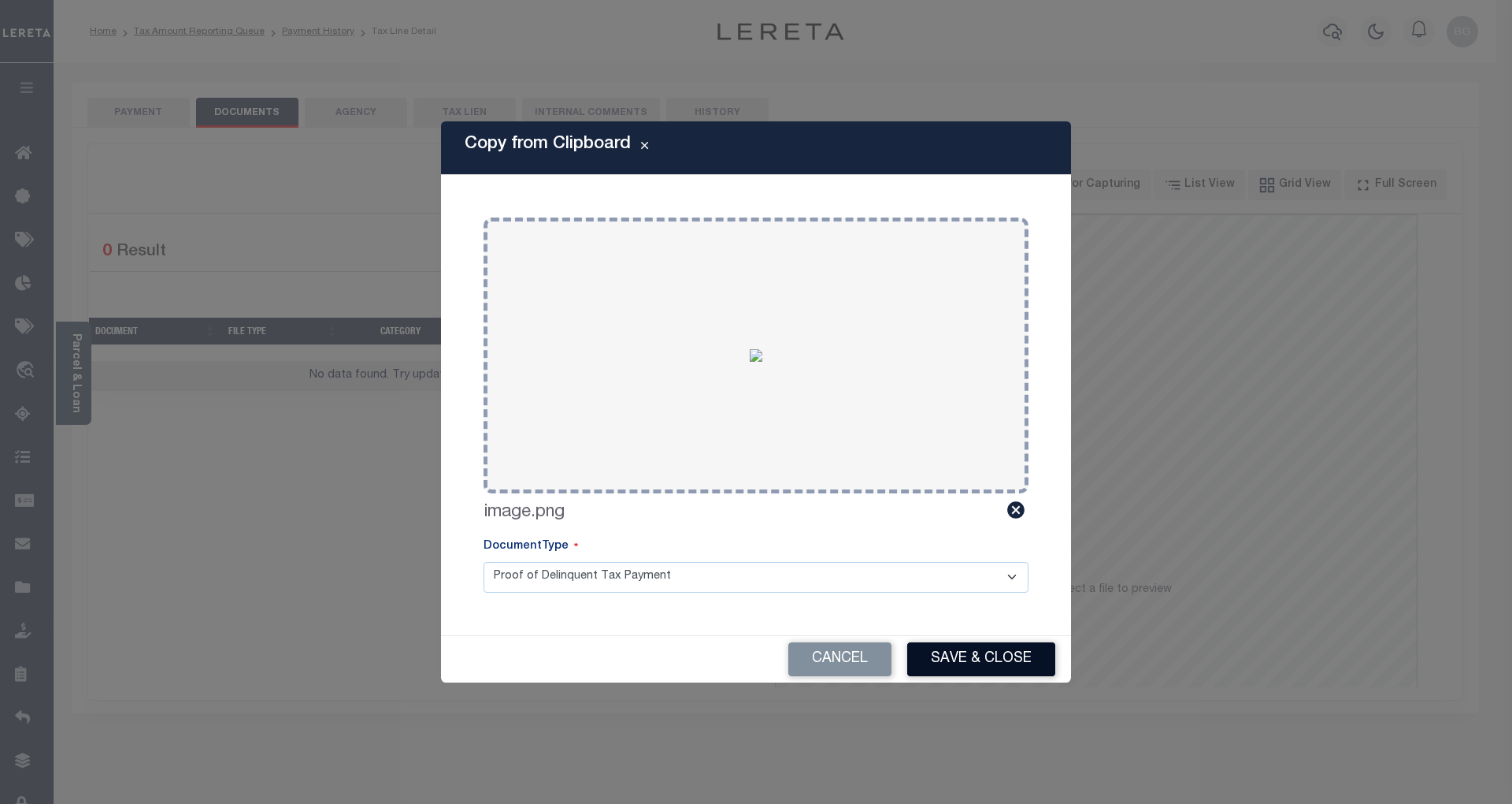
click at [984, 656] on button "Save & Close" at bounding box center [981, 659] width 148 height 34
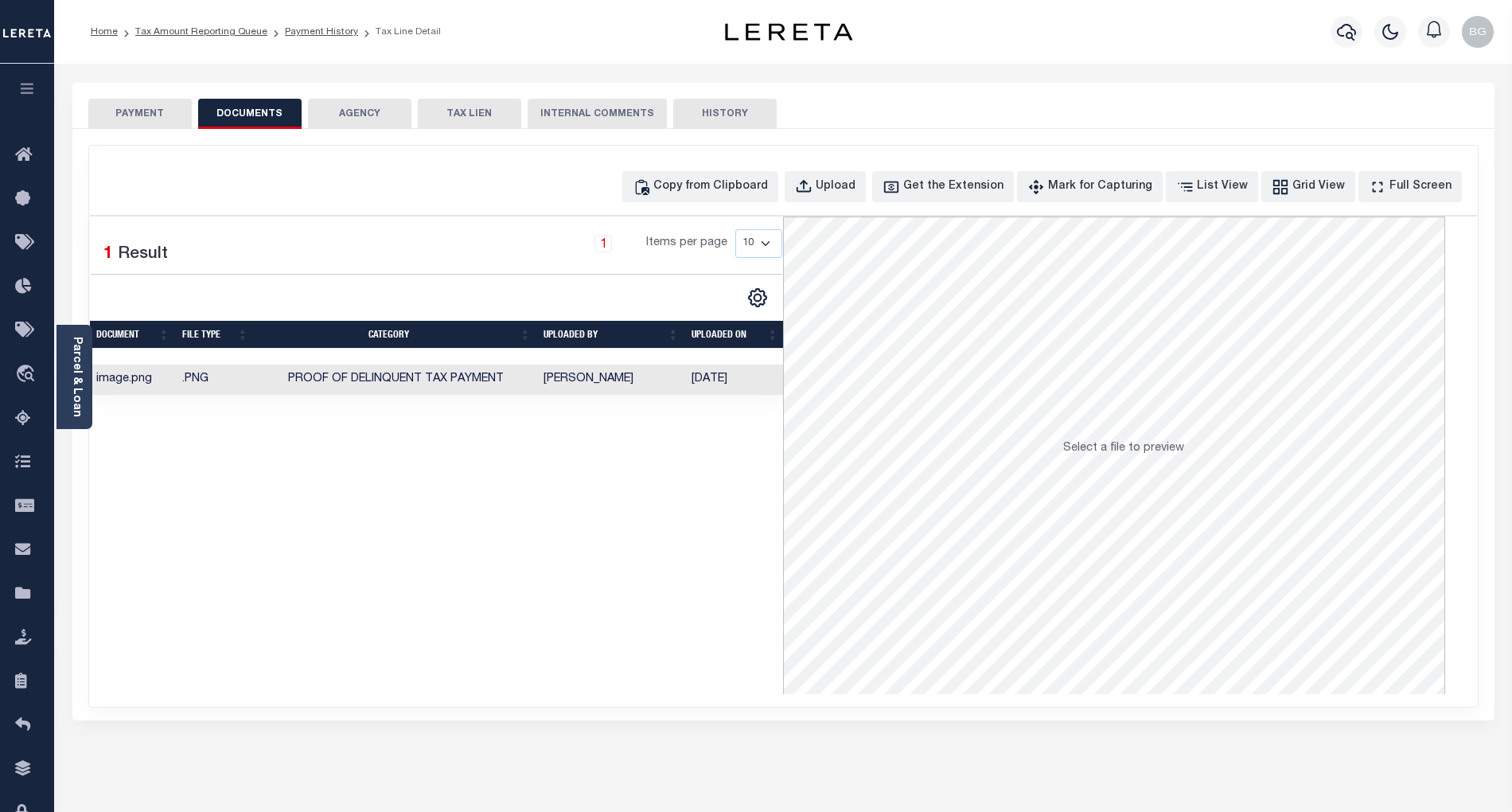
click at [151, 119] on button "PAYMENT" at bounding box center [140, 114] width 104 height 30
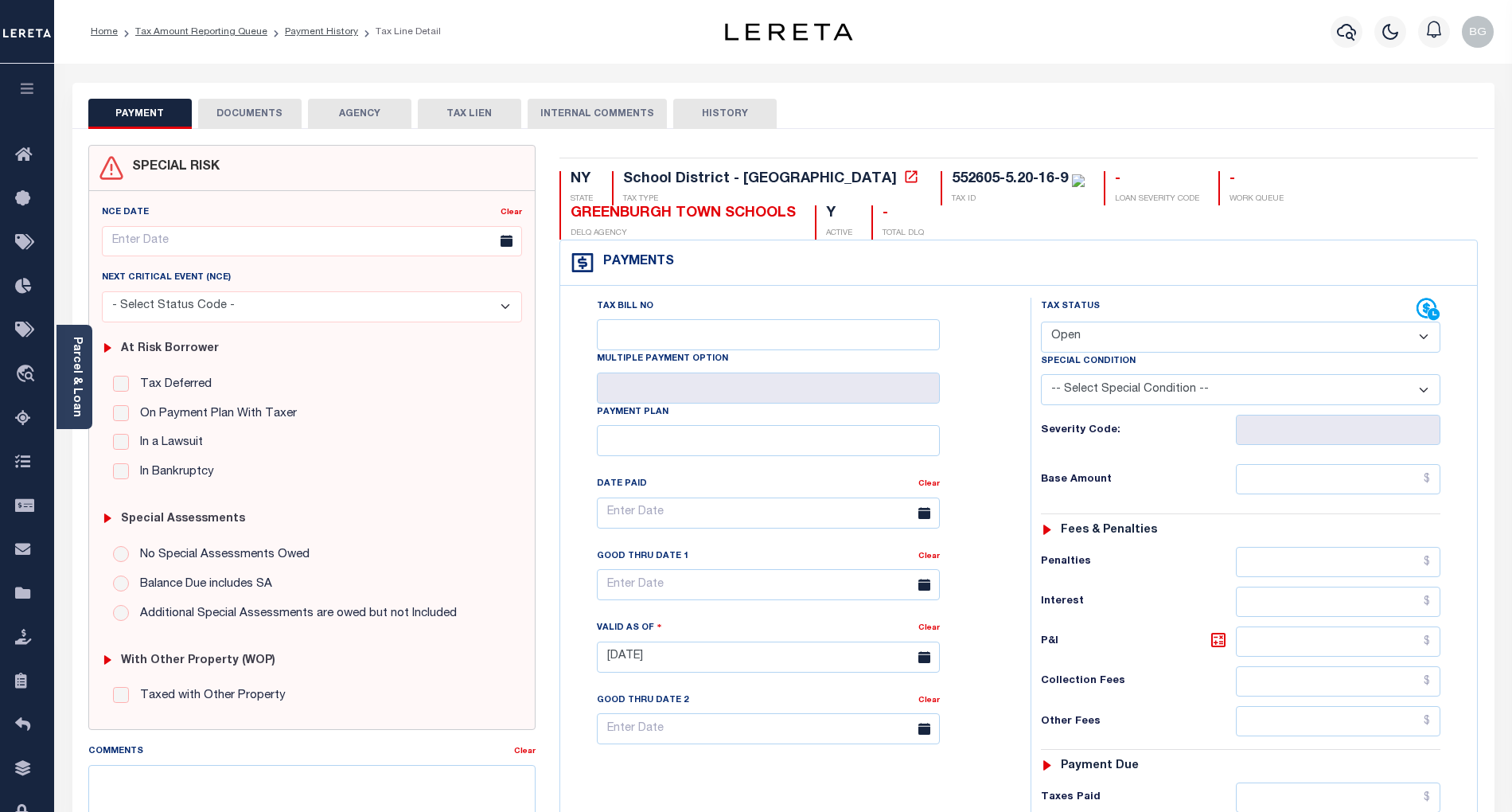
drag, startPoint x: 1119, startPoint y: 338, endPoint x: 1117, endPoint y: 352, distance: 14.1
click at [1119, 338] on select "- Select Status Code - Open Due/Unpaid Paid Incomplete No Tax Due Internal Refu…" at bounding box center [1241, 336] width 400 height 31
select select "PYD"
click at [1041, 323] on select "- Select Status Code - Open Due/Unpaid Paid Incomplete No Tax Due Internal Refu…" at bounding box center [1241, 336] width 400 height 31
type input "[DATE]"
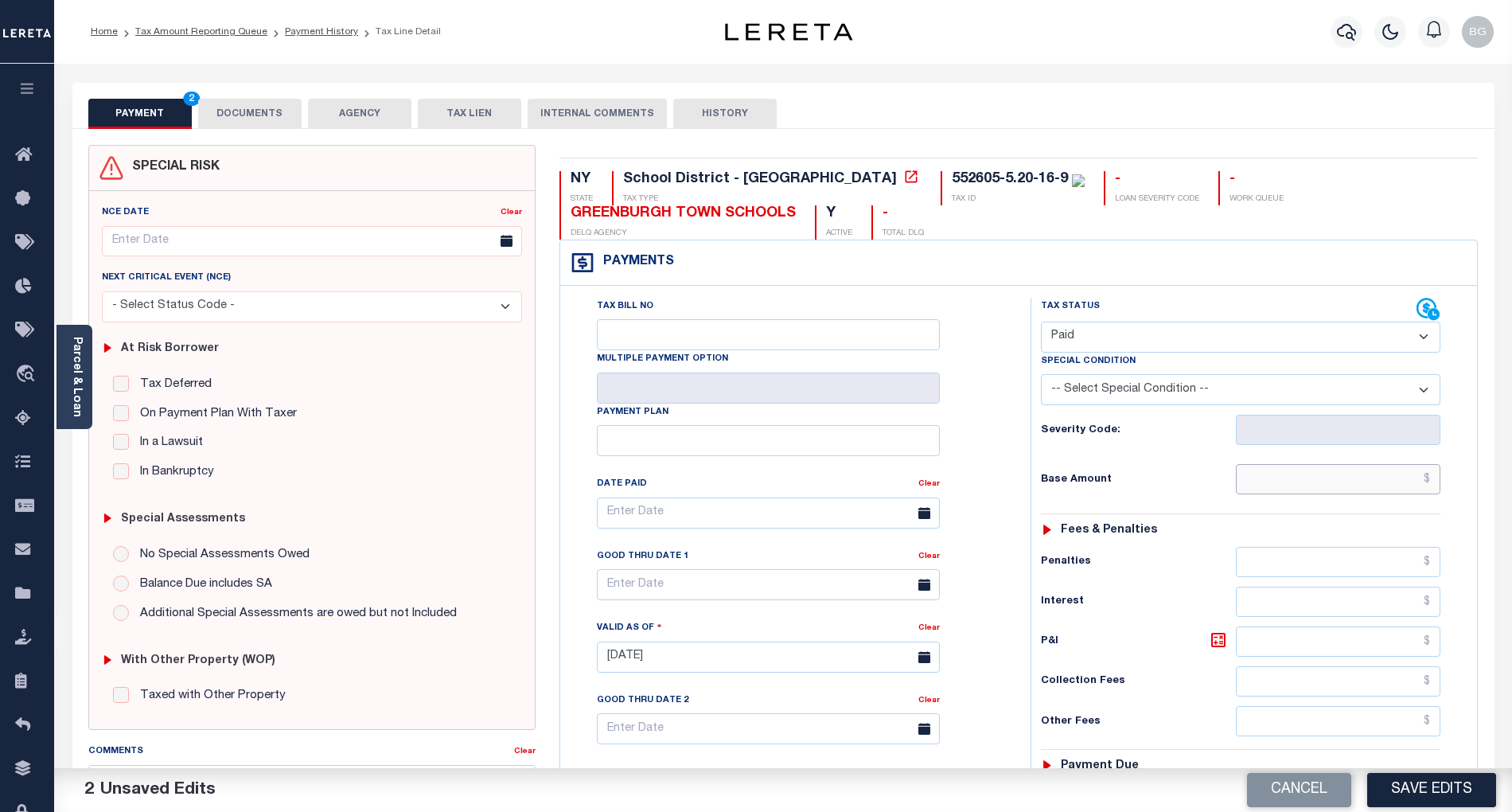
click at [1394, 475] on input "text" at bounding box center [1339, 479] width 205 height 30
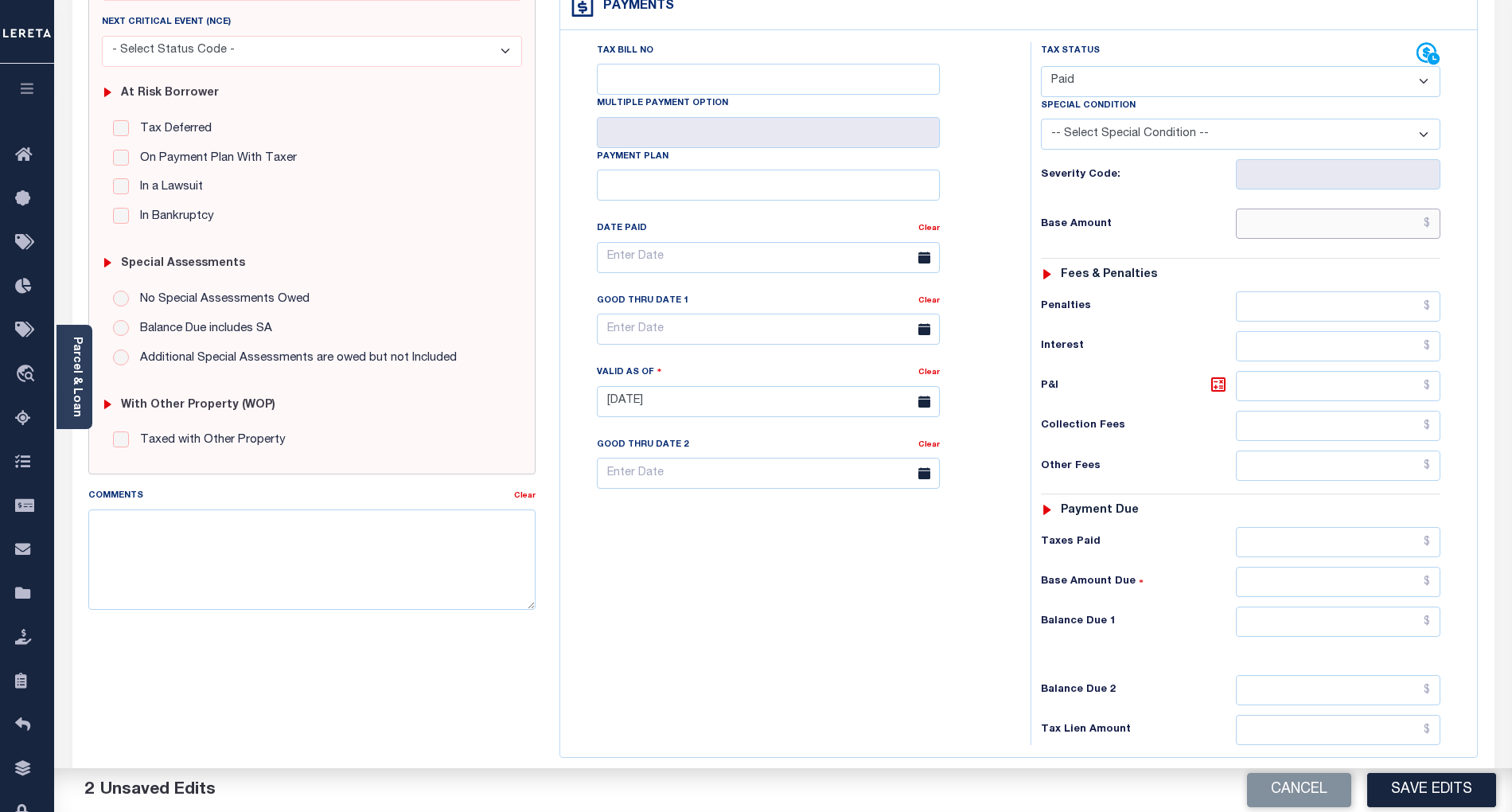
scroll to position [318, 0]
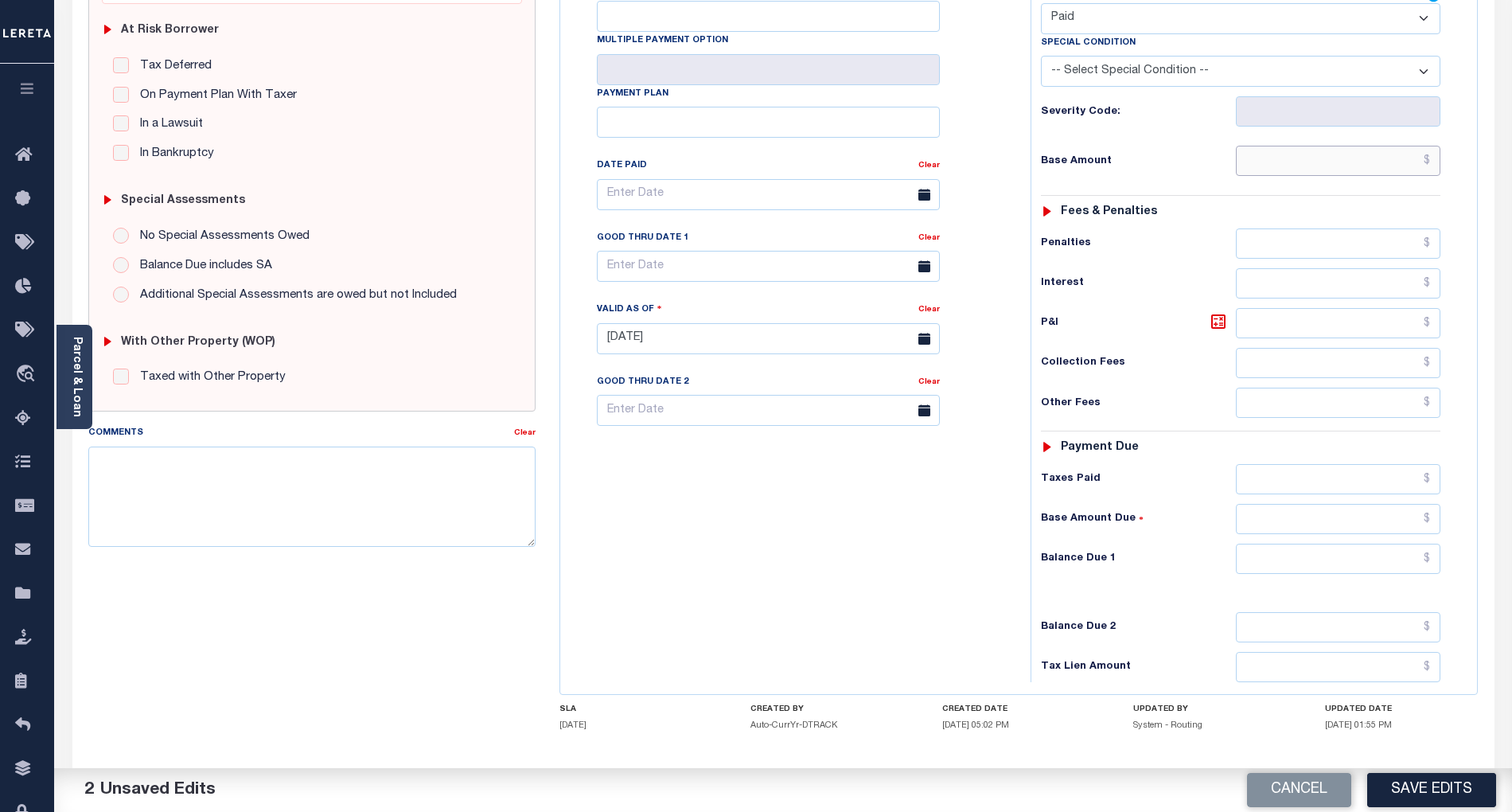
click at [1389, 170] on input "text" at bounding box center [1339, 161] width 205 height 30
type input "$93.16"
click at [1402, 573] on input "text" at bounding box center [1339, 558] width 205 height 30
type input "$0.00"
click at [892, 562] on div "Tax Bill No Multiple Payment Option Payment Plan Clear" at bounding box center [792, 331] width 455 height 702
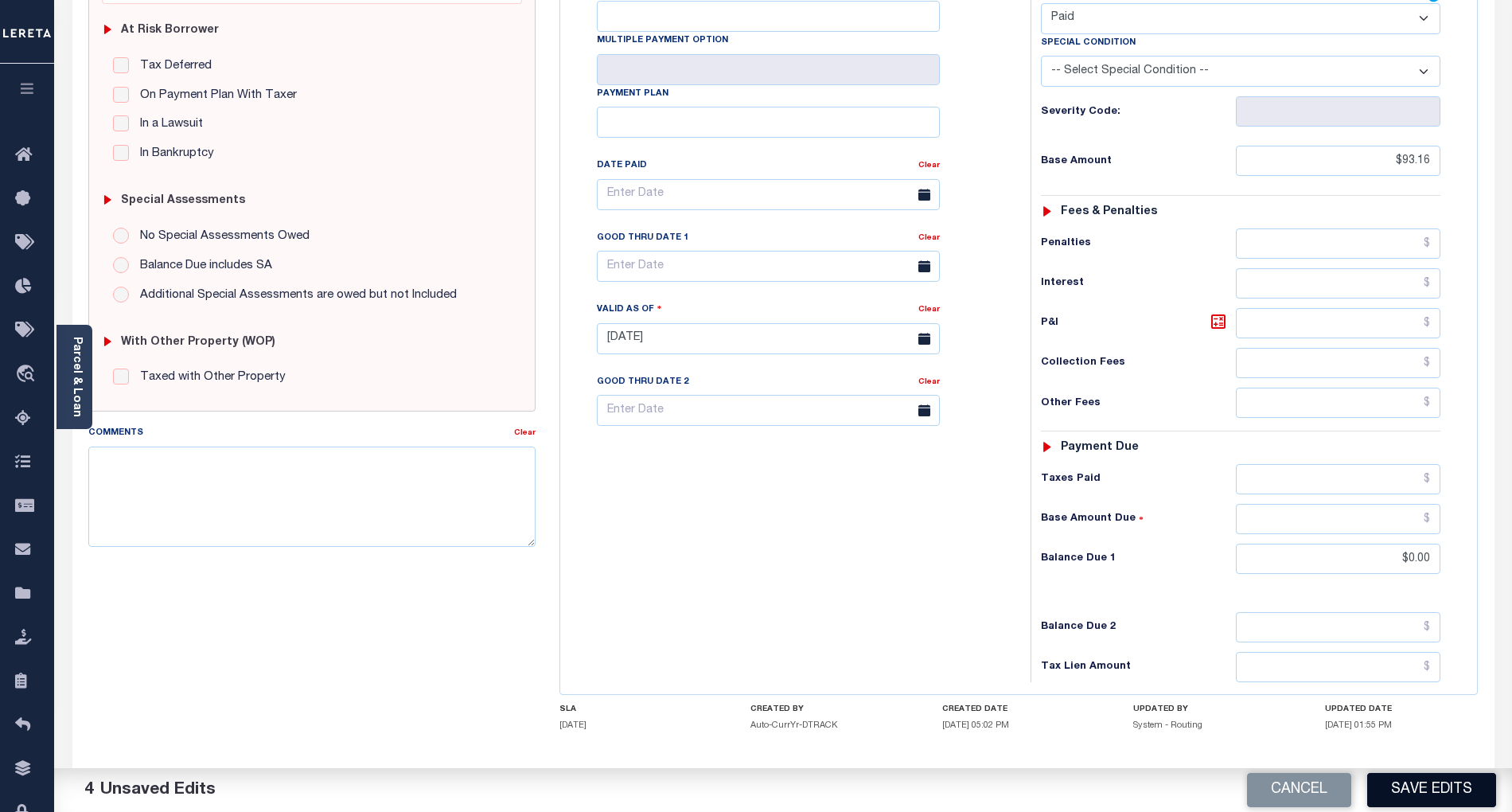
click at [1424, 773] on button "Save Edits" at bounding box center [1432, 790] width 129 height 34
checkbox input "false"
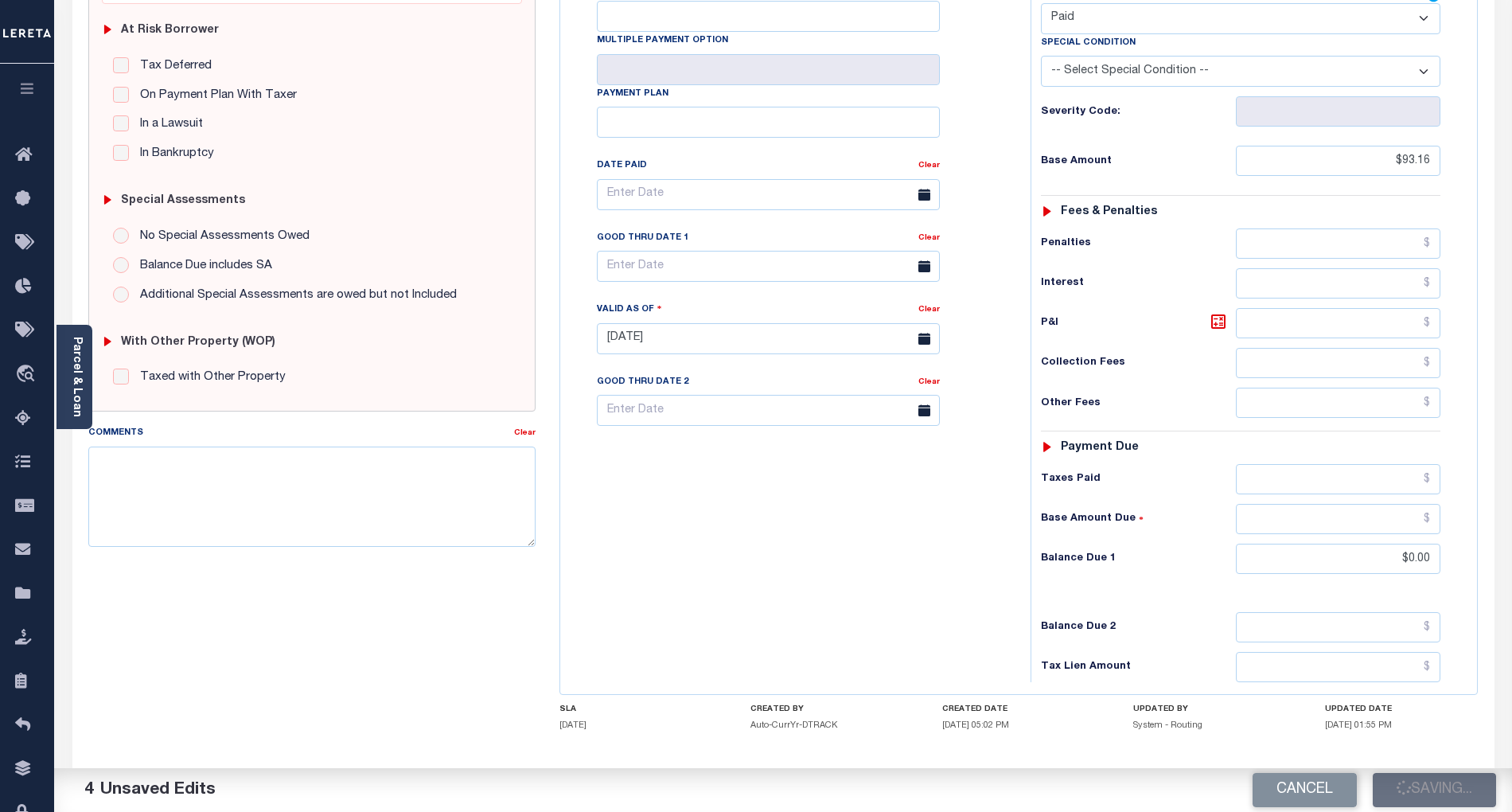
type input "$93.16"
type input "$0"
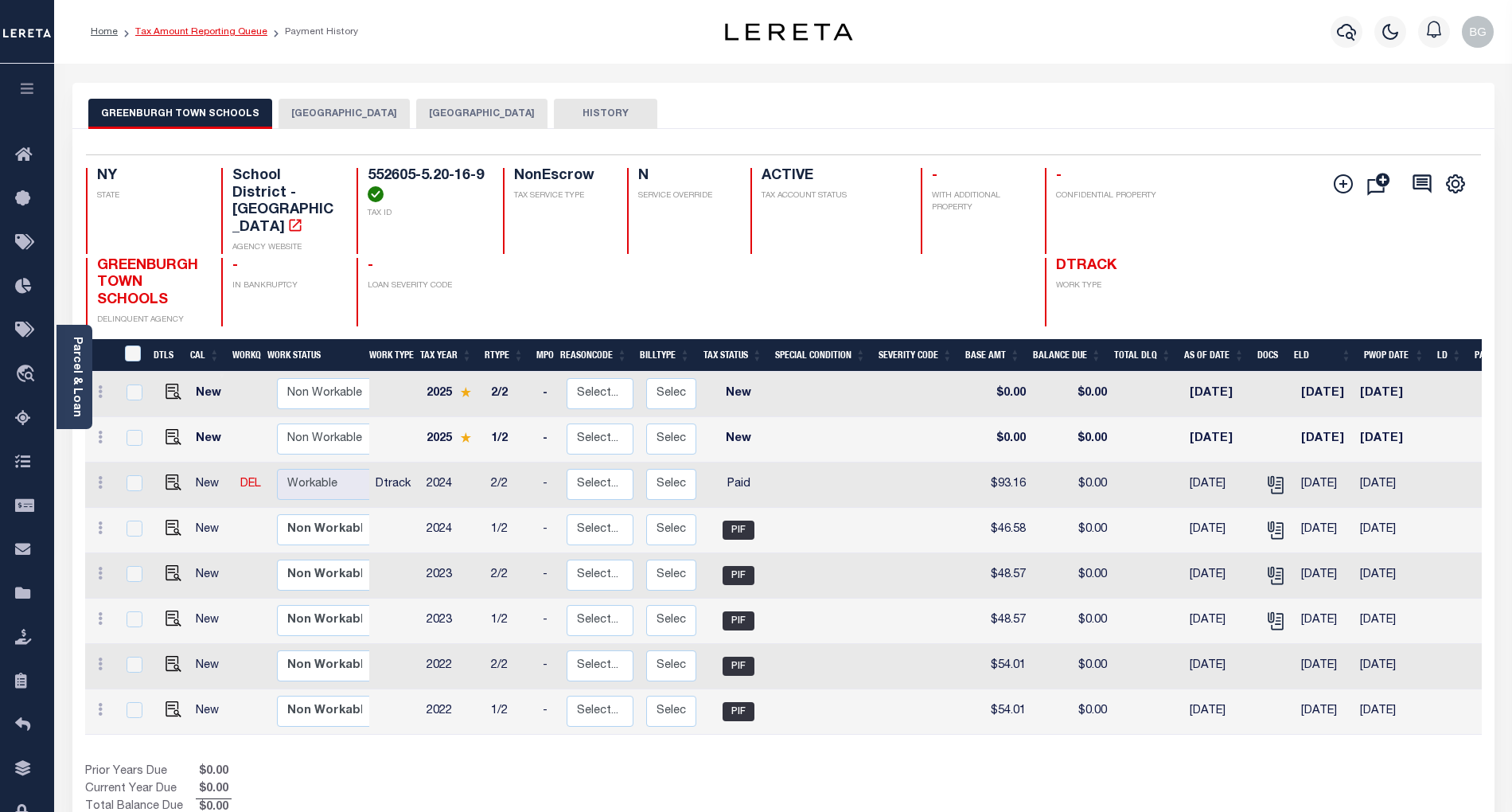
click at [203, 30] on link "Tax Amount Reporting Queue" at bounding box center [201, 32] width 132 height 10
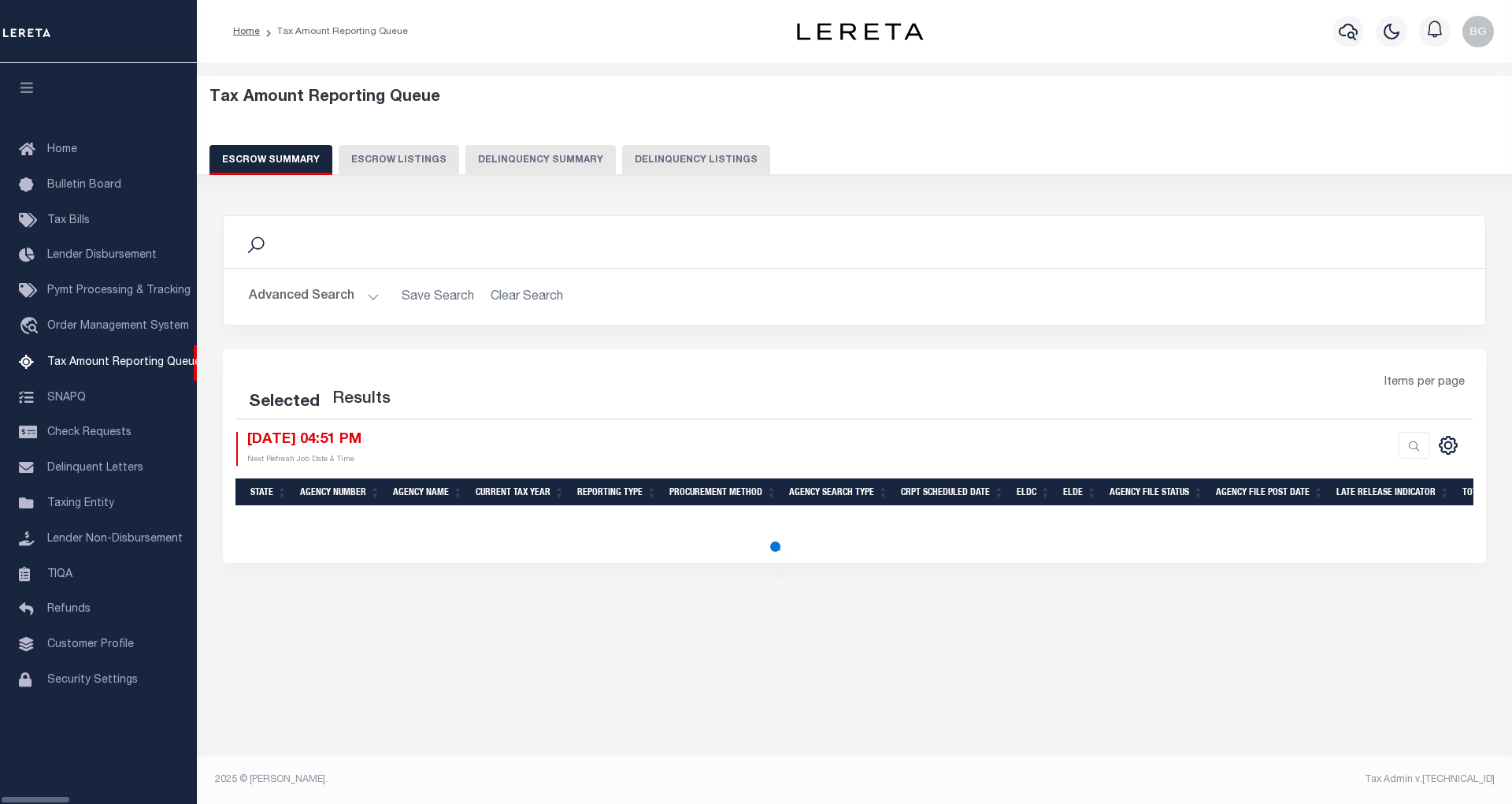
click at [622, 159] on button "Delinquency Listings" at bounding box center [696, 160] width 148 height 30
select select "100"
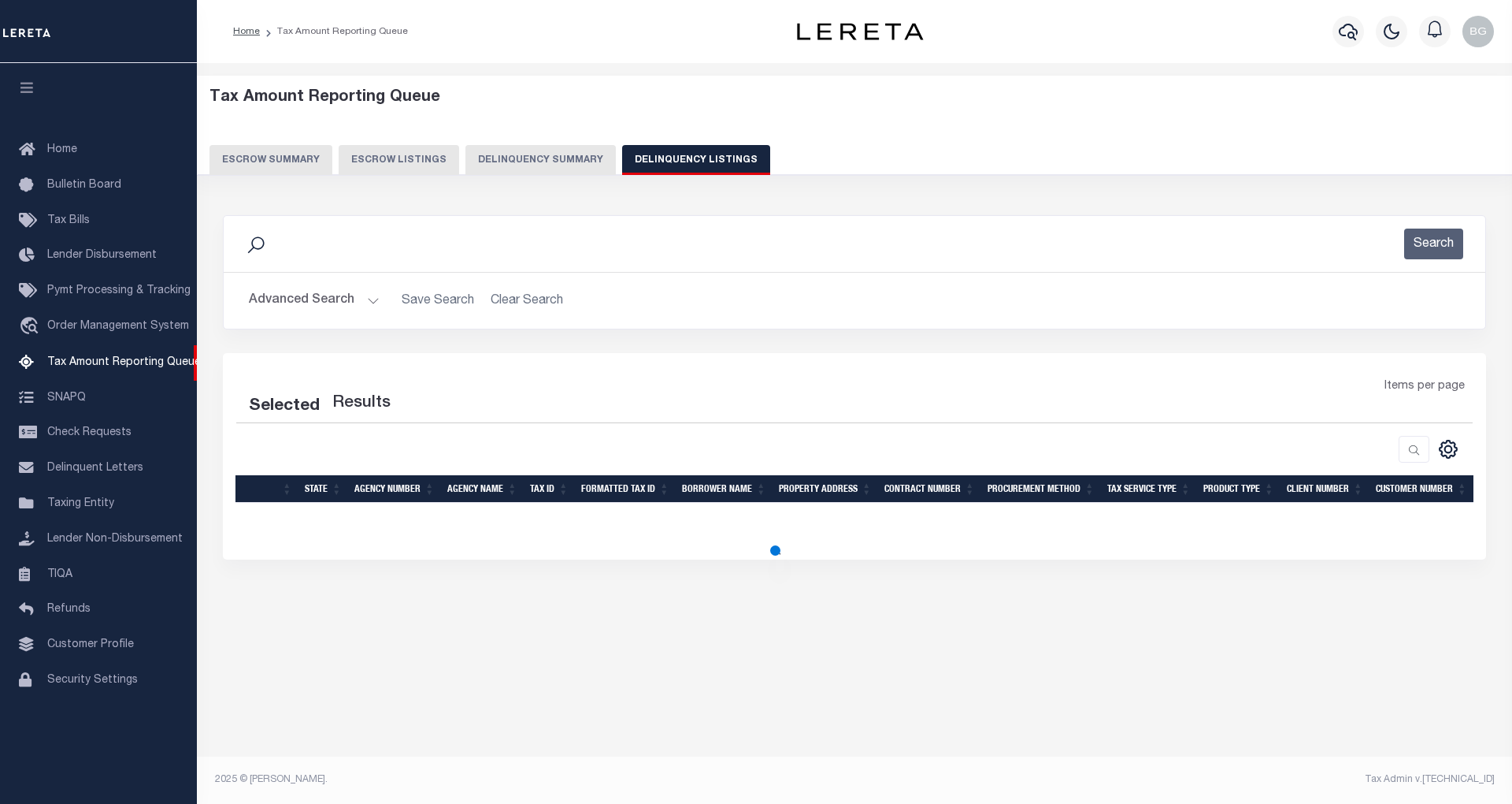
select select "100"
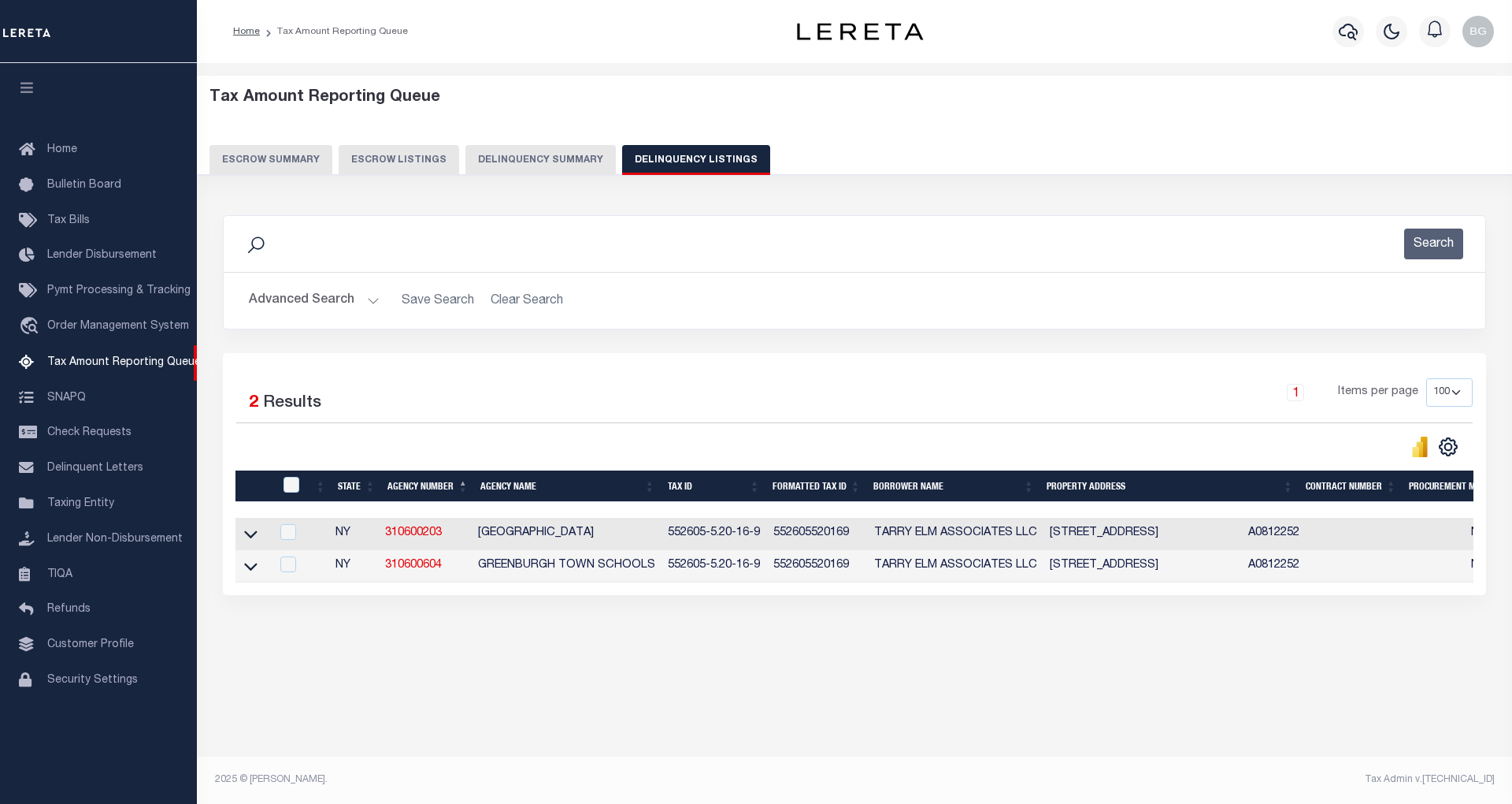
drag, startPoint x: 392, startPoint y: 597, endPoint x: 1438, endPoint y: 609, distance: 1046.1
click at [1438, 595] on div "Selected 2 Results 1 Items per page 10 25 50 100 500" at bounding box center [854, 474] width 1263 height 242
click at [284, 569] on input "checkbox" at bounding box center [288, 564] width 16 height 16
checkbox input "true"
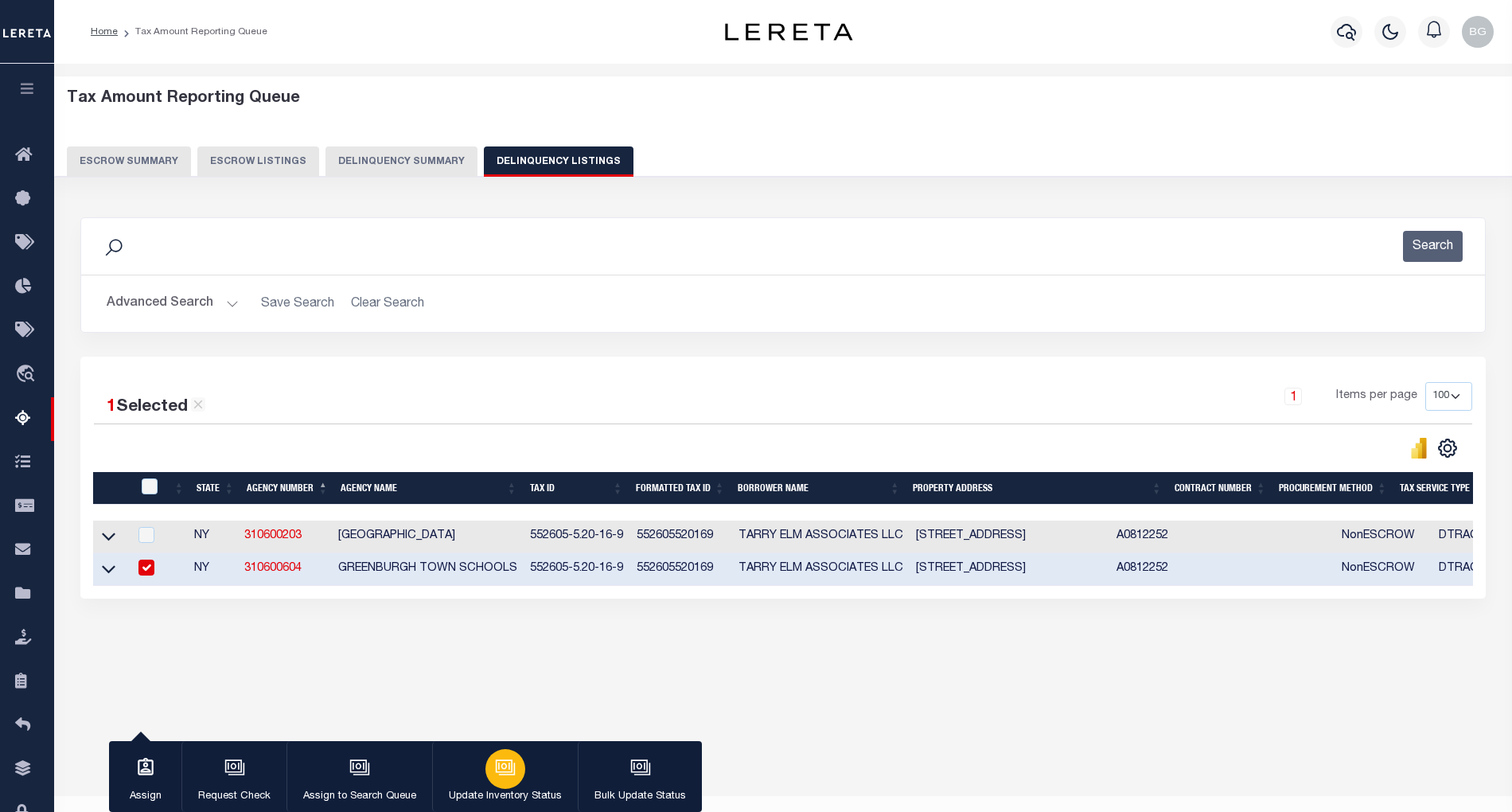
click at [510, 773] on icon "button" at bounding box center [505, 767] width 20 height 20
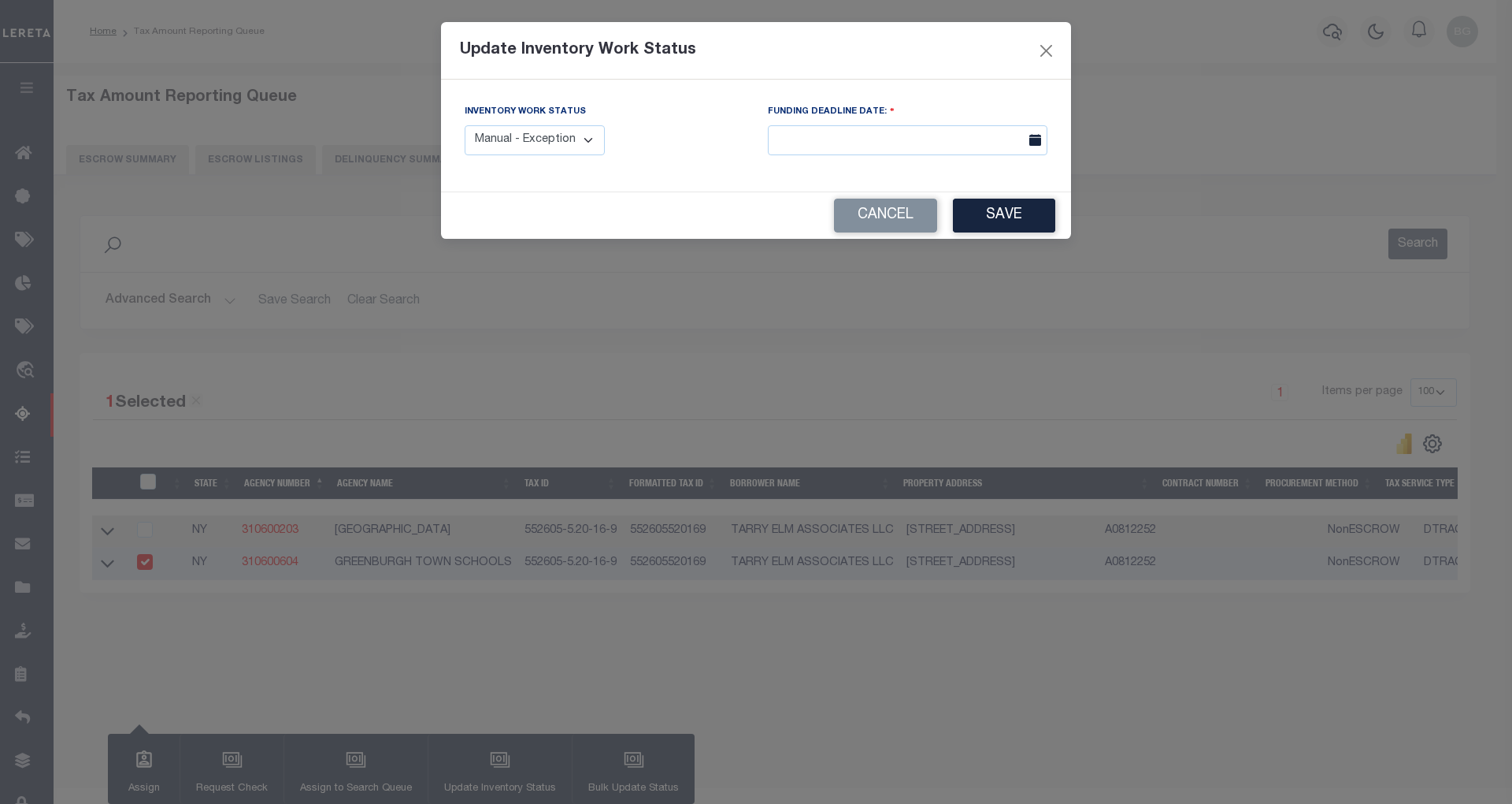
click at [578, 138] on select "Manual - Exception Pended - Awaiting Search Late Add Exception Completed" at bounding box center [535, 140] width 140 height 31
select select "4"
click at [465, 125] on select "Manual - Exception Pended - Awaiting Search Late Add Exception Completed" at bounding box center [535, 140] width 140 height 31
click at [1023, 224] on button "Save" at bounding box center [1004, 215] width 102 height 34
